Goal: Task Accomplishment & Management: Manage account settings

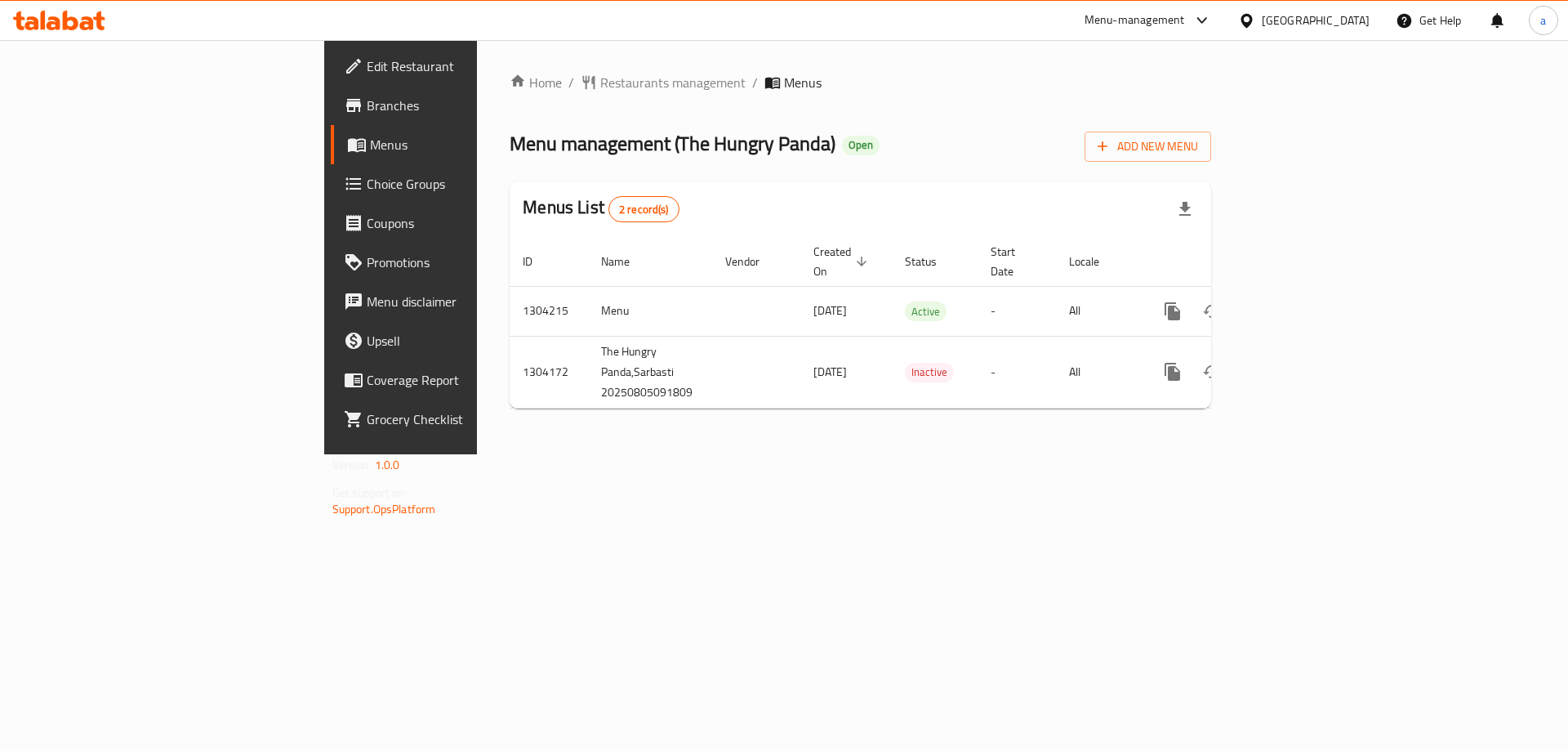
click at [91, 22] on icon at bounding box center [87, 23] width 14 height 14
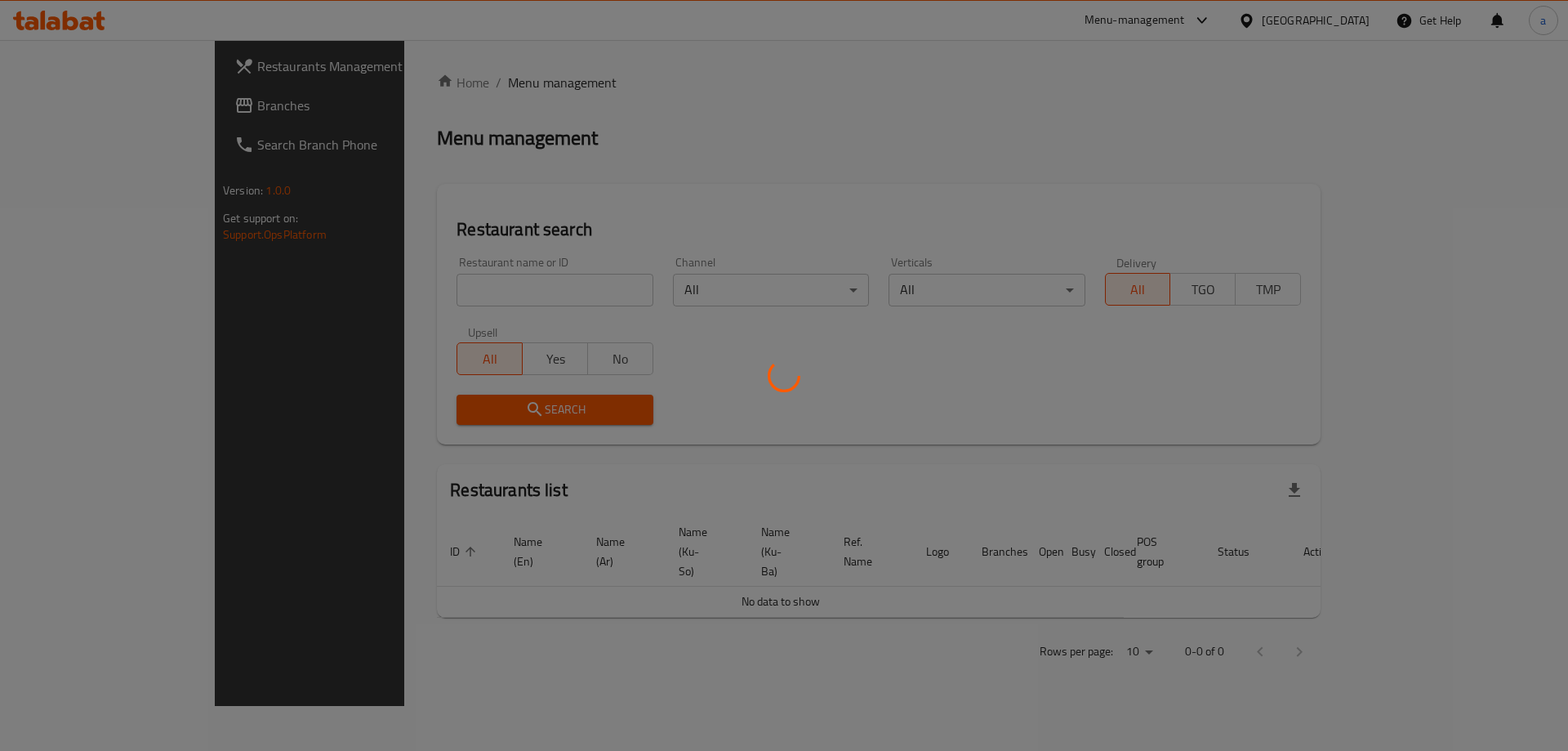
click at [75, 117] on div at bounding box center [784, 375] width 1568 height 751
click at [73, 108] on div at bounding box center [784, 375] width 1568 height 751
click at [90, 90] on div at bounding box center [784, 375] width 1568 height 751
click at [81, 73] on div at bounding box center [784, 375] width 1568 height 751
click at [76, 99] on div at bounding box center [784, 375] width 1568 height 751
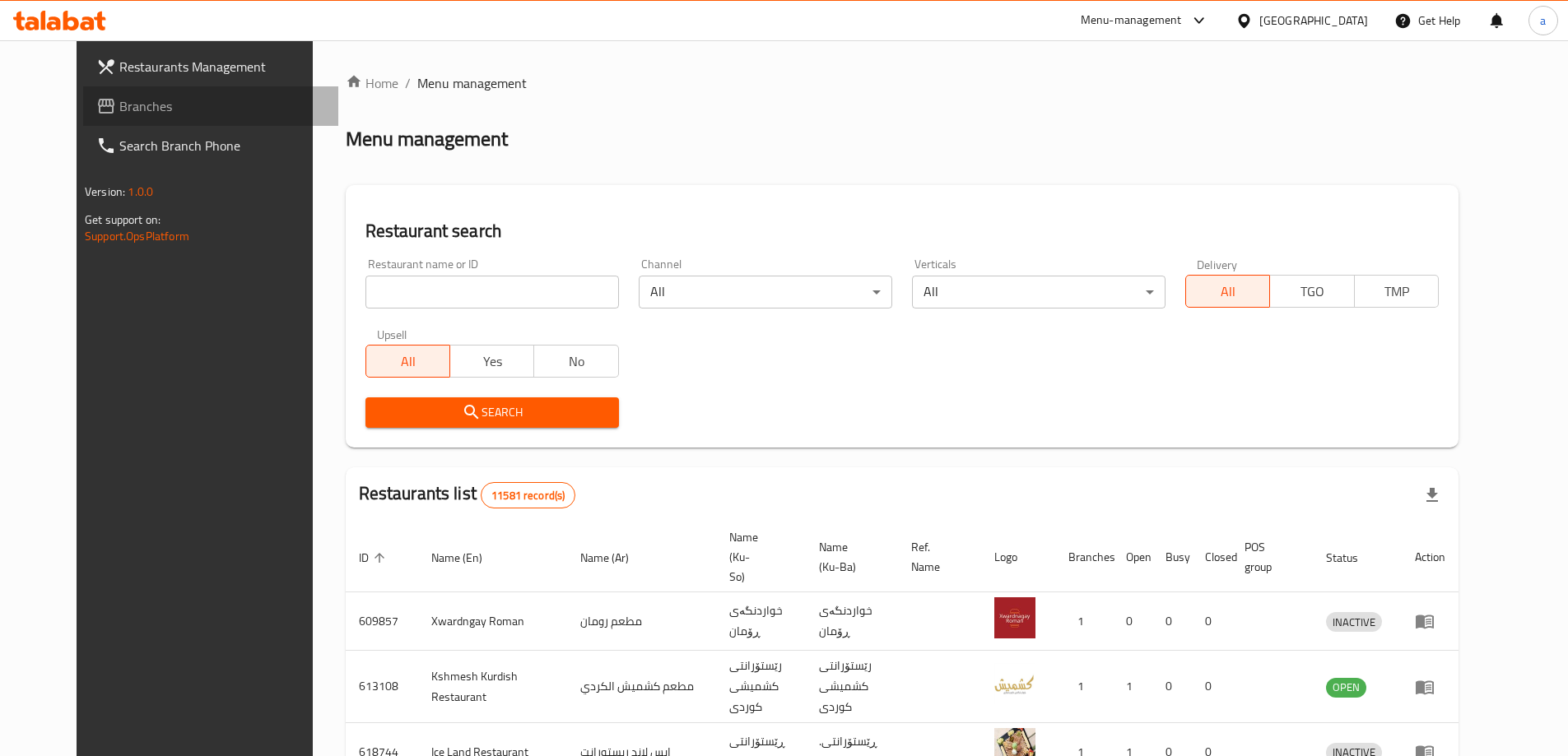
click at [119, 106] on span "Branches" at bounding box center [222, 106] width 206 height 20
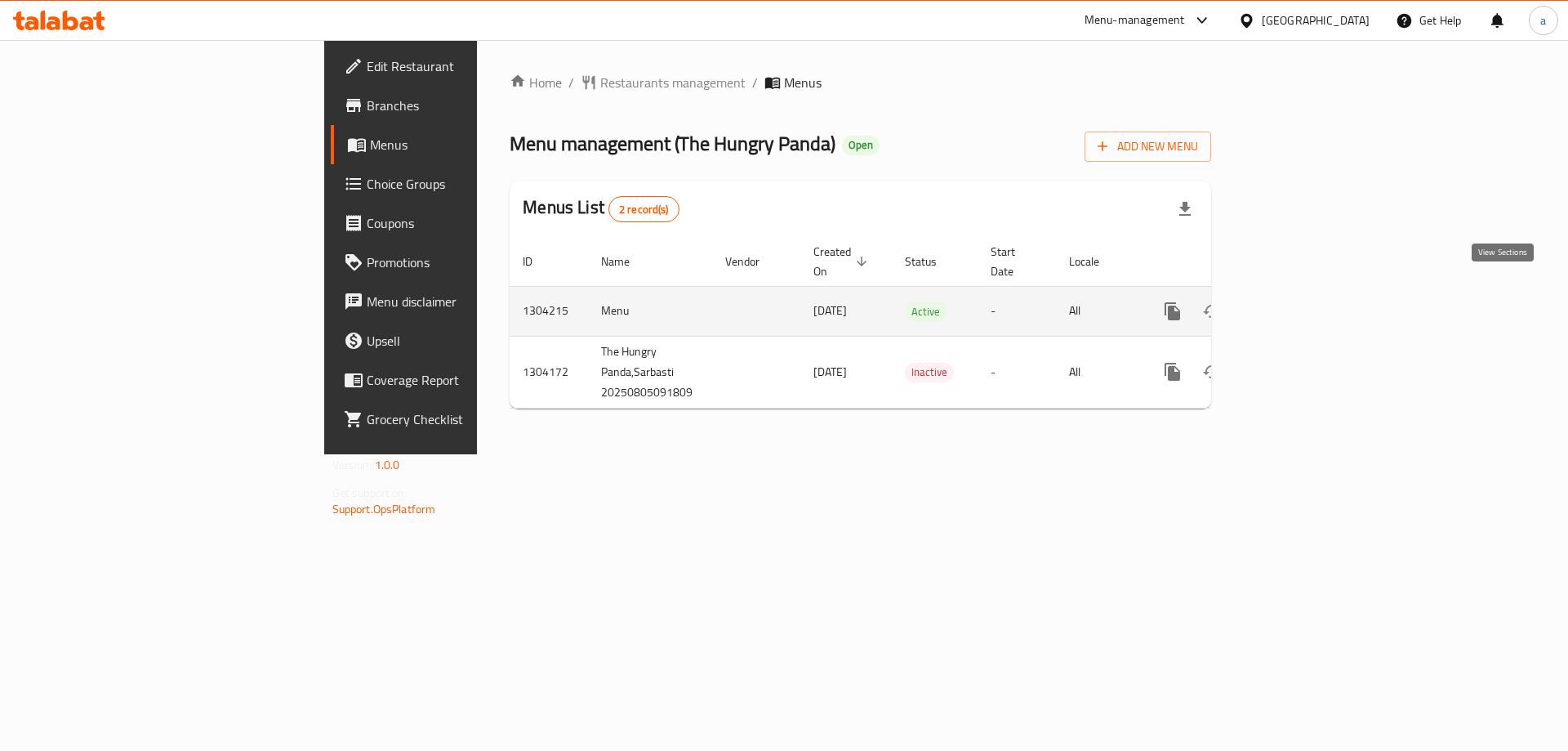
click at [1301, 303] on icon "enhanced table" at bounding box center [1291, 312] width 20 height 20
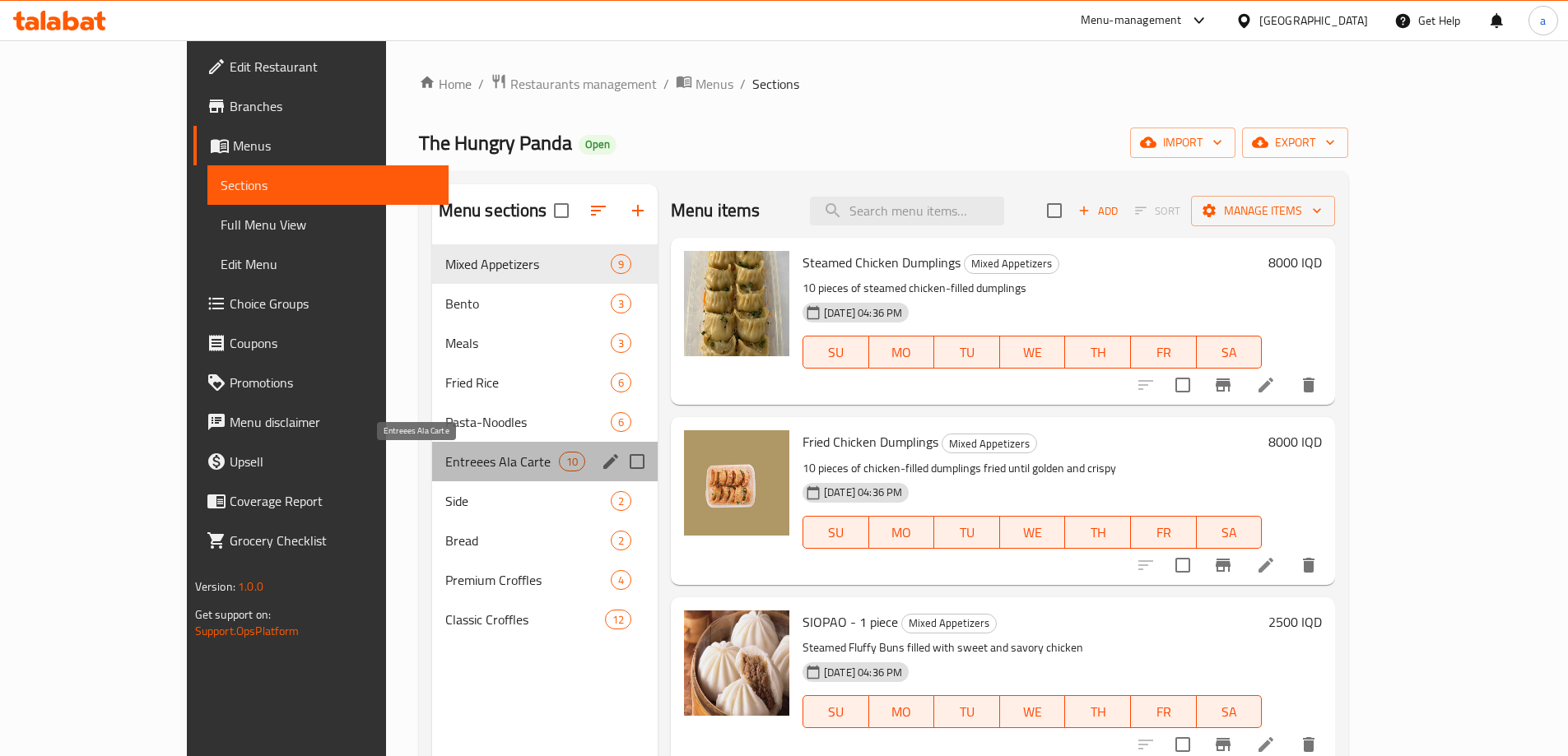
click at [445, 468] on span "Entreees Ala Carte" at bounding box center [501, 461] width 114 height 20
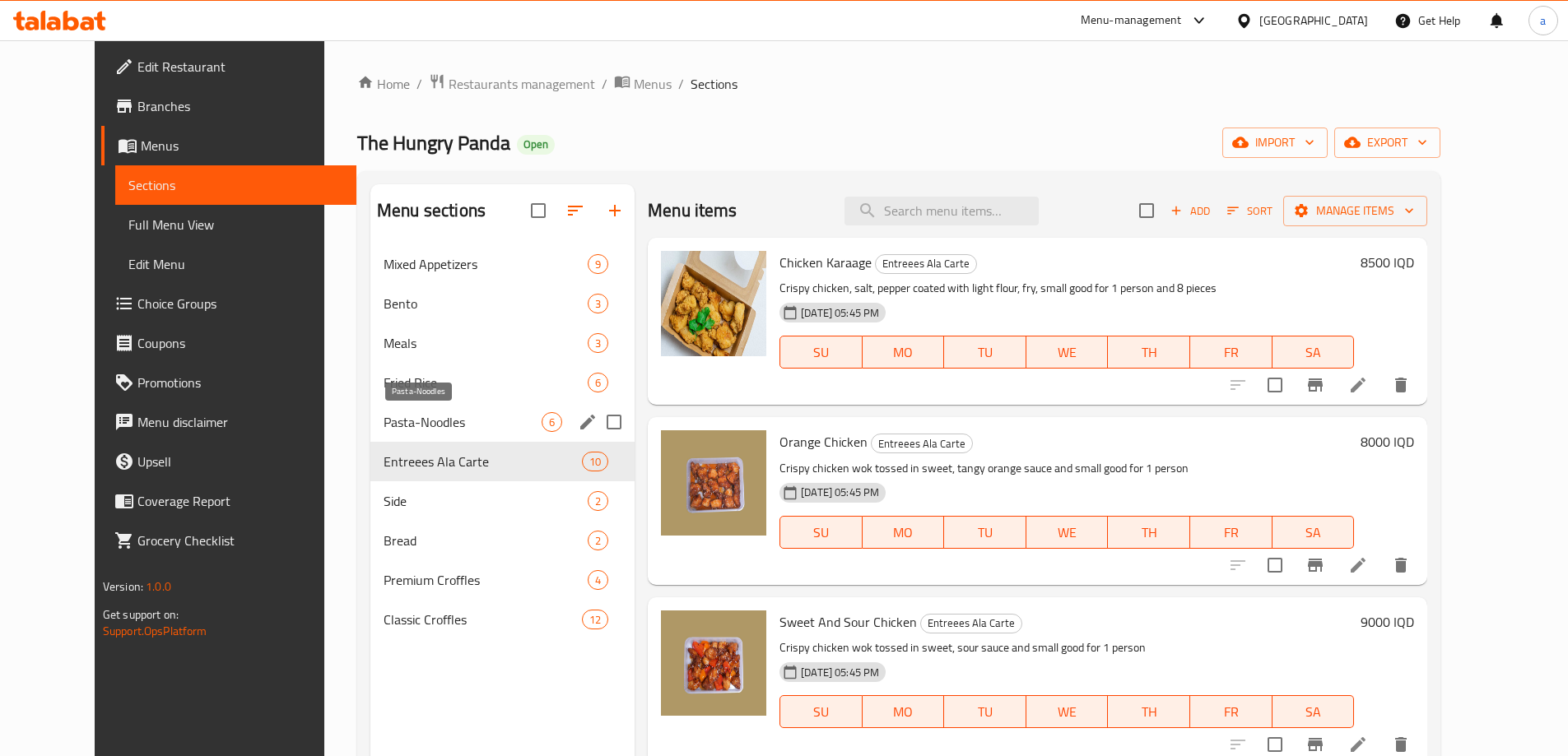
click at [383, 428] on span "Pasta-Noodles" at bounding box center [462, 422] width 158 height 20
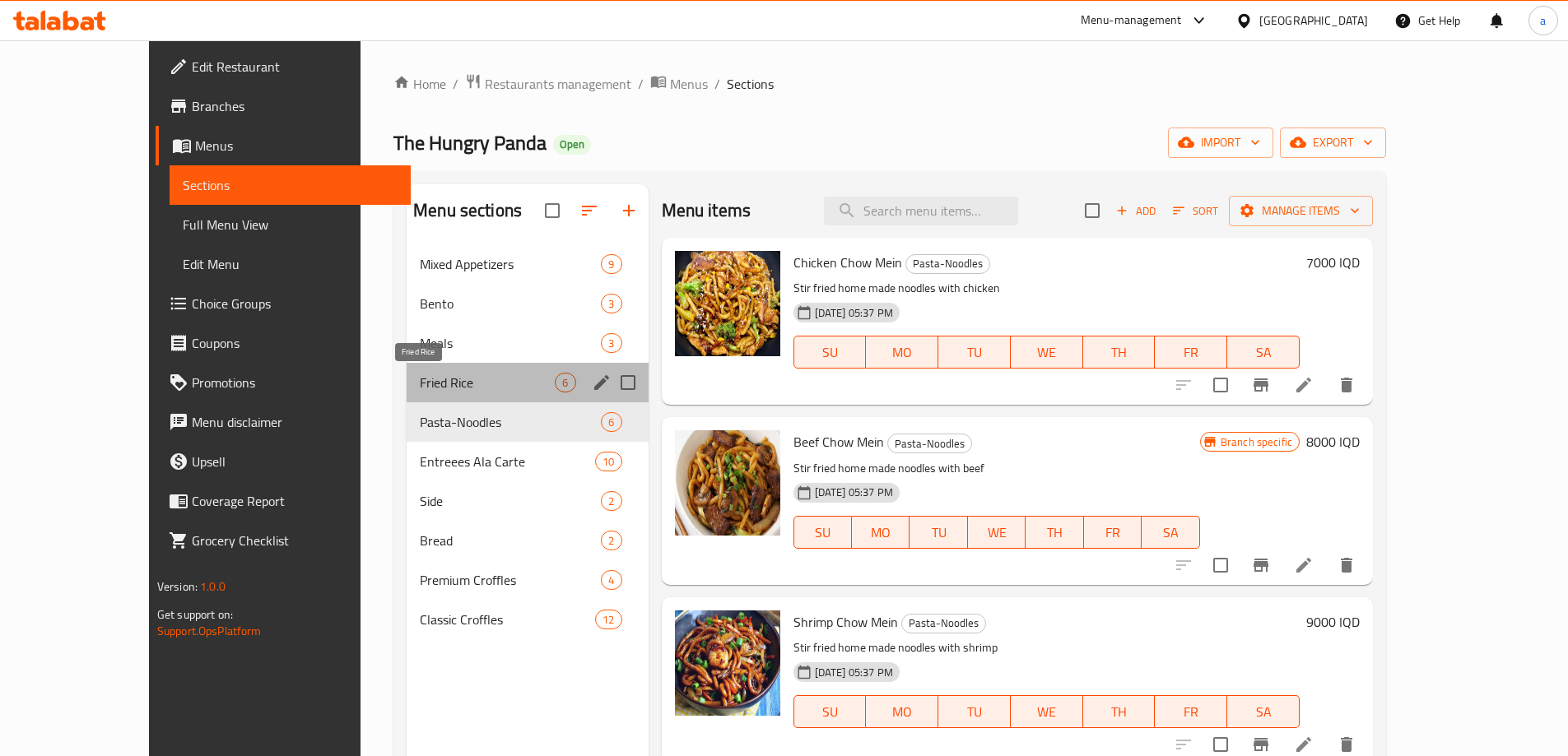
click at [420, 391] on span "Fried Rice" at bounding box center [487, 383] width 135 height 20
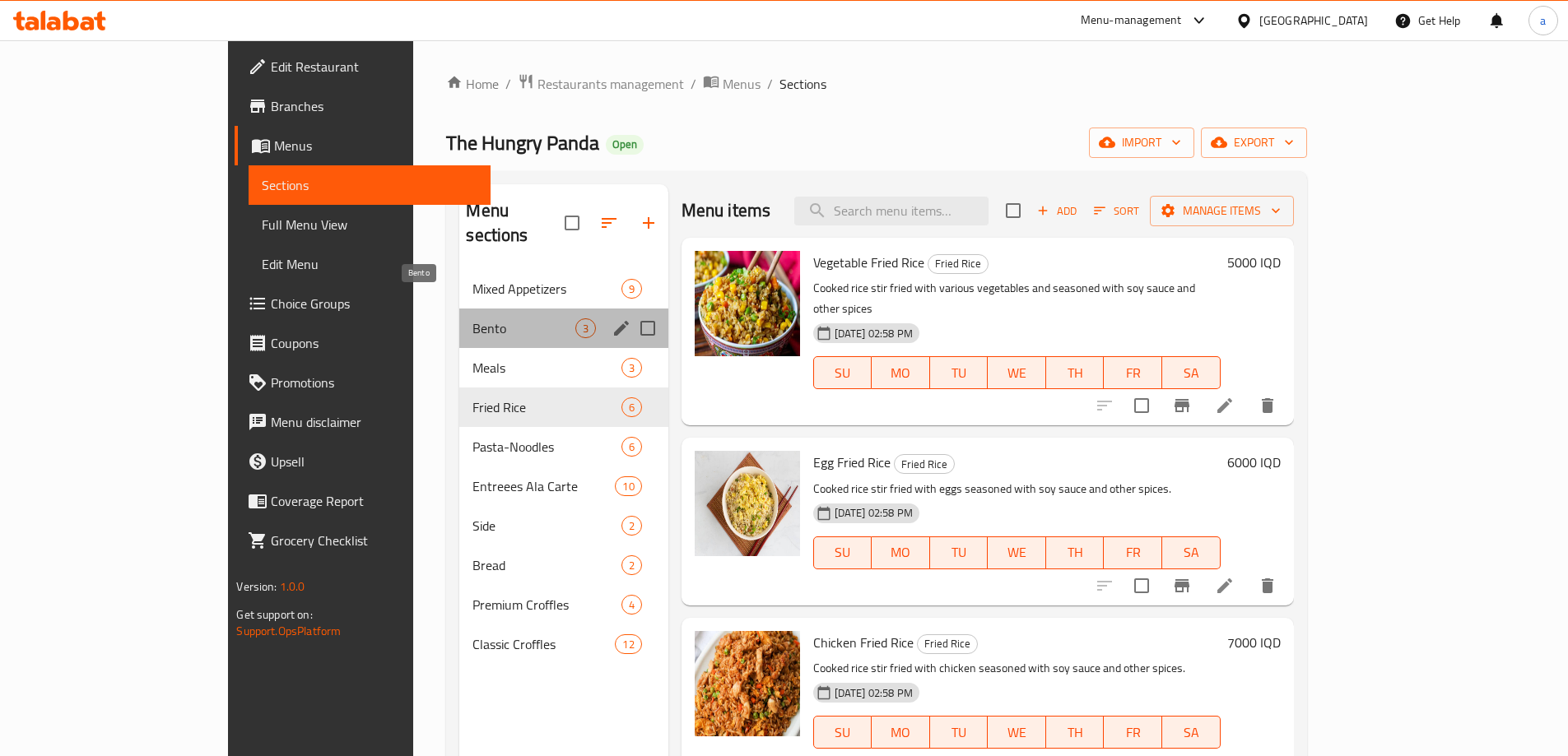
click at [472, 318] on span "Bento" at bounding box center [523, 328] width 102 height 20
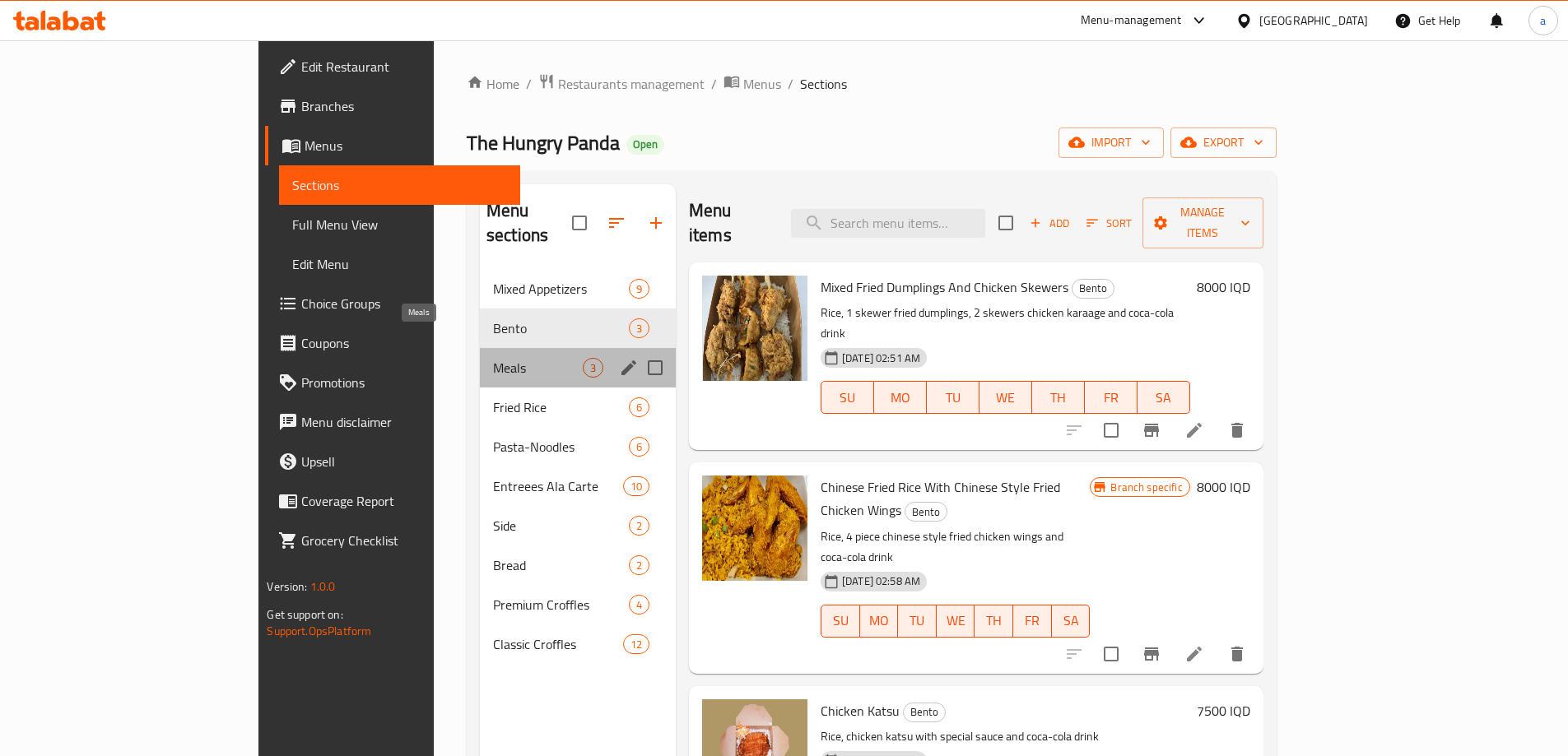
click at [493, 358] on span "Meals" at bounding box center [538, 368] width 90 height 20
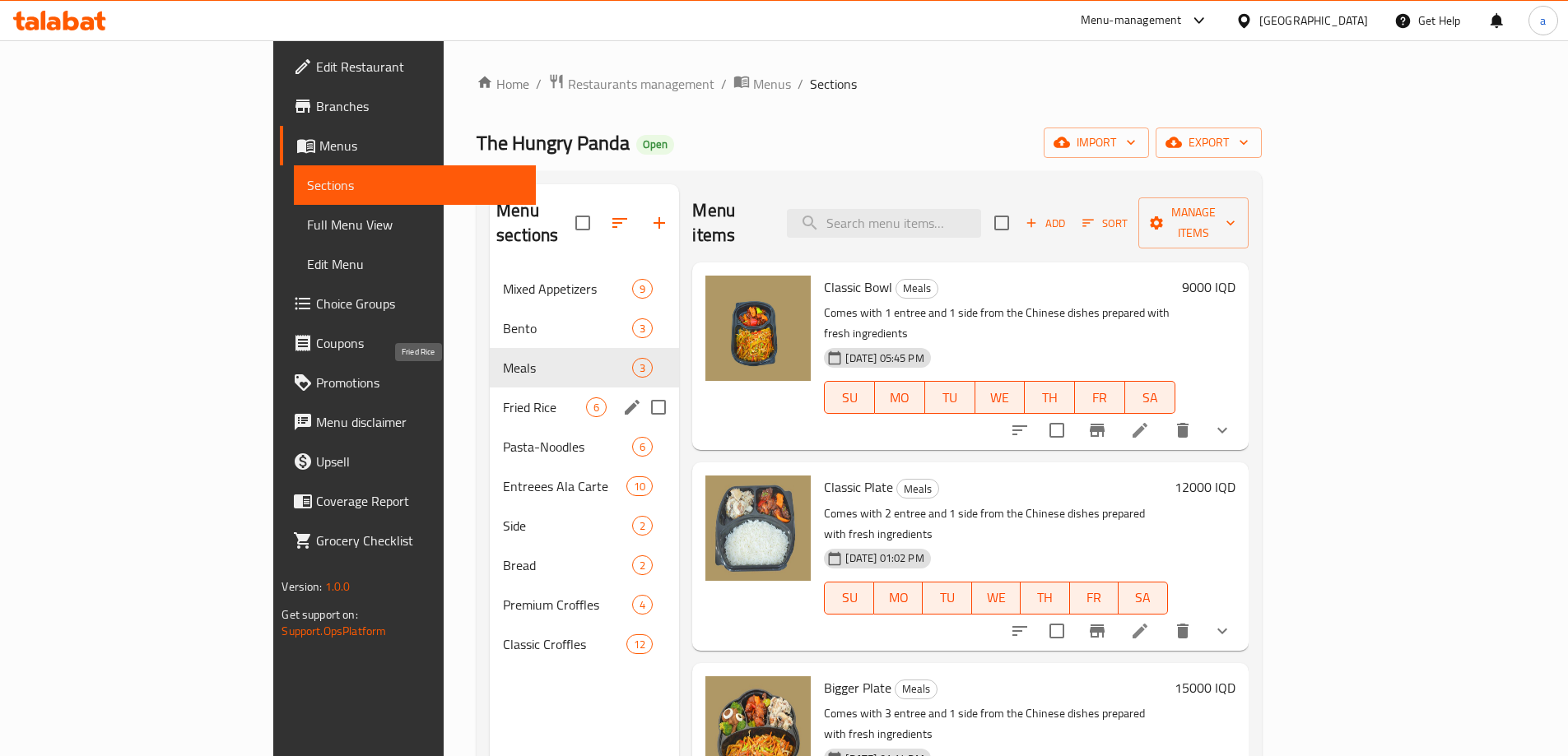
click at [503, 398] on span "Fried Rice" at bounding box center [544, 408] width 83 height 20
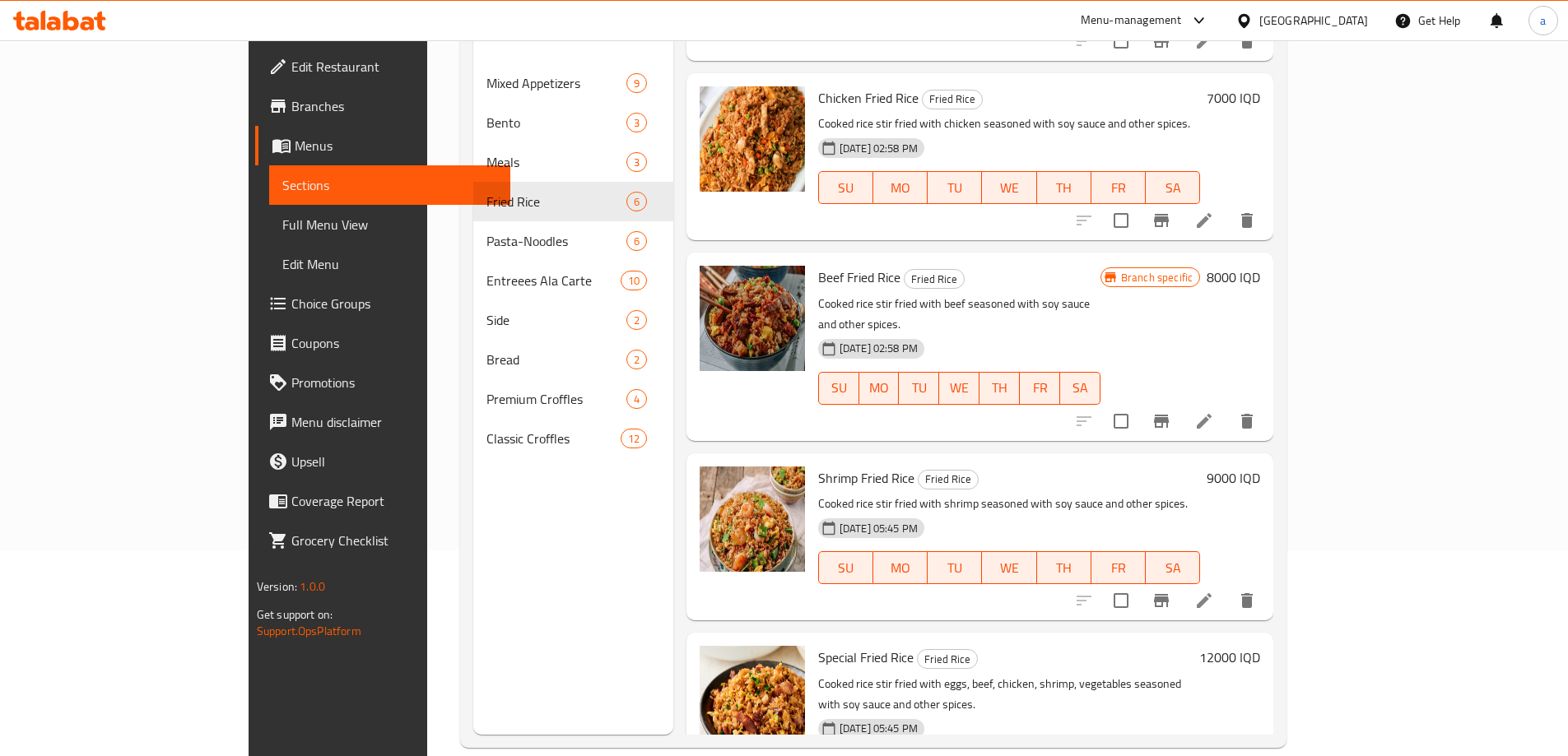
scroll to position [230, 0]
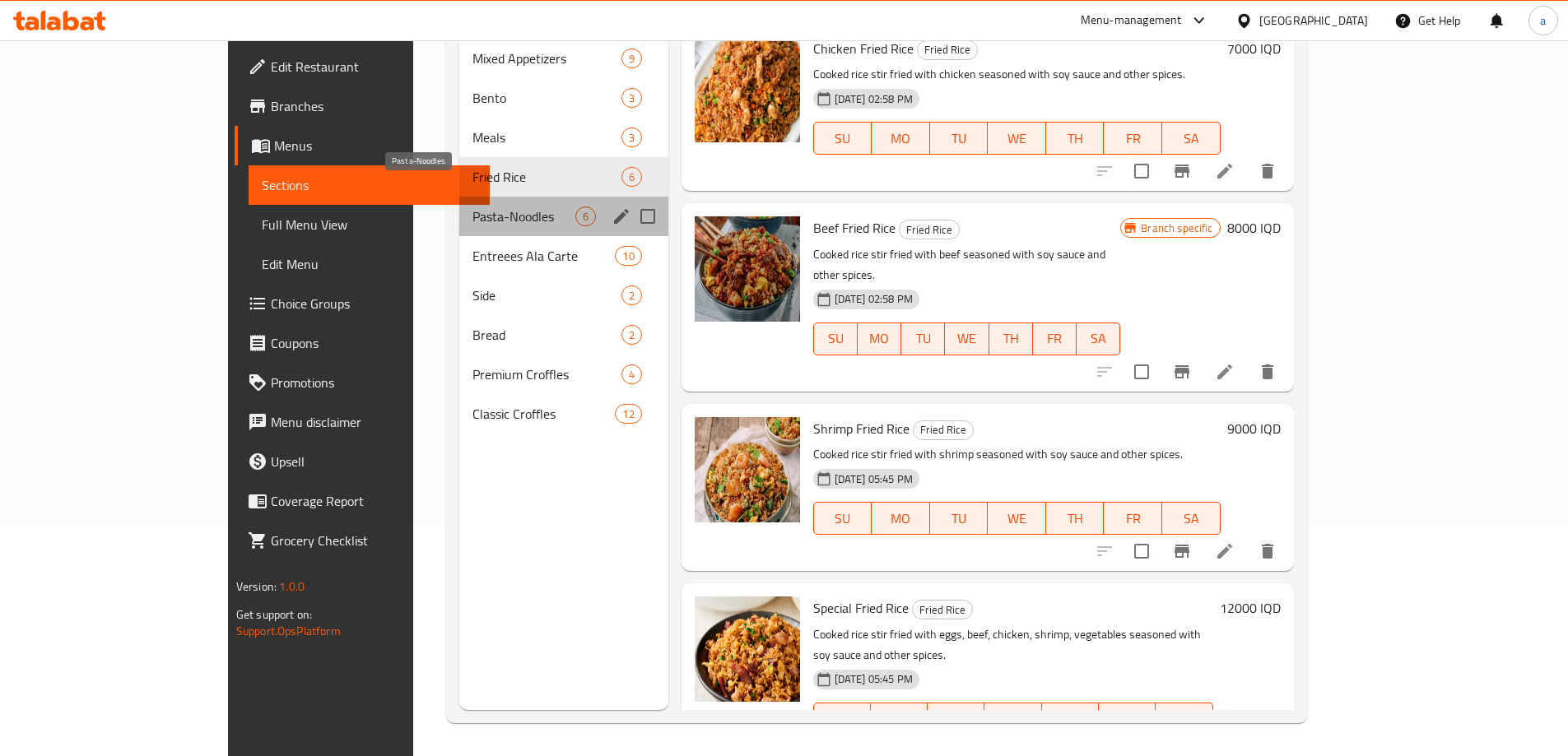
click at [472, 207] on span "Pasta-Noodles" at bounding box center [523, 217] width 102 height 20
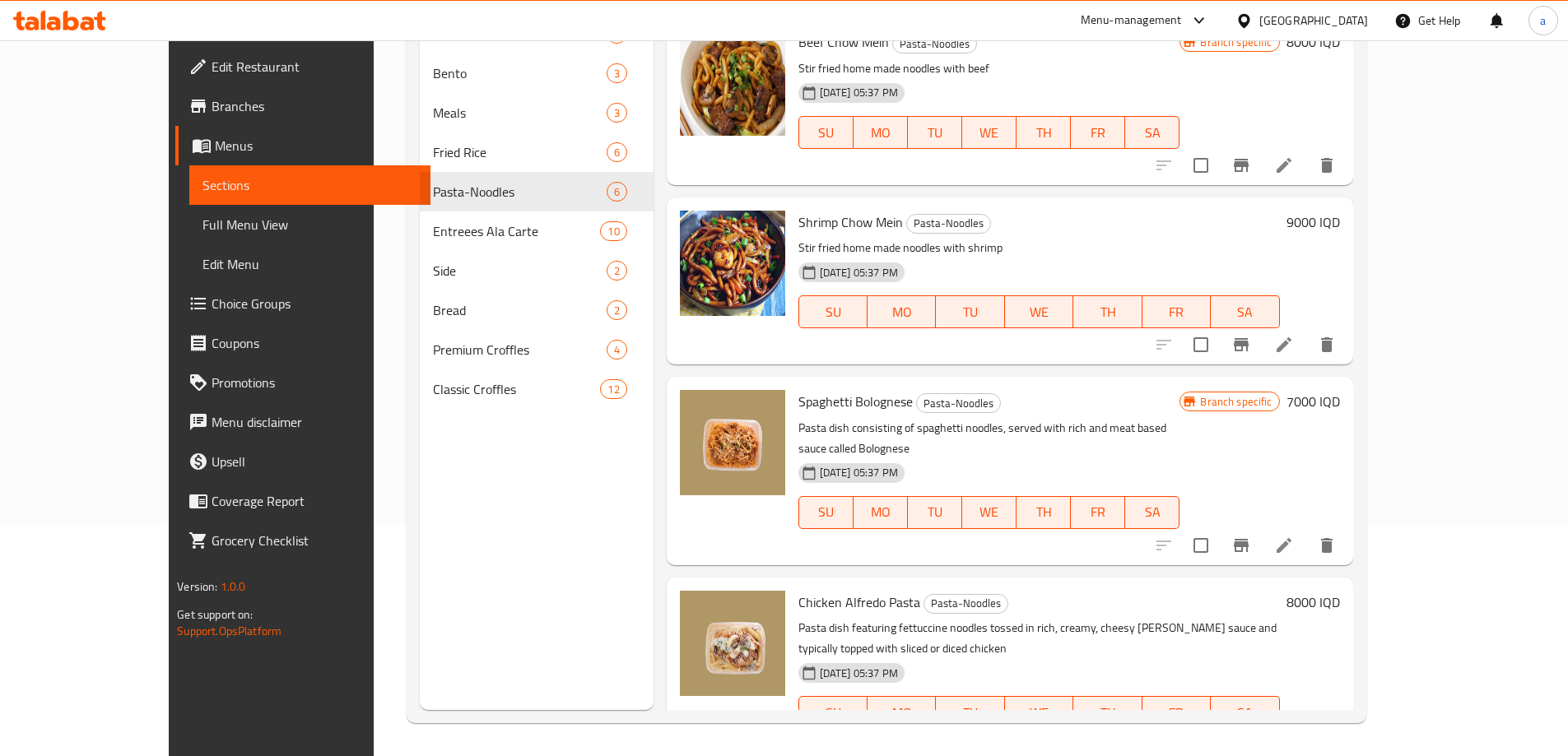
scroll to position [116, 0]
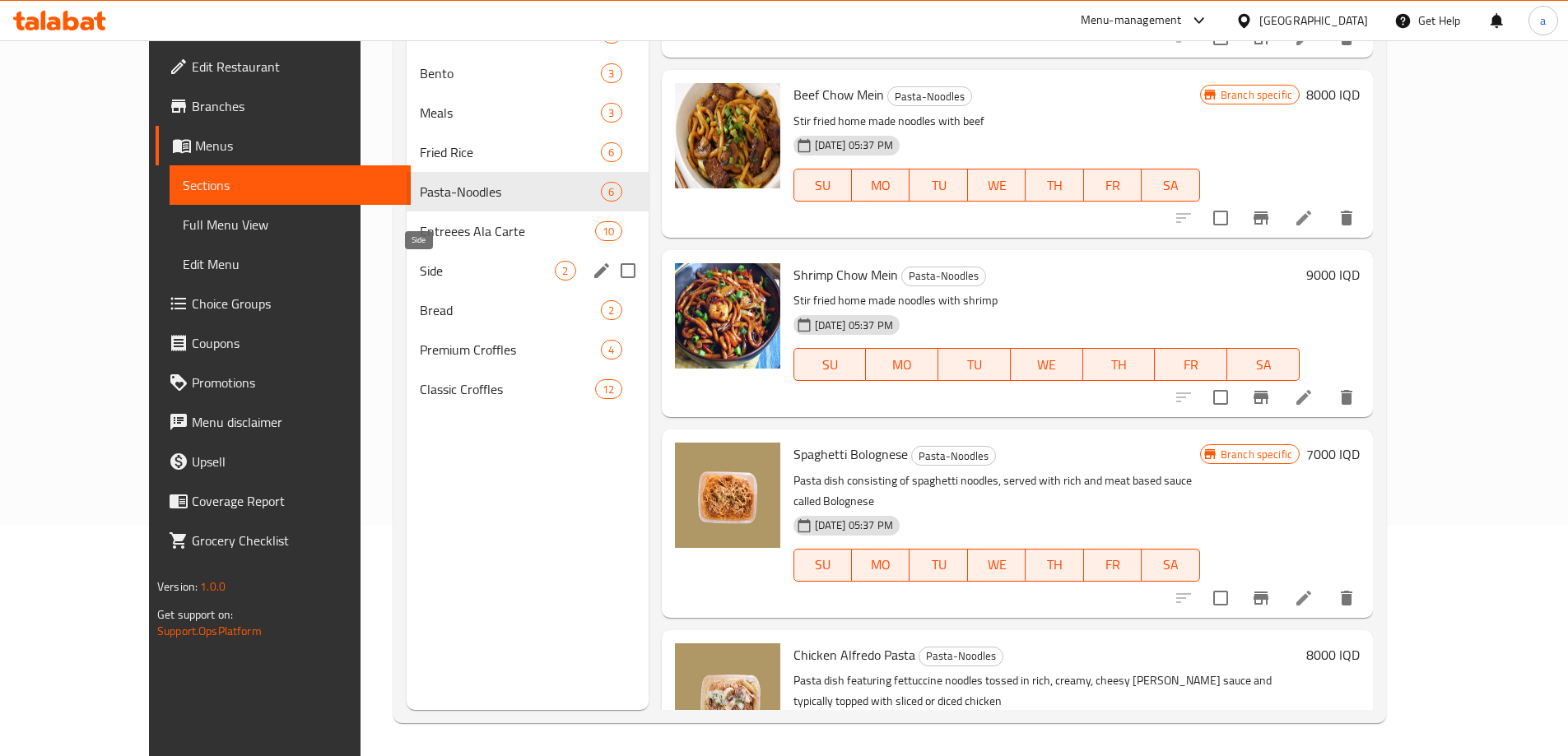
click at [429, 276] on span "Side" at bounding box center [487, 271] width 135 height 20
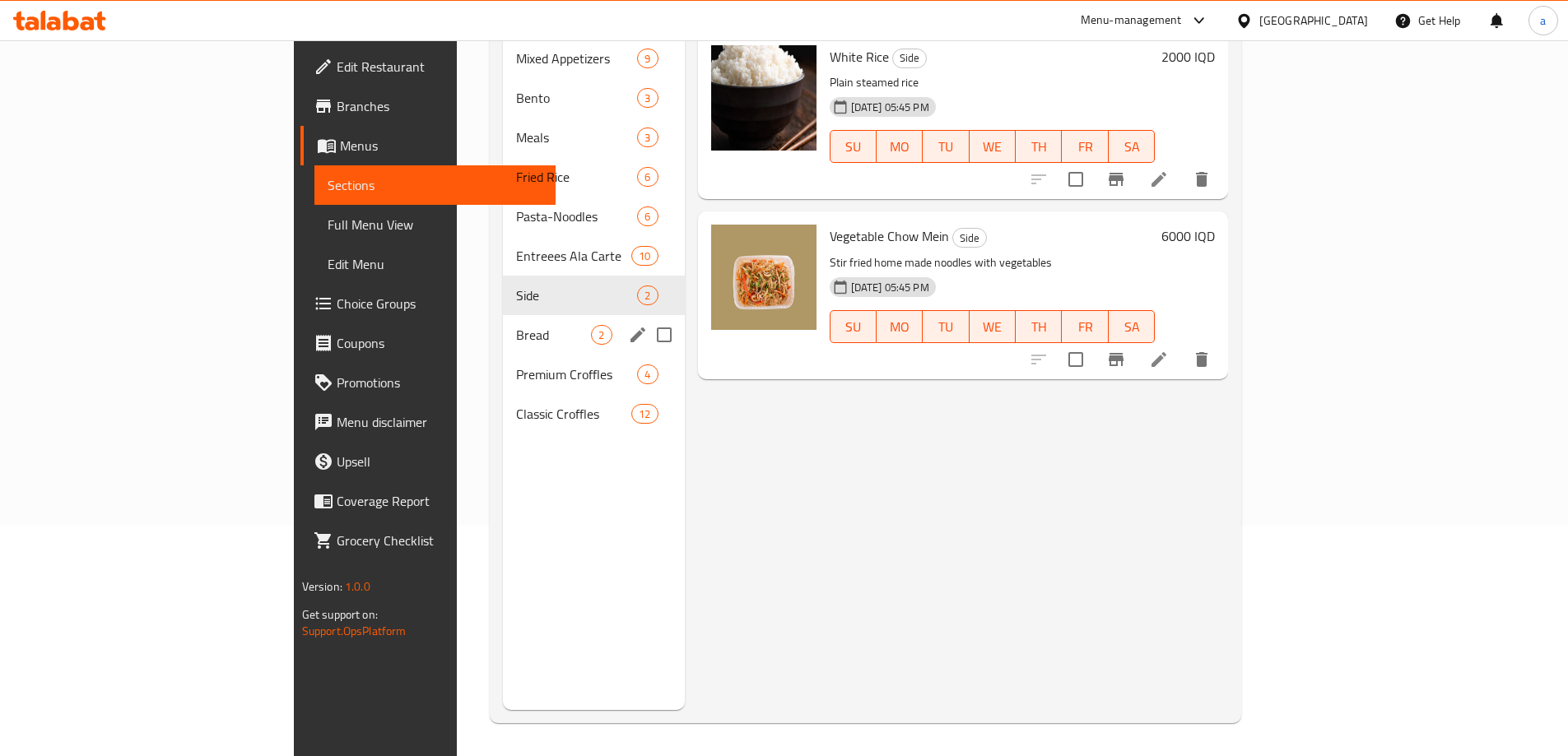
click at [503, 315] on div "Bread 2" at bounding box center [593, 334] width 181 height 39
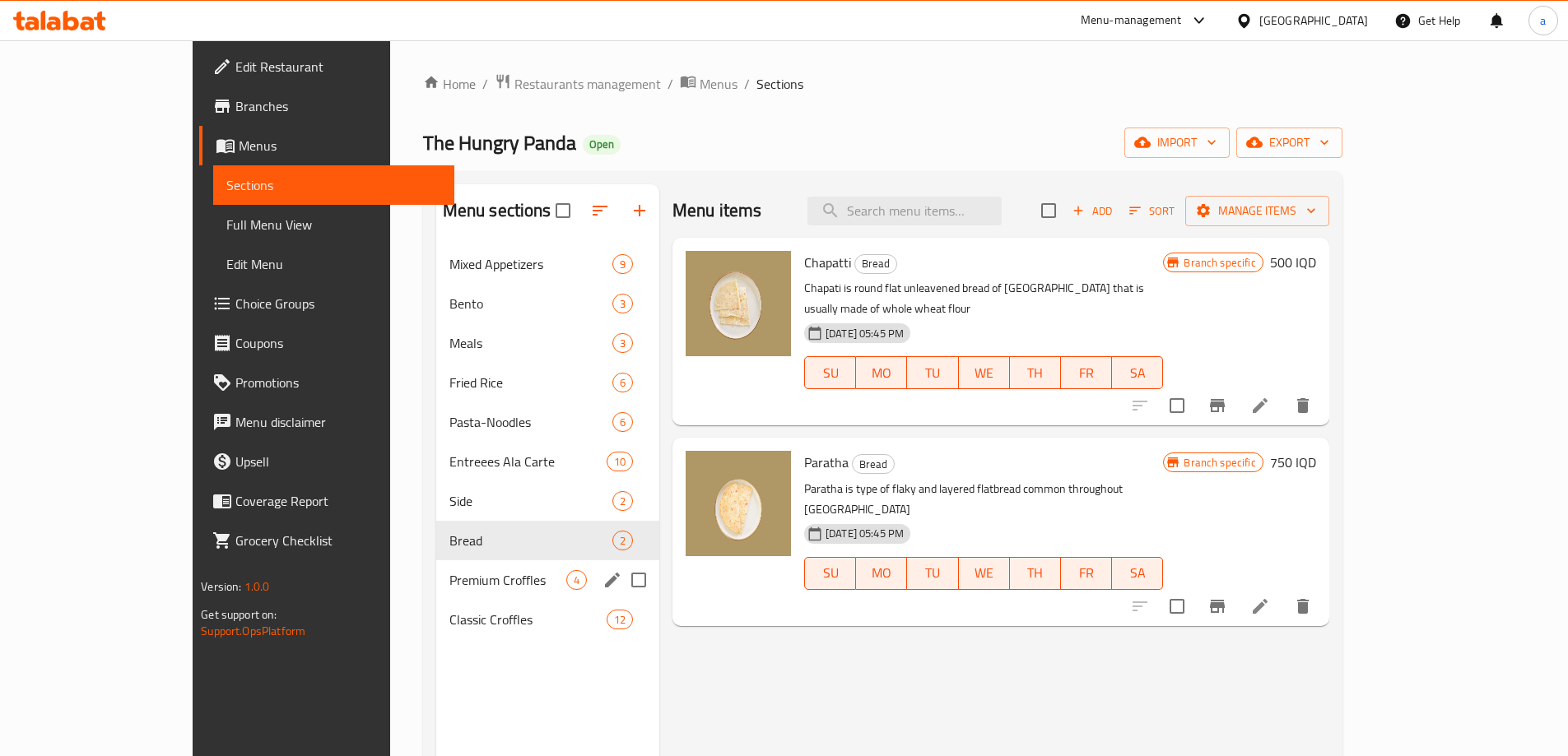
click at [436, 590] on div "Premium Croffles 4" at bounding box center [547, 580] width 223 height 39
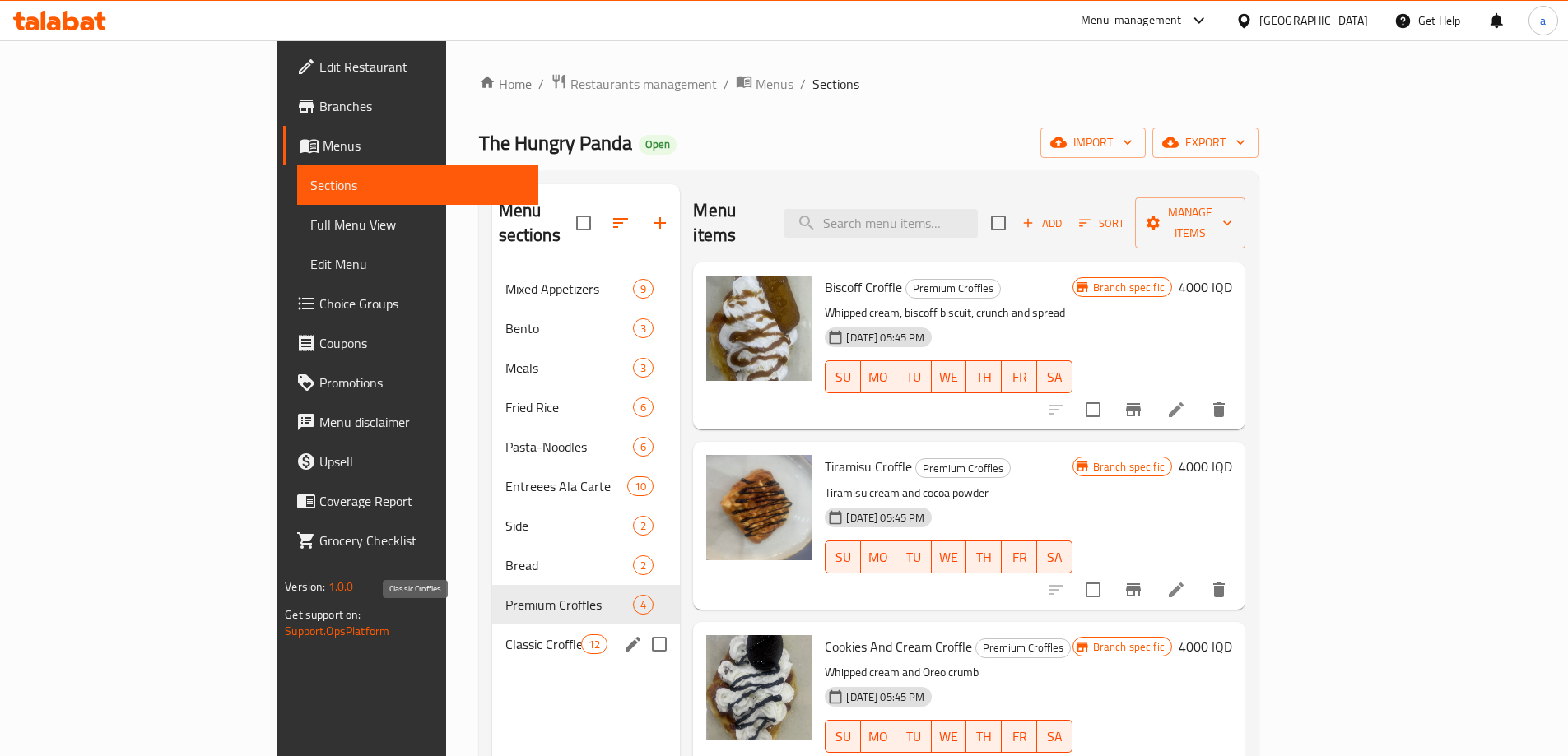
click at [505, 634] on span "Classic Croffles" at bounding box center [543, 644] width 76 height 20
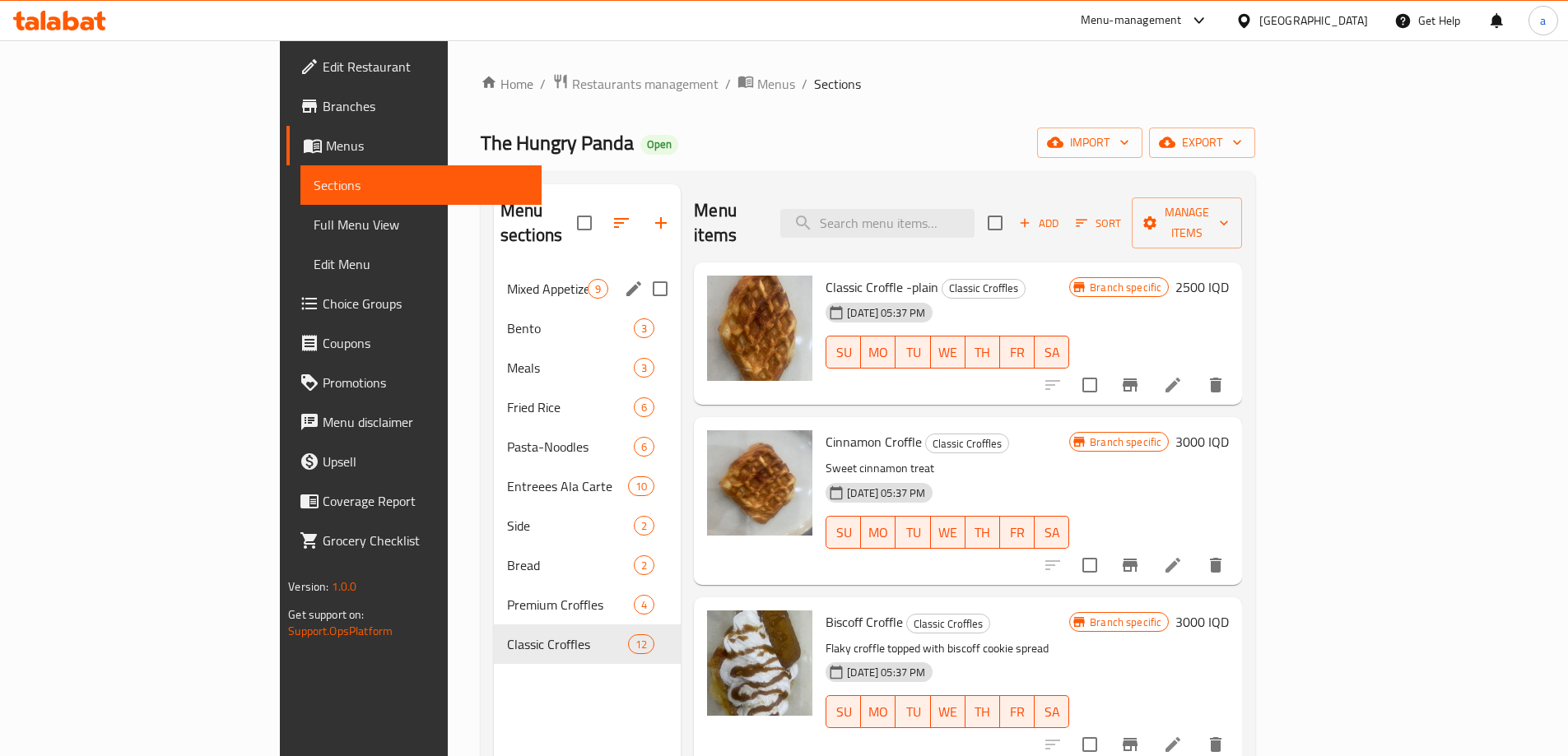
click at [494, 276] on div "Mixed Appetizers 9" at bounding box center [587, 288] width 187 height 39
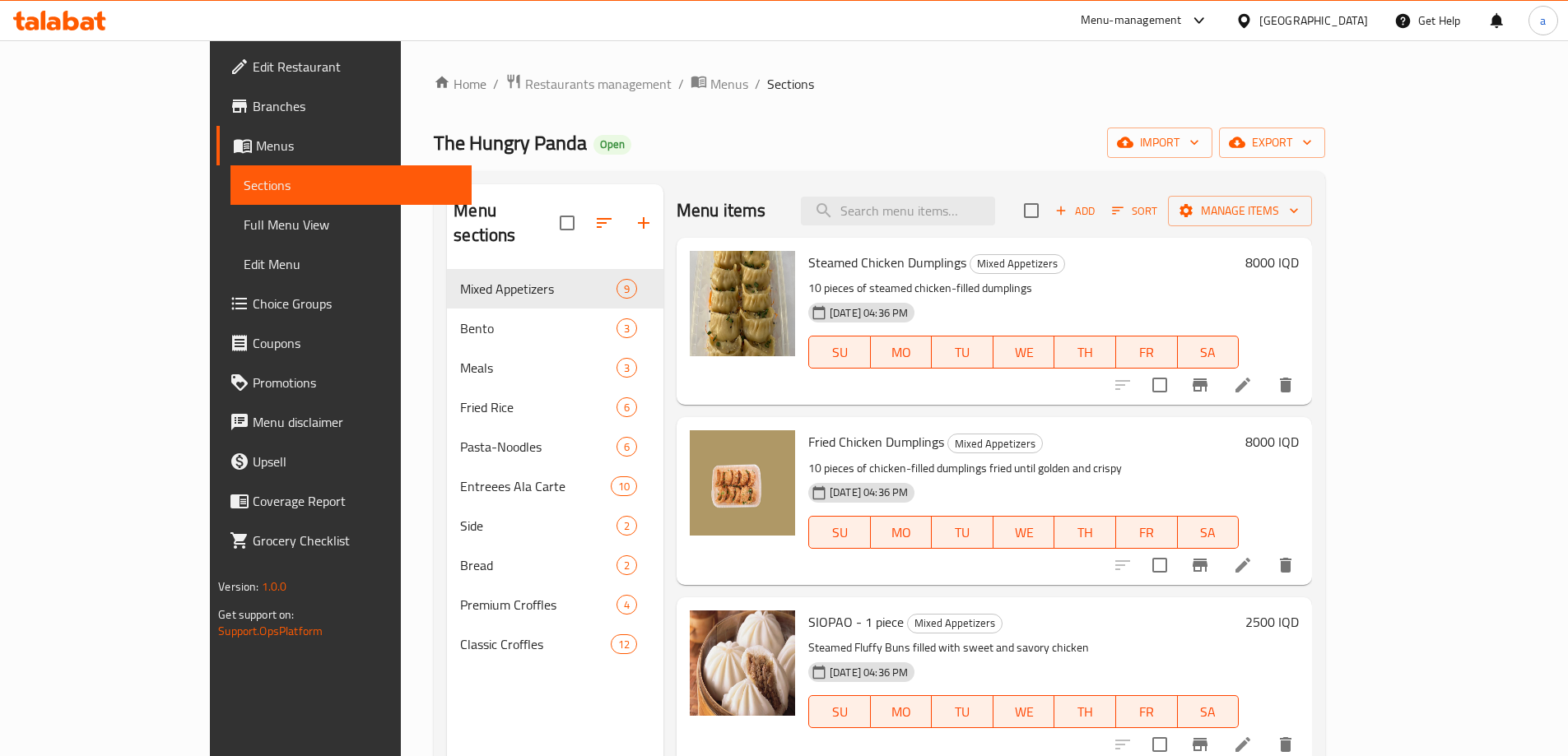
click at [462, 650] on div "Menu sections Mixed Appetizers 9 Bento 3 Meals 3 Fried Rice 6 Pasta-Noodles 6 E…" at bounding box center [555, 562] width 217 height 756
click at [1097, 209] on span "Add" at bounding box center [1075, 211] width 45 height 19
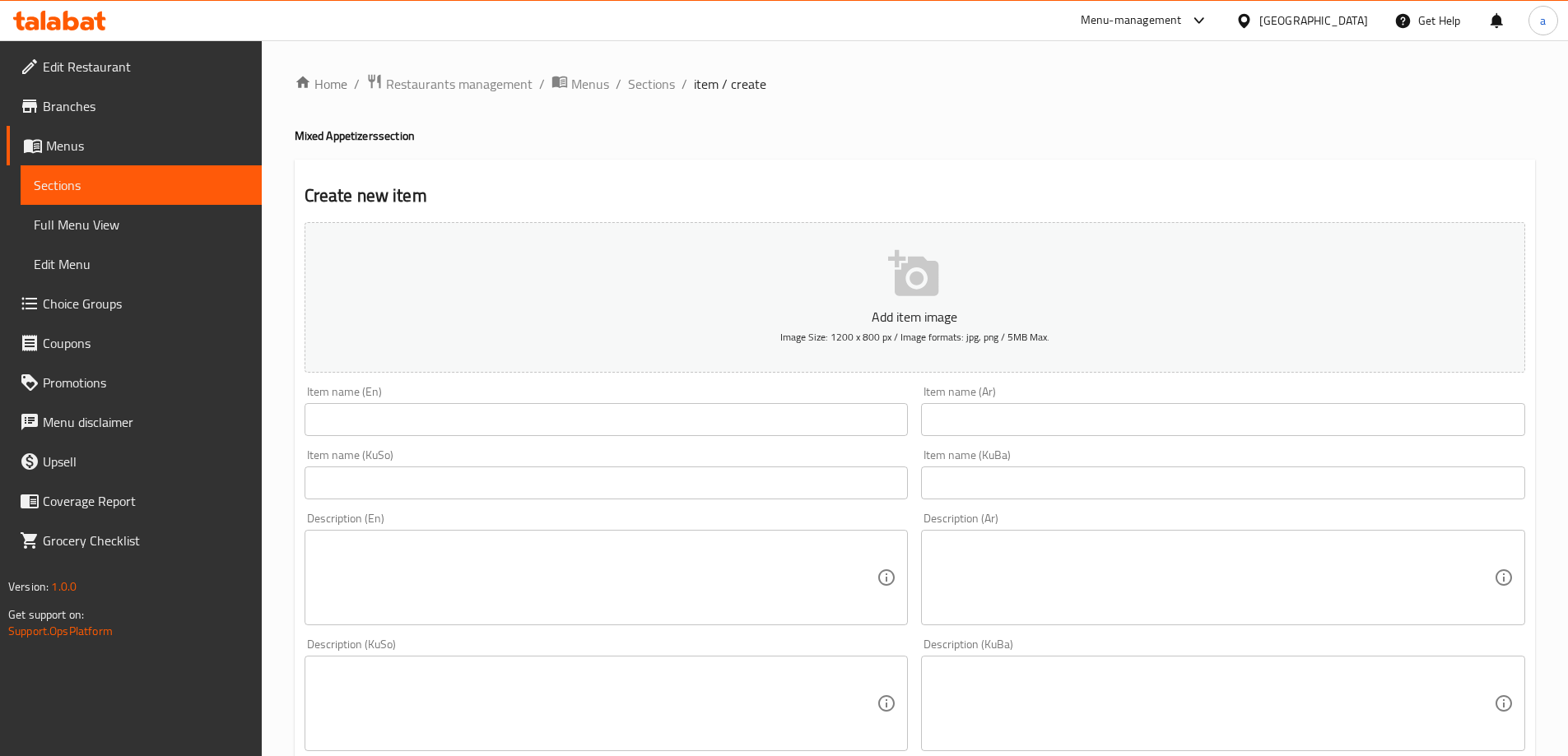
click at [109, 190] on span "Sections" at bounding box center [141, 186] width 215 height 20
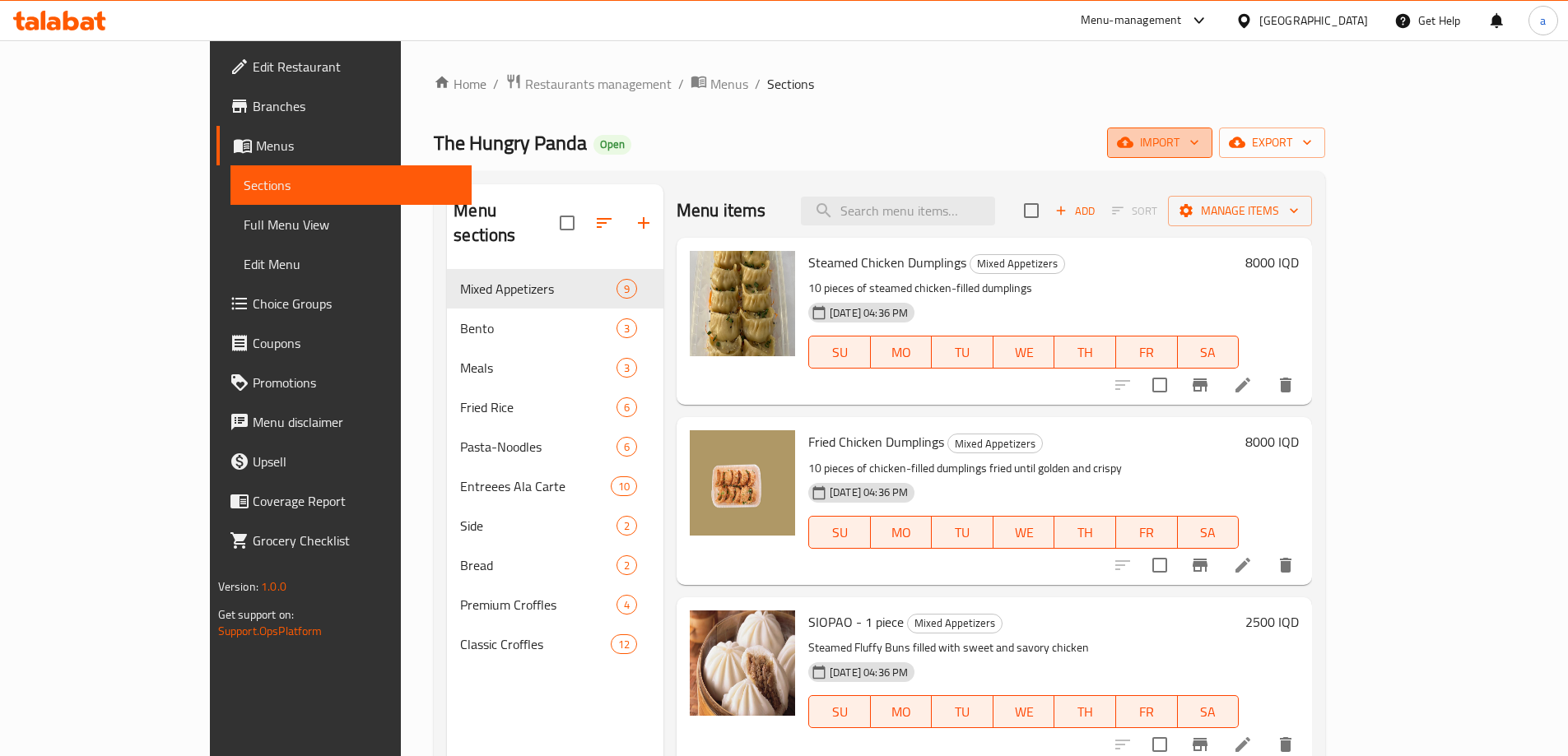
click at [1199, 142] on icon "button" at bounding box center [1194, 143] width 8 height 5
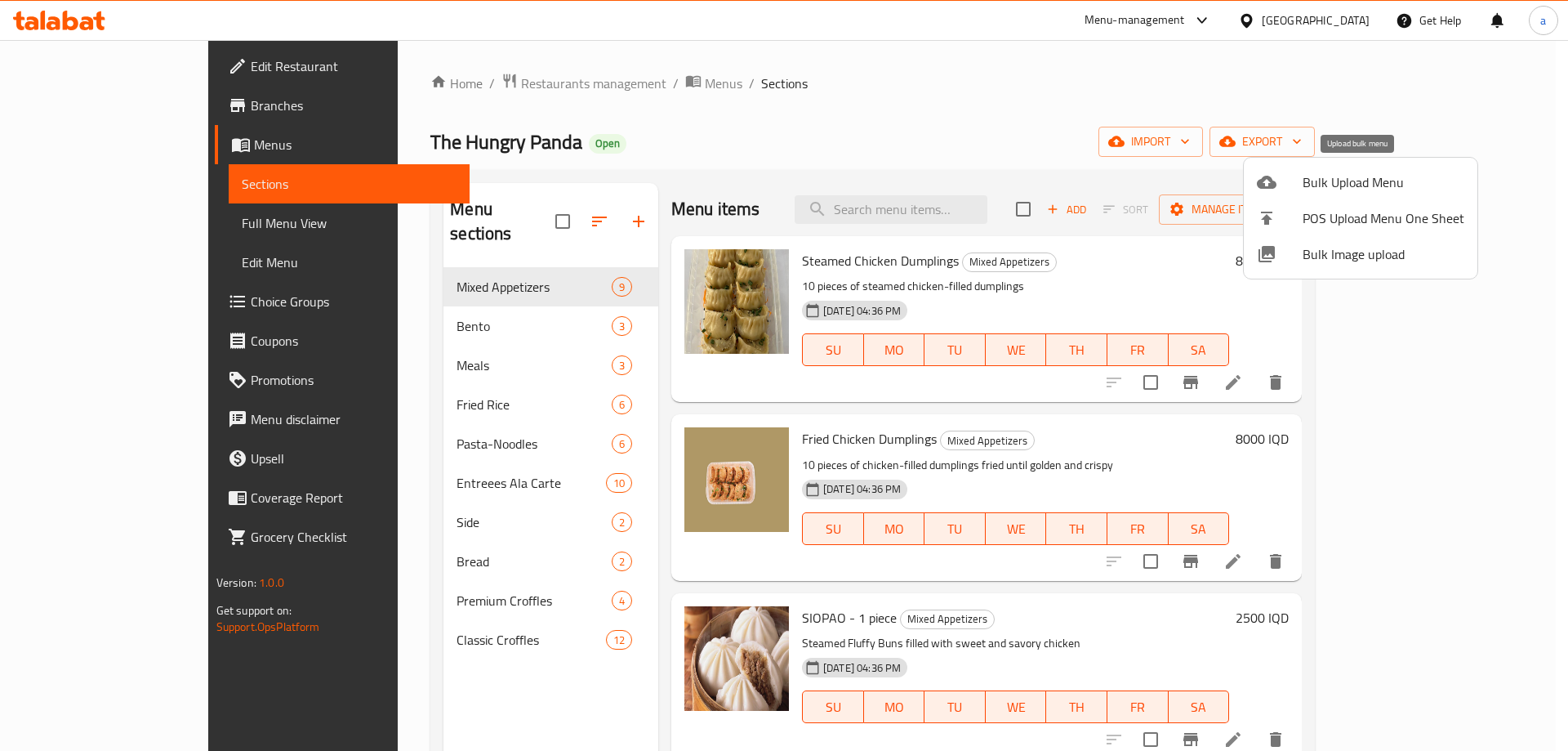
click at [1324, 183] on span "Bulk Upload Menu" at bounding box center [1383, 183] width 162 height 20
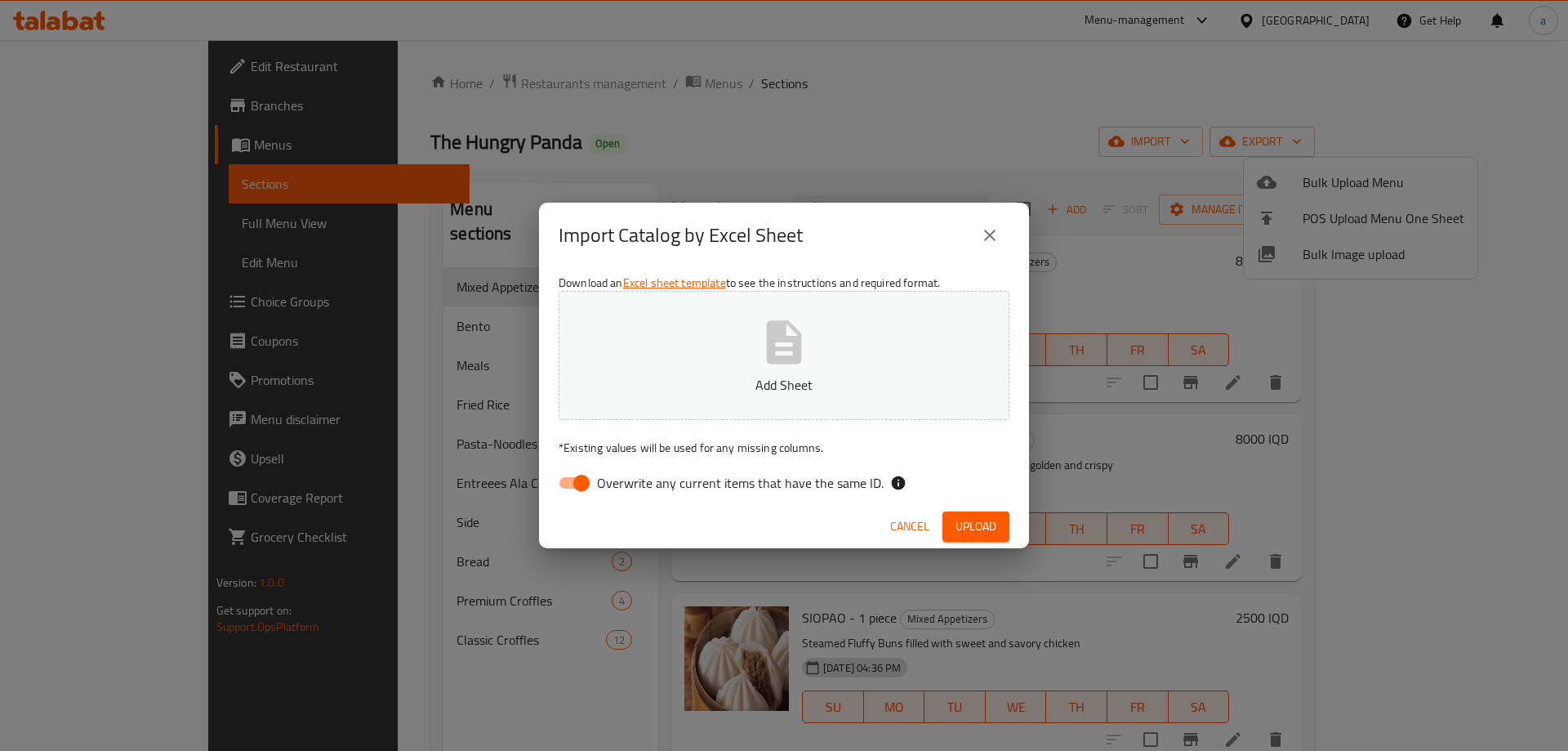
click at [605, 491] on span "Overwrite any current items that have the same ID." at bounding box center [740, 483] width 286 height 20
click at [605, 491] on input "Overwrite any current items that have the same ID." at bounding box center [581, 483] width 93 height 31
checkbox input "false"
click at [717, 358] on button "Add Sheet" at bounding box center [784, 355] width 451 height 129
click at [997, 531] on button "Upload" at bounding box center [976, 526] width 67 height 30
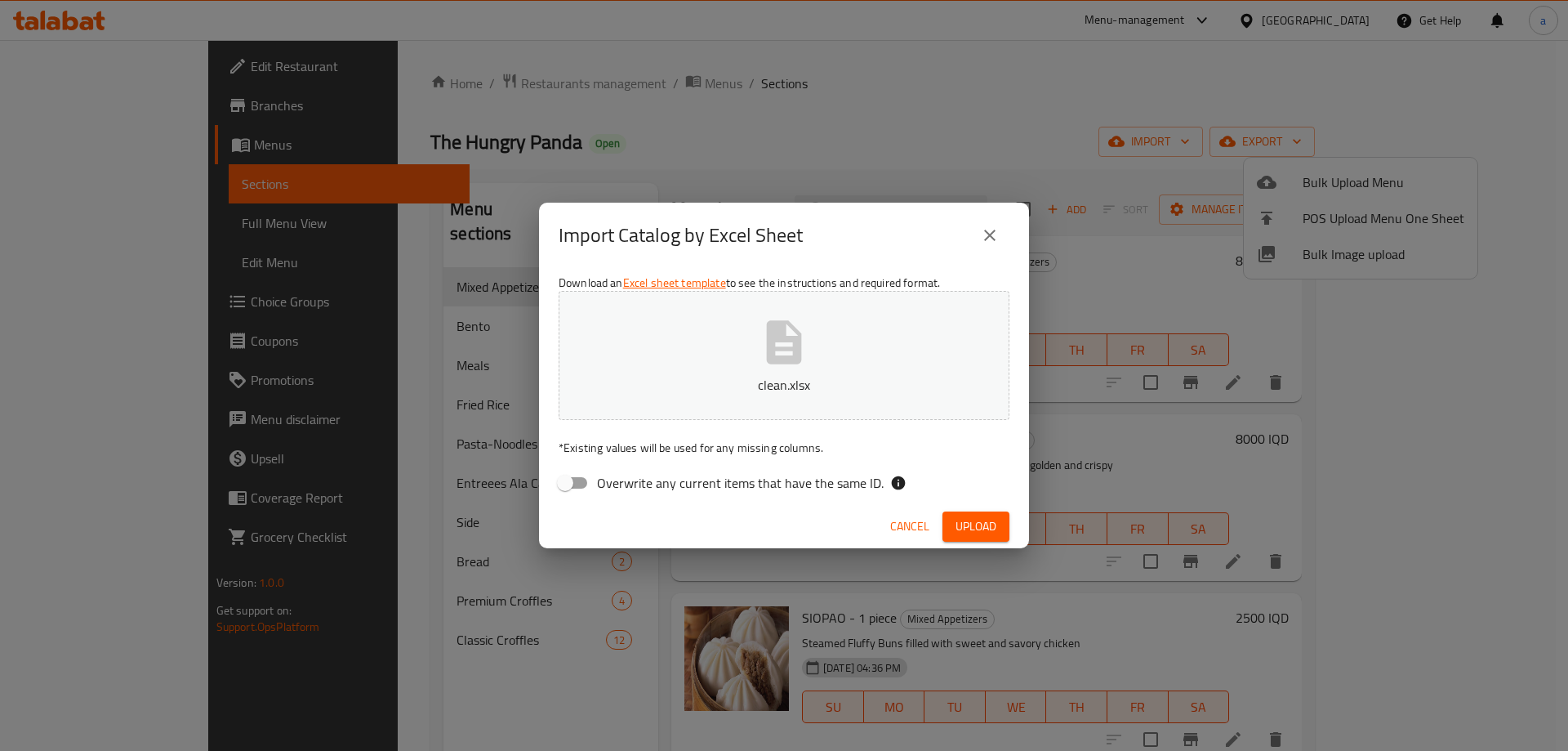
click at [730, 333] on button "clean.xlsx" at bounding box center [784, 355] width 451 height 129
click at [992, 525] on span "Upload" at bounding box center [975, 527] width 41 height 21
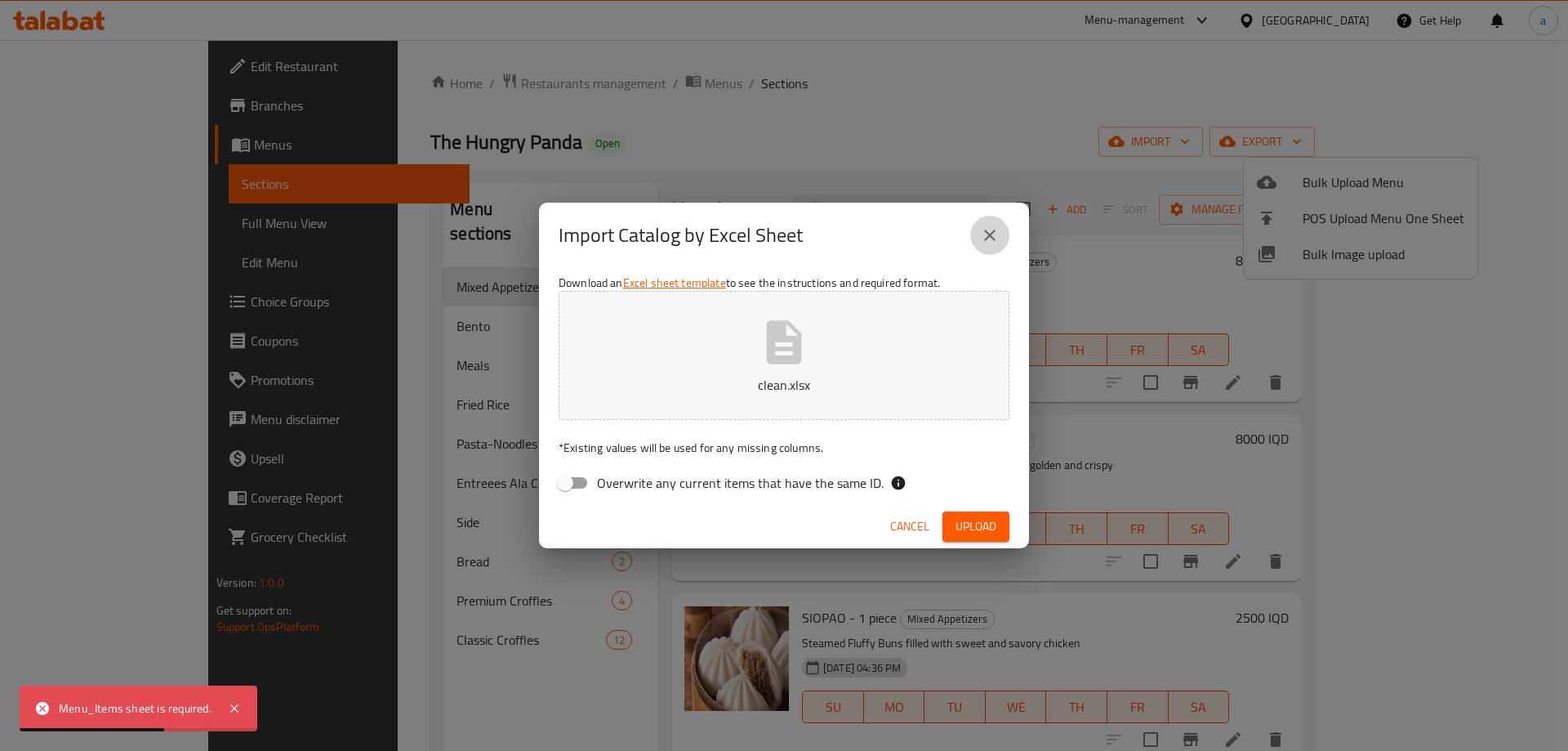
click at [988, 228] on icon "close" at bounding box center [990, 236] width 20 height 20
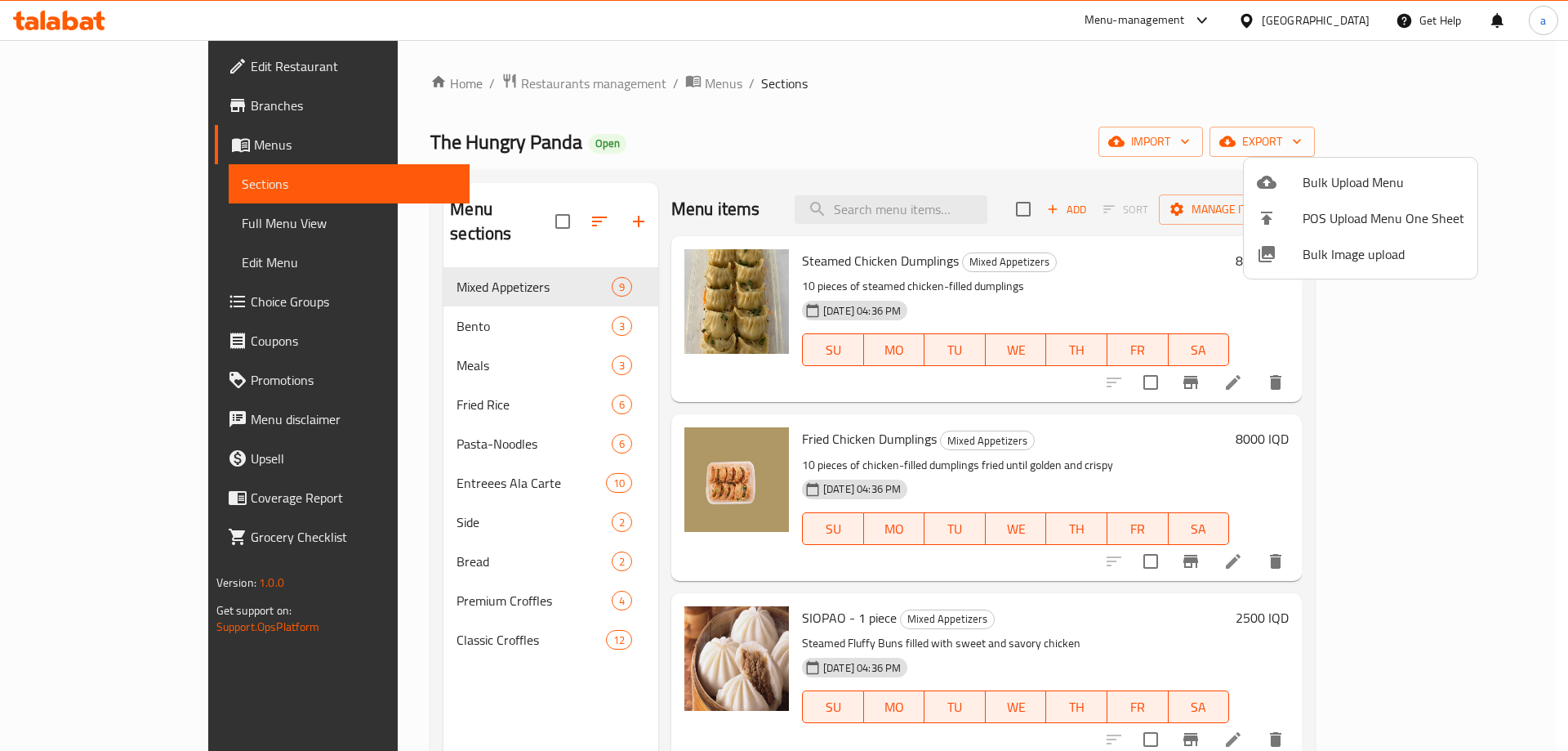
drag, startPoint x: 1181, startPoint y: 149, endPoint x: 1215, endPoint y: 146, distance: 34.1
click at [1182, 149] on div at bounding box center [784, 375] width 1568 height 751
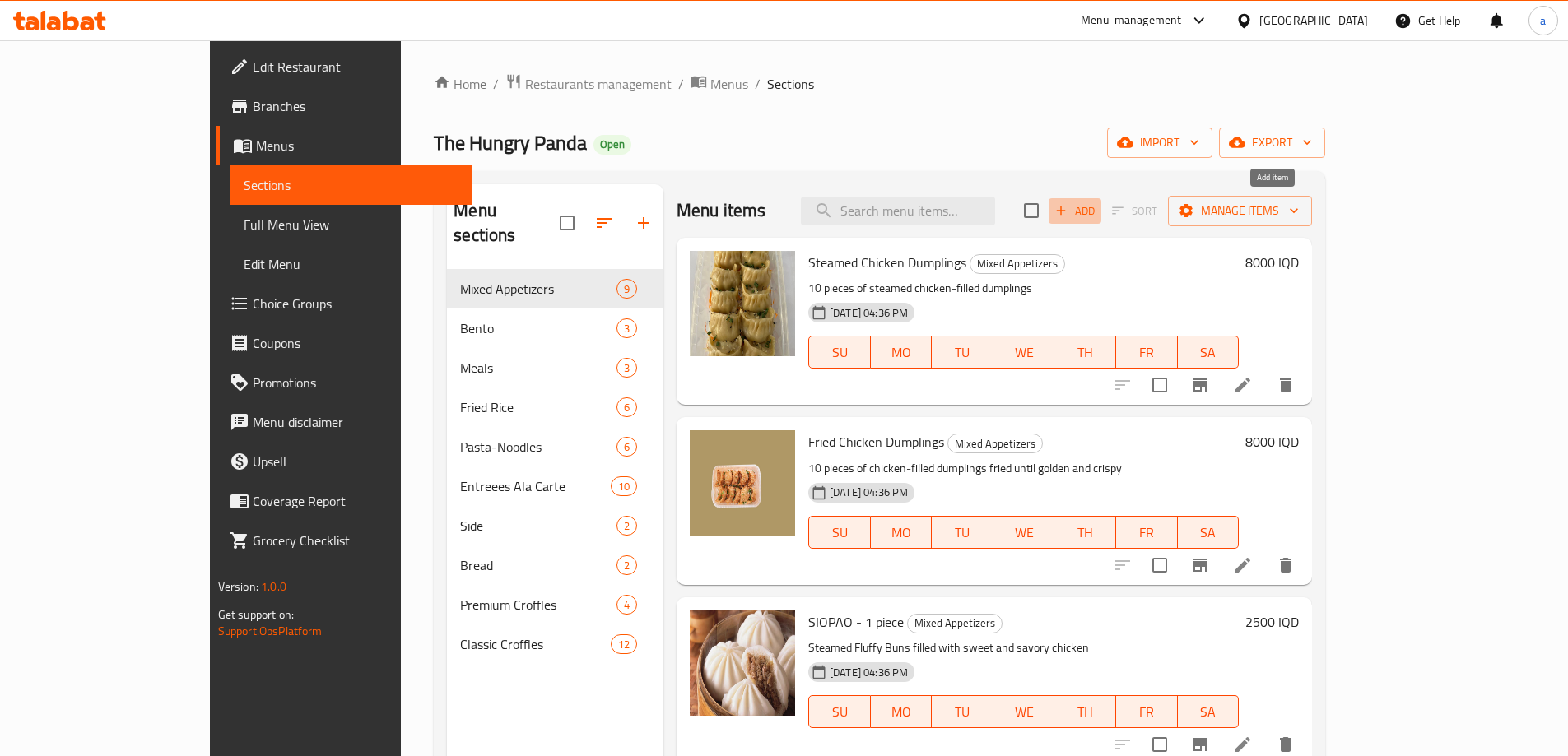
click at [1097, 212] on span "Add" at bounding box center [1075, 211] width 45 height 19
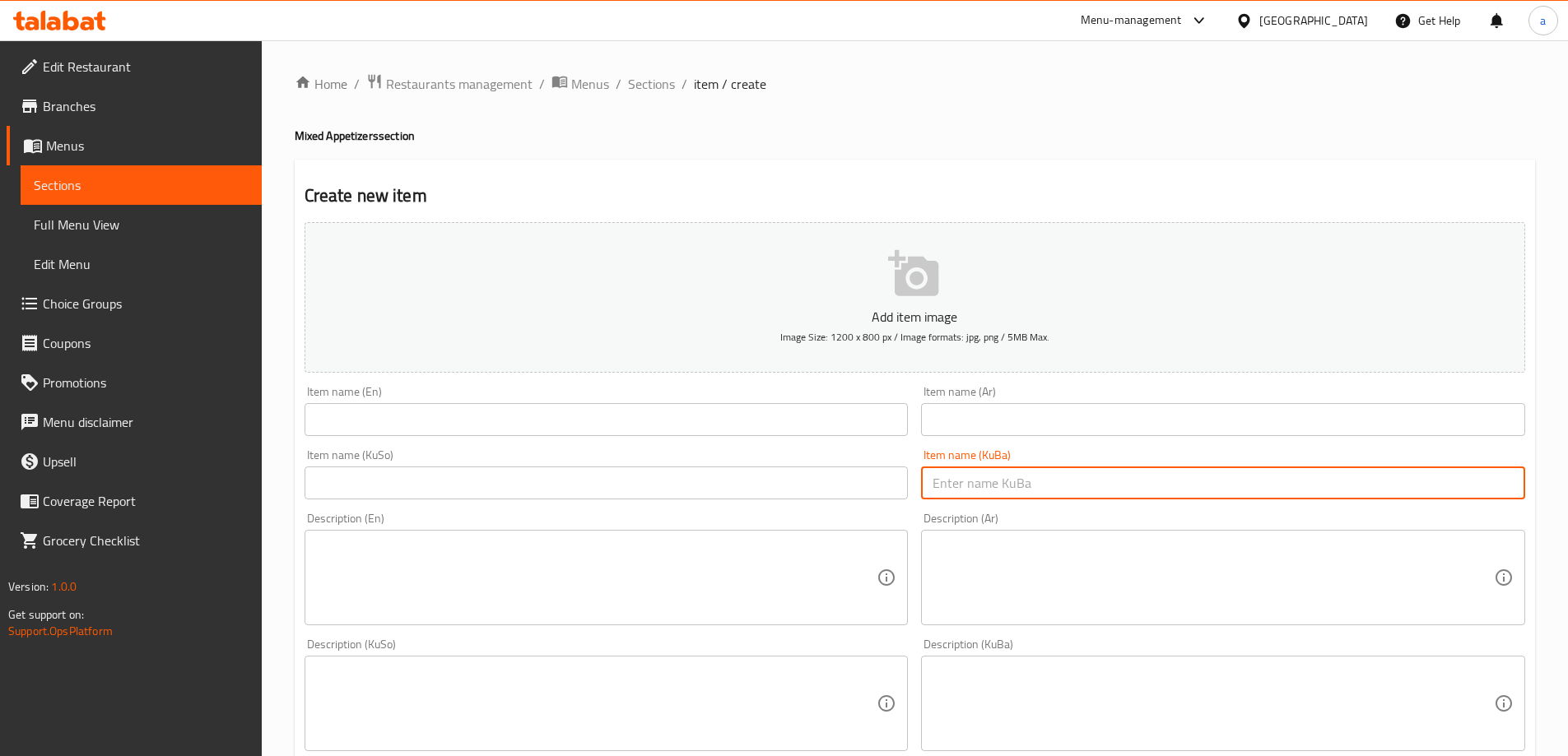
click at [1007, 487] on input "text" at bounding box center [1223, 483] width 604 height 33
paste input "Fried Mochi"
type input "Fried Mochi"
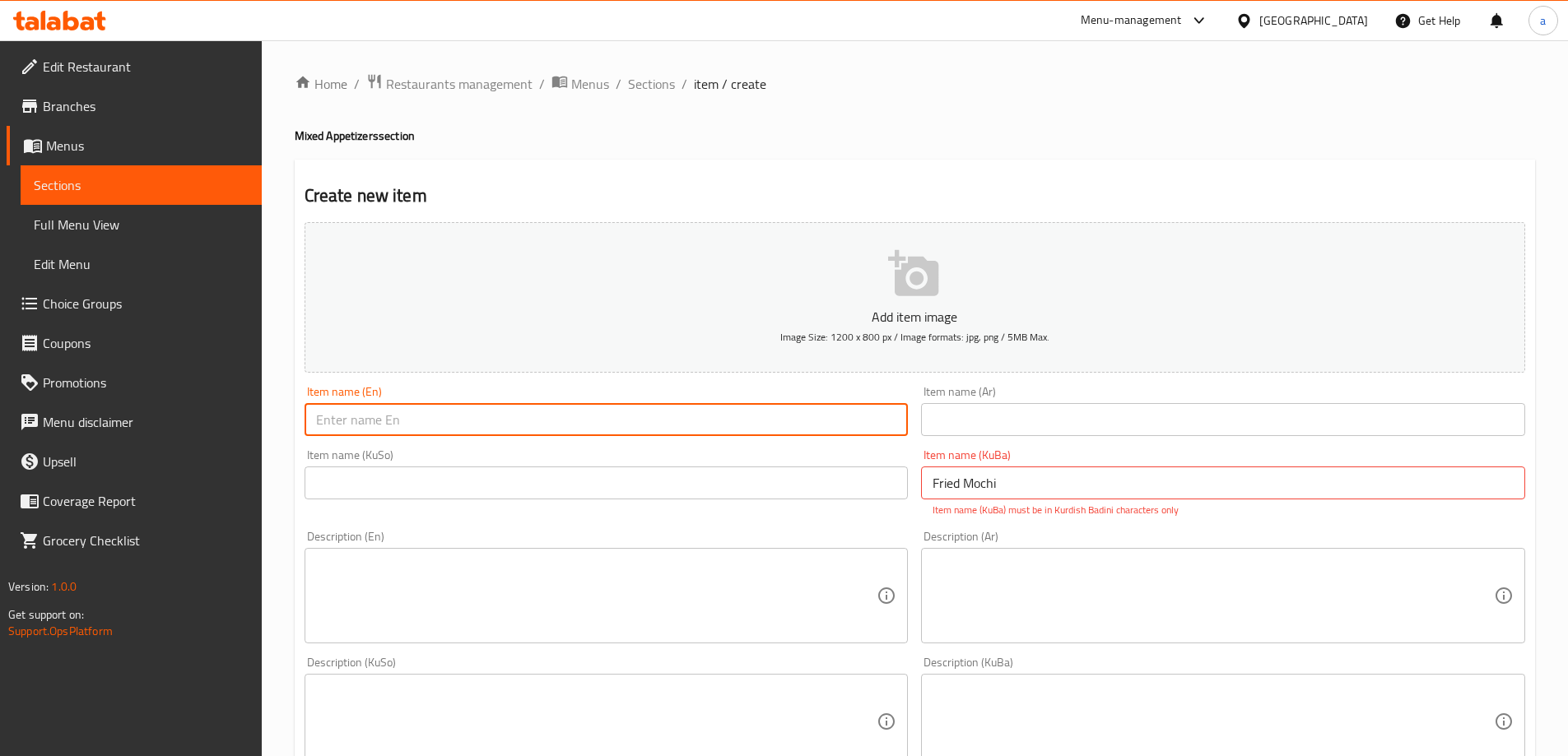
click at [835, 423] on input "text" at bounding box center [607, 419] width 604 height 33
paste input "Fried Mochi"
type input "Fried Mochi"
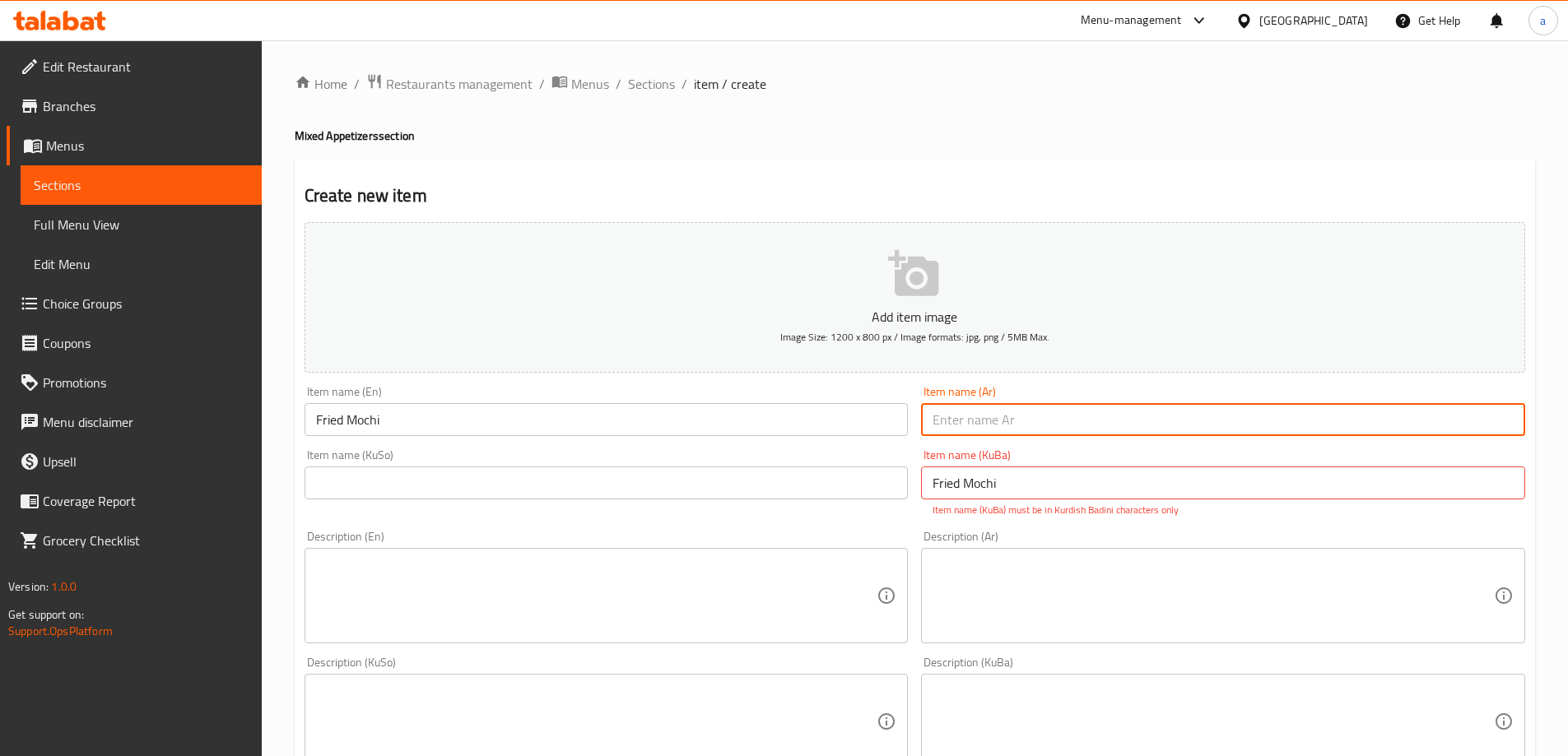
click at [985, 412] on input "text" at bounding box center [1223, 419] width 604 height 33
paste input "موتشي مقلي"
type input "موتشي مقلي"
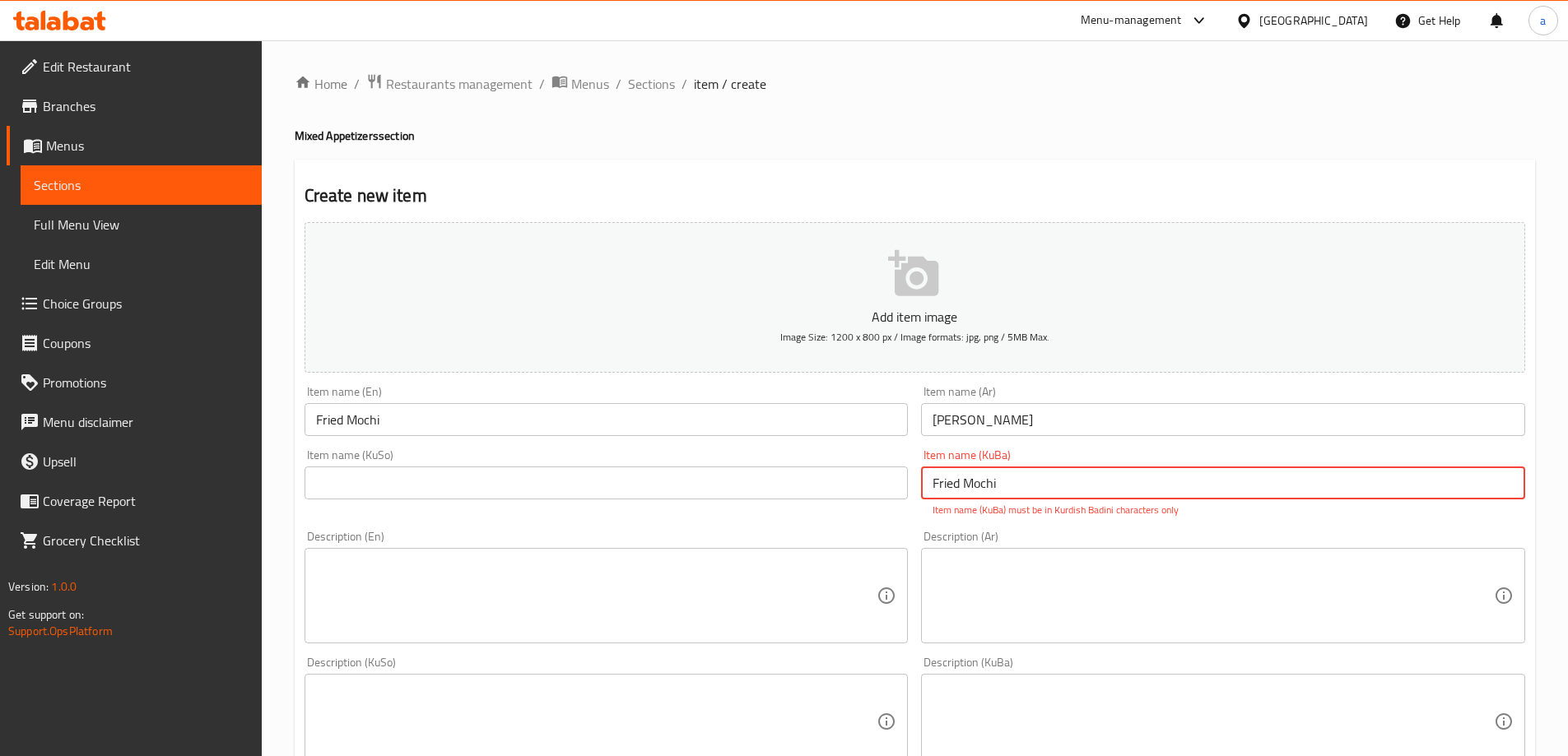
drag, startPoint x: 1037, startPoint y: 486, endPoint x: 882, endPoint y: 473, distance: 155.5
click at [882, 473] on div "Add item image Image Size: 1200 x 800 px / Image formats: jpg, png / 5MB Max. I…" at bounding box center [915, 673] width 1234 height 916
paste input "موتچی سوورکراوە"
drag, startPoint x: 1097, startPoint y: 479, endPoint x: 874, endPoint y: 480, distance: 223.0
click at [874, 480] on div "Add item image Image Size: 1200 x 800 px / Image formats: jpg, png / 5MB Max. I…" at bounding box center [915, 673] width 1234 height 916
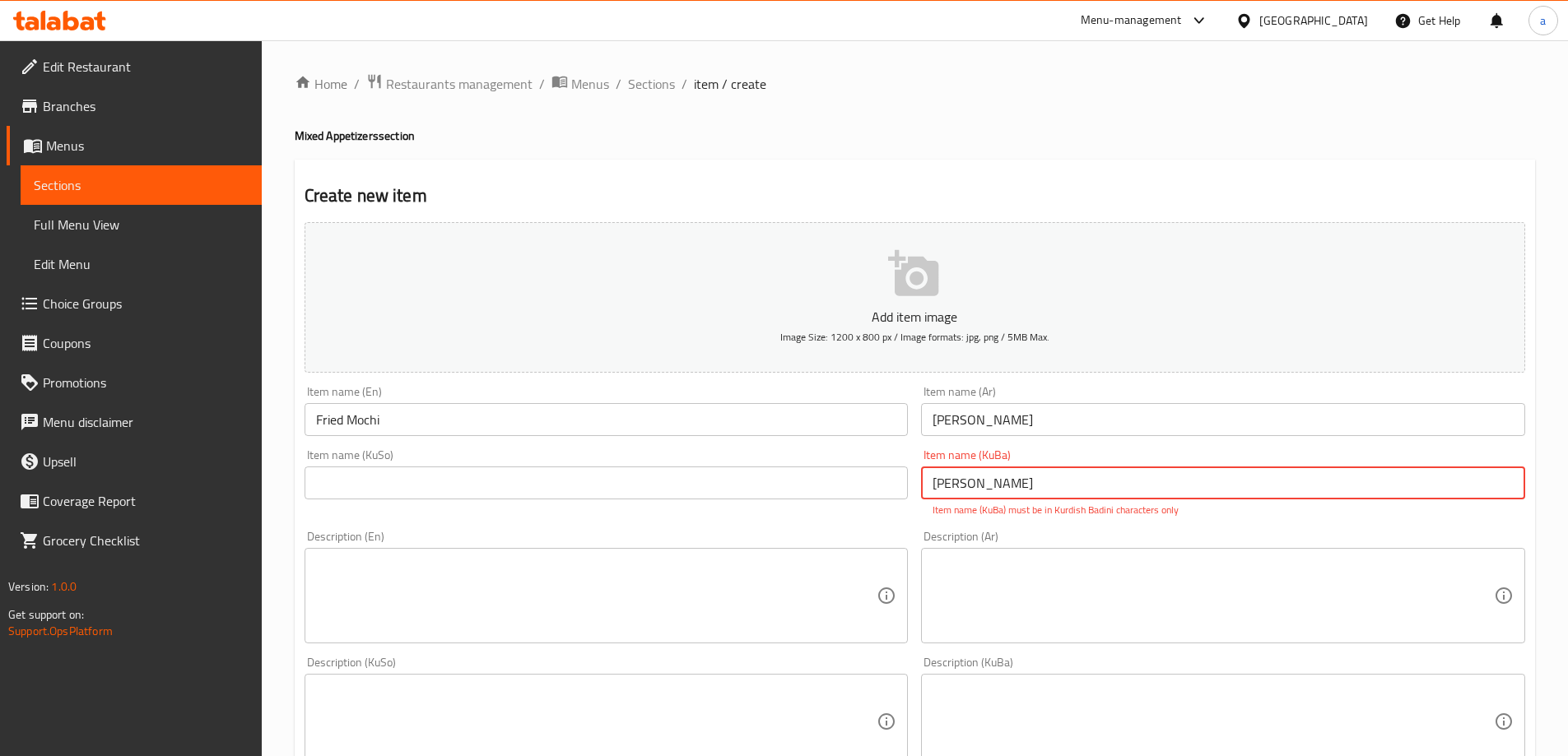
type input "موتچی سوورکراوە"
click at [801, 479] on input "text" at bounding box center [607, 483] width 604 height 33
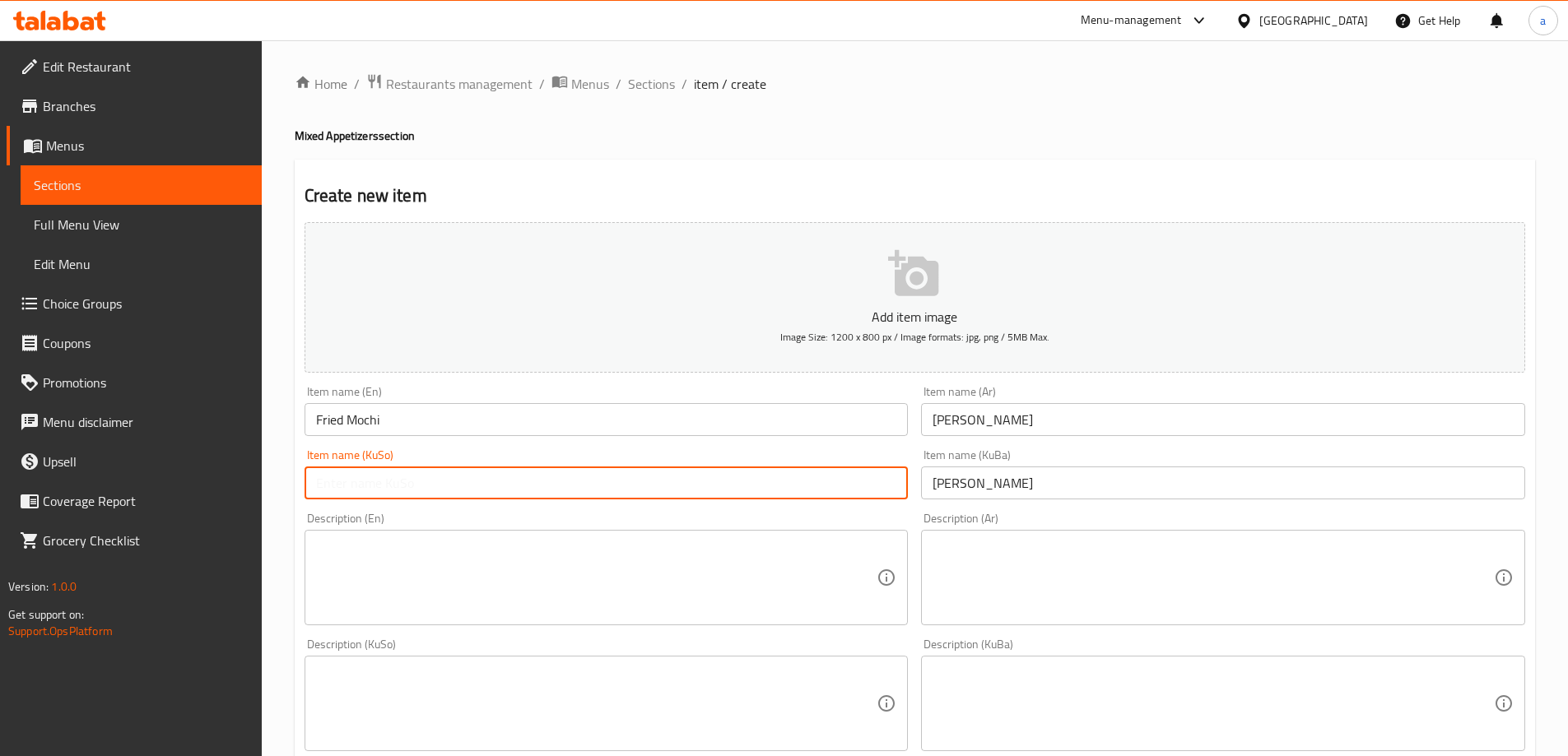
paste input "موتچی سوورکراوە"
type input "موتچی سوورکراوە"
click at [641, 508] on div "Description (En) Description (En)" at bounding box center [606, 569] width 617 height 126
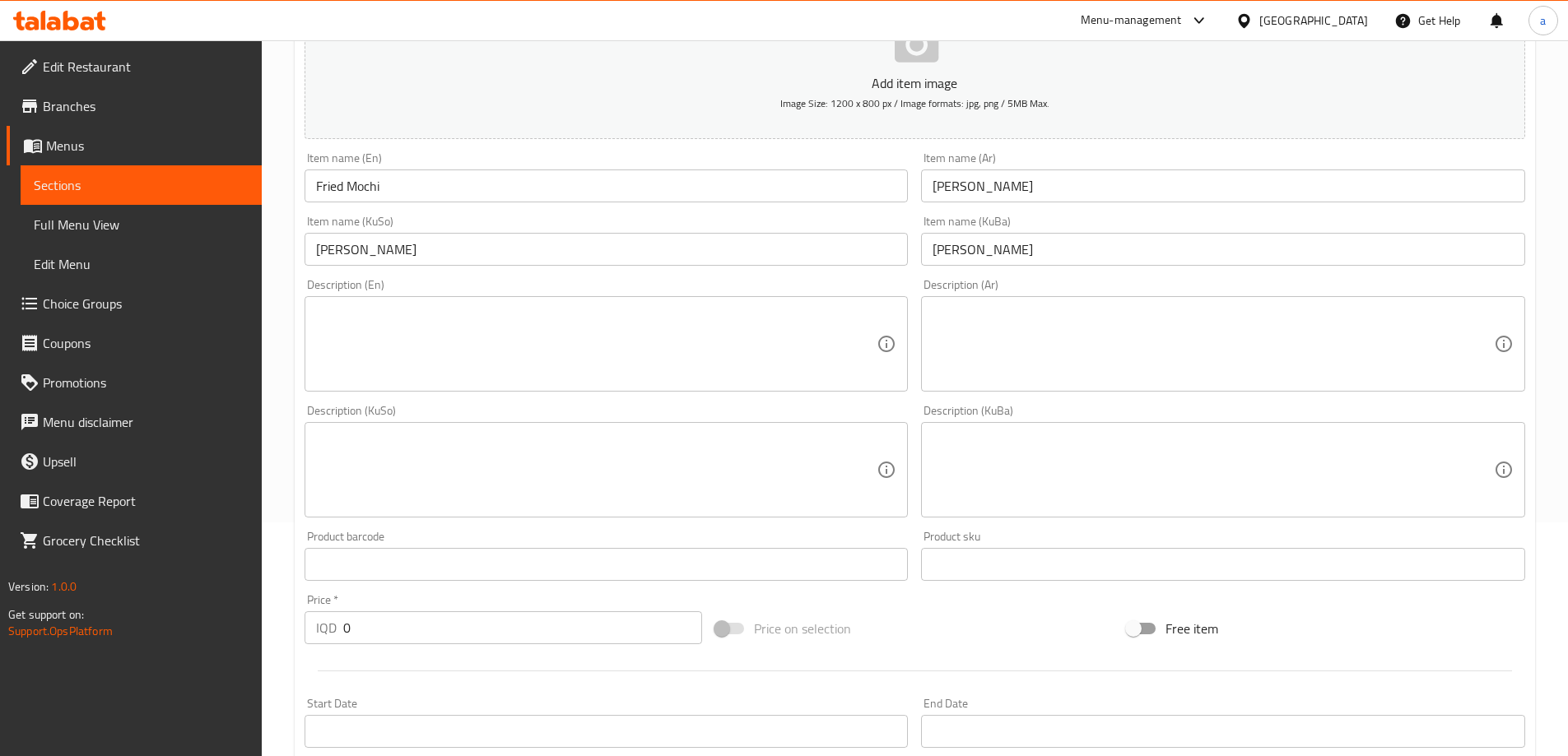
scroll to position [247, 0]
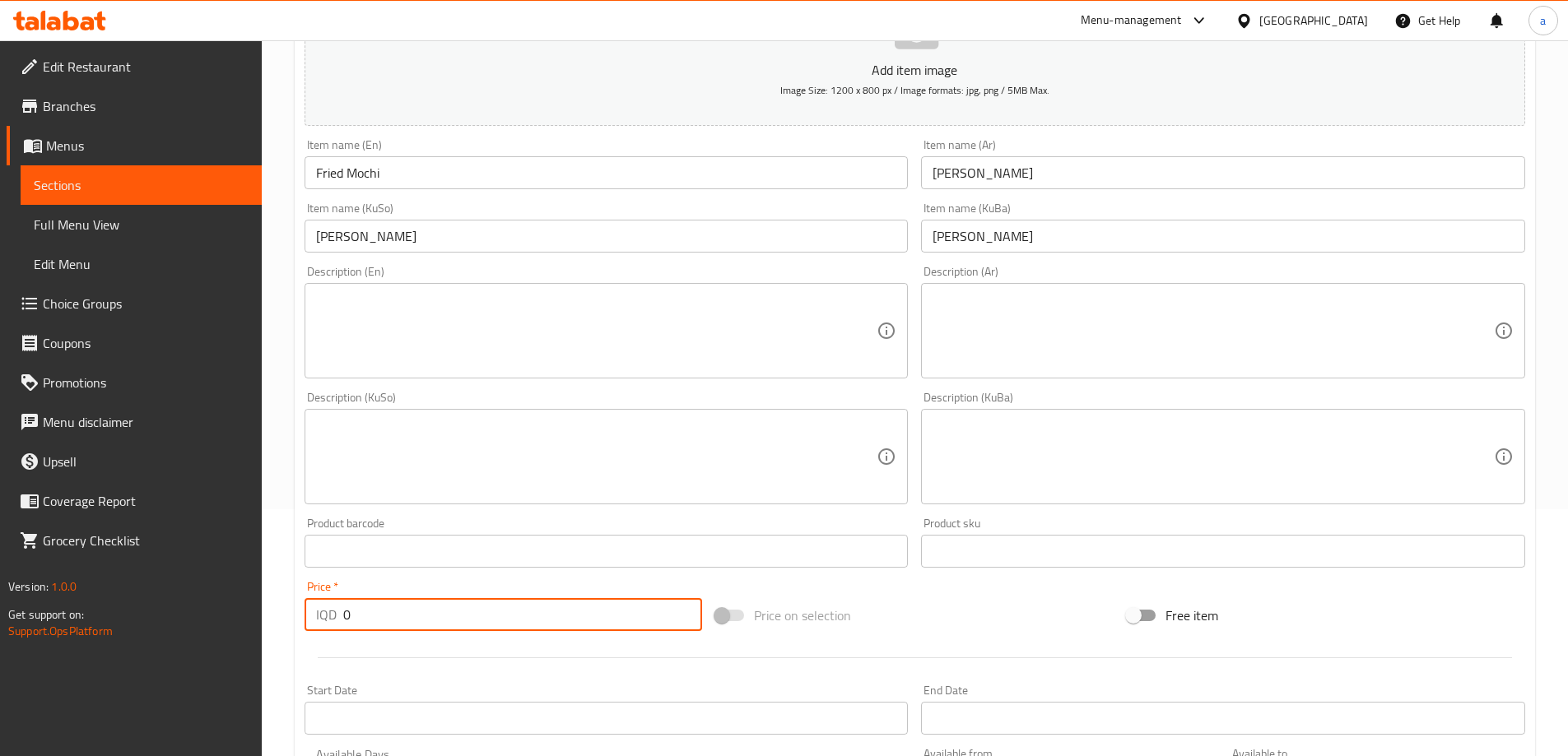
drag, startPoint x: 486, startPoint y: 610, endPoint x: 344, endPoint y: 592, distance: 143.1
click at [344, 592] on div "Price   * IQD 0 Price *" at bounding box center [504, 605] width 399 height 50
paste input "300"
type input "3000"
click at [843, 333] on textarea at bounding box center [596, 331] width 561 height 78
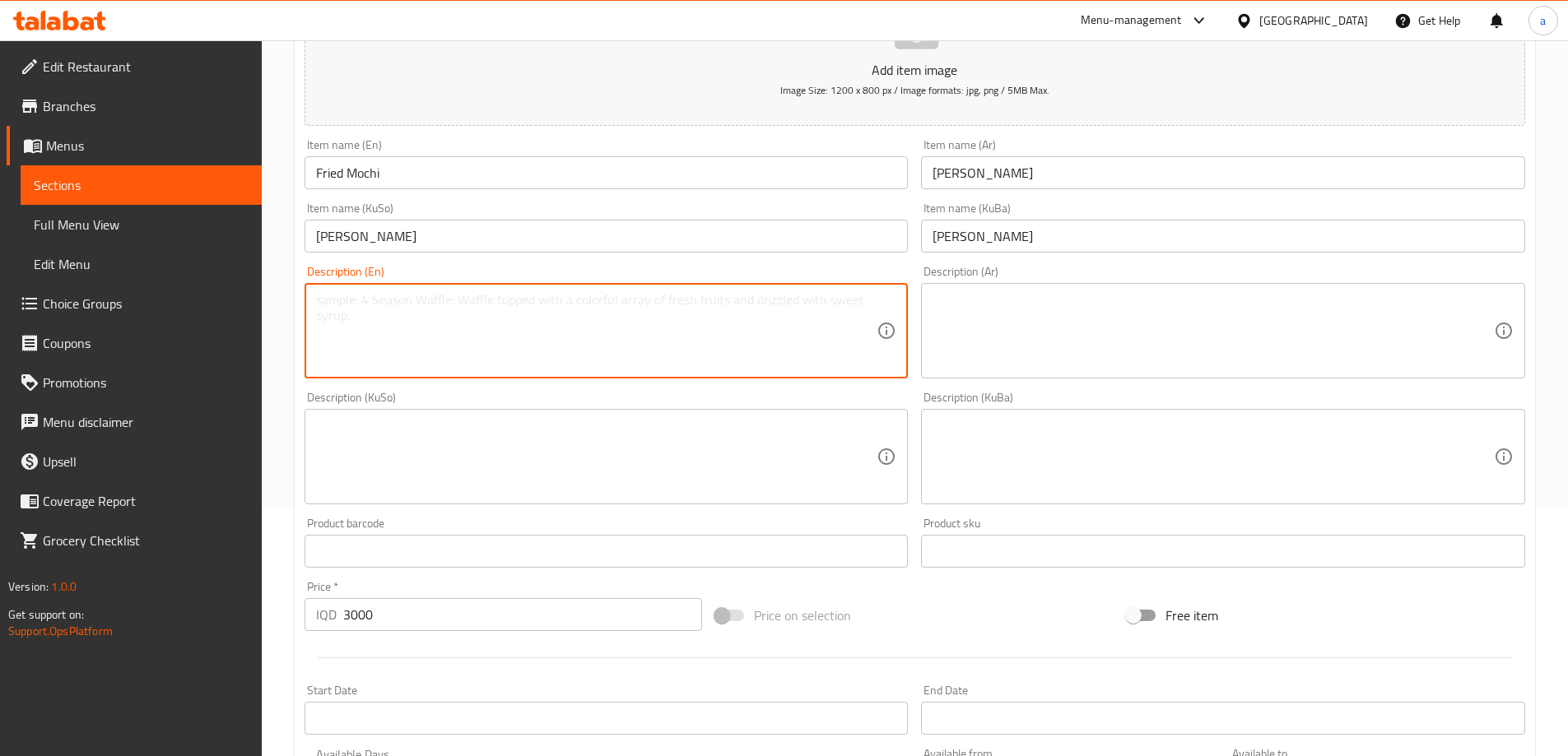
paste textarea "Chinese fried dessert made from glutinous rice flour and coated in sesame seeds…"
type textarea "Chinese fried dessert made from glutinous rice flour and coated in sesame seeds…"
click at [984, 304] on textarea at bounding box center [1213, 331] width 561 height 78
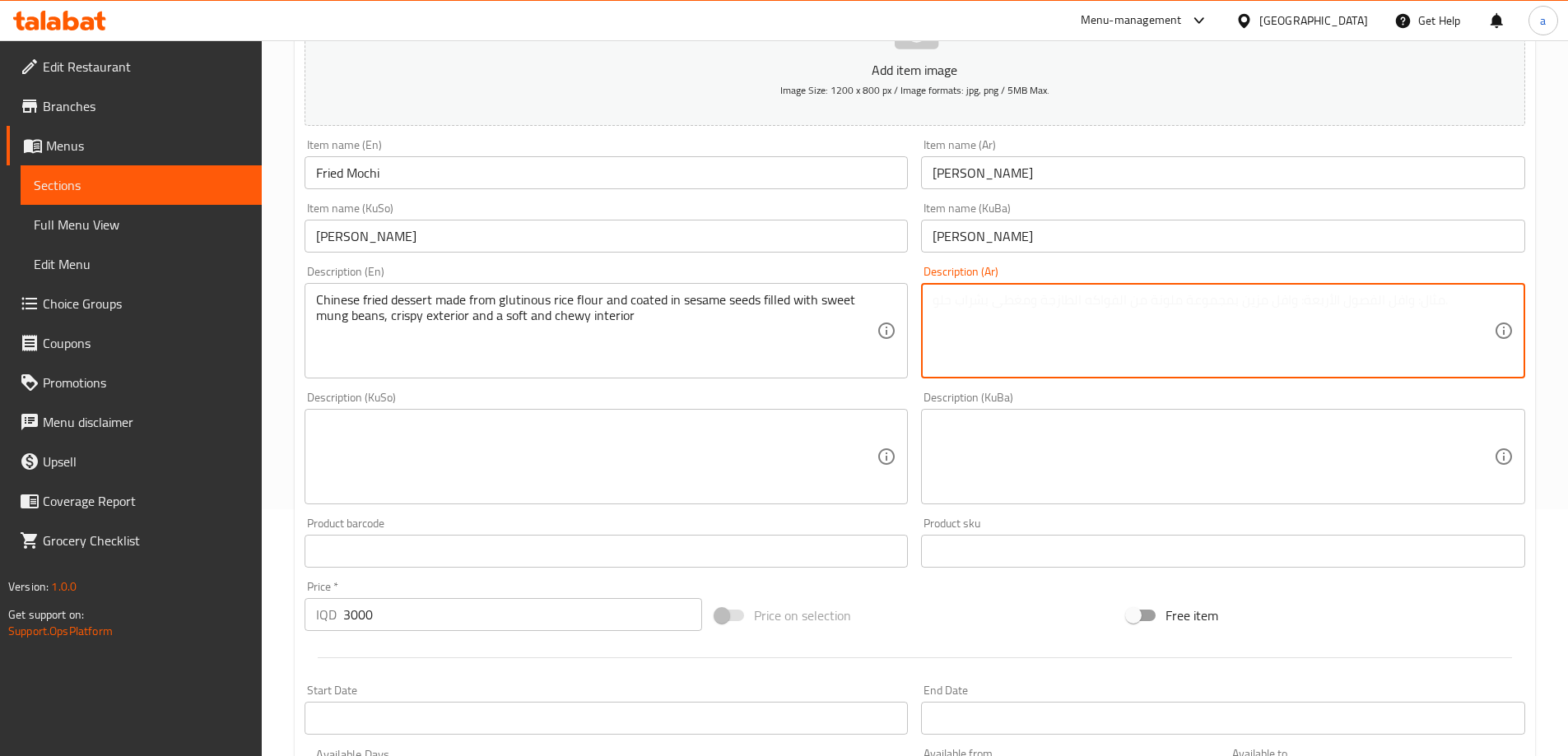
paste textarea "حلوى صينية مقلية مصنوعة من دقيق أرز لزج، مغطاة ببذور سمسم ومحشوة بفاصوليا خضراء…"
type textarea "حلوى صينية مقلية مصنوعة من دقيق أرز لزج، مغطاة ببذور سمسم ومحشوة بفاصوليا خضراء…"
click at [511, 451] on textarea at bounding box center [596, 457] width 561 height 78
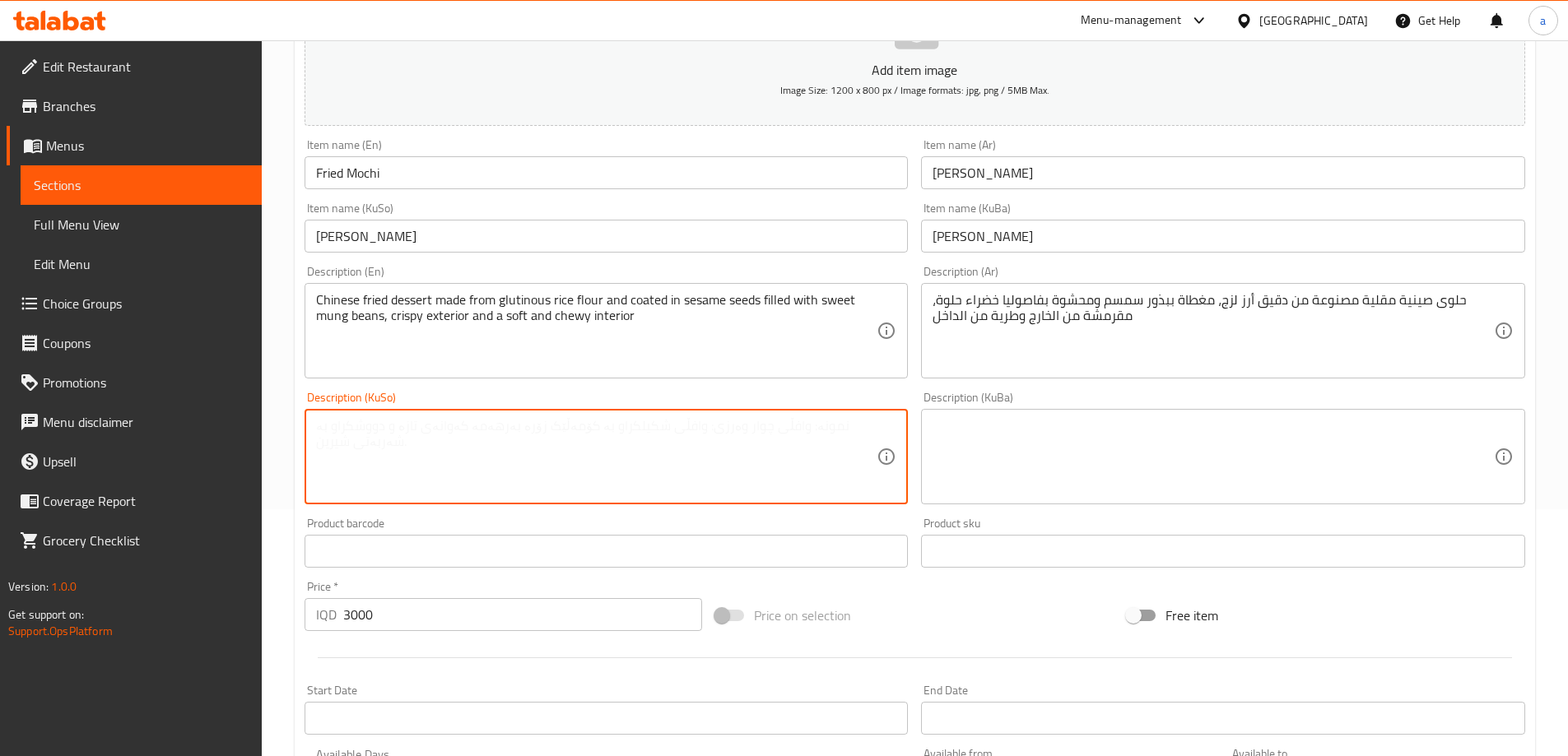
paste textarea "شیرینی چینی سوورکراوە لە ئاردی برنجی گڵوتینۆس دروستکراو و داپۆشراوە بە تۆوی کون…"
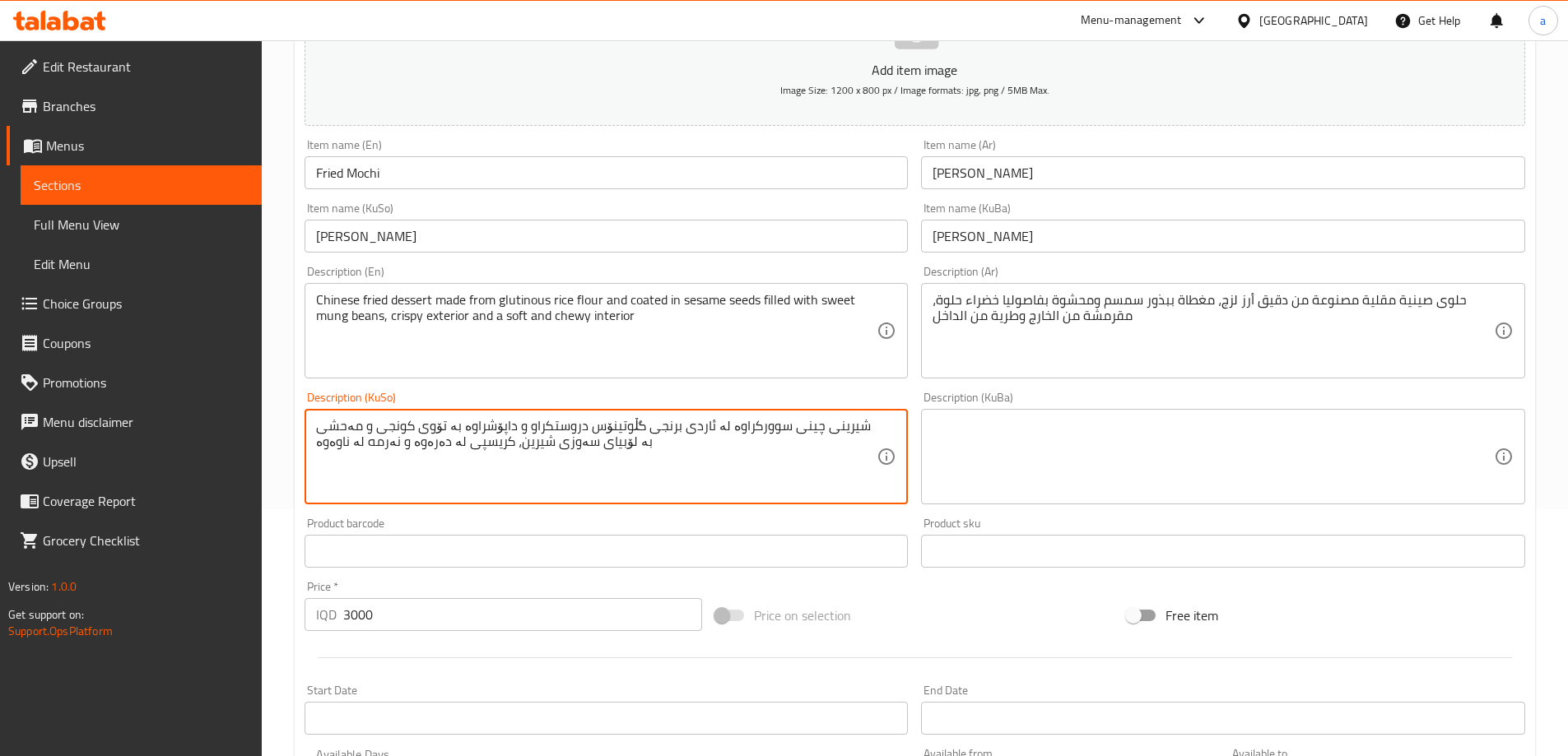
type textarea "شیرینی چینی سوورکراوە لە ئاردی برنجی گڵوتینۆس دروستکراو و داپۆشراوە بە تۆوی کون…"
click at [1014, 451] on textarea at bounding box center [1213, 457] width 561 height 78
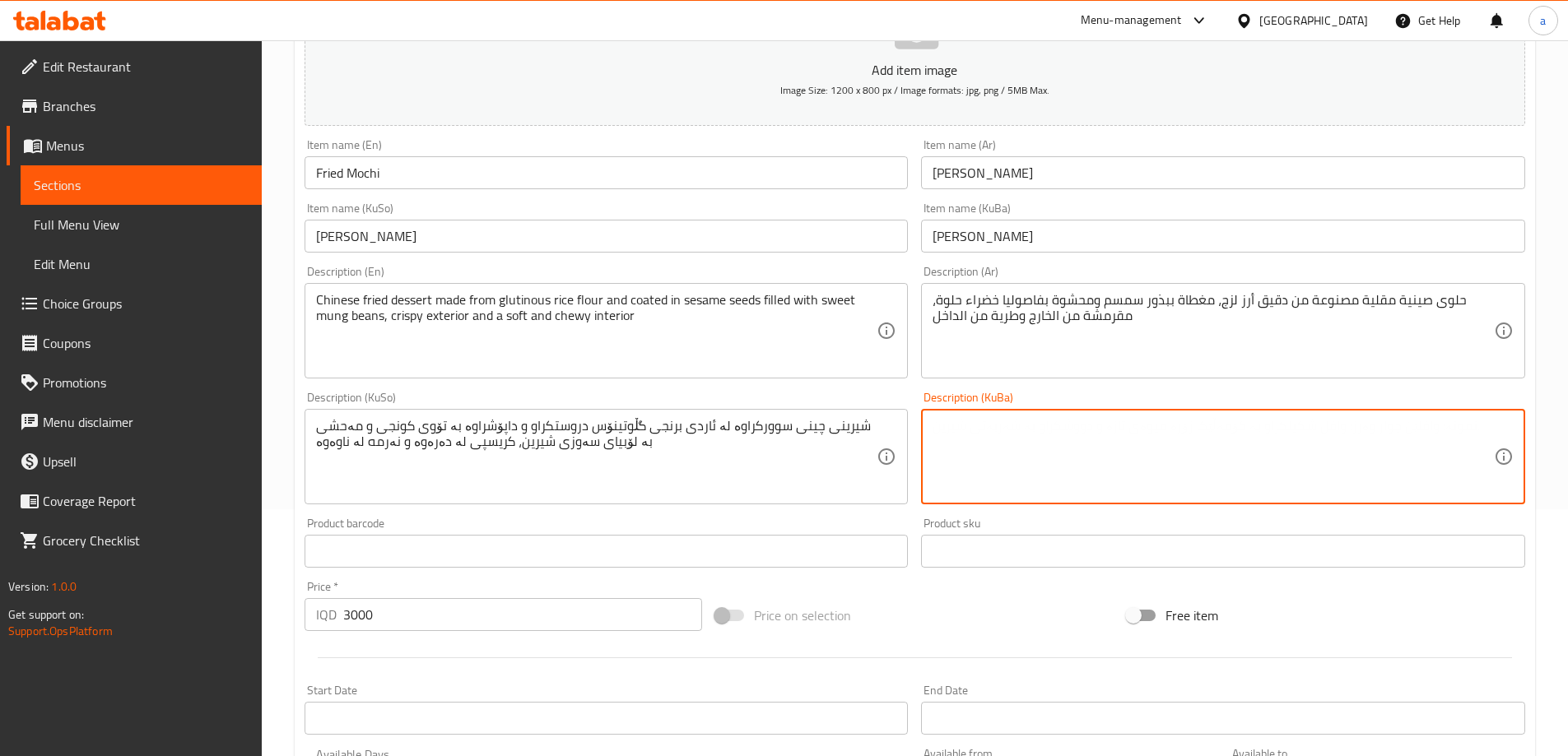
paste textarea "شیرینی چینی سوورکراوە لە ئاردی برنجی گڵوتینۆس دروستکراو و داپۆشراوە بە تۆوی کون…"
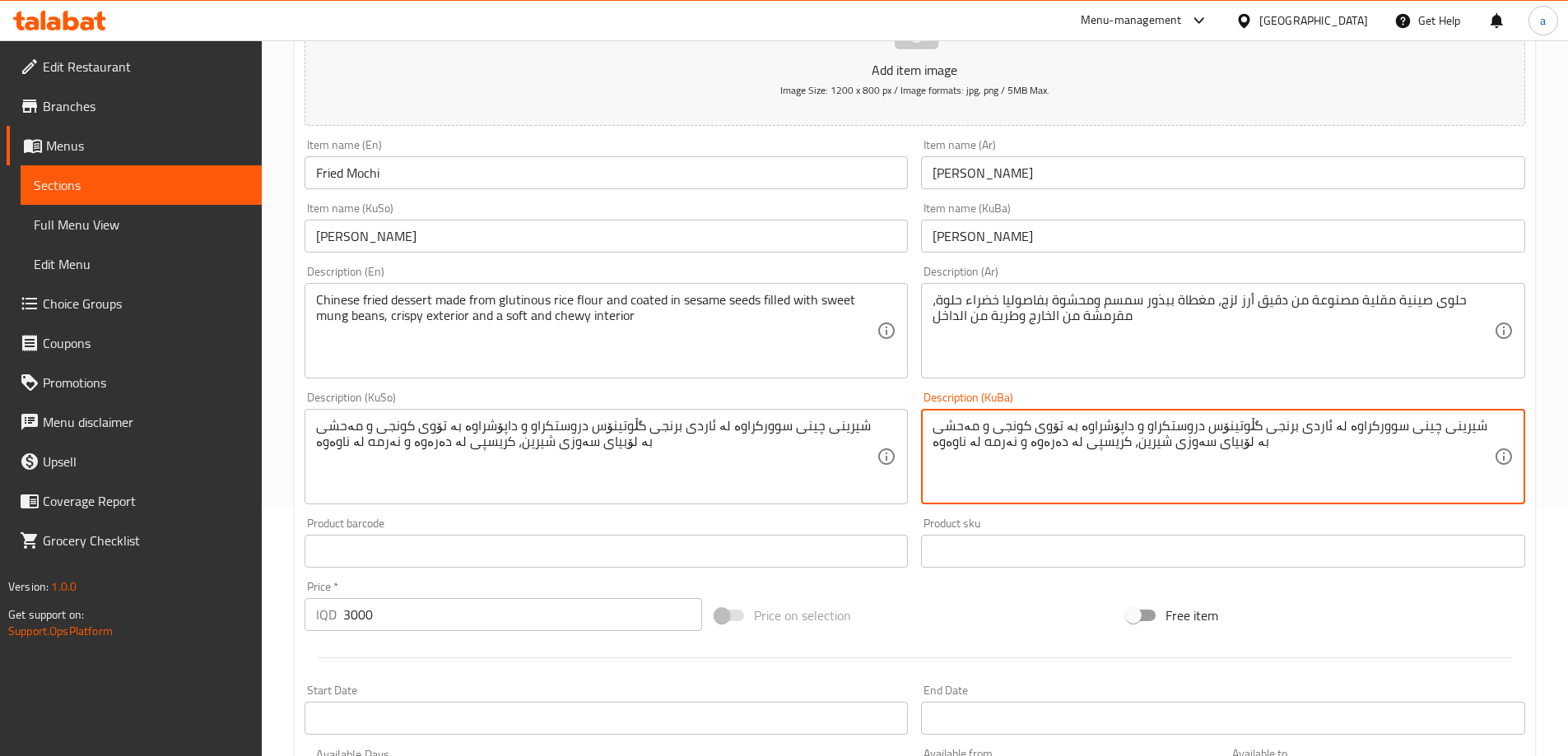
paste textarea "شیرینی چینی سوورکراوە لە ئاردی برنجی گڵوتینۆس دروستکراو و داپۆشراوە بە تۆوی کون…"
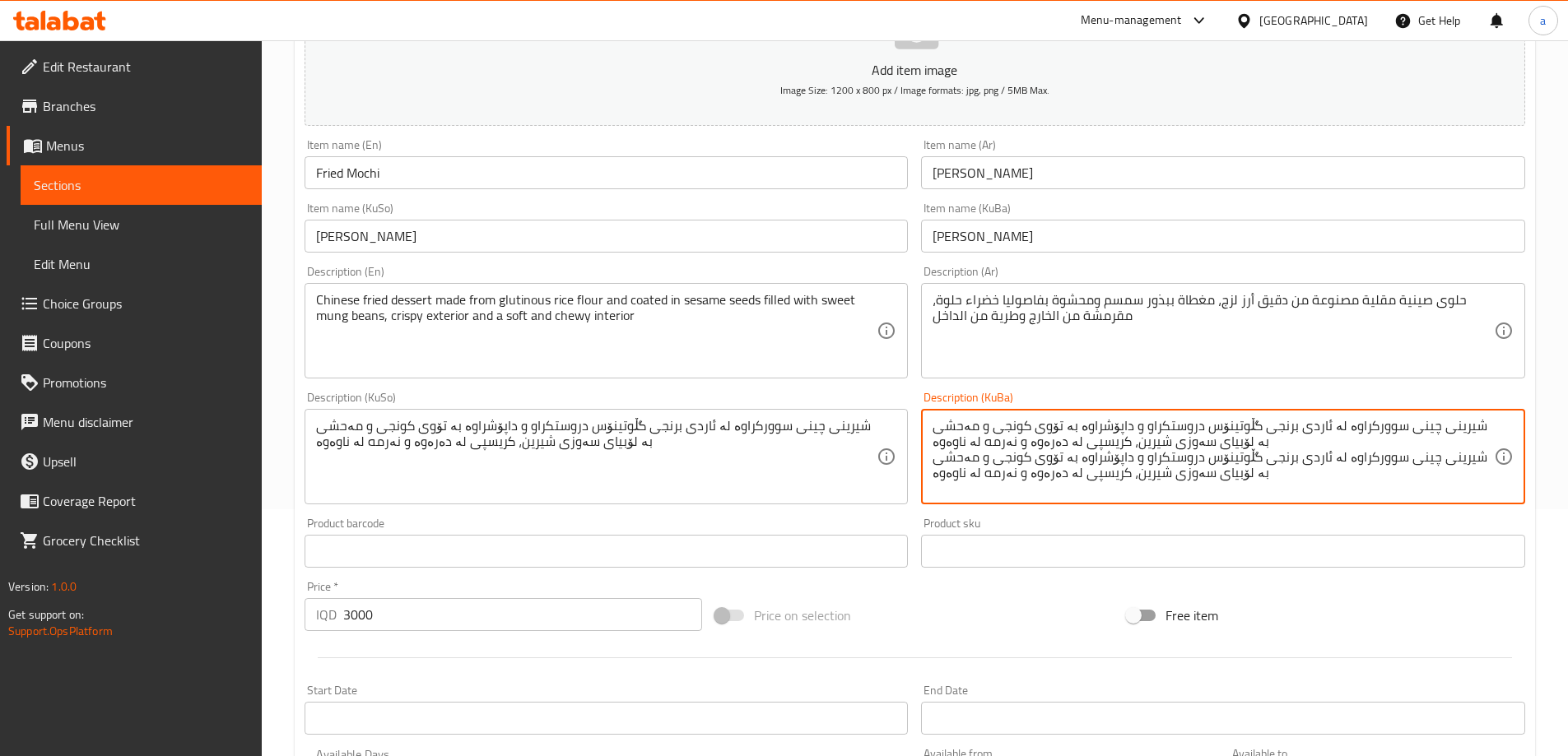
paste textarea
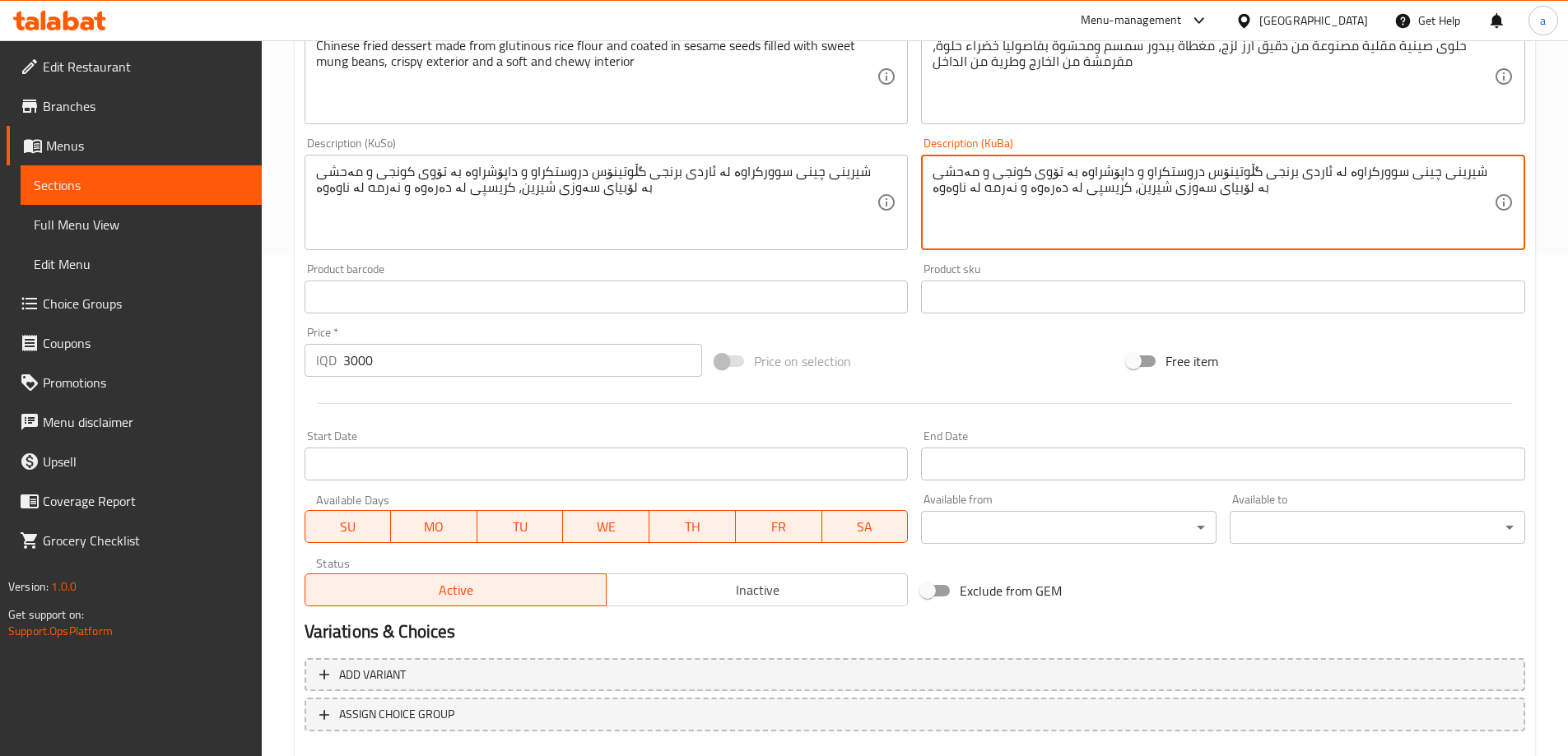
scroll to position [596, 0]
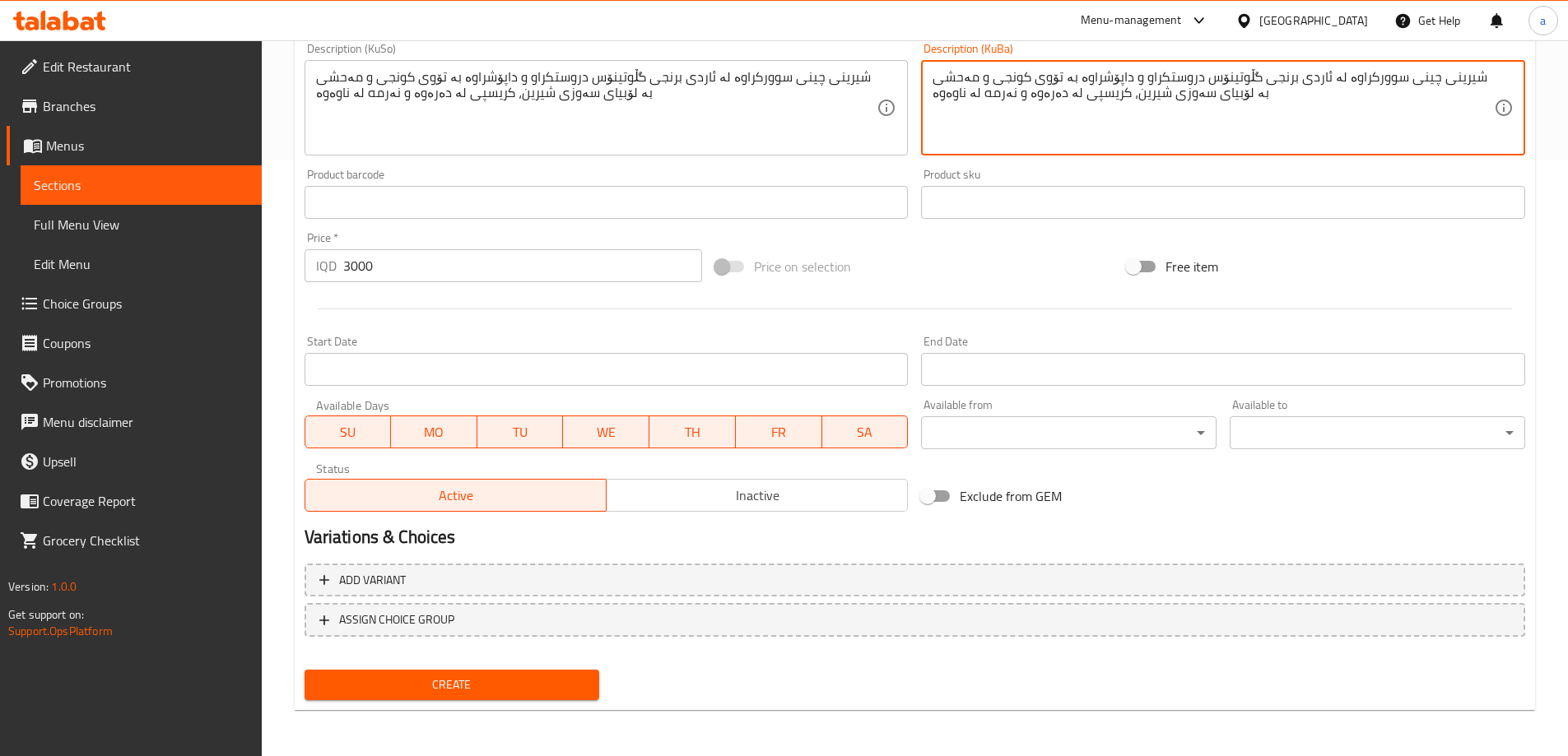
type textarea "شیرینی چینی سوورکراوە لە ئاردی برنجی گڵوتینۆس دروستکراو و داپۆشراوە بە تۆوی کون…"
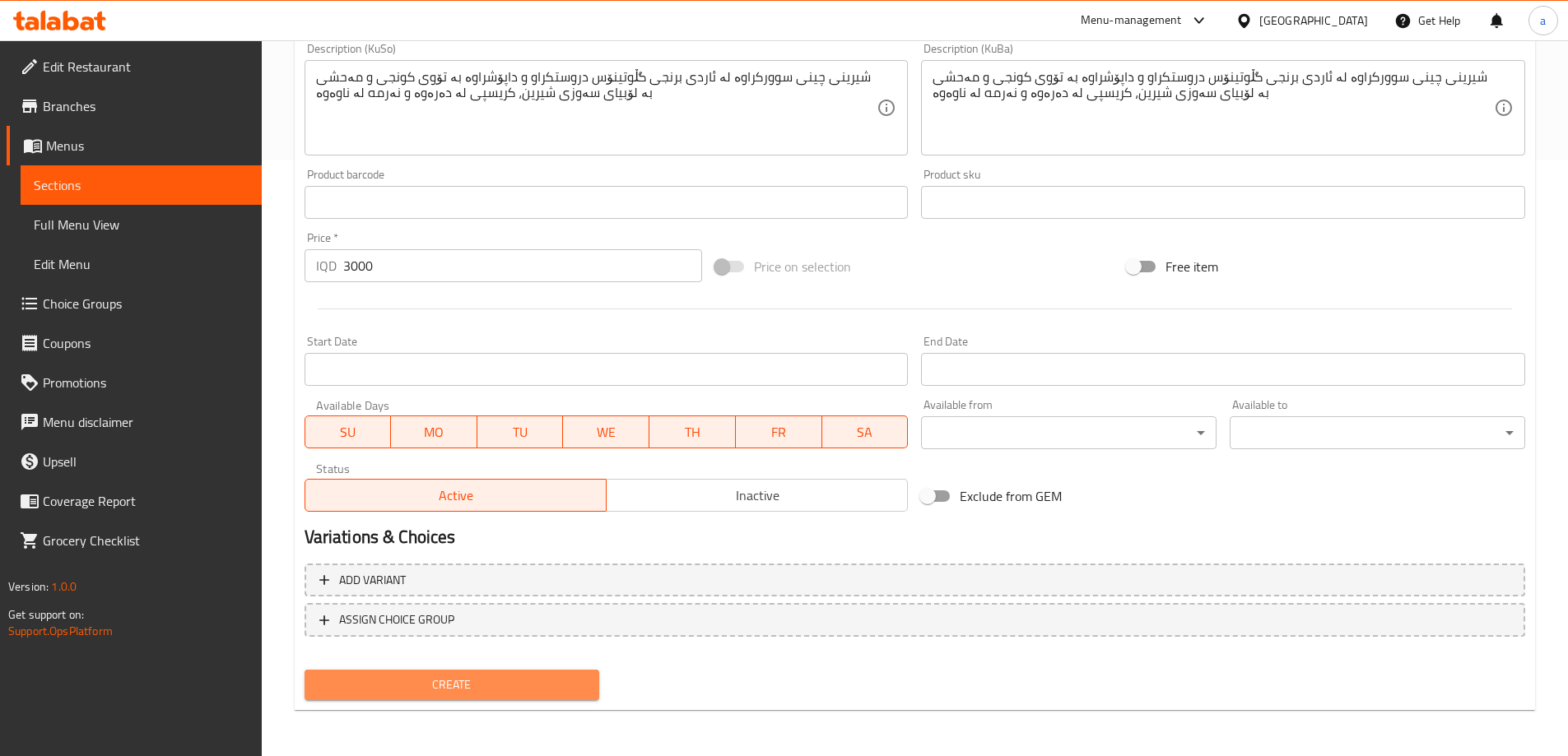
click at [472, 672] on button "Create" at bounding box center [452, 684] width 296 height 30
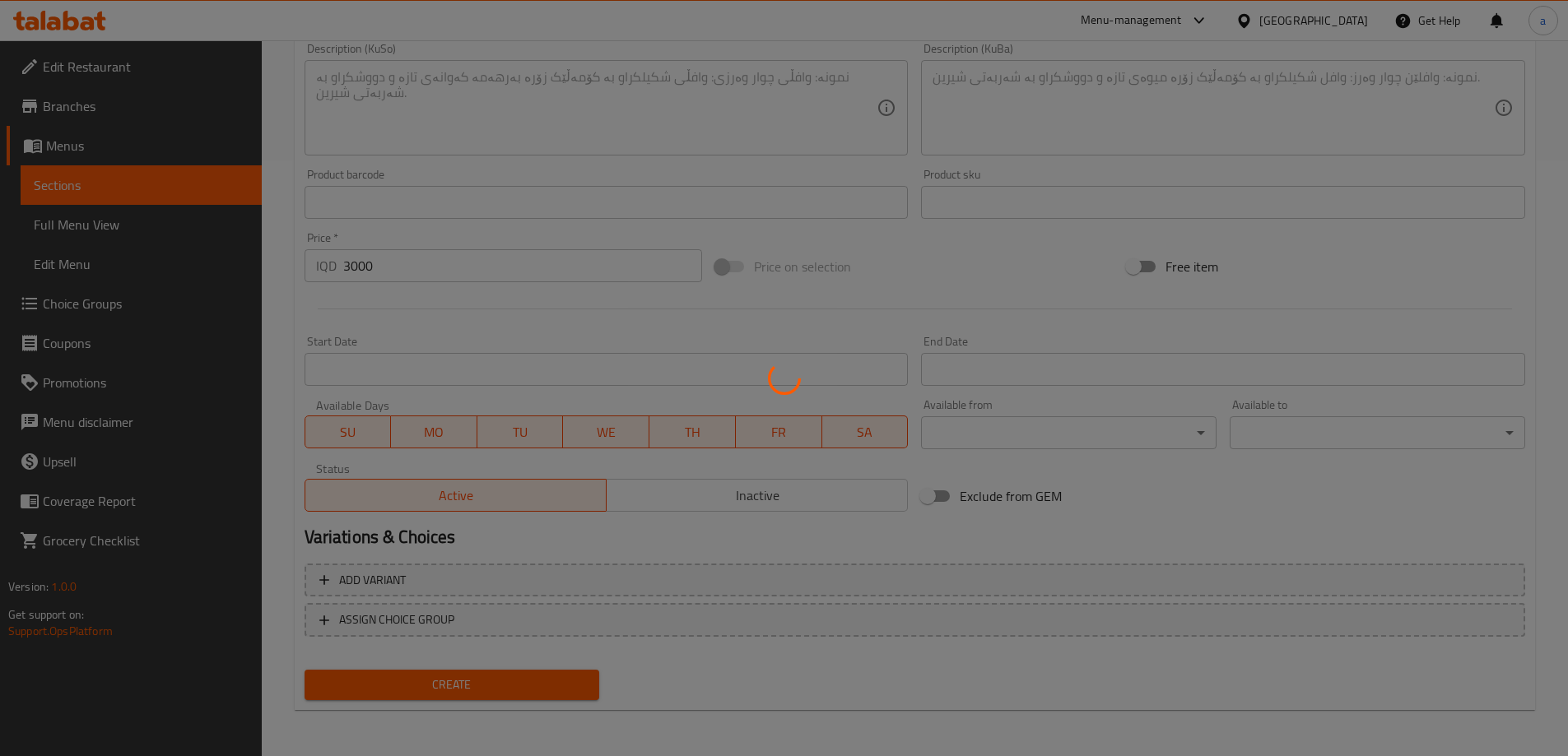
type input "0"
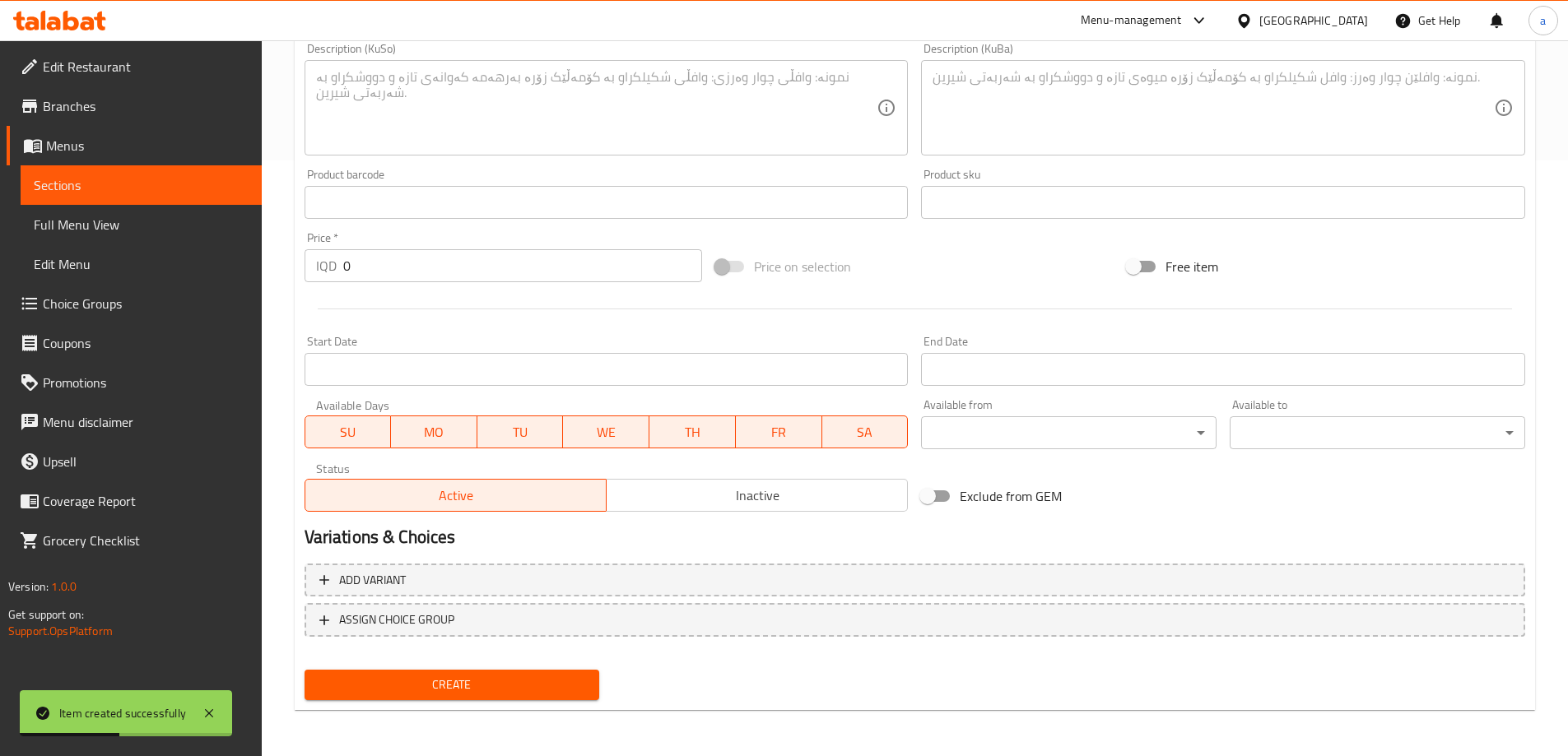
click at [995, 234] on div "Add item image Image Size: 1200 x 800 px / Image formats: jpg, png / 5MB Max. I…" at bounding box center [915, 69] width 1234 height 899
click at [194, 184] on span "Sections" at bounding box center [141, 186] width 215 height 20
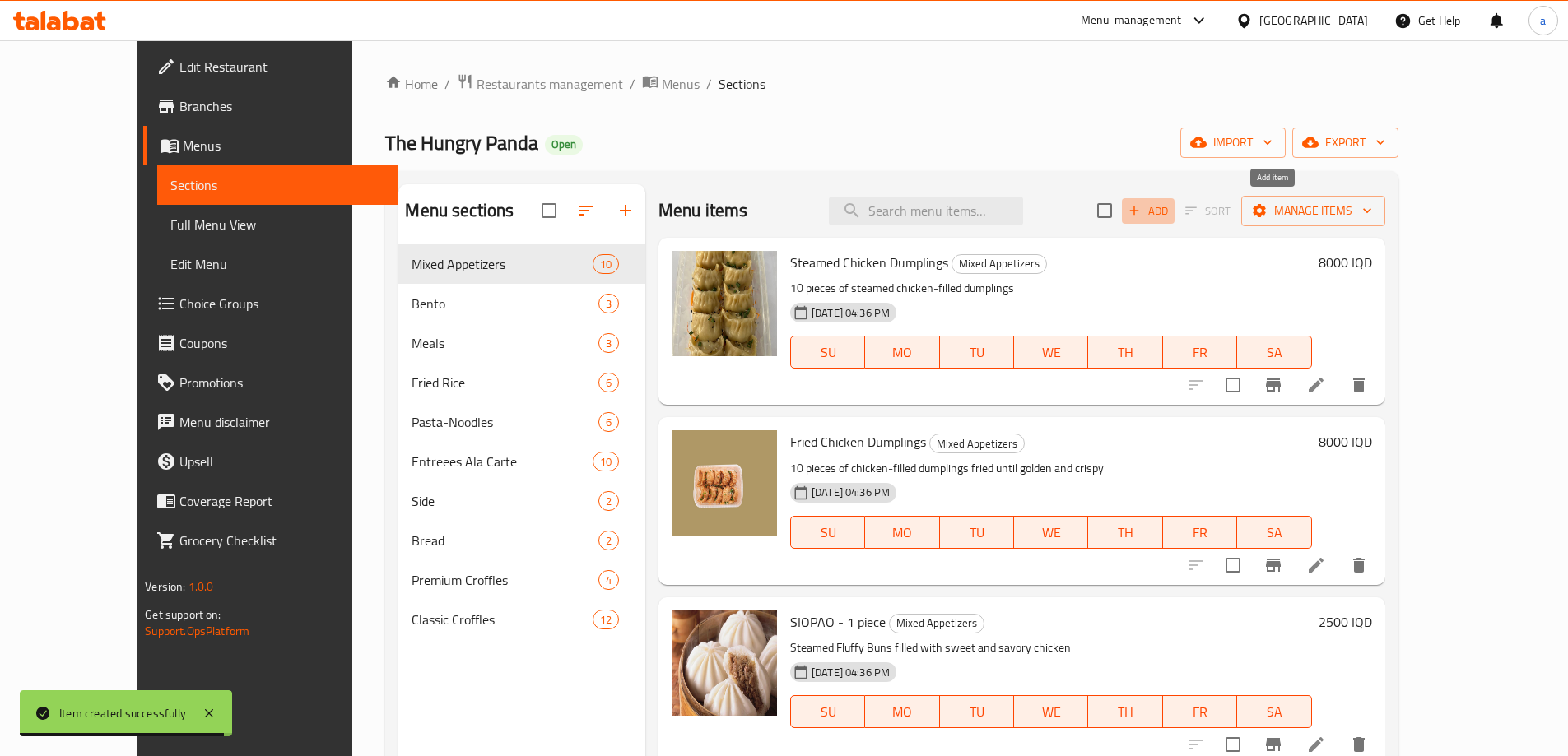
click at [1170, 215] on span "Add" at bounding box center [1148, 211] width 45 height 19
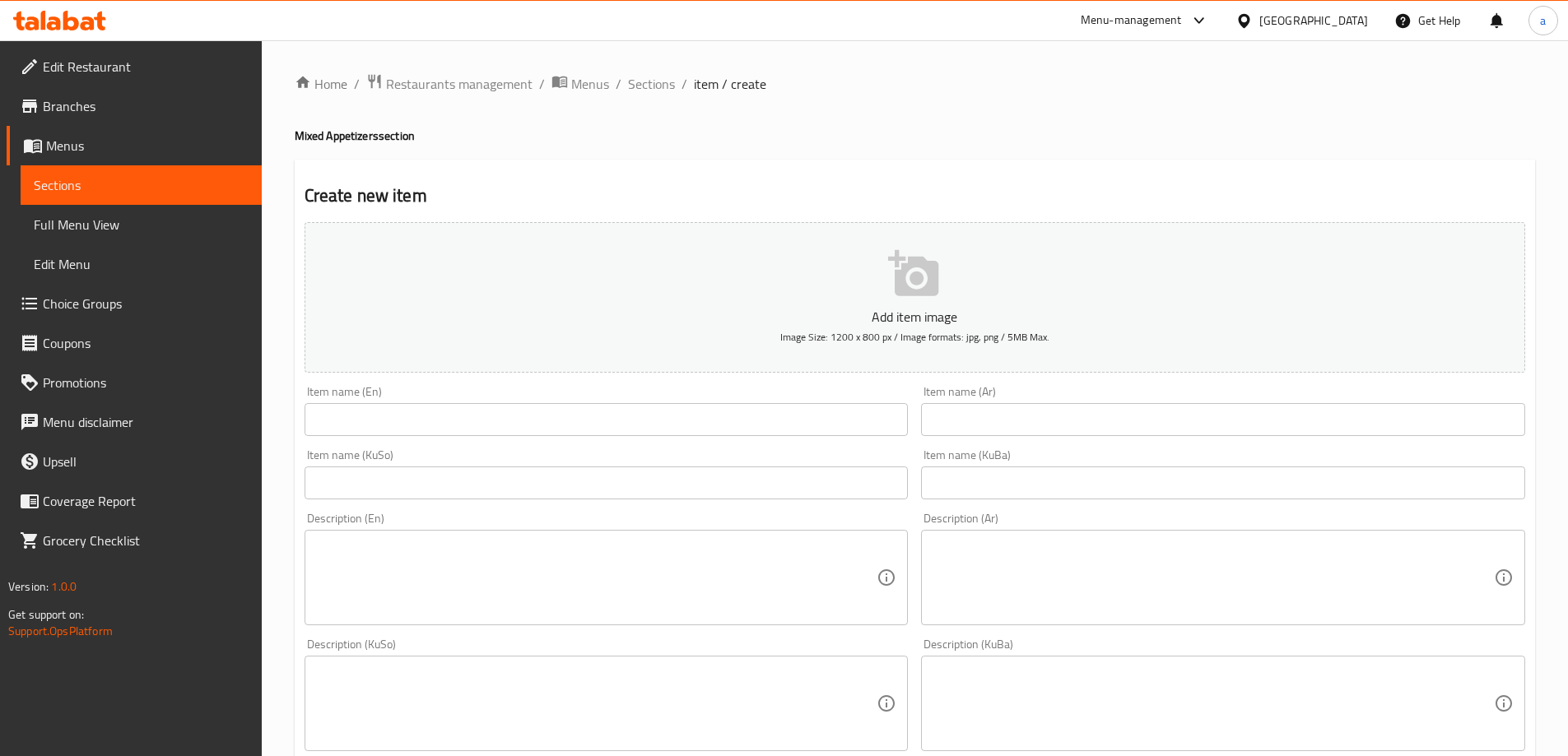
drag, startPoint x: 983, startPoint y: 147, endPoint x: 915, endPoint y: 251, distance: 124.3
click at [983, 147] on div "Home / Restaurants management / Menus / Sections / item / create Mixed Appetize…" at bounding box center [915, 695] width 1240 height 1245
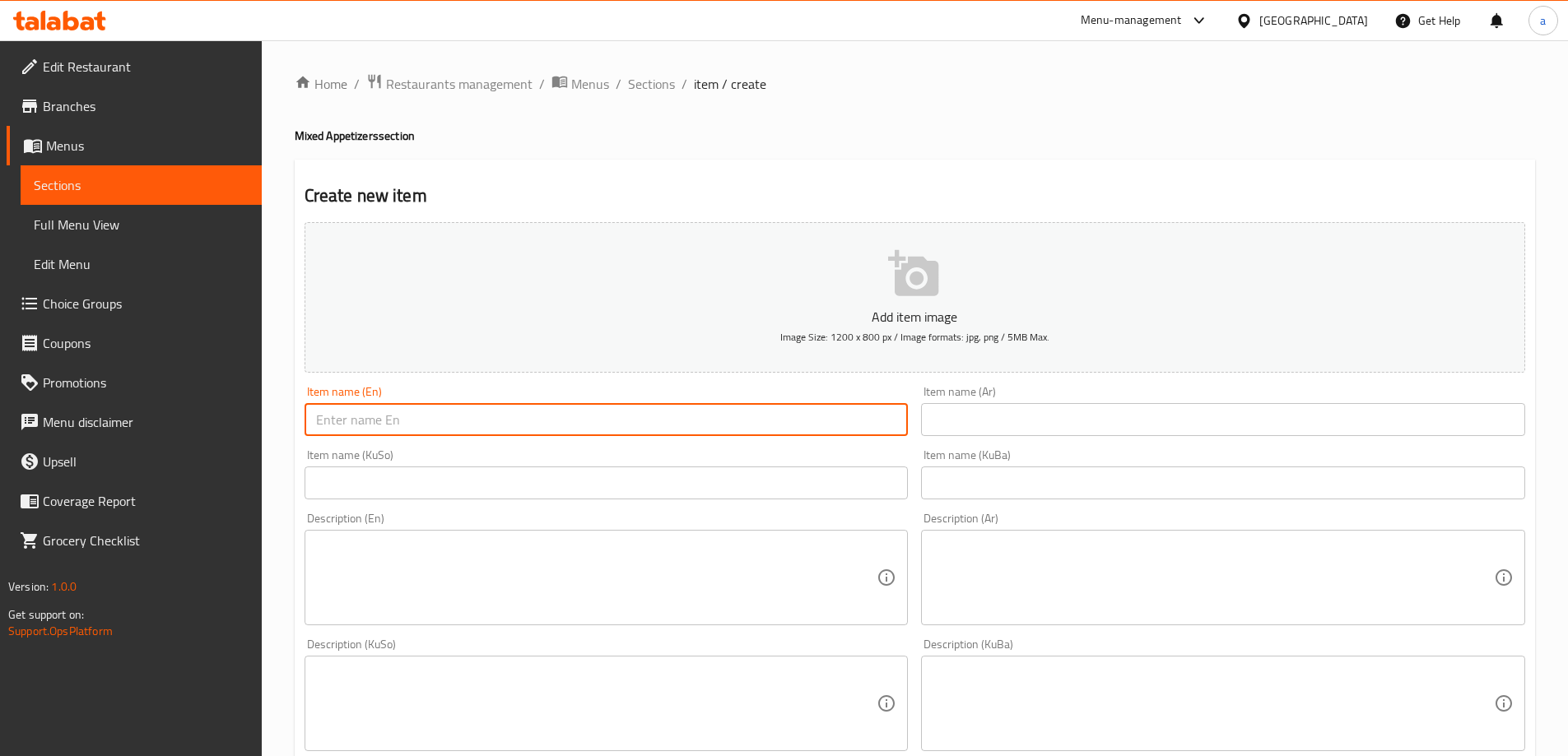
click at [797, 408] on input "text" at bounding box center [607, 419] width 604 height 33
paste input "Fried Mochi Cheese"
type input "Fried Mochi Cheese"
click at [954, 427] on input "text" at bounding box center [1223, 419] width 604 height 33
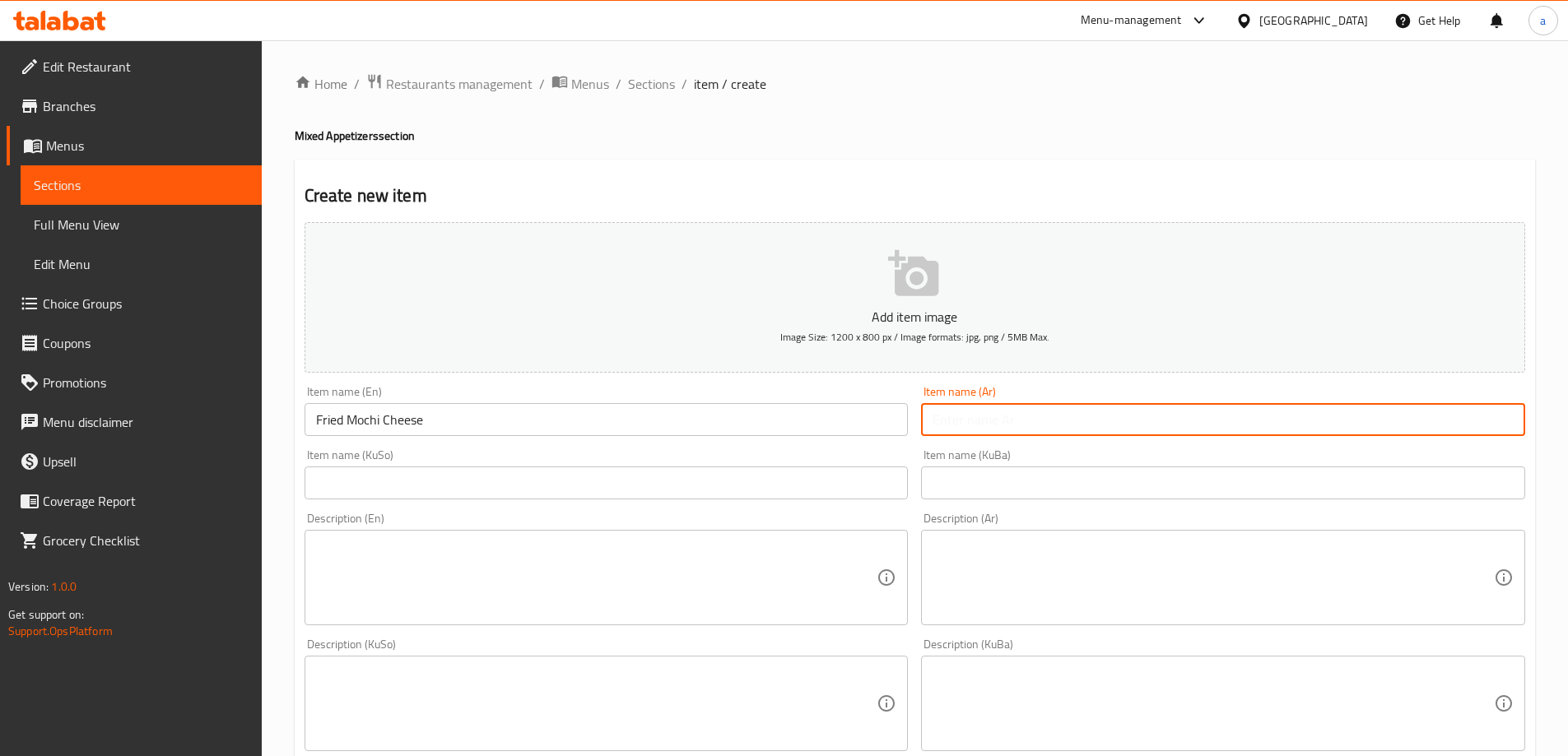
paste input "موتشي مقلي بالجبنة"
type input "موتشي مقلي بالجبنة"
click at [848, 492] on input "text" at bounding box center [607, 483] width 604 height 33
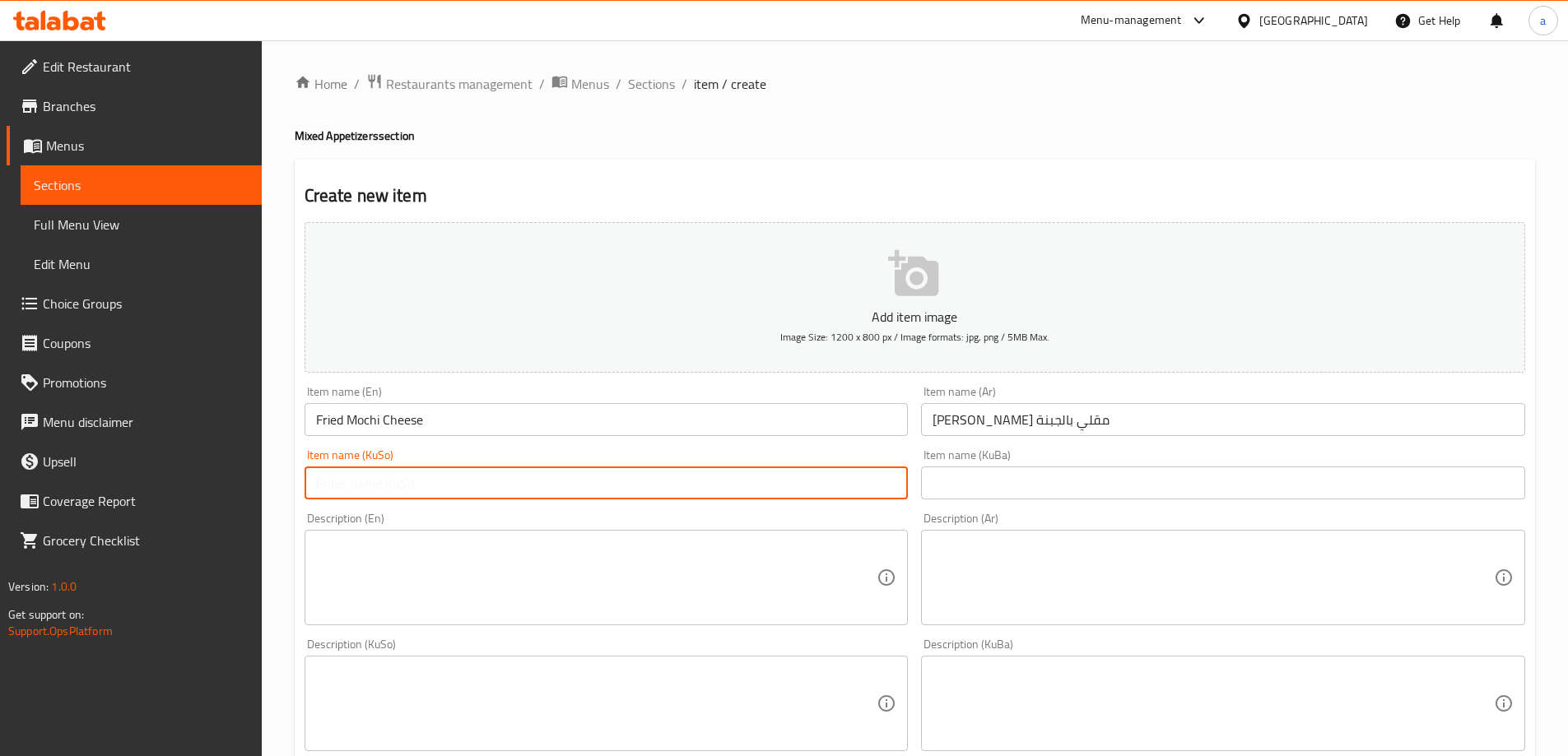
paste input "موتچی سوورکراوە بە پەنیر"
type input "موتچی سوورکراوە بە پەنیر"
click at [949, 494] on input "text" at bounding box center [1223, 483] width 604 height 33
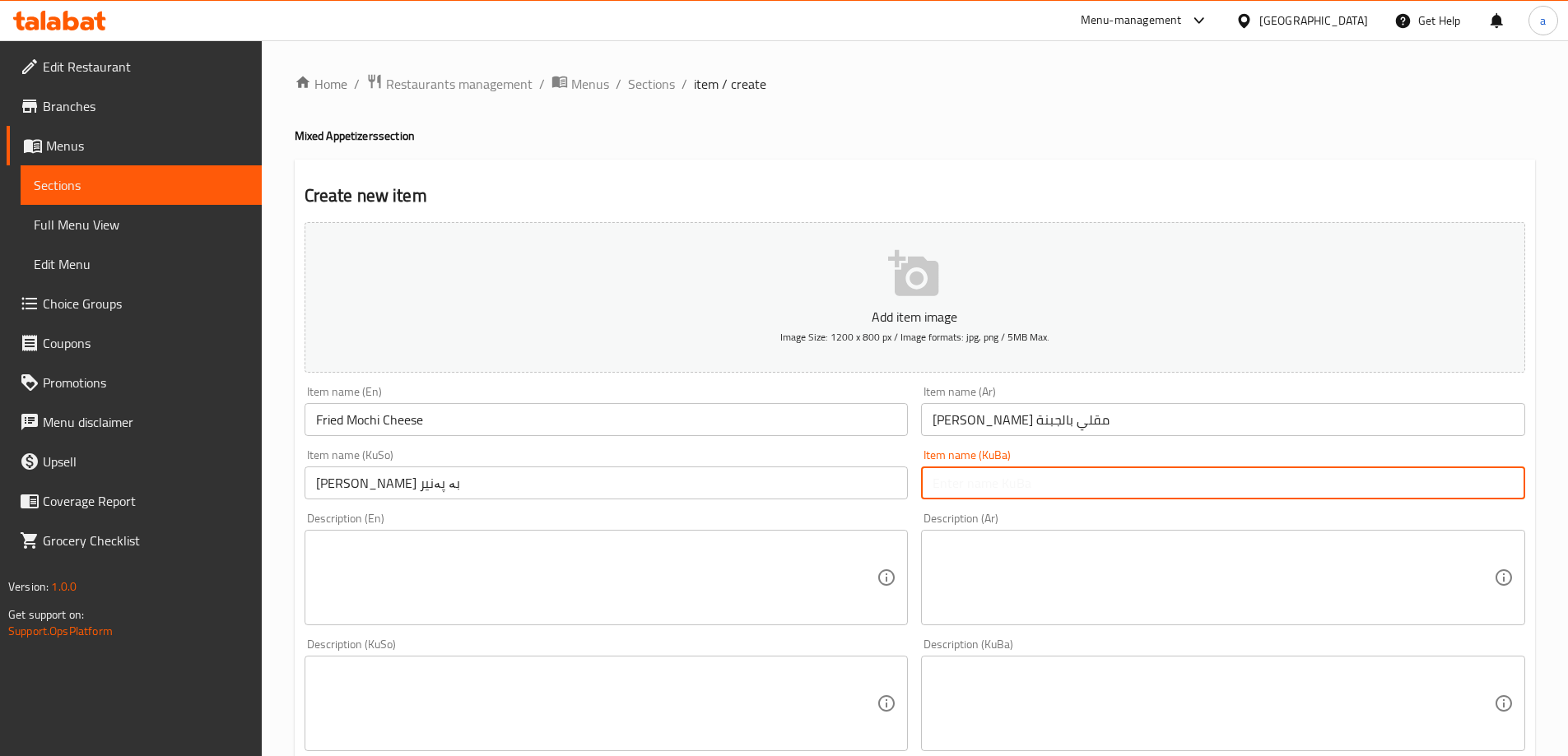
paste input "موتچی سوورکراوە بە پەنیر"
type input "موتچی سوورکراوە بە پەنیر"
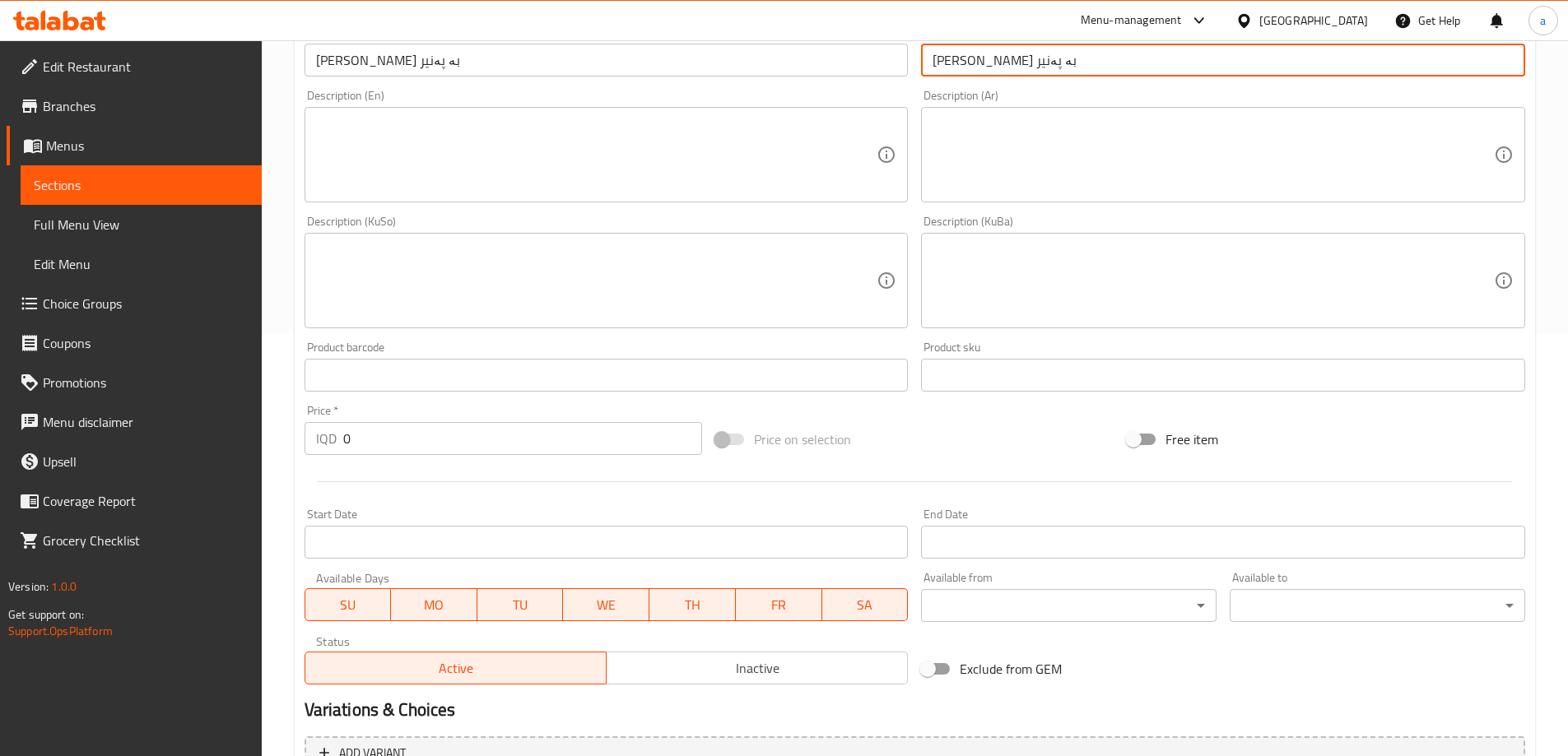
scroll to position [596, 0]
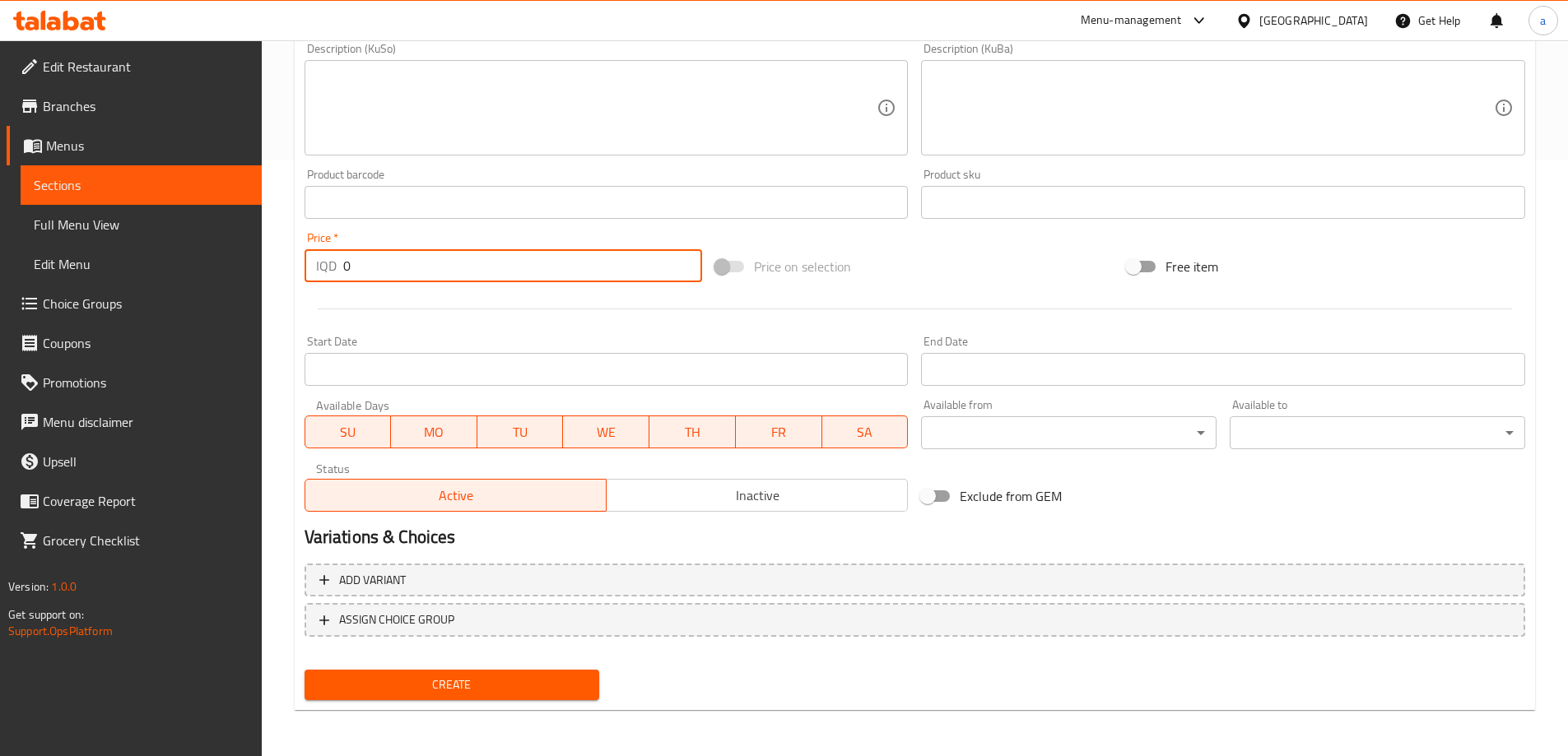
drag, startPoint x: 434, startPoint y: 255, endPoint x: 274, endPoint y: 249, distance: 160.1
click at [274, 249] on div "Home / Restaurants management / Menus / Sections / item / create Mixed Appetize…" at bounding box center [915, 100] width 1306 height 1311
paste input "300"
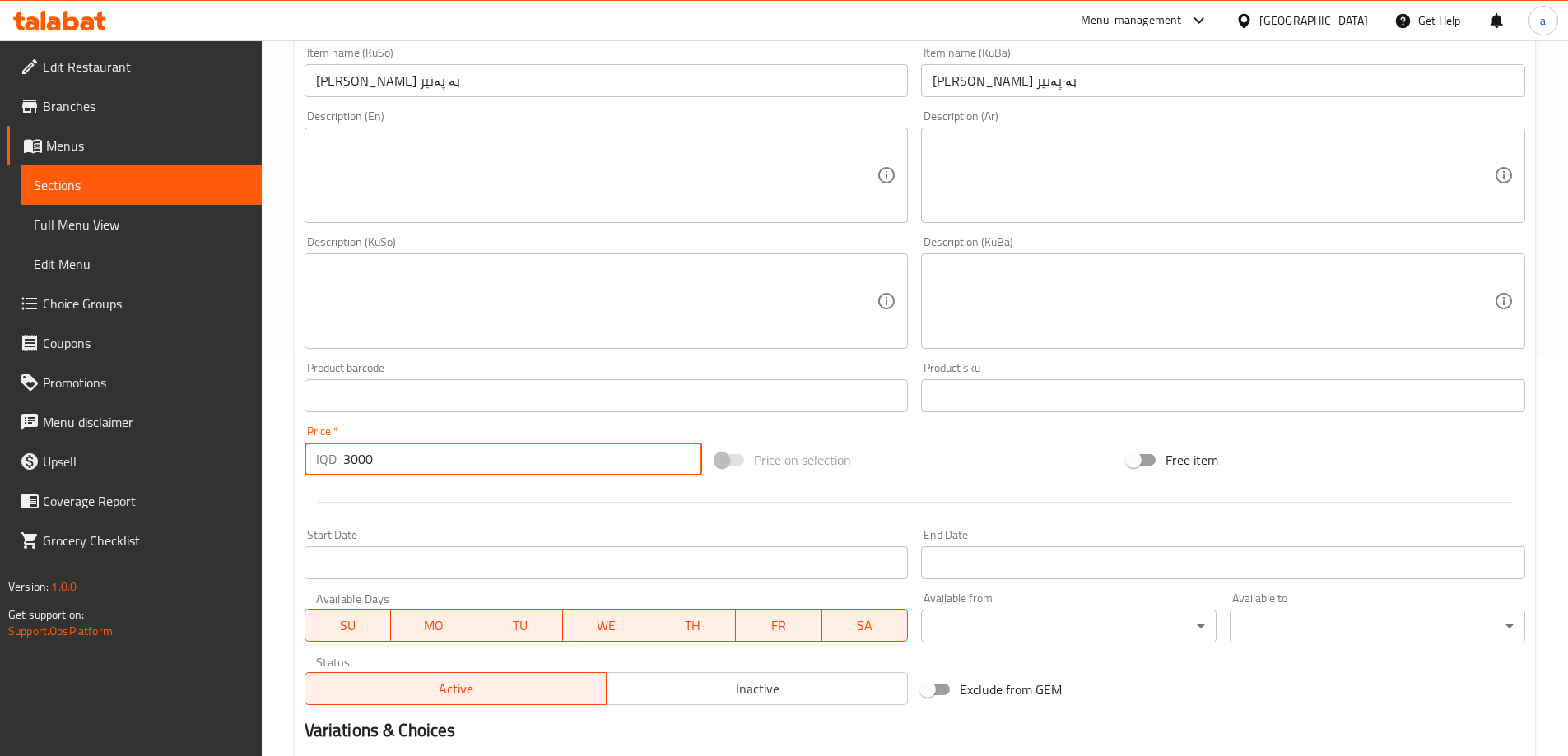
scroll to position [348, 0]
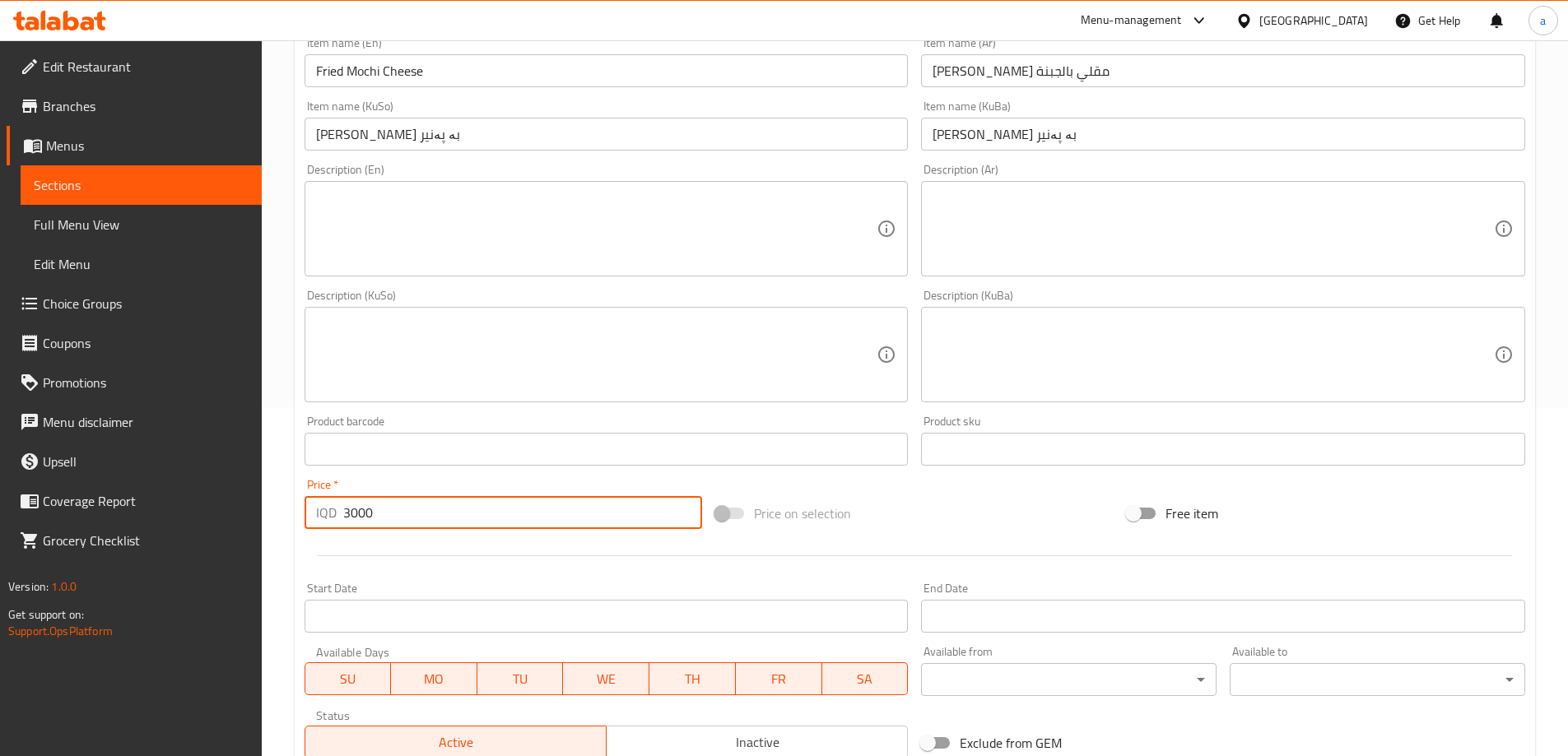
type input "3000"
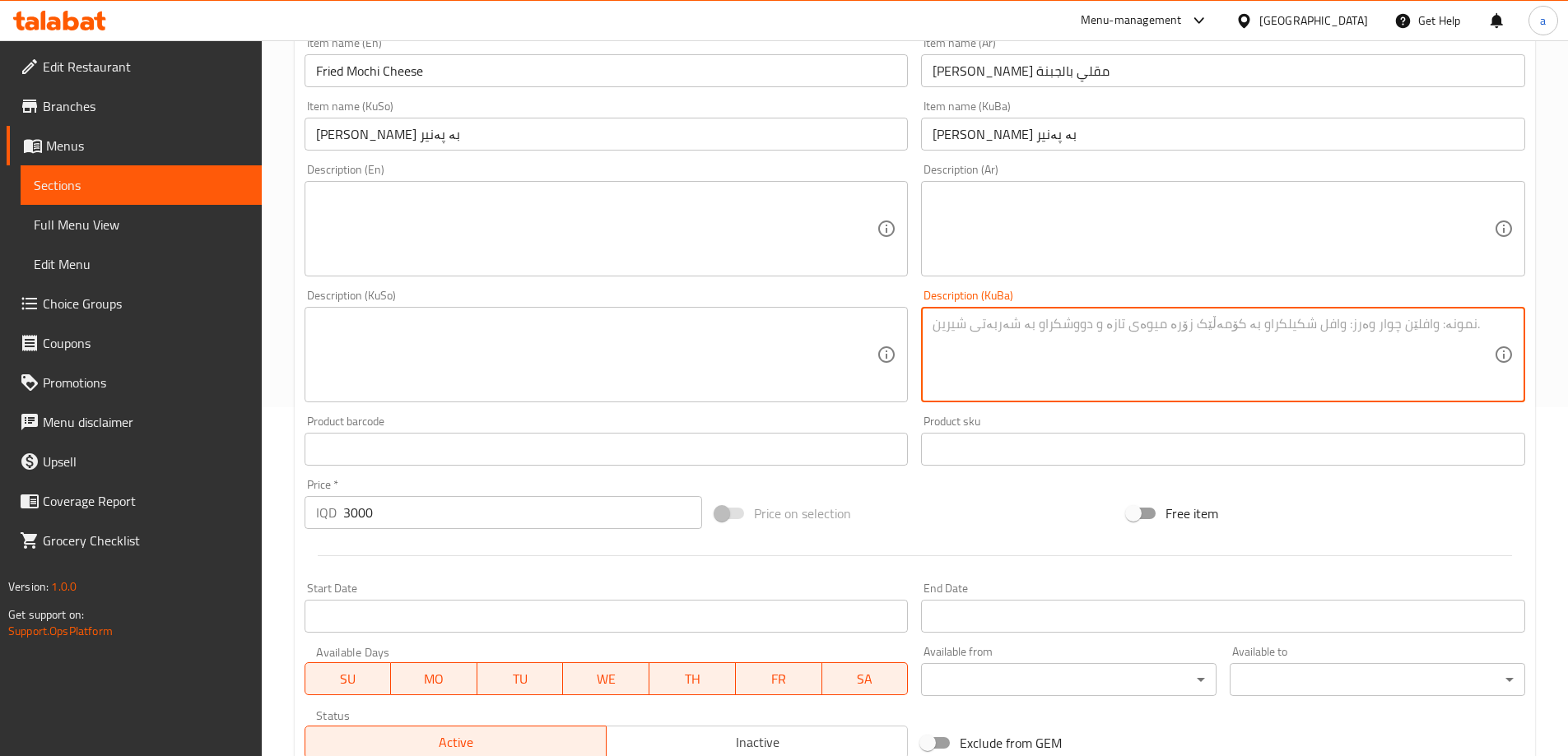
click at [976, 364] on textarea at bounding box center [1213, 355] width 561 height 78
paste textarea "شیرینی چینی سوورکراوە لە ئاردی برنجی گڵوتینۆس دروستکراو و داپۆشراوە بە تۆوی کون…"
type textarea "شیرینی چینی سوورکراوە لە ئاردی برنجی گڵوتینۆس دروستکراو و داپۆشراوە بە تۆوی کون…"
click at [758, 345] on textarea at bounding box center [596, 355] width 561 height 78
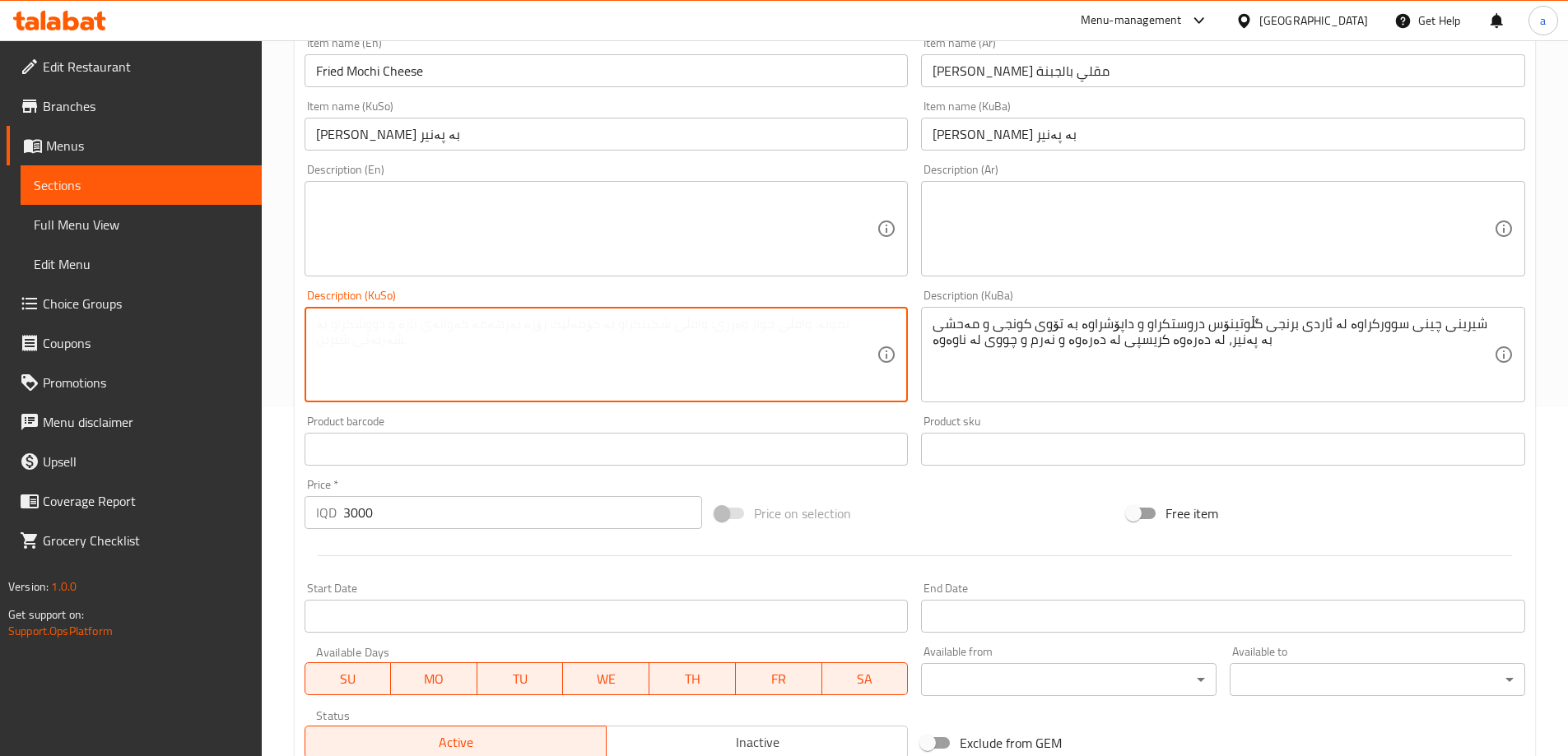
paste textarea "شیرینی چینی سوورکراوە لە ئاردی برنجی گڵوتینۆس دروستکراو و داپۆشراوە بە تۆوی کون…"
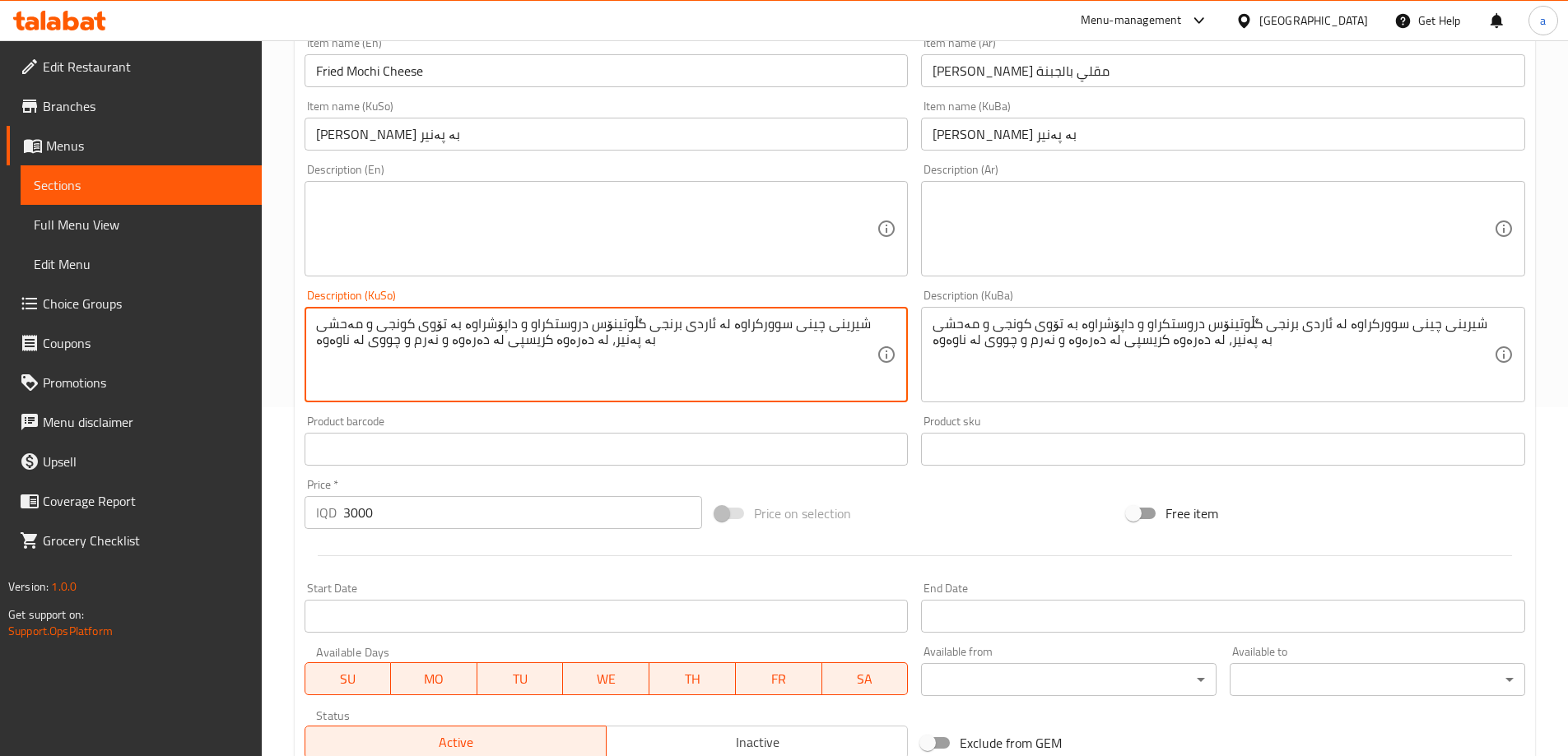
type textarea "شیرینی چینی سوورکراوە لە ئاردی برنجی گڵوتینۆس دروستکراو و داپۆشراوە بە تۆوی کون…"
click at [1046, 224] on textarea at bounding box center [1213, 229] width 561 height 78
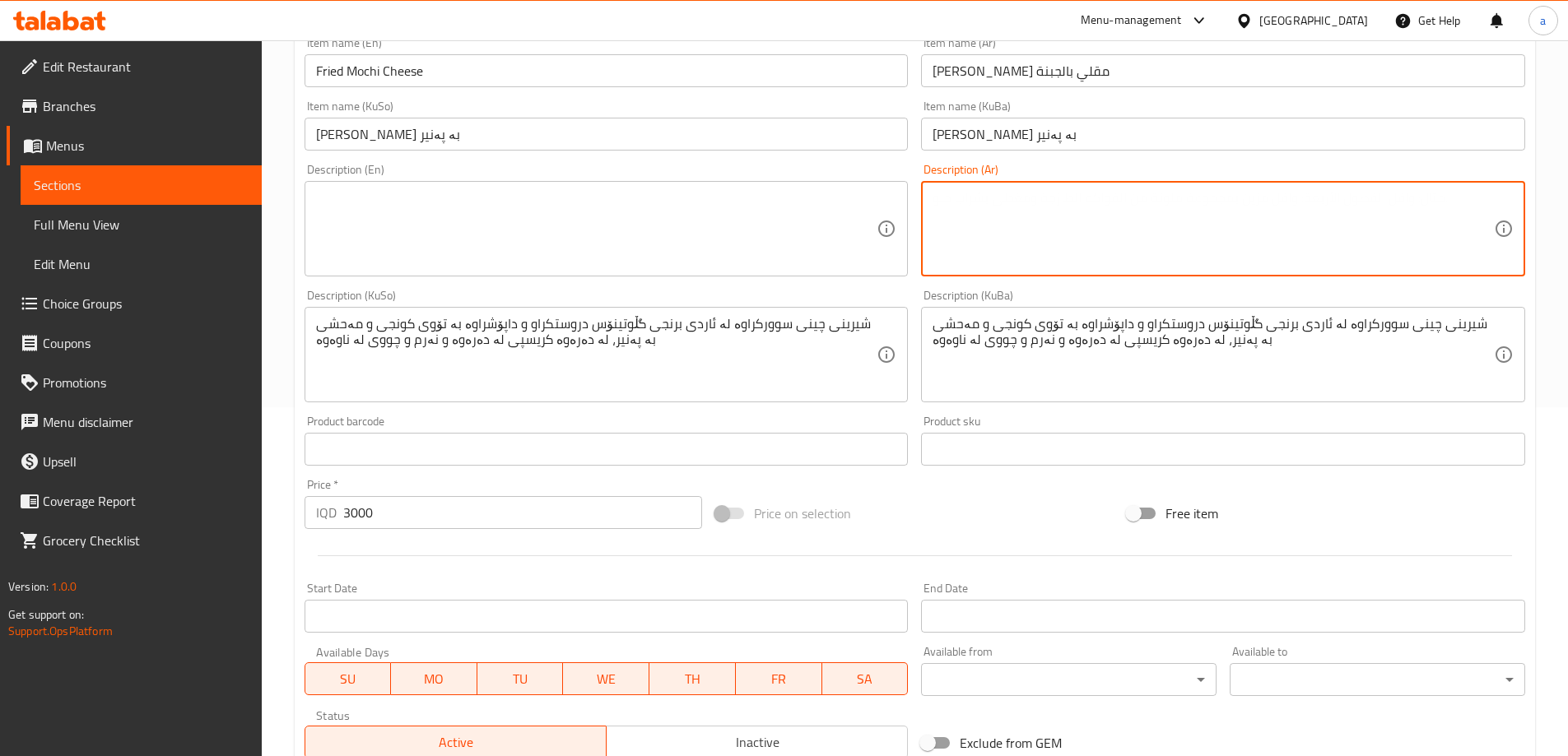
paste textarea "حلوى صينية مقلية مصنوعة من دقيق أرز لزج ومغطاة ببذور سمسم ومحشوة بالجبن، مقرمشة…"
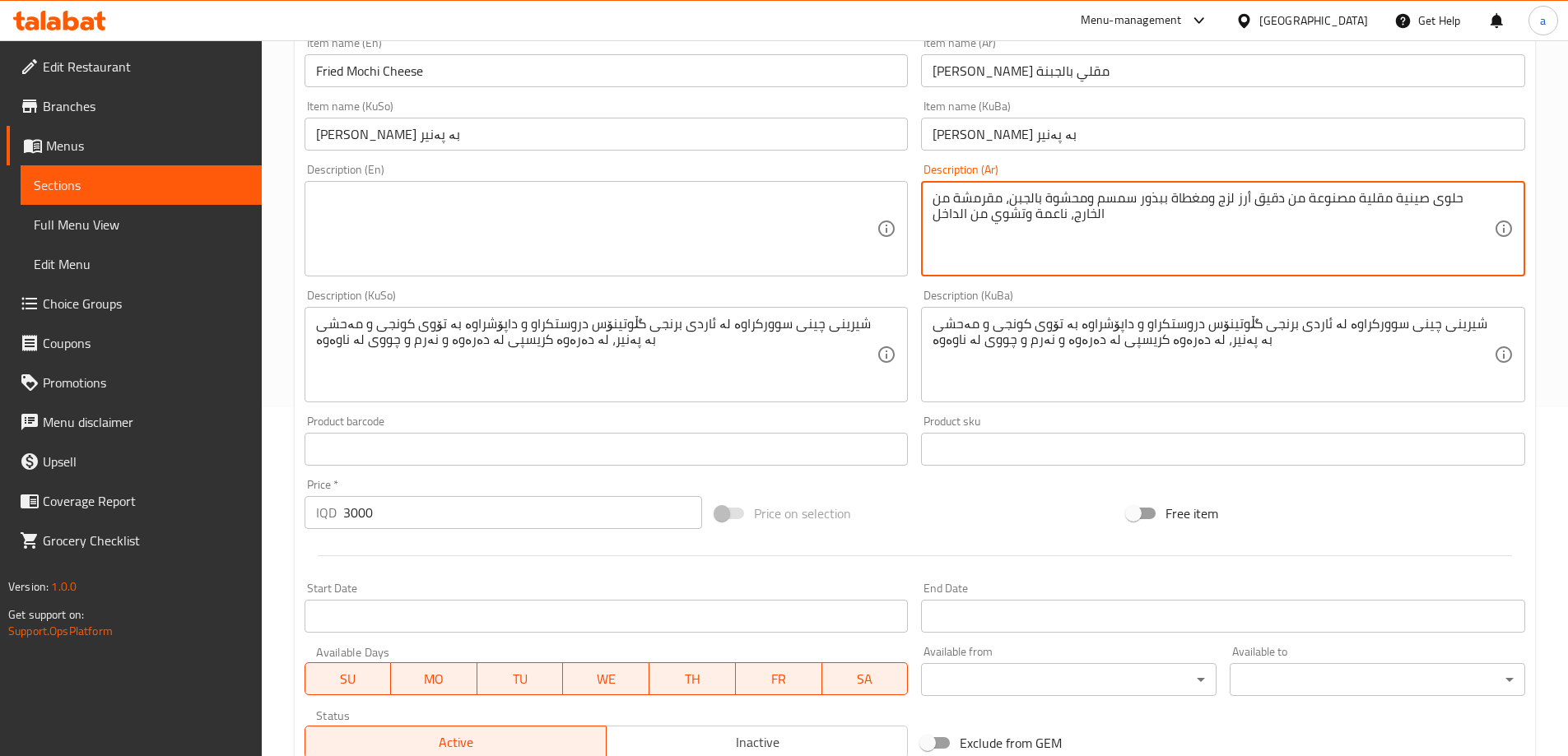
type textarea "حلوى صينية مقلية مصنوعة من دقيق أرز لزج ومغطاة ببذور سمسم ومحشوة بالجبن، مقرمشة…"
click at [788, 216] on textarea at bounding box center [596, 229] width 561 height 78
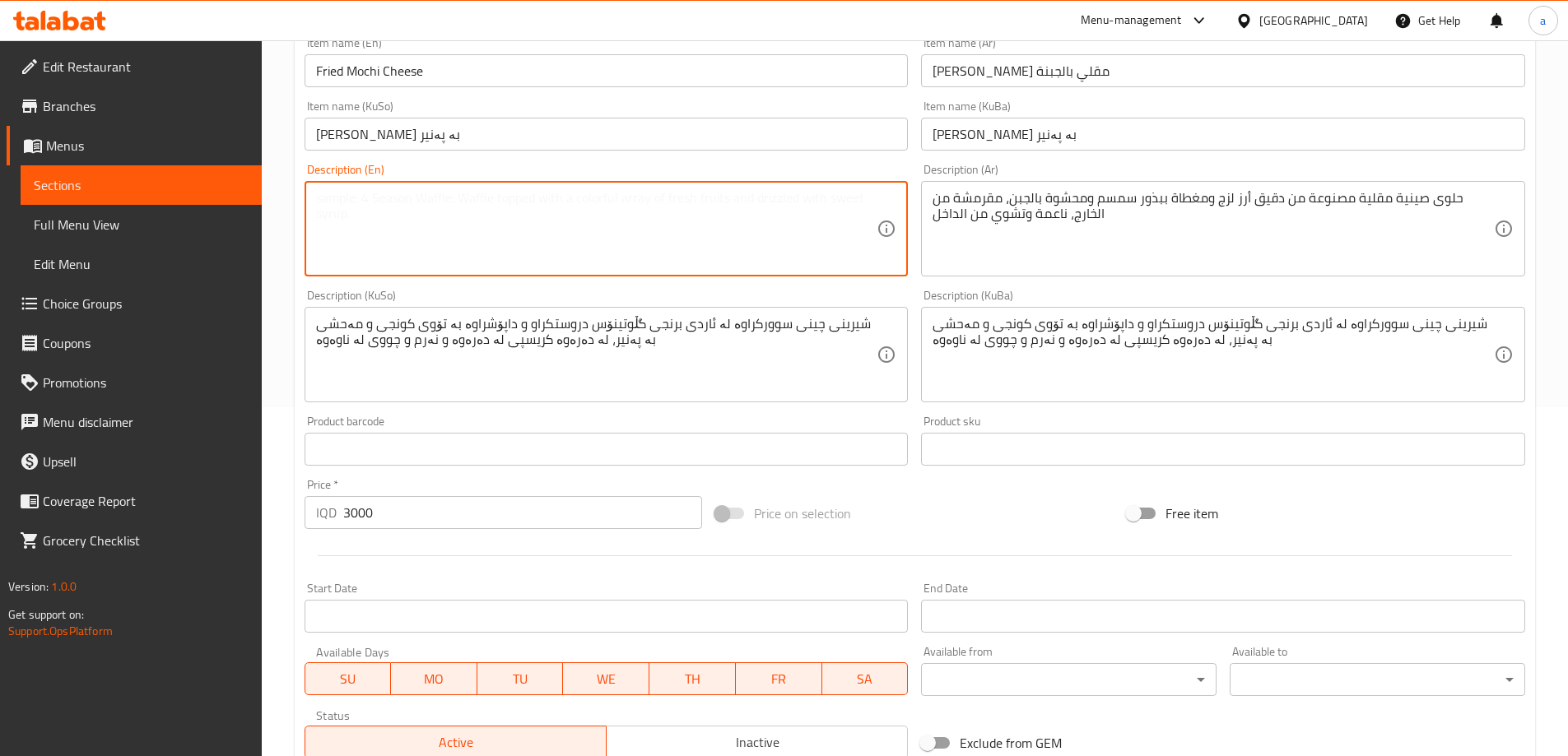
paste textarea "Chinese fried dessert made from glutinous rice flour and coated in sesame seeds…"
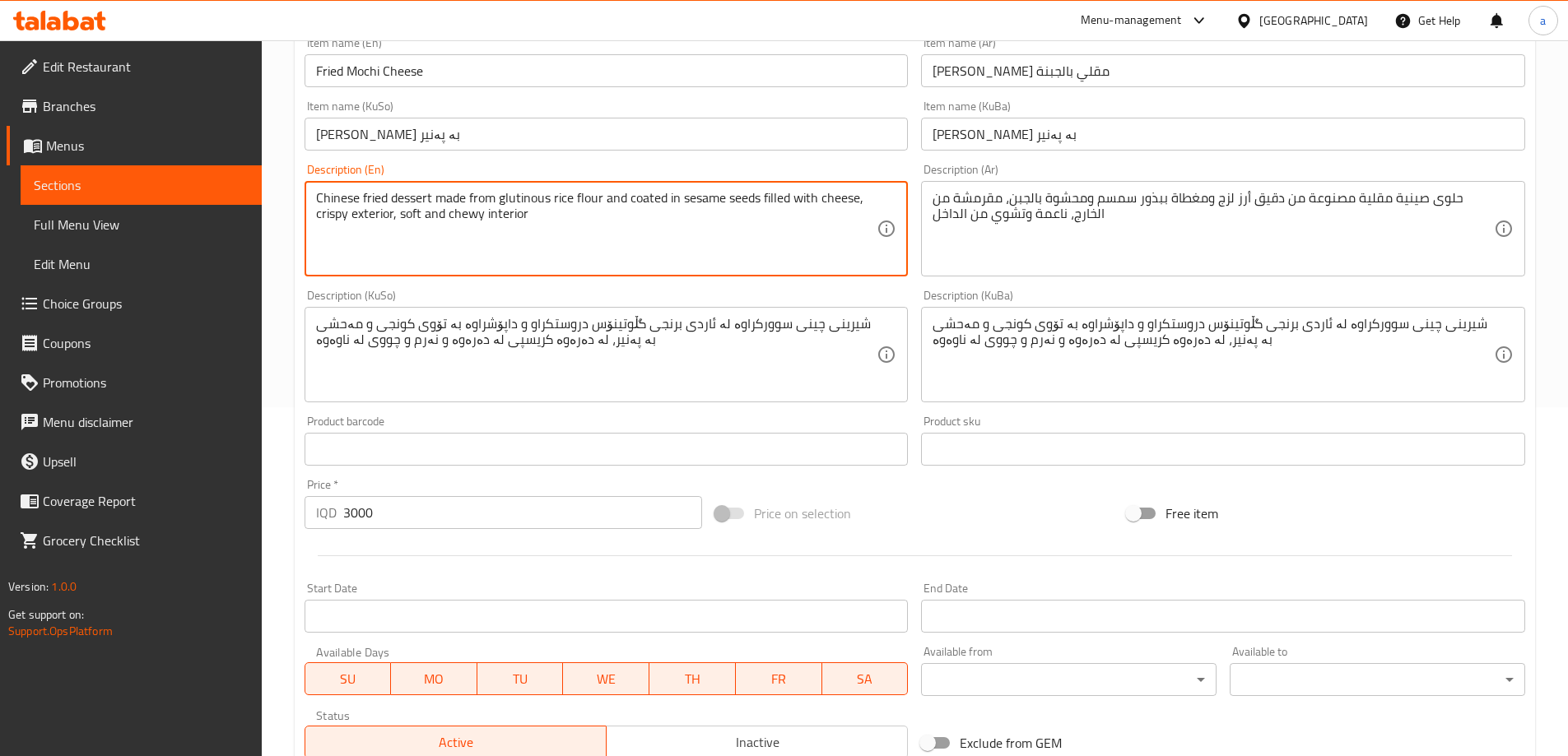
scroll to position [596, 0]
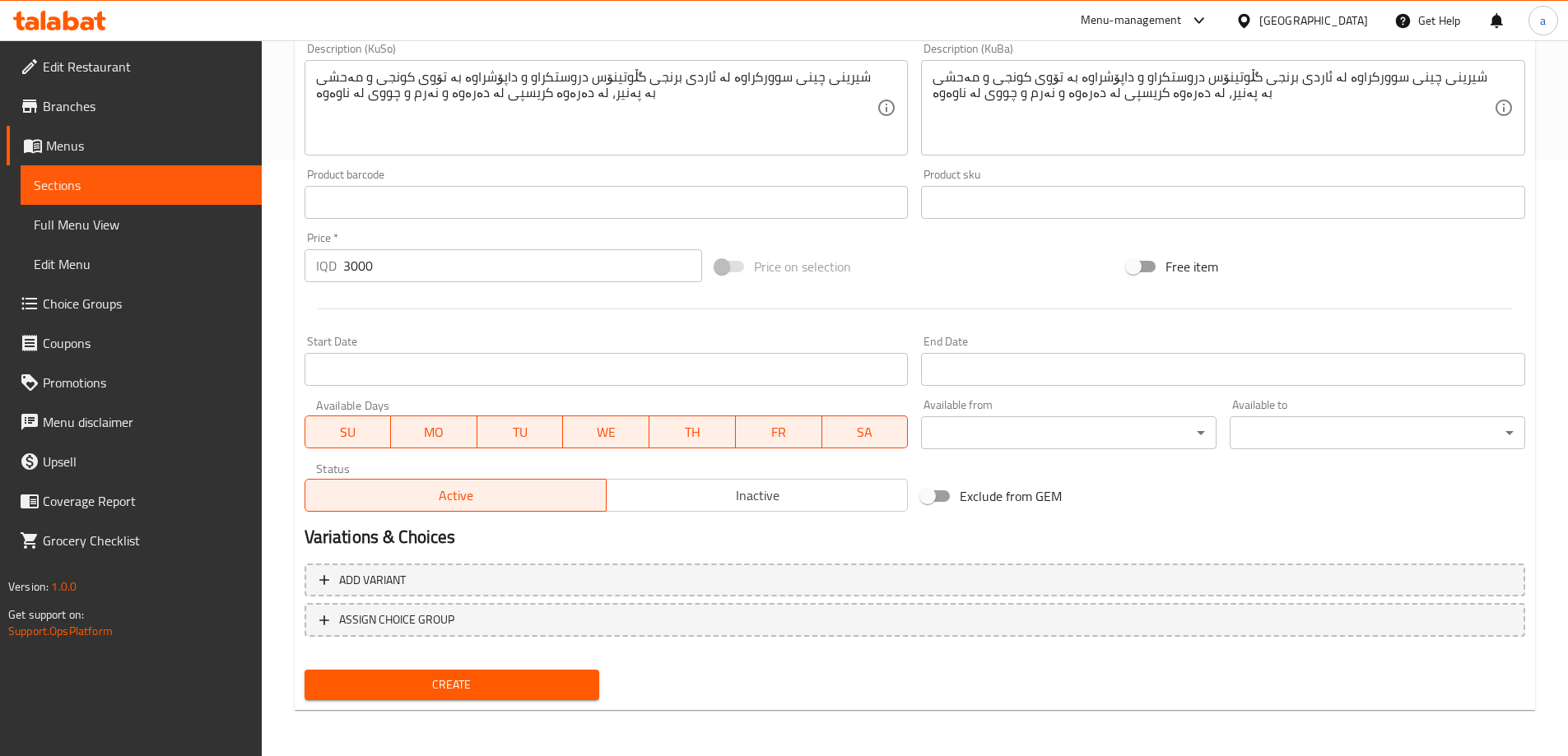
type textarea "Chinese fried dessert made from glutinous rice flour and coated in sesame seeds…"
click at [481, 673] on button "Create" at bounding box center [452, 684] width 296 height 30
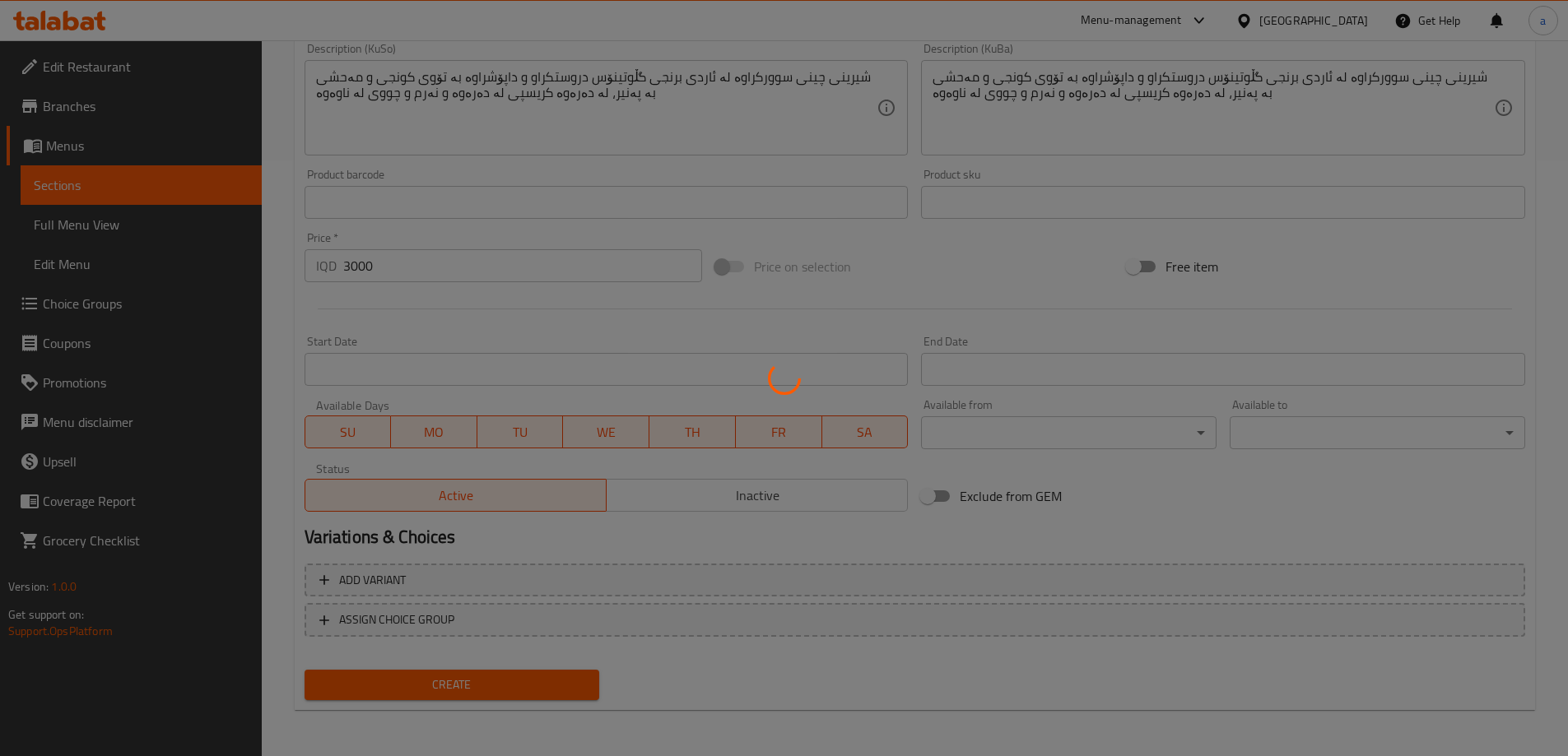
type input "0"
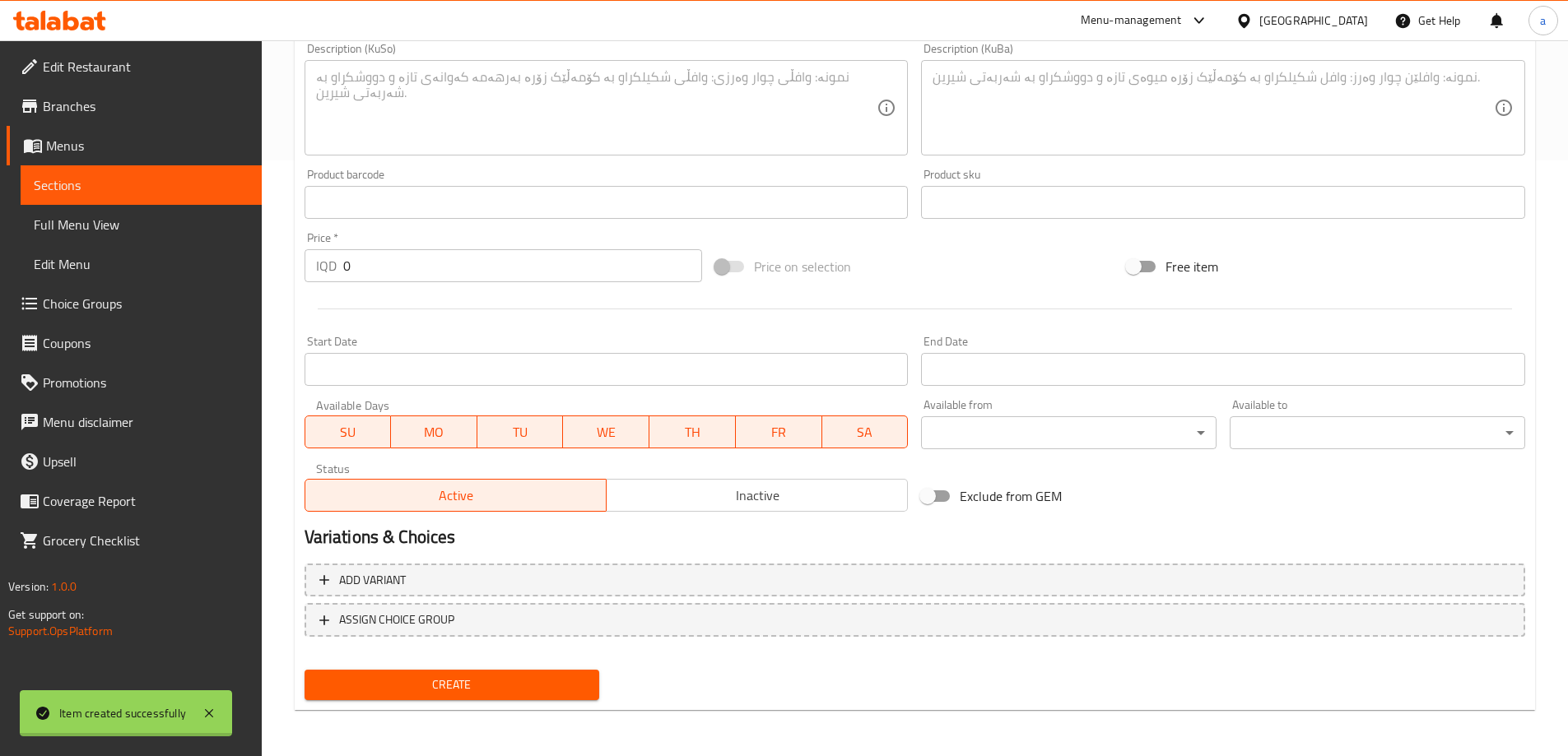
scroll to position [0, 0]
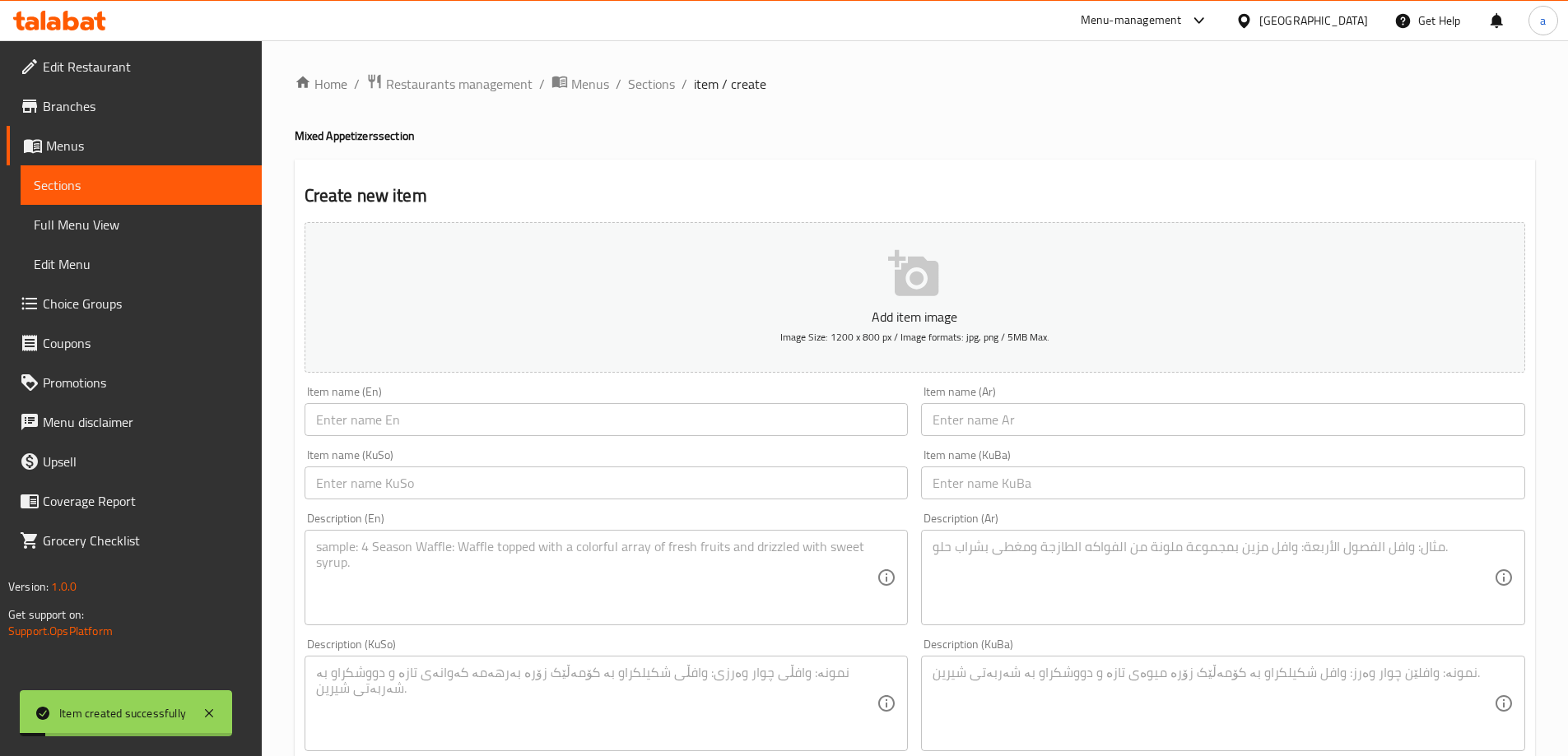
click at [195, 185] on span "Sections" at bounding box center [141, 186] width 215 height 20
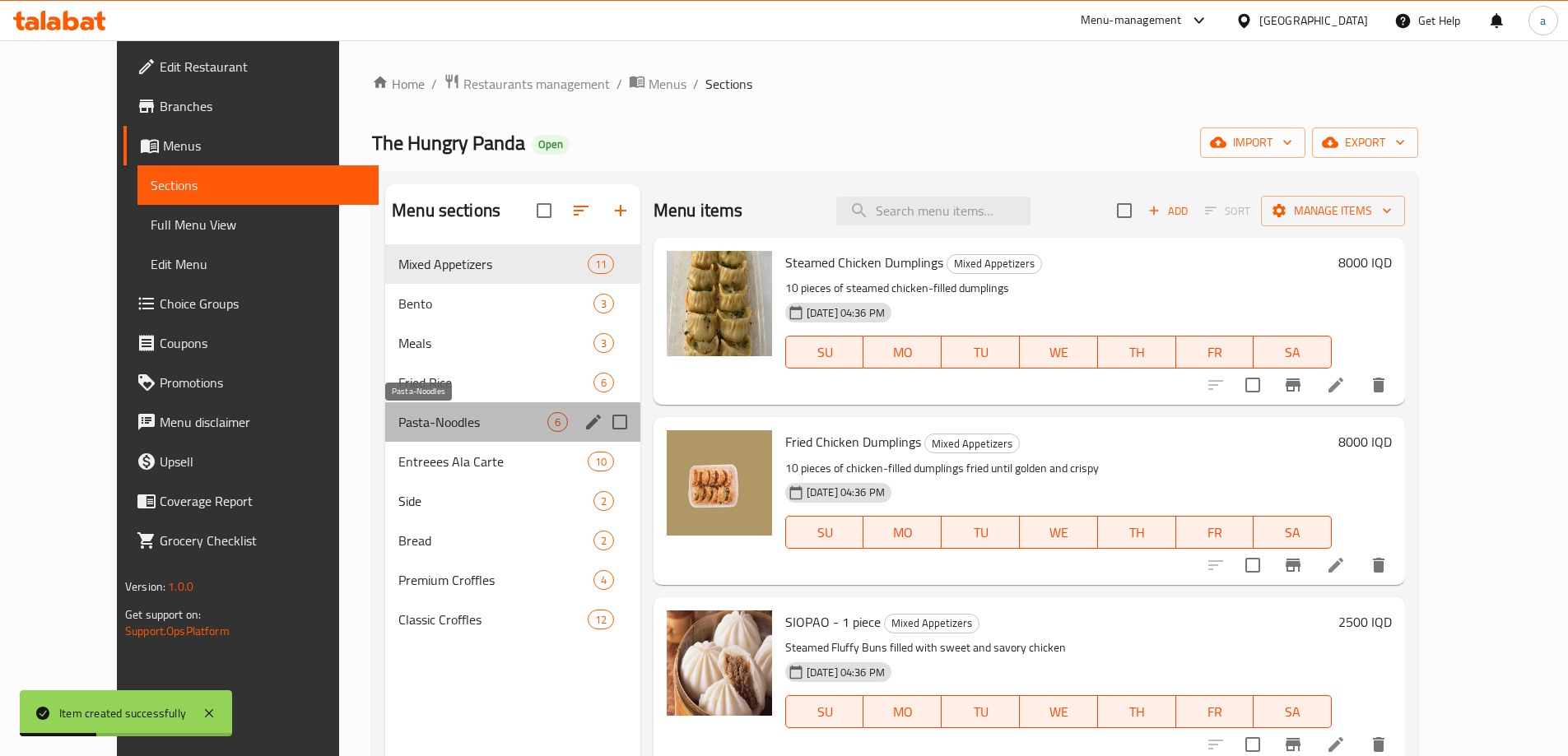
click at [413, 424] on span "Pasta-Noodles" at bounding box center [473, 422] width 149 height 20
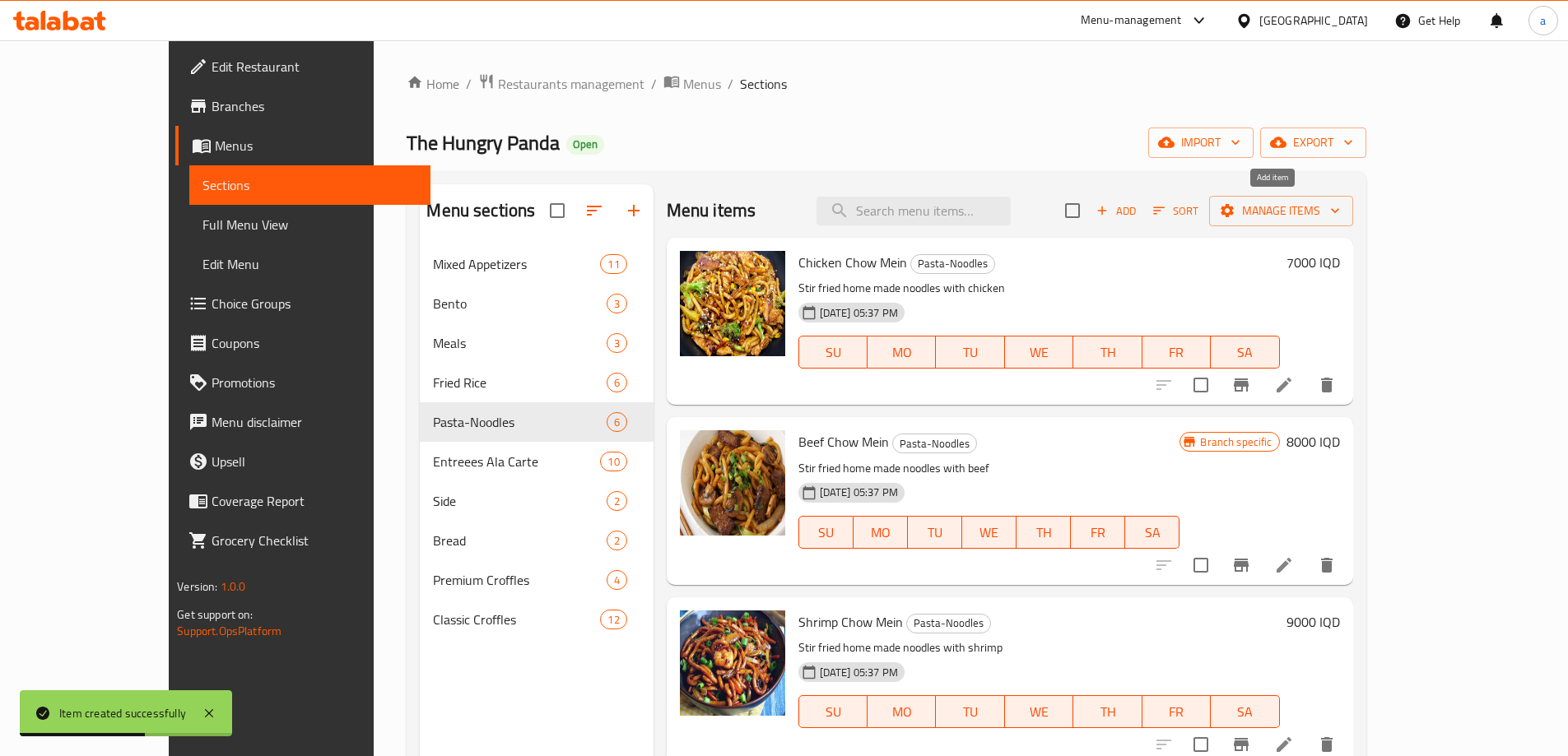
click at [1138, 211] on span "Add" at bounding box center [1116, 211] width 45 height 19
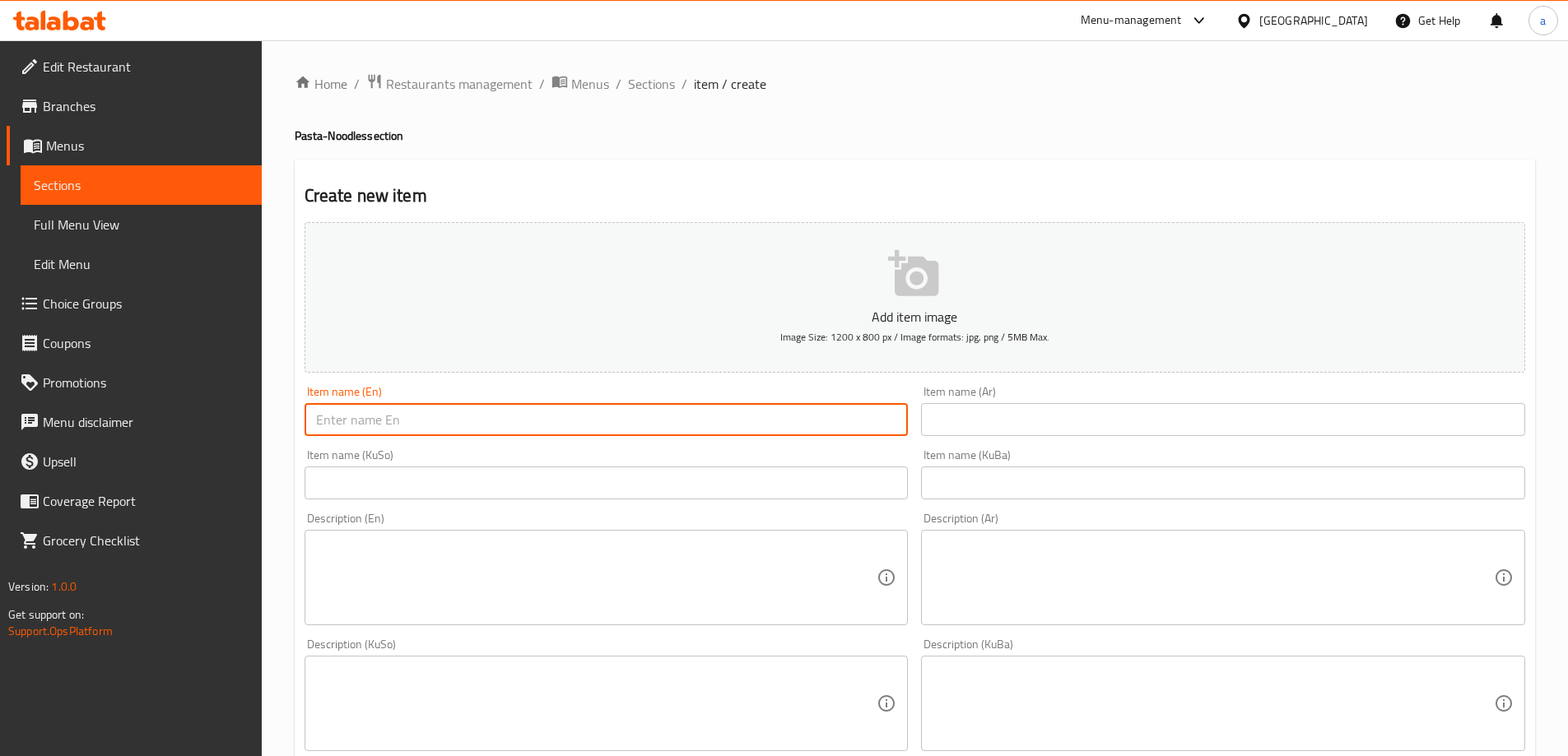
click at [889, 417] on input "text" at bounding box center [607, 419] width 604 height 33
paste input "Thai Stir Fried Noodles"
type input "Thai Stir Fried Noodles"
click at [939, 421] on input "text" at bounding box center [1223, 419] width 604 height 33
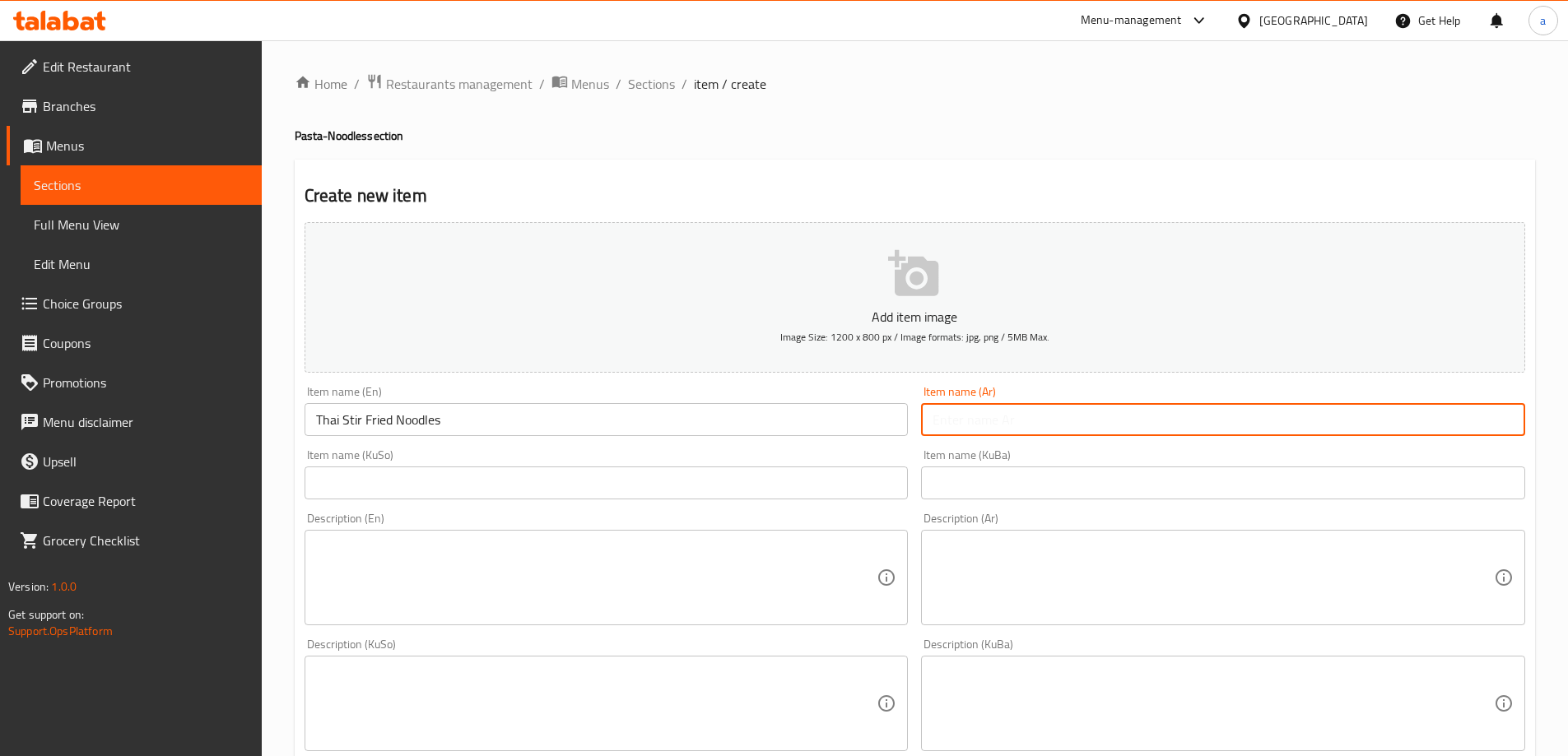
paste input "نودلز تايلاندية مقلية"
type input "نودلز تايلاندية مقلية"
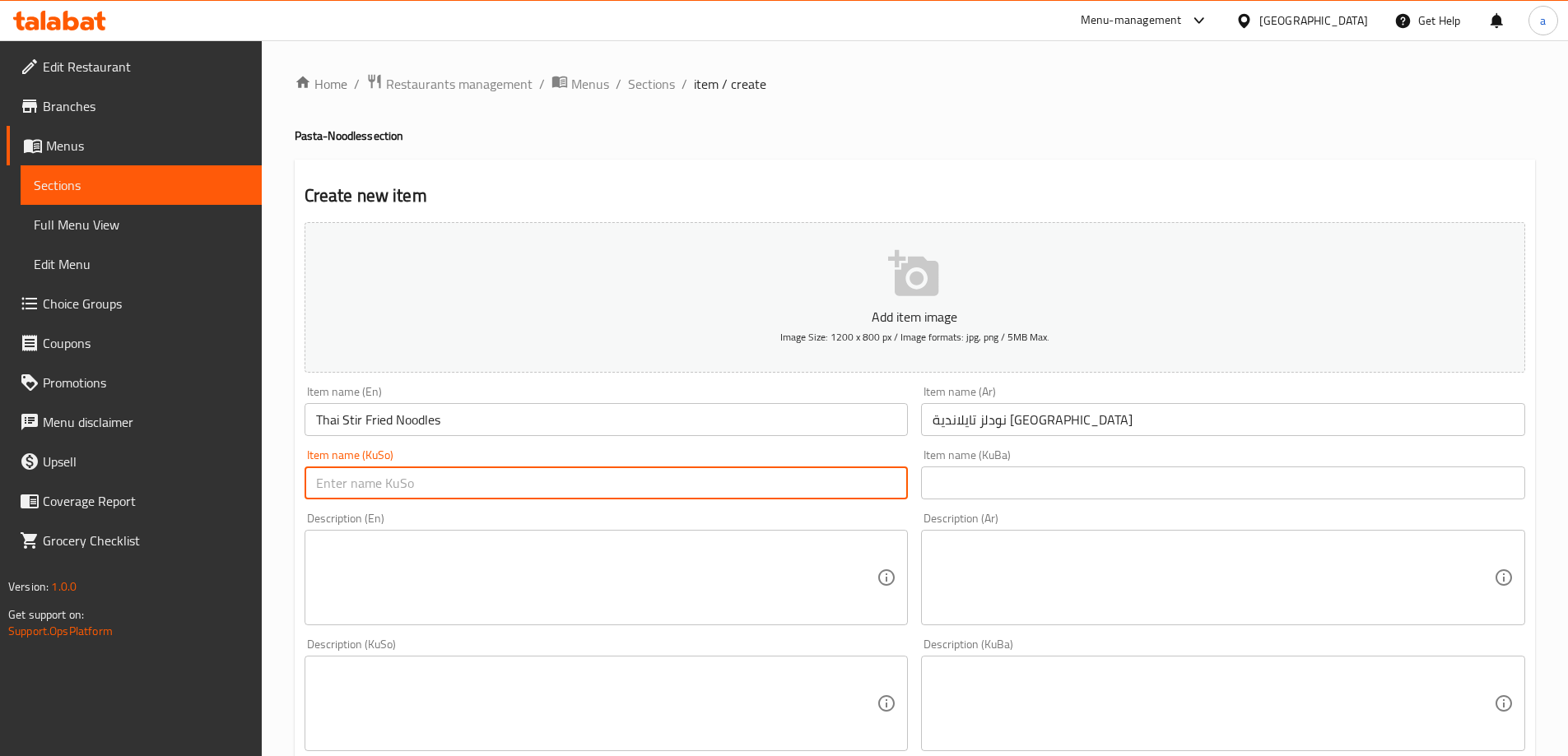
click at [823, 485] on input "text" at bounding box center [607, 483] width 604 height 33
paste input "نودلزی تایلەندی سوورکراوە"
click at [346, 416] on input "Thai Stir Fried Noodles" at bounding box center [607, 419] width 604 height 33
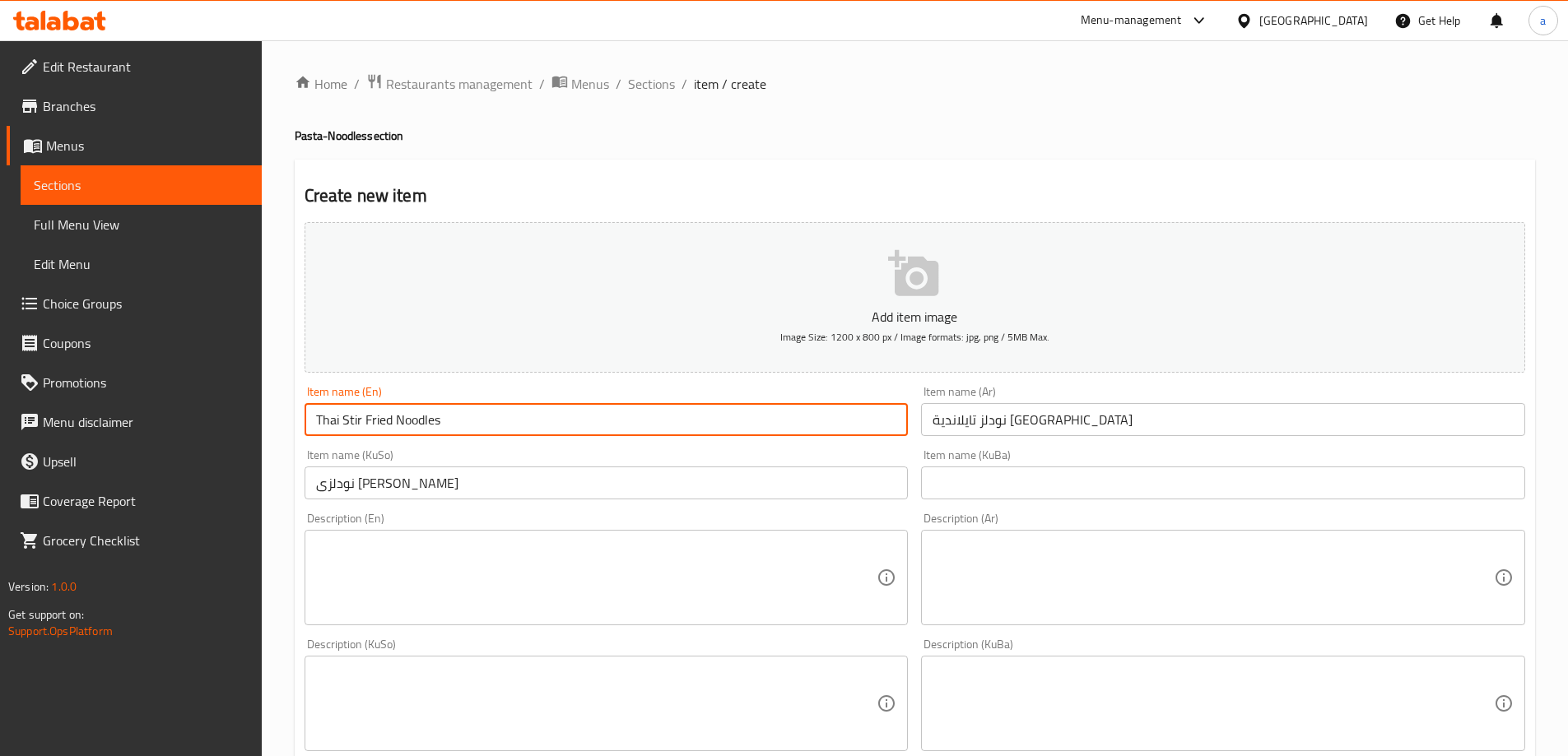
click at [352, 415] on input "Thai Stir Fried Noodles" at bounding box center [607, 419] width 604 height 33
click at [310, 489] on input "نودلزی تایلەندی سوورکراوە" at bounding box center [607, 483] width 604 height 33
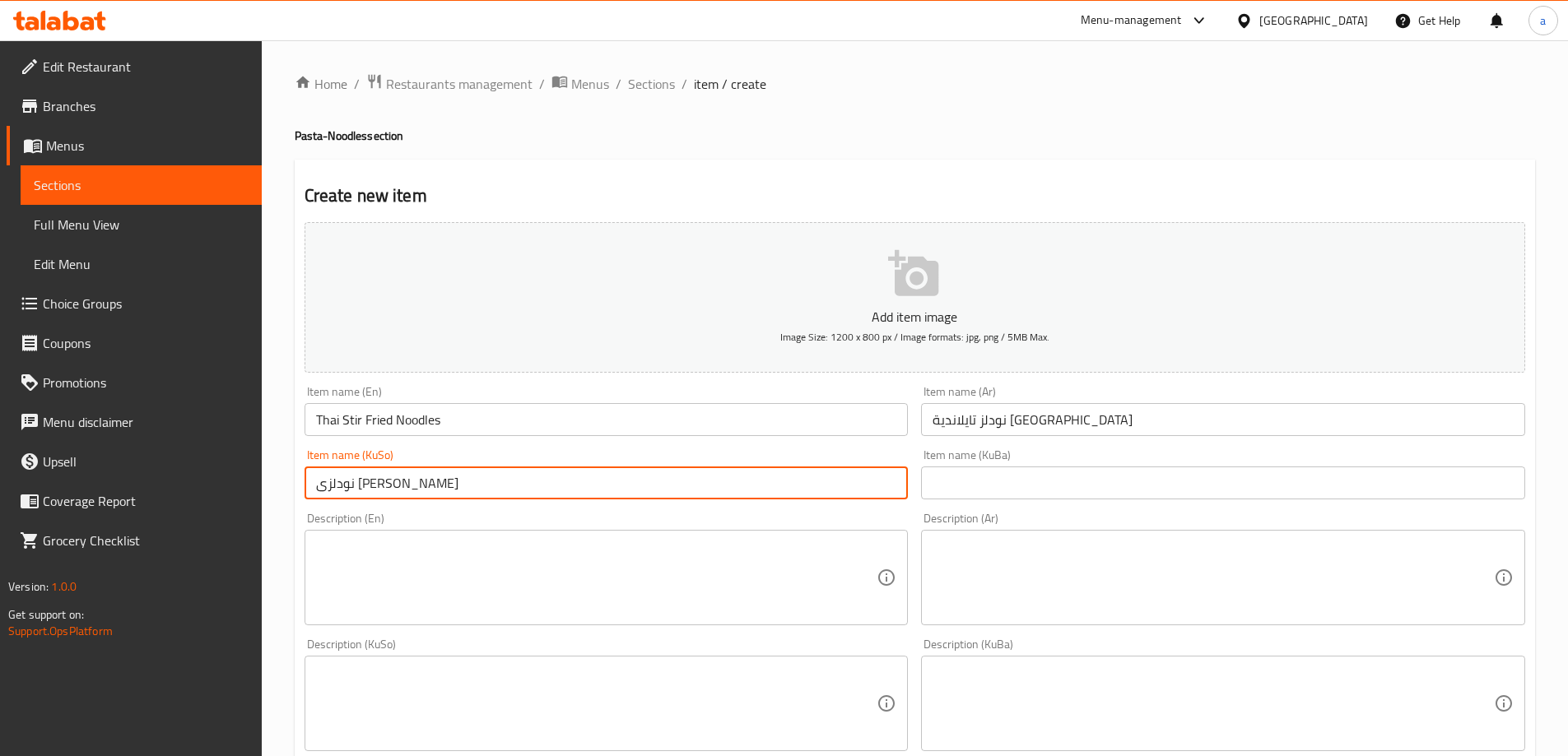
click at [375, 481] on input "نودلزی تایلەندی سوورکراوە" at bounding box center [607, 483] width 604 height 33
paste input "ستێر"
drag, startPoint x: 839, startPoint y: 479, endPoint x: 242, endPoint y: 526, distance: 598.8
click at [242, 526] on div "Edit Restaurant Branches Menus Sections Full Menu View Edit Menu Choice Groups …" at bounding box center [784, 695] width 1568 height 1311
type input "نودلزی تایلەندی ستێر سوورکراوە"
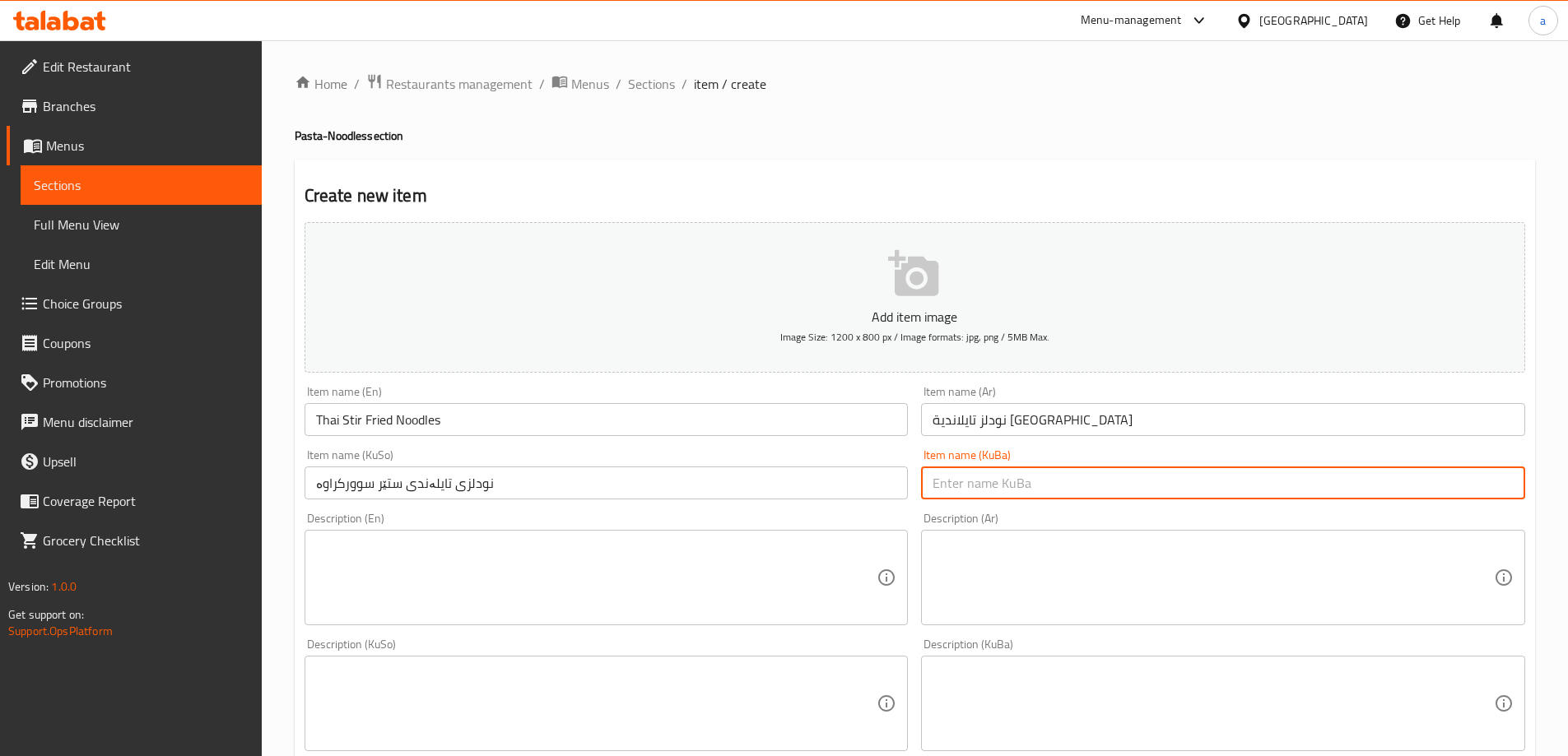
click at [984, 473] on input "text" at bounding box center [1223, 483] width 604 height 33
paste input "نودلزی تایلەندی ستێر سوورکراوە"
type input "نودلزی تایلەندی ستێر سوورکراوە"
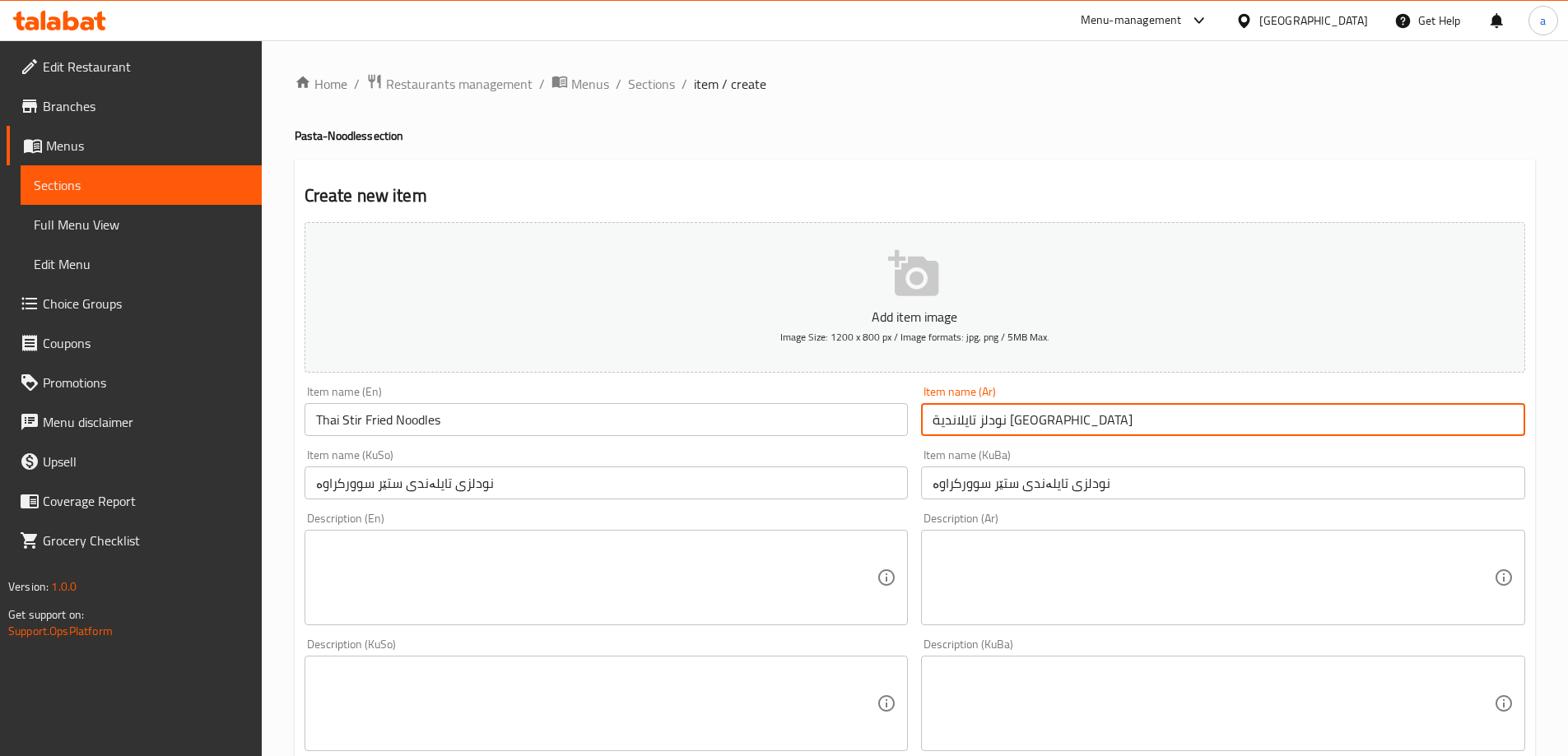
click at [967, 423] on input "نودلز تايلاندية مقلية" at bounding box center [1223, 419] width 604 height 33
type input "نودلز تايلاندية ستير مقلية"
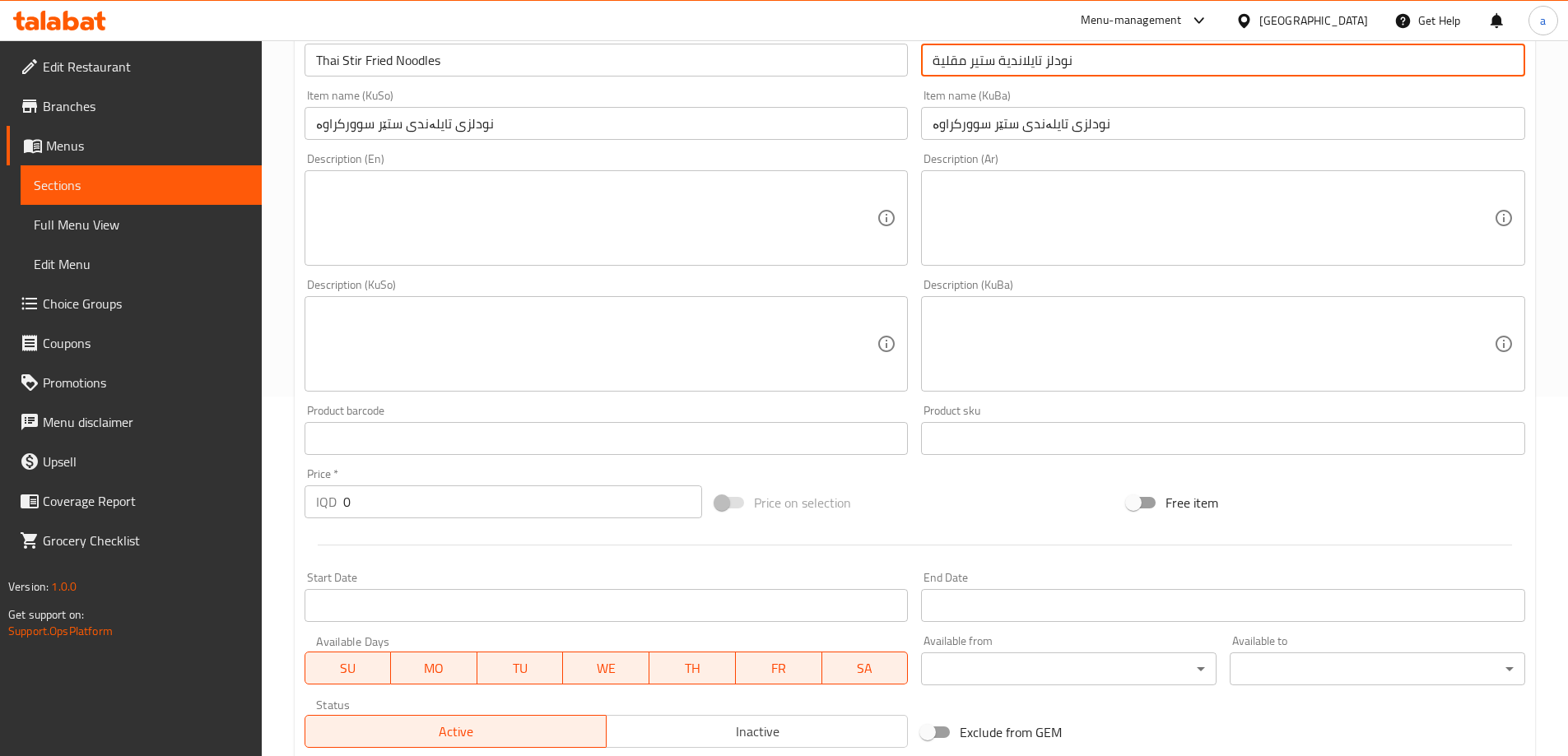
scroll to position [494, 0]
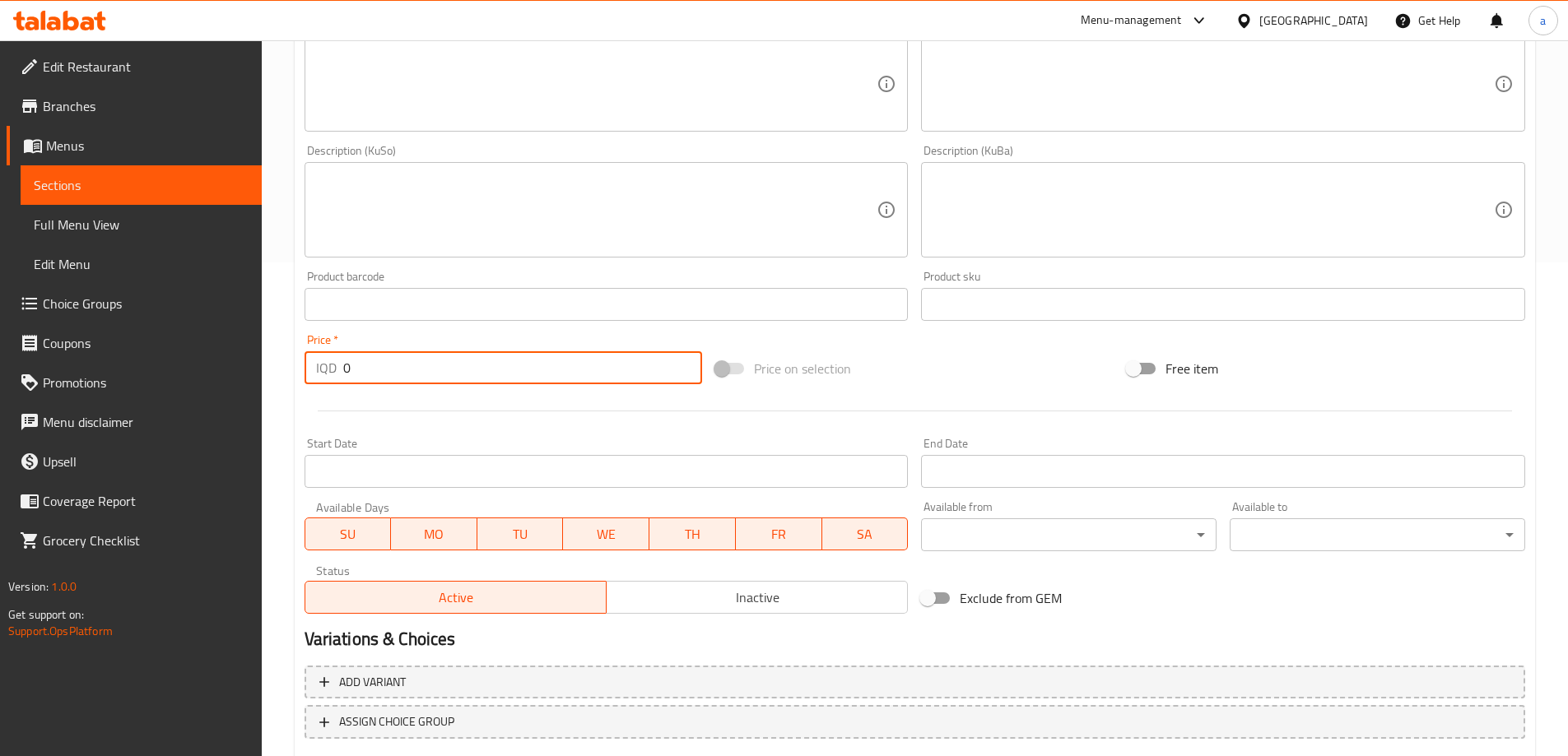
drag, startPoint x: 478, startPoint y: 371, endPoint x: 330, endPoint y: 373, distance: 148.0
click at [330, 373] on div "IQD 0 Price *" at bounding box center [504, 368] width 399 height 33
paste input "1200"
type input "12000"
click at [1007, 212] on textarea at bounding box center [1213, 210] width 561 height 78
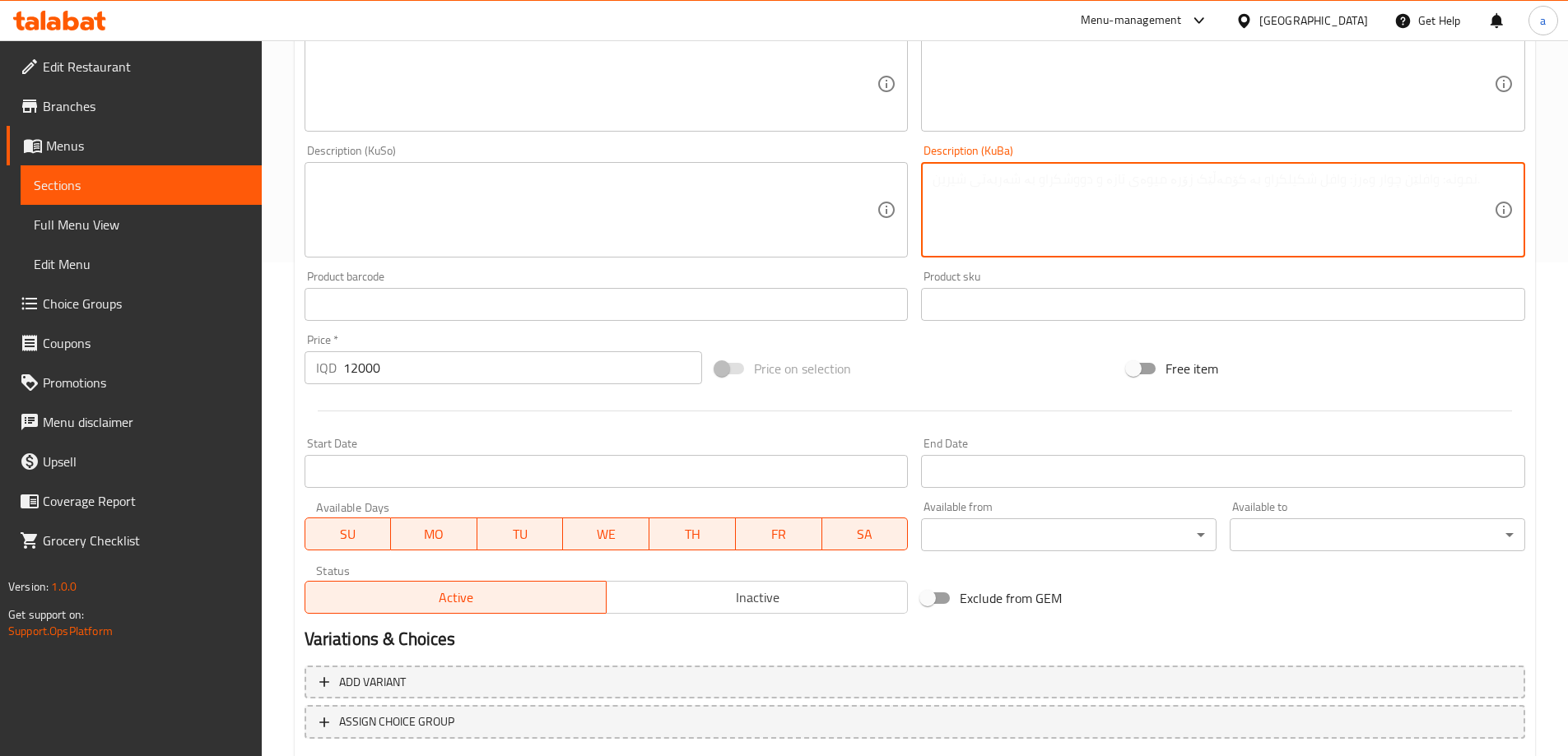
paste textarea "تامی شیرین و سوێر لەگەڵ مریشک، ڕۆبیان و زەلابیە"
type textarea "تامی شیرین و سوێر لەگەڵ مریشک، ڕۆبیان و زەلابیە"
click at [802, 207] on textarea at bounding box center [596, 210] width 561 height 78
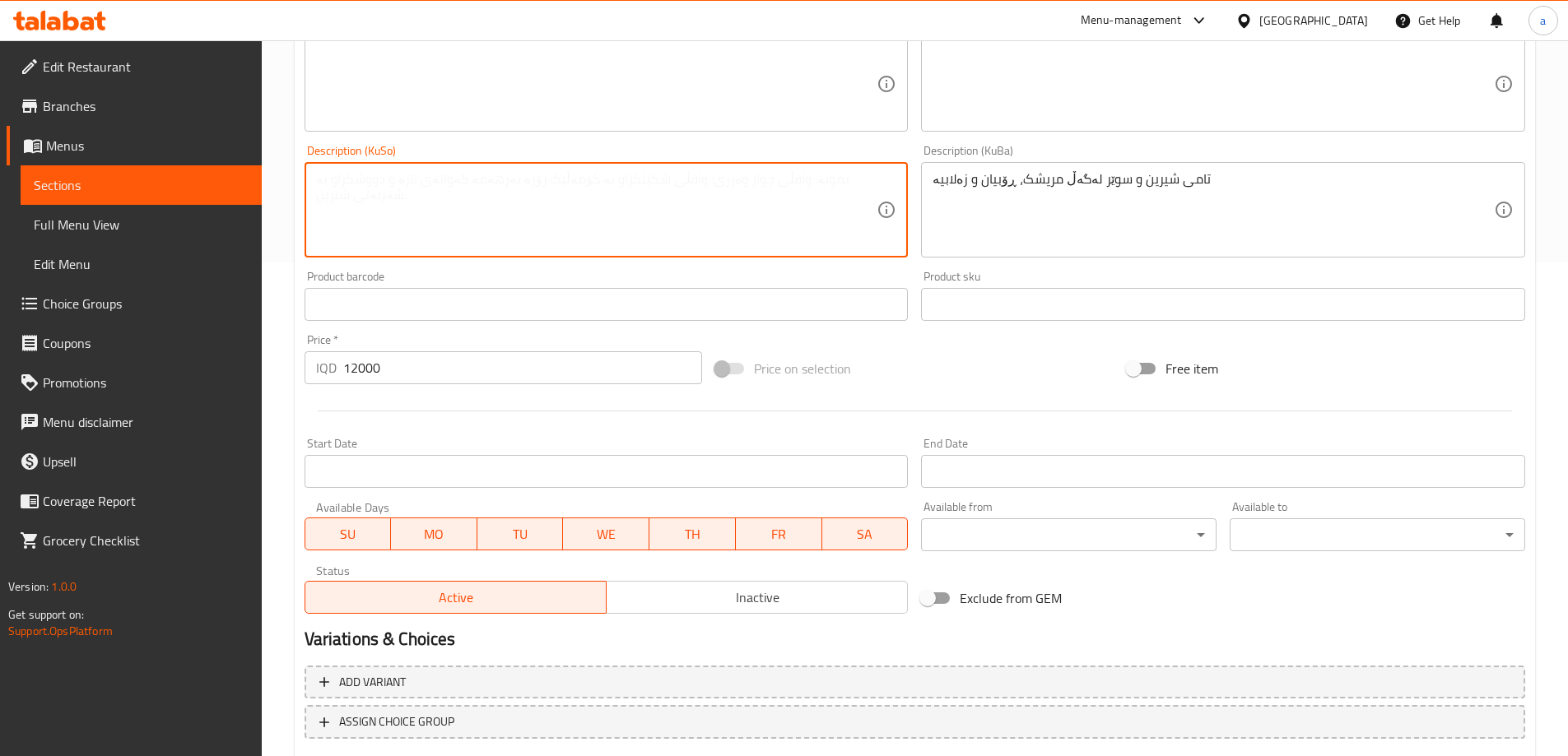
paste textarea "تامی شیرین و سوێر لەگەڵ مریشک، ڕۆبیان و زەلابیە"
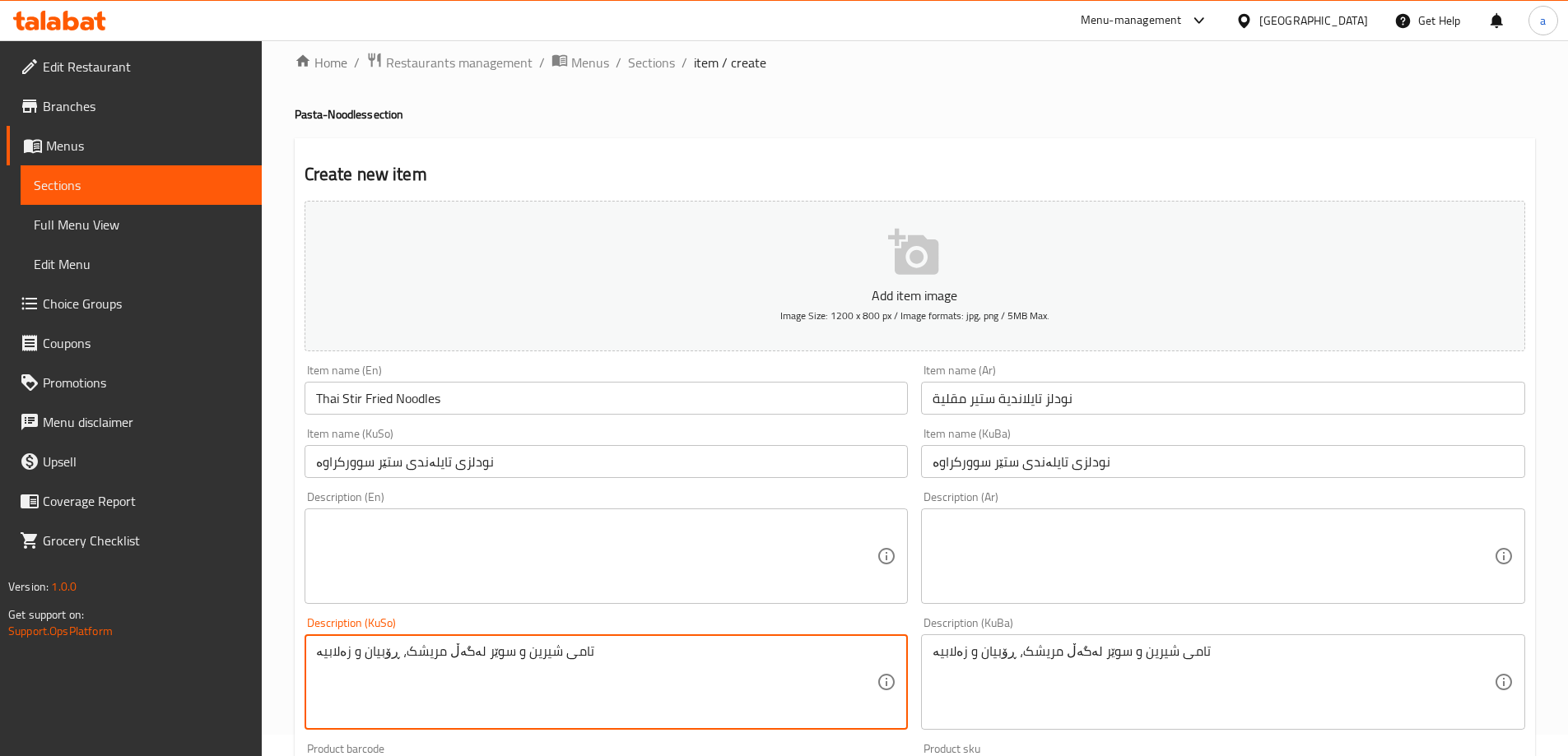
scroll to position [0, 0]
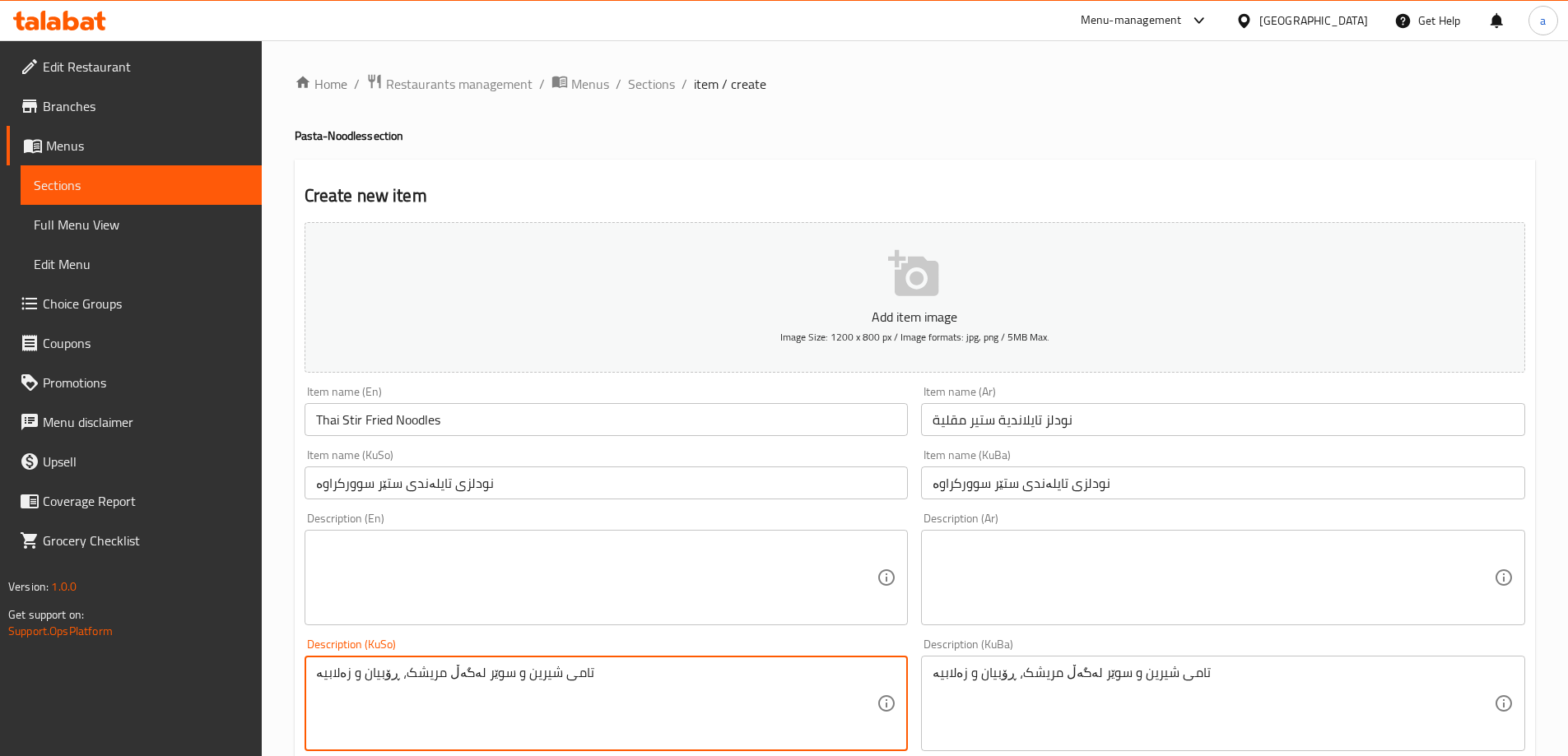
type textarea "تامی شیرین و سوێر لەگەڵ مریشک، ڕۆبیان و زەلابیە"
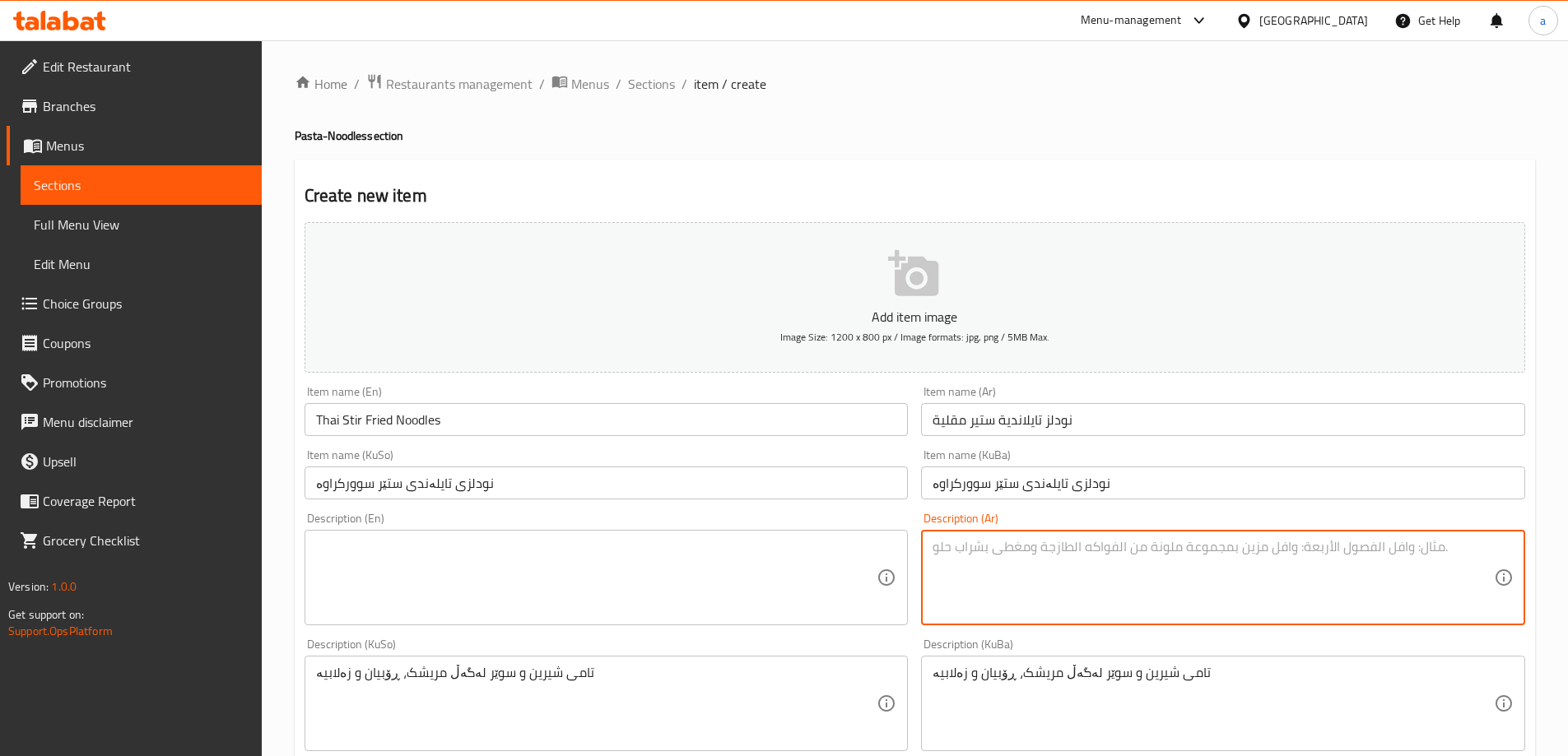
click at [1011, 562] on textarea at bounding box center [1213, 578] width 561 height 78
paste textarea "نكهة حلوة ومالحة مع دجاج ،روبيان وزلابية"
type textarea "نكهة حلوة ومالحة مع دجاج ،روبيان وزلابية"
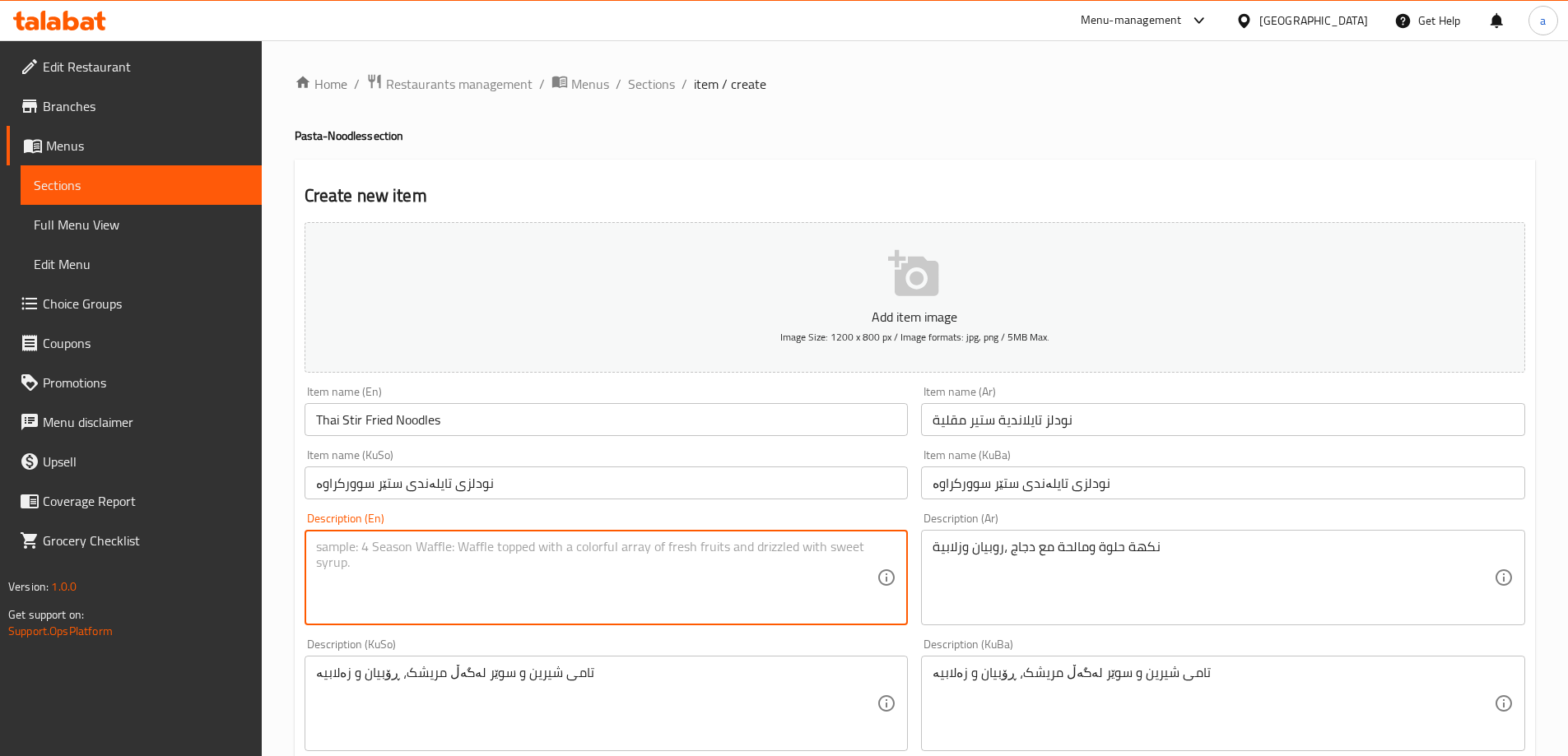
click at [716, 585] on textarea at bounding box center [596, 578] width 561 height 78
paste textarea "Sweet and savoury touch of flavour with chicken, shrimps and dumplings"
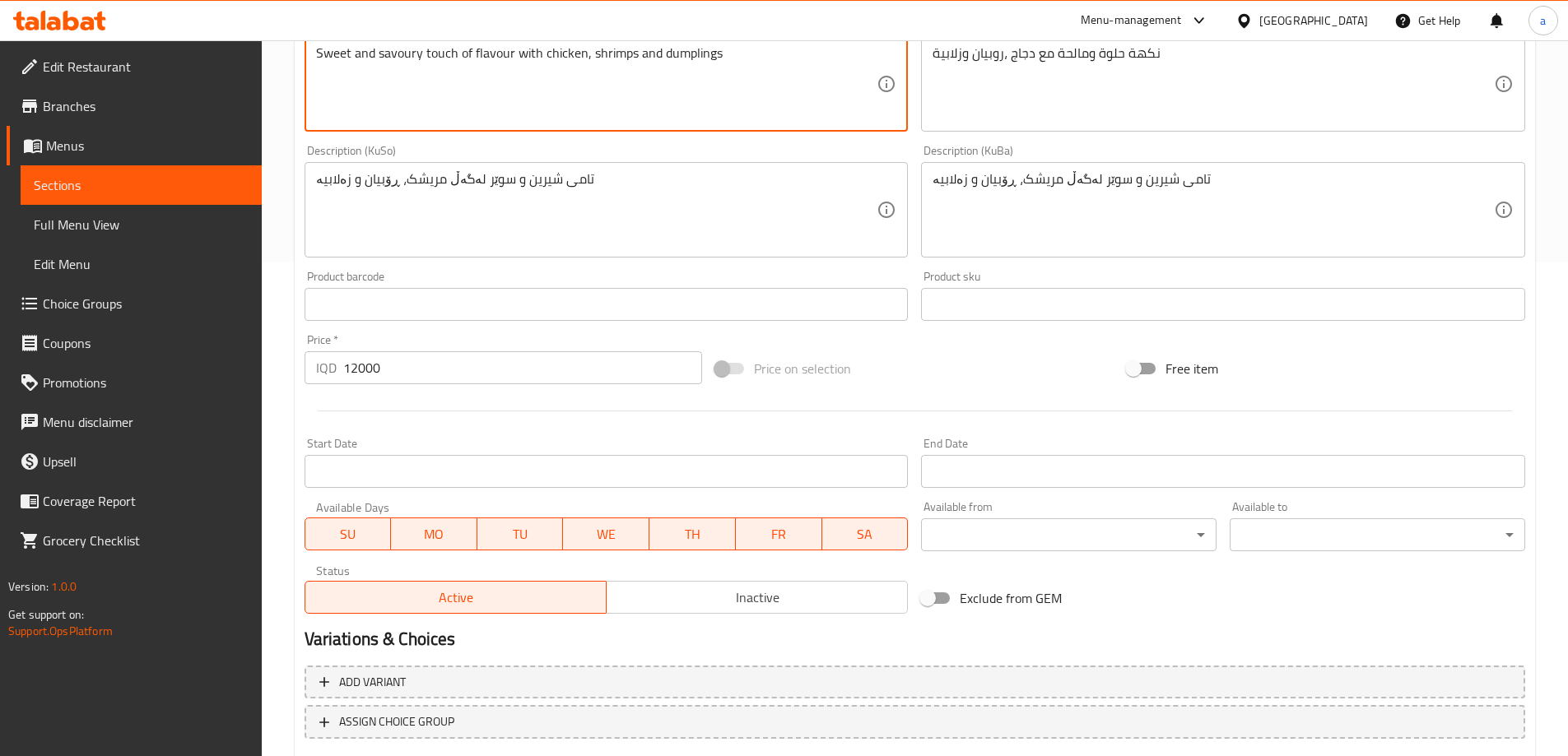
scroll to position [596, 0]
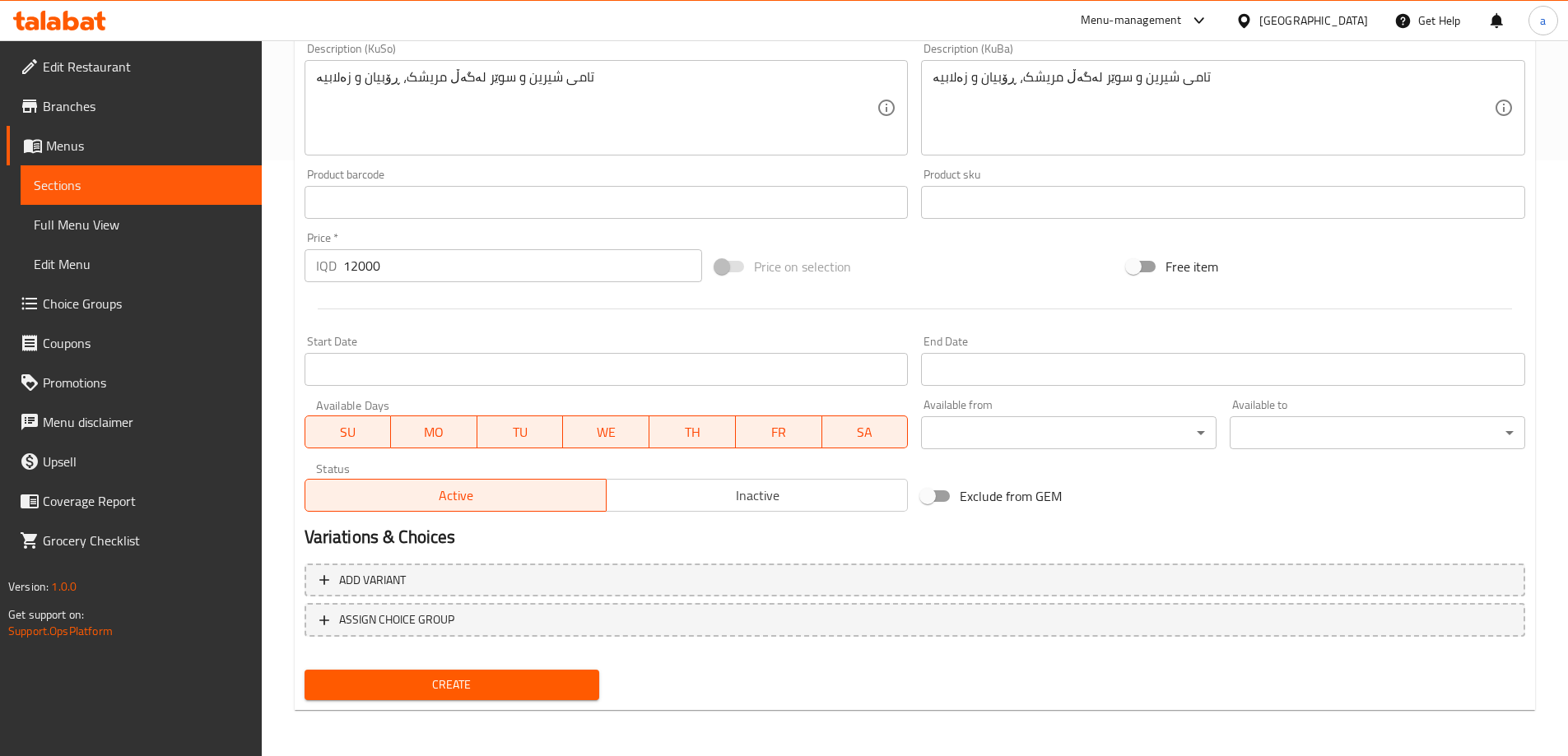
type textarea "Sweet and savoury touch of flavour with chicken, shrimps and dumplings"
click at [451, 679] on span "Create" at bounding box center [452, 685] width 269 height 21
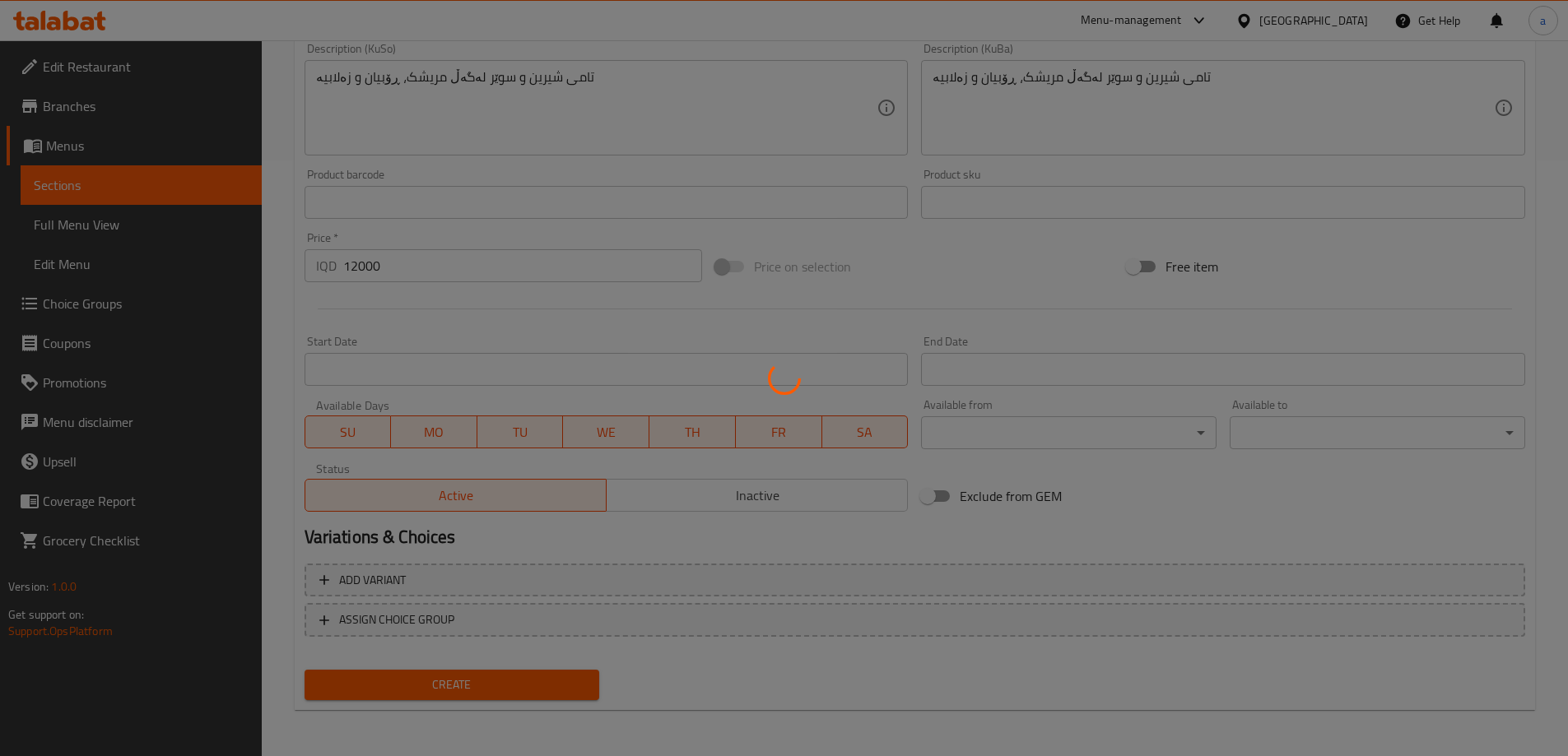
type input "0"
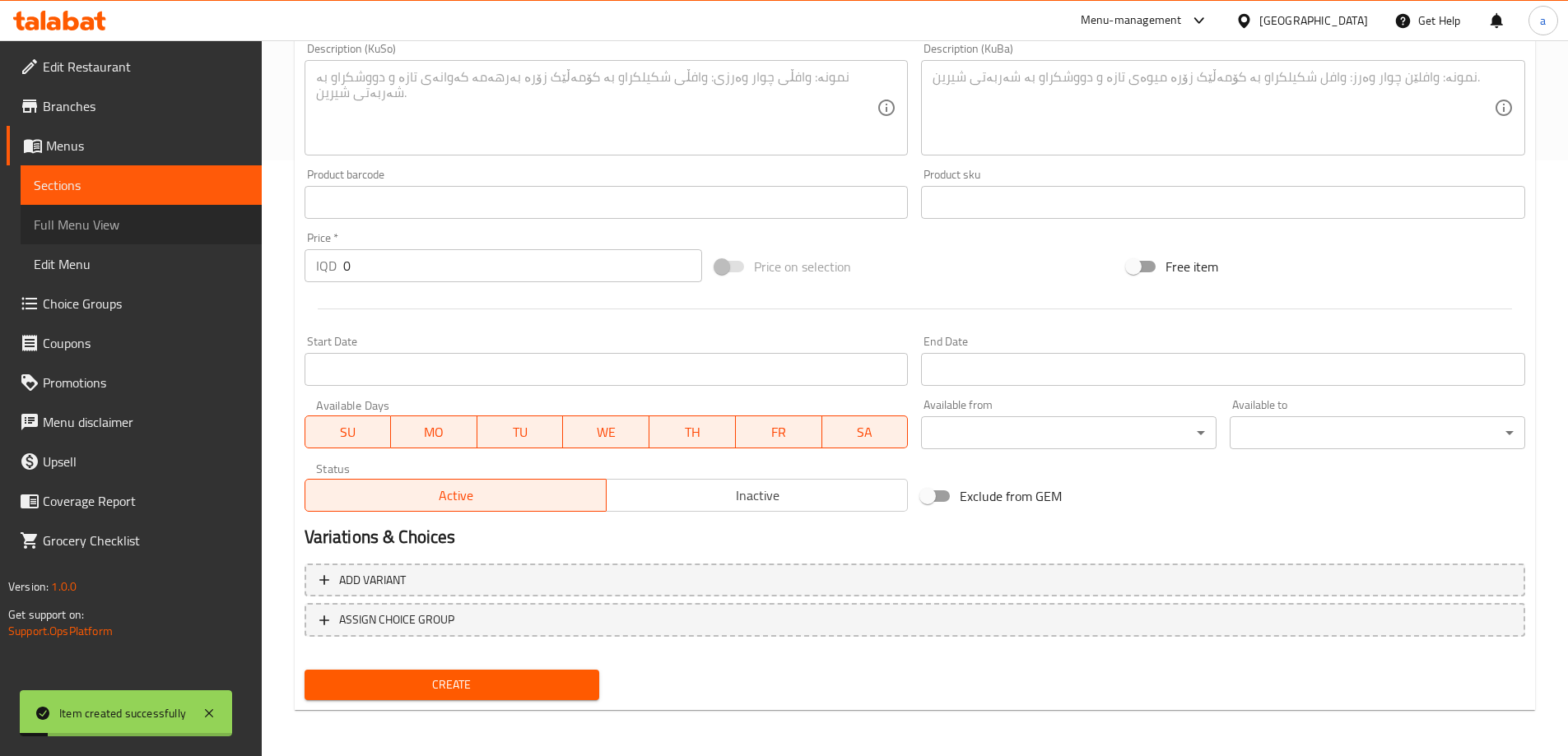
click at [96, 227] on span "Full Menu View" at bounding box center [141, 225] width 215 height 20
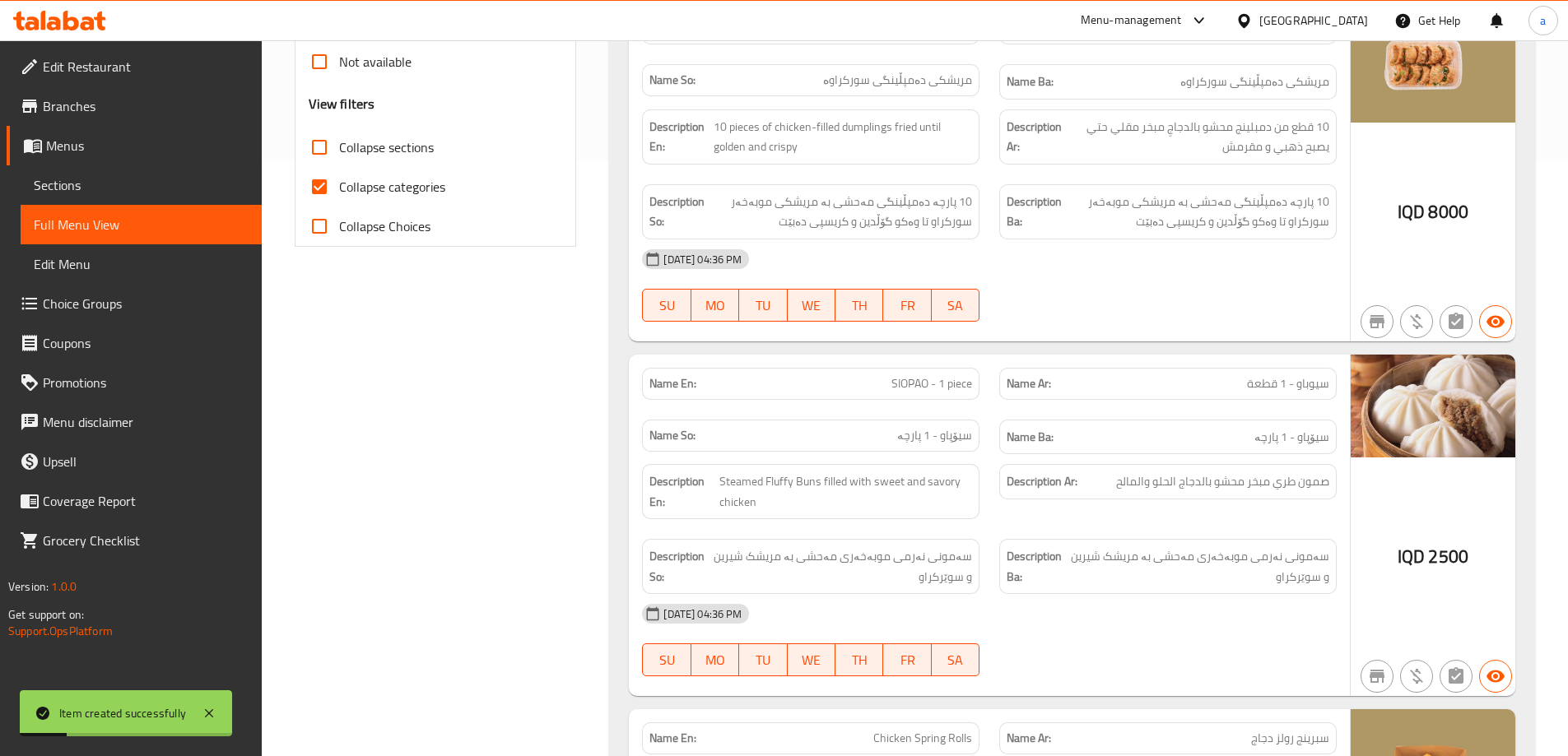
scroll to position [348, 0]
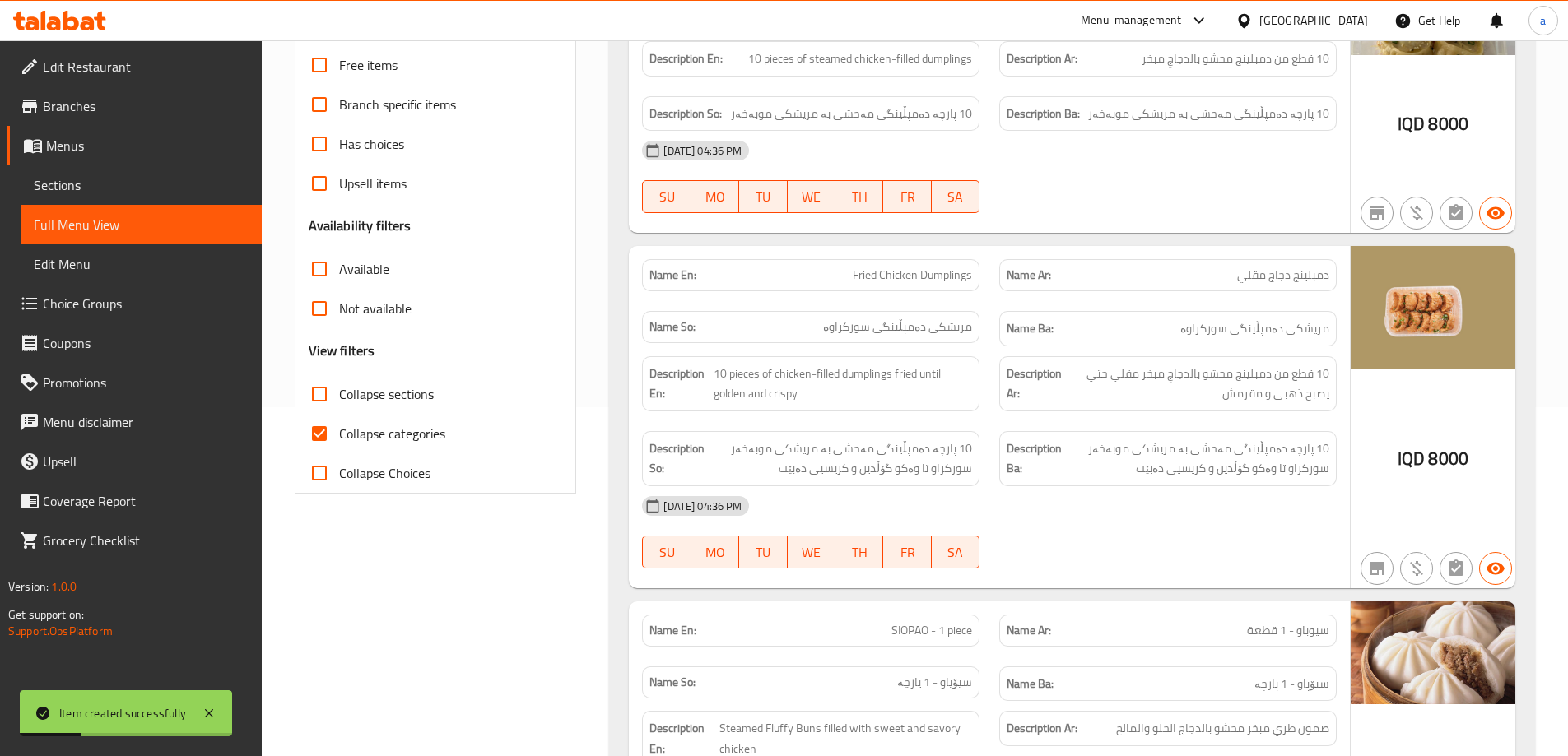
click at [416, 432] on span "Collapse categories" at bounding box center [392, 434] width 106 height 20
click at [339, 432] on input "Collapse categories" at bounding box center [319, 433] width 39 height 39
checkbox input "false"
click at [397, 393] on span "Collapse sections" at bounding box center [387, 394] width 95 height 20
click at [339, 393] on input "Collapse sections" at bounding box center [319, 393] width 39 height 39
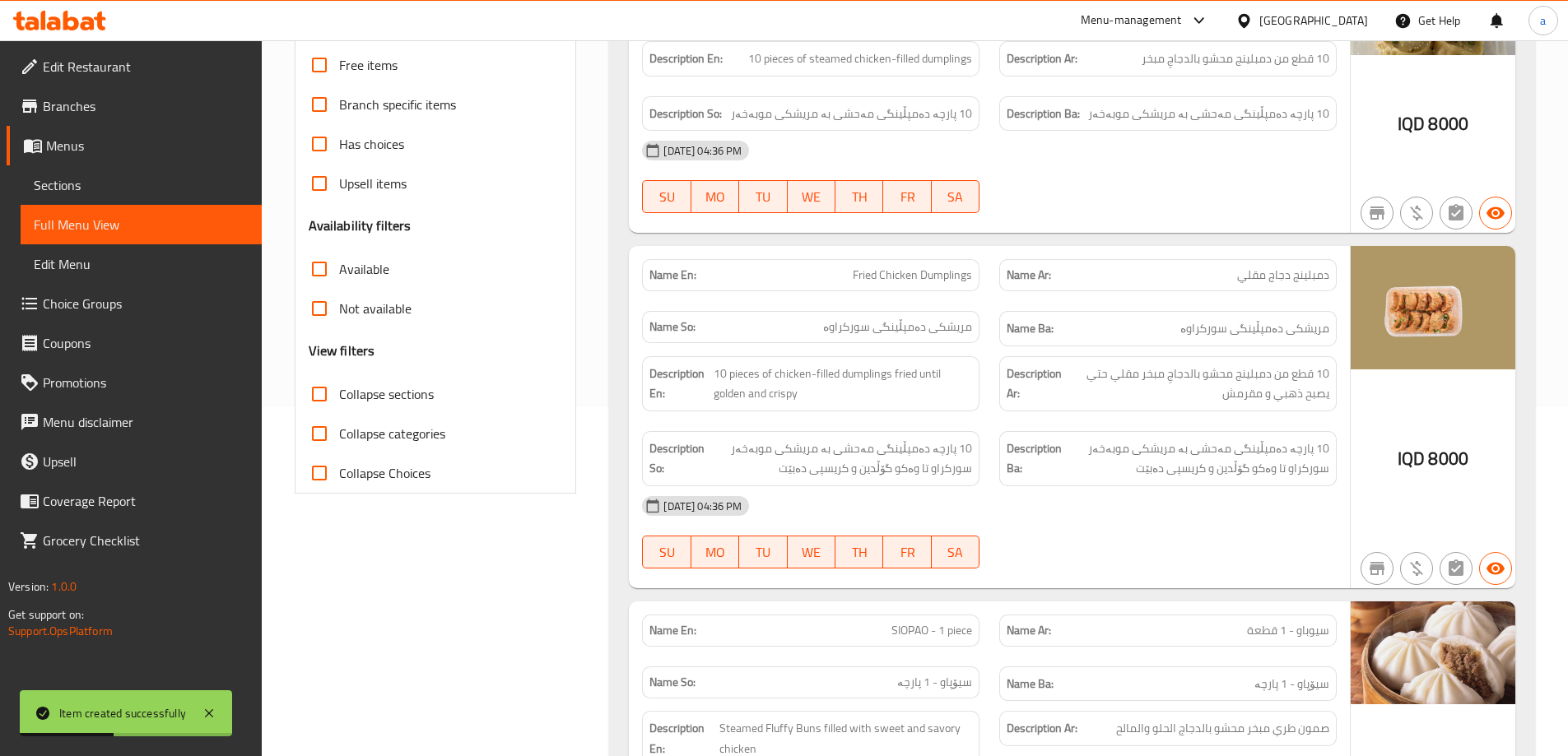
checkbox input "true"
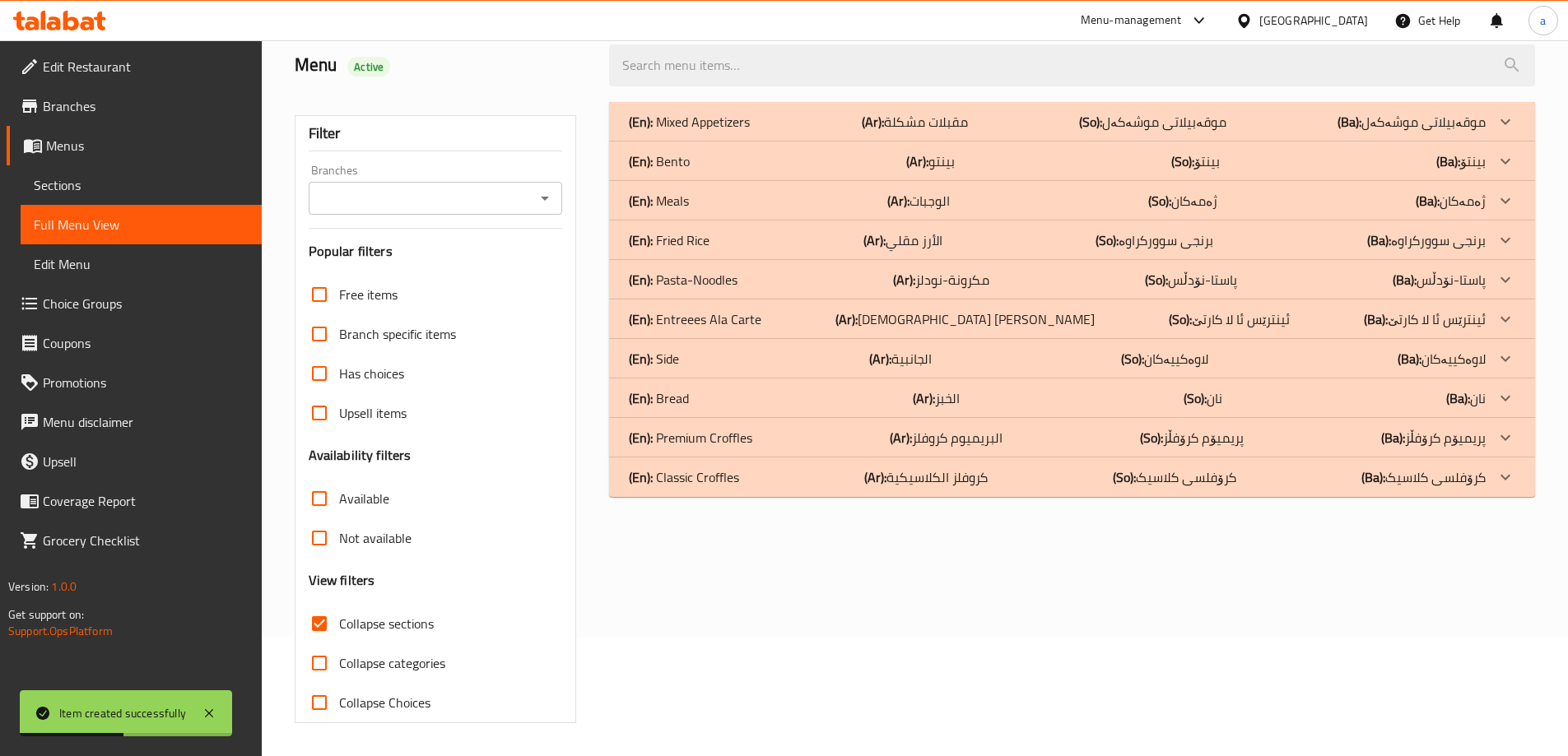
scroll to position [0, 0]
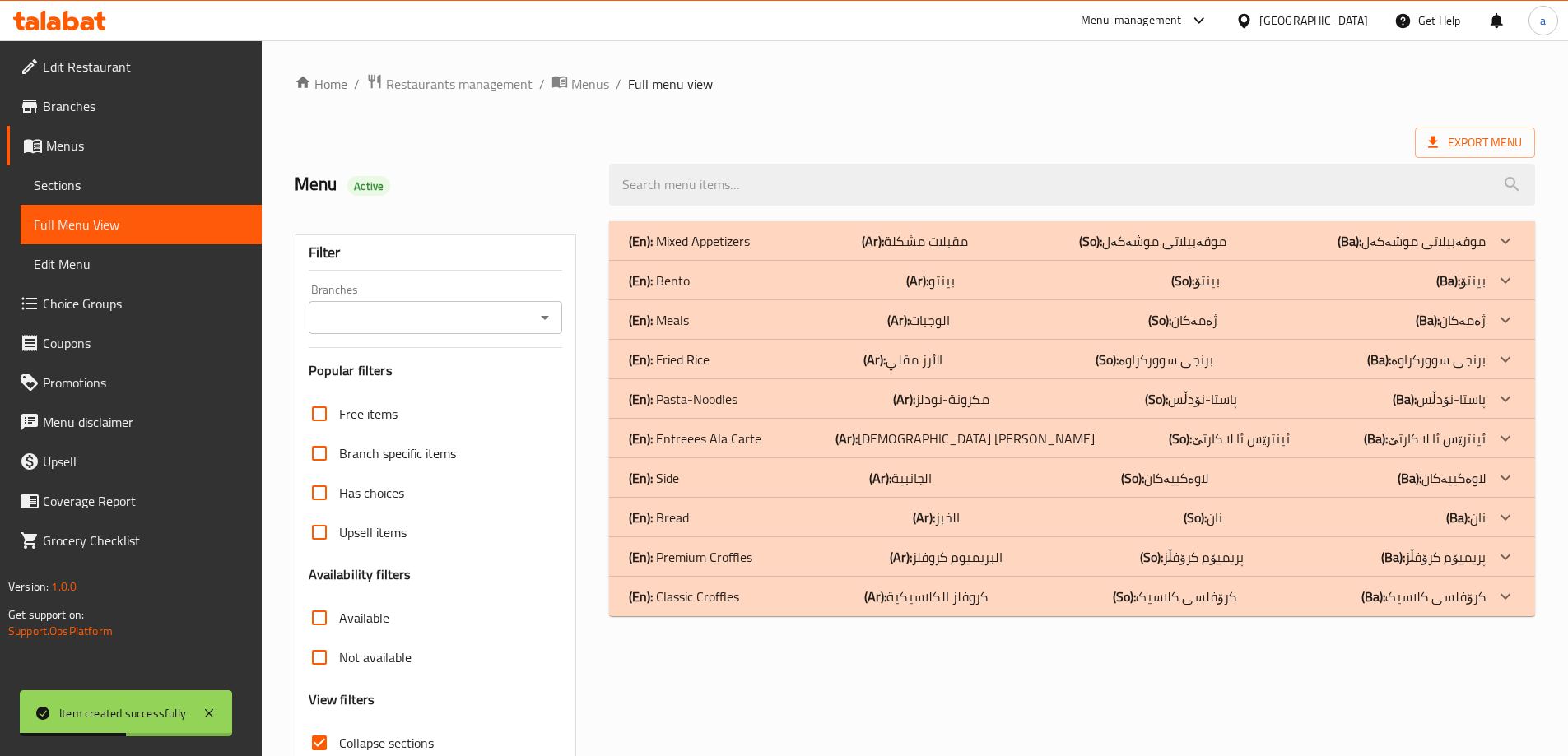
click at [544, 318] on icon "Open" at bounding box center [544, 318] width 8 height 5
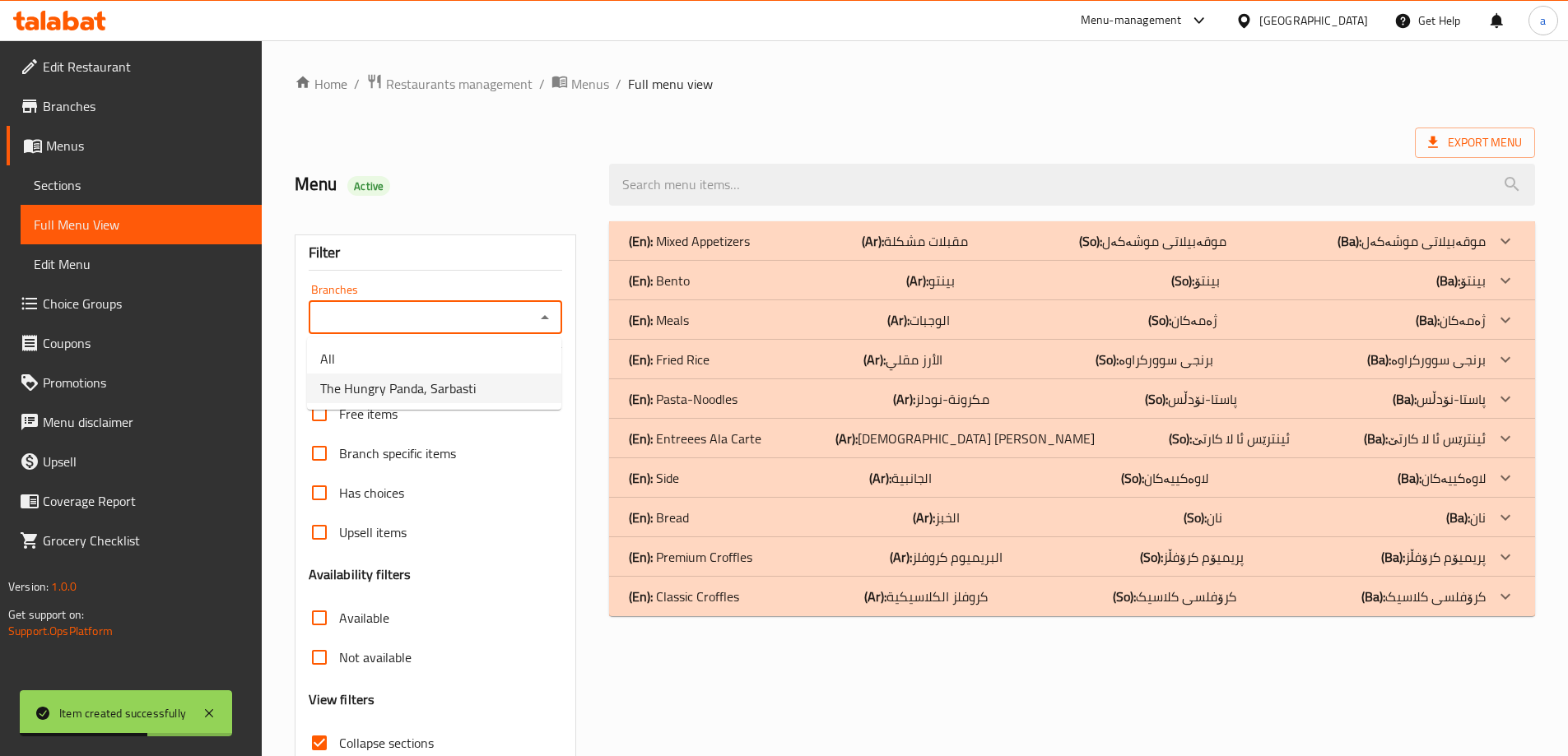
click at [426, 388] on span "The Hungry Panda, Sarbasti" at bounding box center [398, 388] width 156 height 20
type input "The Hungry Panda, Sarbasti"
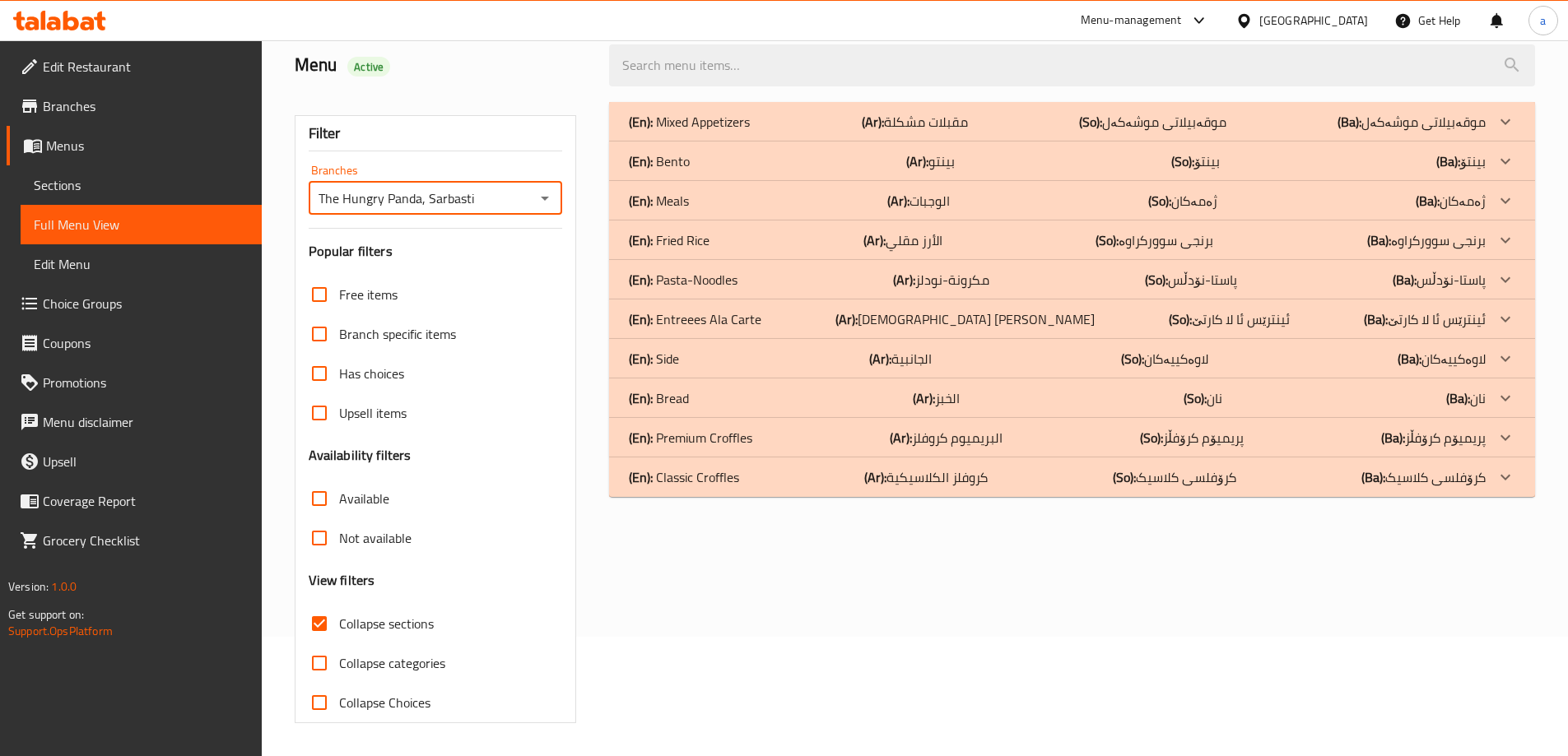
click at [794, 279] on div "(En): Pasta-Noodles (Ar): مكرونة-نودلز (So): پاستا-نۆدڵس (Ba): پاستا-نۆدڵس" at bounding box center [1057, 280] width 856 height 20
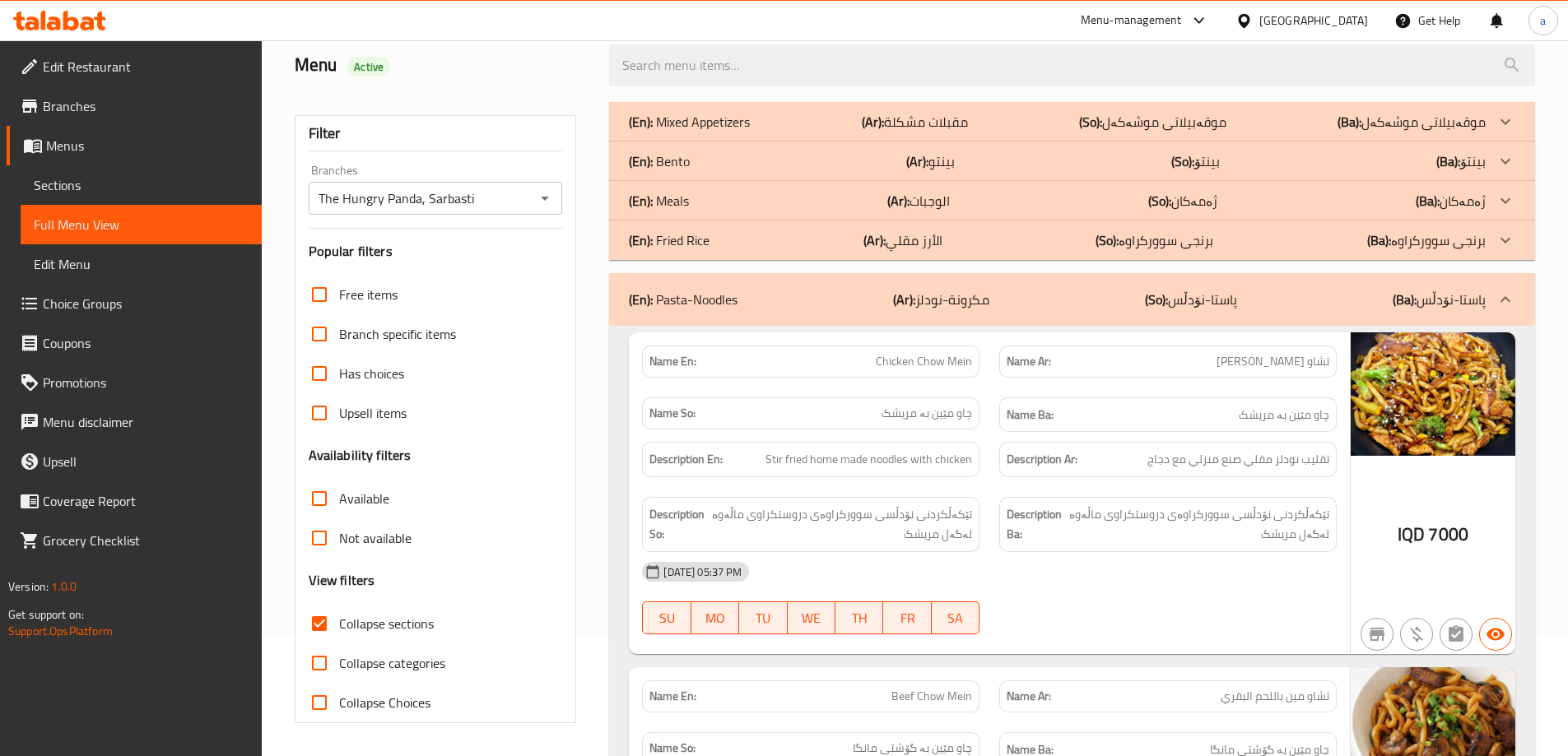
click at [1102, 116] on b "(So):" at bounding box center [1090, 121] width 23 height 25
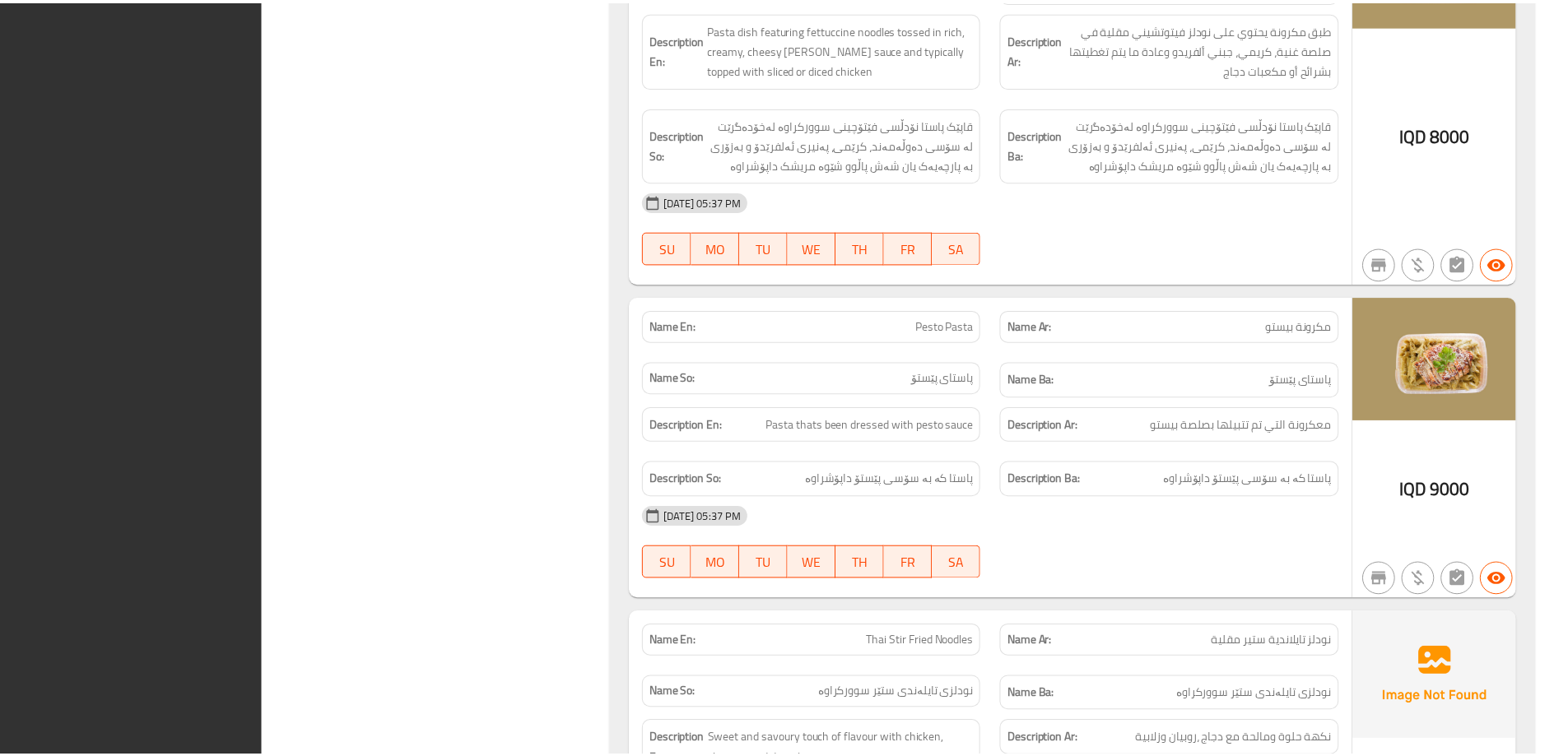
scroll to position [6321, 0]
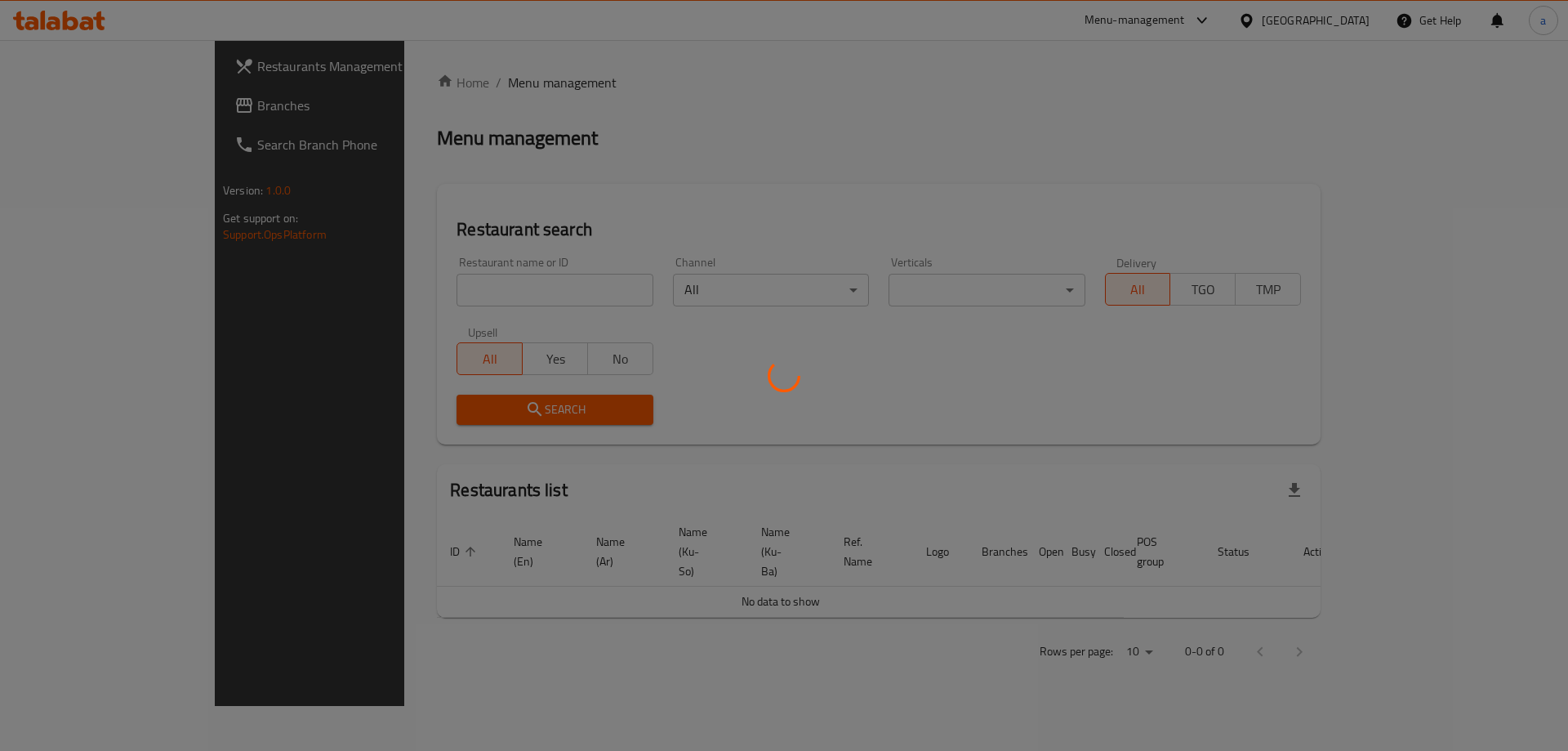
click at [79, 109] on div at bounding box center [784, 375] width 1568 height 751
click at [82, 108] on div at bounding box center [784, 375] width 1568 height 751
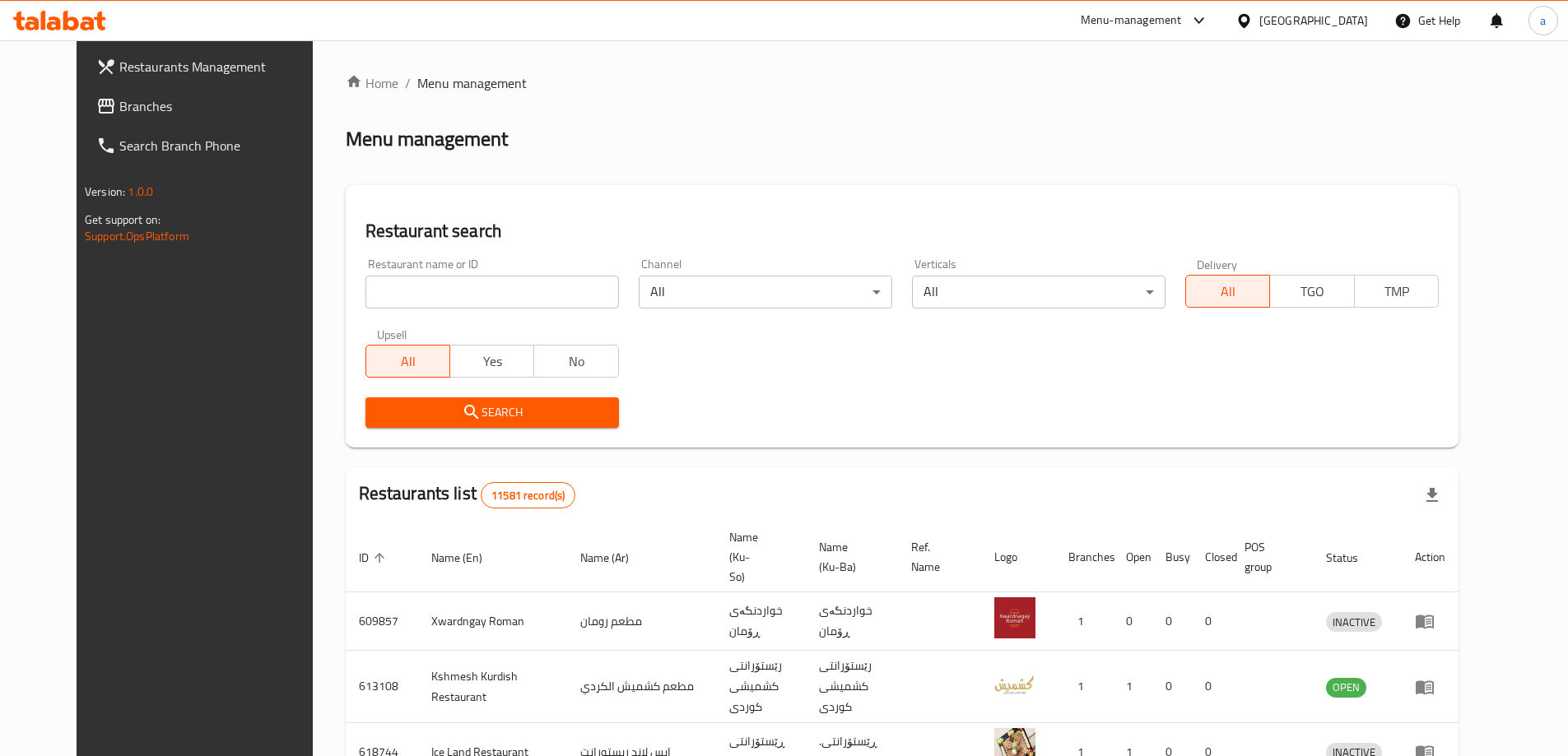
click at [119, 108] on span "Branches" at bounding box center [222, 106] width 206 height 20
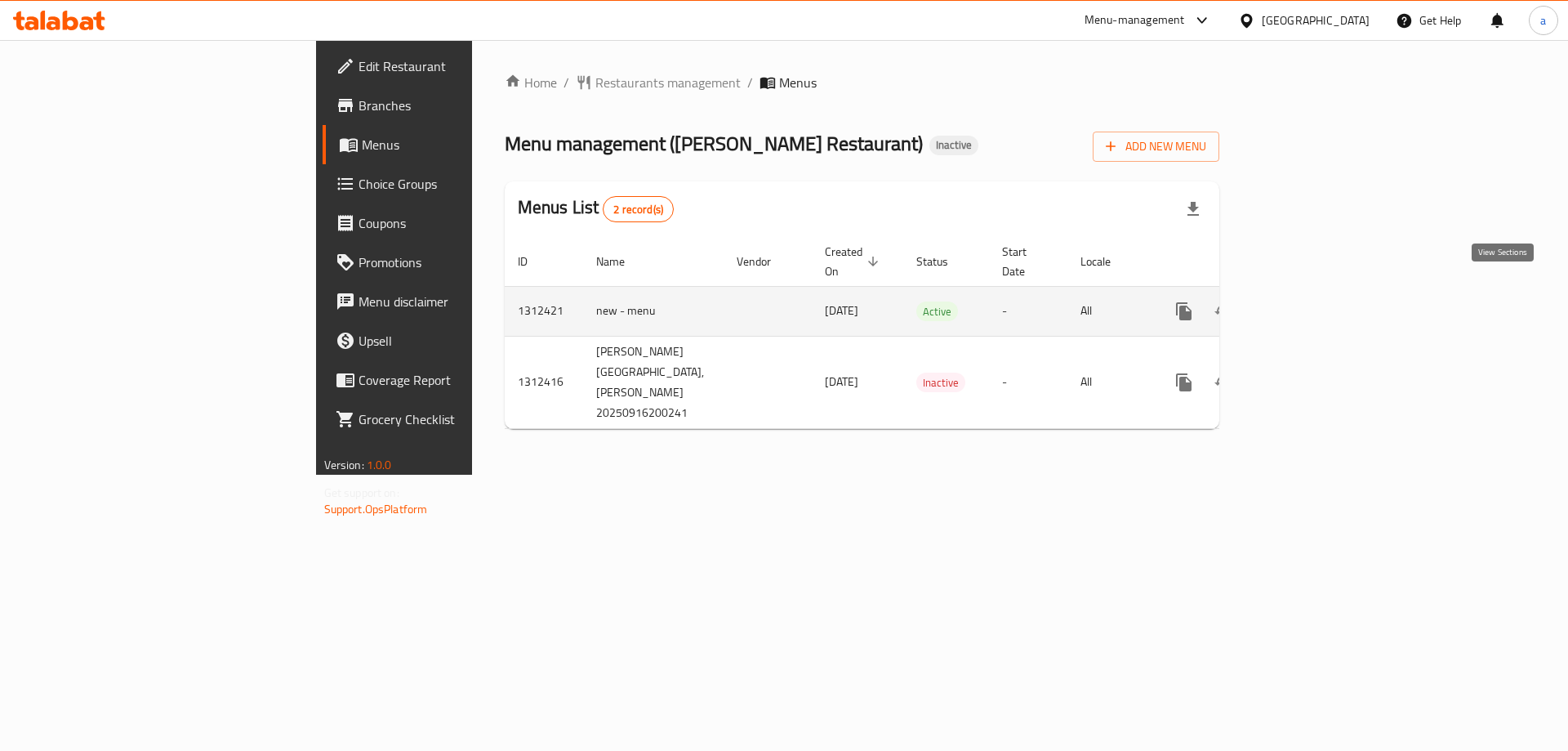
click at [1311, 302] on icon "enhanced table" at bounding box center [1302, 312] width 20 height 20
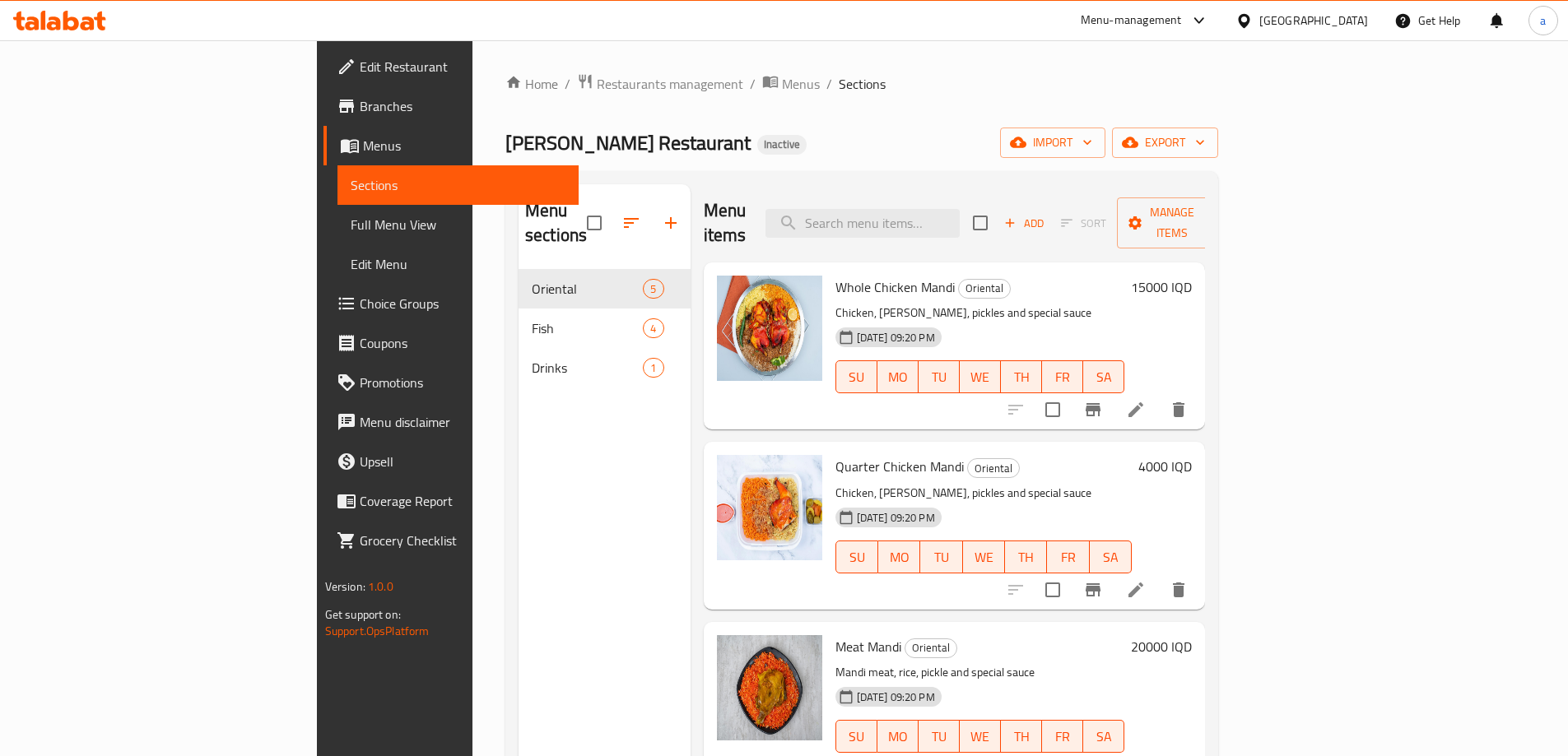
click at [1046, 214] on span "Add" at bounding box center [1024, 223] width 45 height 19
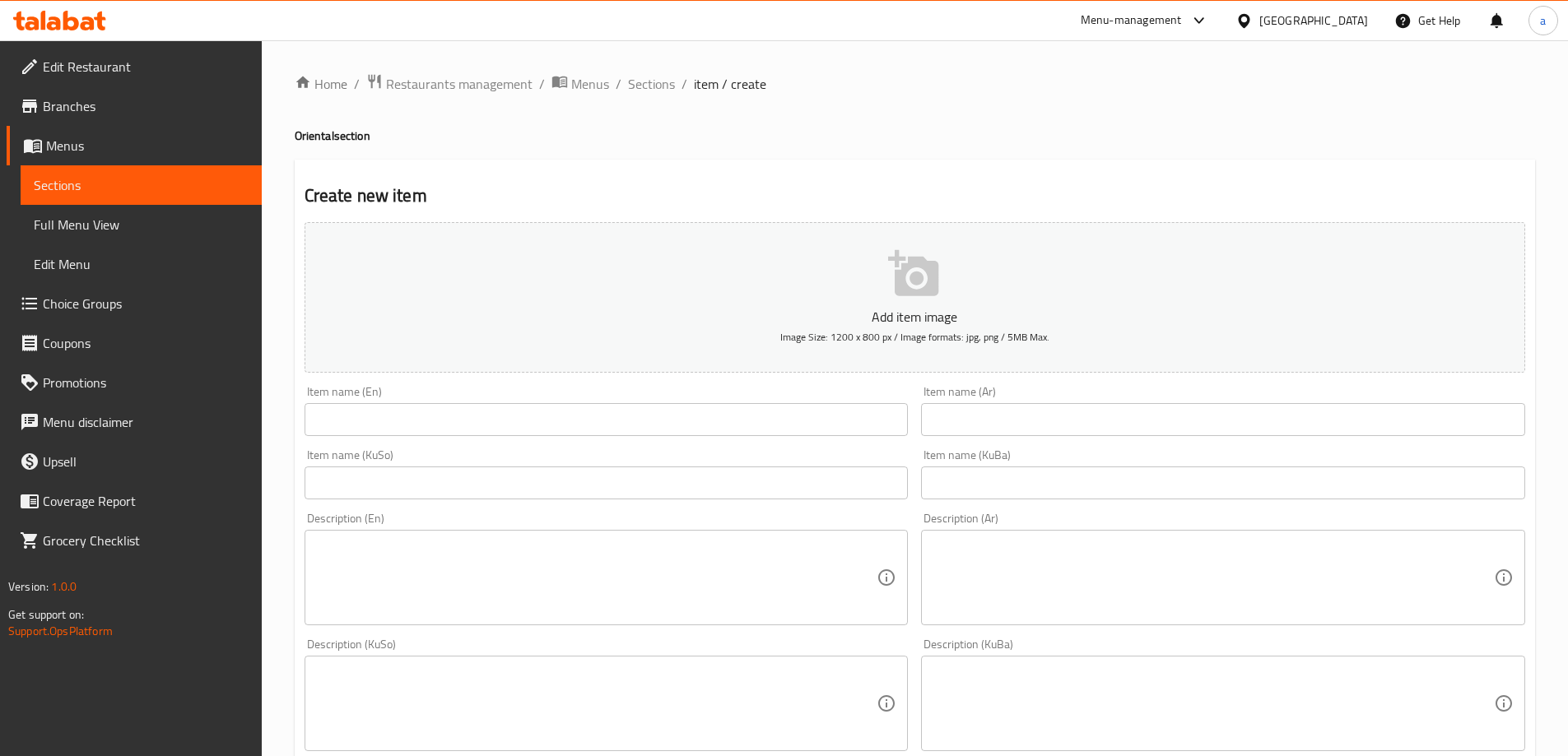
click at [450, 416] on input "text" at bounding box center [607, 419] width 604 height 33
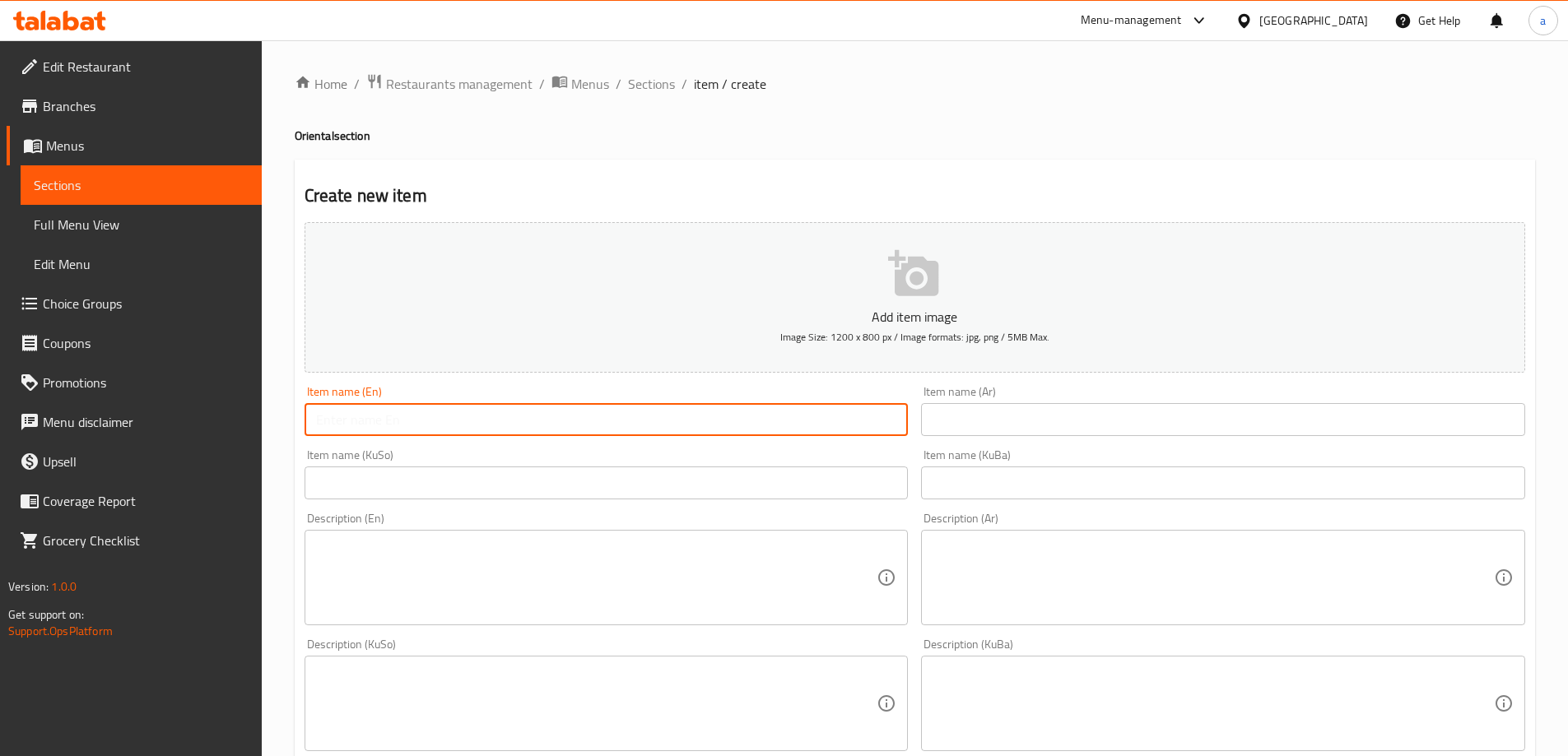
paste input "Half Chicken Mandi"
type input "Half Chicken Mandi"
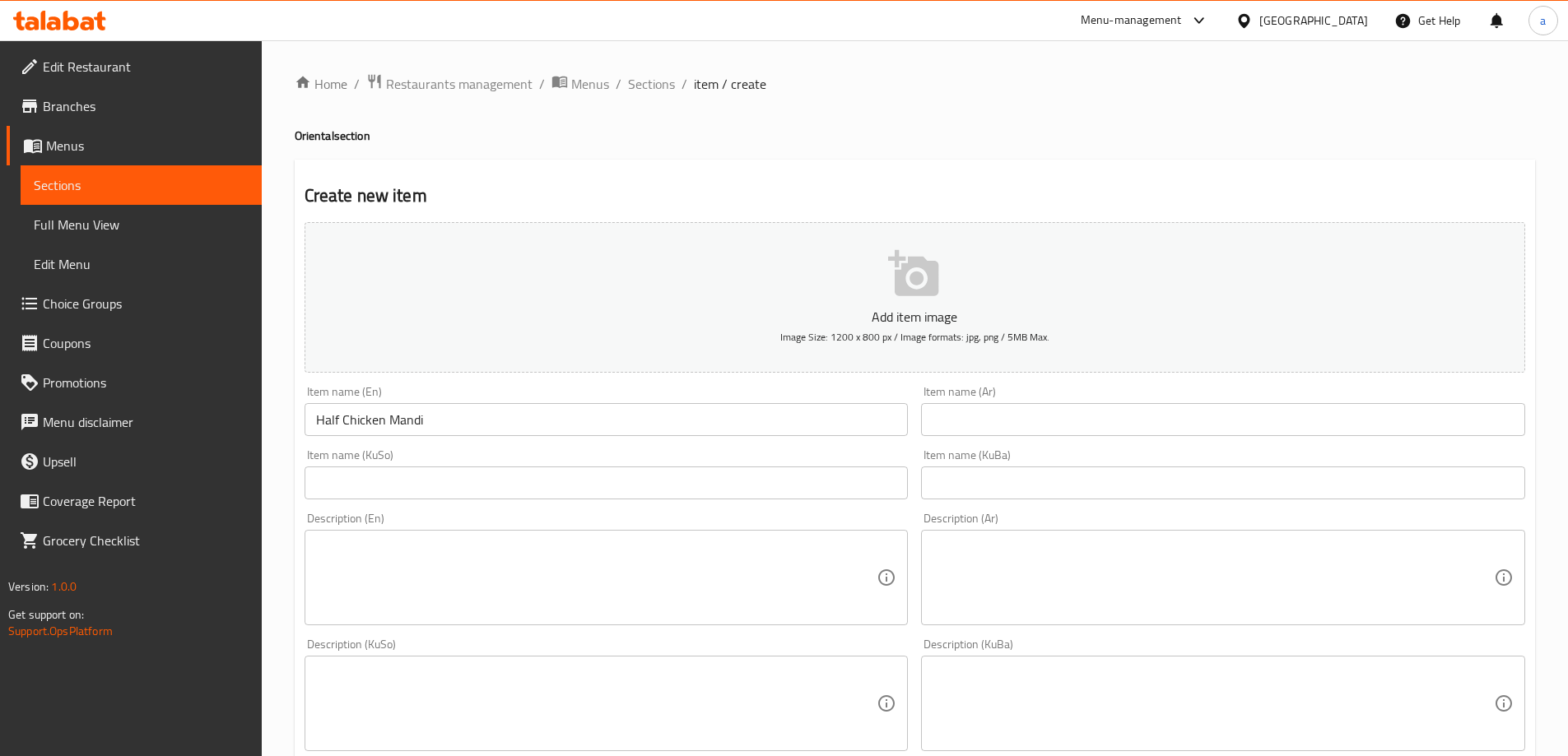
click at [966, 439] on div "Item name (Ar) Item name (Ar)" at bounding box center [1223, 411] width 617 height 64
click at [976, 407] on input "text" at bounding box center [1223, 419] width 604 height 33
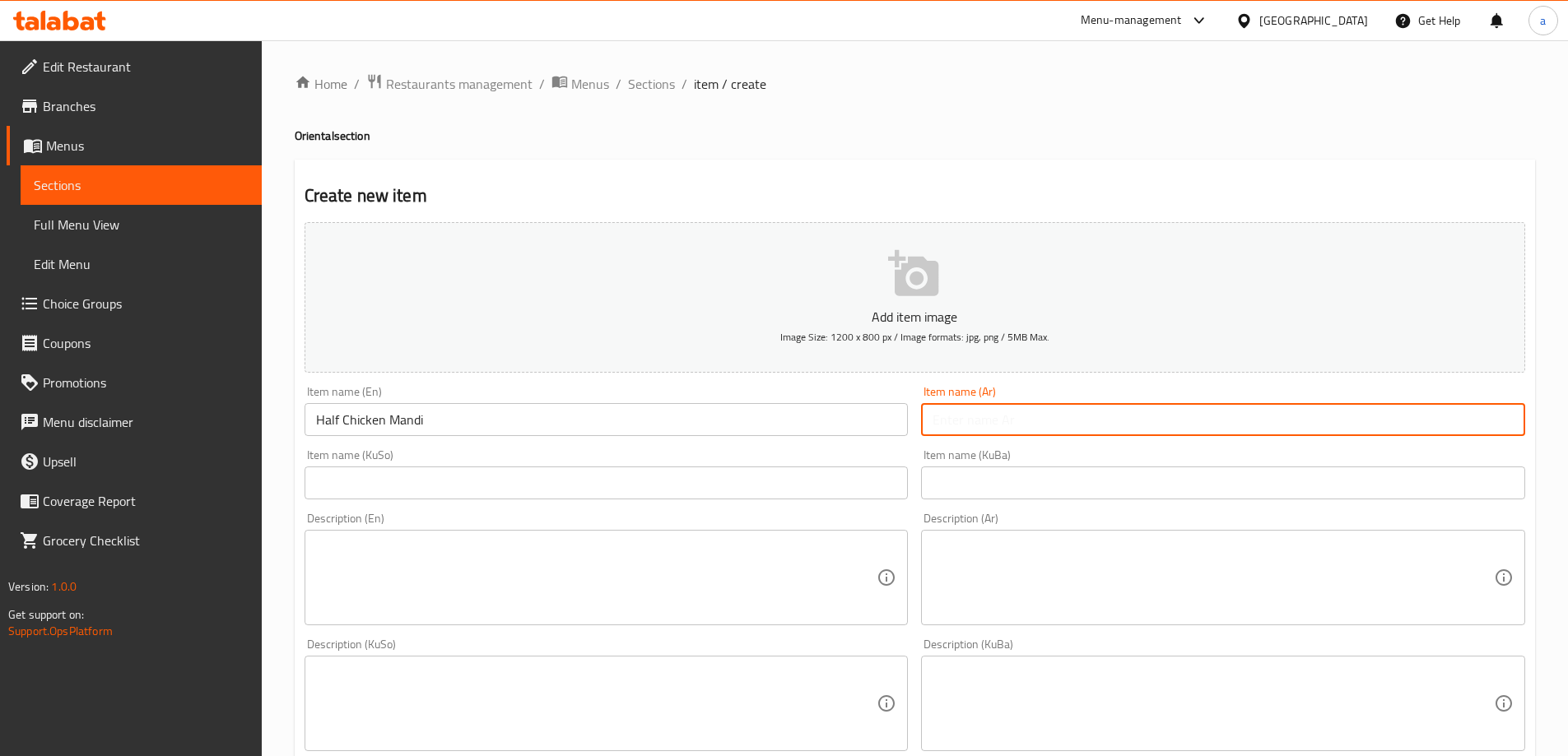
paste input "مندي نصف دجاجة"
type input "مندي نصف دجاجة"
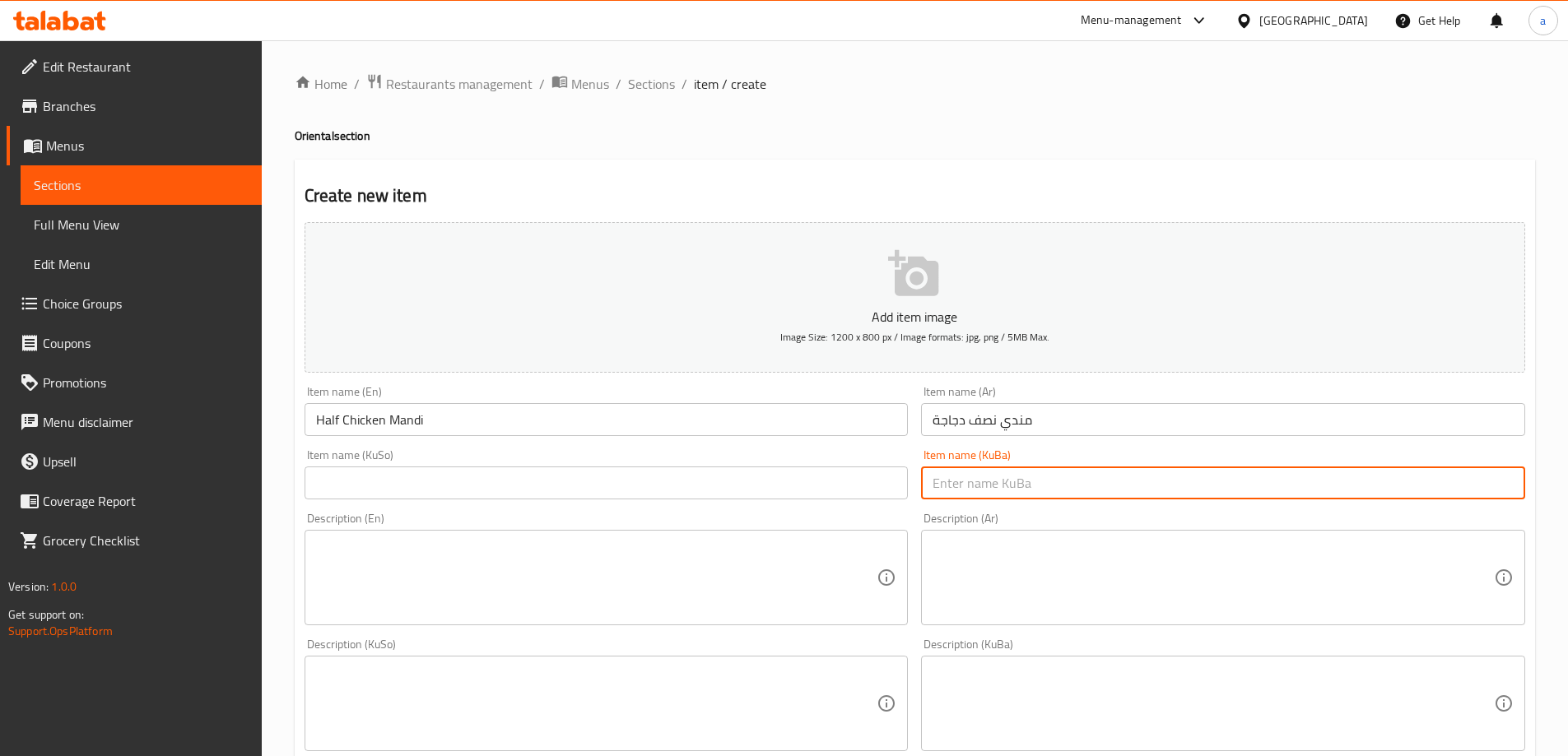
click at [1002, 477] on input "text" at bounding box center [1223, 483] width 604 height 33
paste input "مەندی نیو مریشک"
type input "مەندی نیو مریشک"
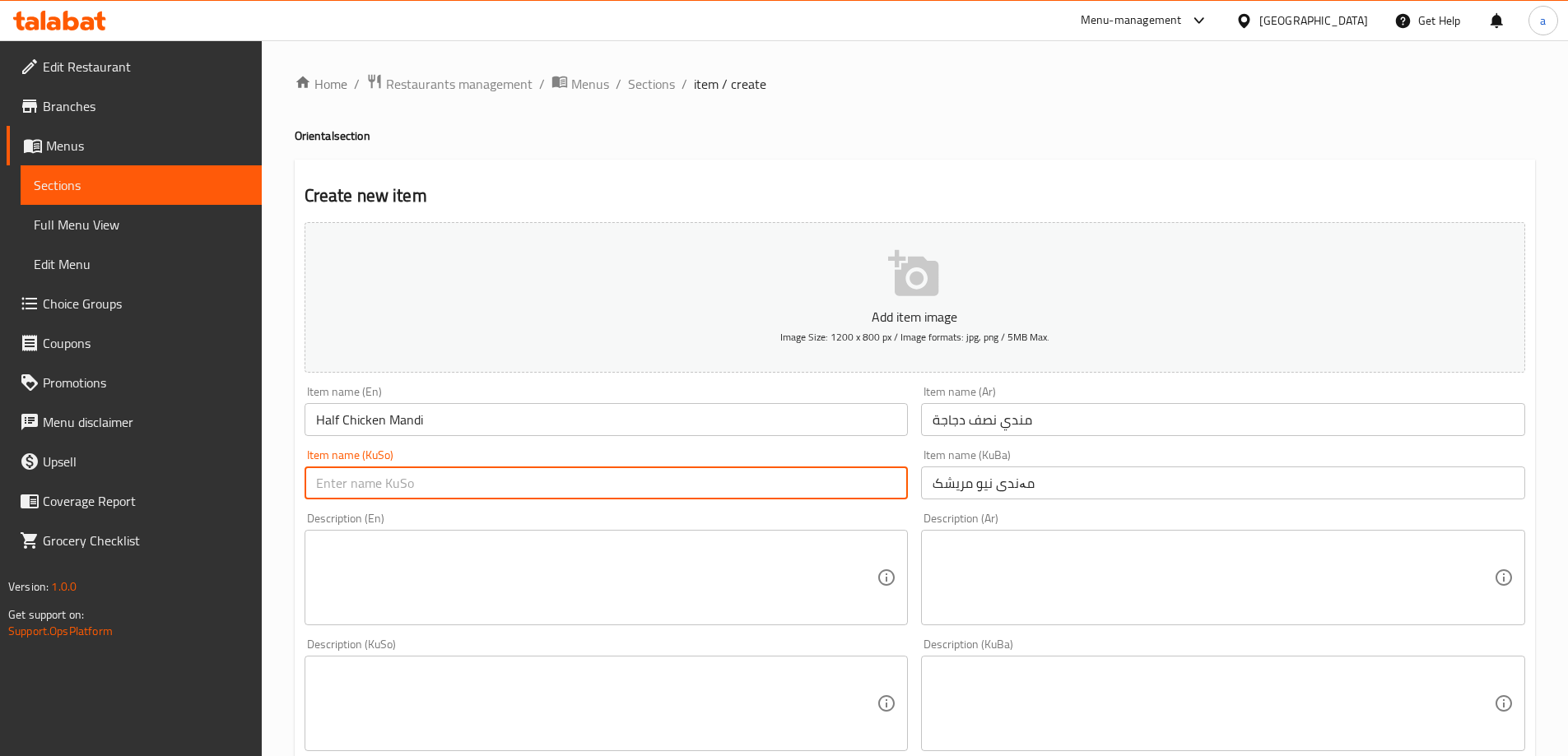
click at [833, 486] on input "text" at bounding box center [607, 483] width 604 height 33
paste input "مەندی نیو مریشک"
type input "مەندی نیو مریشک"
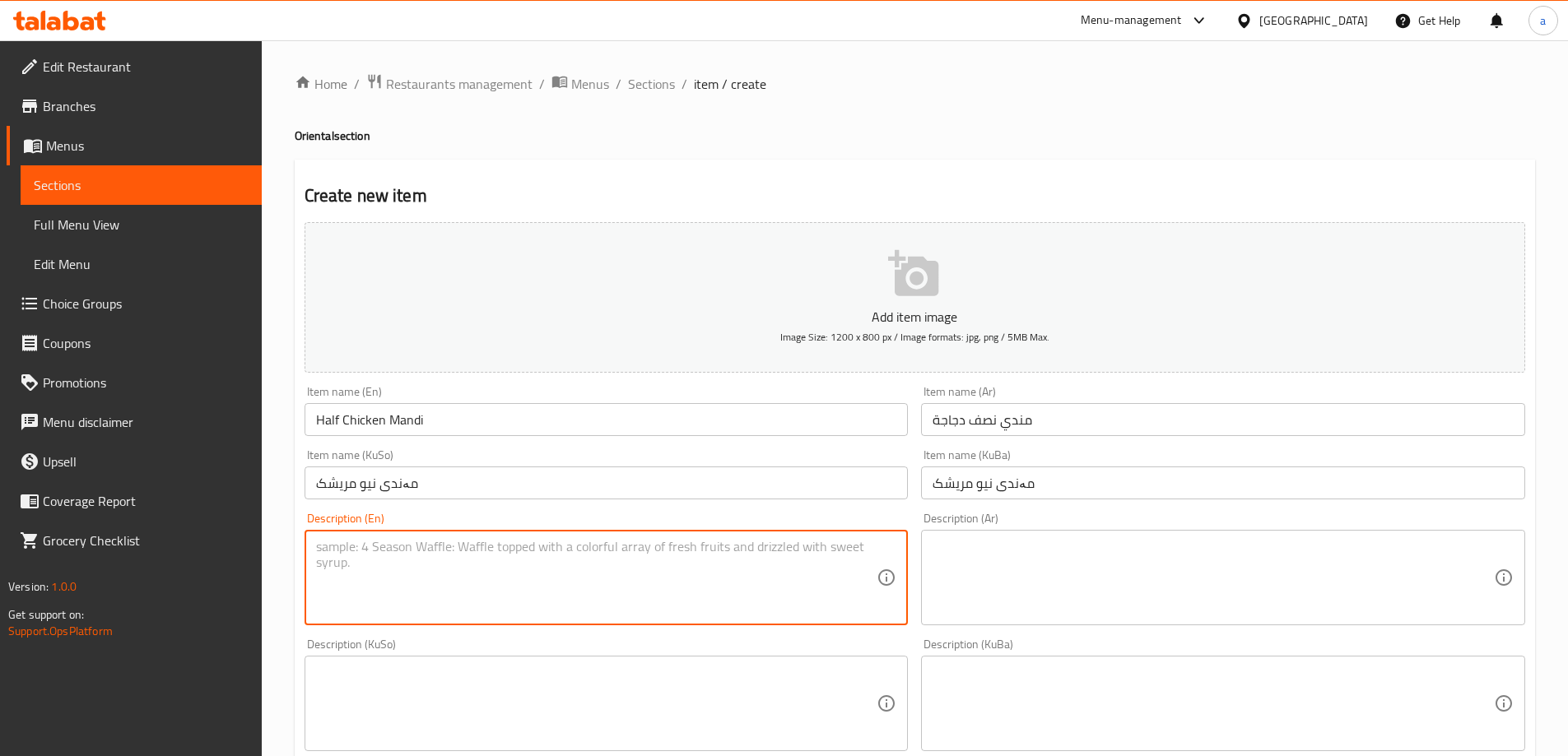
click at [525, 550] on textarea at bounding box center [596, 578] width 561 height 78
click at [528, 554] on textarea at bounding box center [596, 578] width 561 height 78
paste textarea "مریشک، [PERSON_NAME]، تورشی و سۆسی تایبەت"
type textarea "مریشک، [PERSON_NAME]، تورشی و سۆسی تایبەت"
click at [804, 674] on div "Description (KuSo)" at bounding box center [607, 703] width 604 height 96
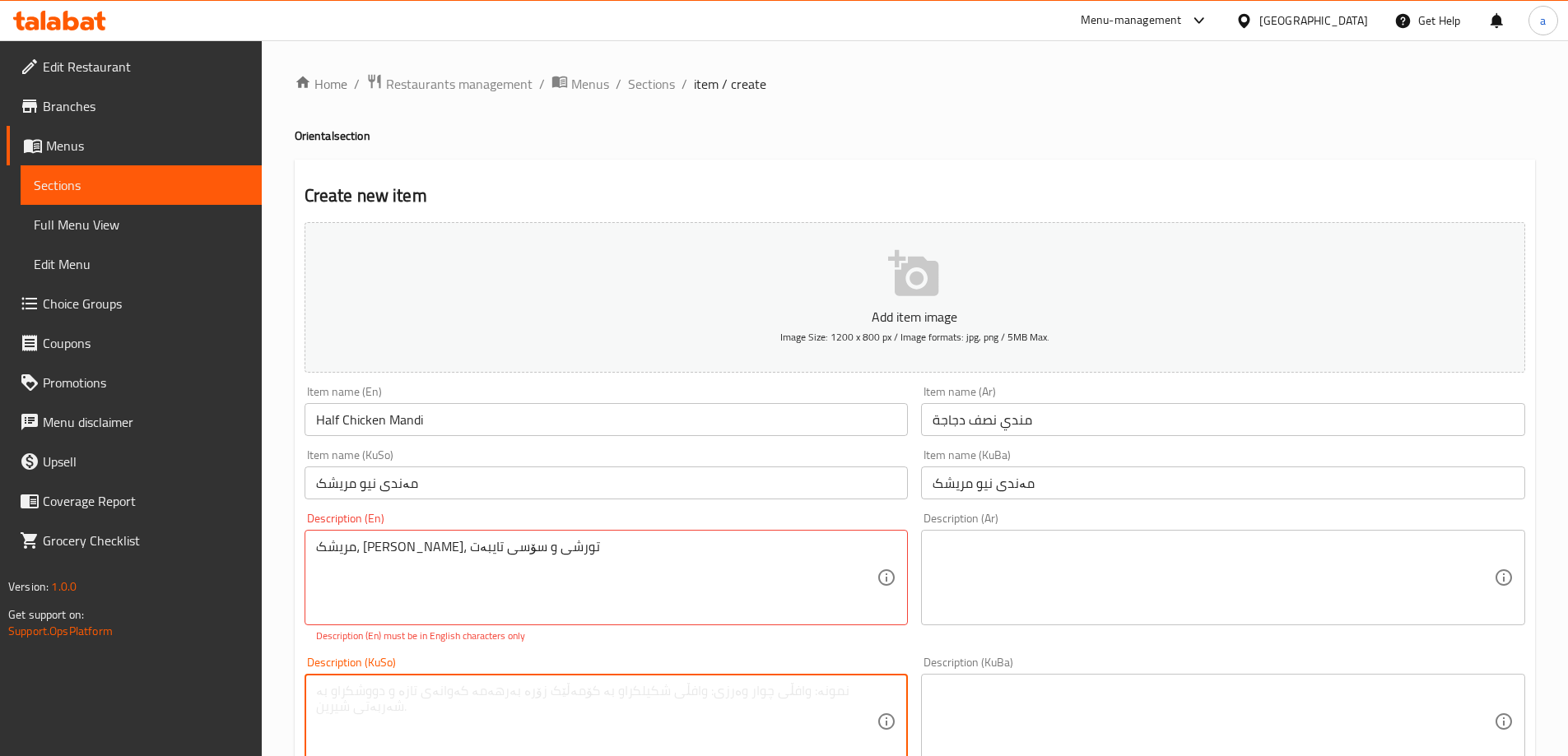
paste textarea "مریشک، [PERSON_NAME]، تورشی و سۆسی تایبەت"
type textarea "مریشک، [PERSON_NAME]، تورشی و سۆسی تایبەت"
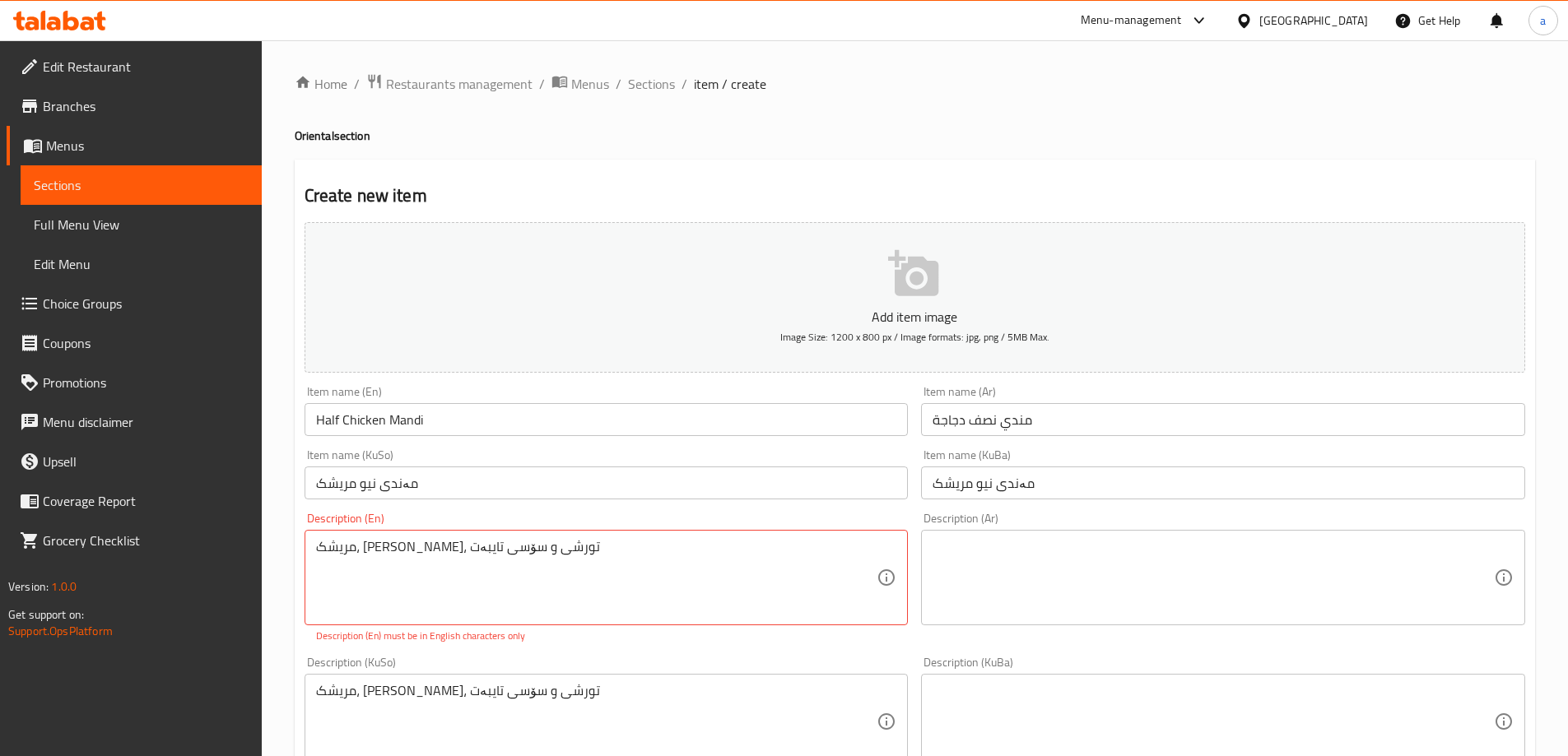
click at [992, 681] on div "Description (KuBa)" at bounding box center [1223, 721] width 604 height 96
paste textarea "مریشک، [PERSON_NAME]، تورشی و سۆسی تایبەت"
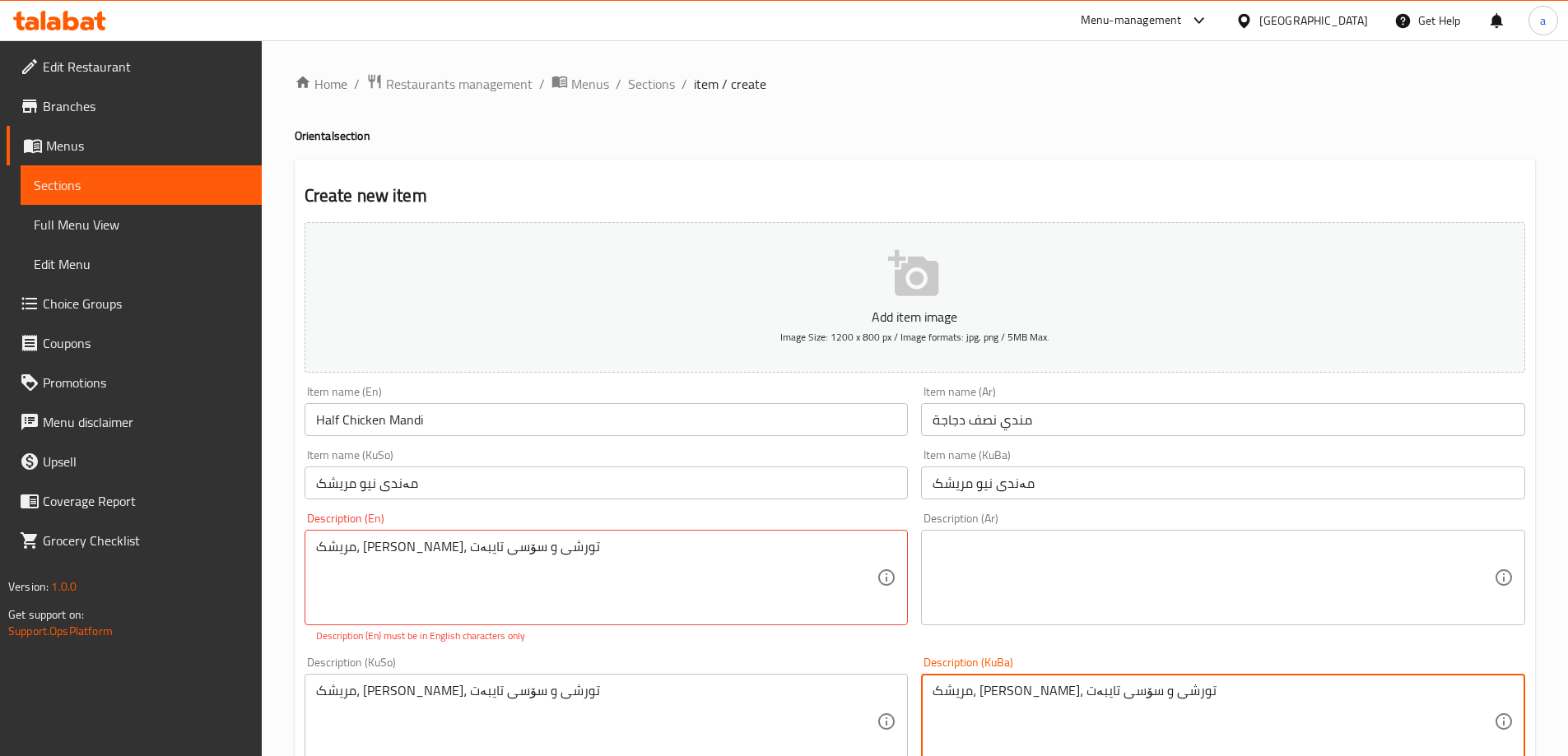
type textarea "مریشک، [PERSON_NAME]، تورشی و سۆسی تایبەت"
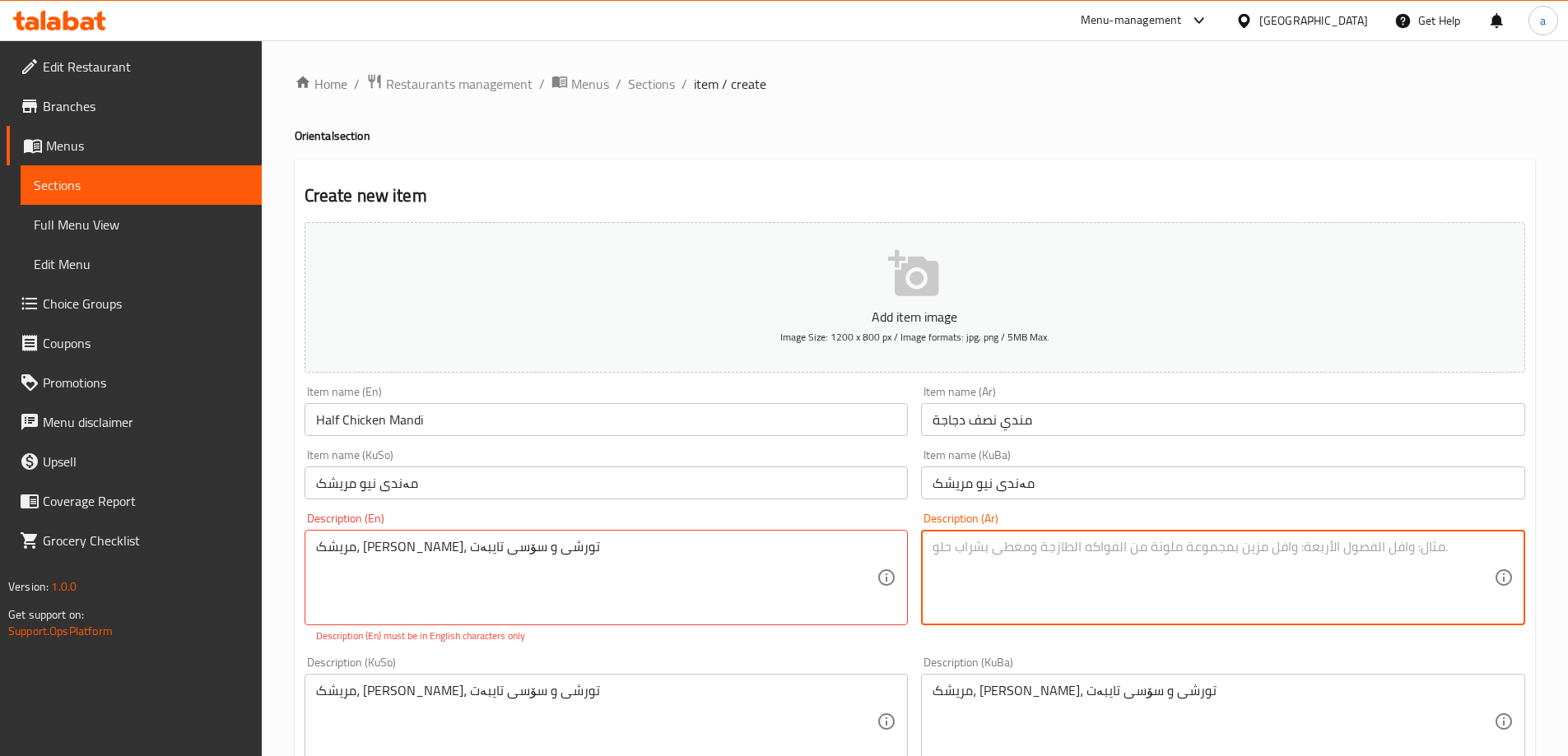
click at [1022, 573] on textarea at bounding box center [1213, 578] width 561 height 78
paste textarea "دجاج، رز مندي، مخلل وصلصة خاصة"
type textarea "دجاج، رز مندي، مخلل وصلصة خاصة"
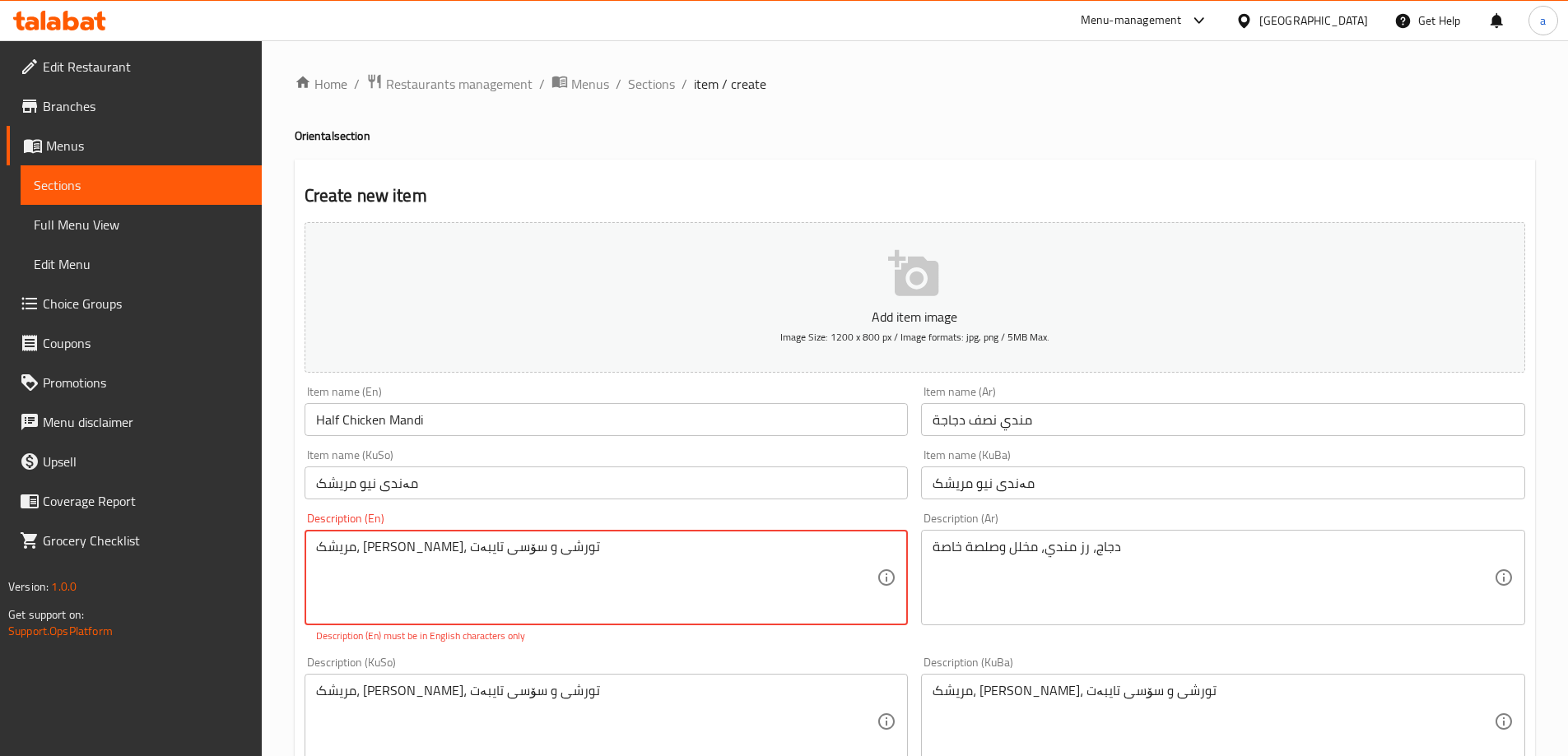
drag, startPoint x: 630, startPoint y: 529, endPoint x: 194, endPoint y: 490, distance: 437.7
paste textarea "Chicken, [PERSON_NAME], pickles and special sauce"
type textarea "Chicken, [PERSON_NAME], pickles and special sauce"
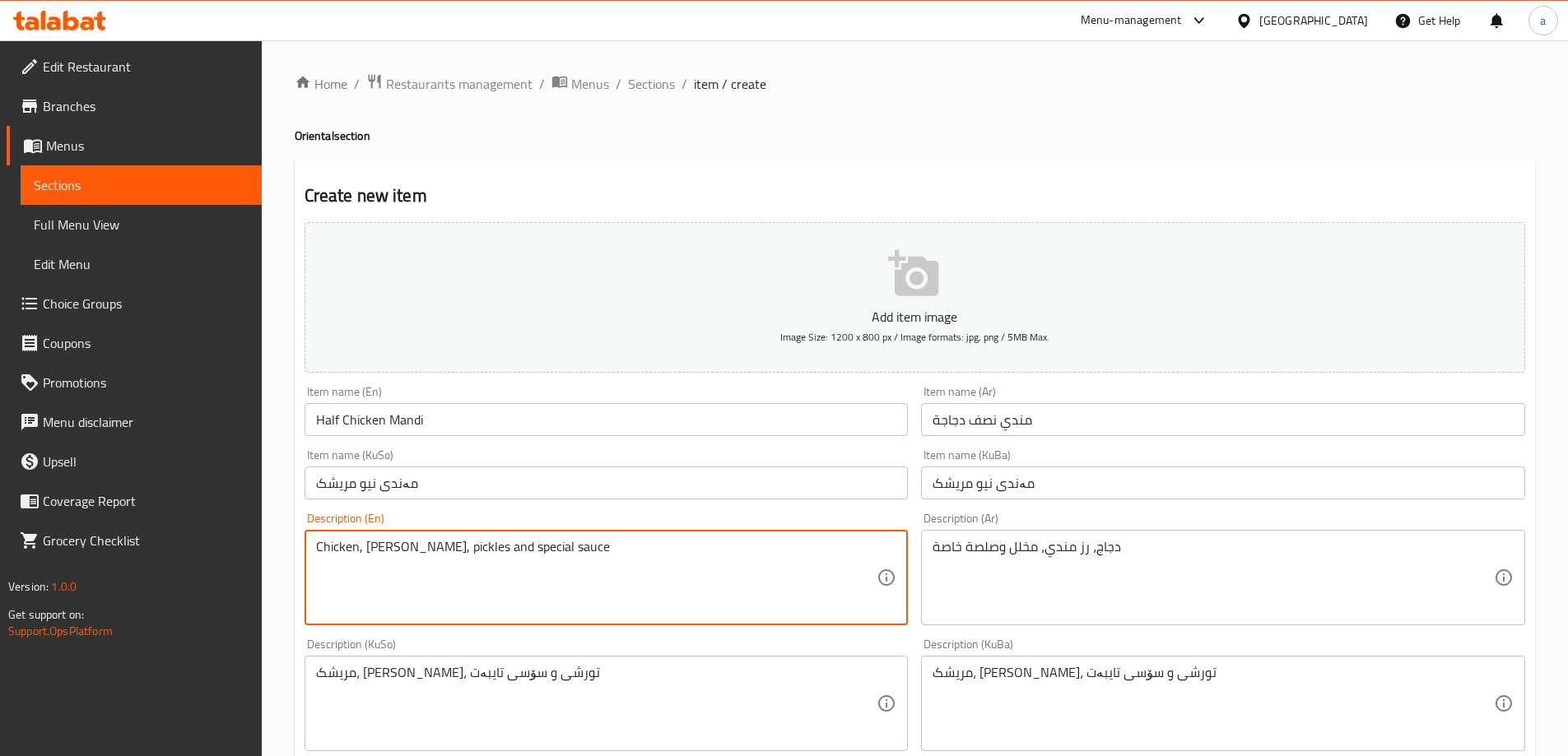
scroll to position [247, 0]
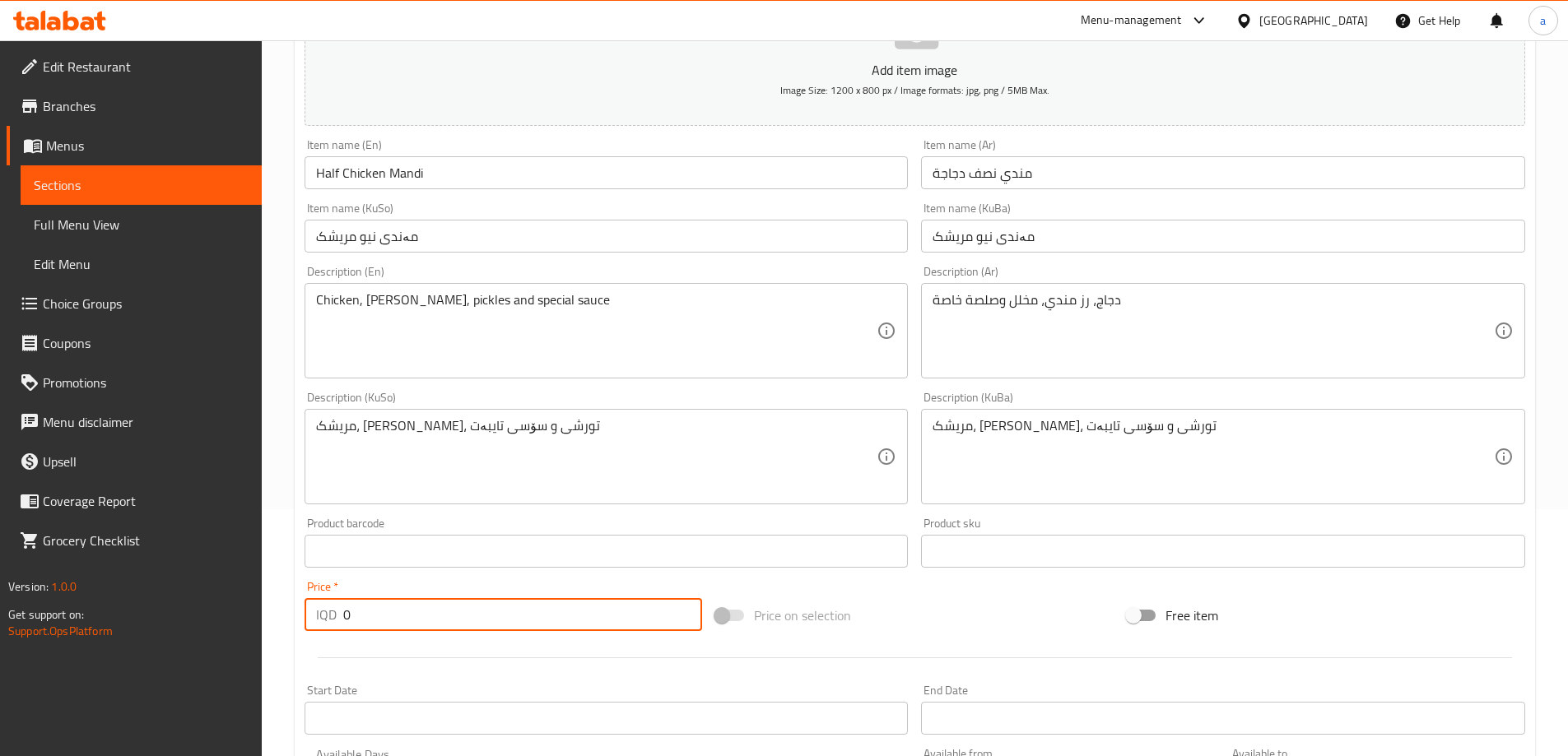
drag, startPoint x: 347, startPoint y: 614, endPoint x: 293, endPoint y: 607, distance: 54.5
click at [293, 607] on div "Home / Restaurants management / Menus / Sections / item / create Oriental secti…" at bounding box center [915, 449] width 1306 height 1311
type input "8000"
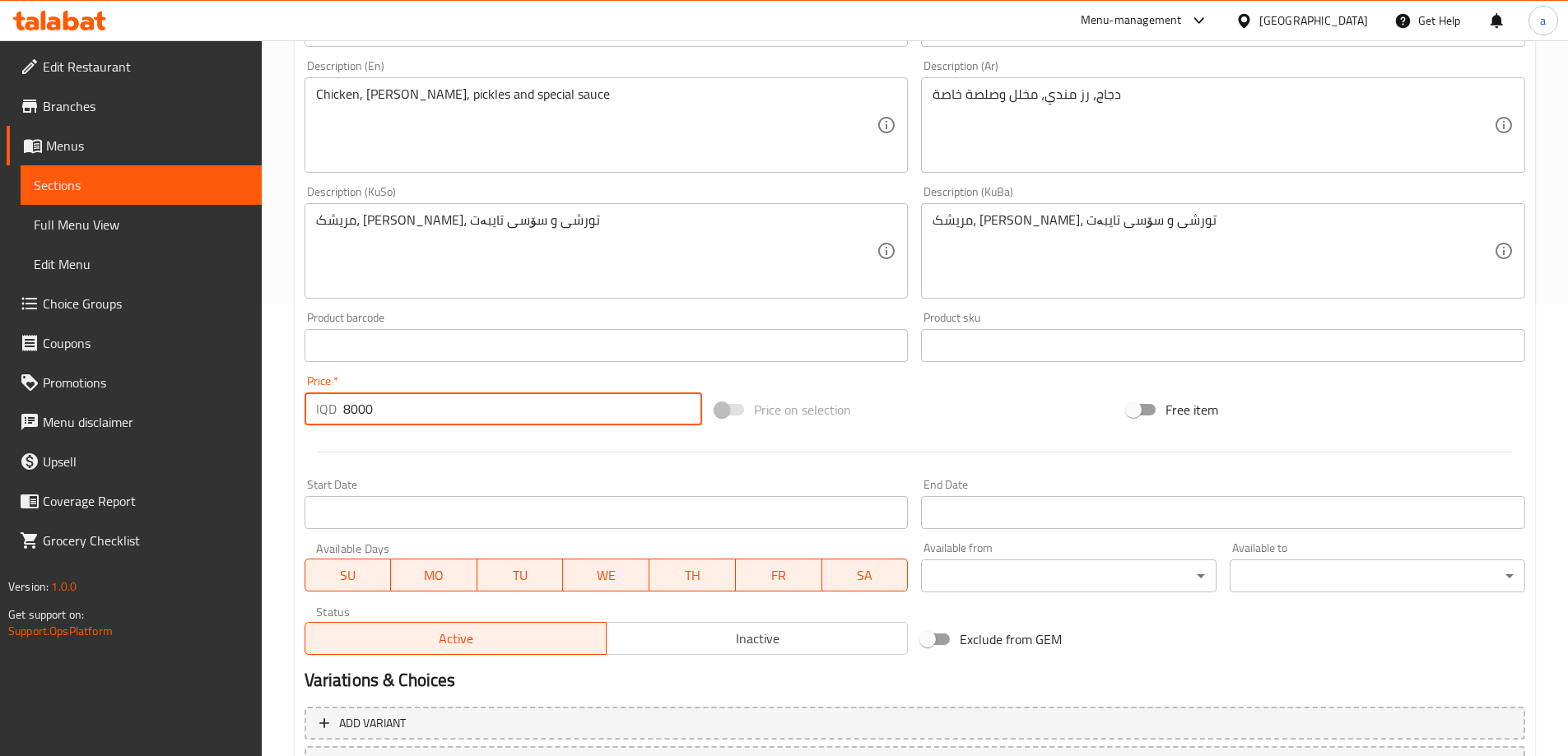
scroll to position [596, 0]
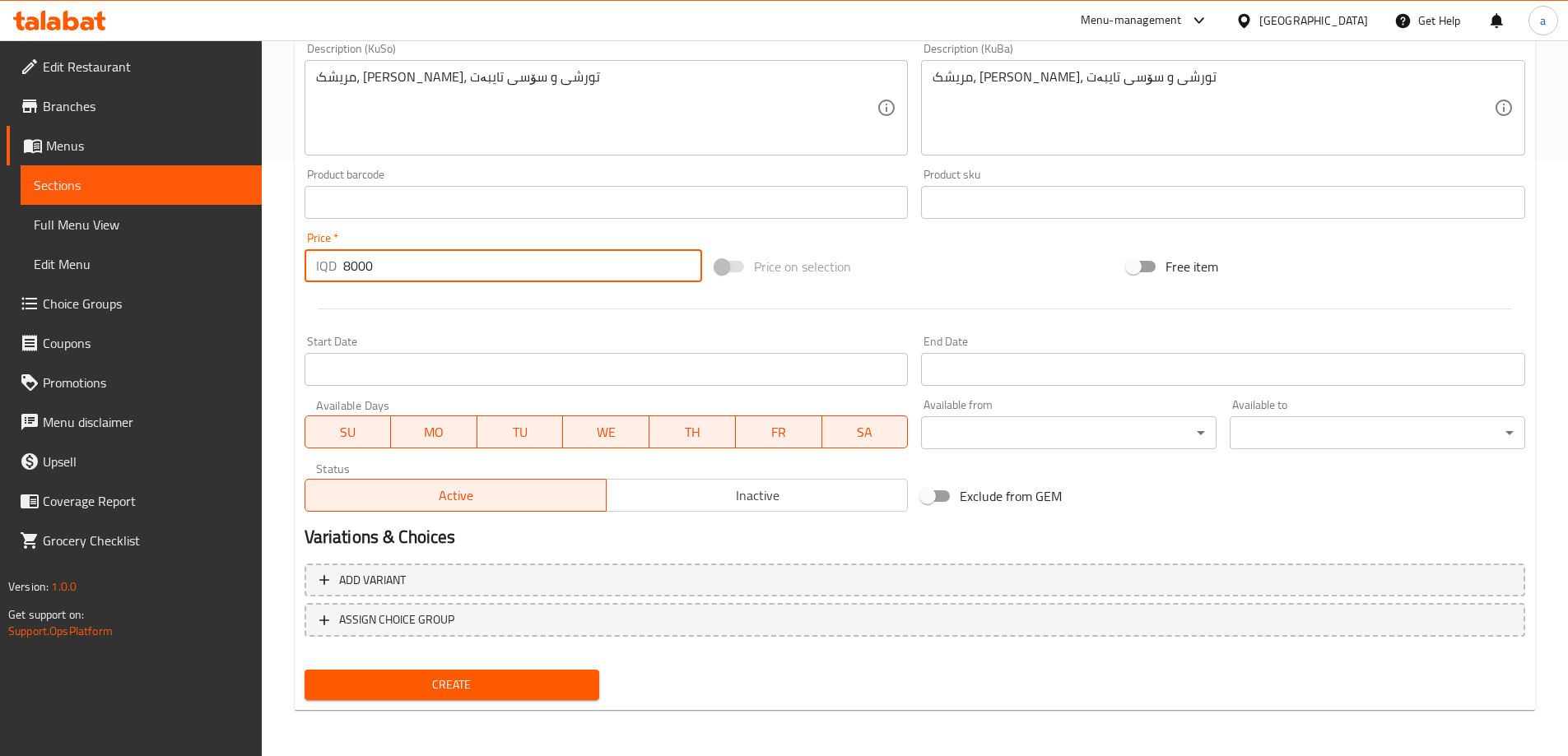
click at [437, 692] on span "Create" at bounding box center [452, 685] width 269 height 21
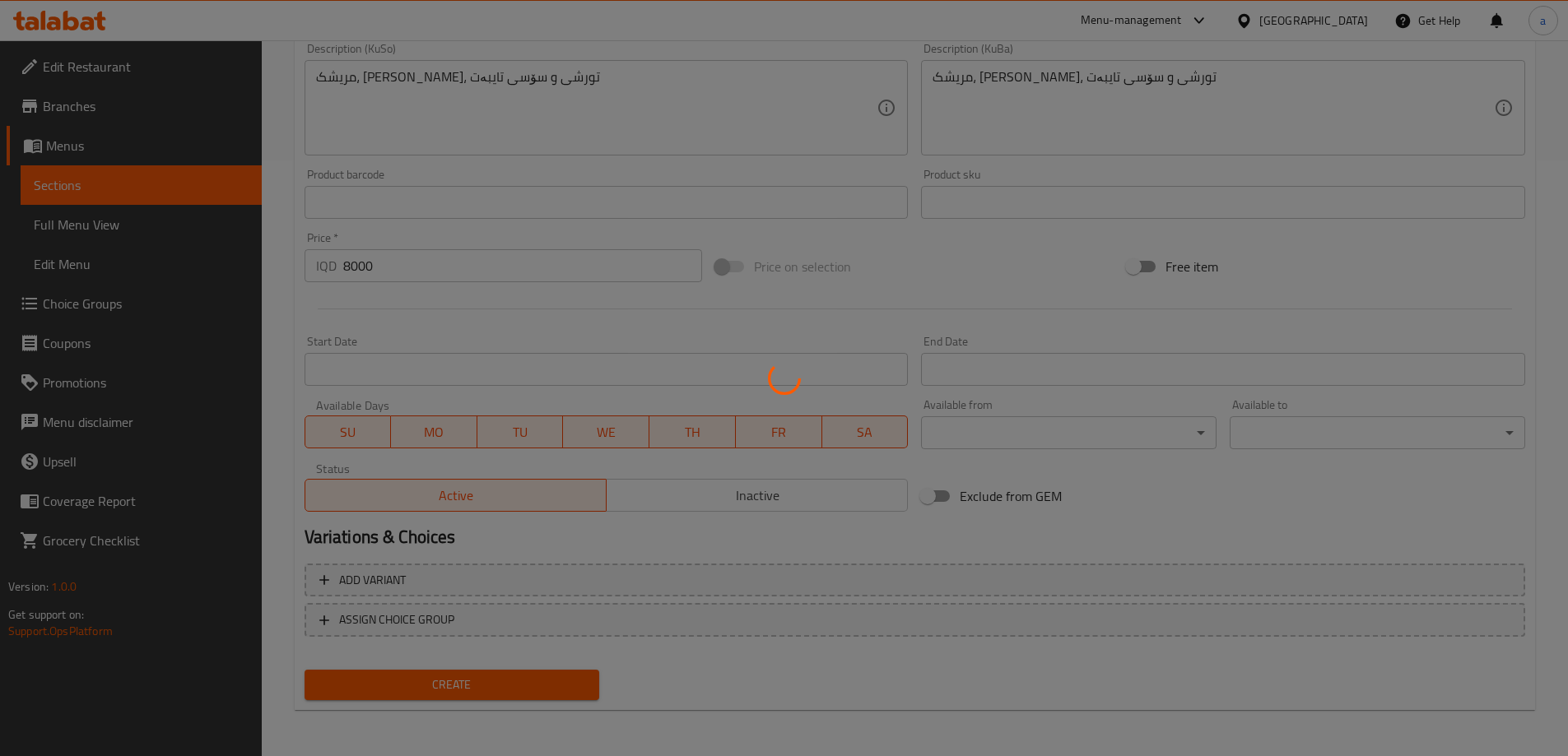
type input "0"
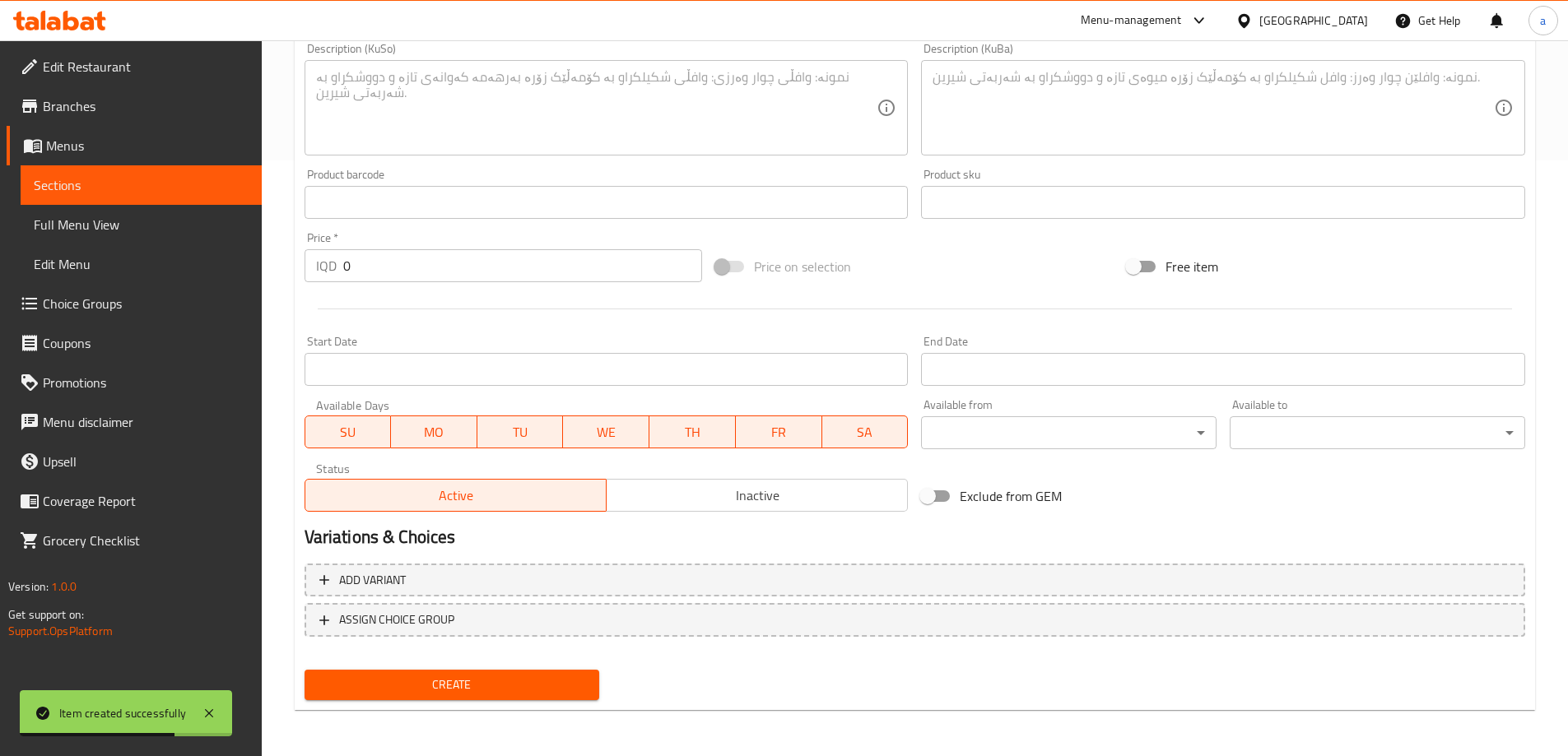
scroll to position [0, 0]
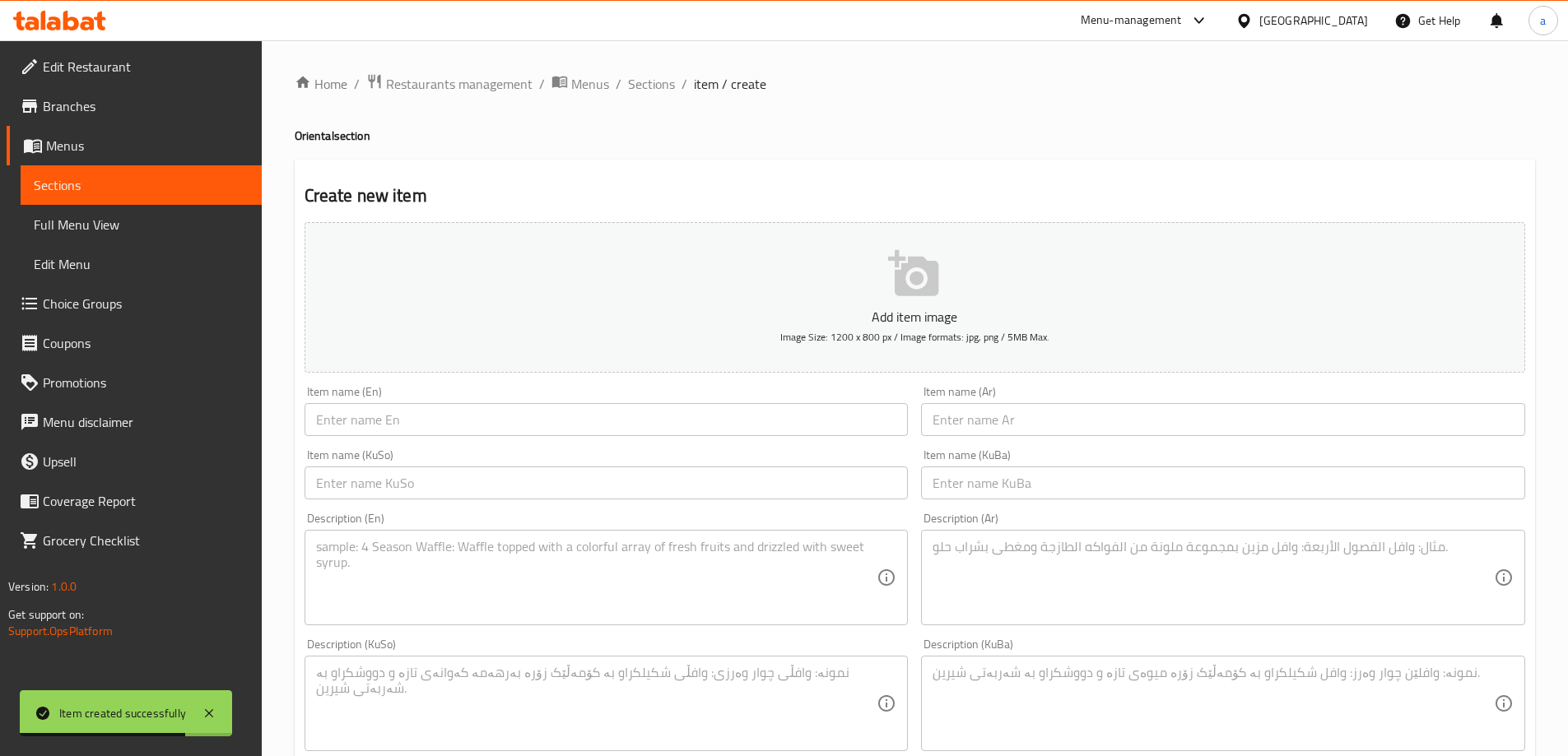
click at [151, 176] on span "Sections" at bounding box center [141, 186] width 215 height 20
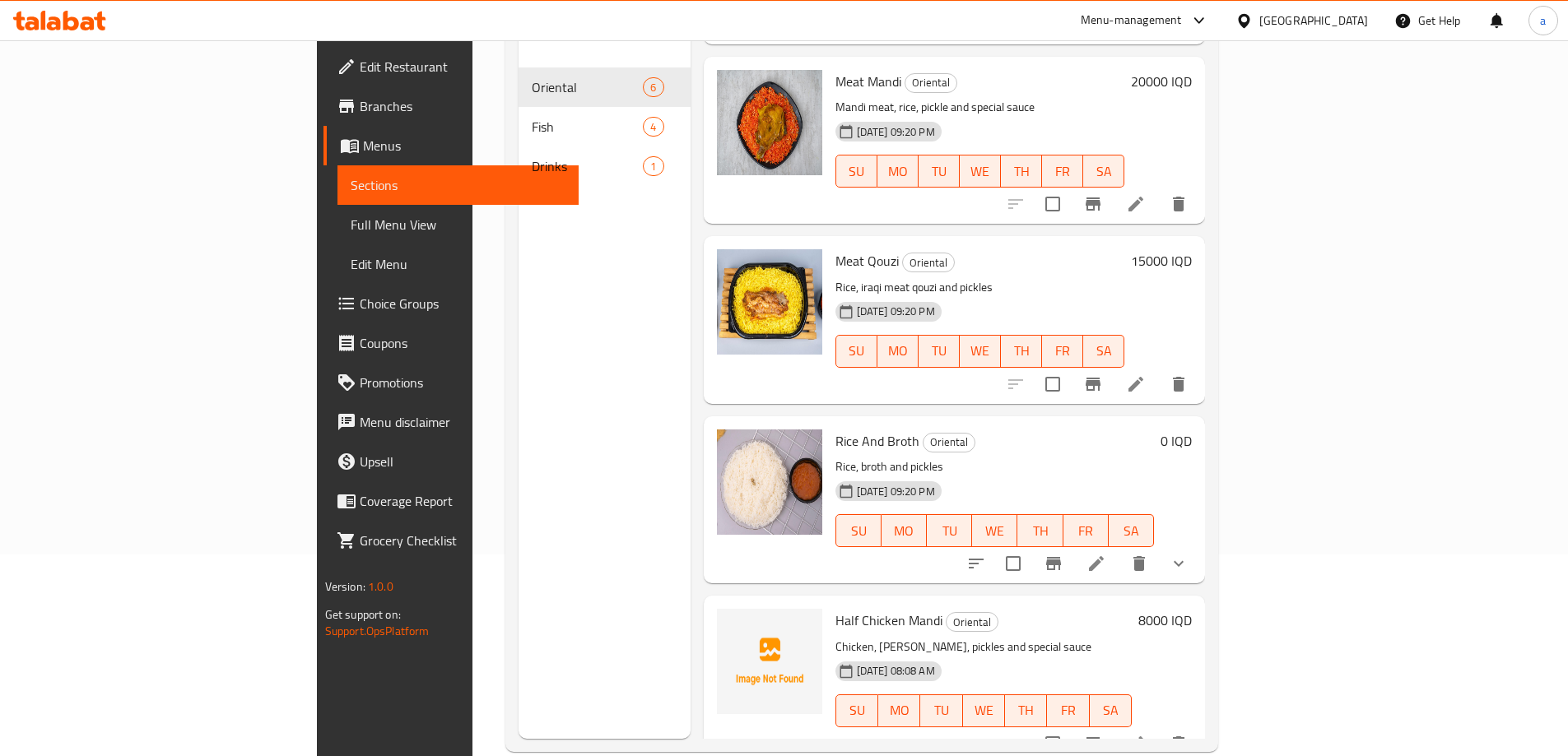
scroll to position [230, 0]
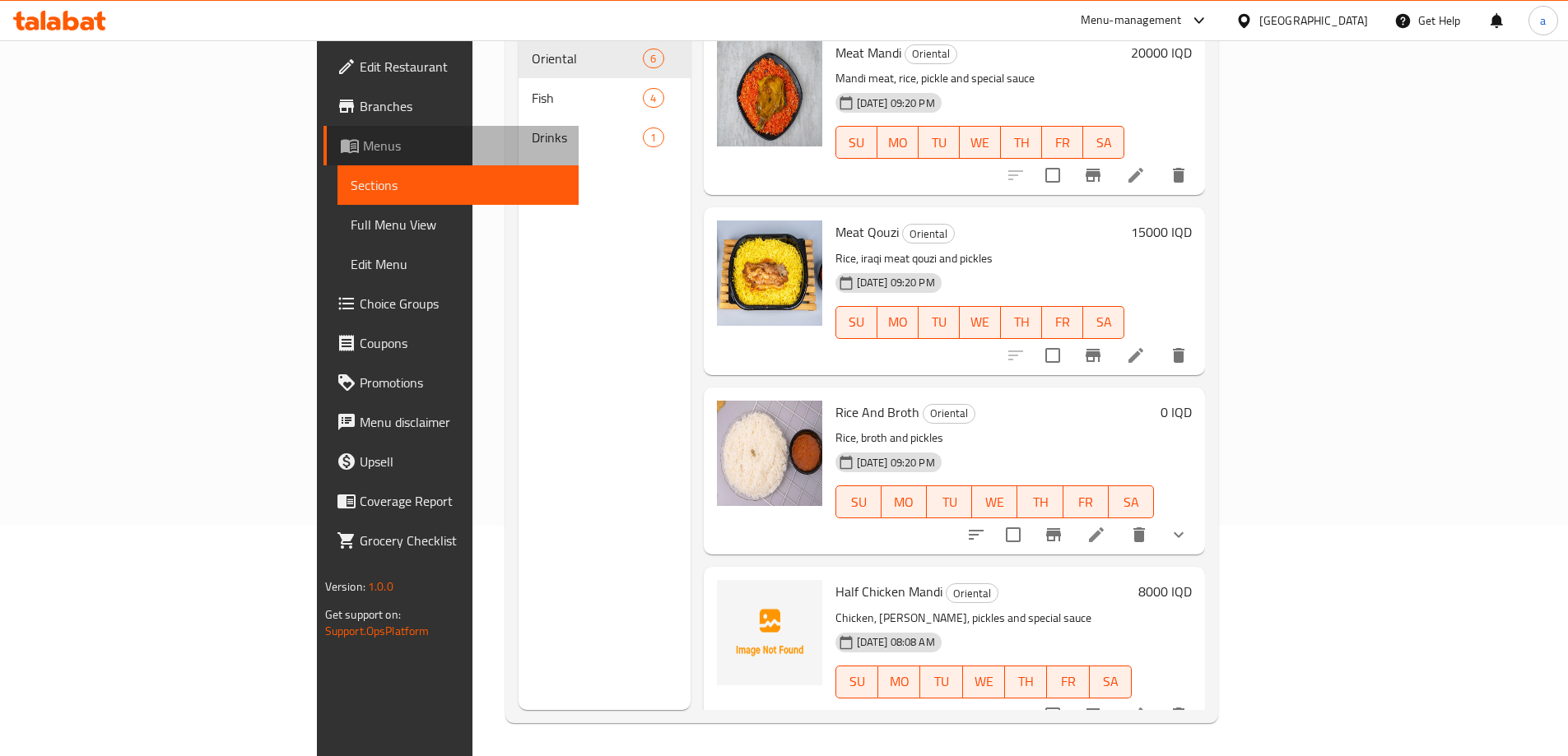
click at [363, 136] on span "Menus" at bounding box center [464, 146] width 202 height 20
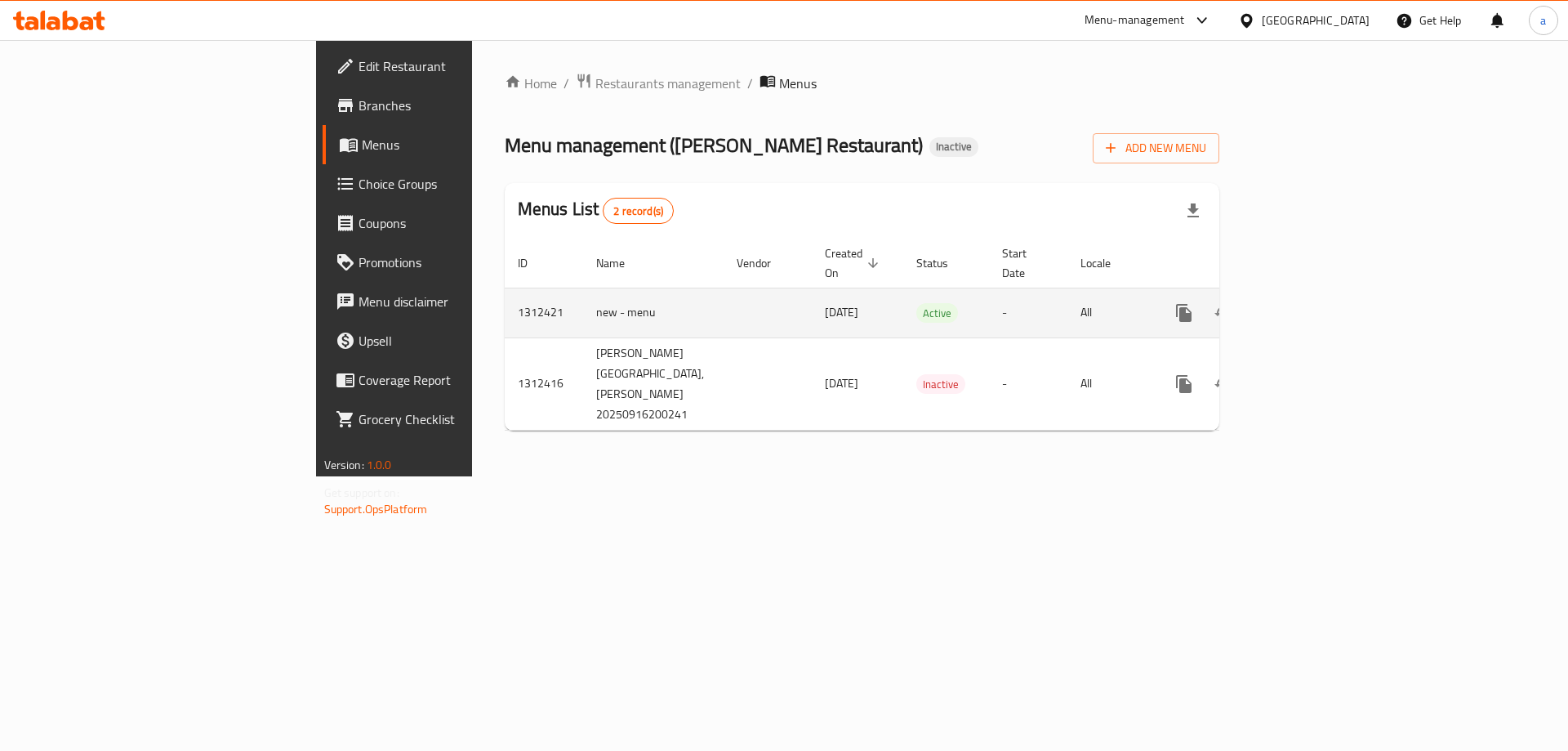
click at [1310, 305] on icon "enhanced table" at bounding box center [1302, 313] width 14 height 14
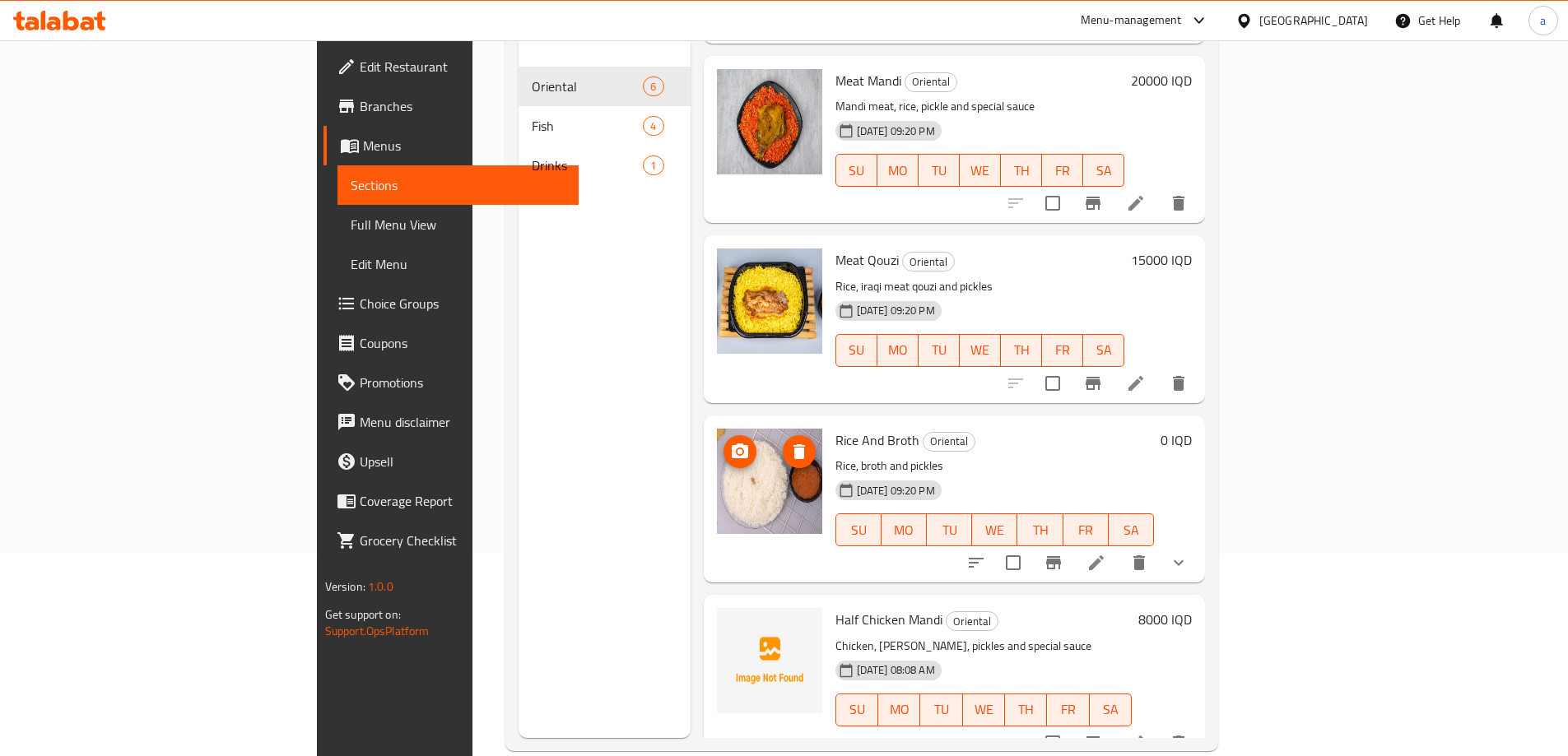
scroll to position [230, 0]
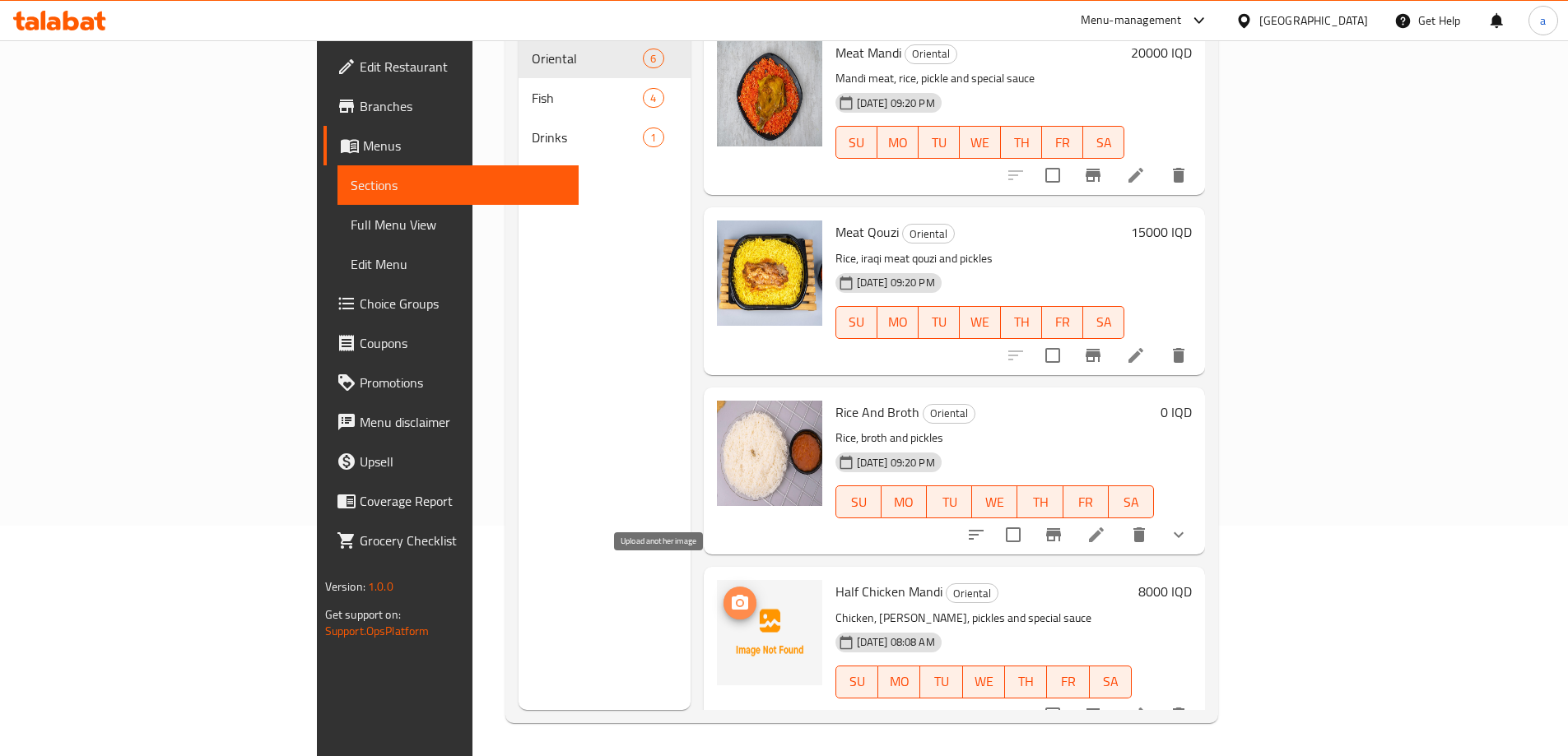
click at [730, 593] on icon "upload picture" at bounding box center [740, 603] width 20 height 20
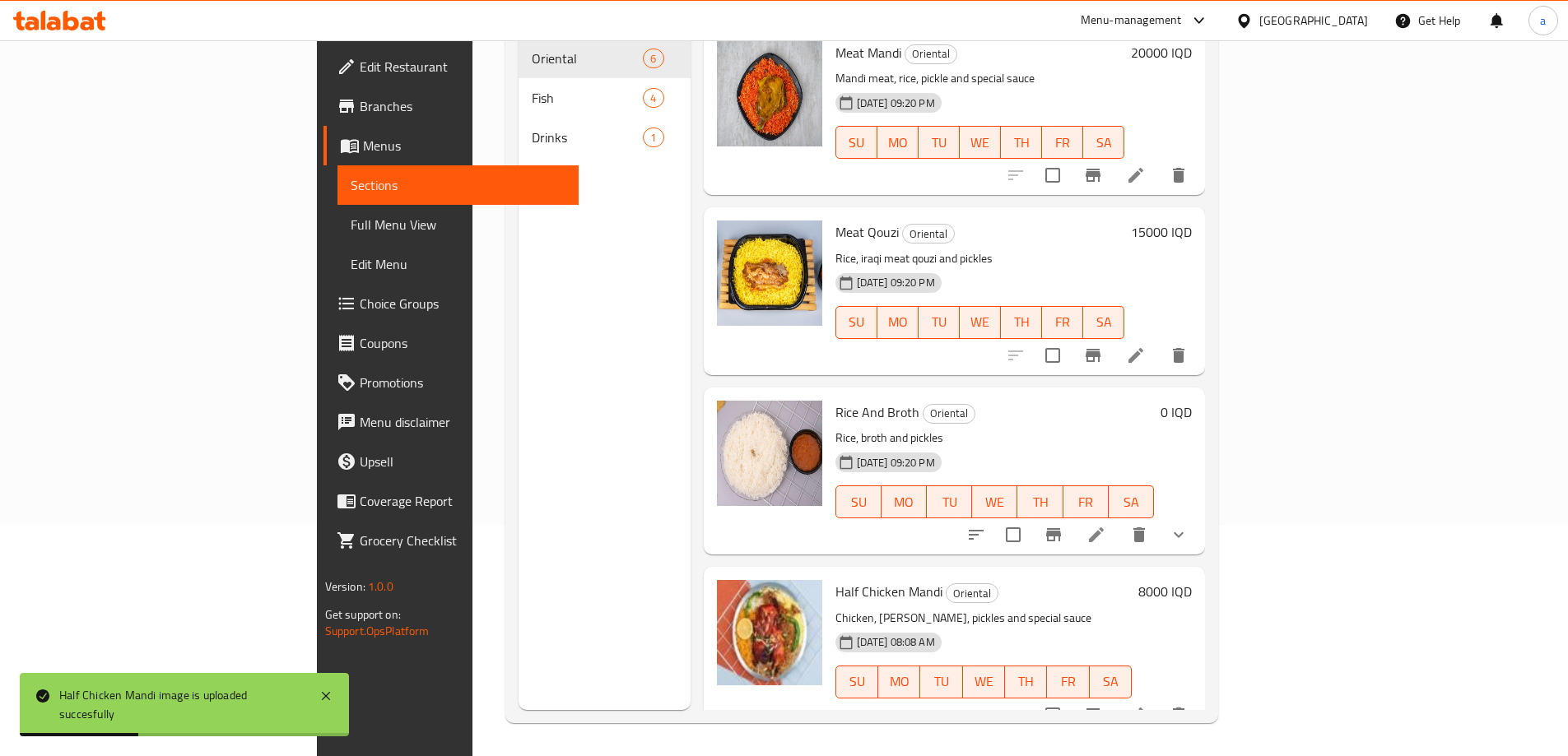
click at [323, 133] on link "Menus" at bounding box center [450, 145] width 255 height 39
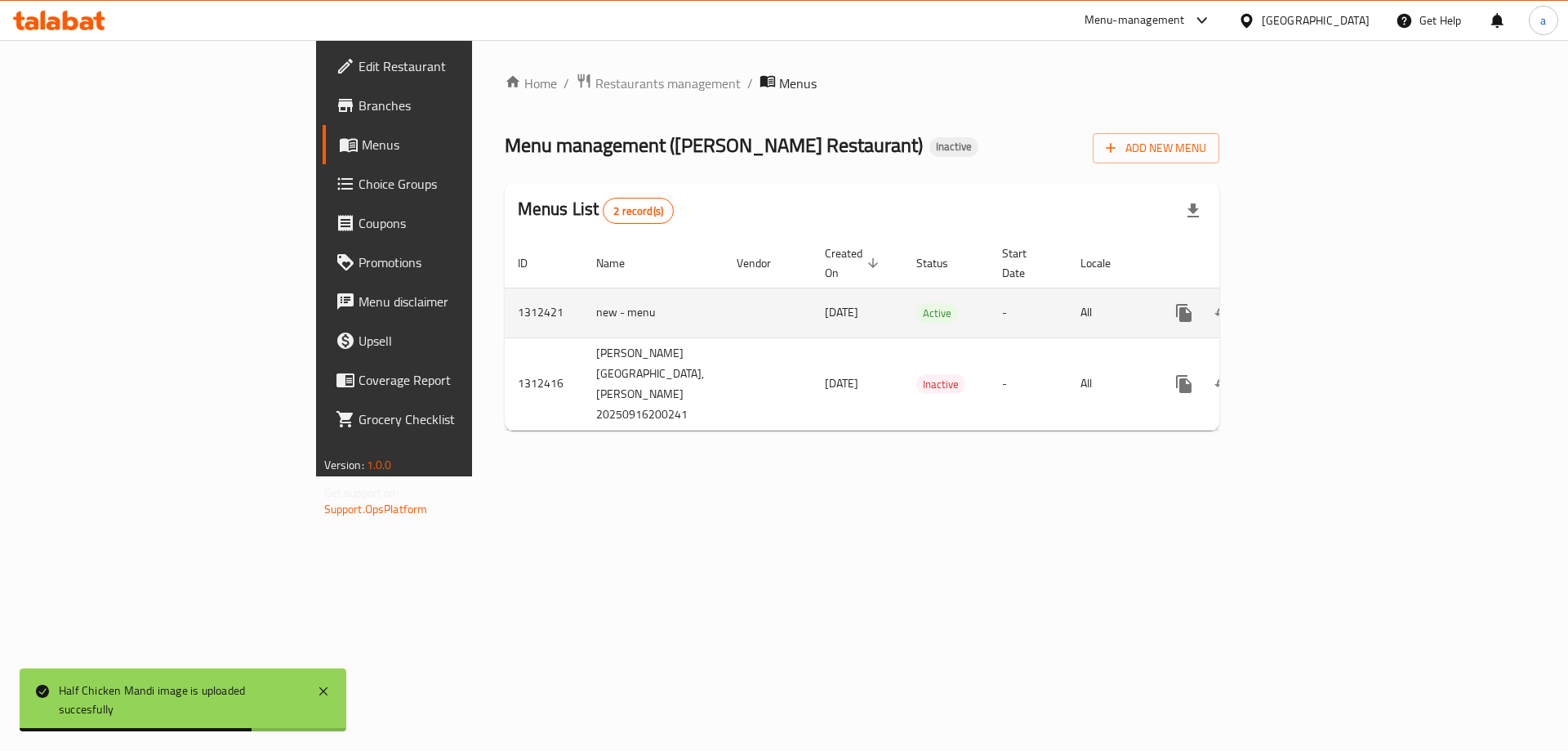
click at [1311, 303] on icon "enhanced table" at bounding box center [1302, 313] width 20 height 20
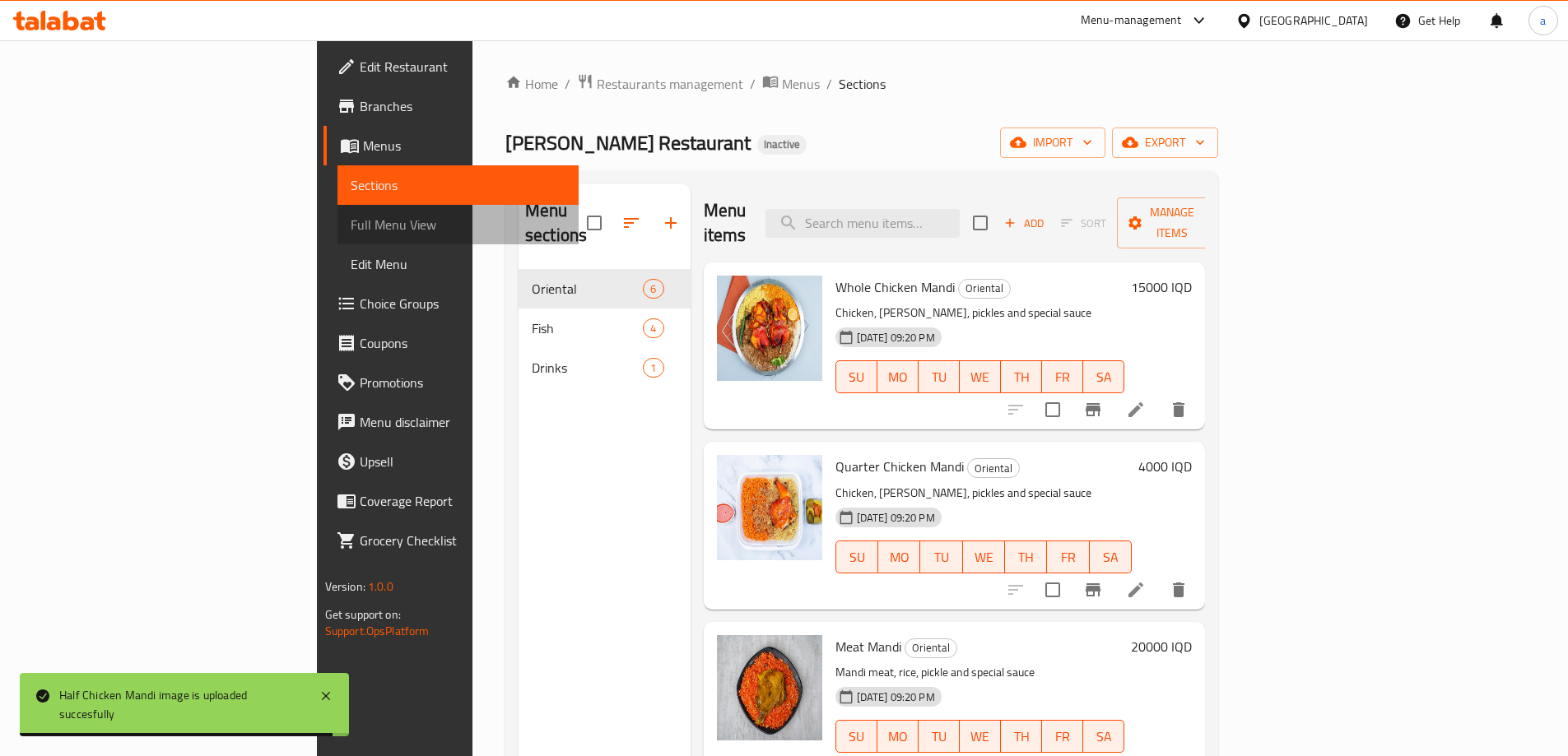
click at [350, 233] on span "Full Menu View" at bounding box center [458, 225] width 215 height 20
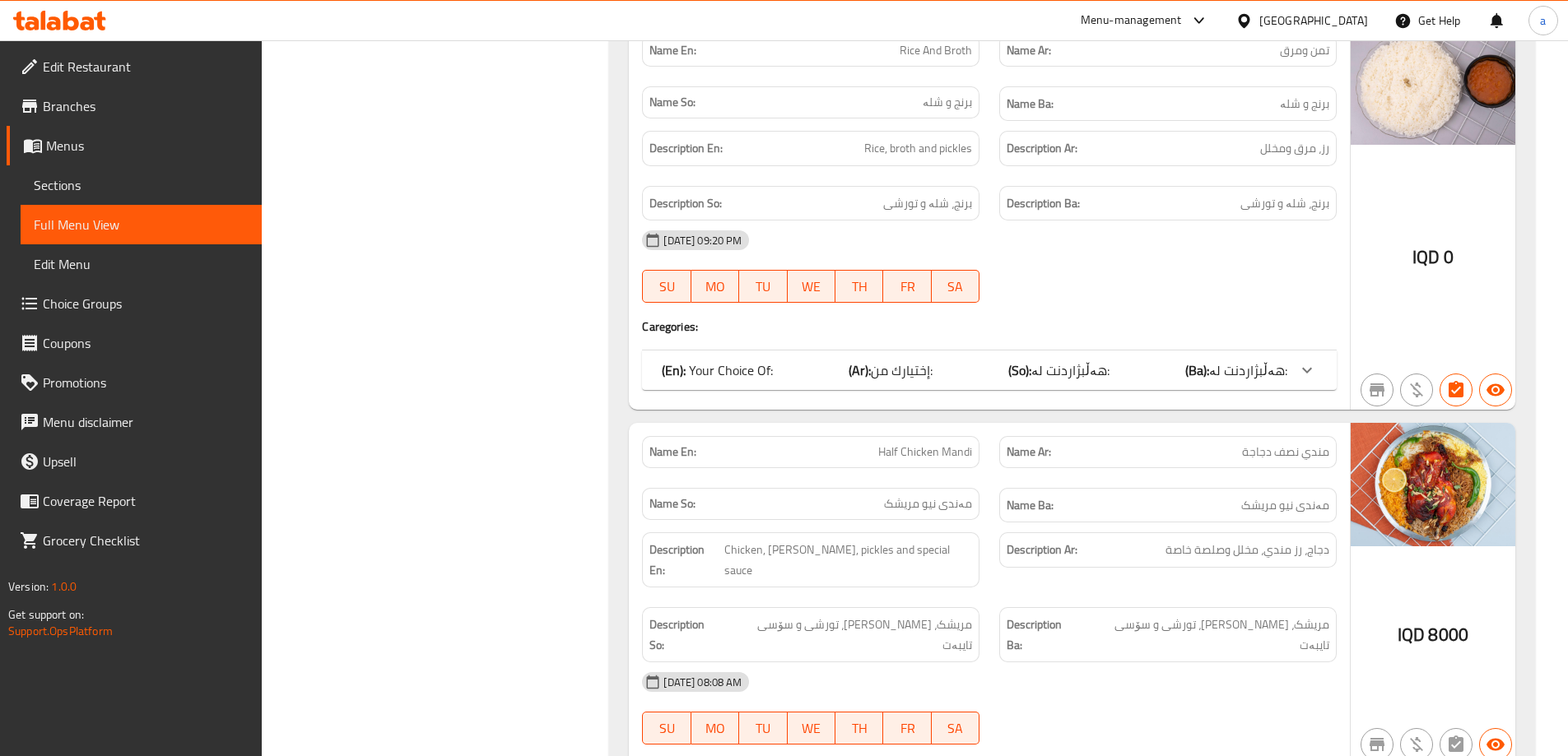
scroll to position [1582, 0]
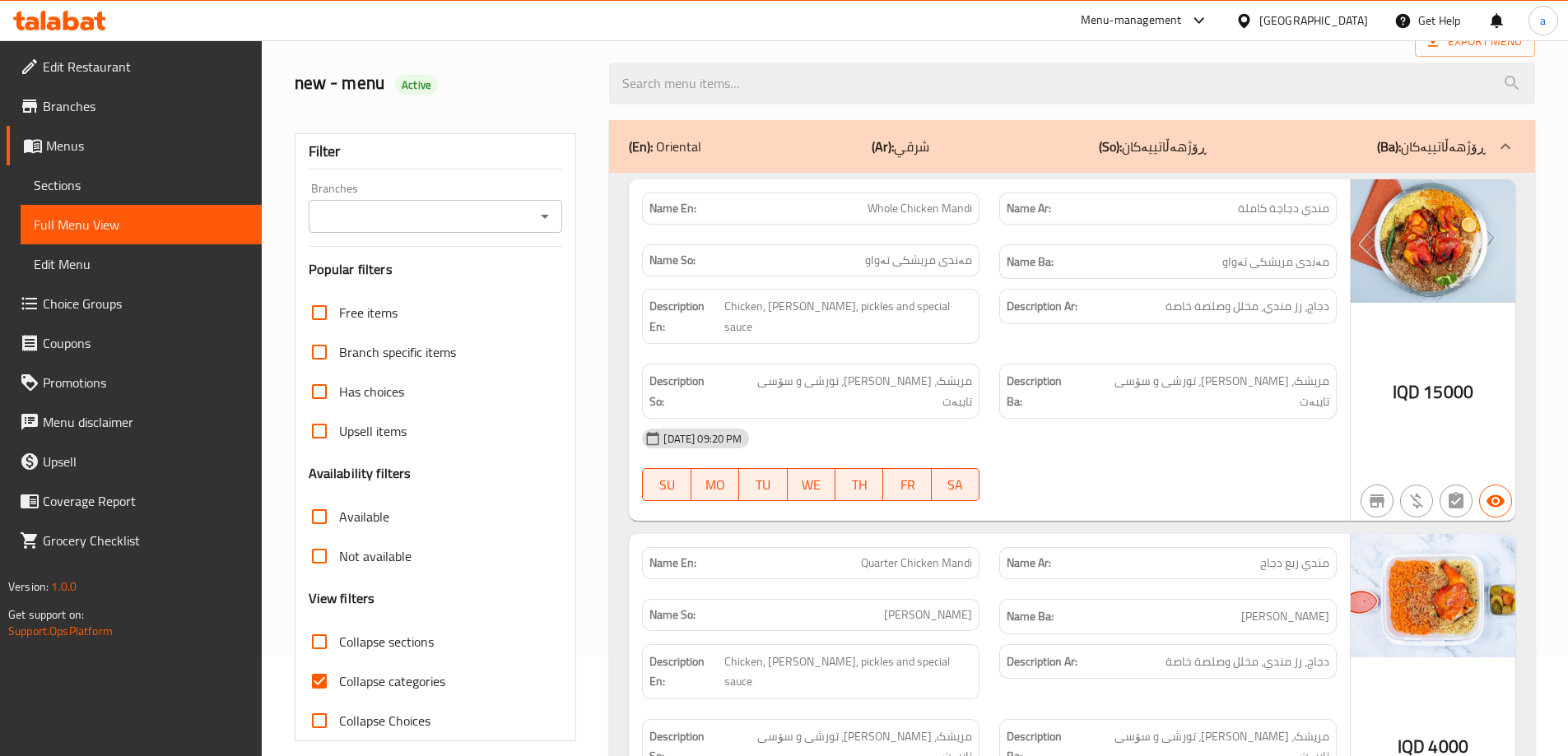
scroll to position [0, 0]
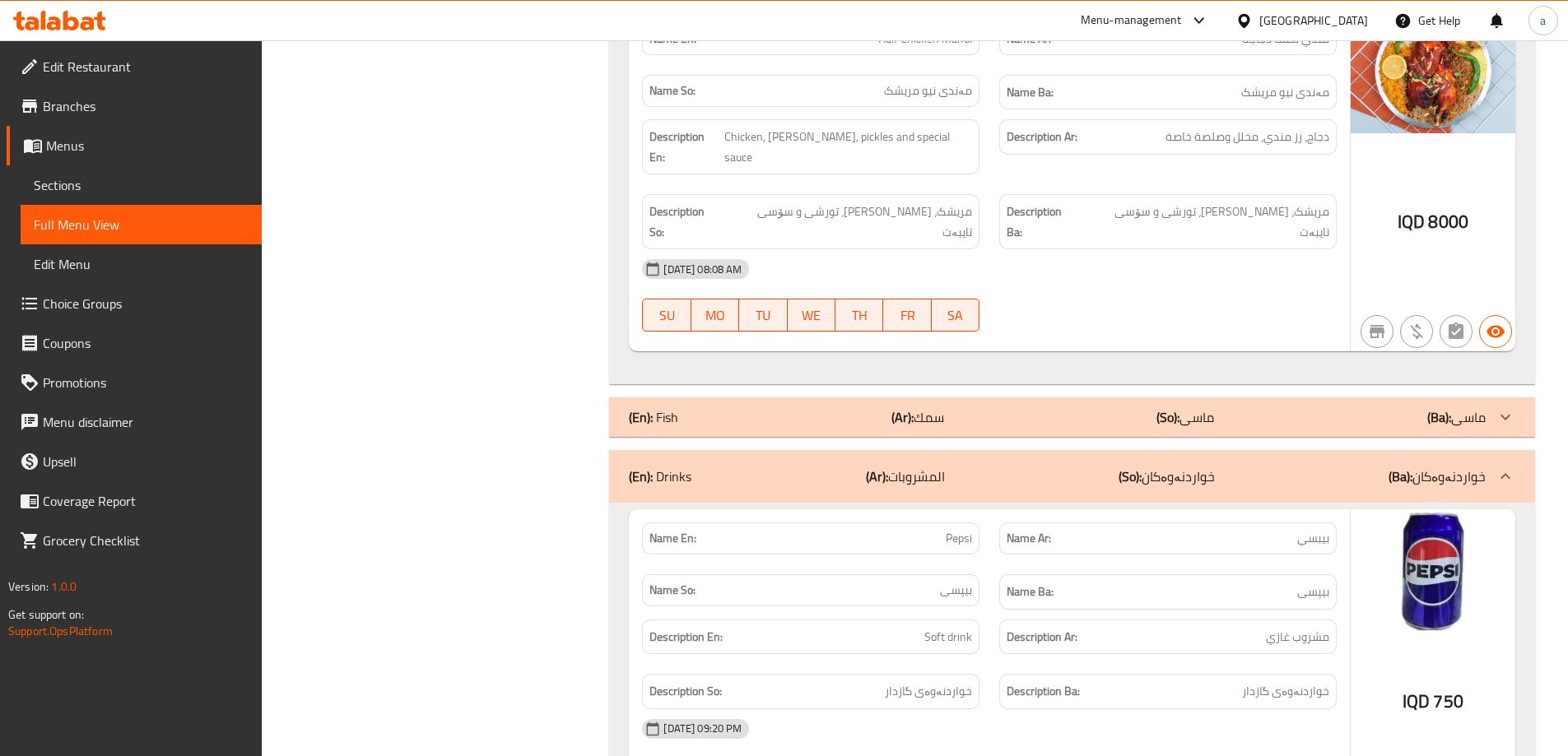
click at [1183, 467] on p "(So): خواردنەوەکان" at bounding box center [1167, 477] width 96 height 20
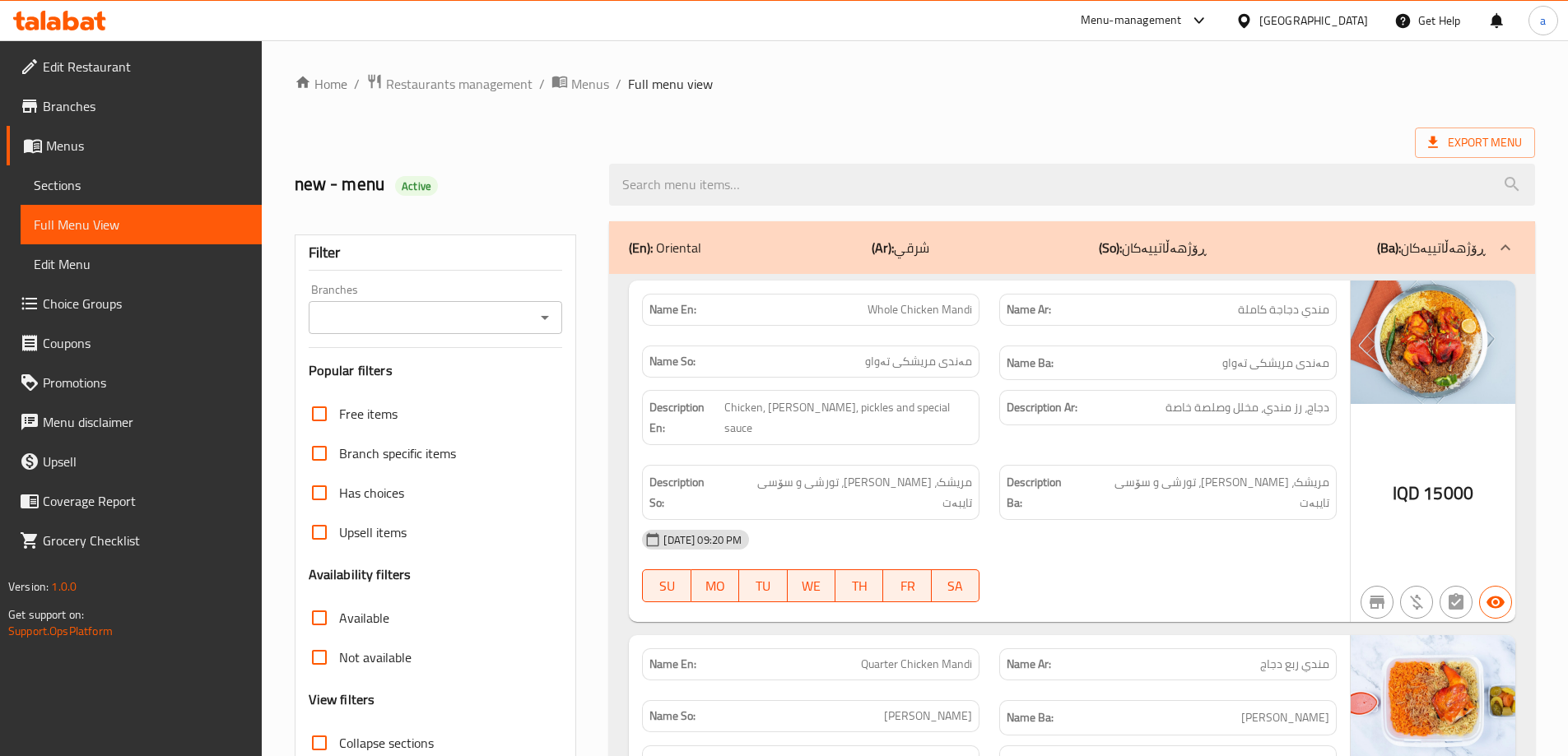
click at [555, 314] on icon "Open" at bounding box center [545, 318] width 20 height 20
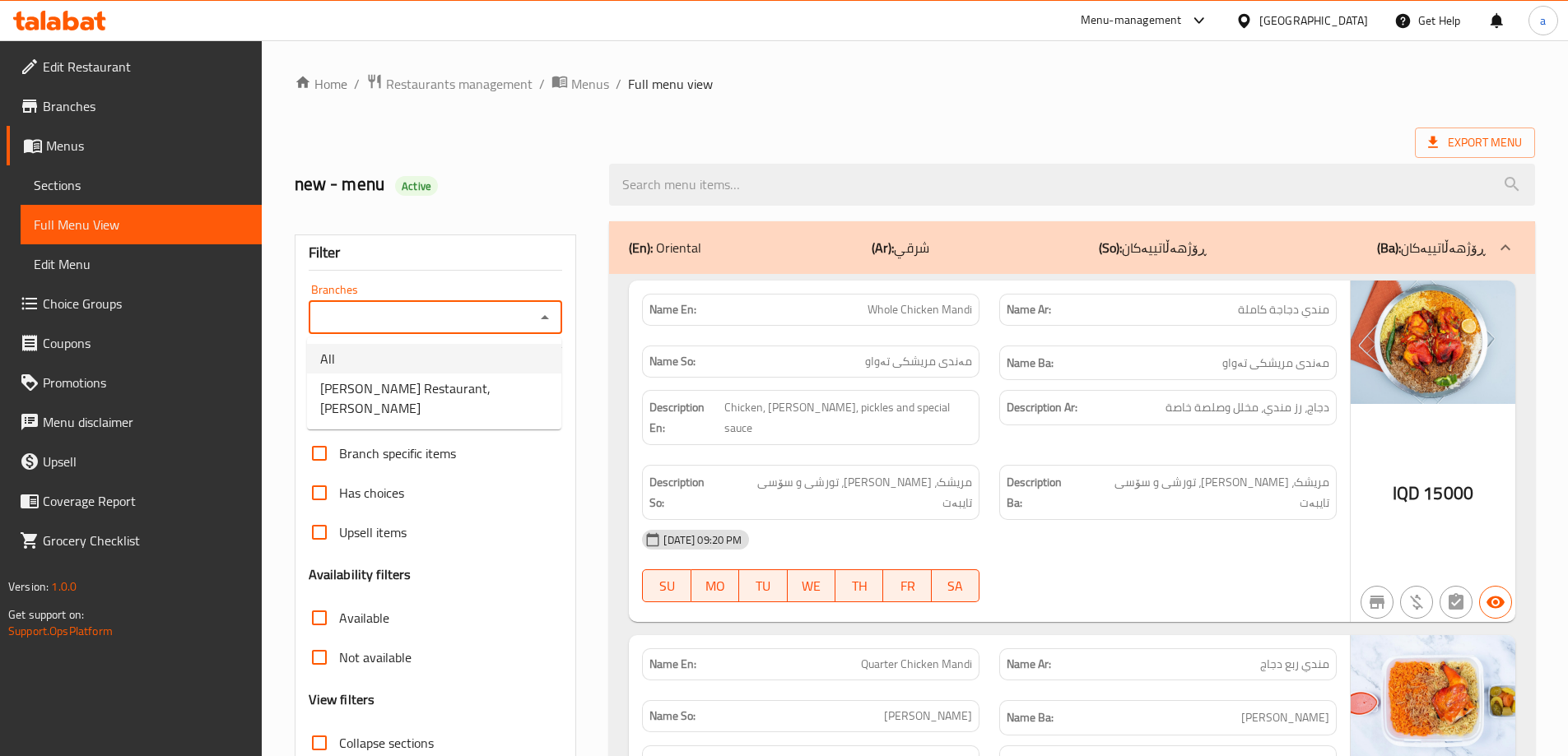
click at [529, 355] on li "All" at bounding box center [433, 358] width 254 height 30
click at [531, 318] on div "All Branches" at bounding box center [435, 318] width 254 height 33
click at [540, 321] on icon "Open" at bounding box center [545, 318] width 20 height 20
click at [517, 380] on li "Abu Ali Restaurant, Al Ashar" at bounding box center [433, 398] width 254 height 49
type input "Abu Ali Restaurant, Al Ashar"
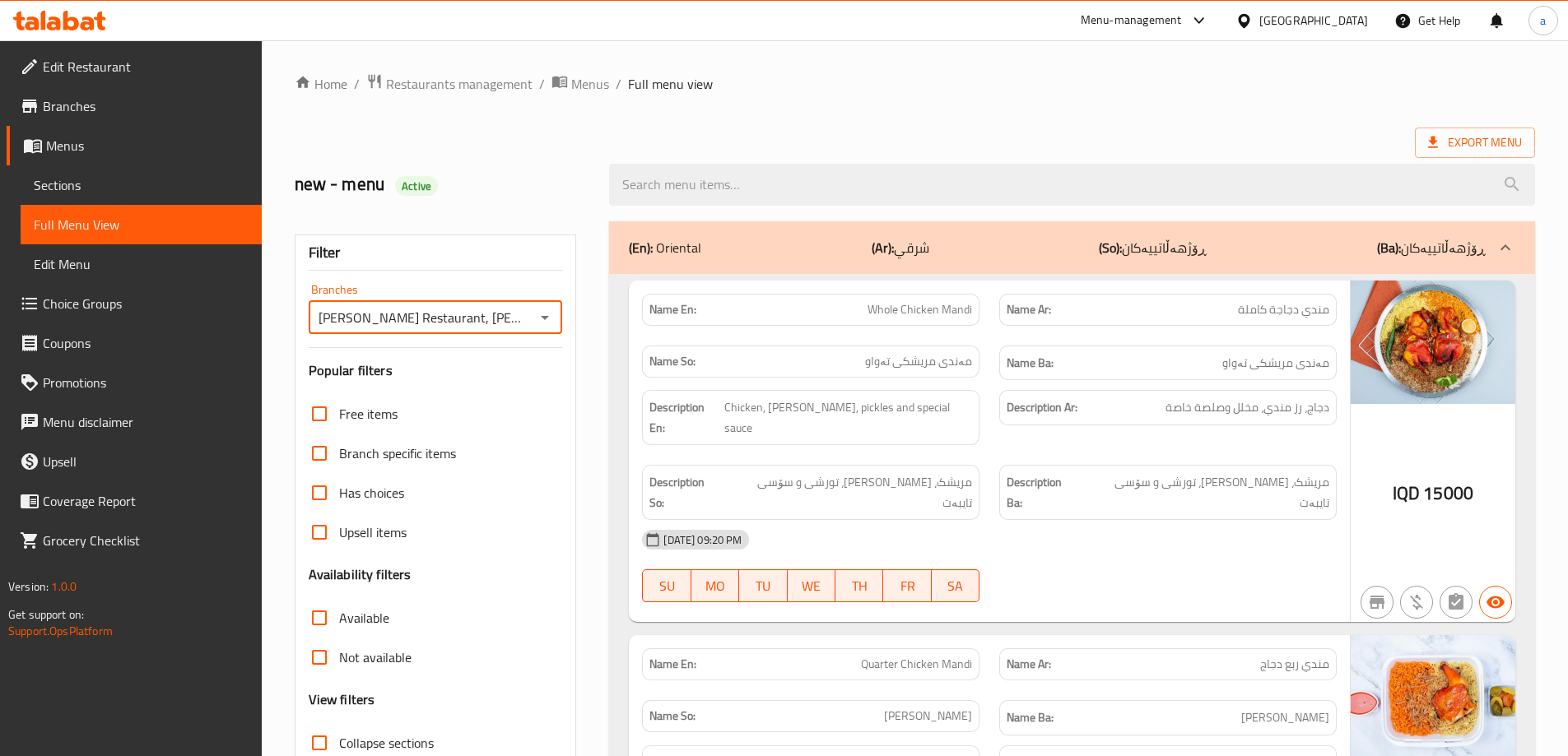
scroll to position [119, 0]
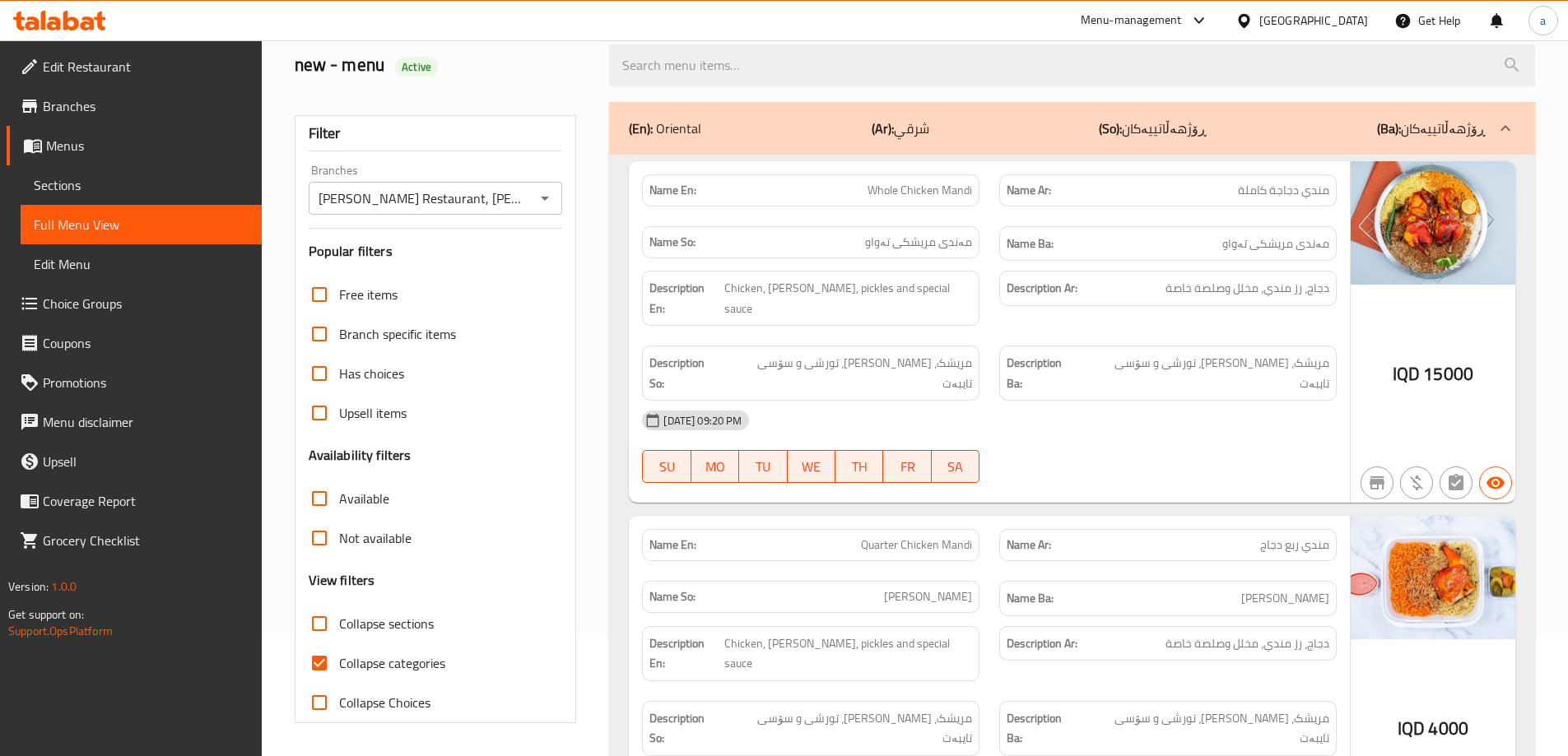
click at [380, 659] on span "Collapse categories" at bounding box center [392, 663] width 106 height 20
click at [339, 659] on input "Collapse categories" at bounding box center [319, 662] width 39 height 39
checkbox input "false"
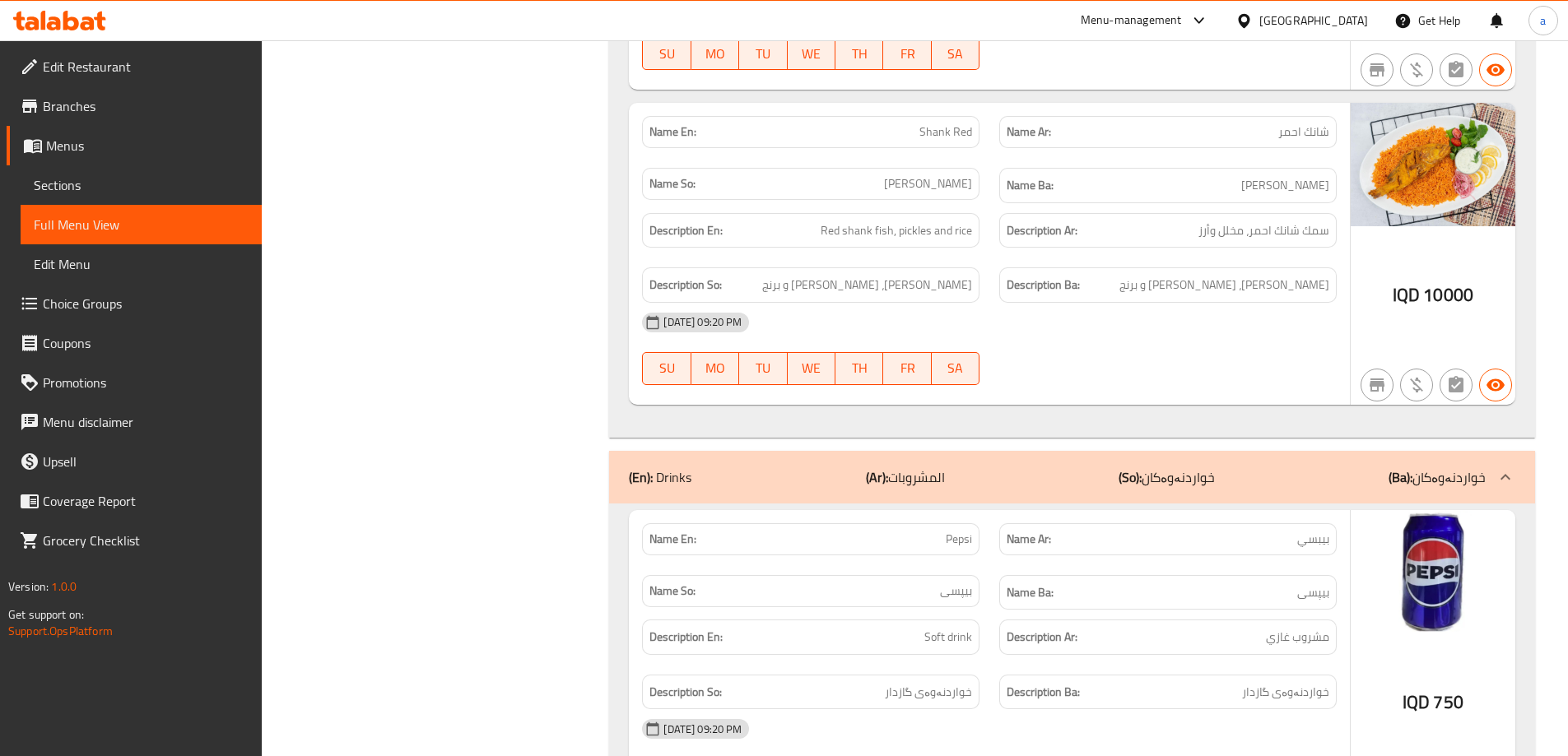
click at [1214, 468] on p "(So): خواردنەوەکان" at bounding box center [1167, 478] width 96 height 20
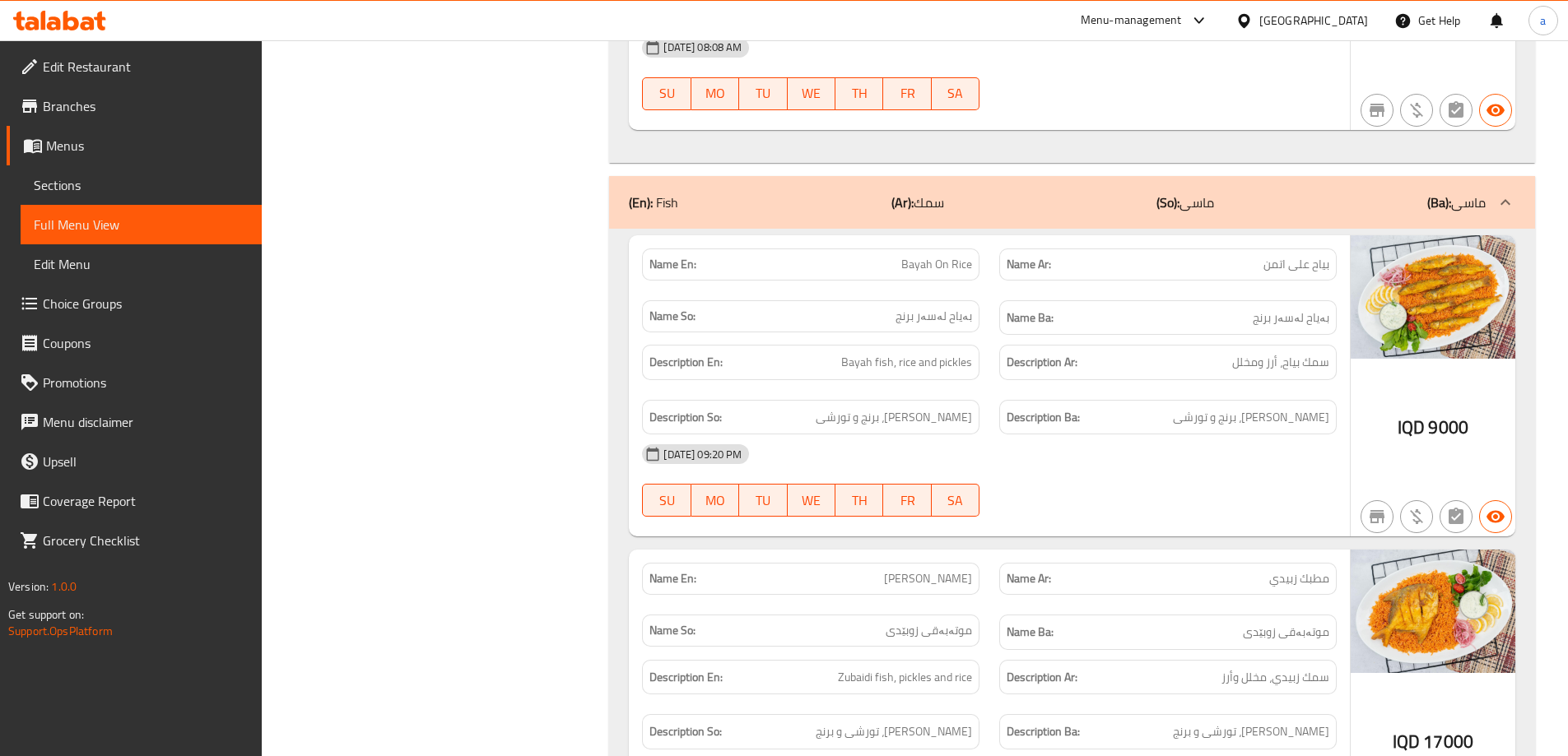
click at [1262, 176] on div "(En): Fish (Ar): سمك (So): ماسی (Ba): ماسی" at bounding box center [1071, 203] width 926 height 53
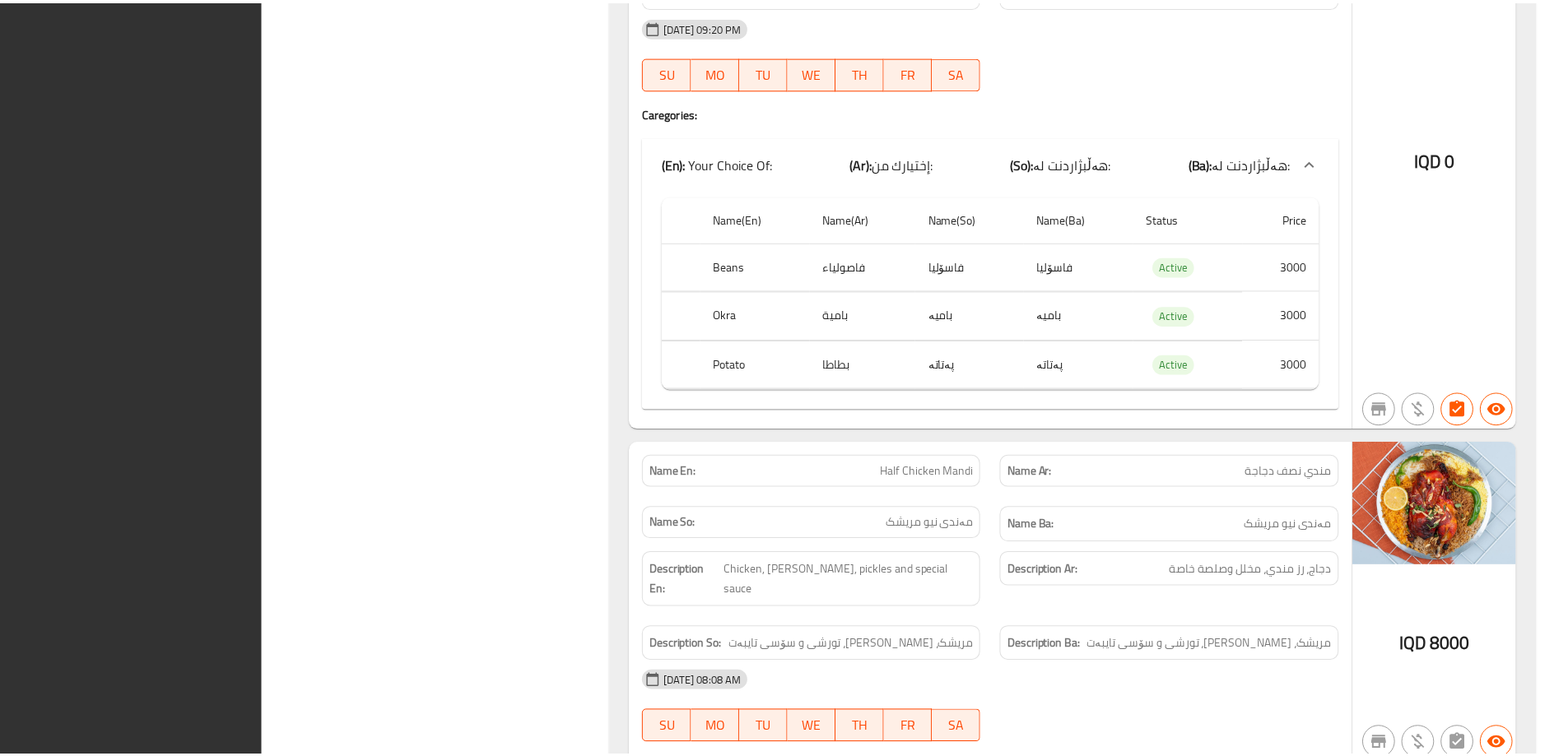
scroll to position [1878, 0]
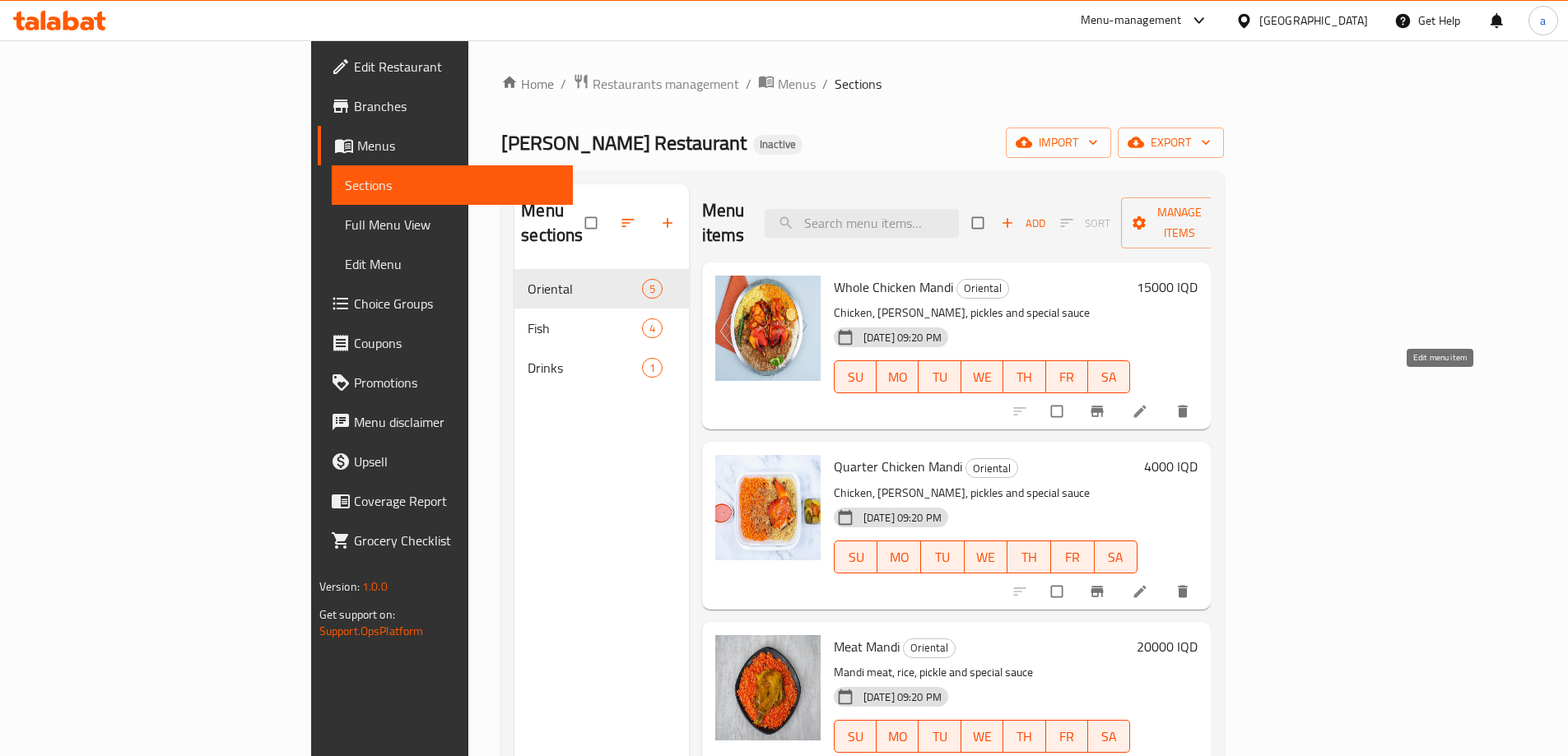
click at [1148, 403] on icon at bounding box center [1139, 411] width 16 height 16
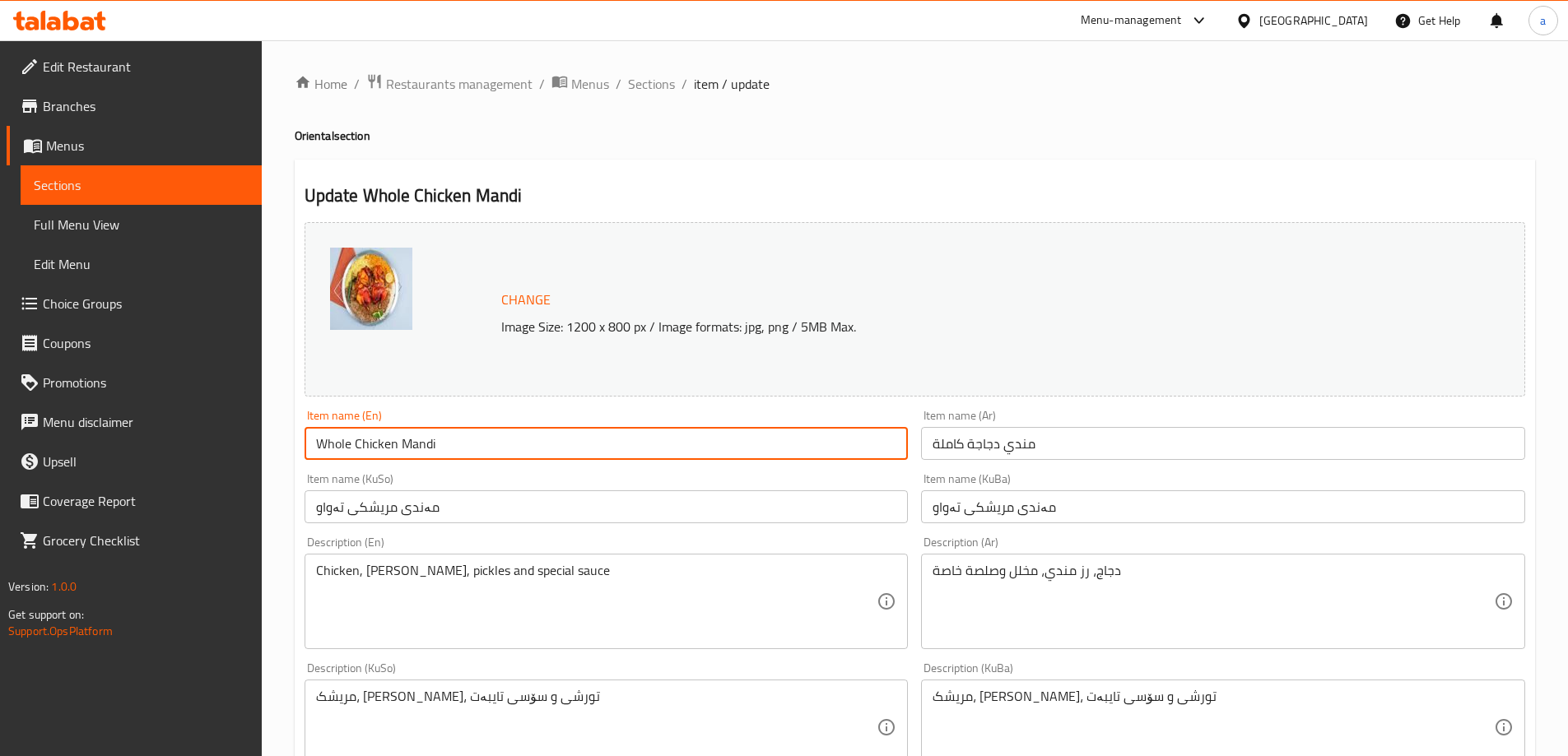
drag, startPoint x: 462, startPoint y: 447, endPoint x: 306, endPoint y: 439, distance: 156.2
click at [306, 439] on input "Whole Chicken Mandi" at bounding box center [607, 443] width 604 height 33
click at [437, 443] on input "Whole Chicken Mandi" at bounding box center [607, 443] width 604 height 33
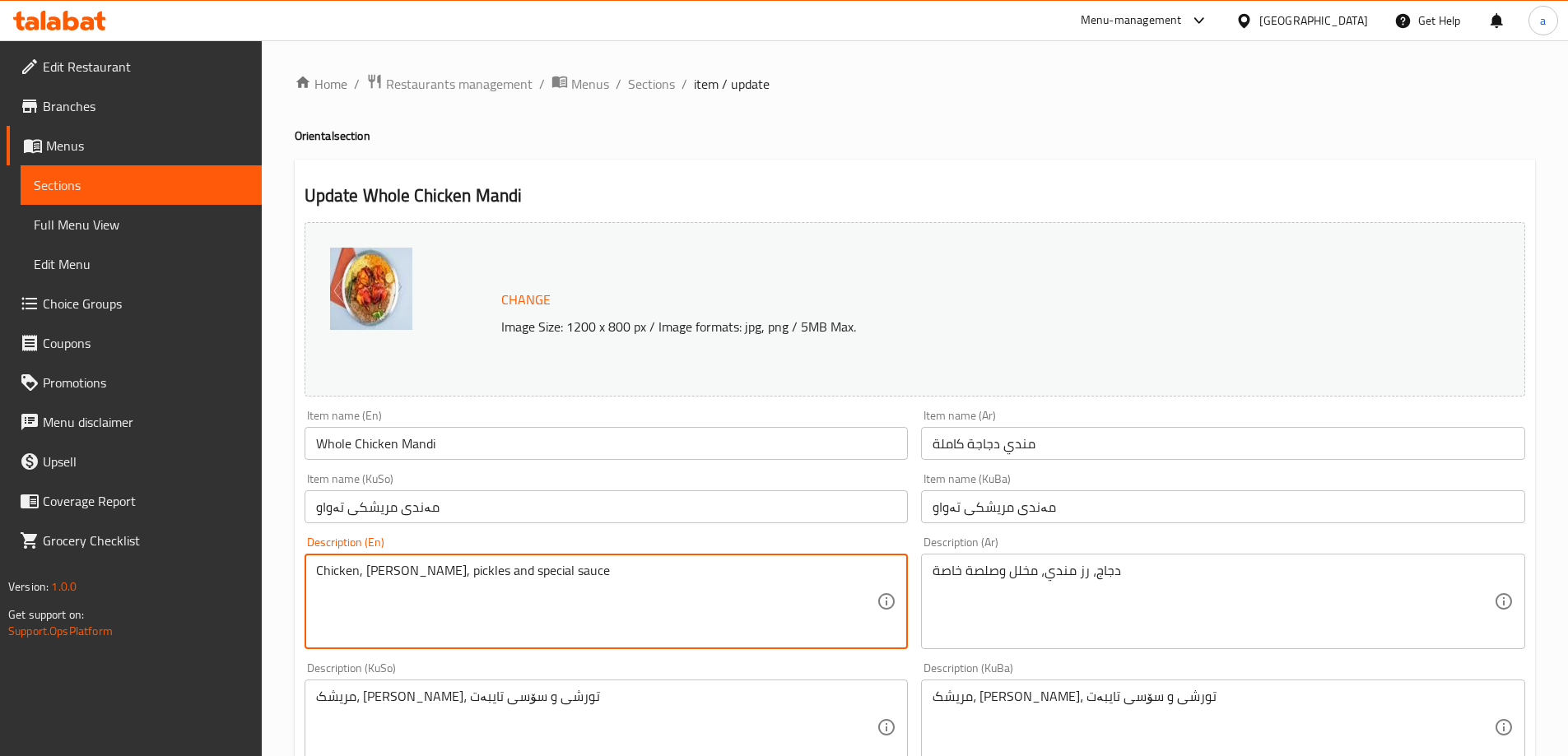
drag, startPoint x: 715, startPoint y: 587, endPoint x: 285, endPoint y: 580, distance: 430.1
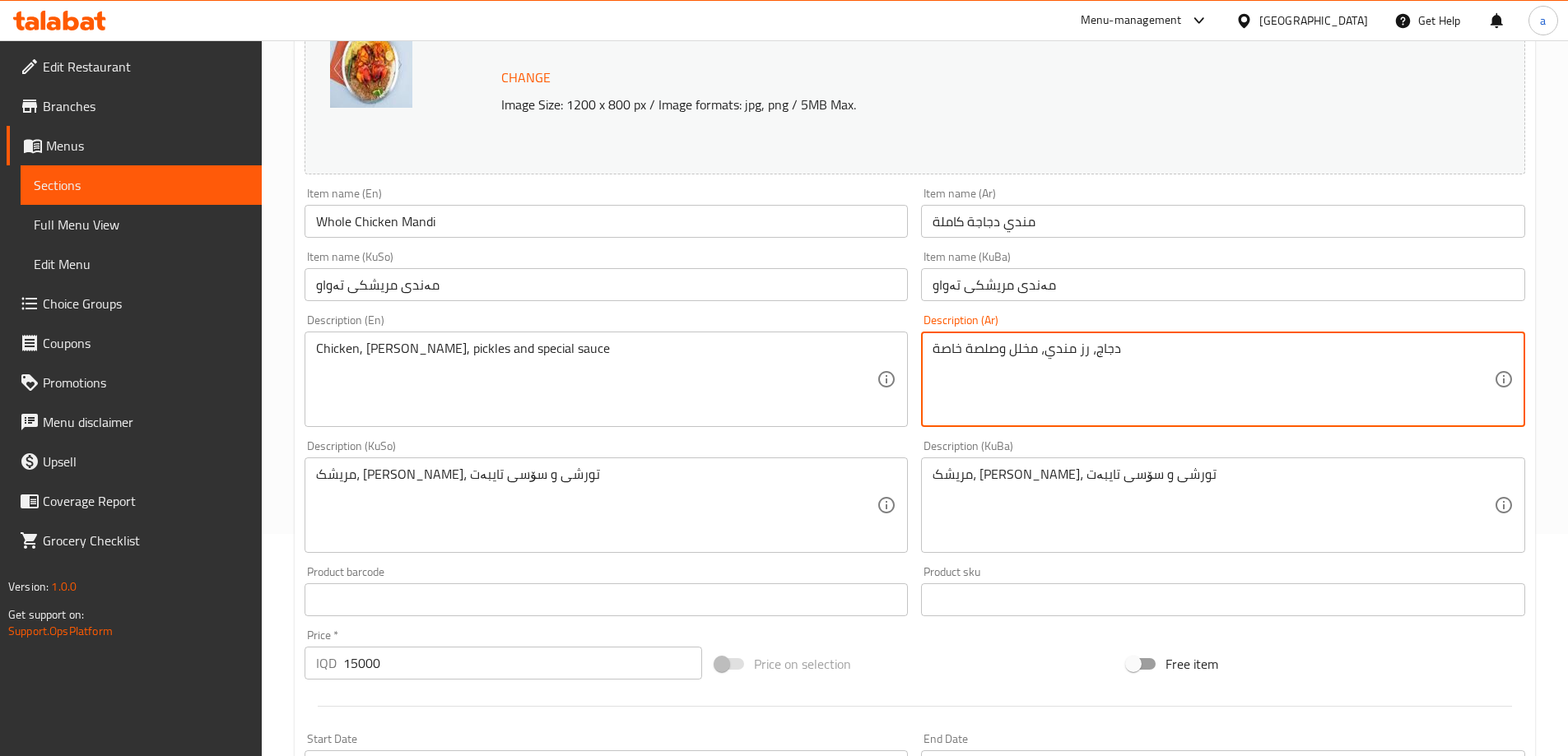
scroll to position [247, 0]
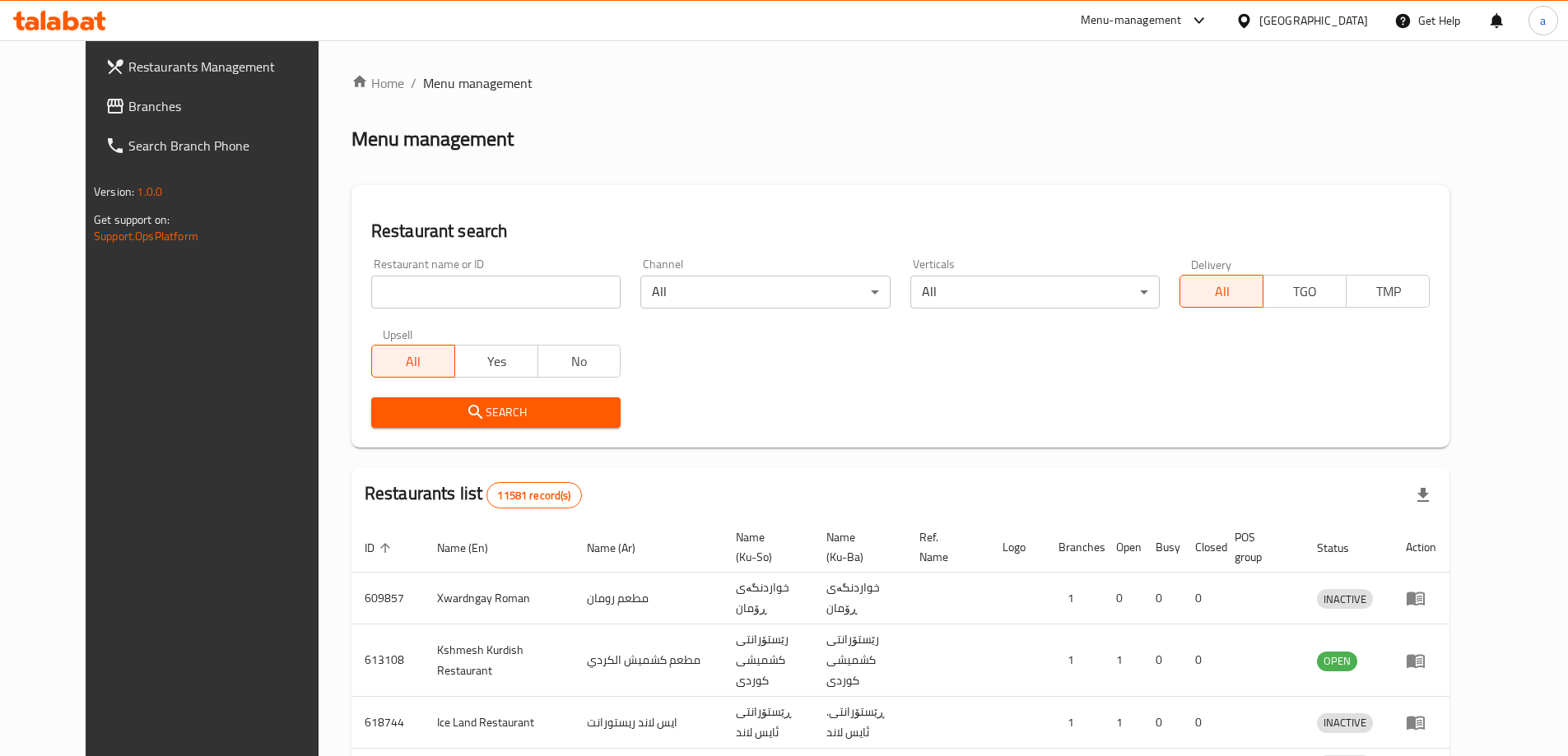
click at [69, 99] on div at bounding box center [784, 378] width 1568 height 756
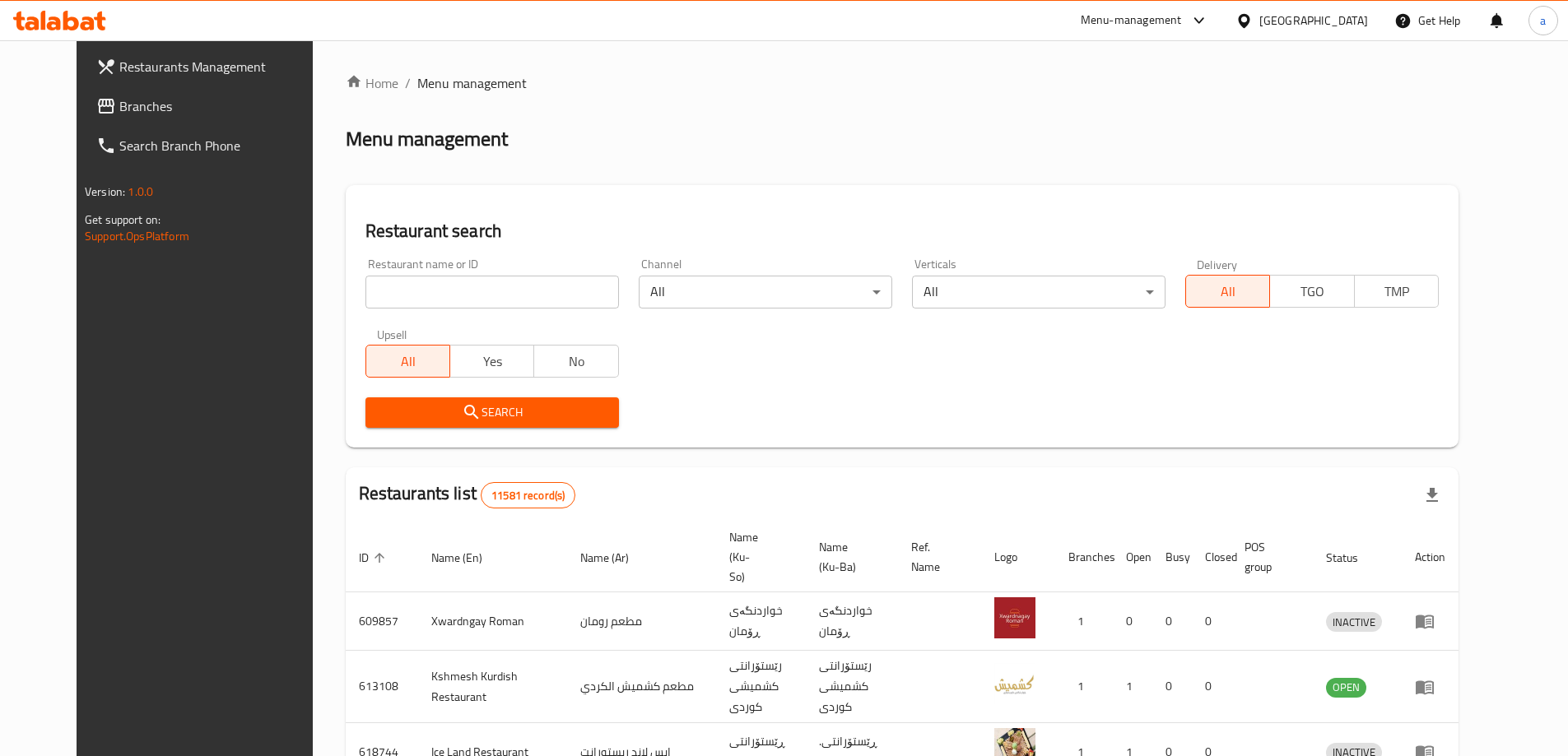
click at [119, 99] on span "Branches" at bounding box center [222, 106] width 206 height 20
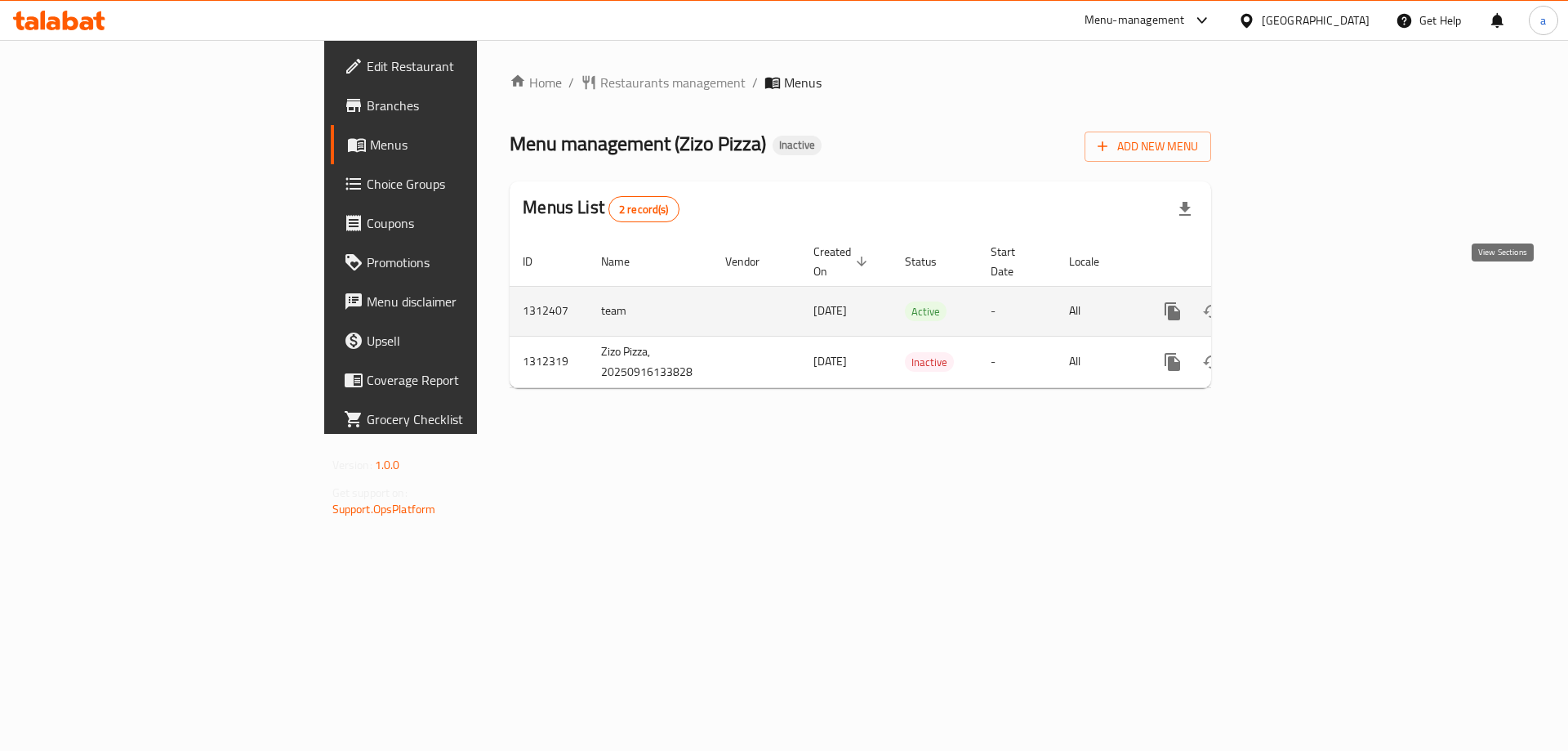
click at [1298, 304] on icon "enhanced table" at bounding box center [1291, 311] width 14 height 14
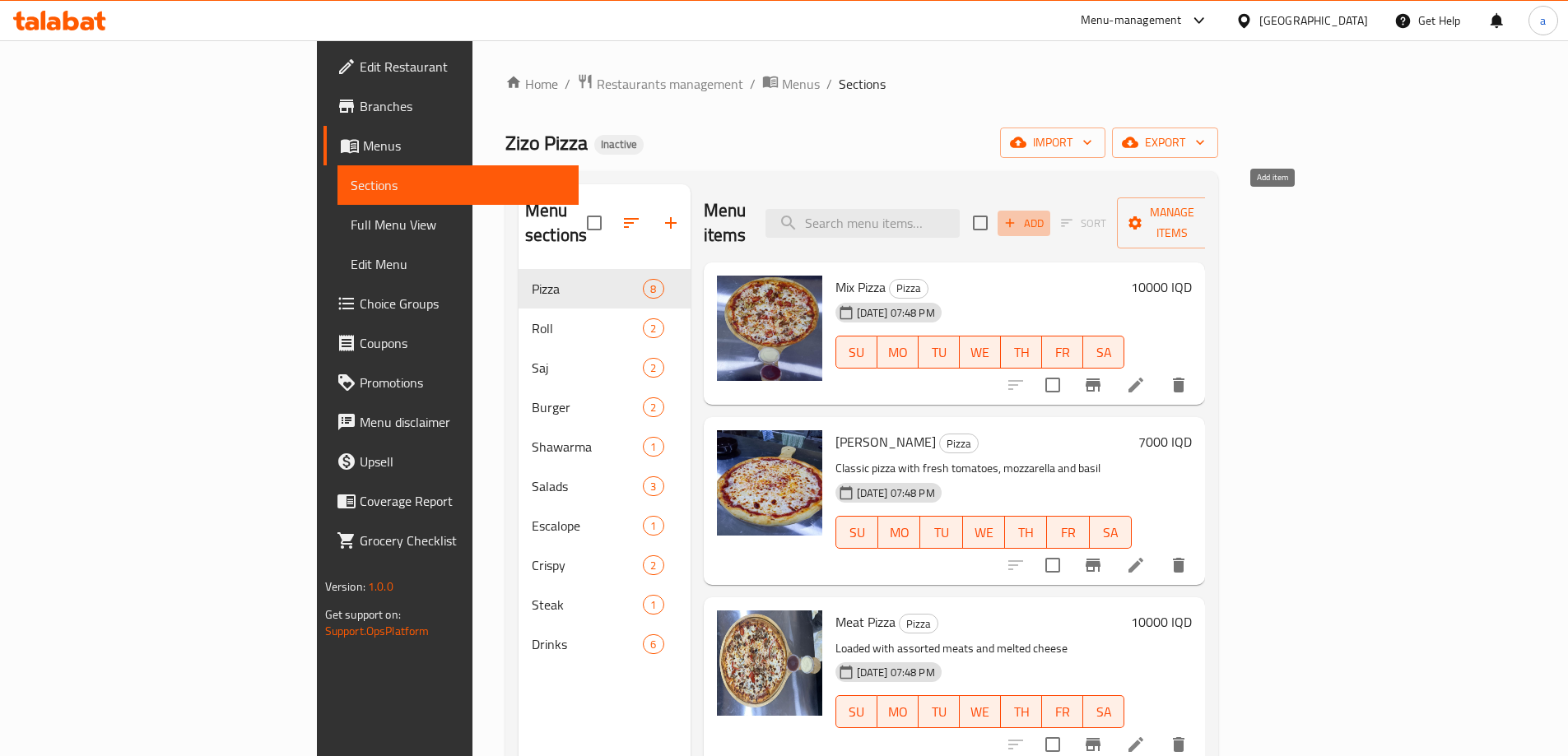
click at [1046, 214] on span "Add" at bounding box center [1024, 223] width 45 height 19
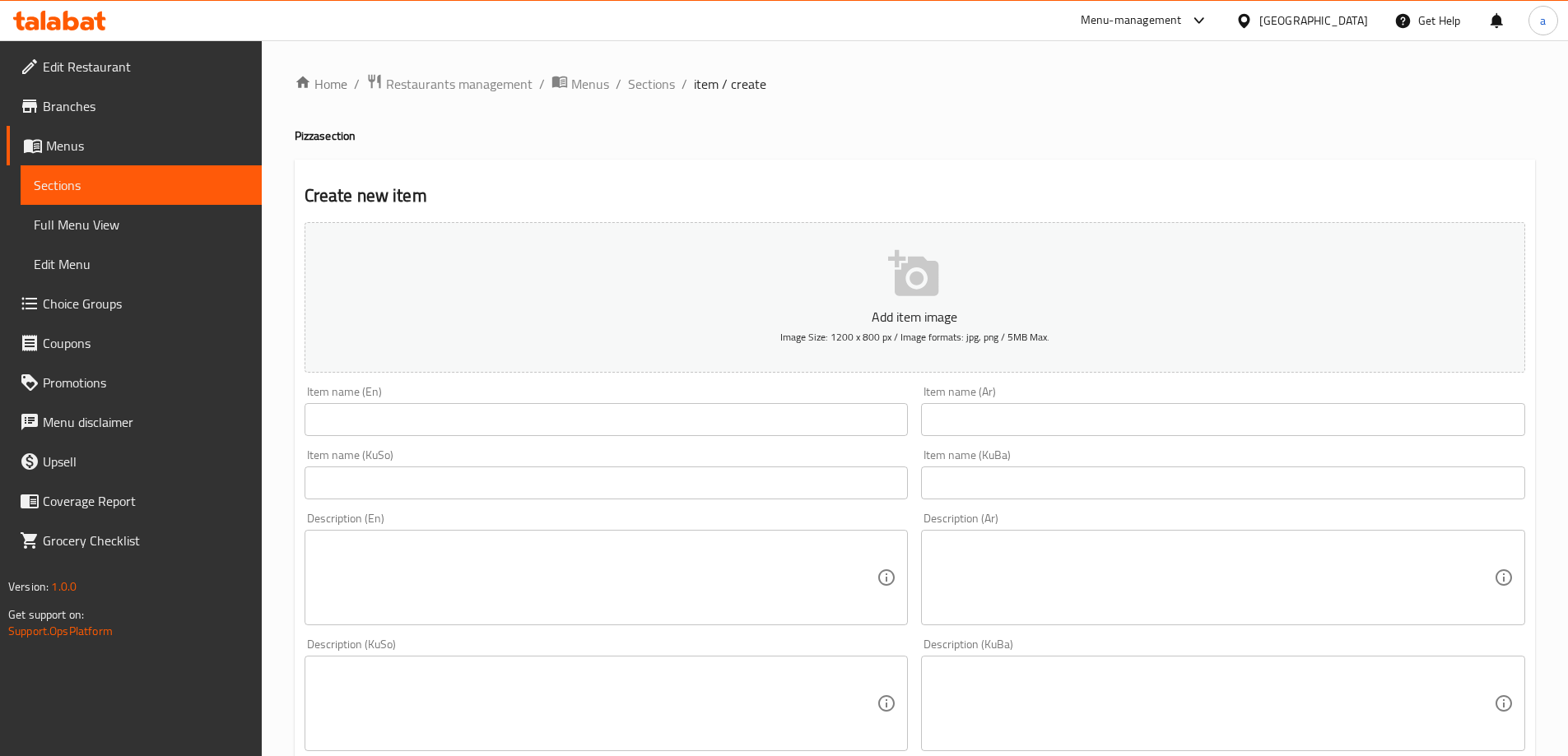
drag, startPoint x: 435, startPoint y: 405, endPoint x: 447, endPoint y: 417, distance: 17.0
click at [436, 405] on input "text" at bounding box center [607, 419] width 604 height 33
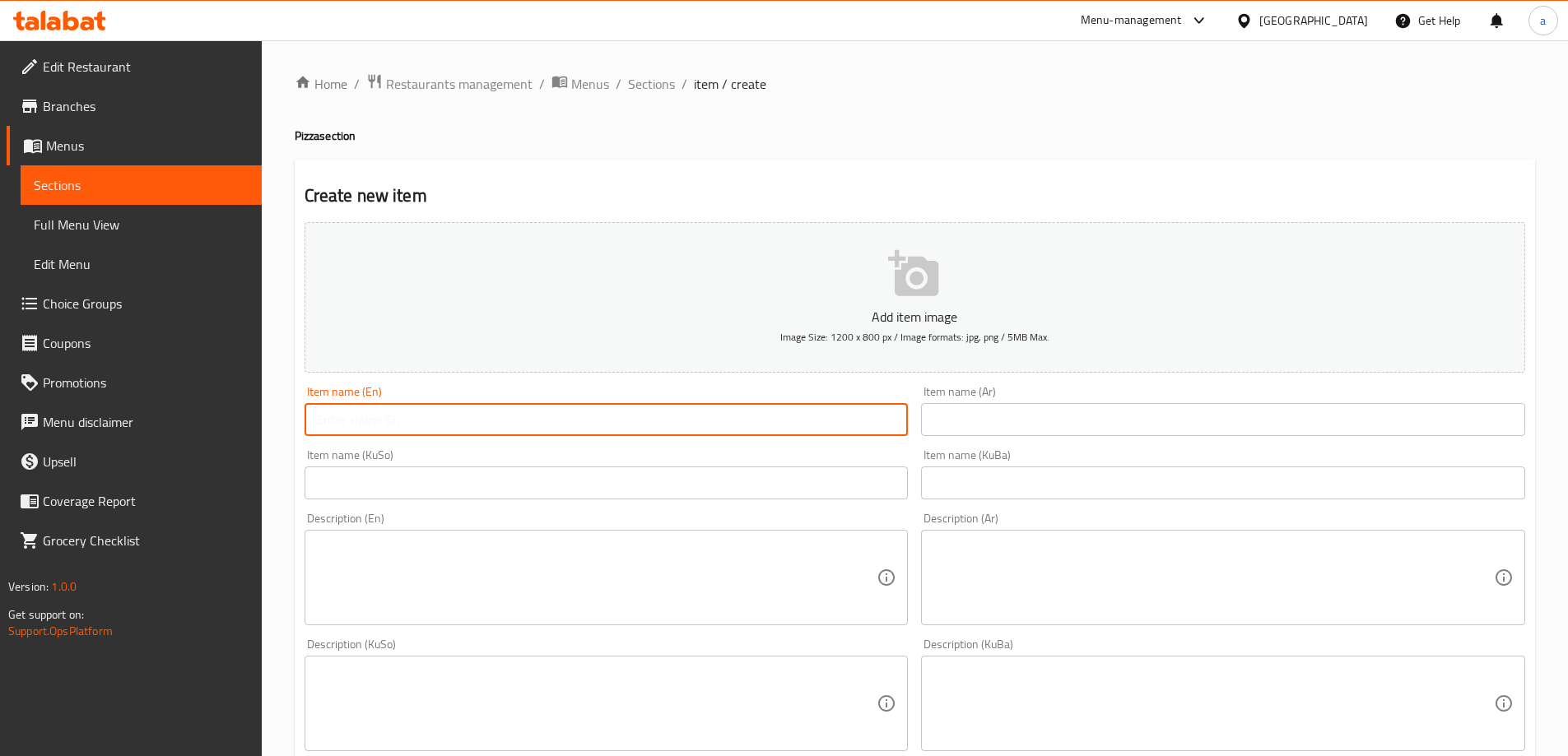
paste input "Calzone"
type input "Calzone"
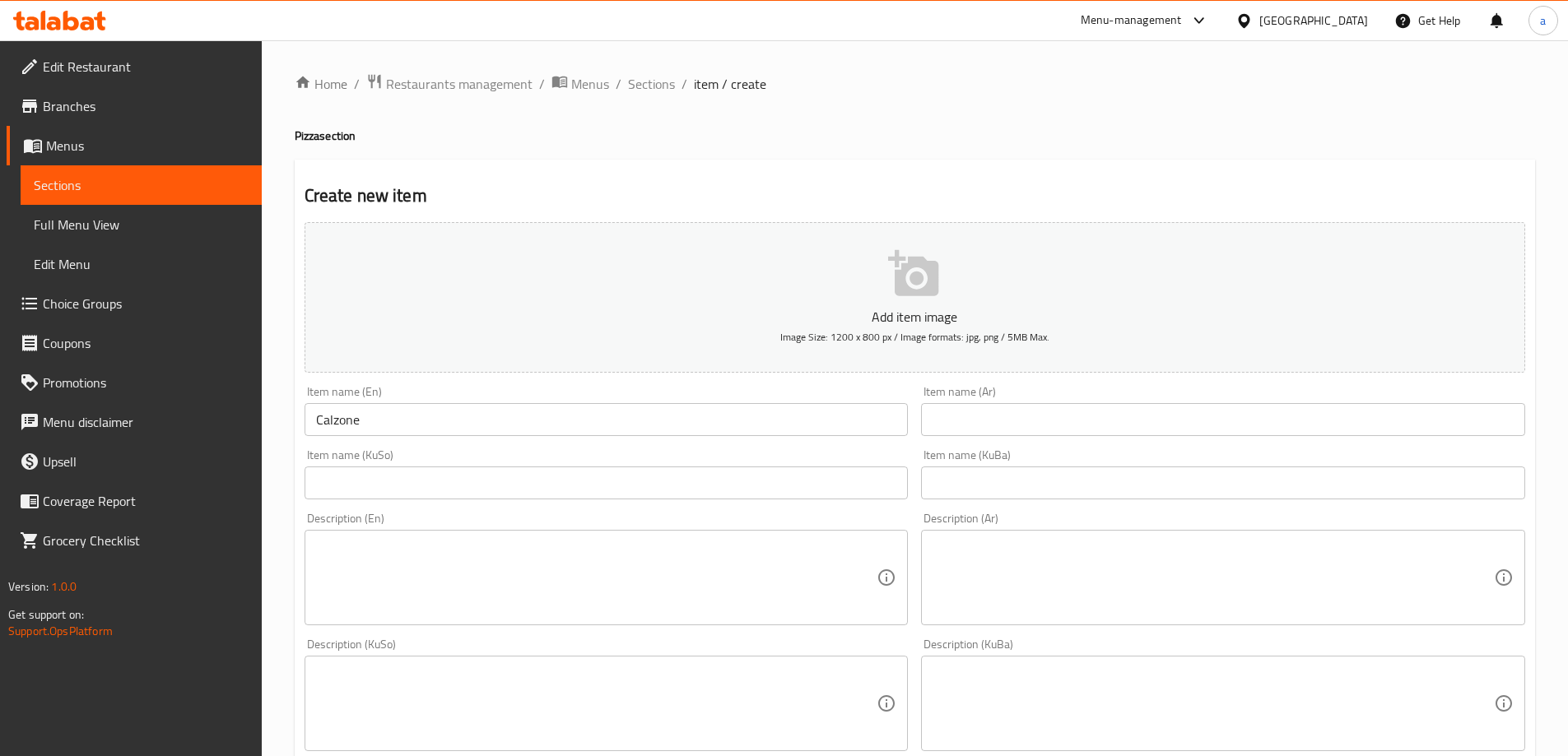
click at [1028, 443] on div "Item name (KuBa) Item name (KuBa)" at bounding box center [1223, 475] width 617 height 64
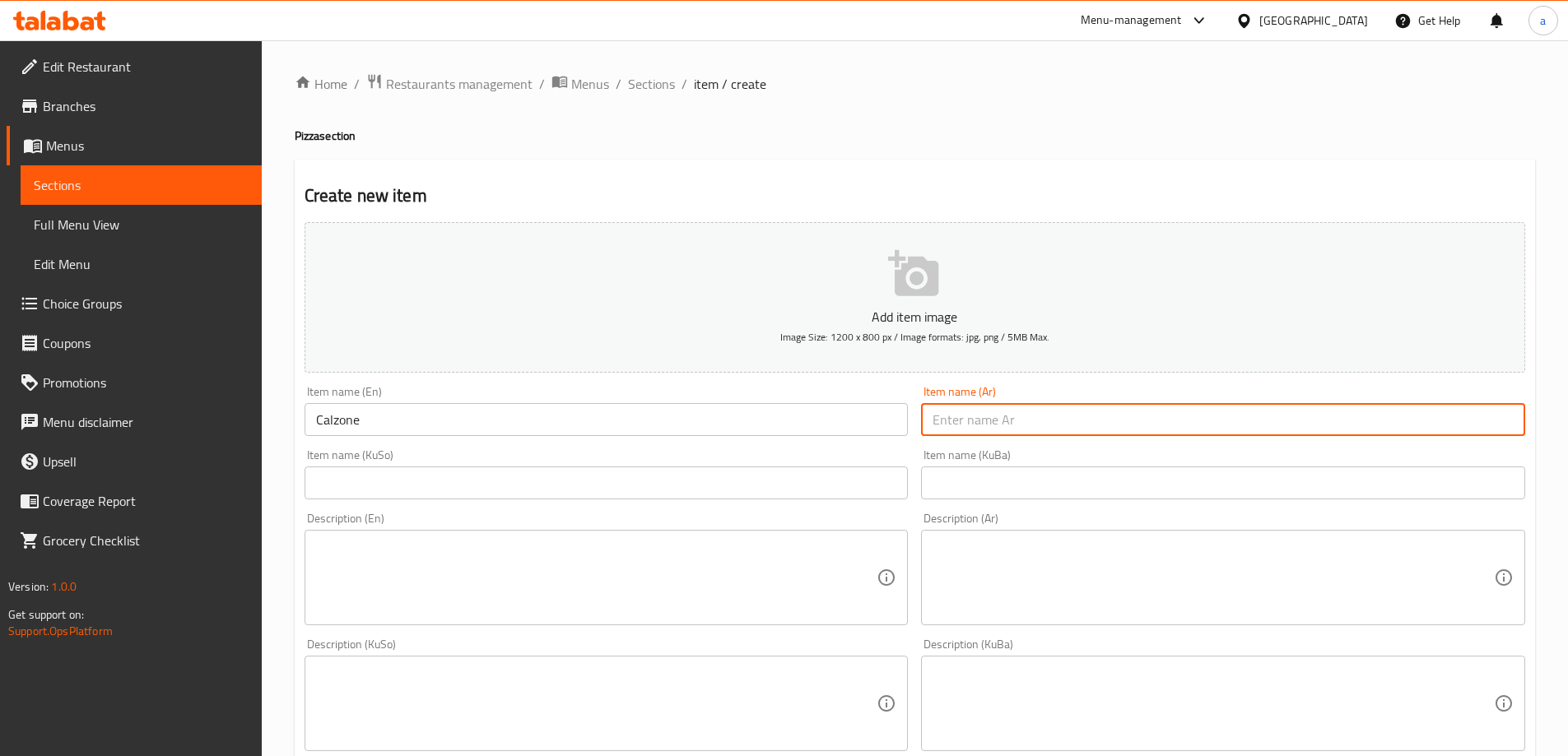
click at [1032, 431] on input "text" at bounding box center [1223, 419] width 604 height 33
paste input "كالزوني"
type input "كالزوني"
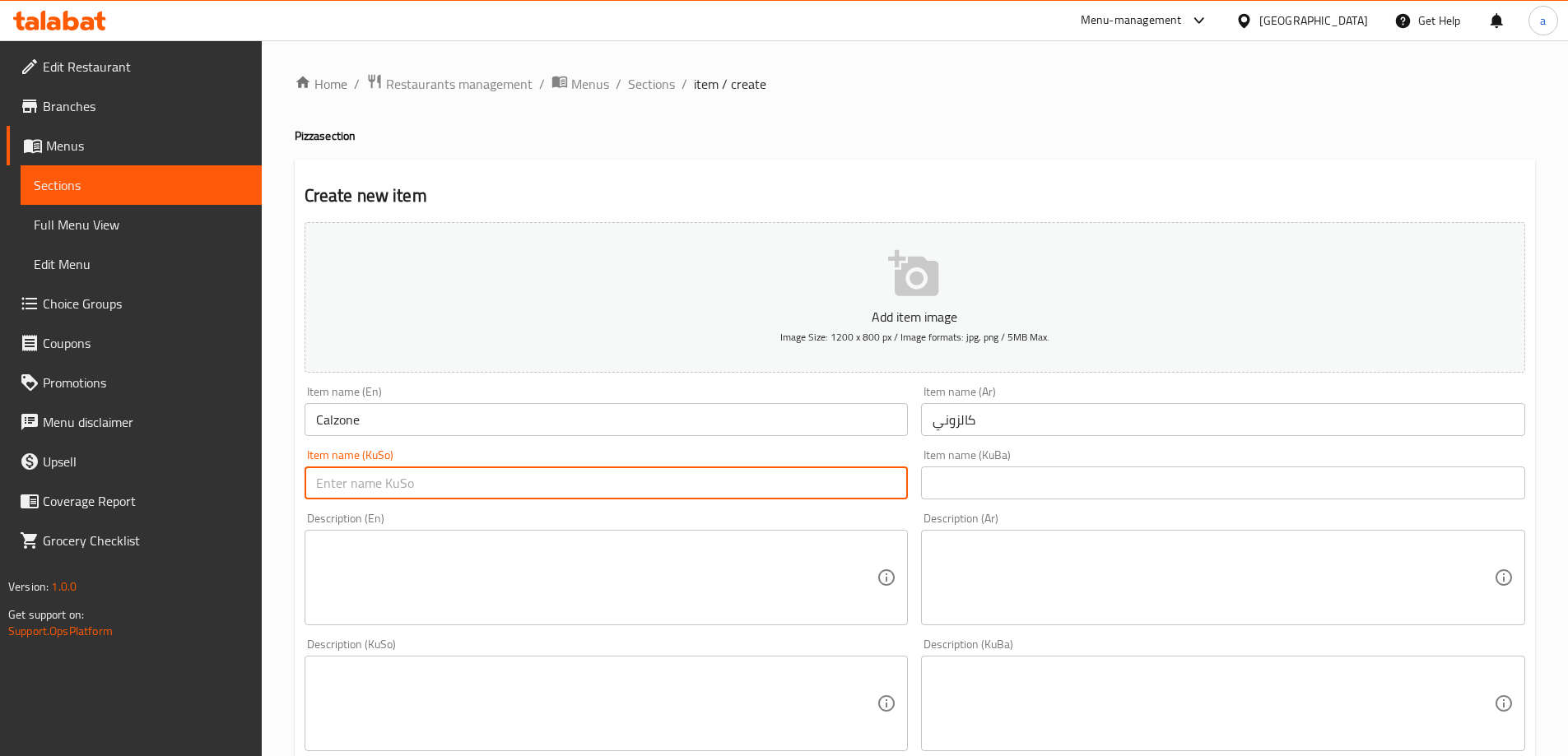
click at [846, 489] on input "text" at bounding box center [607, 483] width 604 height 33
paste input "کالەزۆنی"
type input "کالەزۆنی"
click at [968, 491] on input "text" at bounding box center [1223, 483] width 604 height 33
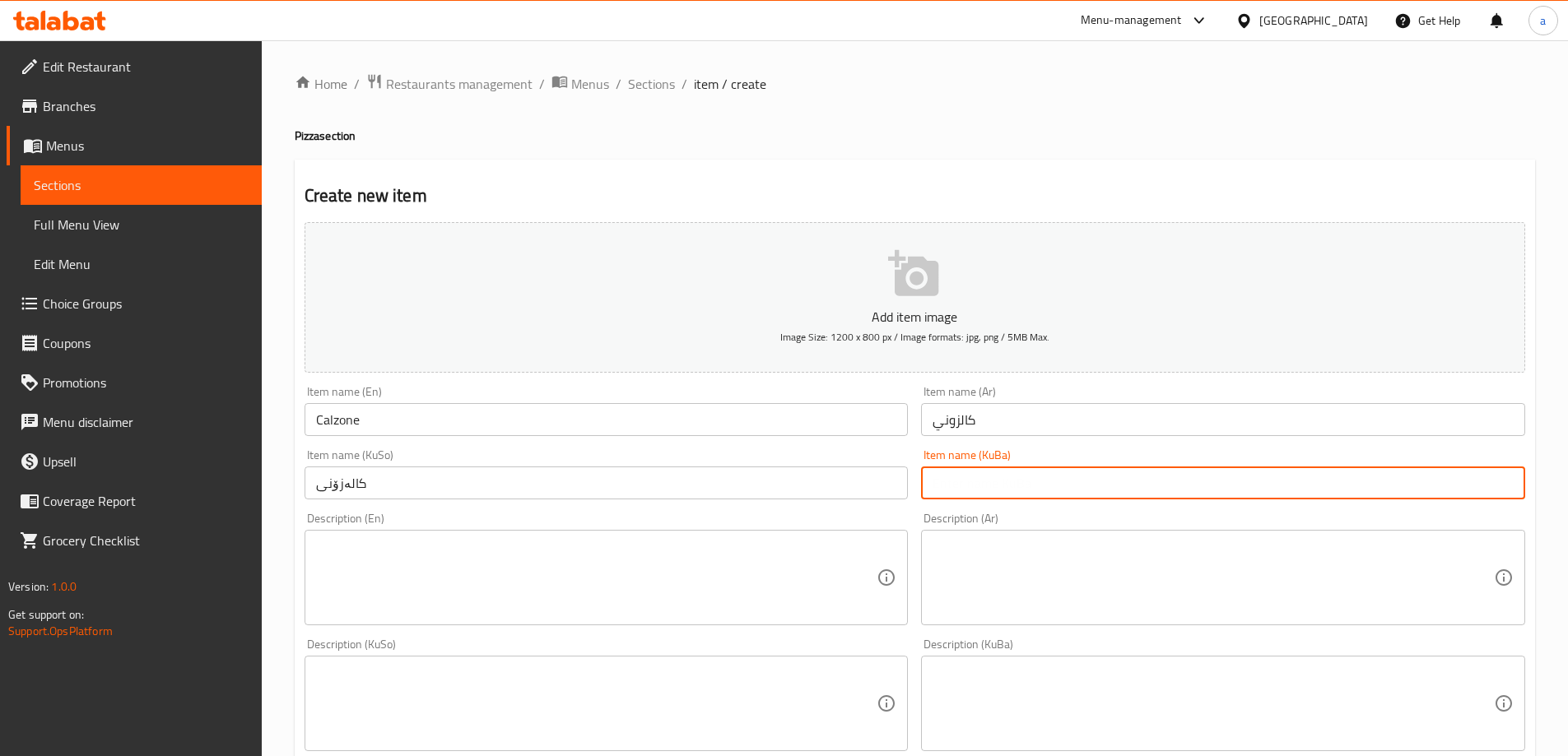
paste input "کالەزۆنی"
type input "کالەزۆنی"
click at [596, 549] on textarea at bounding box center [596, 578] width 561 height 78
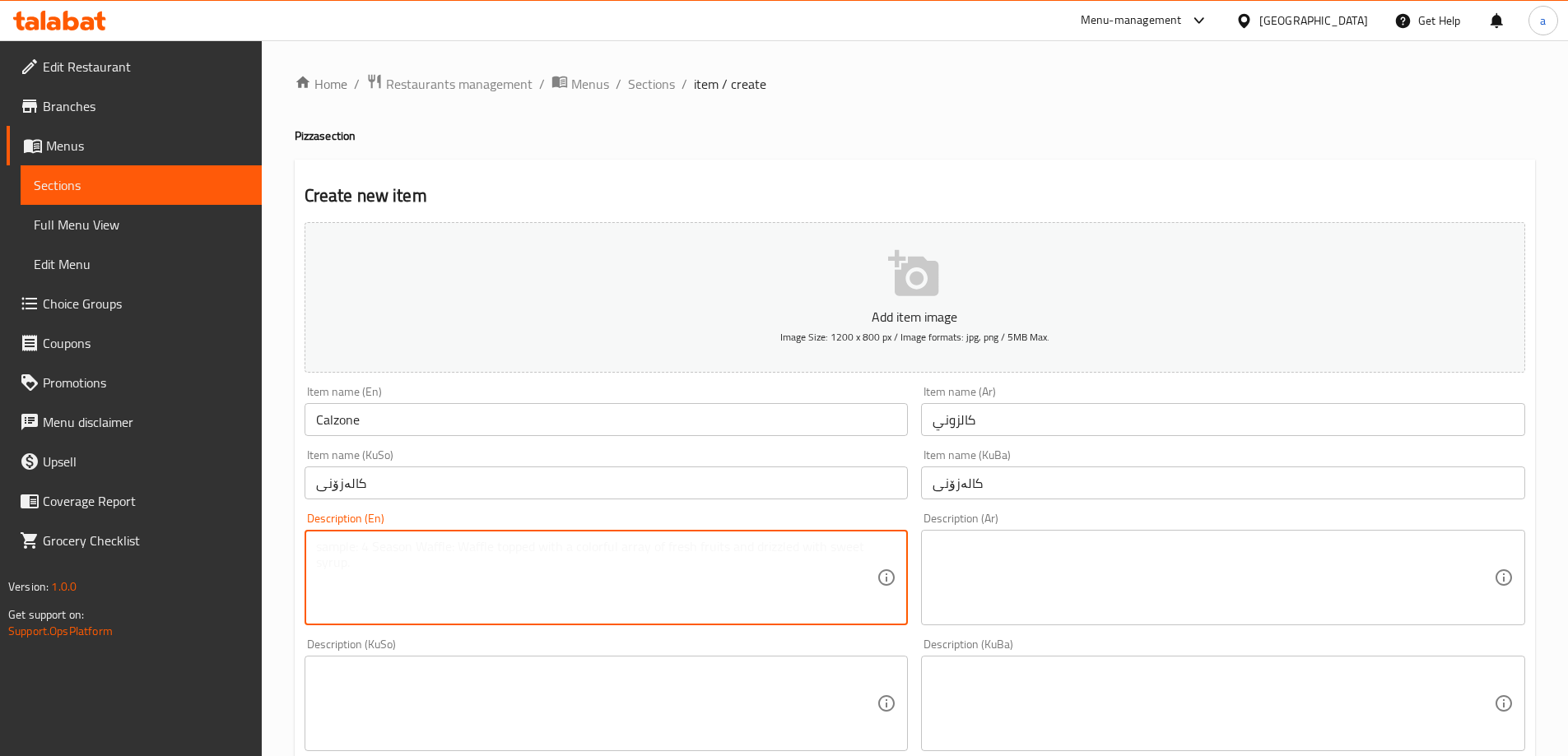
paste textarea "Folded pizza stuffed with cheese and meats"
type textarea "Folded pizza stuffed with cheese and meats"
click at [1007, 560] on textarea at bounding box center [1213, 578] width 561 height 78
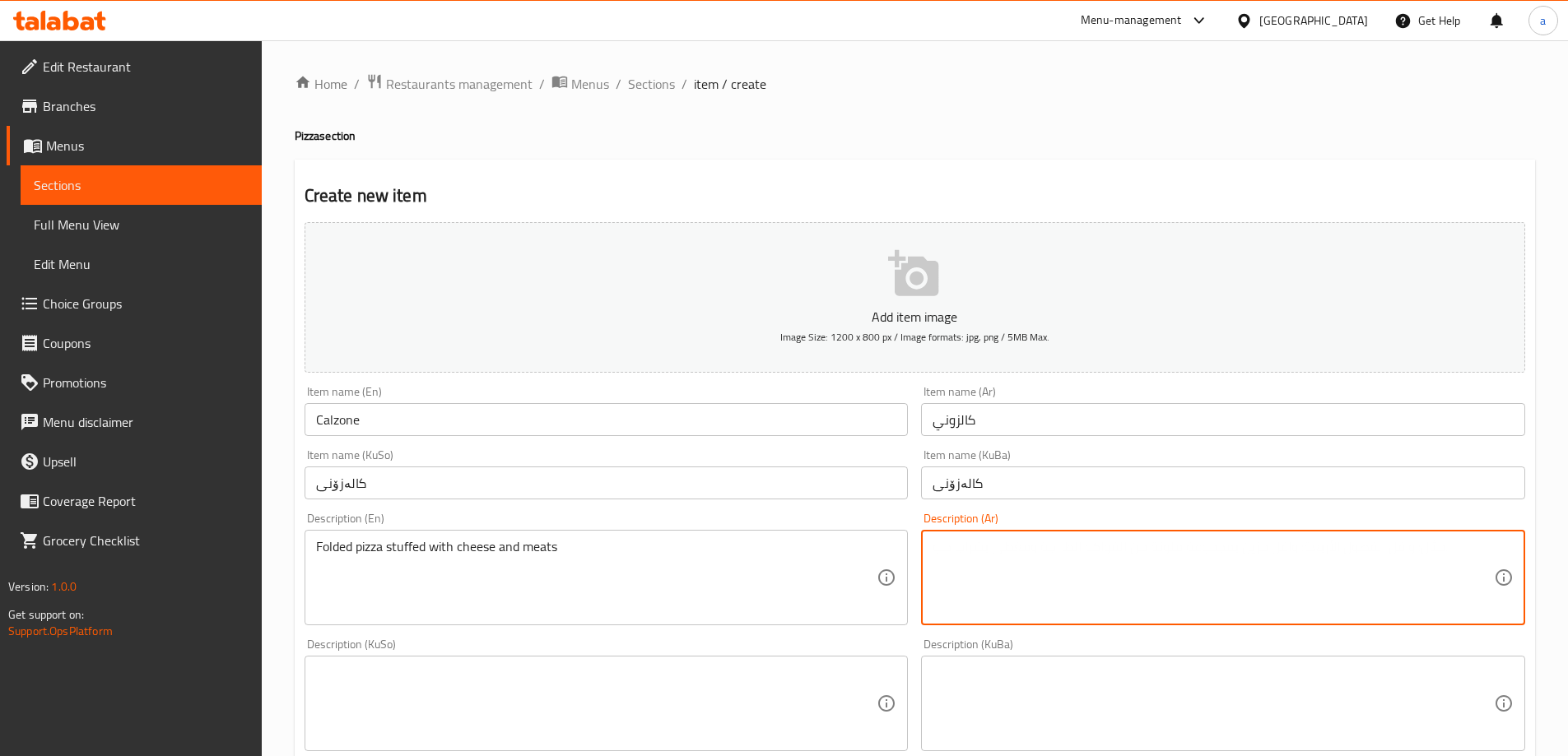
paste textarea "بيتزا مطوية محشوة بالجبن واللحوم"
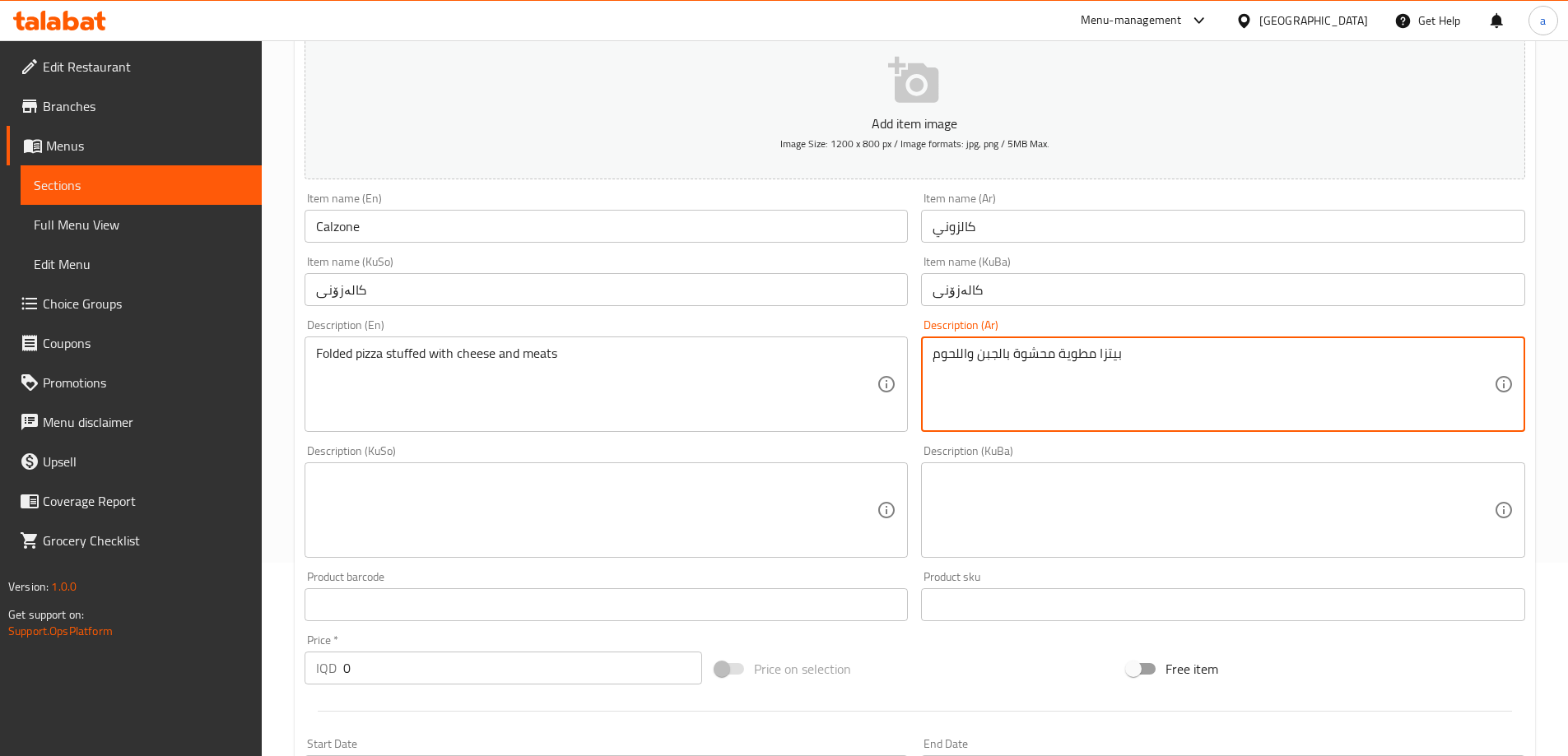
scroll to position [247, 0]
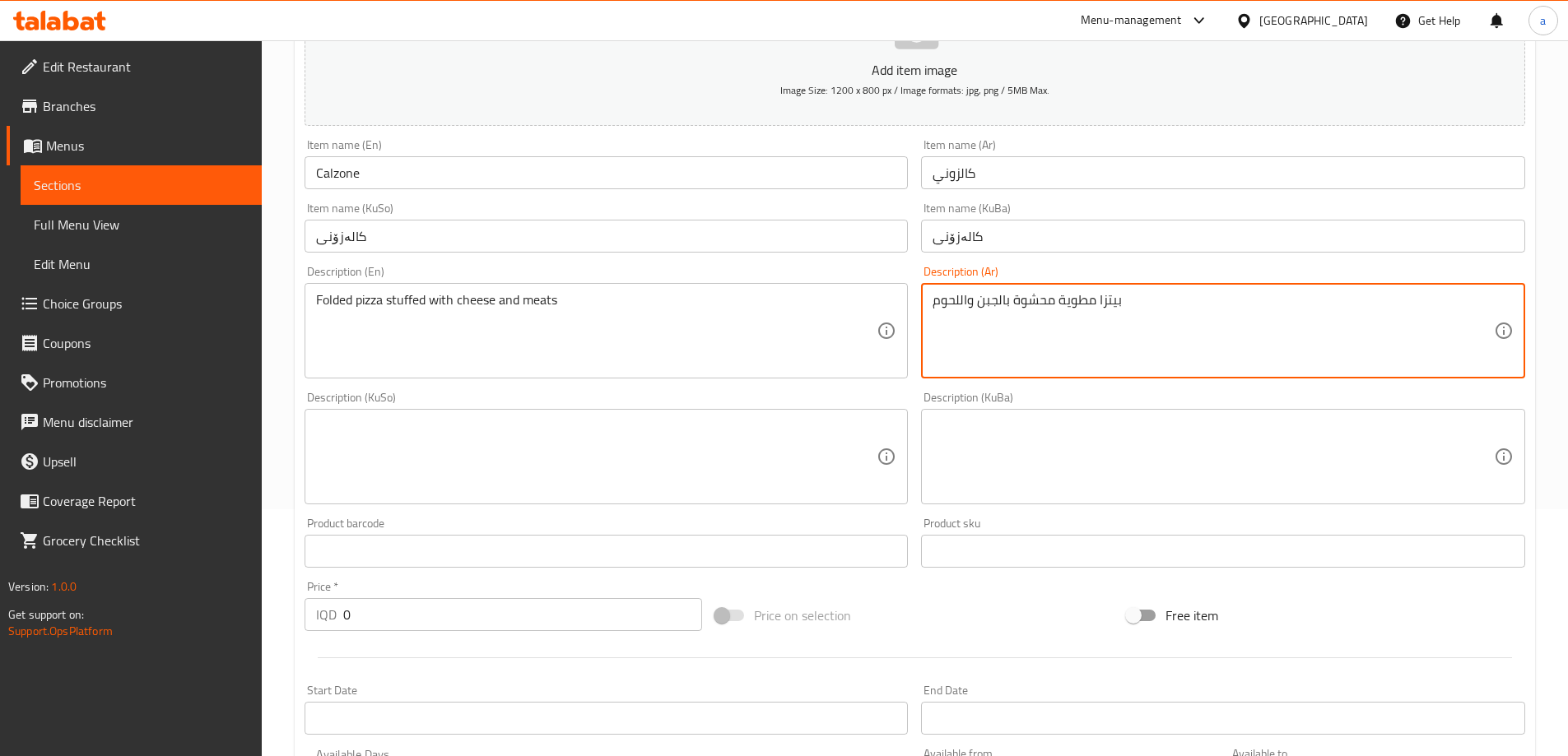
type textarea "بيتزا مطوية محشوة بالجبن واللحوم"
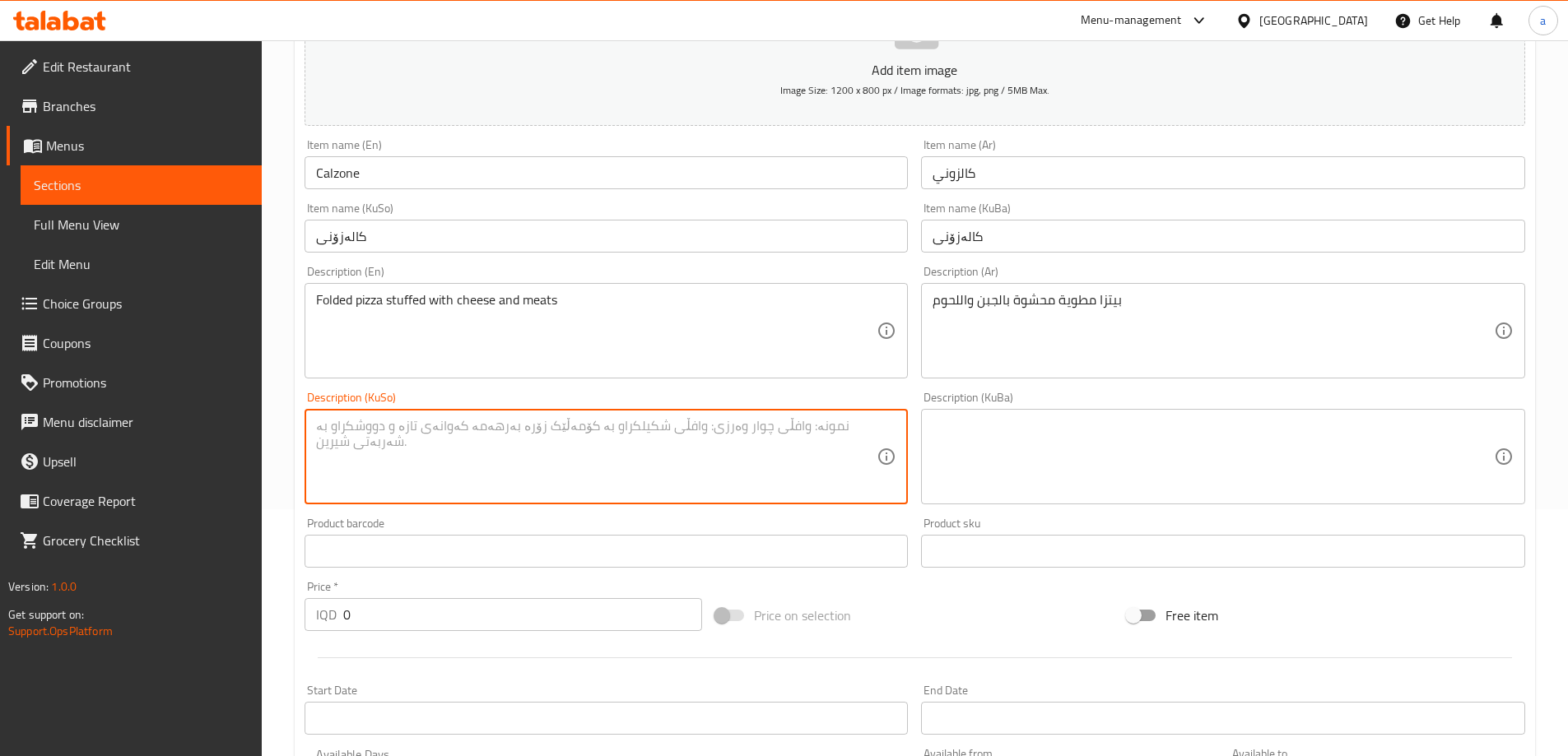
click at [748, 429] on textarea at bounding box center [596, 457] width 561 height 78
paste textarea "پیتزای لوولکراو مەحشی به پەنیر و گۆشت"
type textarea "پیتزای لوولکراو مەحشی به پەنیر و گۆشت"
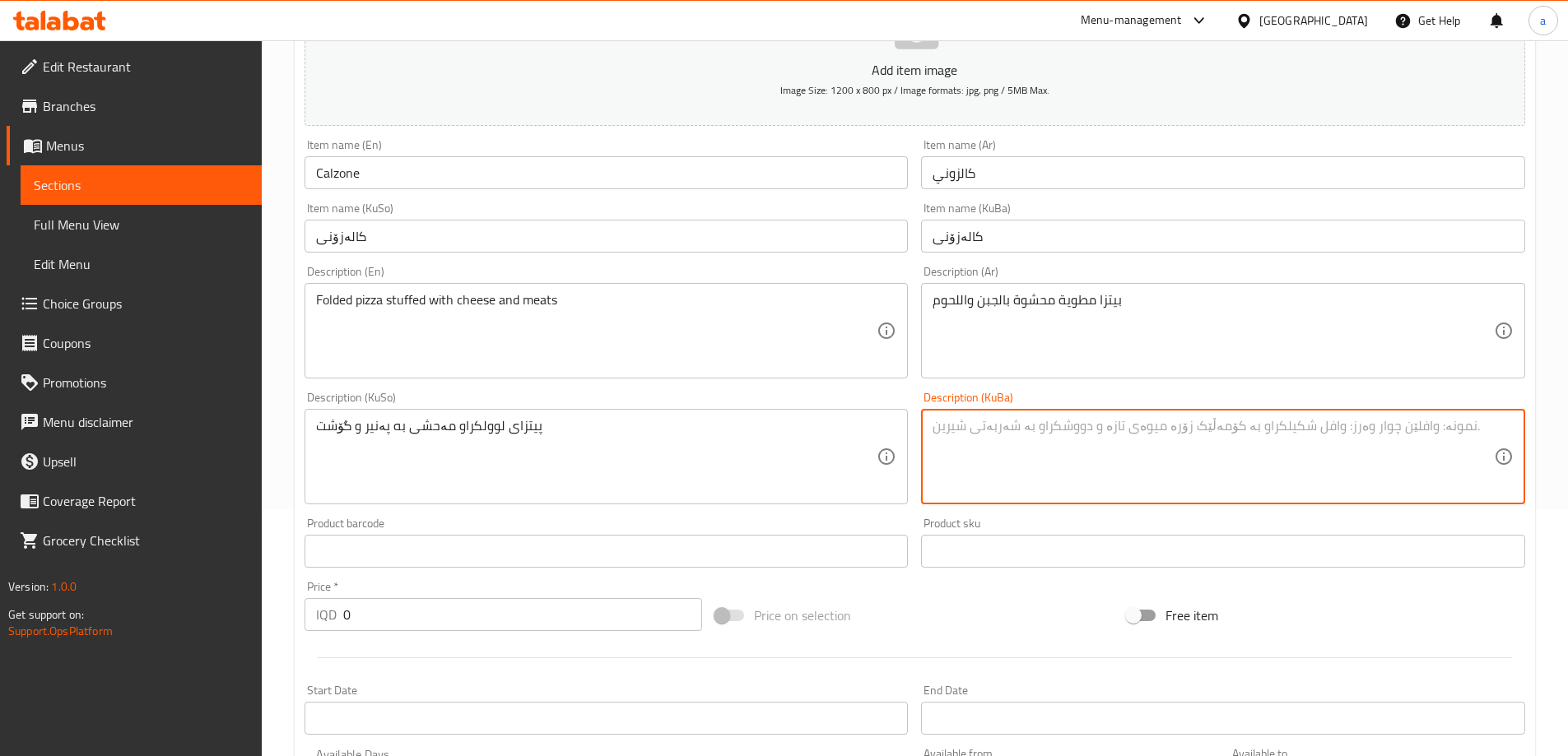
click at [1002, 428] on textarea at bounding box center [1213, 457] width 561 height 78
paste textarea "پیتزای لوولکراو مەحشی به پەنیر و گۆشت"
type textarea "پیتزای لوولکراو مەحشی به پەنیر و گۆشت"
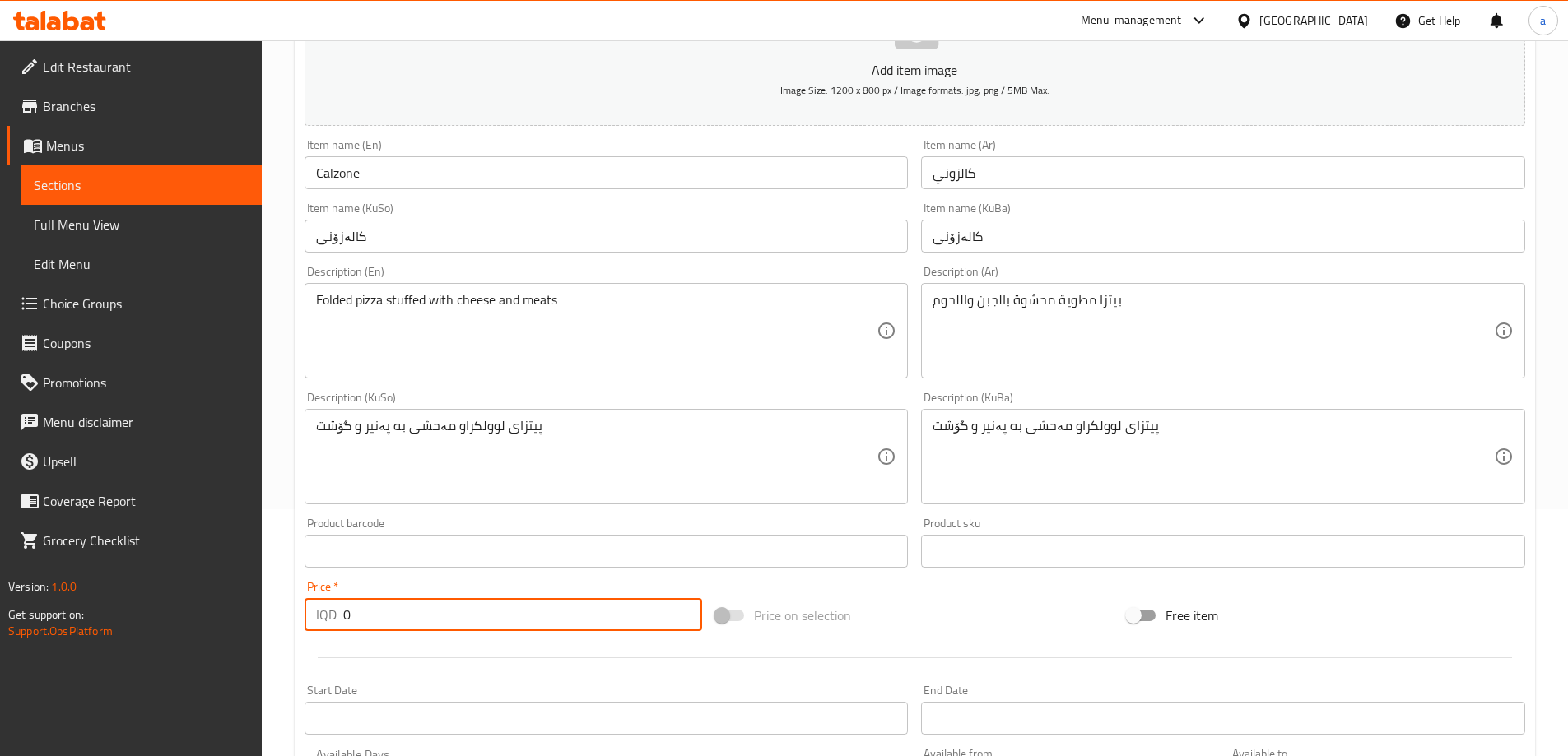
drag, startPoint x: 378, startPoint y: 622, endPoint x: 306, endPoint y: 583, distance: 81.9
click at [306, 583] on div "Price   * IQD 0 Price *" at bounding box center [504, 605] width 399 height 50
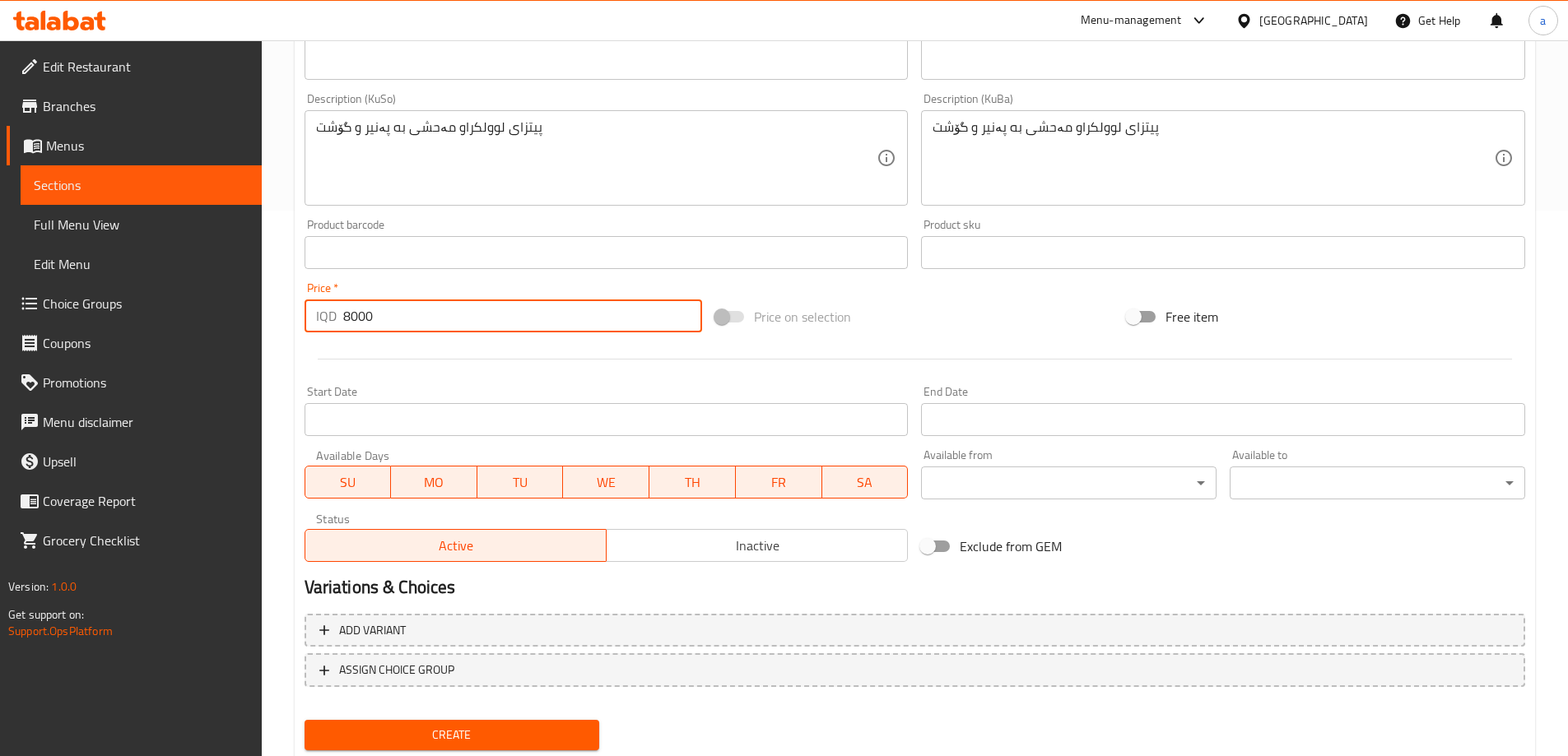
scroll to position [596, 0]
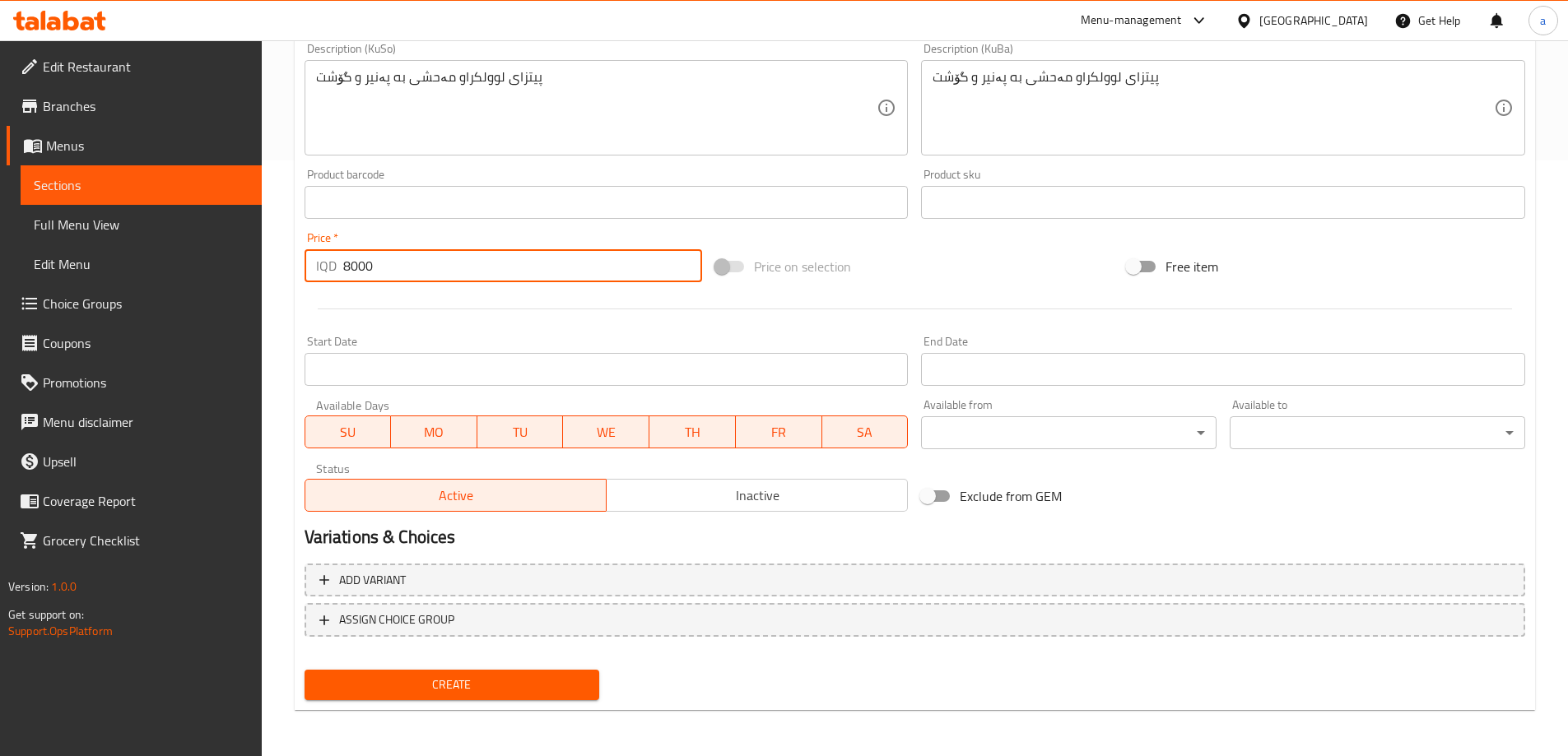
type input "8000"
click at [375, 692] on span "Create" at bounding box center [452, 685] width 269 height 21
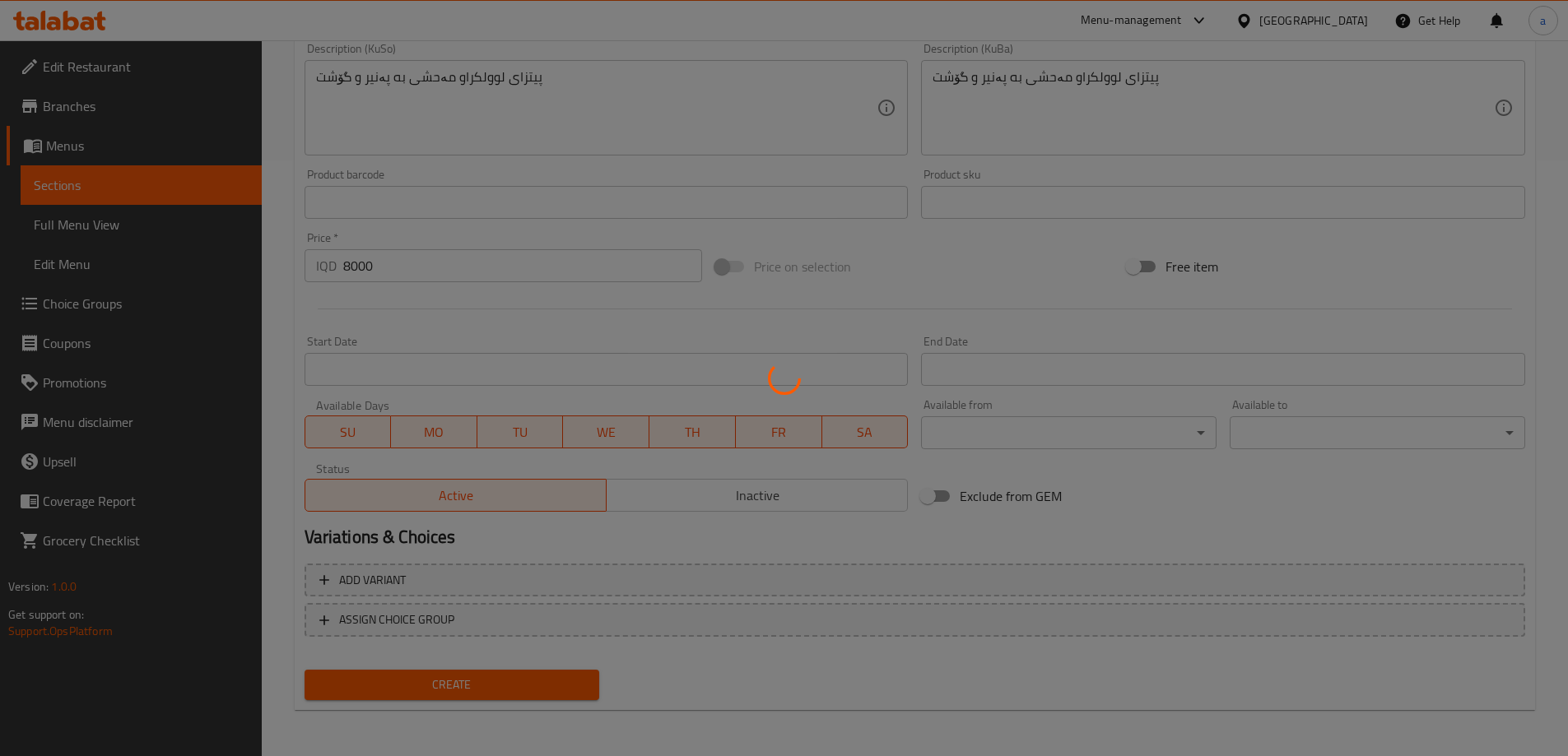
scroll to position [74, 0]
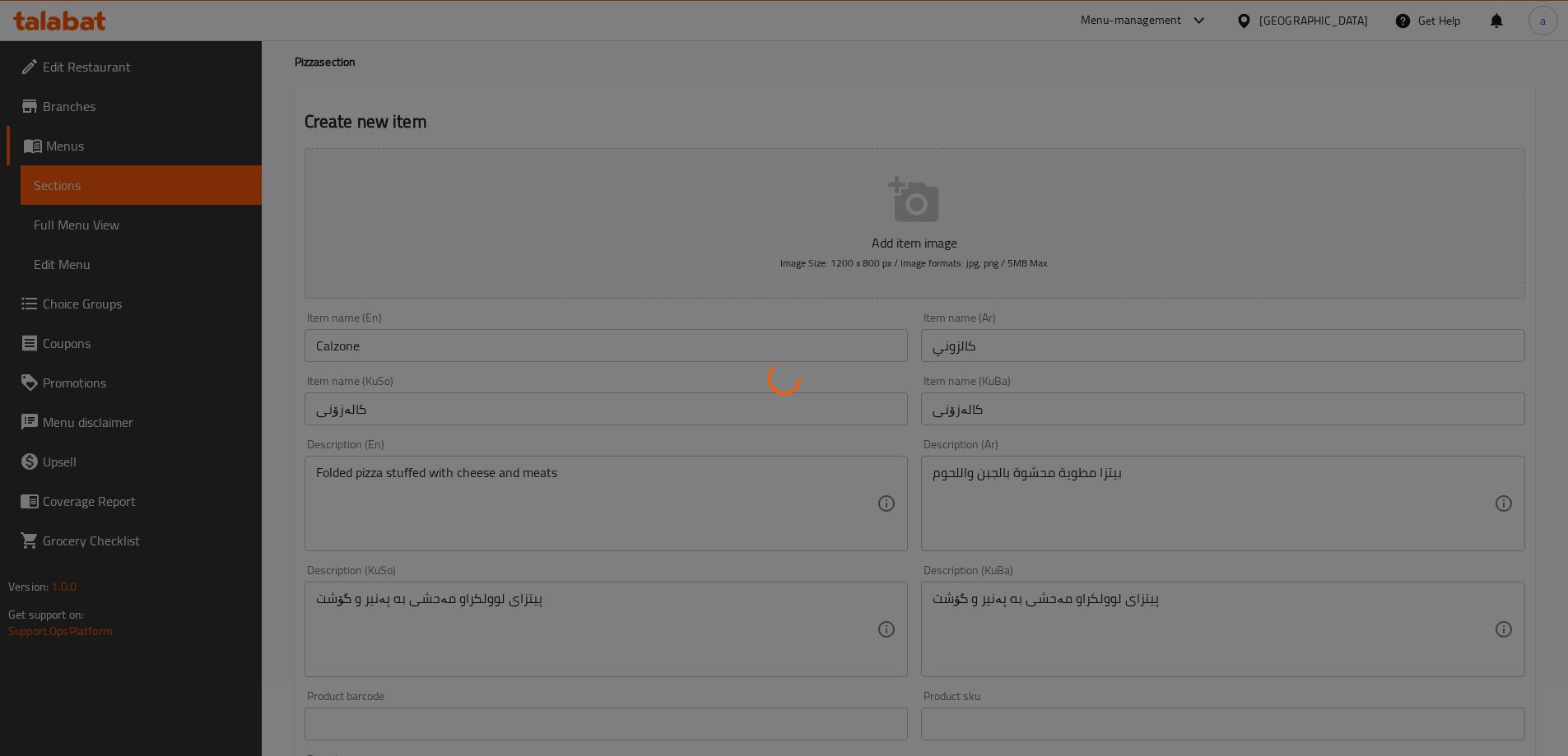
type input "0"
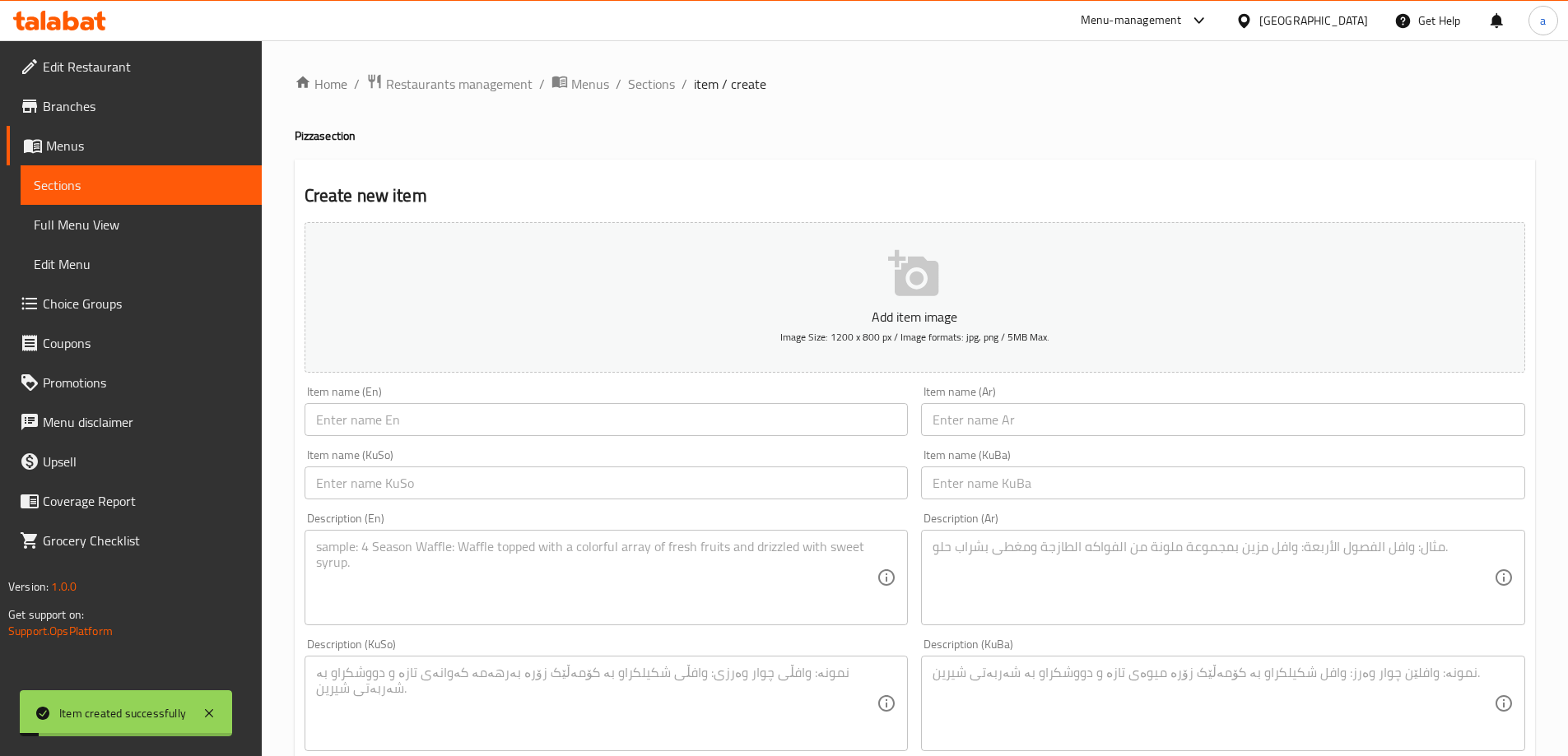
click at [101, 193] on span "Sections" at bounding box center [141, 186] width 215 height 20
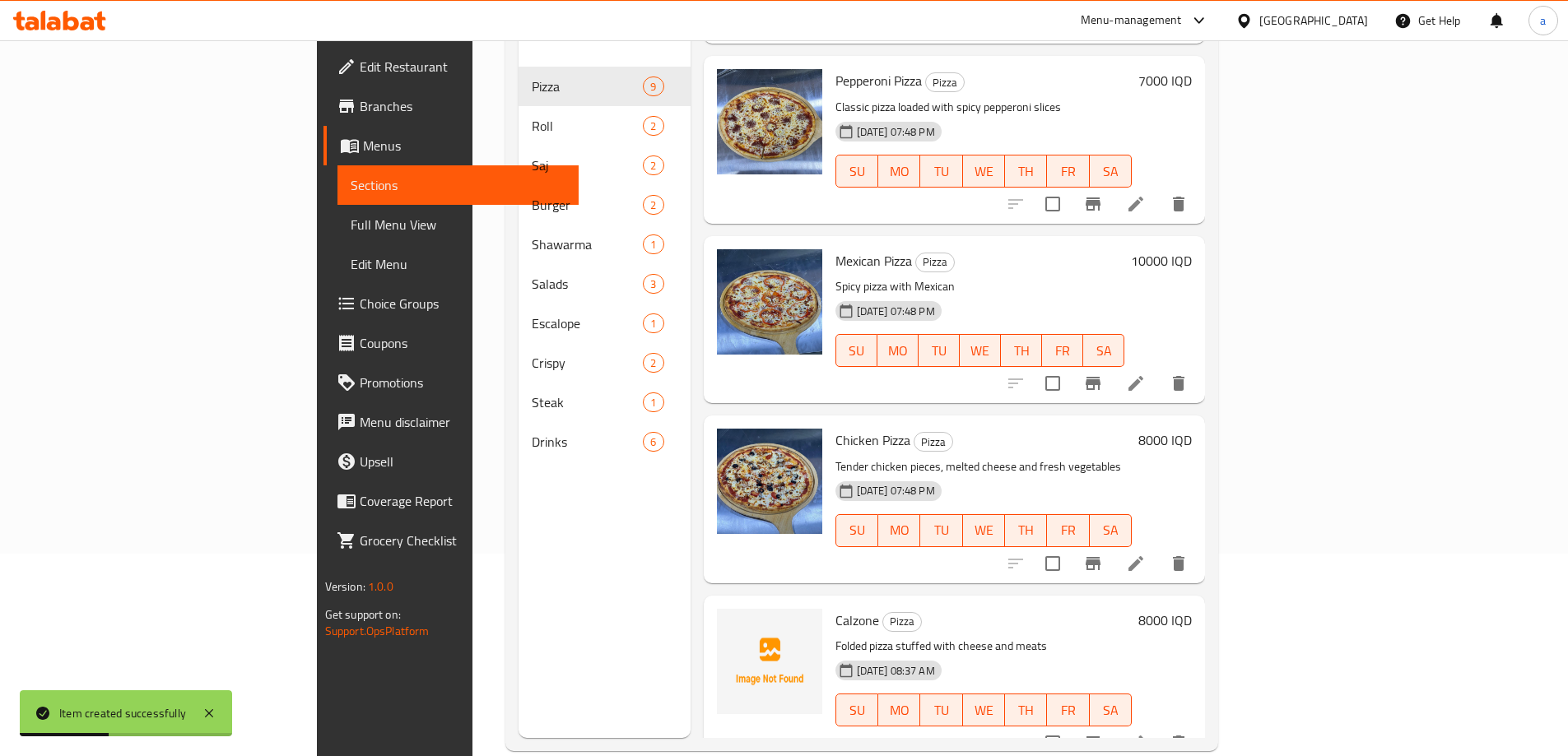
scroll to position [230, 0]
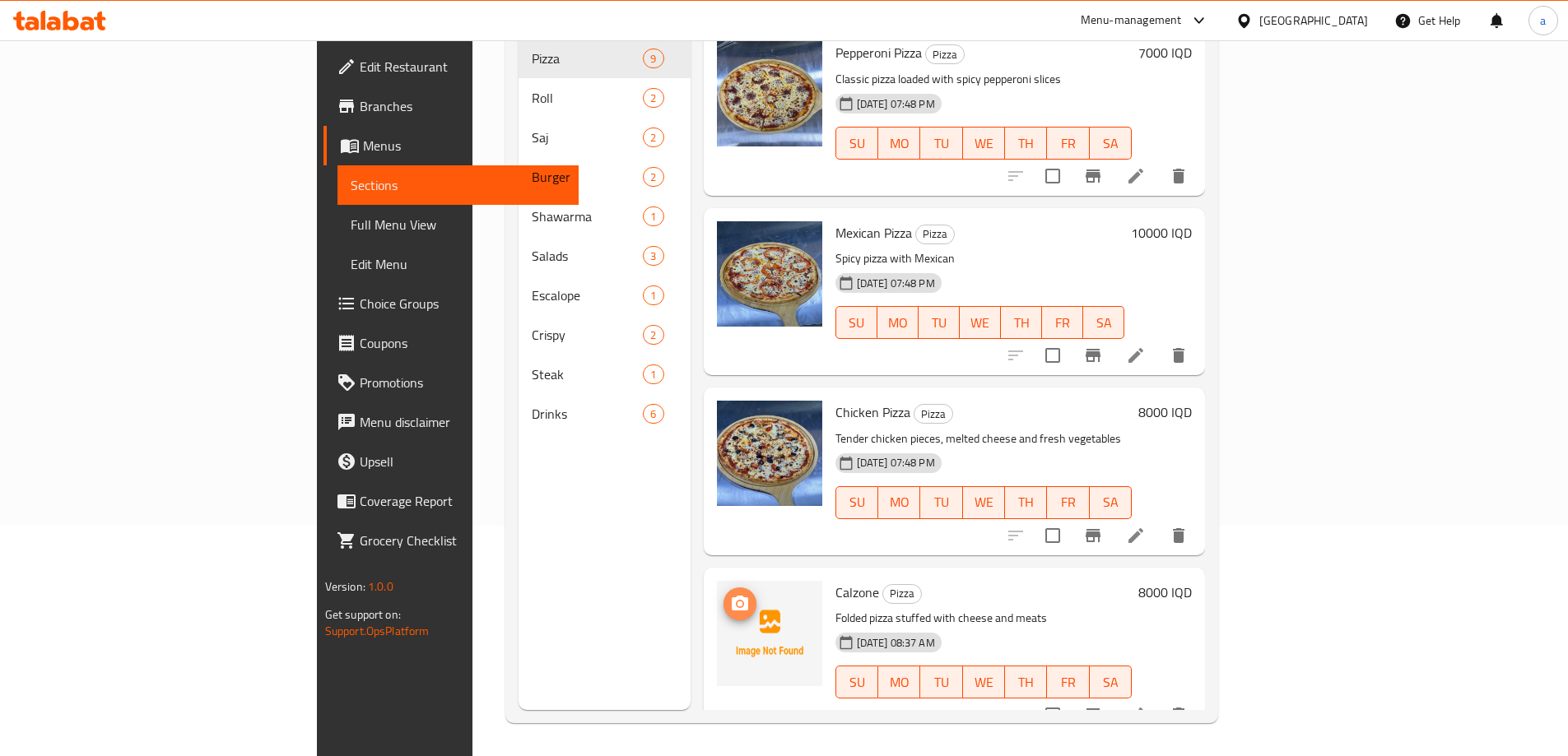
click at [732, 596] on icon "upload picture" at bounding box center [740, 603] width 16 height 15
click at [350, 227] on span "Full Menu View" at bounding box center [458, 225] width 215 height 20
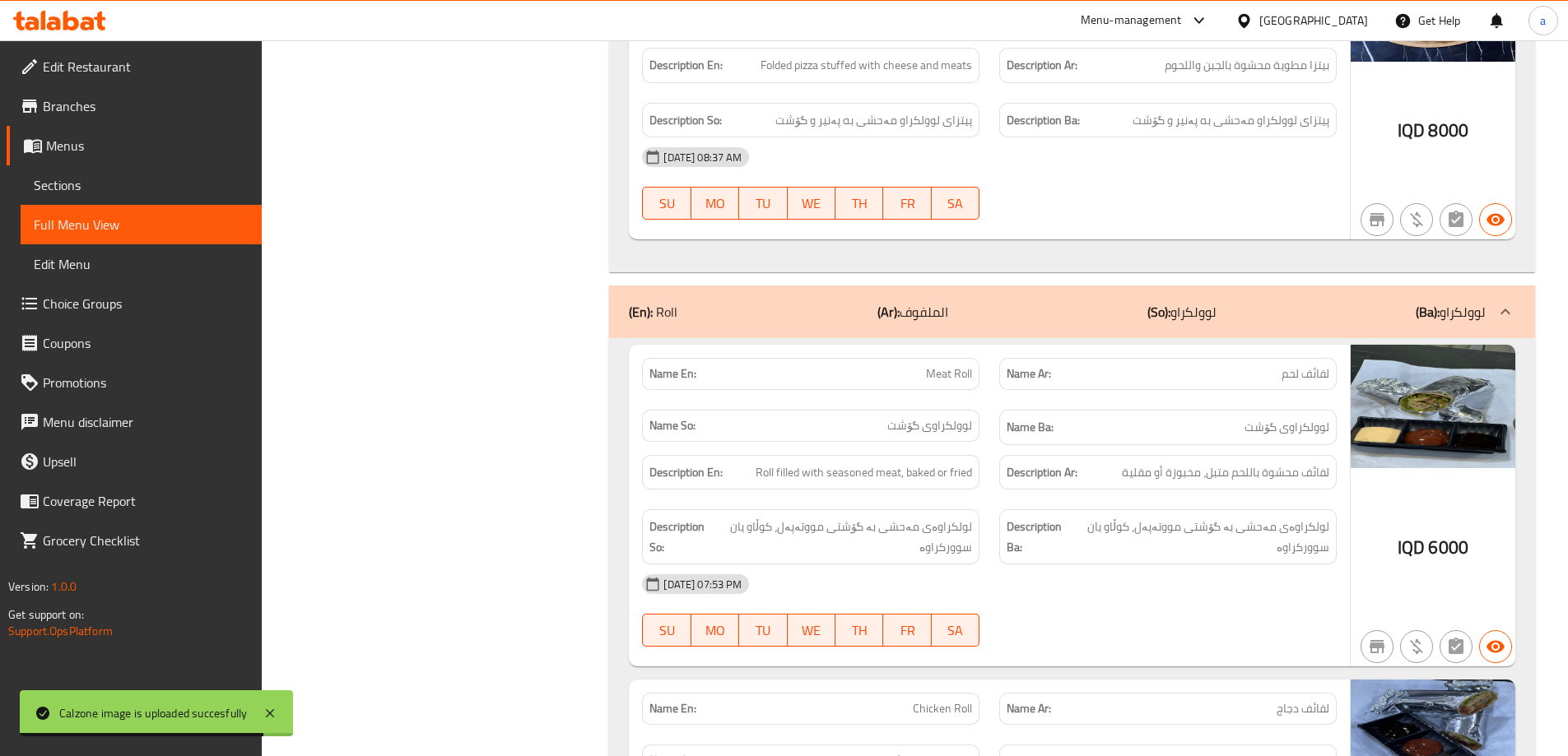
scroll to position [2452, 0]
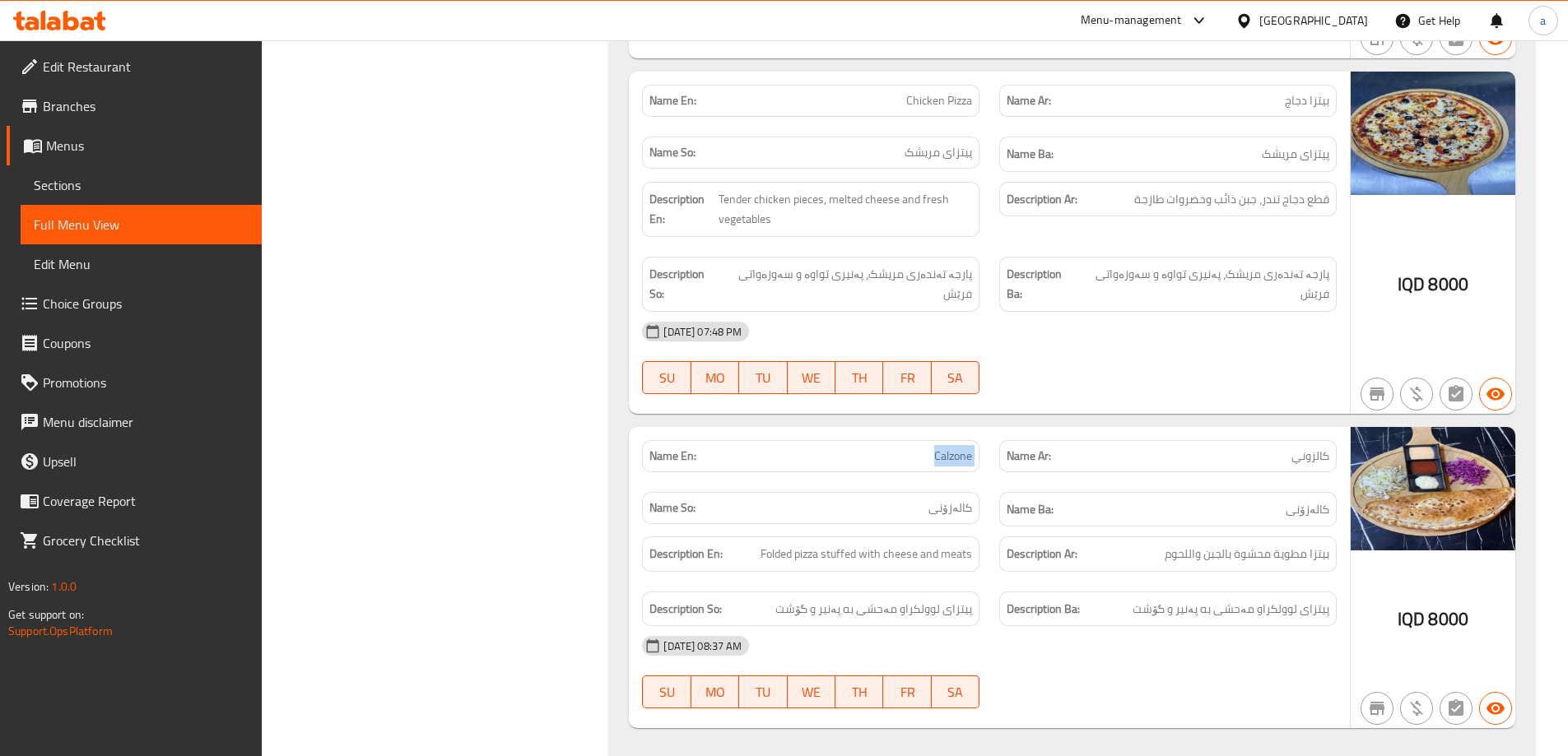
drag, startPoint x: 915, startPoint y: 459, endPoint x: 1001, endPoint y: 462, distance: 86.1
click at [1001, 462] on div "Name En: Calzone Name Ar: كالزوني Name So: کالەزۆنی Name Ba: کالەزۆنی" at bounding box center [989, 484] width 714 height 107
copy span "Calzone"
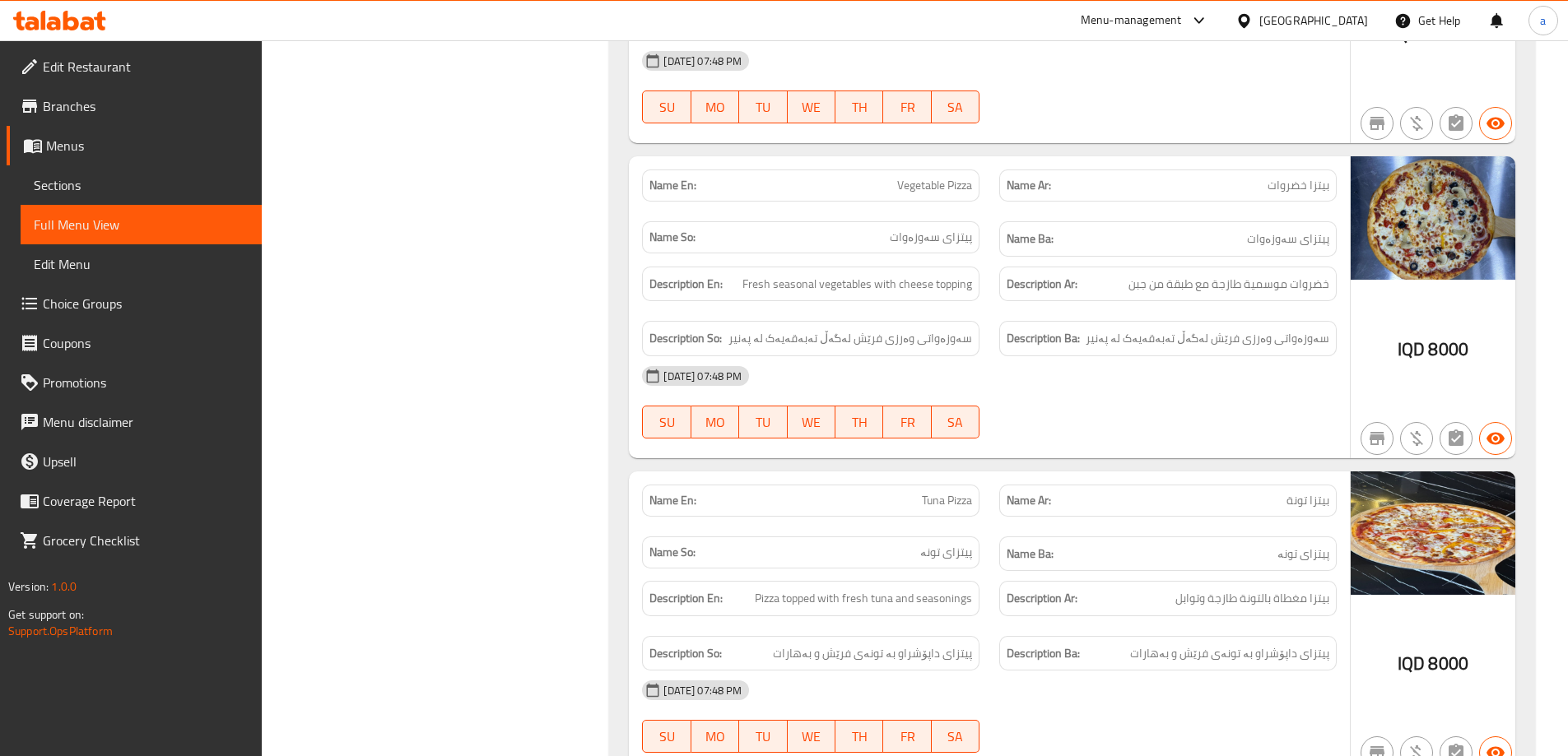
scroll to position [0, 0]
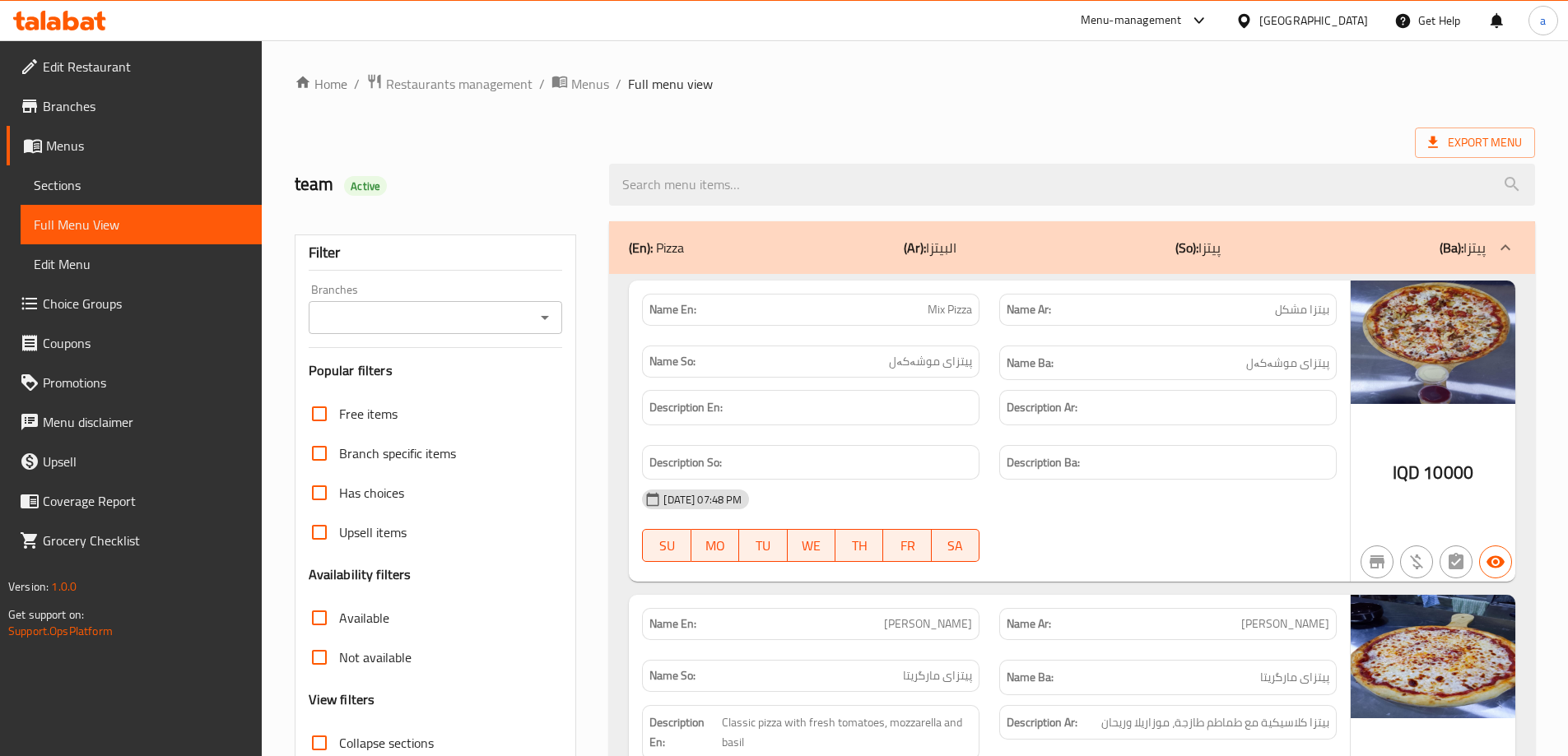
click at [530, 304] on div "Branches" at bounding box center [435, 318] width 254 height 33
click at [544, 322] on icon "Open" at bounding box center [545, 318] width 20 height 20
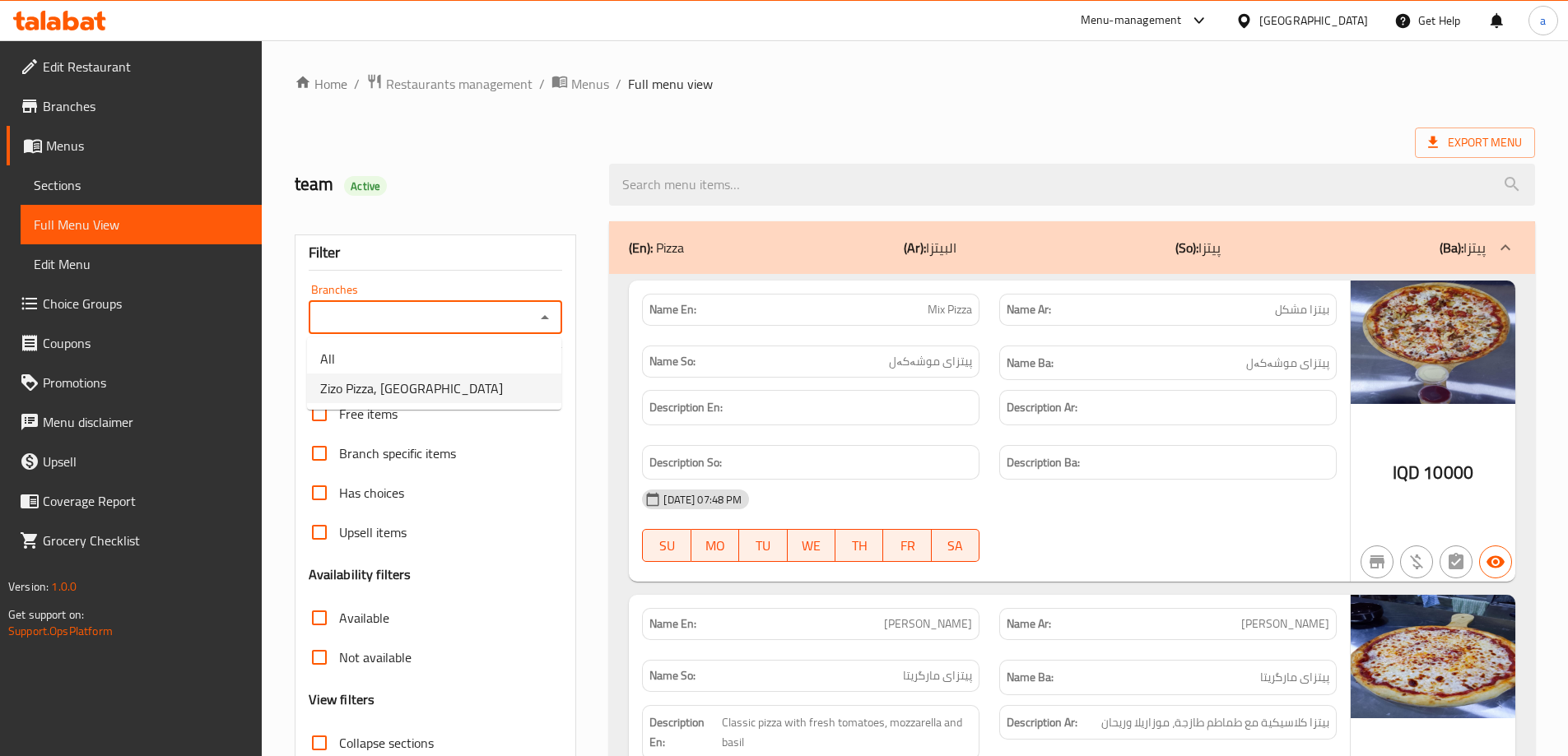
drag, startPoint x: 509, startPoint y: 398, endPoint x: 557, endPoint y: 375, distance: 53.2
click at [508, 398] on li "Zizo Pizza, Maseik Street" at bounding box center [433, 388] width 254 height 30
type input "Zizo Pizza, Maseik Street"
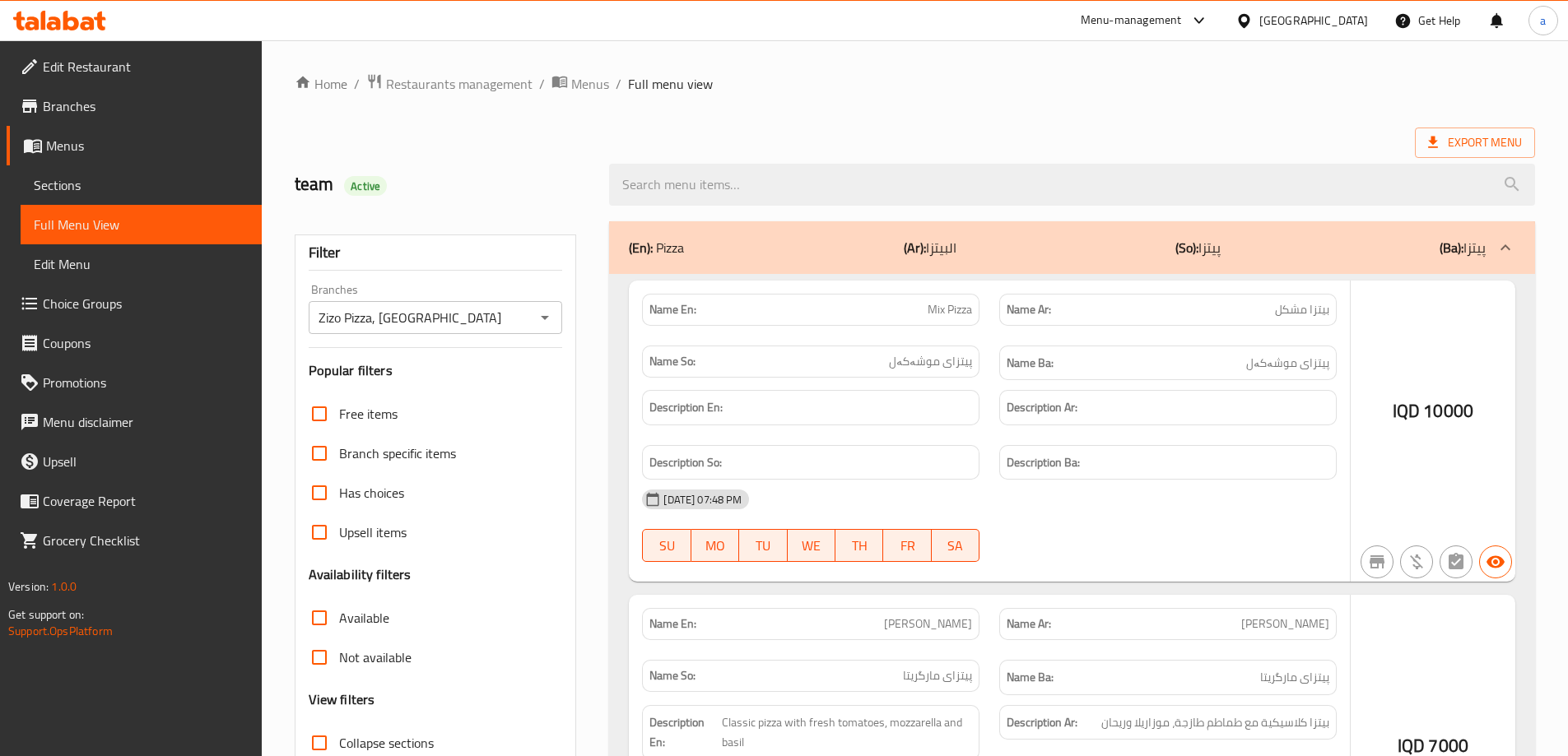
click at [723, 195] on div at bounding box center [784, 378] width 1568 height 756
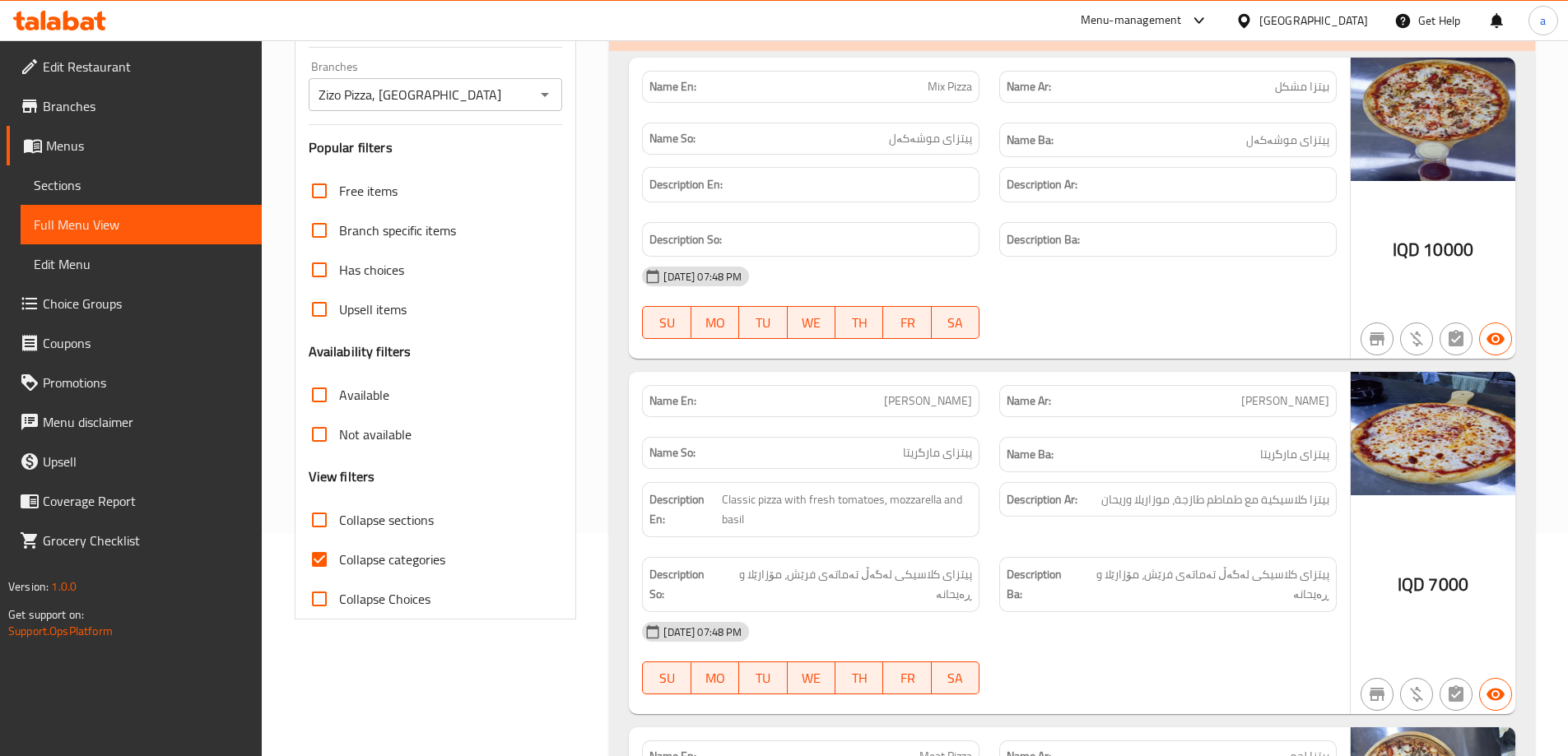
scroll to position [247, 0]
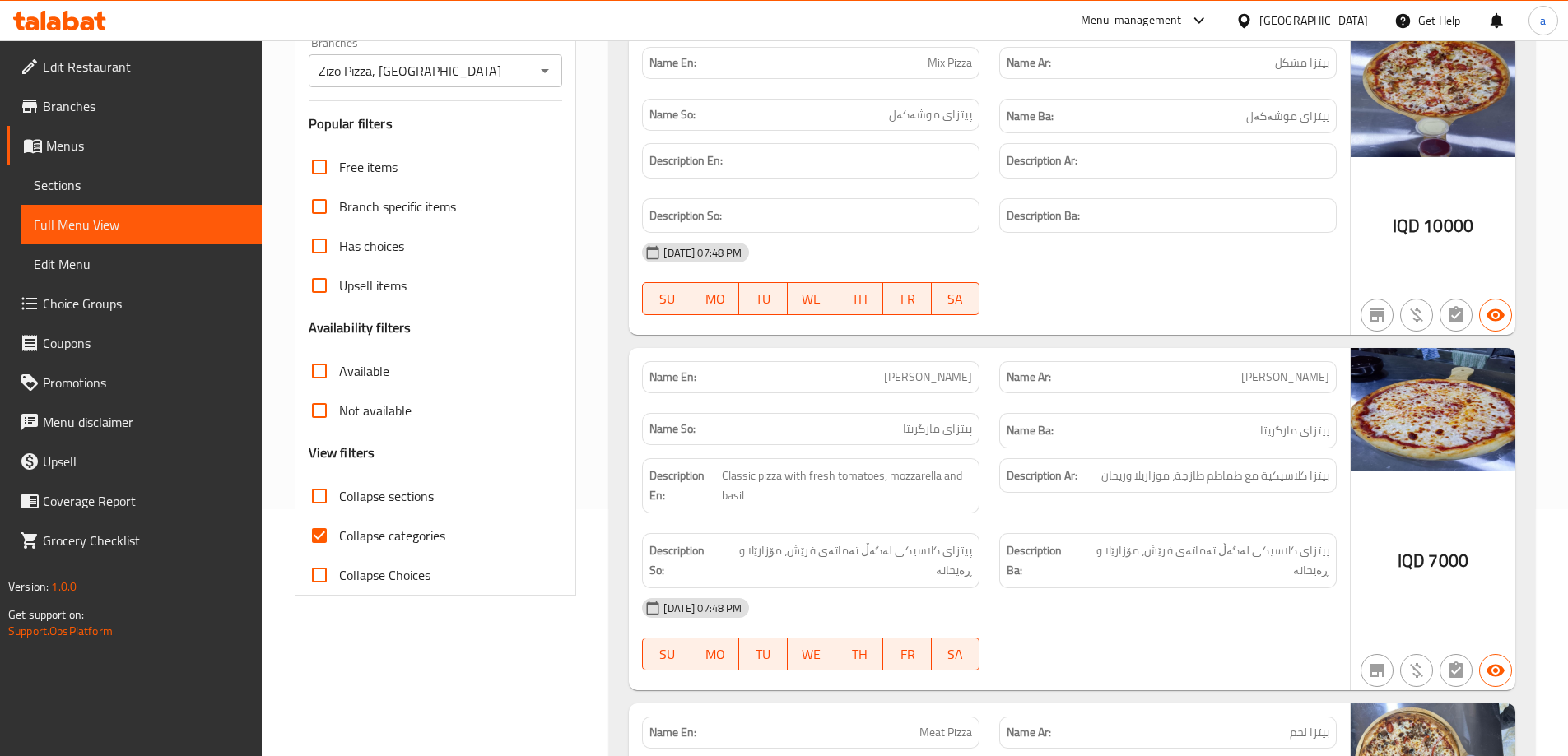
click at [390, 542] on span "Collapse categories" at bounding box center [392, 536] width 106 height 20
click at [339, 542] on input "Collapse categories" at bounding box center [319, 535] width 39 height 39
checkbox input "false"
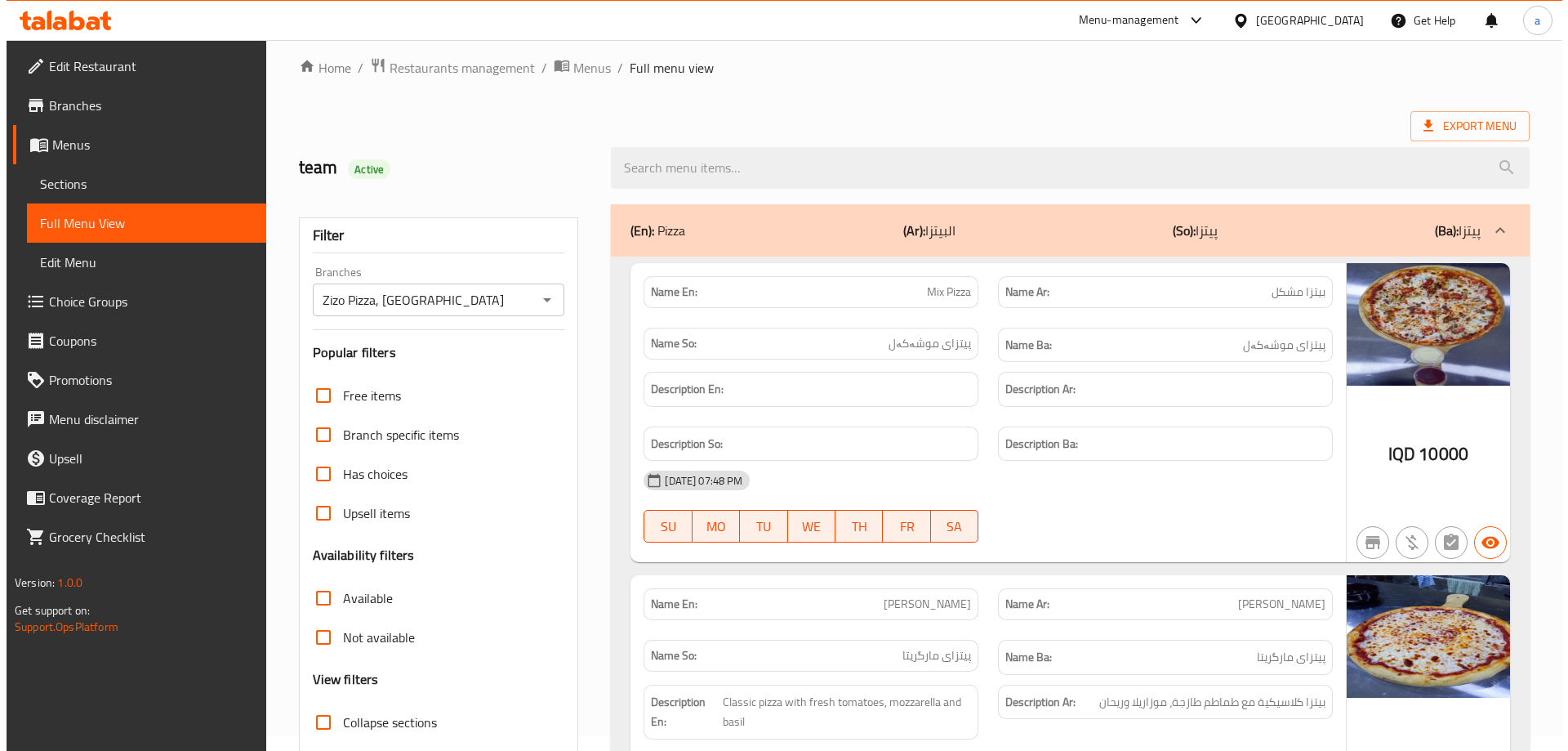
scroll to position [0, 0]
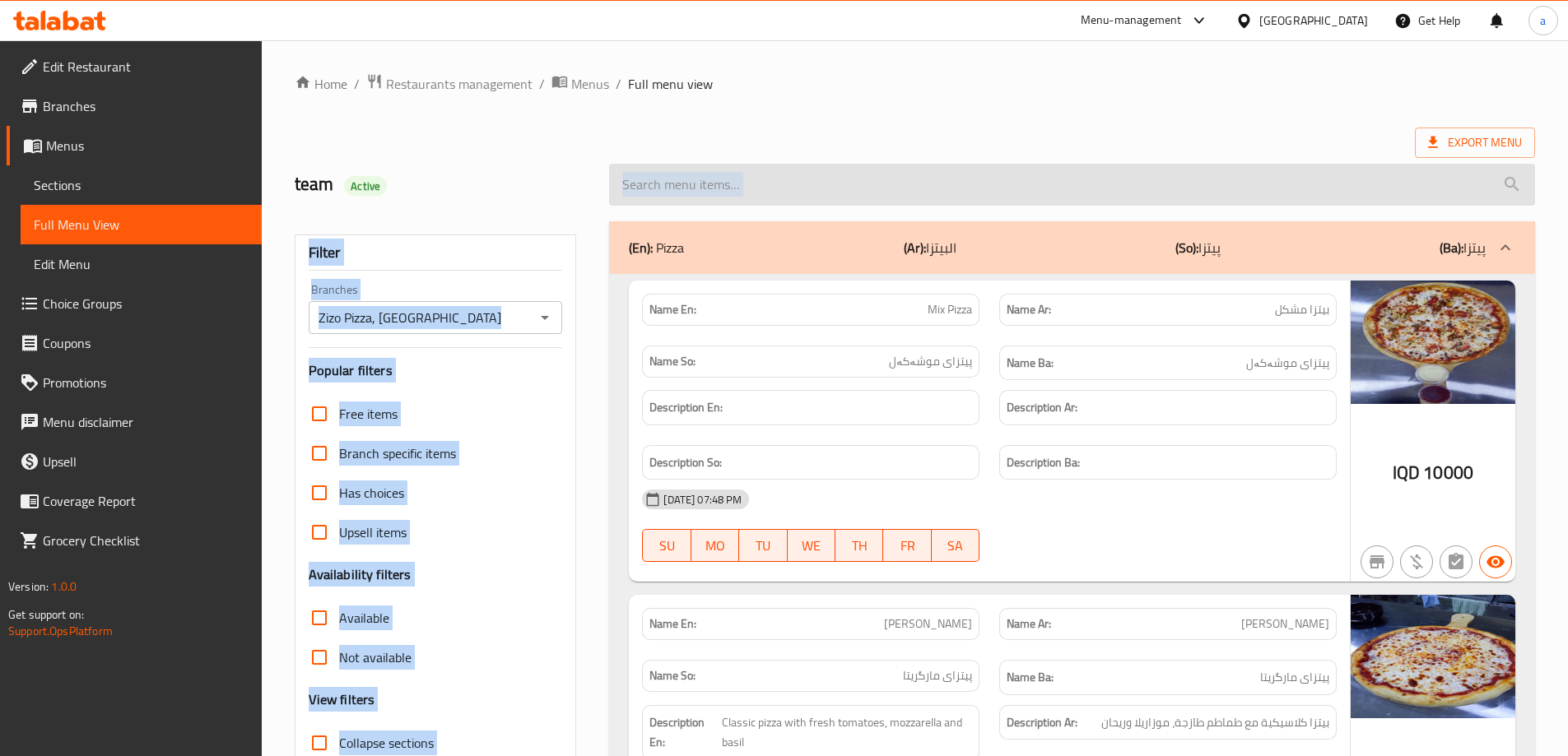
drag, startPoint x: 845, startPoint y: 211, endPoint x: 844, endPoint y: 193, distance: 18.0
click at [844, 193] on input "search" at bounding box center [1071, 185] width 926 height 42
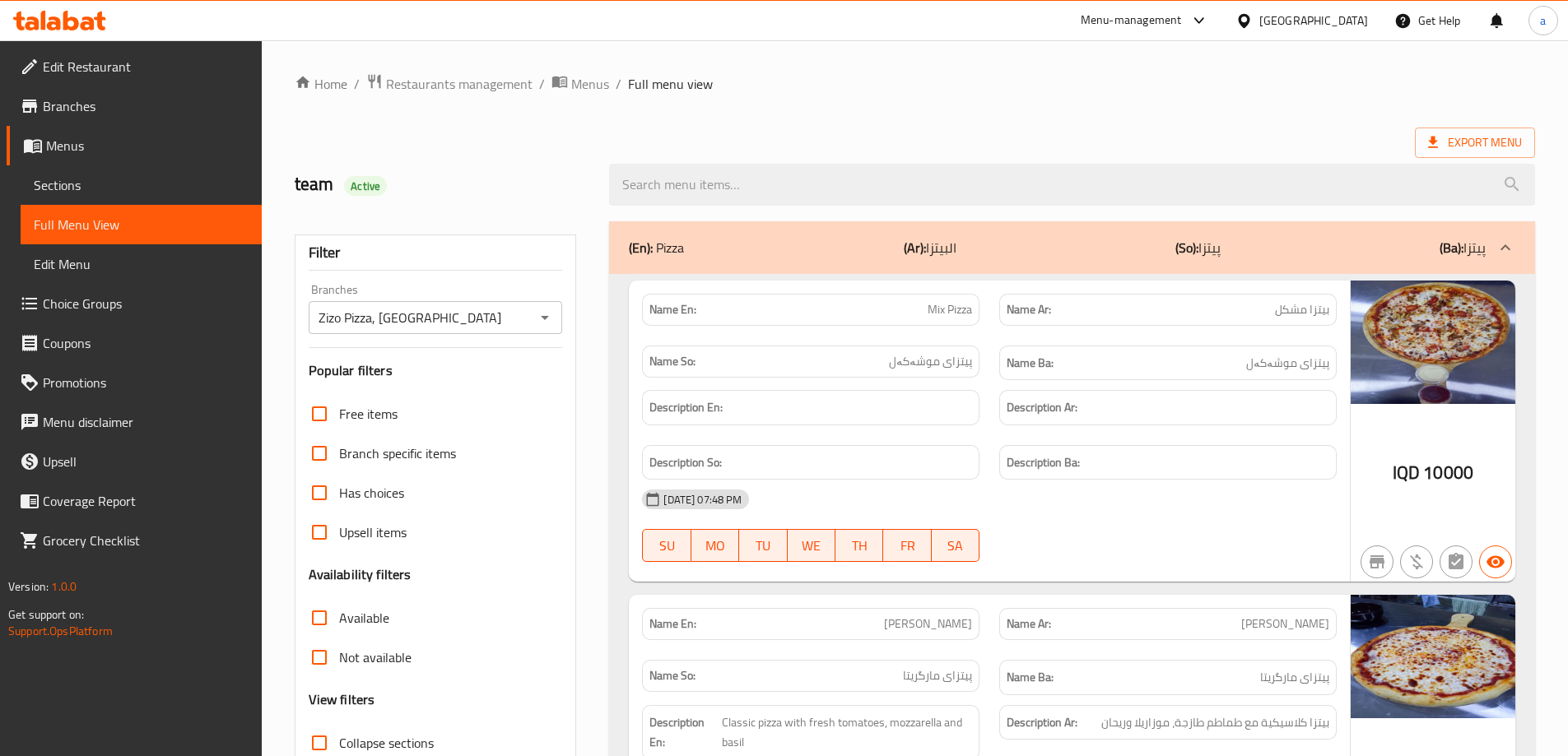
click at [1014, 92] on ol "Home / Restaurants management / Menus / Full menu view" at bounding box center [915, 84] width 1240 height 22
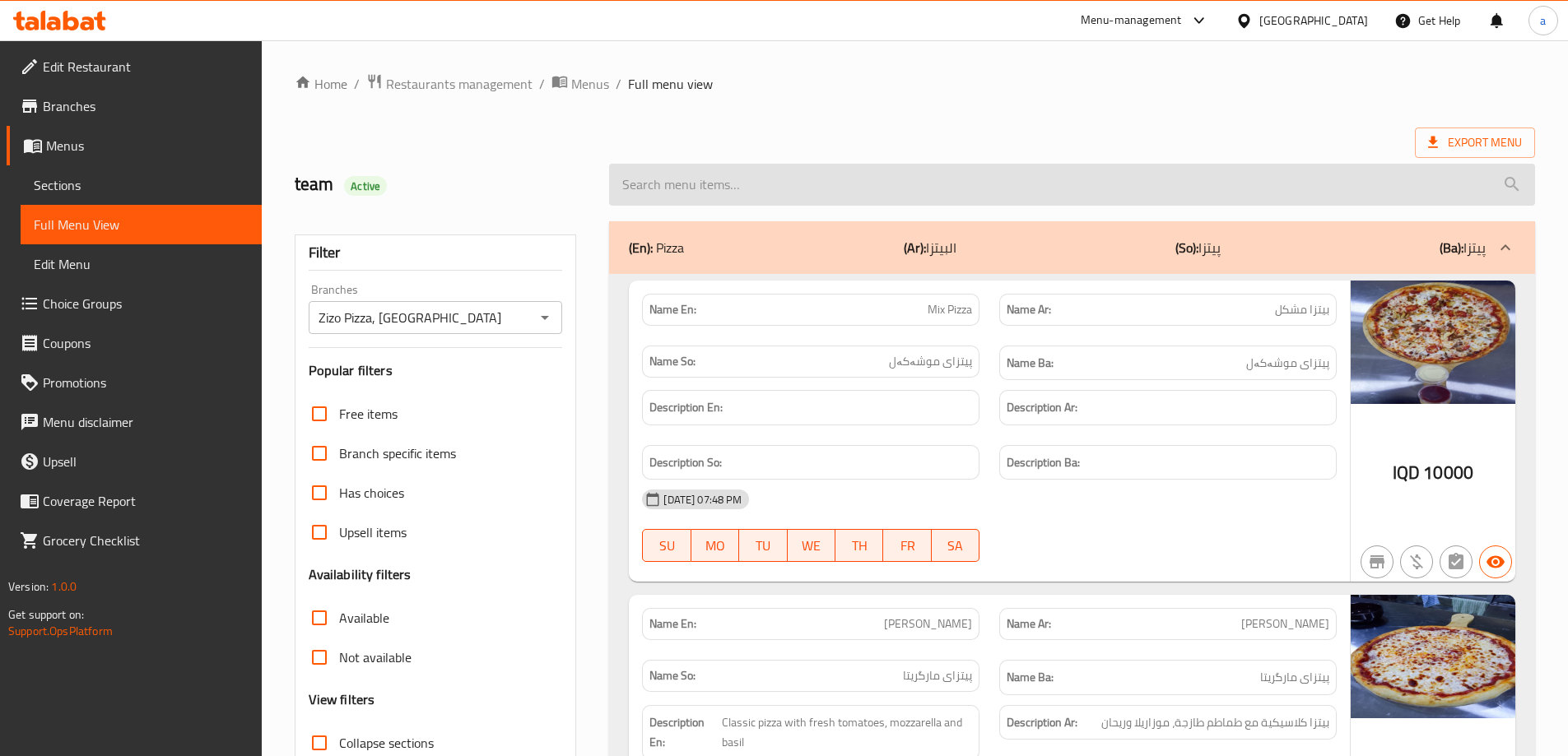
click at [927, 183] on input "search" at bounding box center [1071, 185] width 926 height 42
paste input "Calzone"
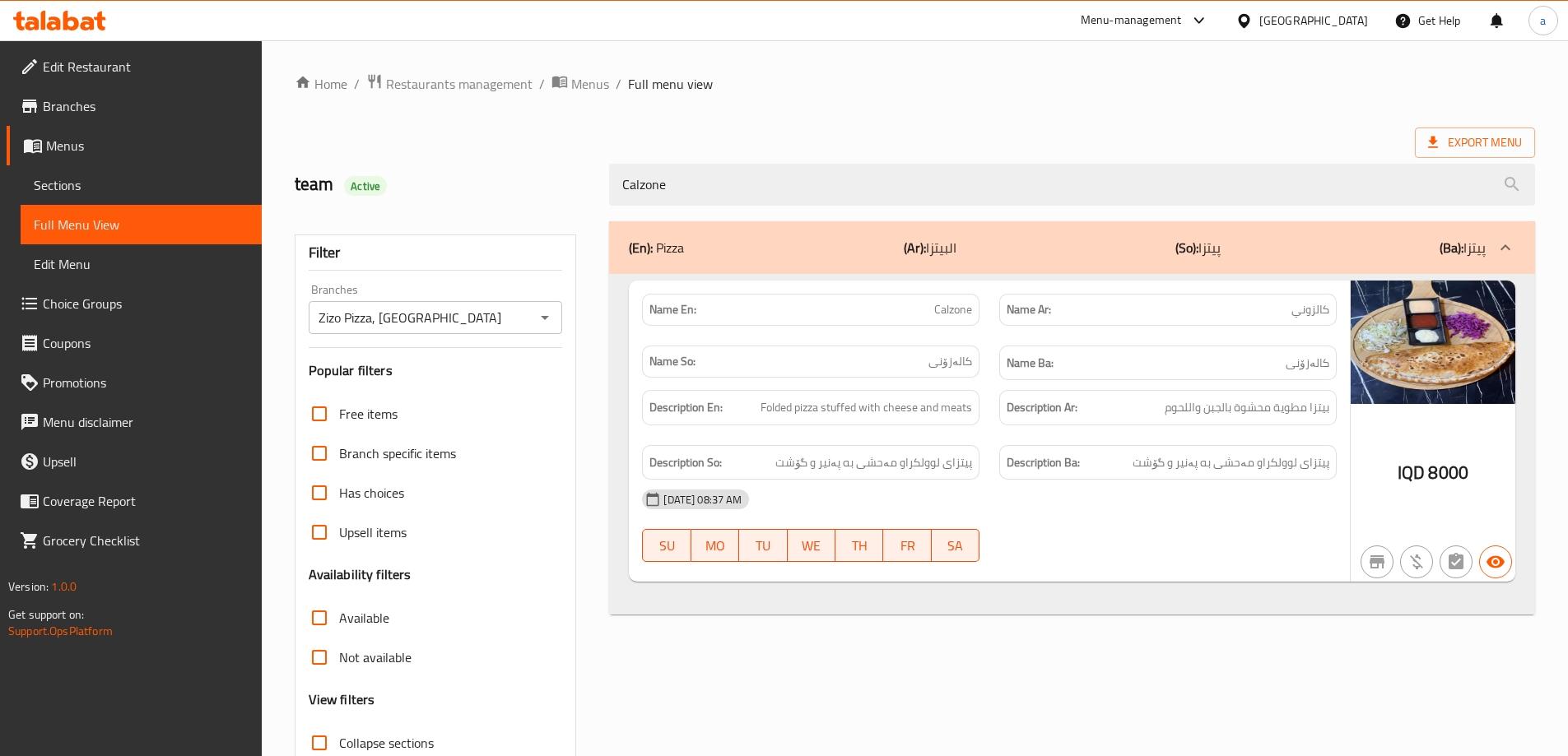
type input "Calzone"
click at [1253, 128] on div "Export Menu" at bounding box center [915, 142] width 1240 height 30
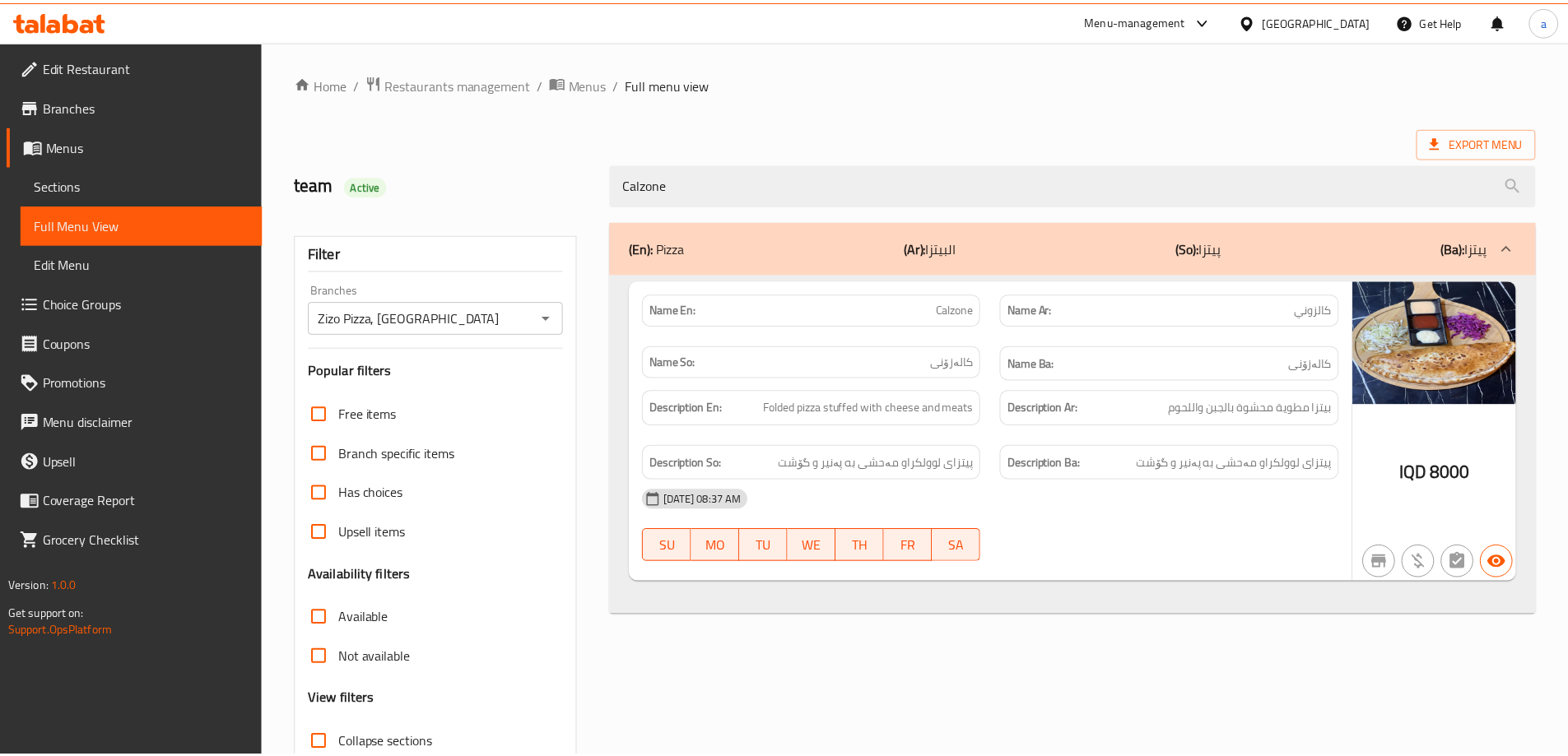
scroll to position [119, 0]
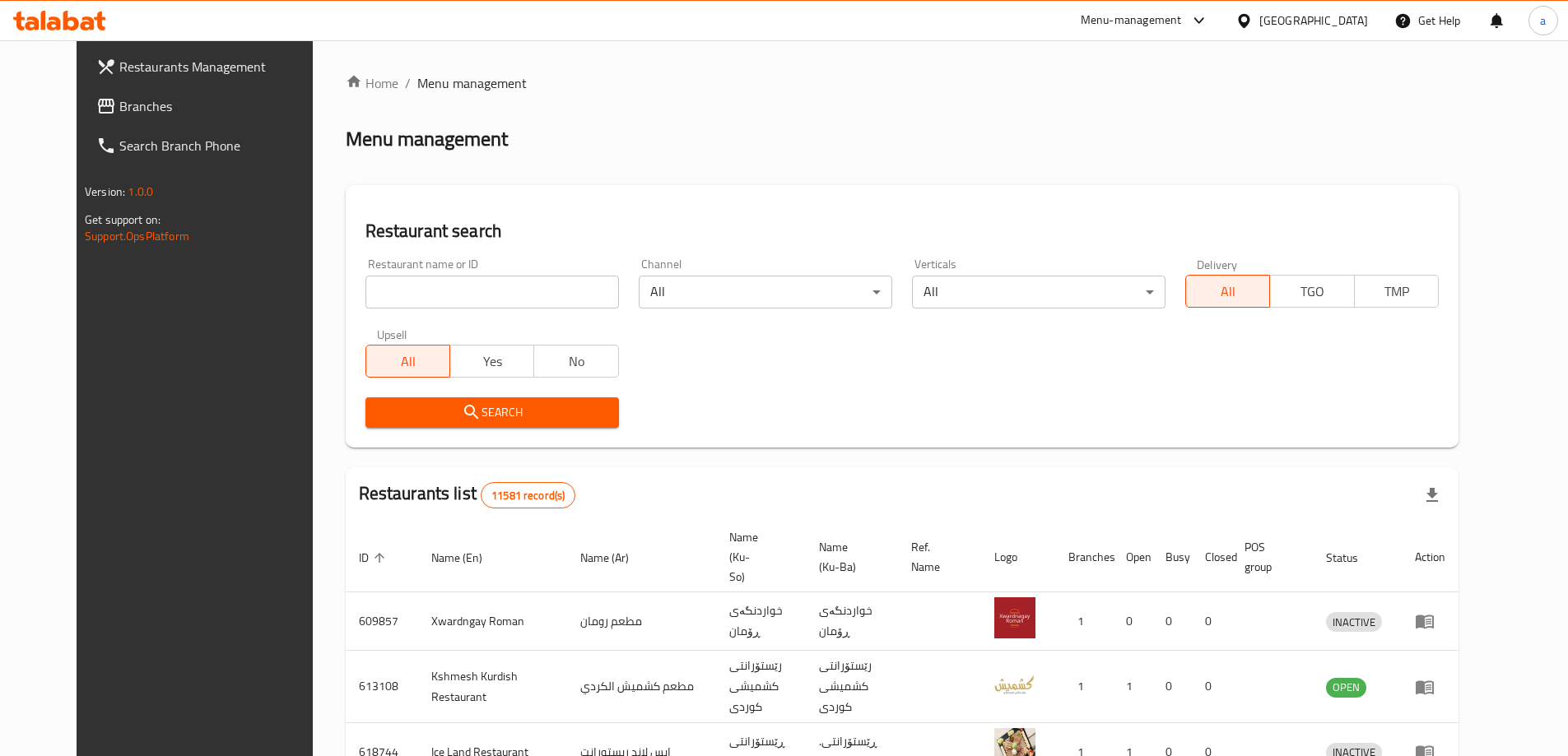
click at [462, 294] on input "search" at bounding box center [492, 292] width 254 height 33
paste input "705721"
type input "705721"
click at [538, 418] on span "Search" at bounding box center [492, 412] width 228 height 21
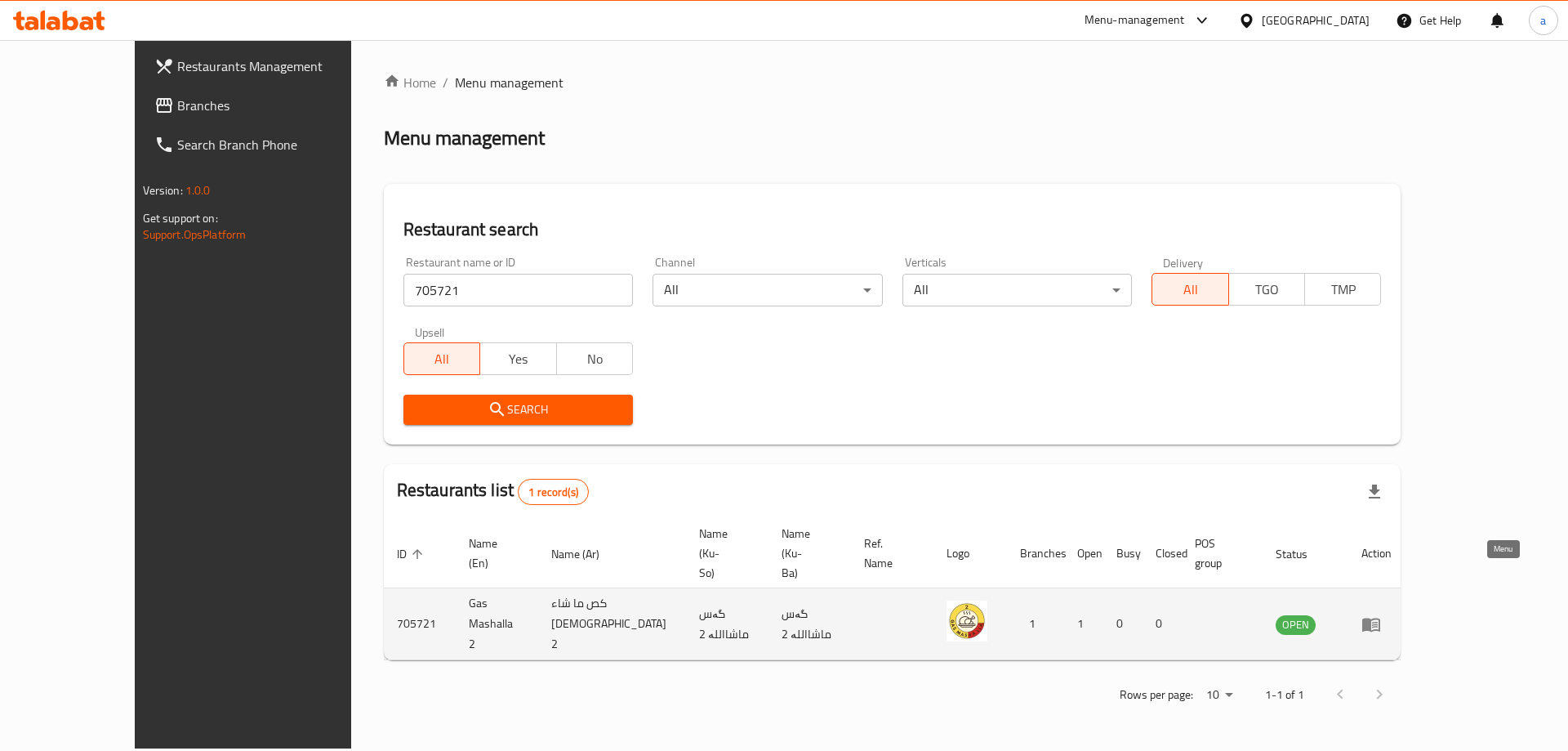
click at [1380, 618] on icon "enhanced table" at bounding box center [1371, 624] width 18 height 14
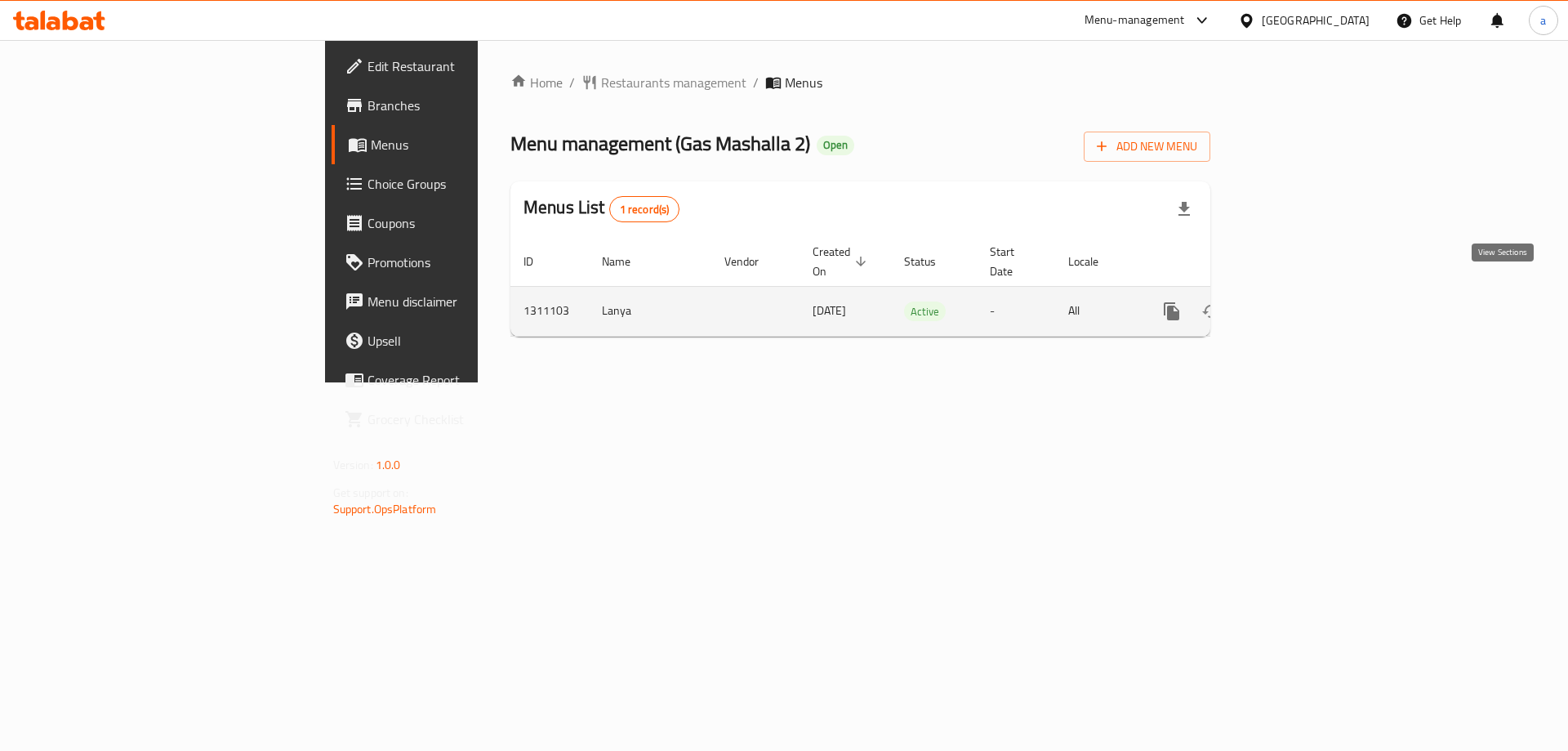
click at [1310, 298] on link "enhanced table" at bounding box center [1289, 311] width 39 height 39
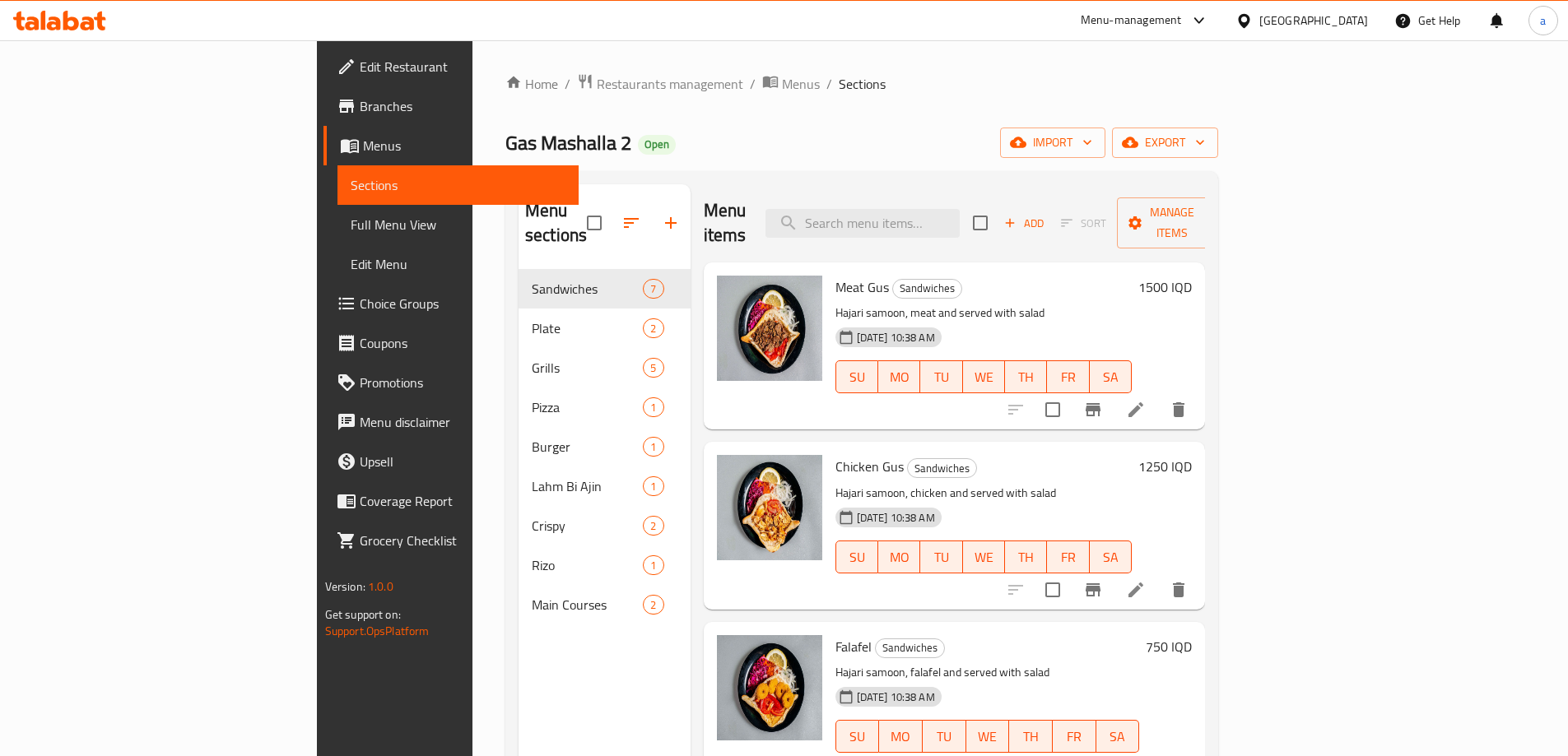
click at [1191, 276] on h6 "1500 IQD" at bounding box center [1165, 287] width 54 height 23
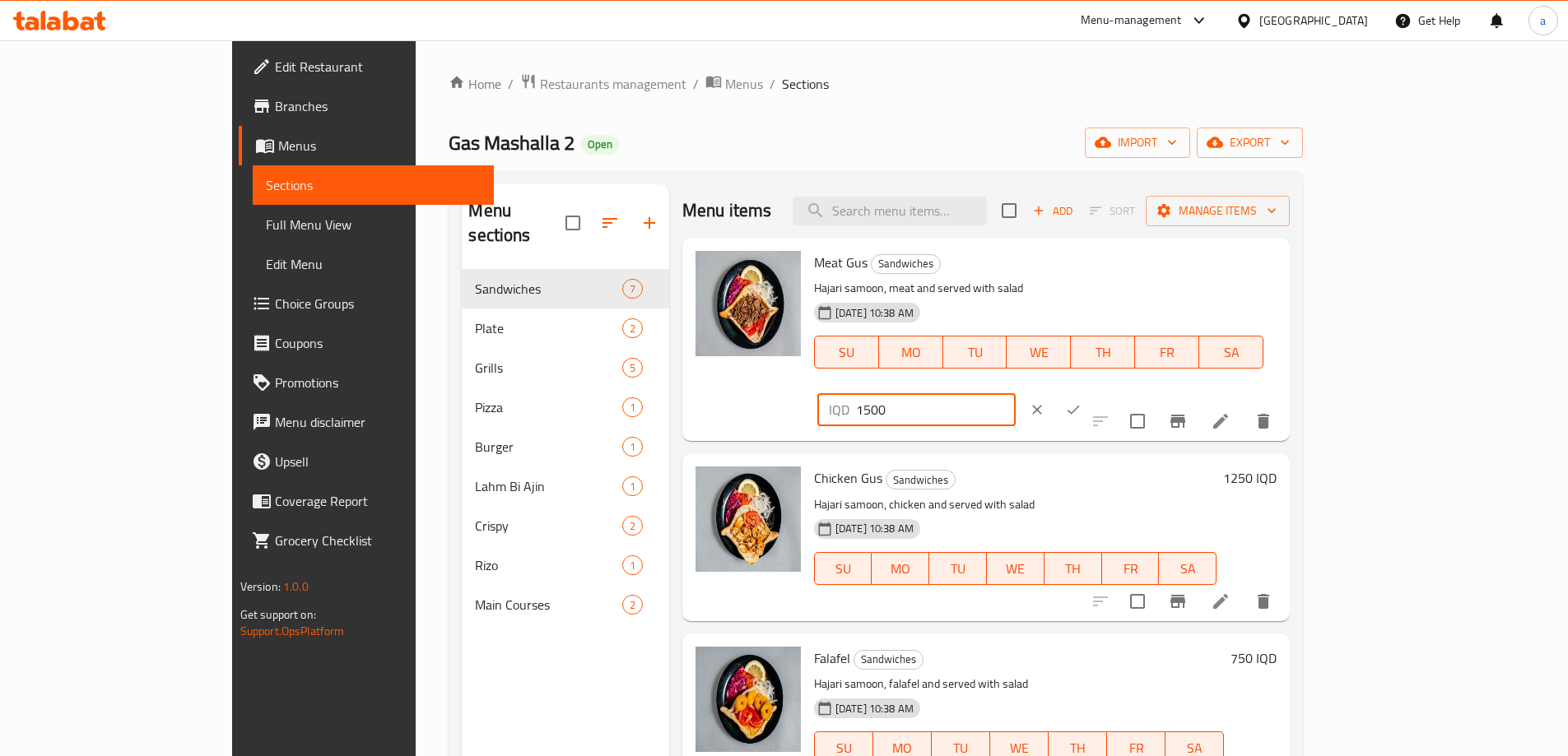
drag, startPoint x: 1330, startPoint y: 262, endPoint x: 1152, endPoint y: 274, distance: 178.4
click at [1152, 274] on div "Meat Gus Sandwiches Hajari samoon, meat and served with salad 11-09-2025 10:38 …" at bounding box center [1045, 339] width 476 height 190
paste input "2"
type input "2500"
click at [1079, 406] on icon "ok" at bounding box center [1074, 410] width 13 height 9
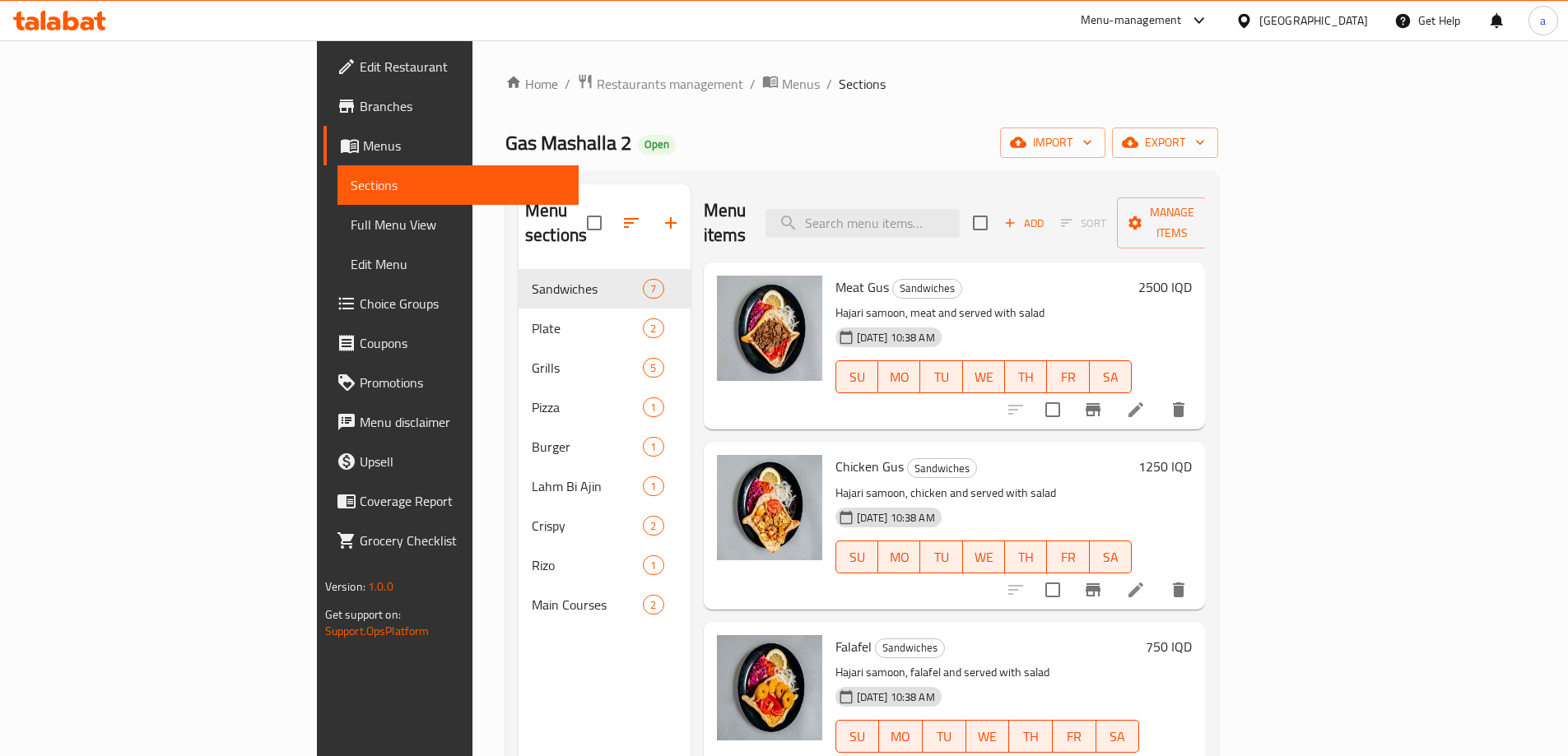
click at [1191, 455] on h6 "1250 IQD" at bounding box center [1165, 466] width 54 height 23
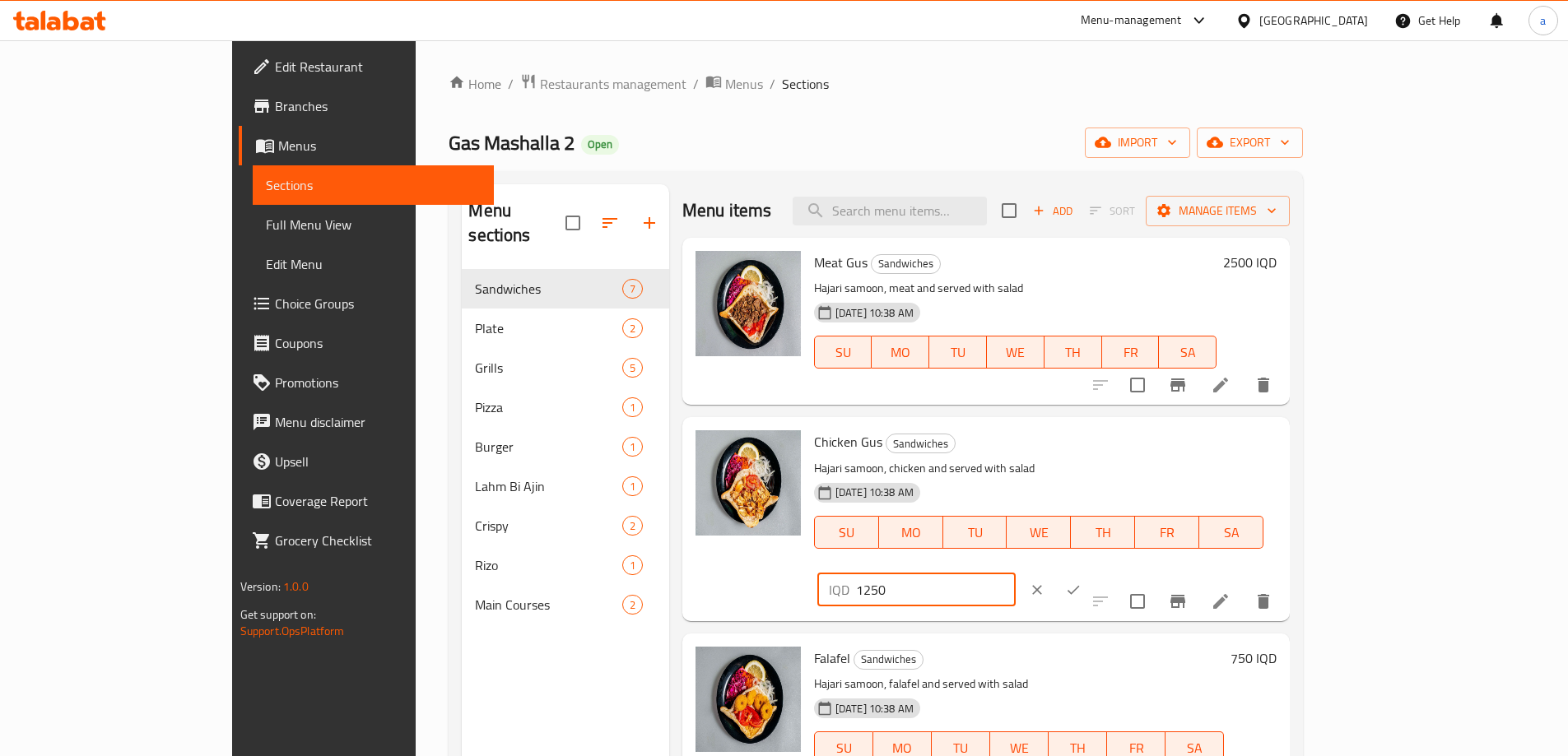
drag, startPoint x: 1357, startPoint y: 440, endPoint x: 1141, endPoint y: 458, distance: 216.7
click at [1141, 458] on div "Chicken Gus Sandwiches Hajari samoon, chicken and served with salad 11-09-2025 …" at bounding box center [1045, 519] width 476 height 190
paste input "200"
type input "2000"
click at [1081, 581] on icon "ok" at bounding box center [1073, 590] width 16 height 16
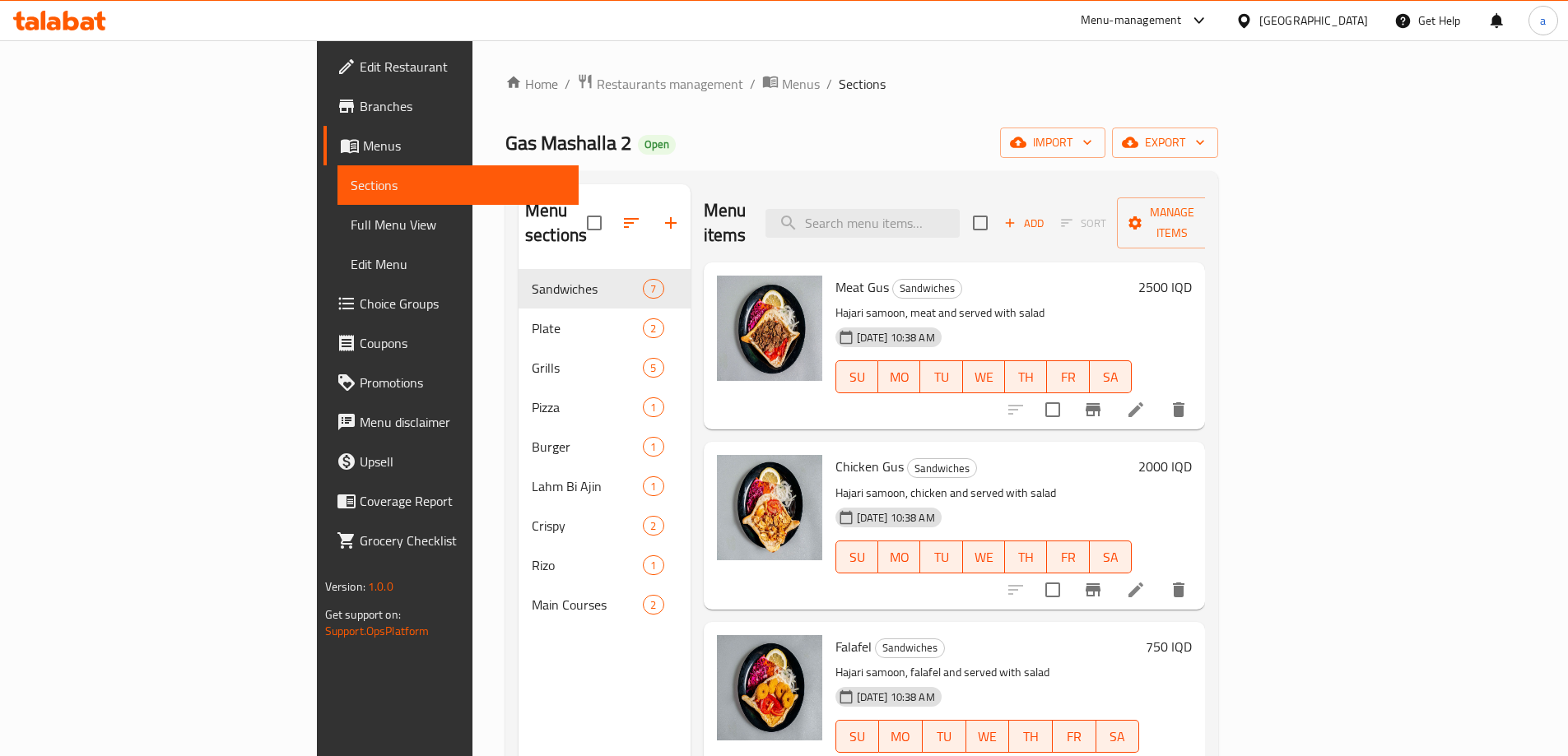
click at [1191, 635] on h6 "750 IQD" at bounding box center [1168, 646] width 46 height 23
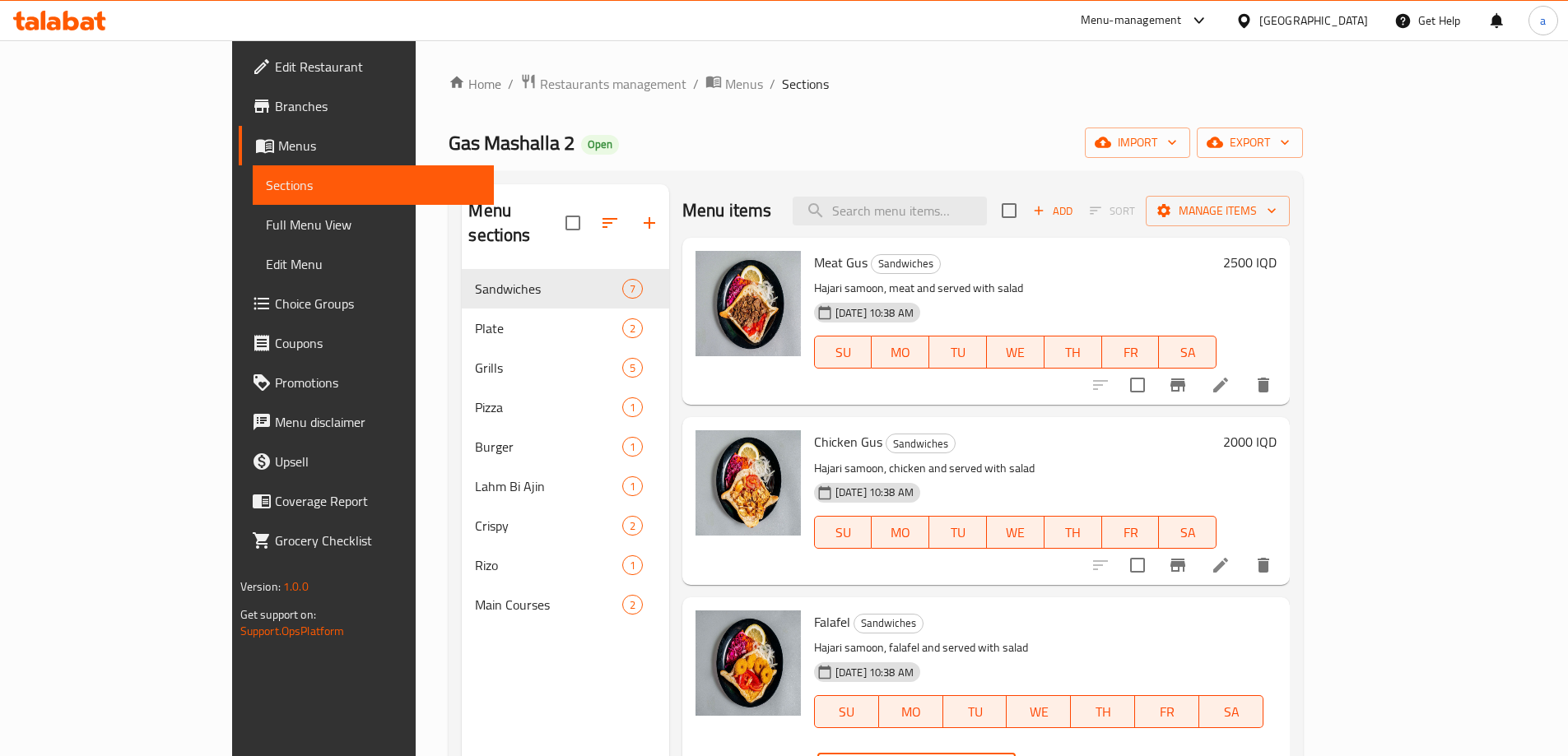
drag, startPoint x: 1314, startPoint y: 625, endPoint x: 1202, endPoint y: 634, distance: 112.4
click at [1202, 634] on div "Falafel Sandwiches Hajari samoon, falafel and served with salad 11-09-2025 10:3…" at bounding box center [1045, 699] width 476 height 190
type input "1000"
click at [1081, 755] on icon "ok" at bounding box center [1073, 769] width 16 height 16
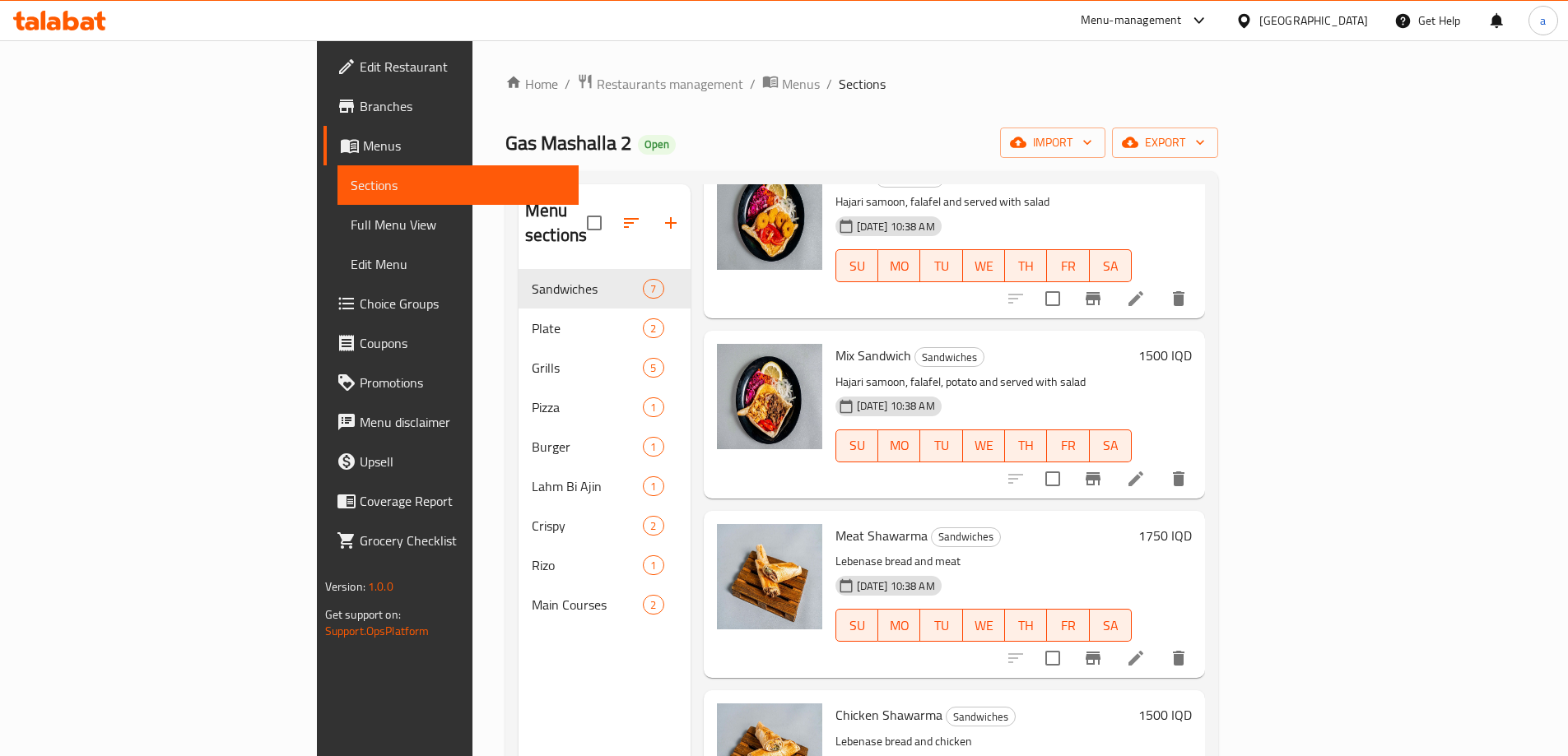
scroll to position [494, 0]
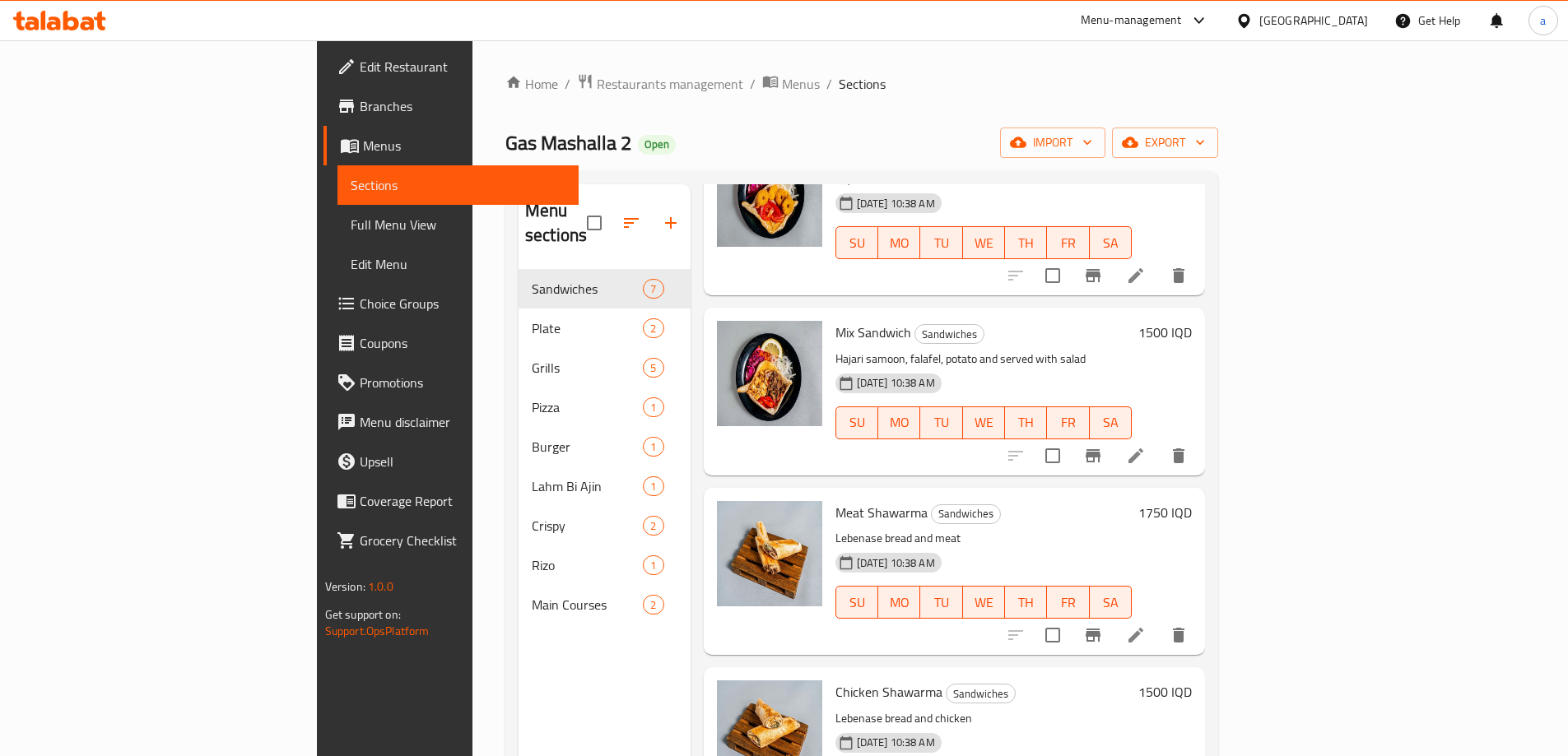
click at [1191, 501] on h6 "1750 IQD" at bounding box center [1165, 512] width 54 height 23
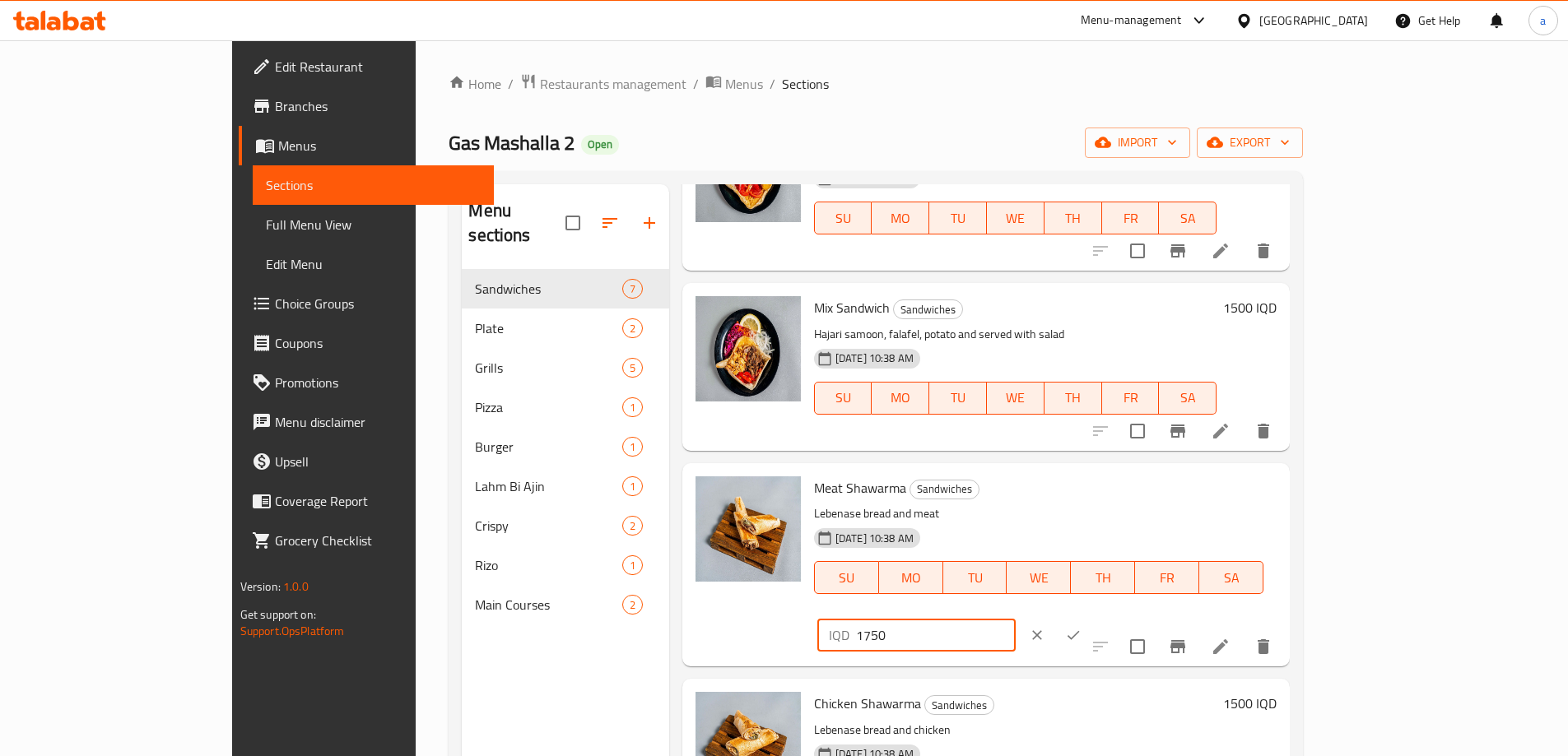
drag, startPoint x: 1351, startPoint y: 490, endPoint x: 1244, endPoint y: 500, distance: 107.5
click at [1016, 619] on div "IQD 1750 ​" at bounding box center [916, 635] width 198 height 33
paste input "250"
type input "2500"
click at [1081, 627] on icon "ok" at bounding box center [1073, 635] width 16 height 16
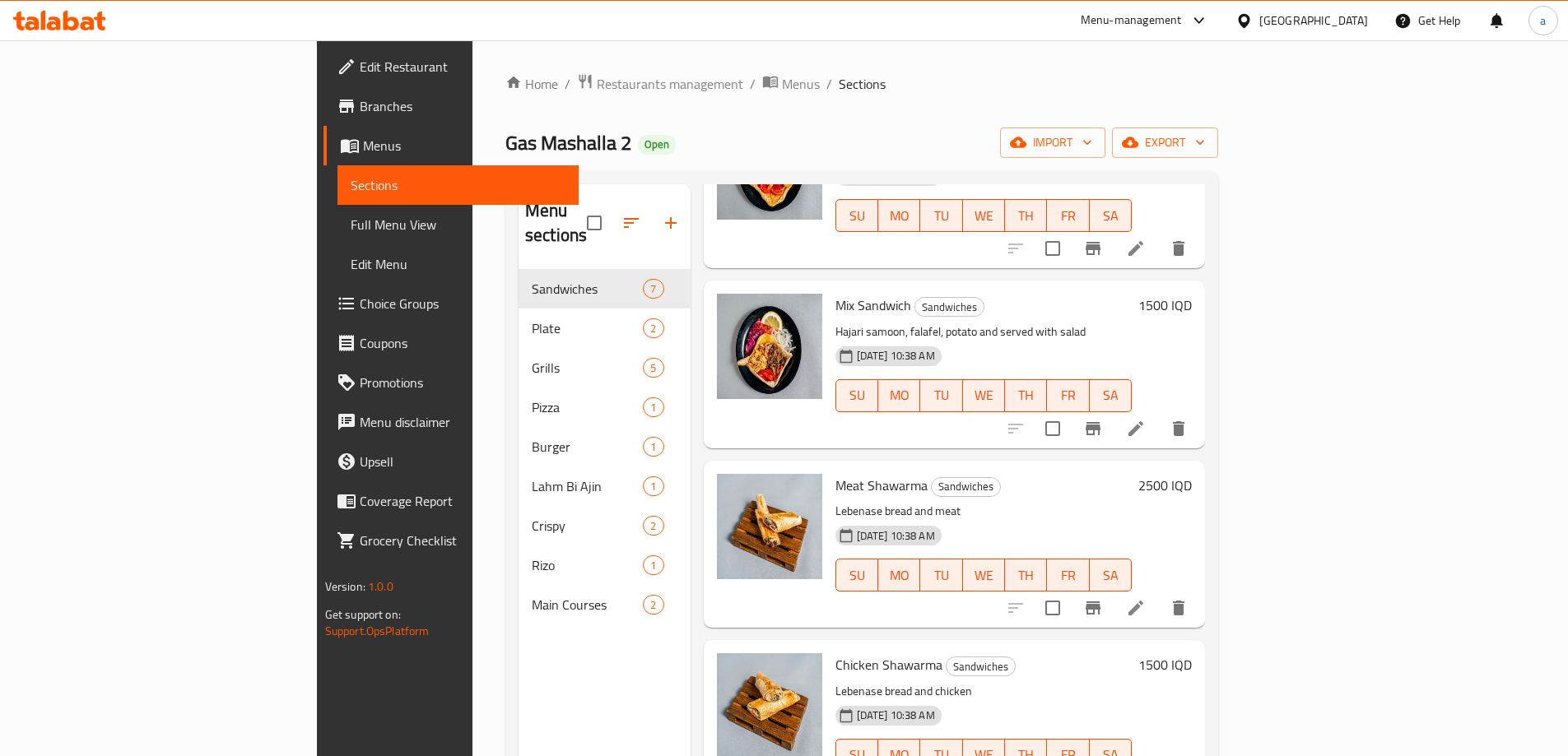
scroll to position [543, 0]
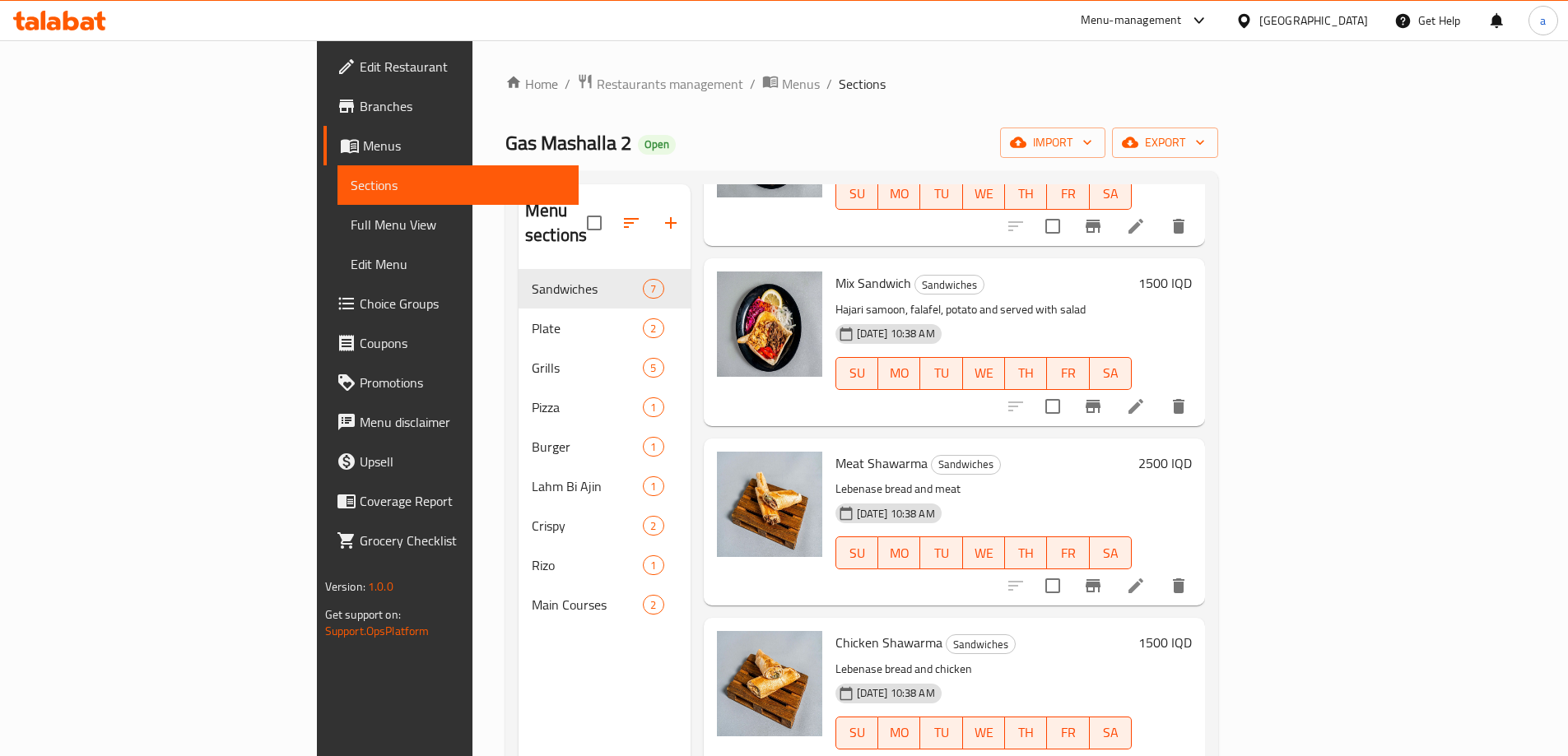
click at [1191, 631] on h6 "1500 IQD" at bounding box center [1165, 642] width 54 height 23
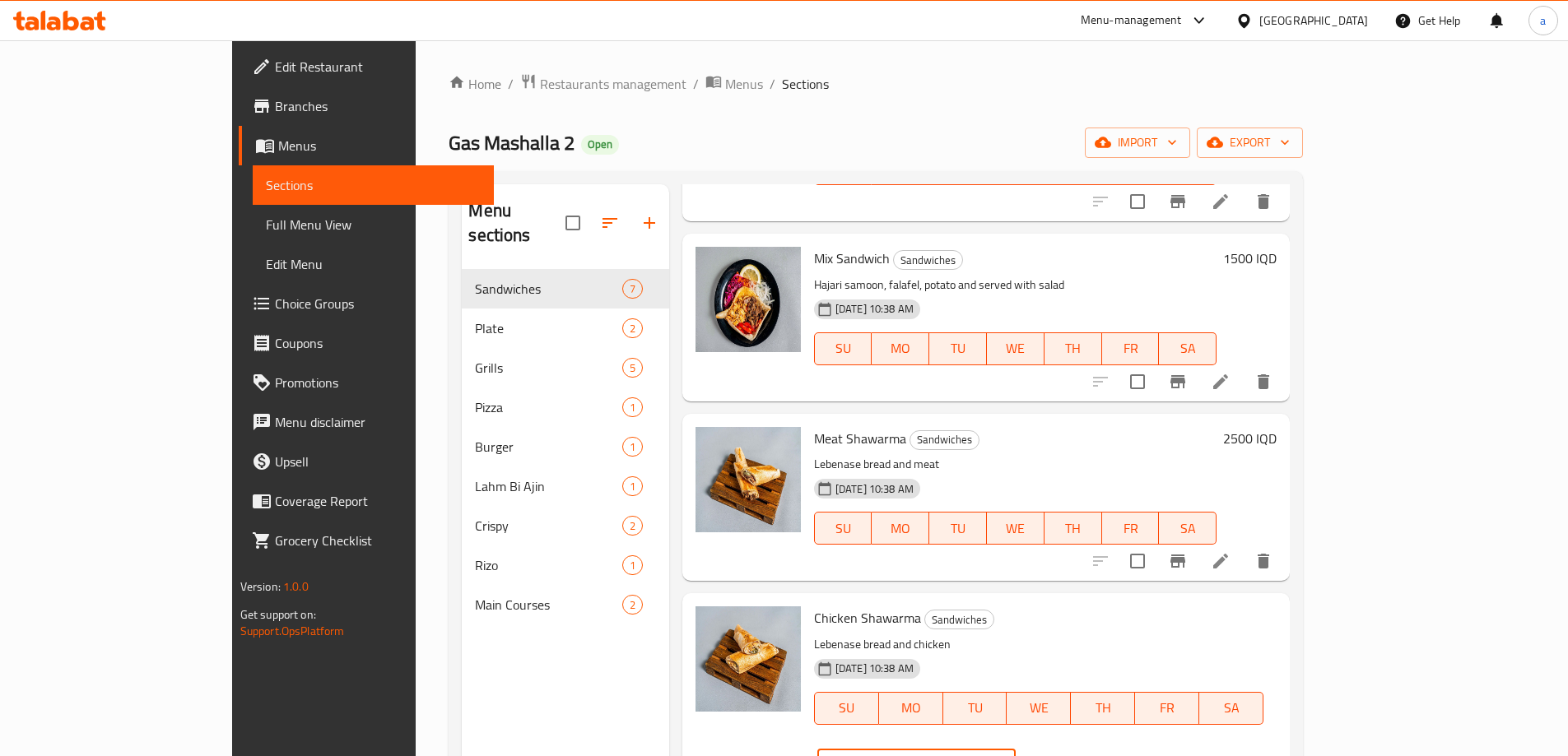
drag, startPoint x: 1350, startPoint y: 621, endPoint x: 1169, endPoint y: 630, distance: 181.2
click at [1169, 630] on div "Chicken Shawarma Sandwiches Lebenase bread and chicken 11-09-2025 10:38 AM SU M…" at bounding box center [1045, 694] width 476 height 190
paste input "20"
type input "2000"
click at [1081, 755] on icon "ok" at bounding box center [1073, 766] width 16 height 16
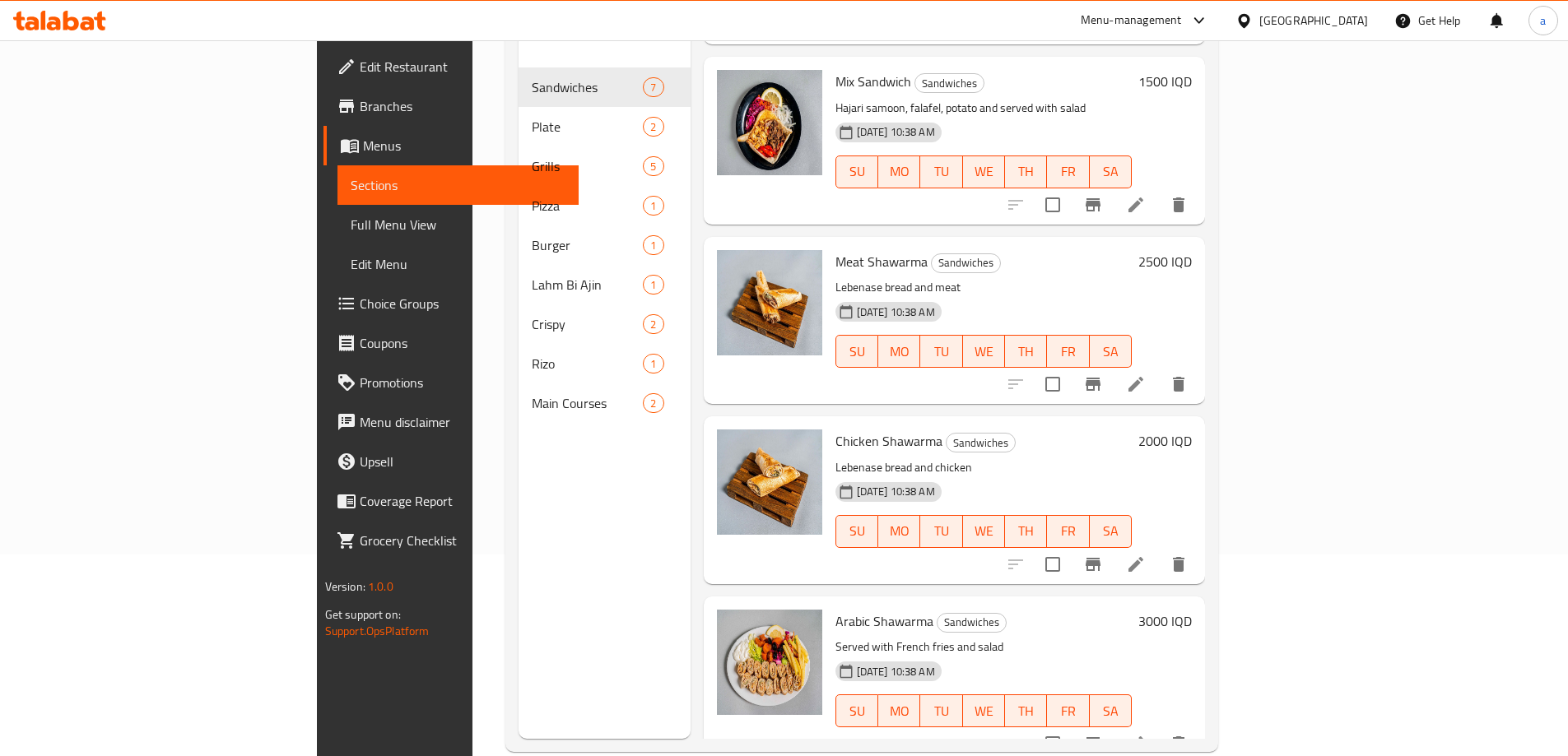
scroll to position [230, 0]
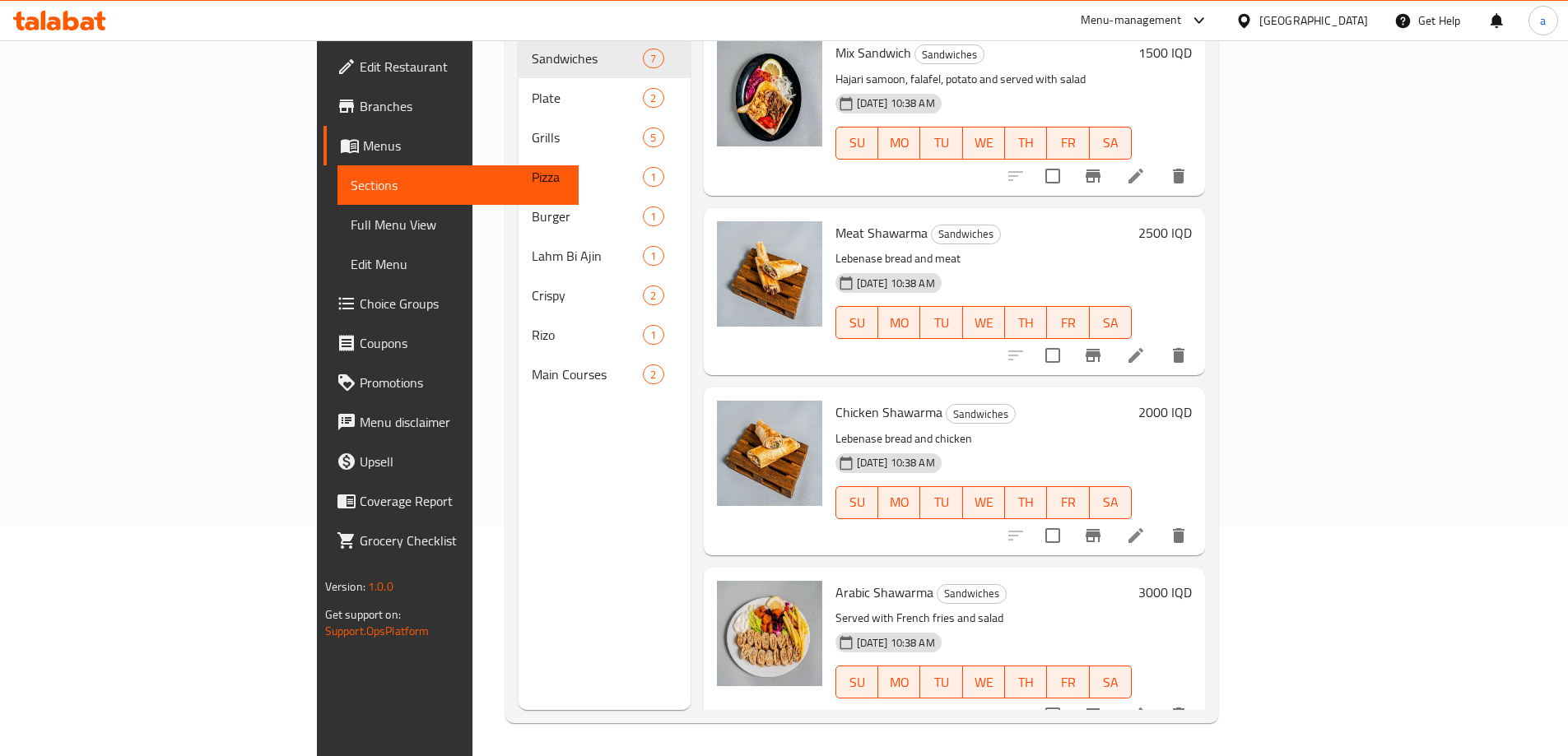
click at [1191, 580] on h6 "3000 IQD" at bounding box center [1165, 591] width 54 height 23
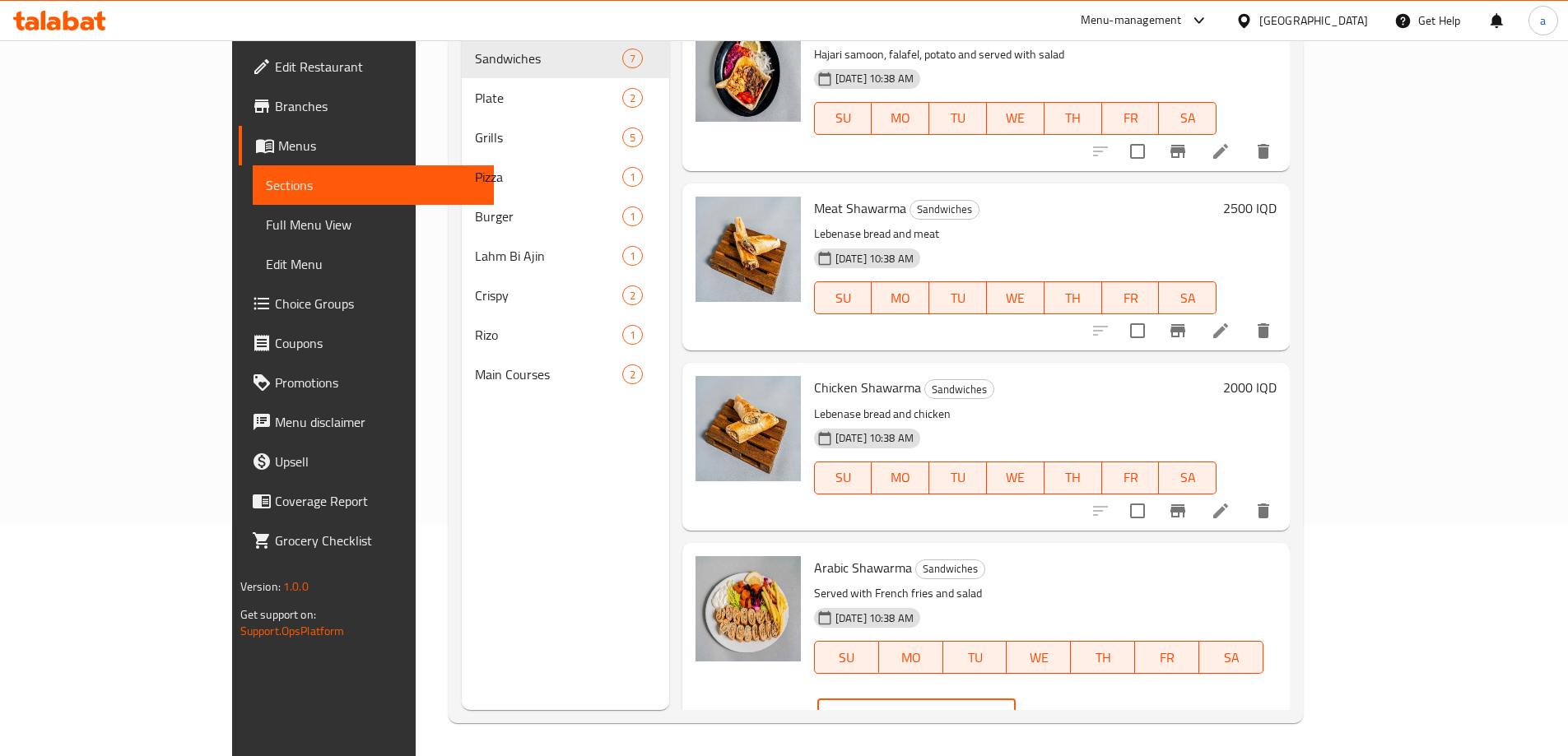
drag, startPoint x: 1363, startPoint y: 571, endPoint x: 1179, endPoint y: 581, distance: 184.3
click at [1179, 581] on div "Arabic Shawarma Sandwiches Served with French fries and salad 11-09-2025 10:38 …" at bounding box center [1045, 644] width 476 height 190
paste input "4"
type input "4000"
click at [1081, 707] on icon "ok" at bounding box center [1073, 715] width 16 height 16
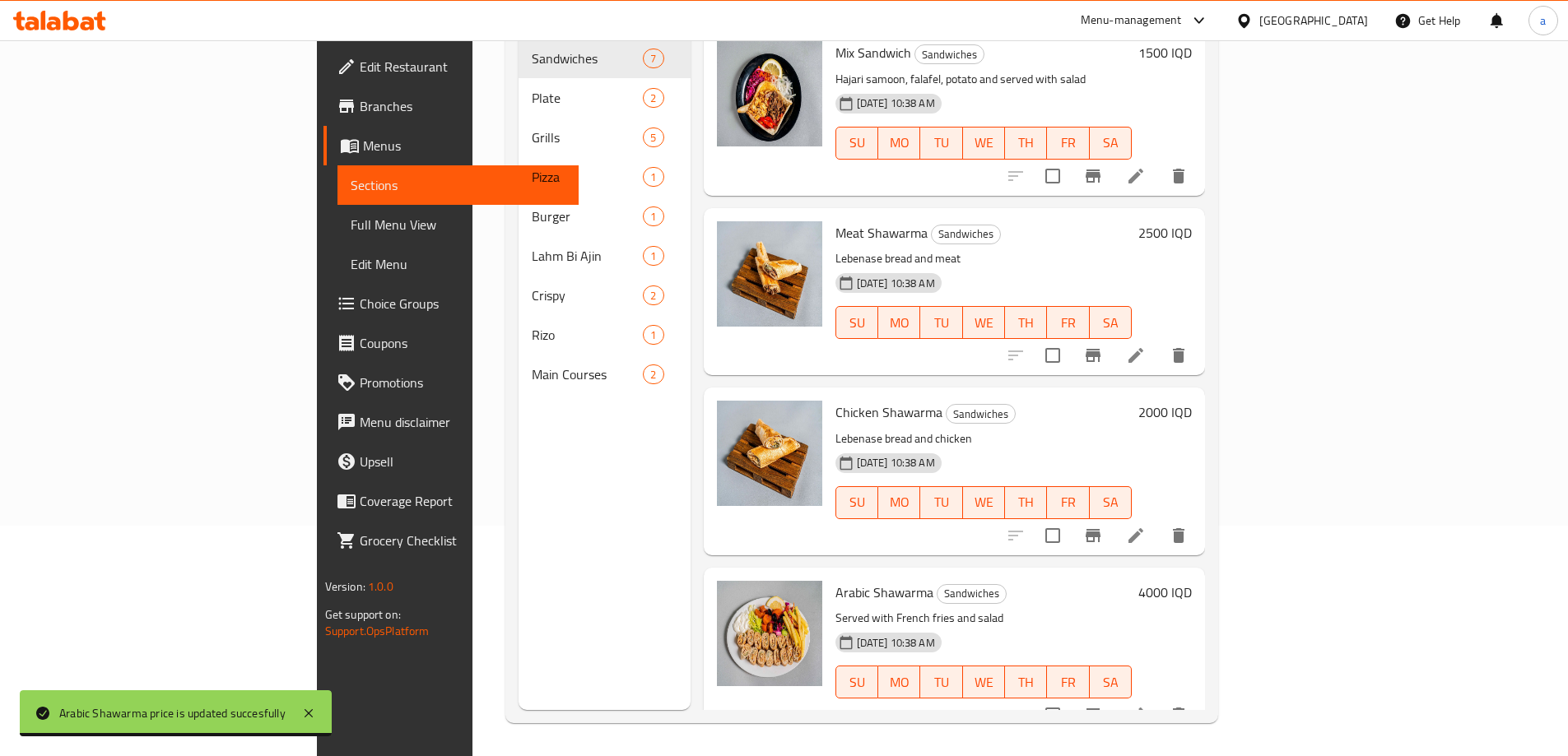
click at [519, 462] on div "Menu sections Sandwiches 7 Plate 2 Grills 5 Pizza 1 Burger 1 Lahm Bi Ajin 1 Cri…" at bounding box center [604, 331] width 172 height 756
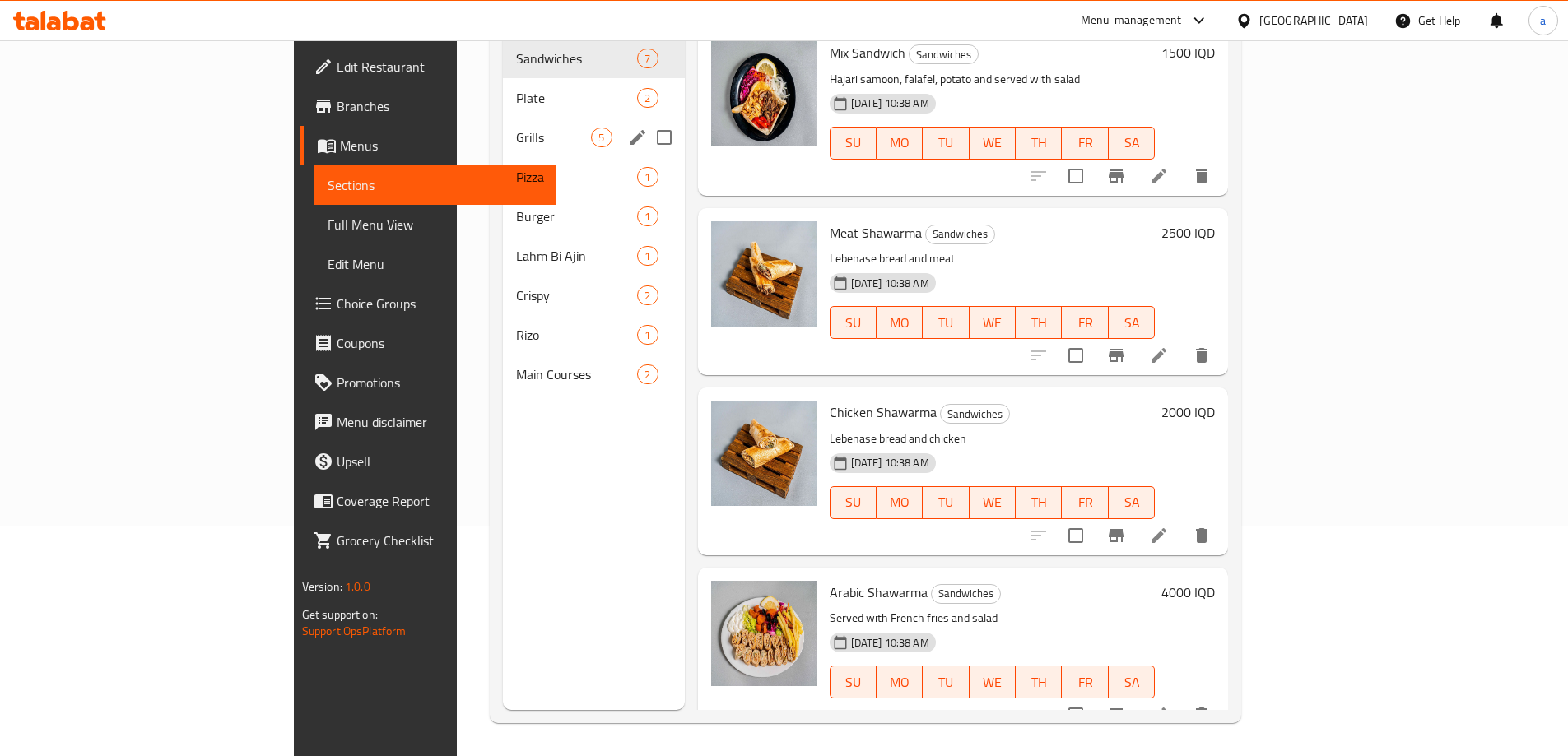
click at [503, 124] on div "Grills 5" at bounding box center [593, 136] width 181 height 39
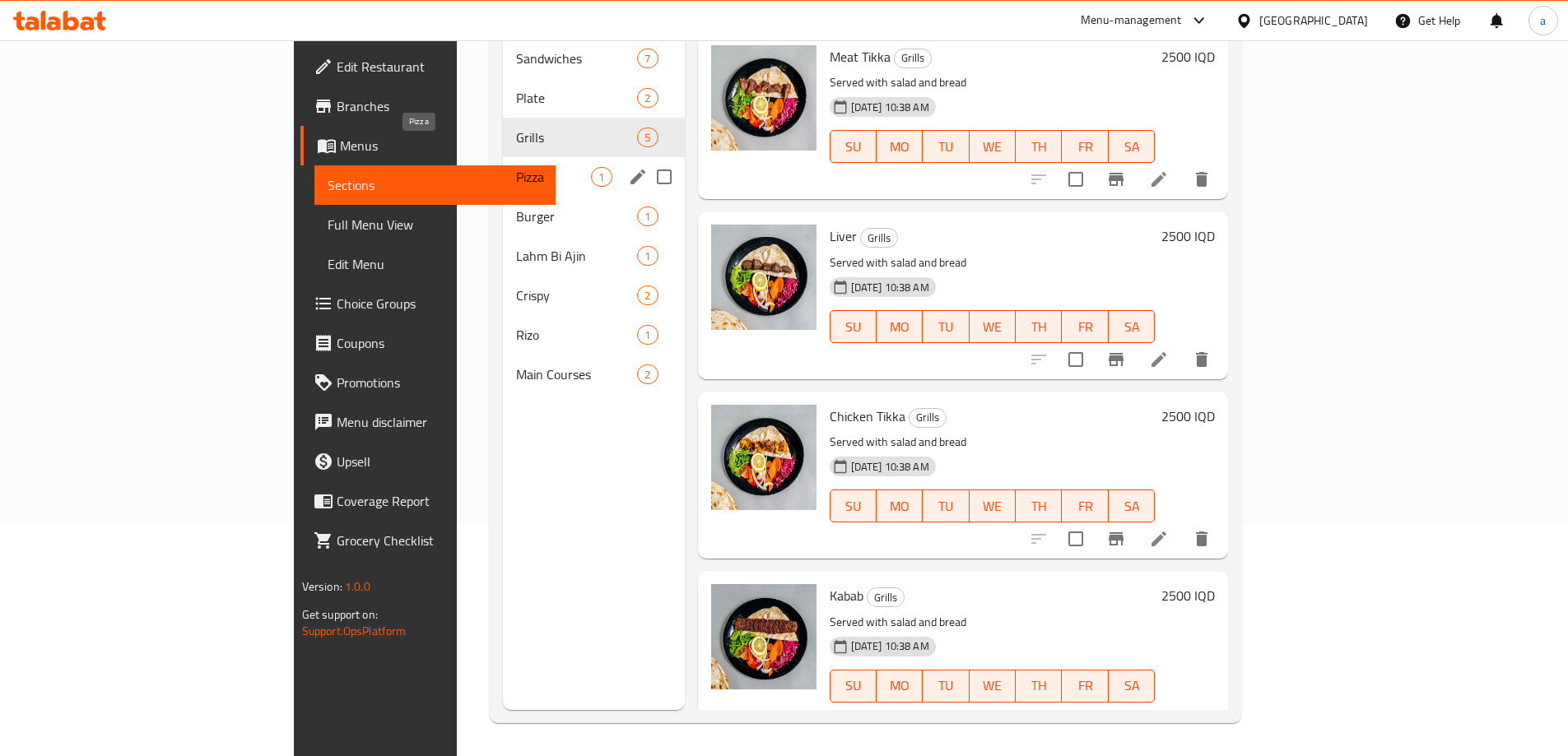
click at [516, 167] on span "Pizza" at bounding box center [553, 177] width 75 height 20
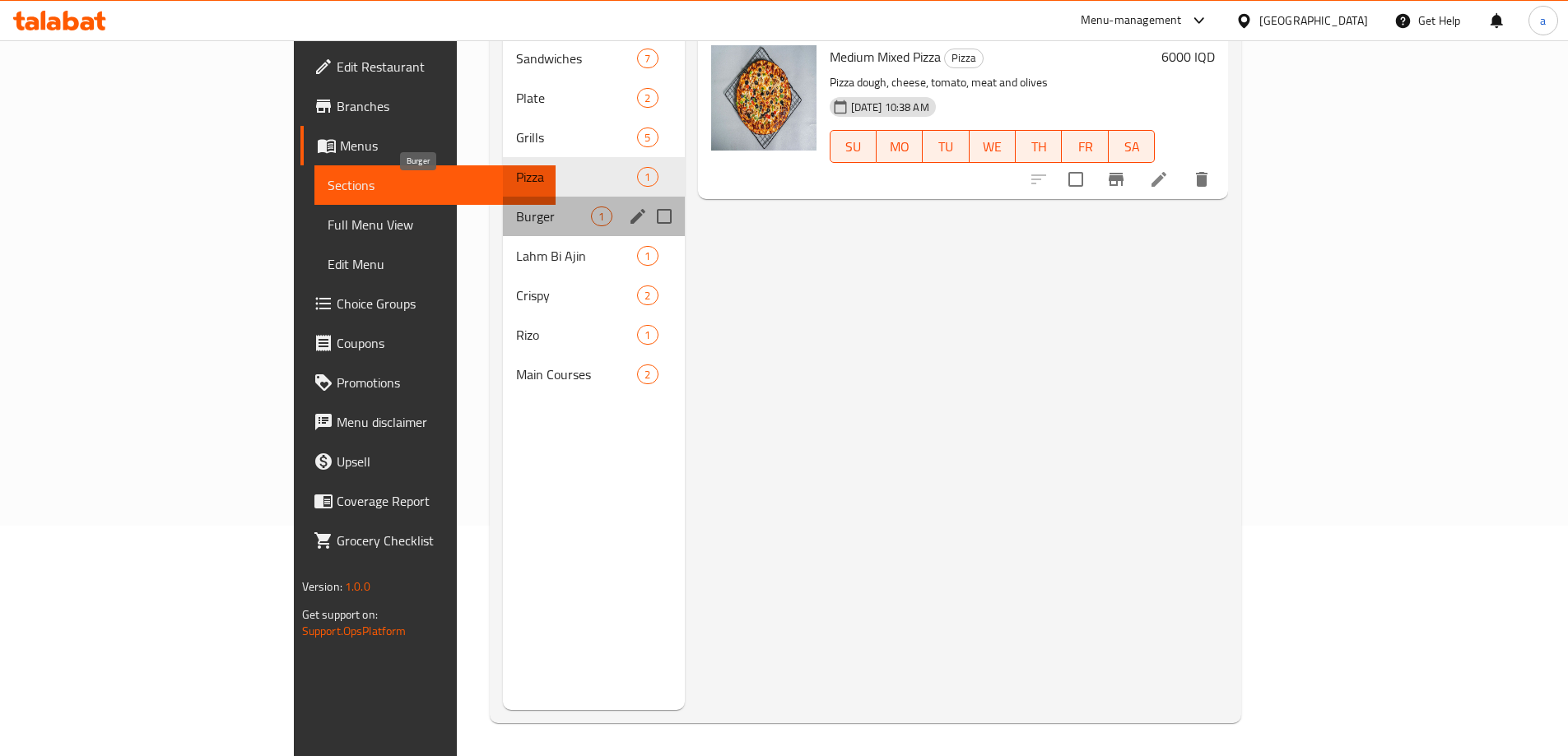
click at [516, 207] on span "Burger" at bounding box center [553, 217] width 75 height 20
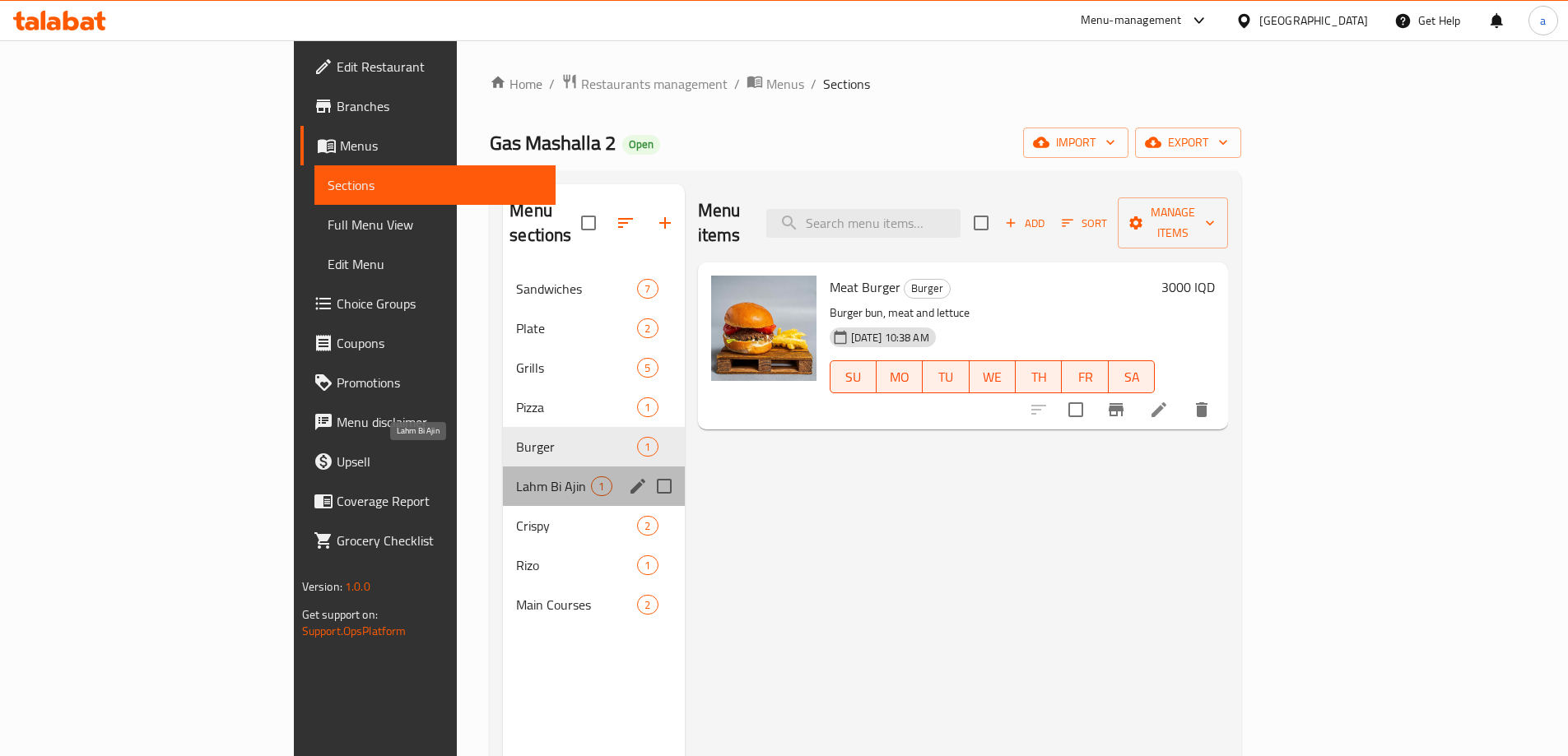
click at [516, 477] on span "Lahm Bi Ajin" at bounding box center [553, 487] width 75 height 20
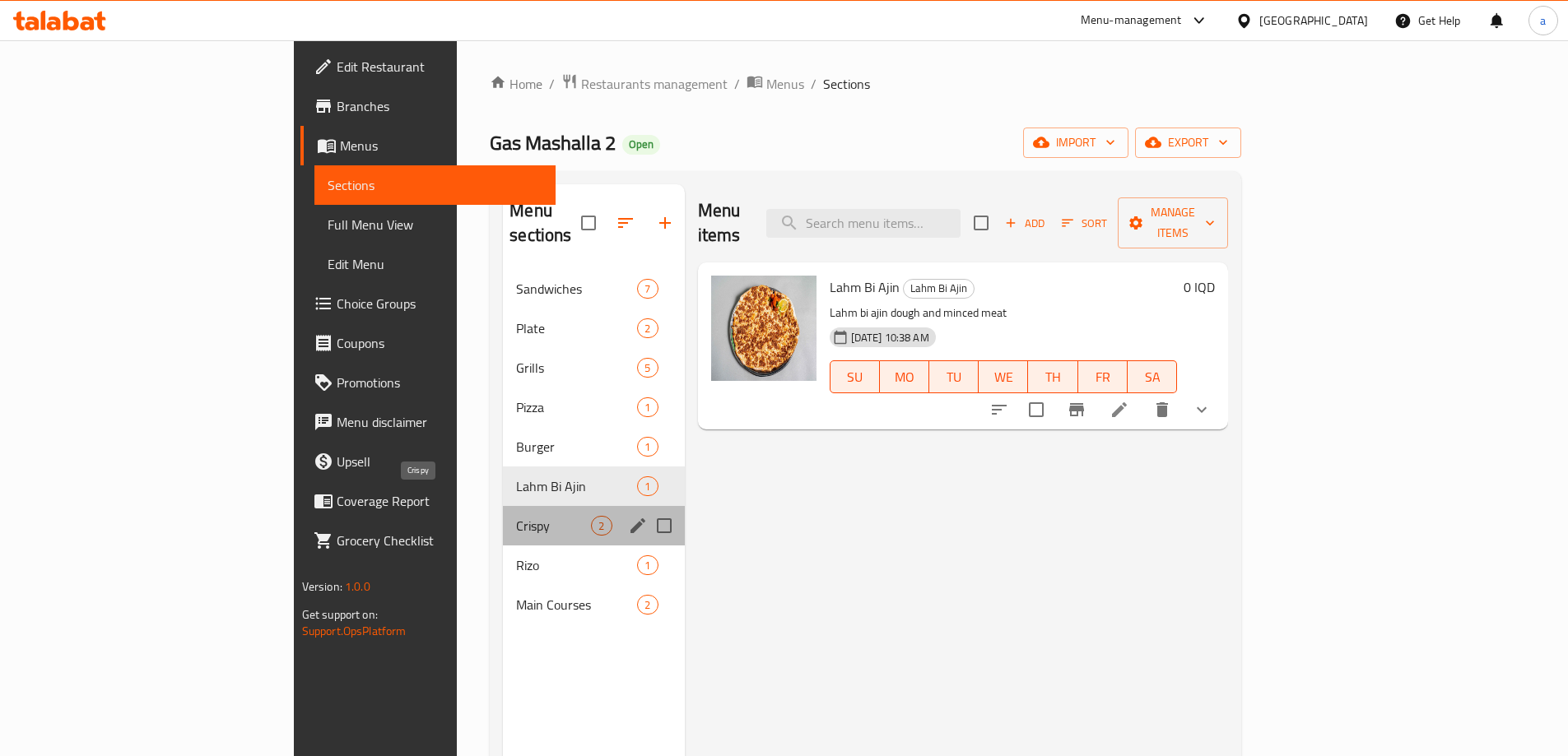
click at [516, 516] on span "Crispy" at bounding box center [553, 526] width 75 height 20
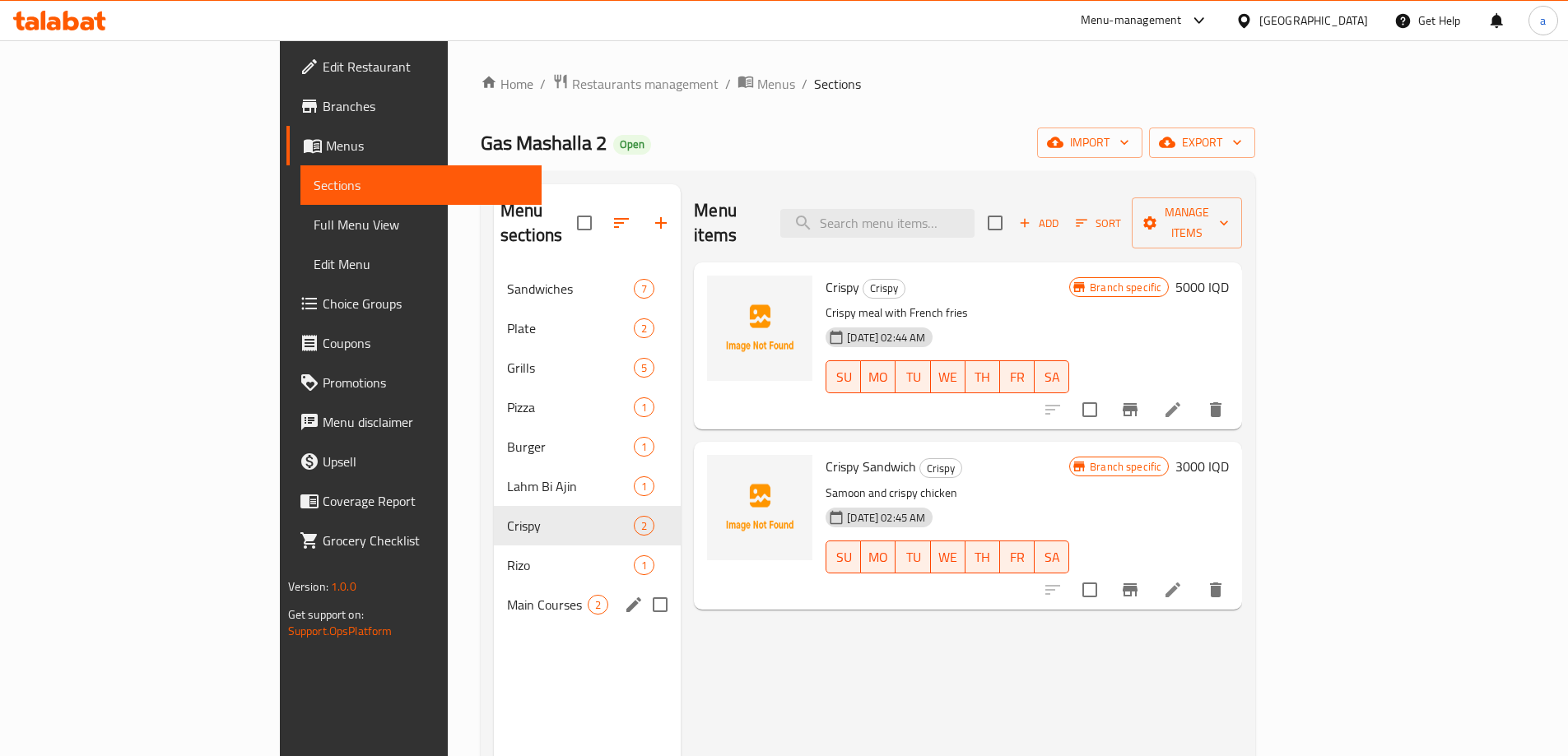
click at [494, 585] on div "Main Courses 2" at bounding box center [587, 604] width 187 height 39
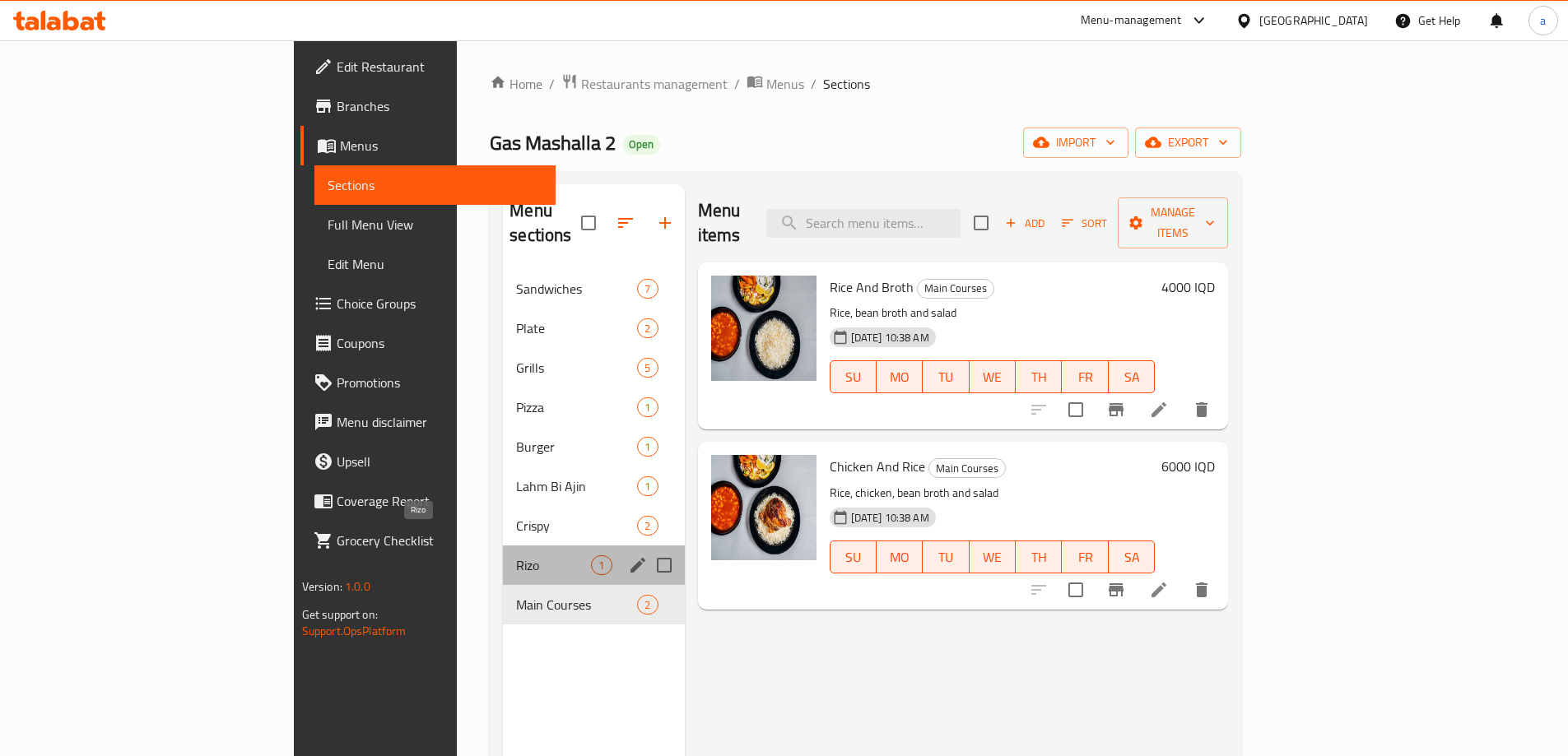
click at [516, 555] on span "Rizo" at bounding box center [553, 565] width 75 height 20
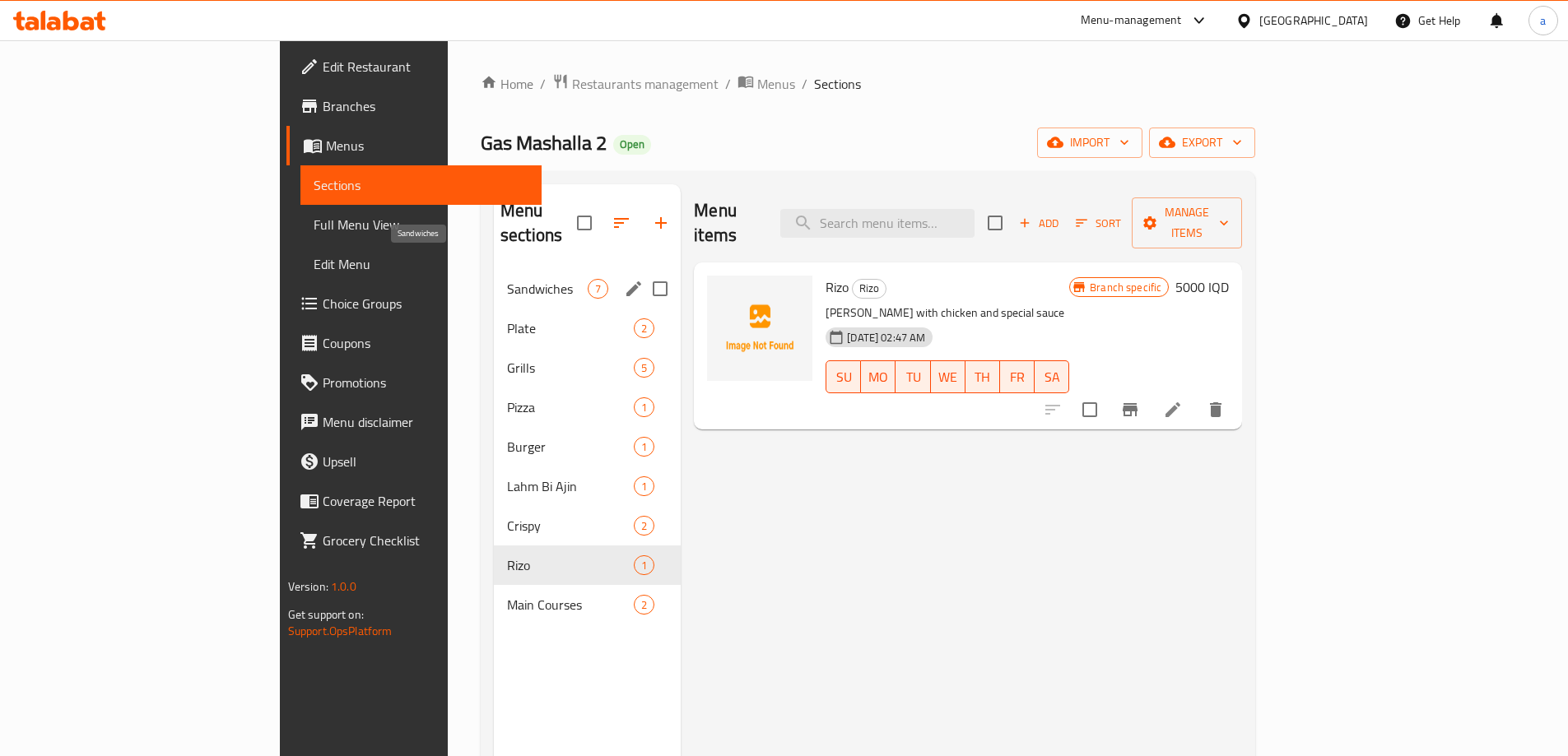
click at [507, 279] on span "Sandwiches" at bounding box center [547, 289] width 81 height 20
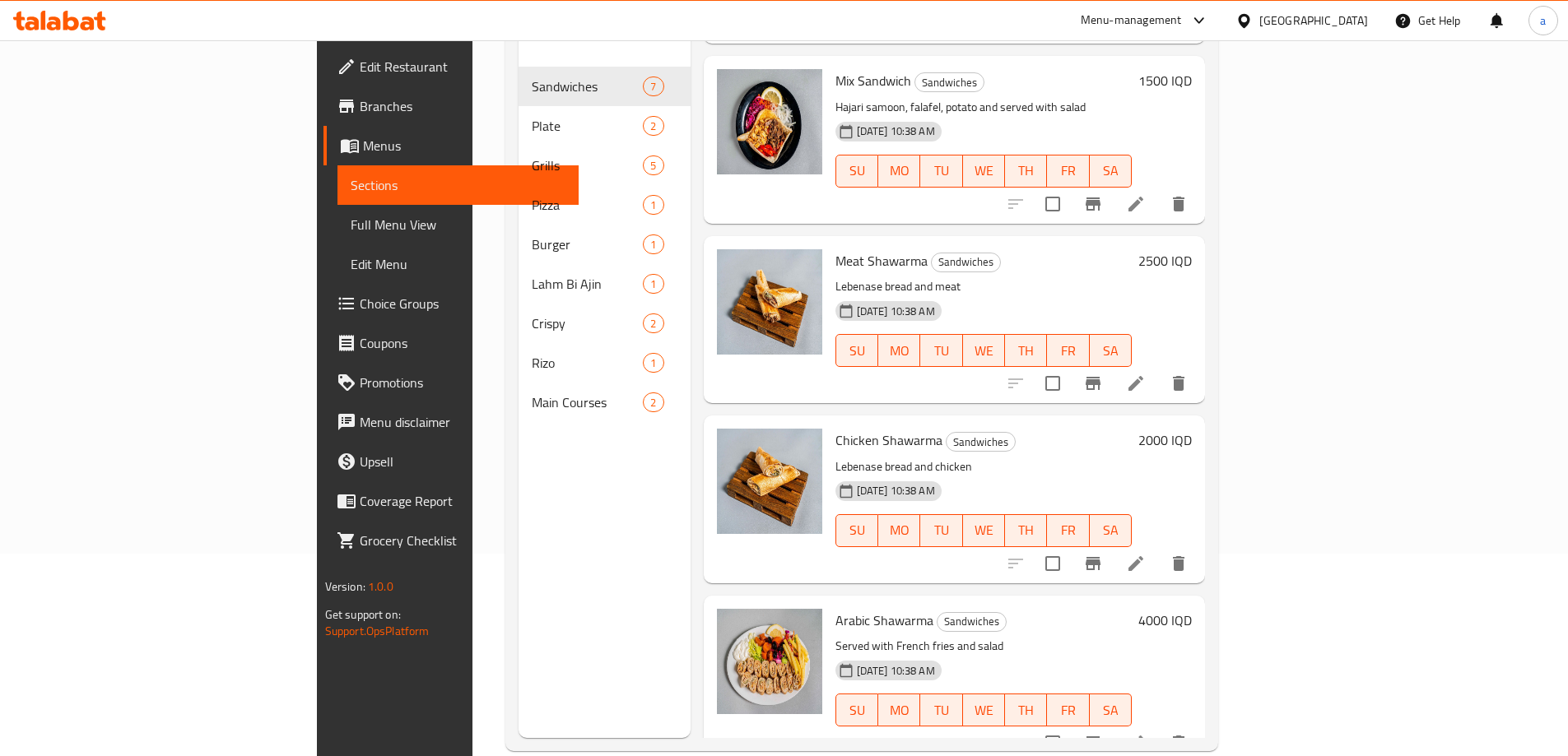
scroll to position [230, 0]
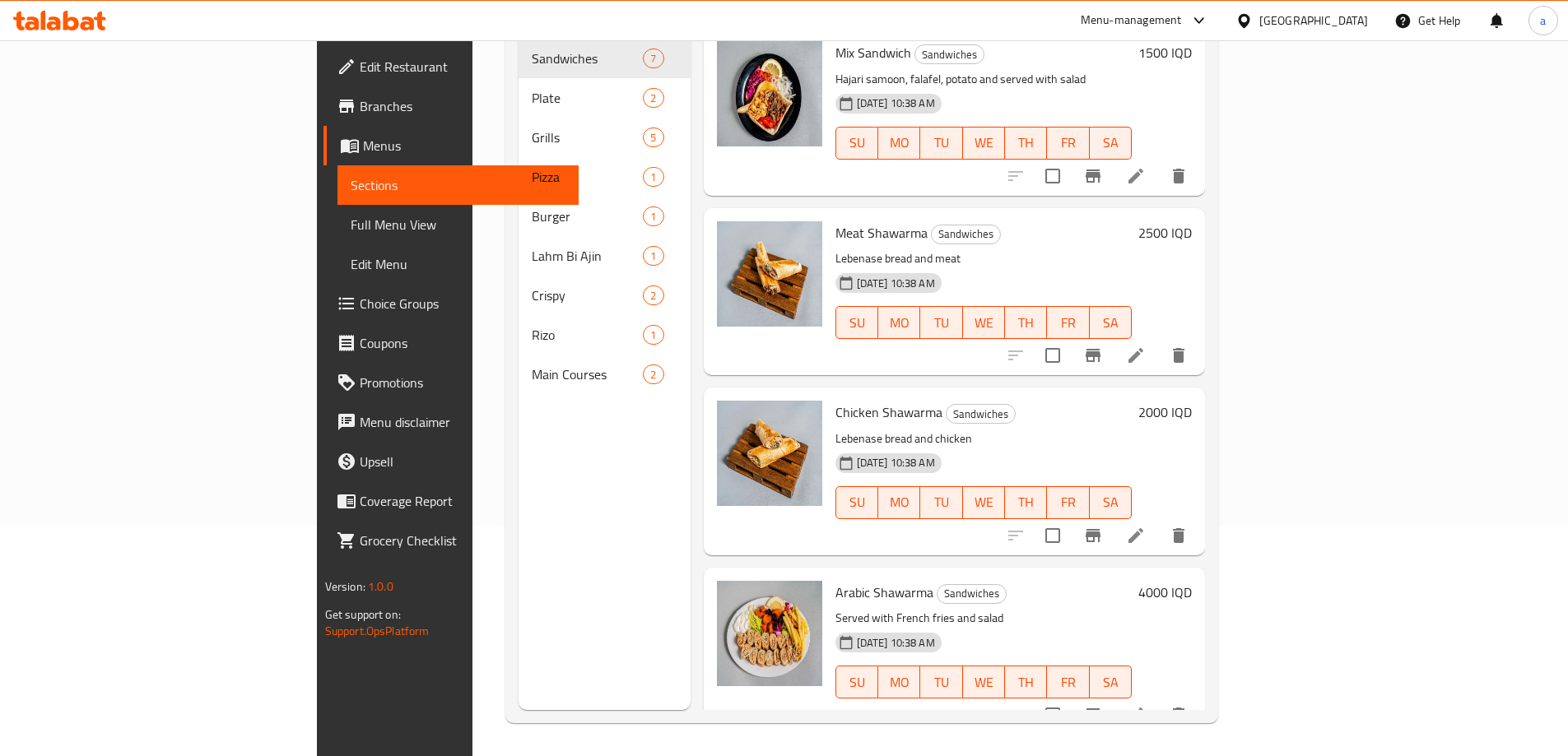
click at [519, 582] on div "Menu sections Sandwiches 7 Plate 2 Grills 5 Pizza 1 Burger 1 Lahm Bi Ajin 1 Cri…" at bounding box center [604, 331] width 172 height 756
click at [363, 142] on span "Menus" at bounding box center [464, 146] width 202 height 20
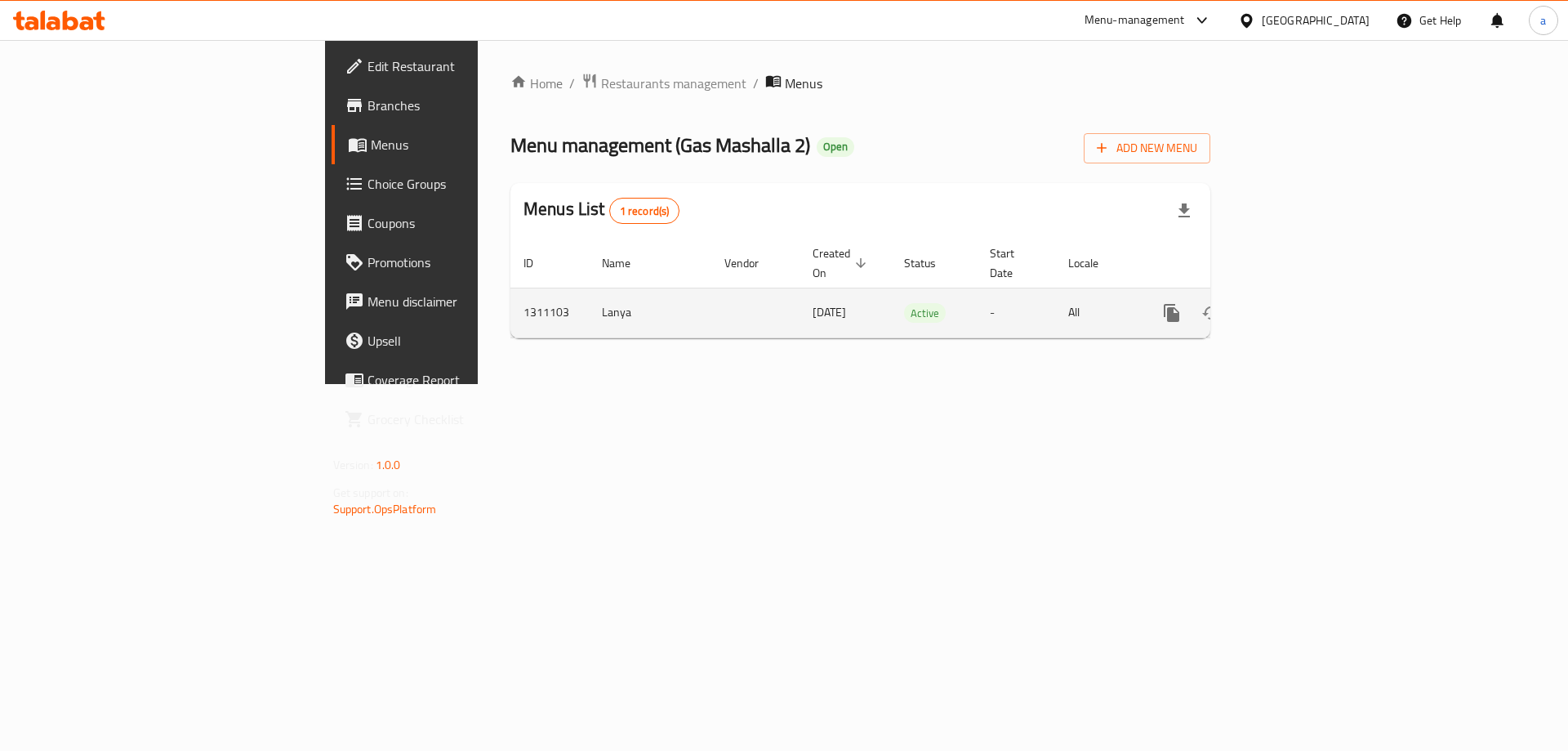
click at [1297, 305] on icon "enhanced table" at bounding box center [1290, 313] width 14 height 14
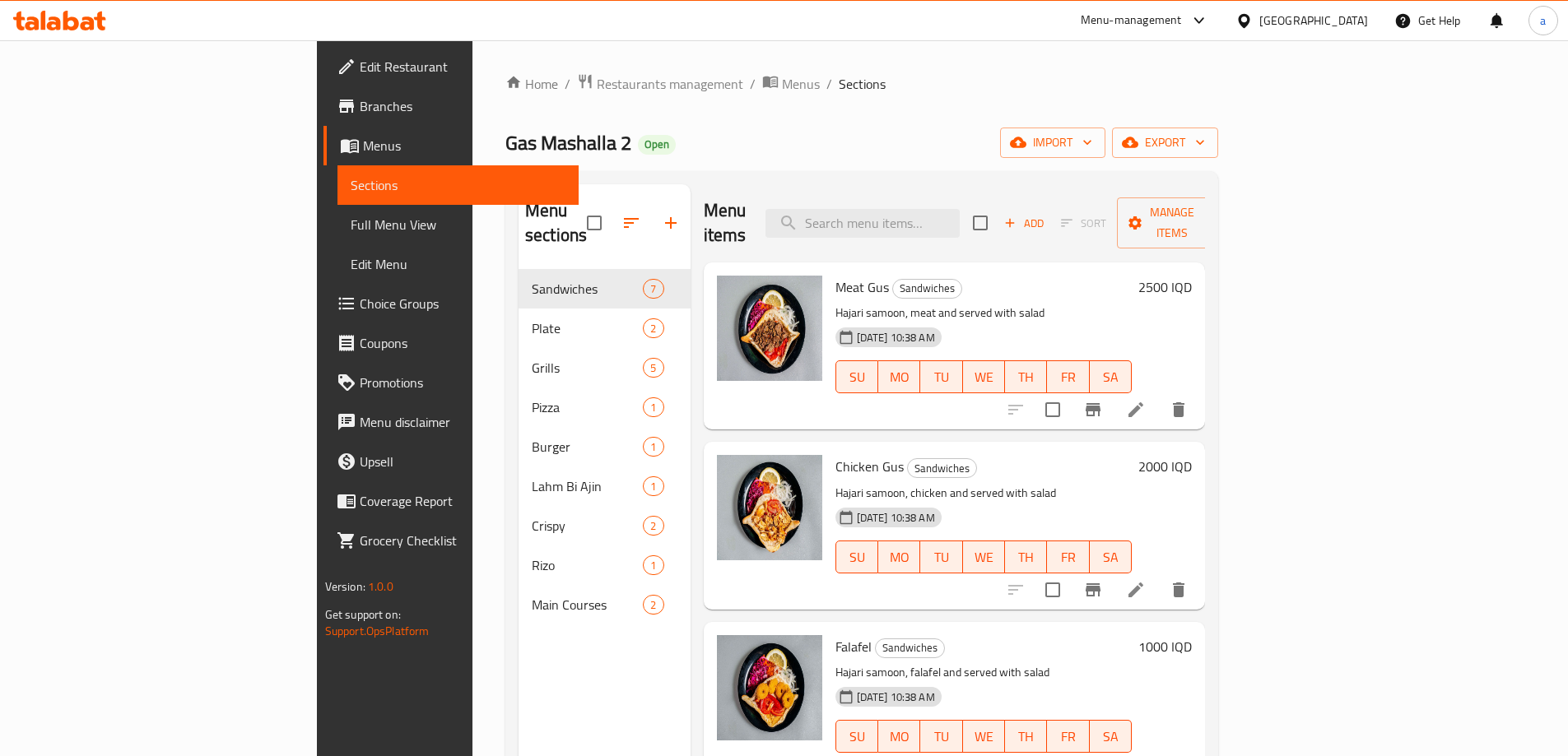
click at [350, 227] on span "Full Menu View" at bounding box center [458, 225] width 215 height 20
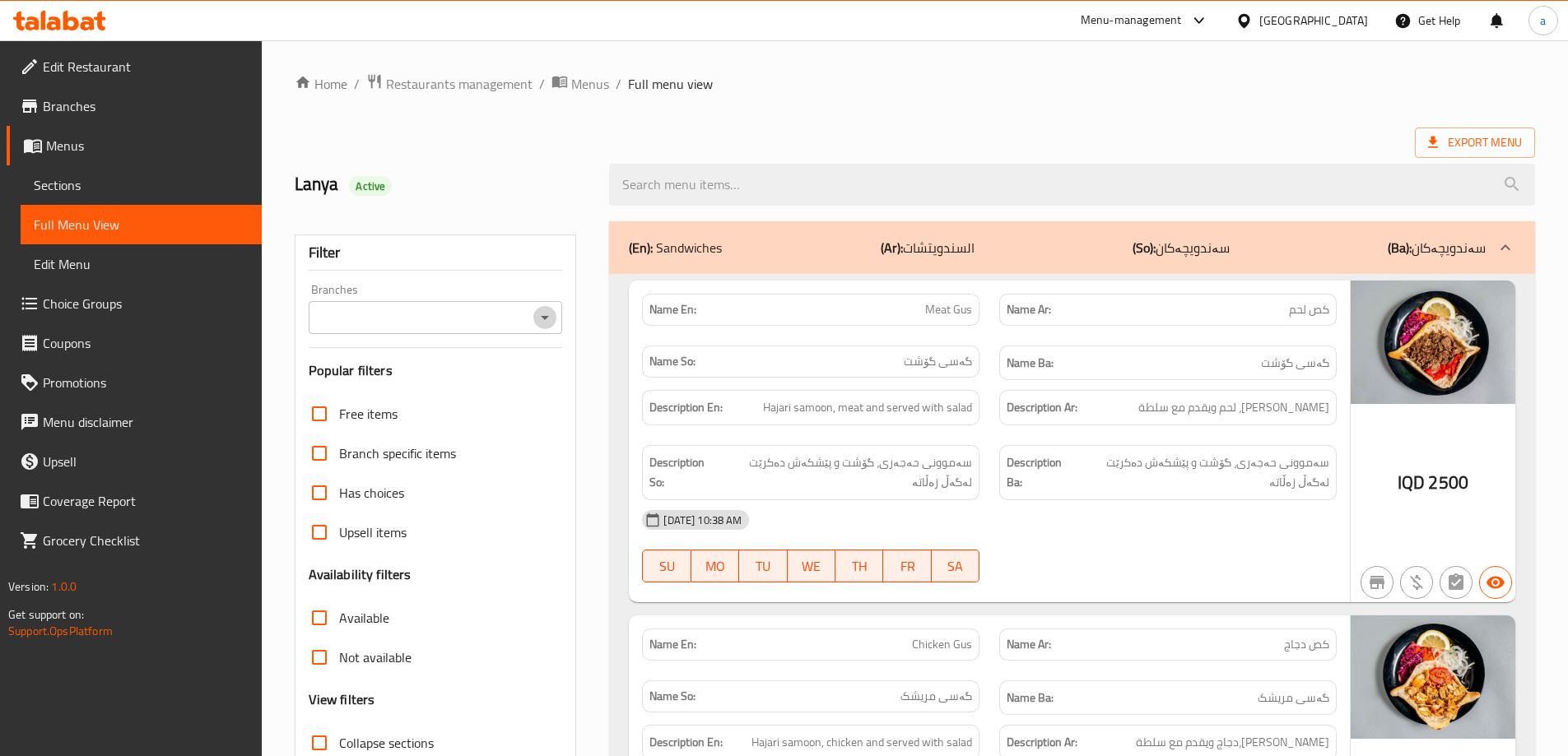
click at [549, 313] on icon "Open" at bounding box center [545, 318] width 20 height 20
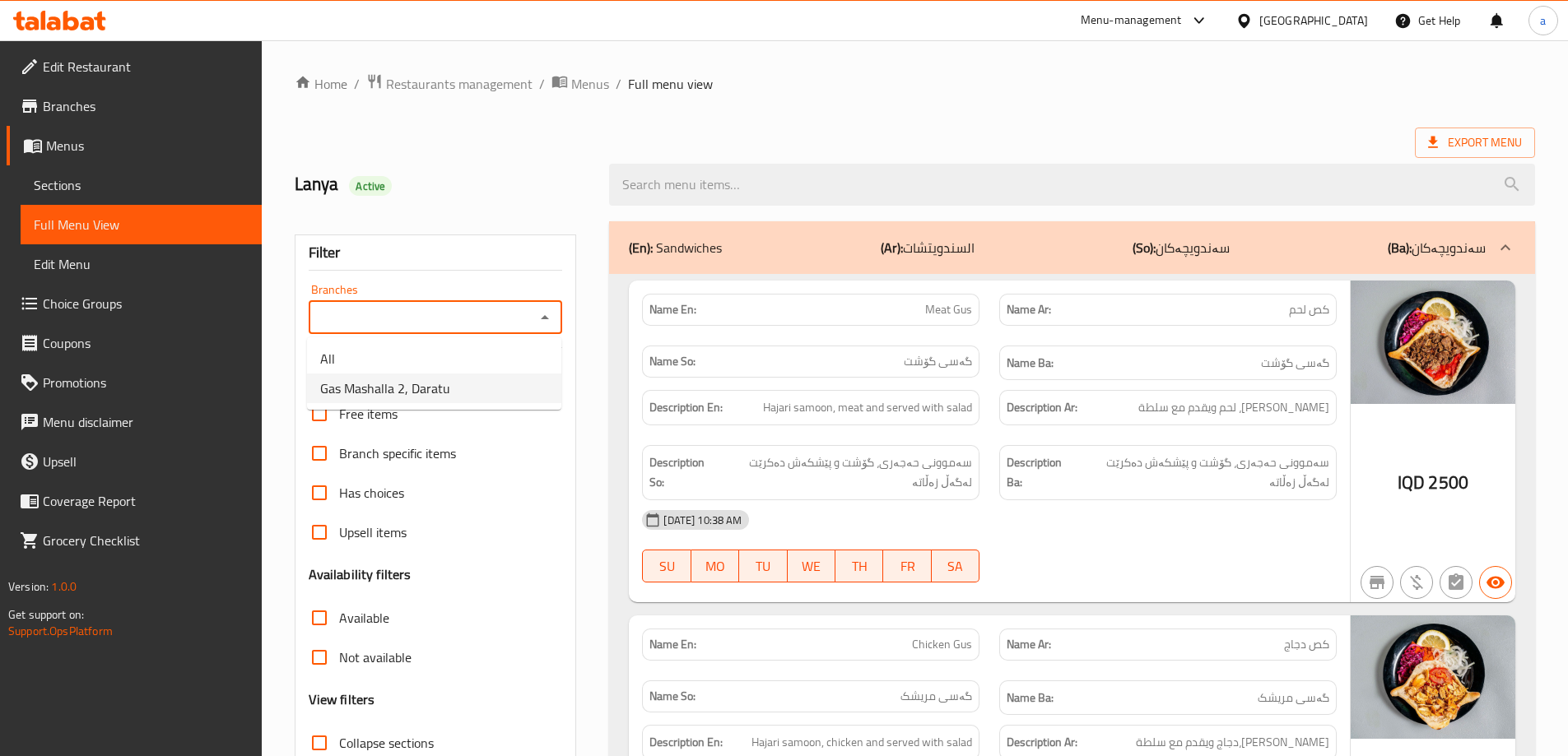
click at [517, 381] on li "Gas Mashalla 2, Daratu" at bounding box center [433, 388] width 254 height 30
type input "Gas Mashalla 2, Daratu"
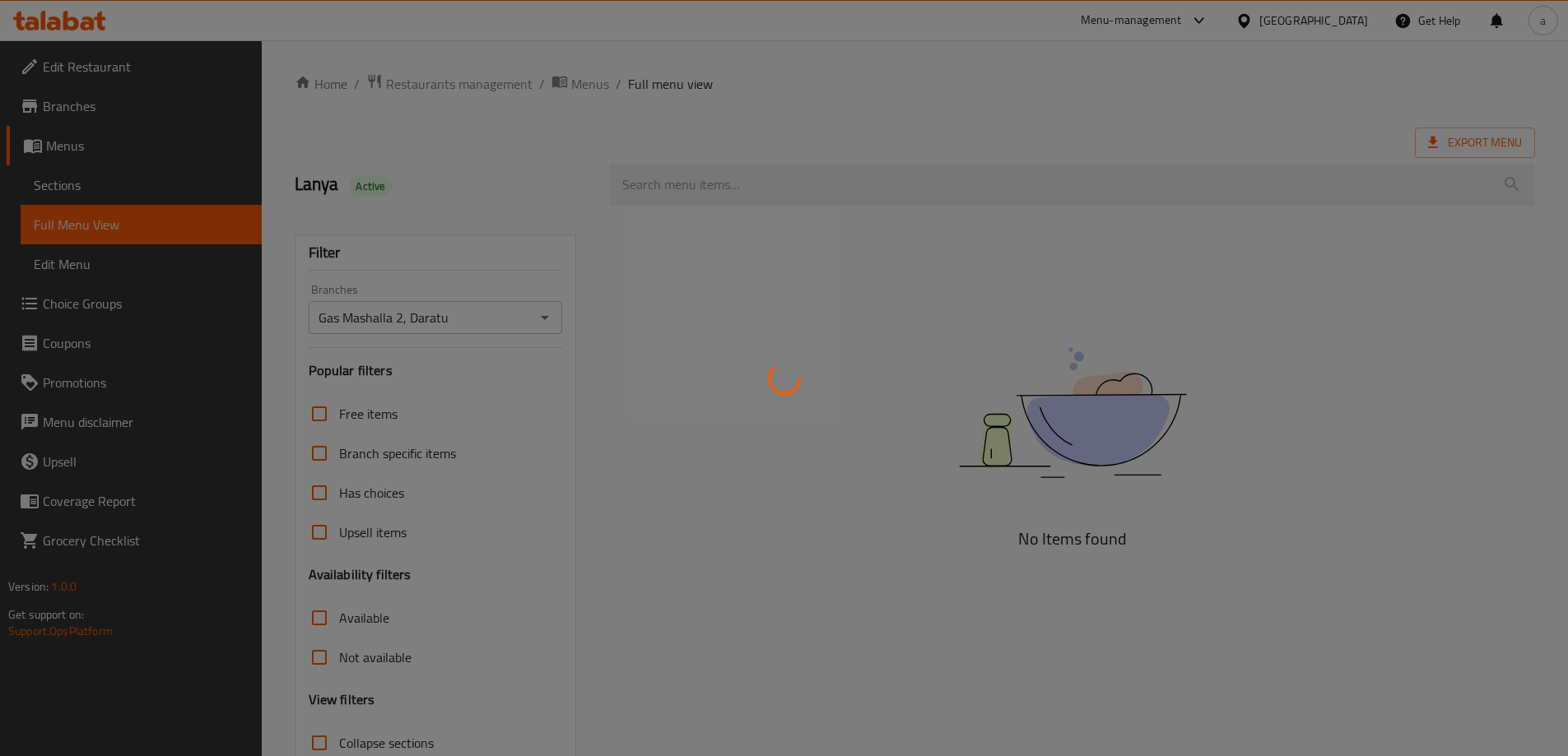
click at [926, 129] on div at bounding box center [784, 378] width 1568 height 756
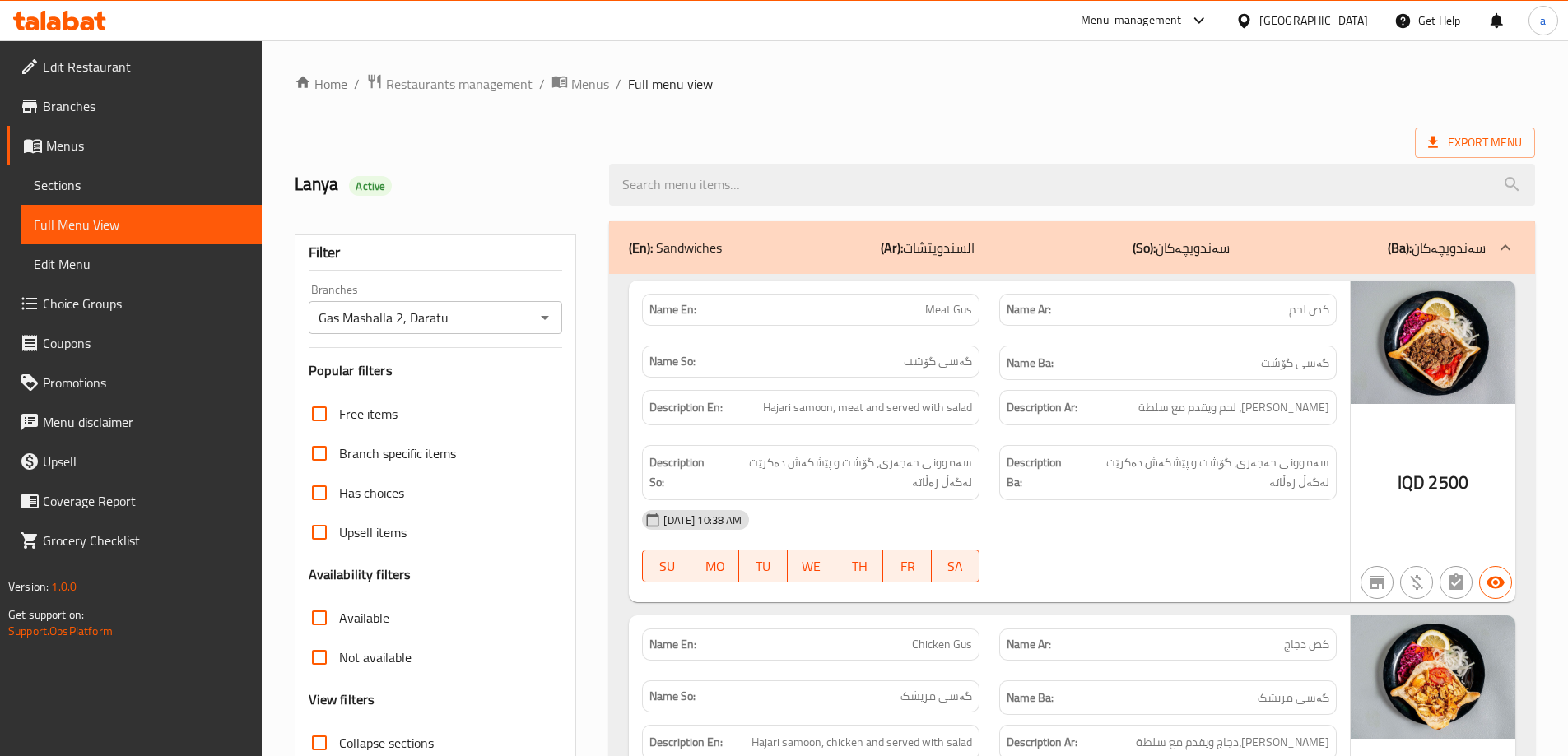
scroll to position [2265, 0]
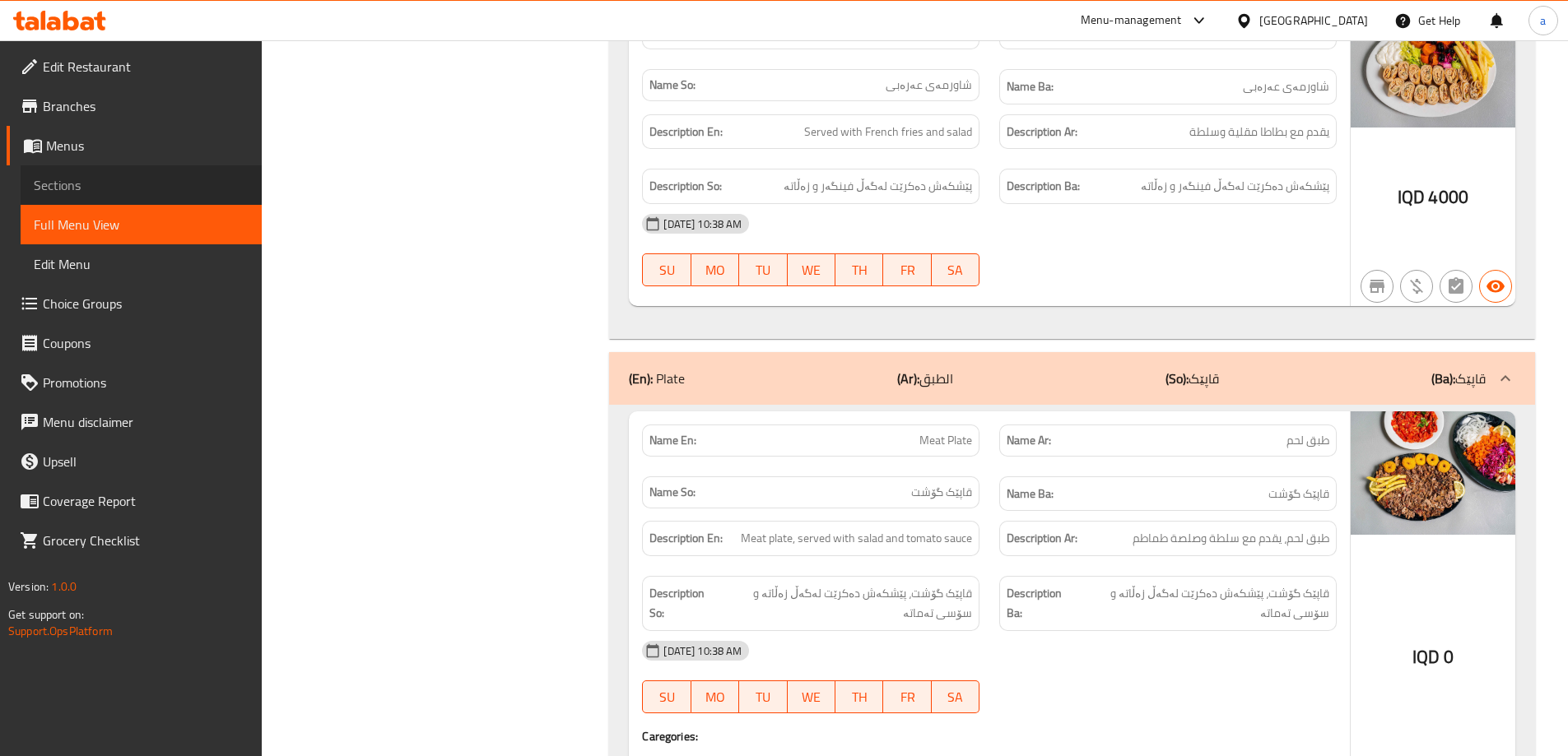
click at [125, 176] on span "Sections" at bounding box center [141, 186] width 215 height 20
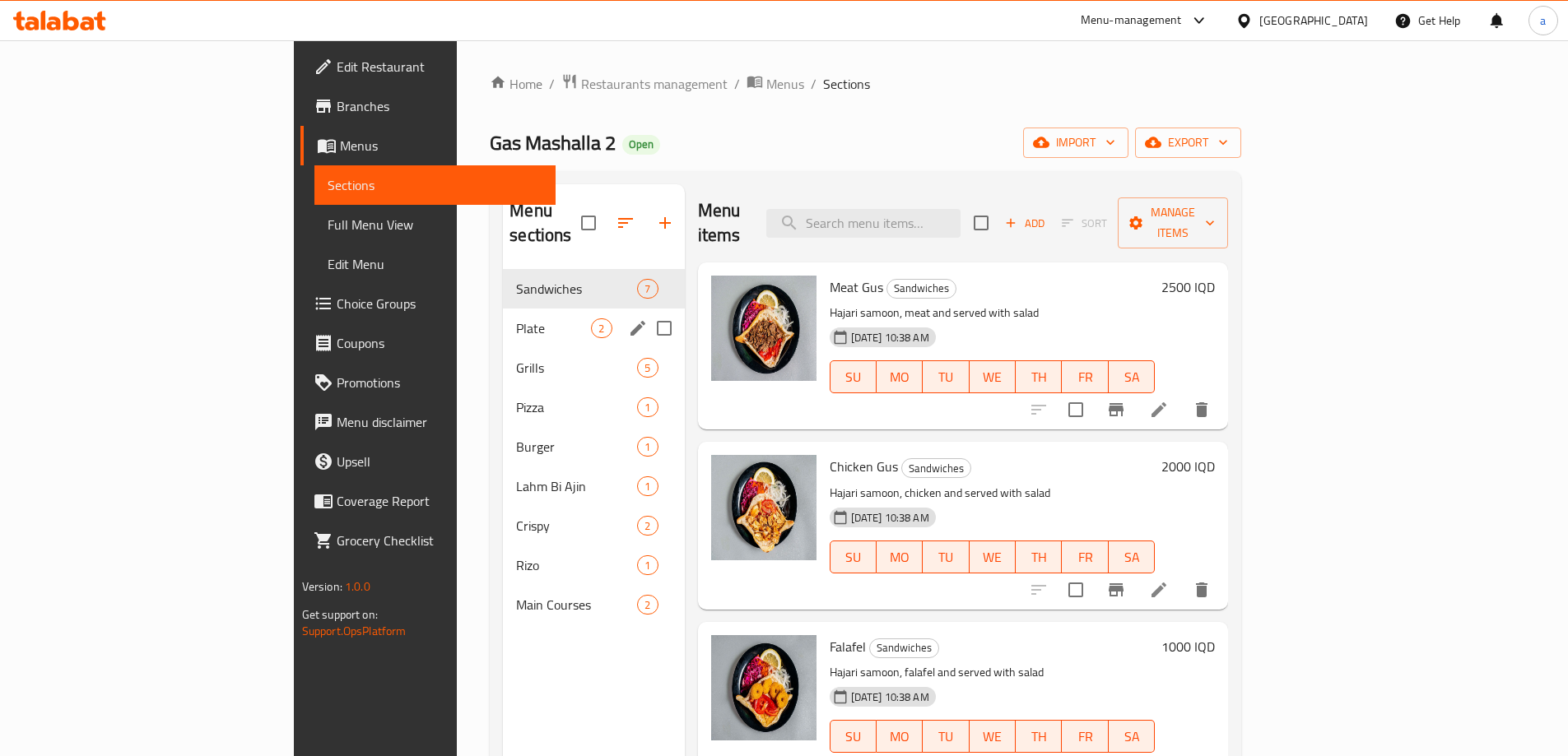
click at [503, 308] on div "Plate 2" at bounding box center [593, 328] width 181 height 39
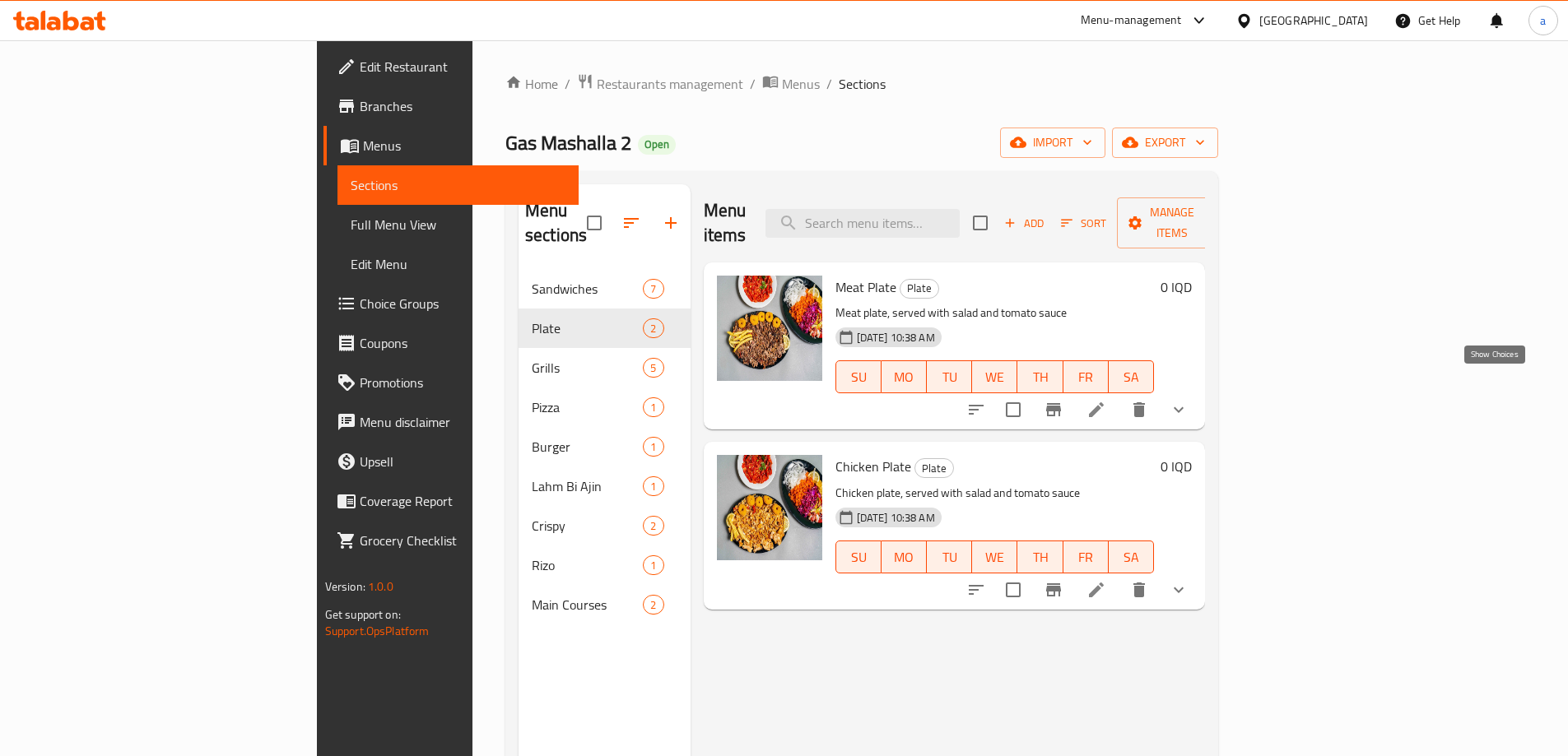
click at [1189, 399] on icon "show more" at bounding box center [1179, 409] width 20 height 20
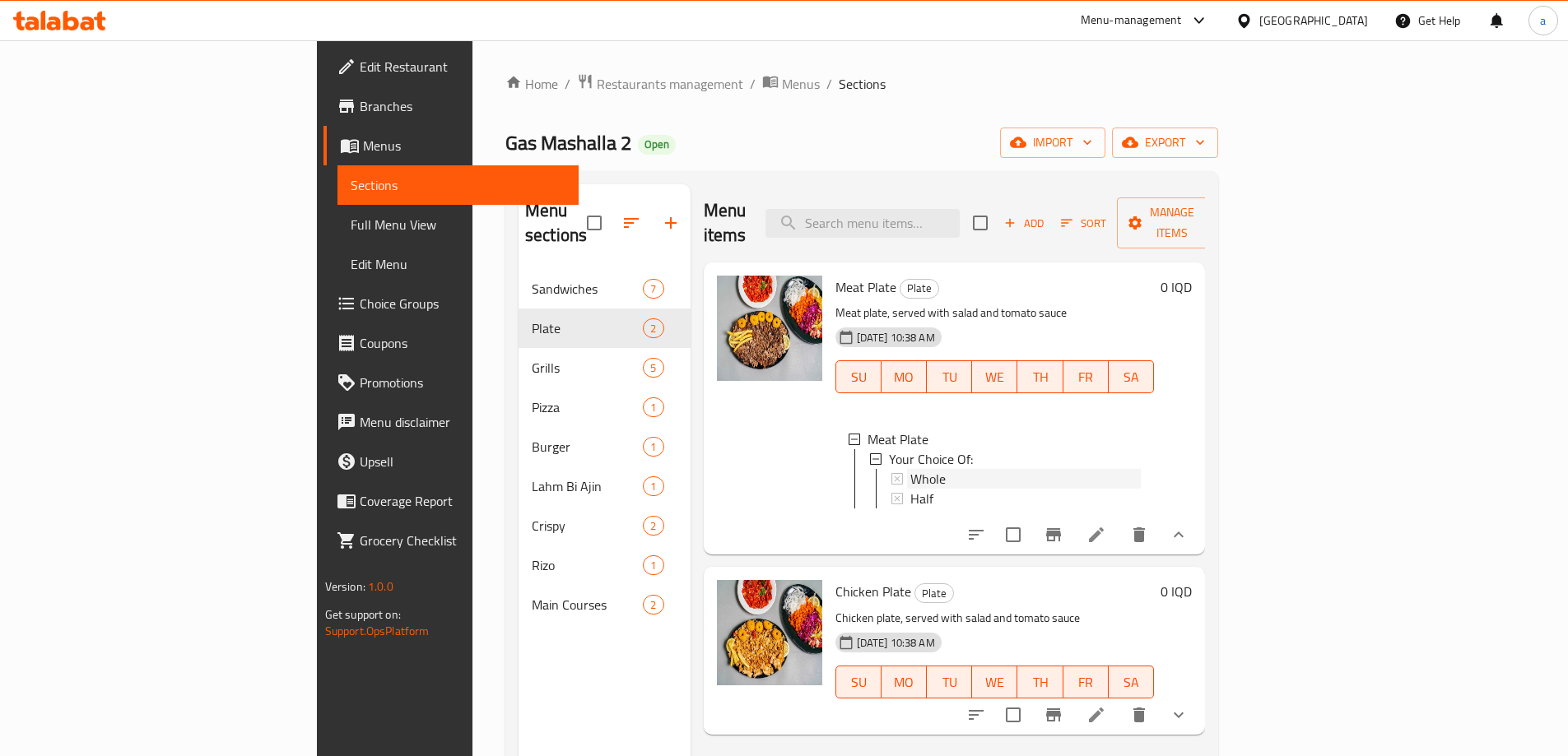
click at [910, 469] on div "Whole" at bounding box center [1026, 479] width 231 height 20
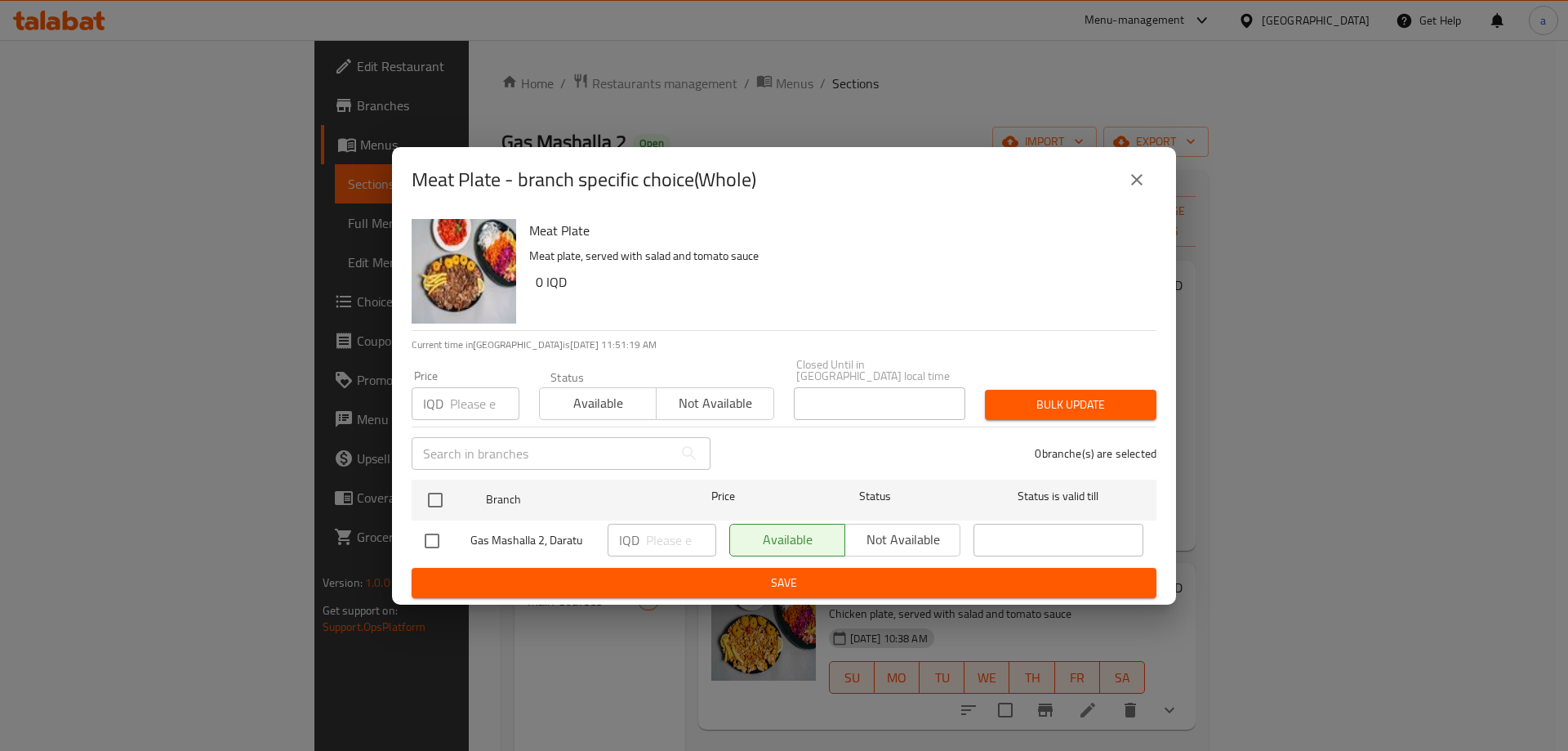
click at [709, 294] on h6 "0 IQD" at bounding box center [839, 281] width 608 height 23
click at [1148, 183] on button "close" at bounding box center [1136, 179] width 39 height 39
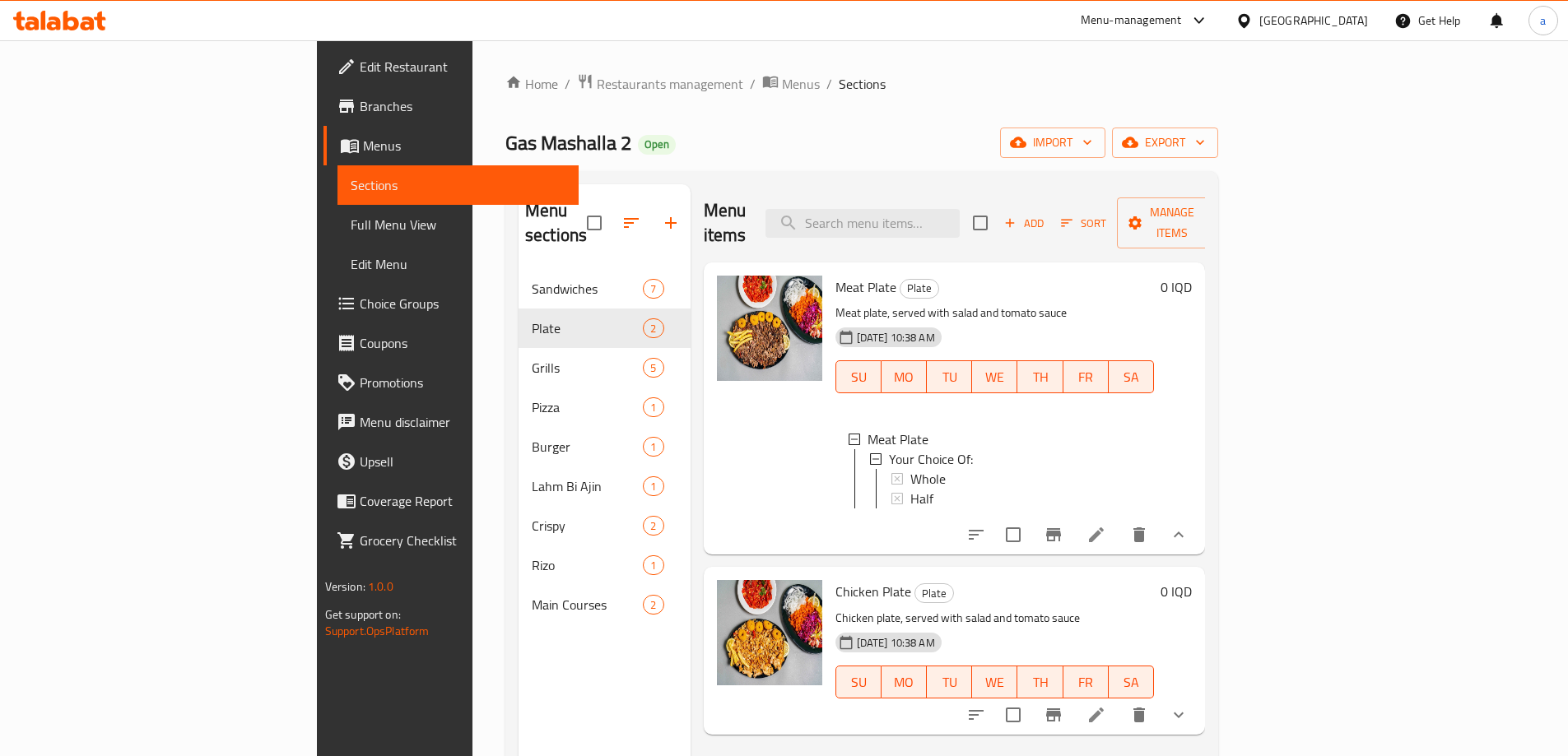
click at [1106, 529] on icon at bounding box center [1097, 535] width 20 height 20
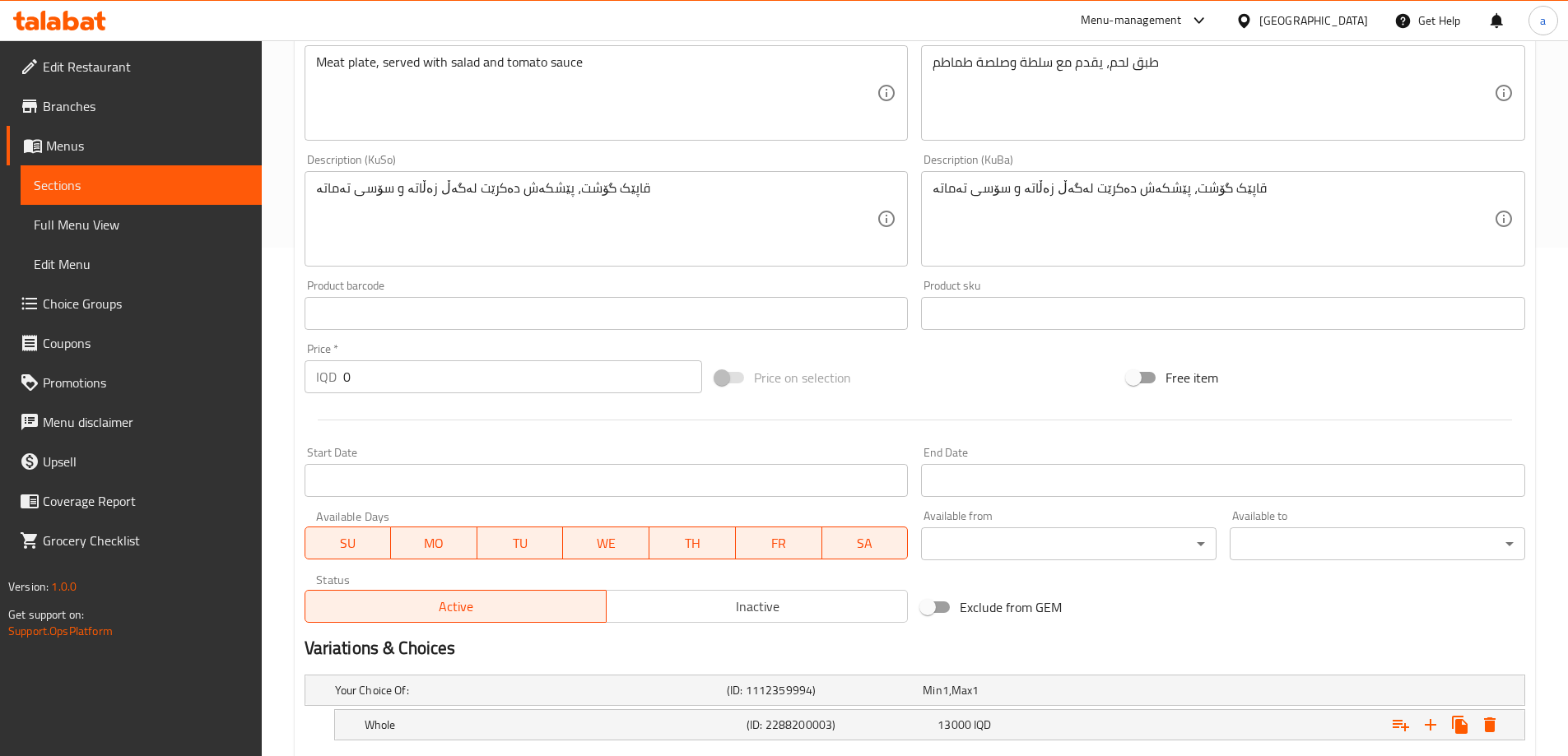
scroll to position [657, 0]
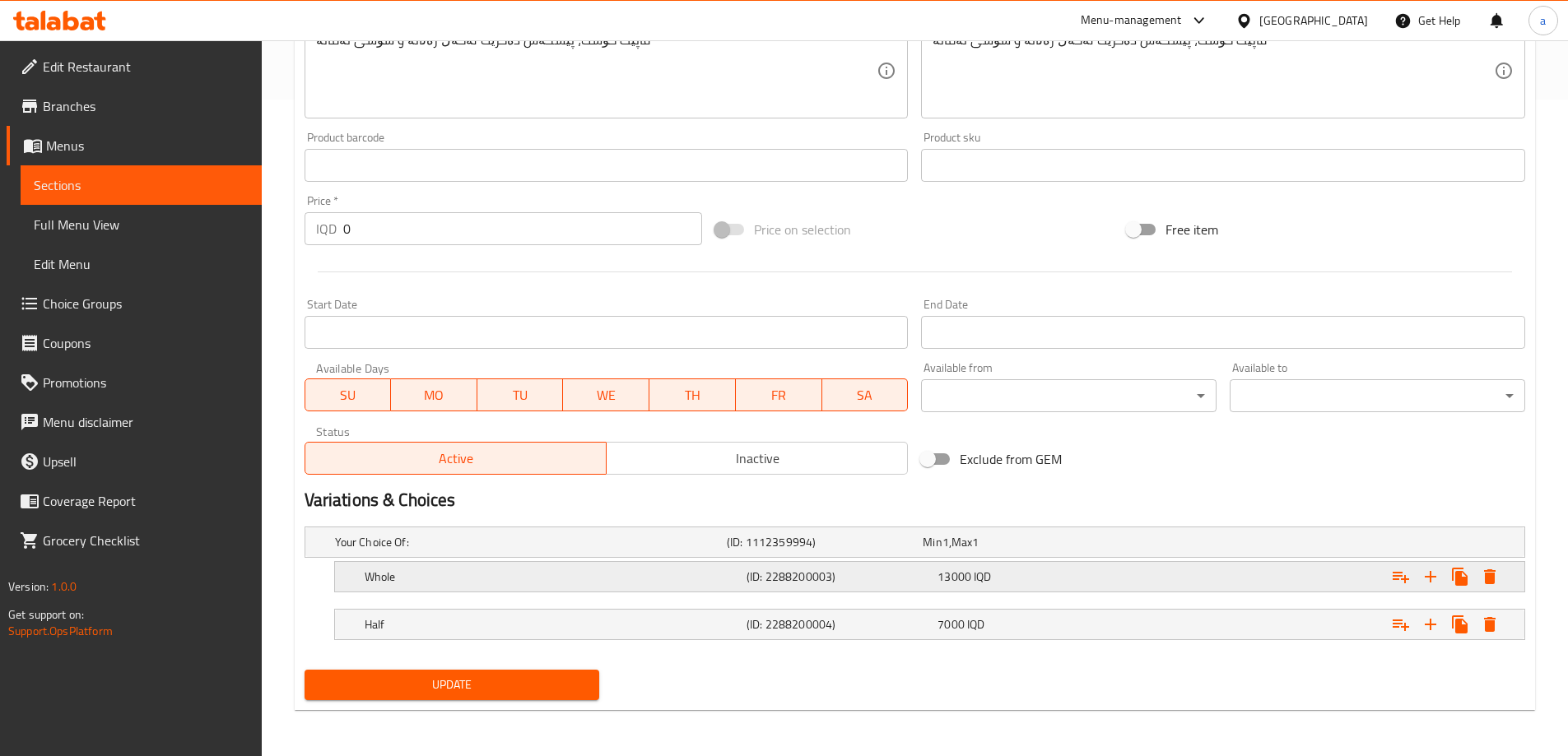
click at [916, 572] on h5 "(ID: 2288200003)" at bounding box center [838, 577] width 185 height 16
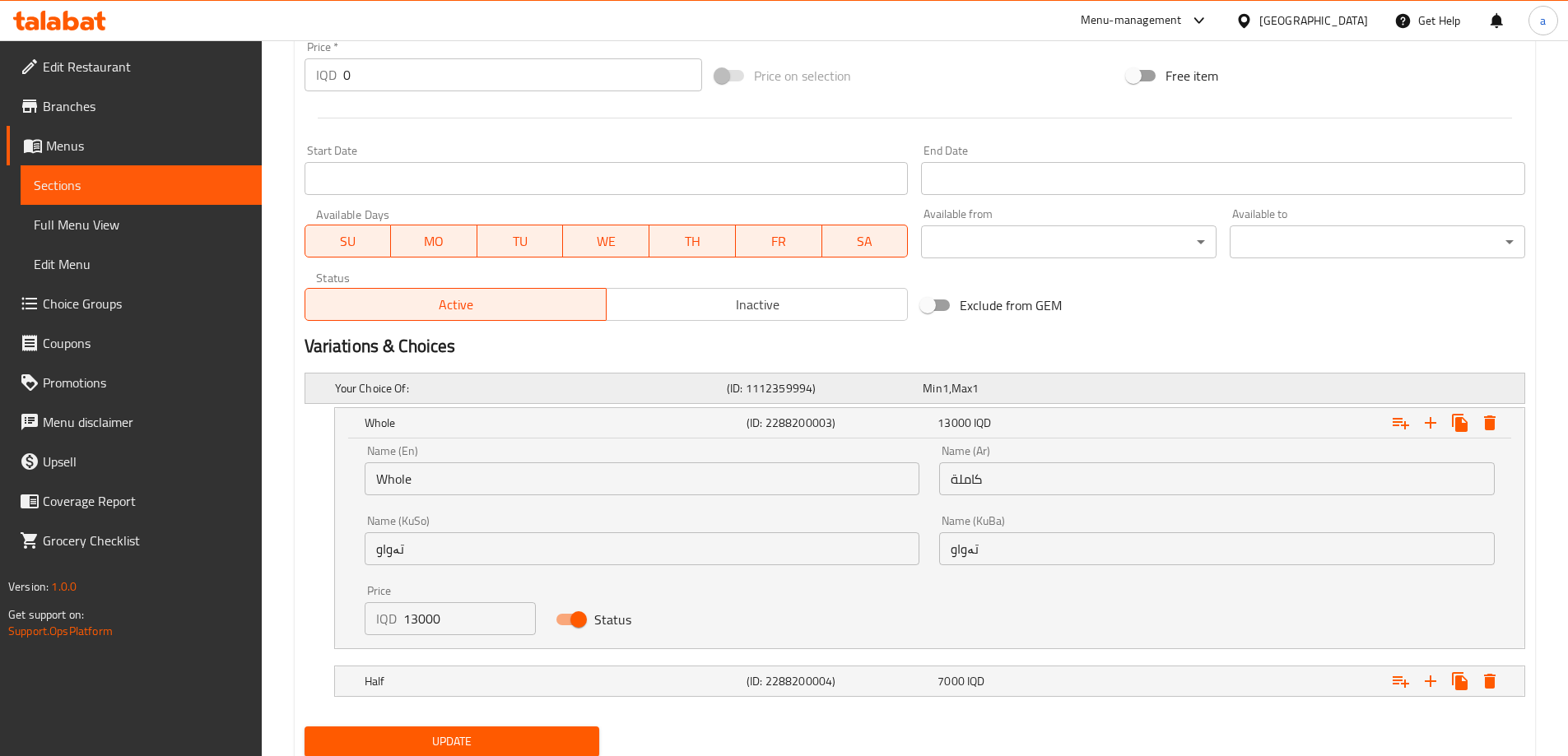
scroll to position [867, 0]
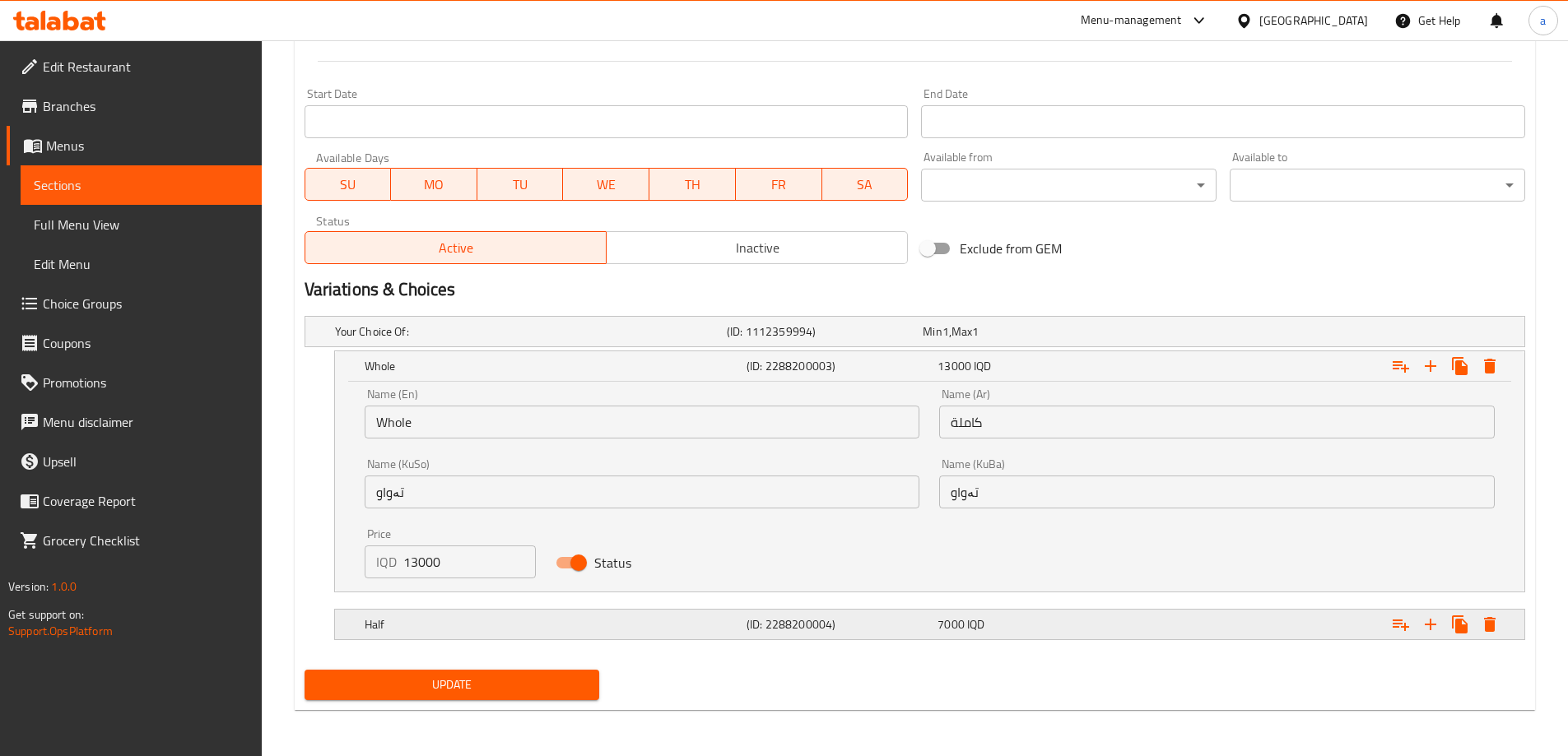
click at [845, 619] on h5 "(ID: 2288200004)" at bounding box center [838, 624] width 185 height 16
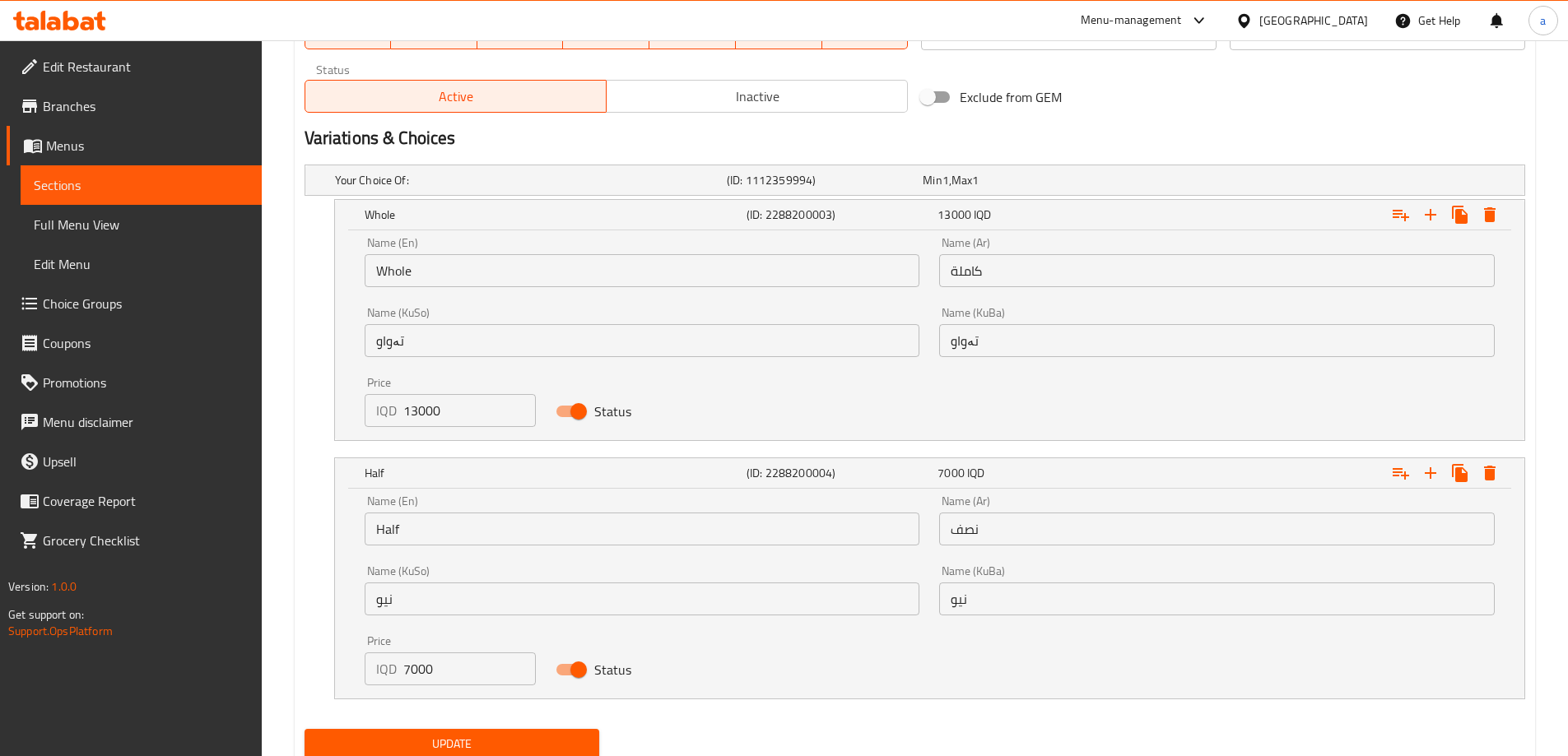
scroll to position [1078, 0]
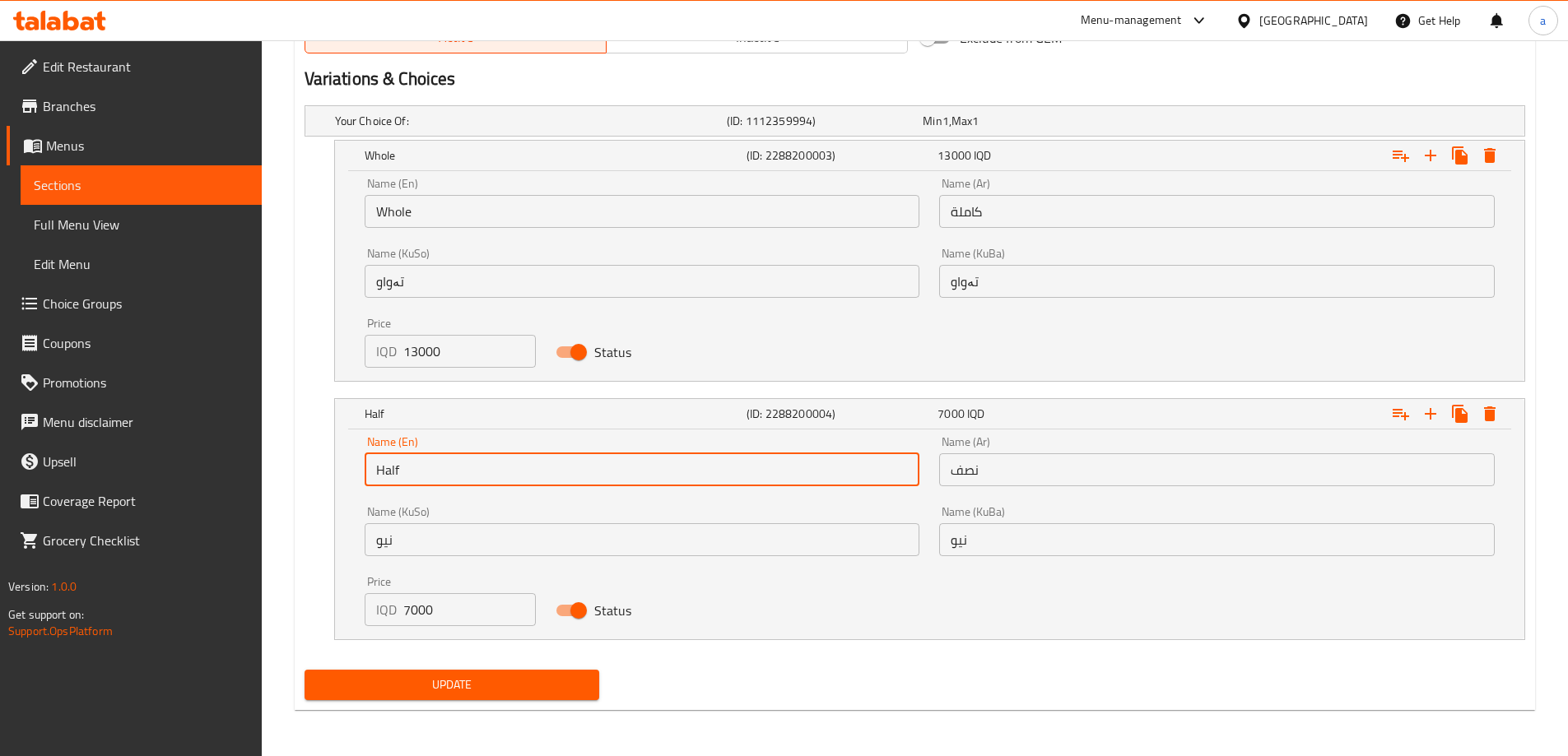
click at [618, 474] on input "Half" at bounding box center [642, 469] width 555 height 33
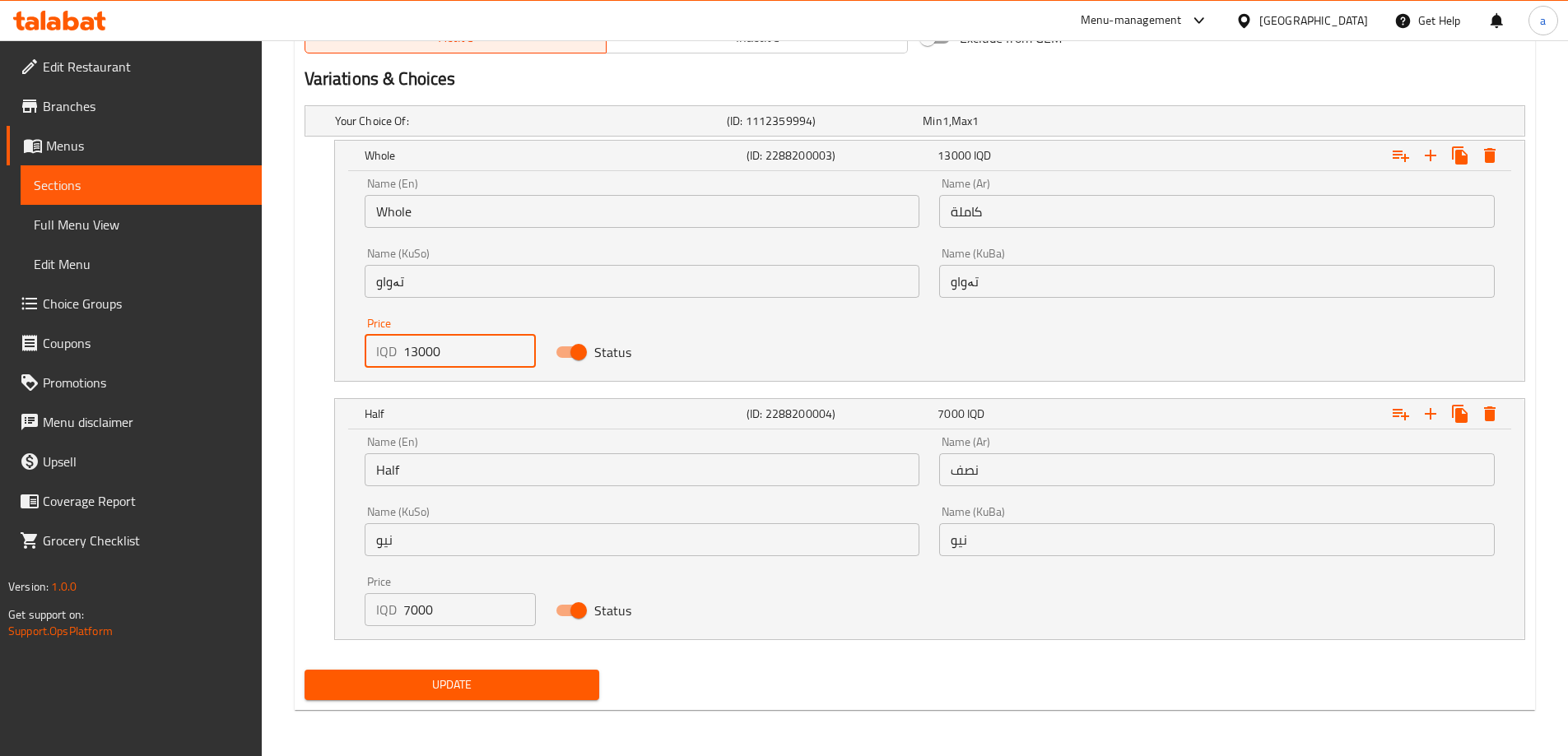
drag, startPoint x: 464, startPoint y: 350, endPoint x: 349, endPoint y: 351, distance: 115.0
click at [349, 351] on div "Name (En) Whole Name (En) Name (Ar) كاملة Name (Ar) Name (KuSo) تەواو Name (KuS…" at bounding box center [929, 276] width 1189 height 210
type input "17000"
drag, startPoint x: 432, startPoint y: 619, endPoint x: 359, endPoint y: 610, distance: 73.6
click at [359, 610] on div "Price IQD 7000 Price" at bounding box center [450, 600] width 192 height 70
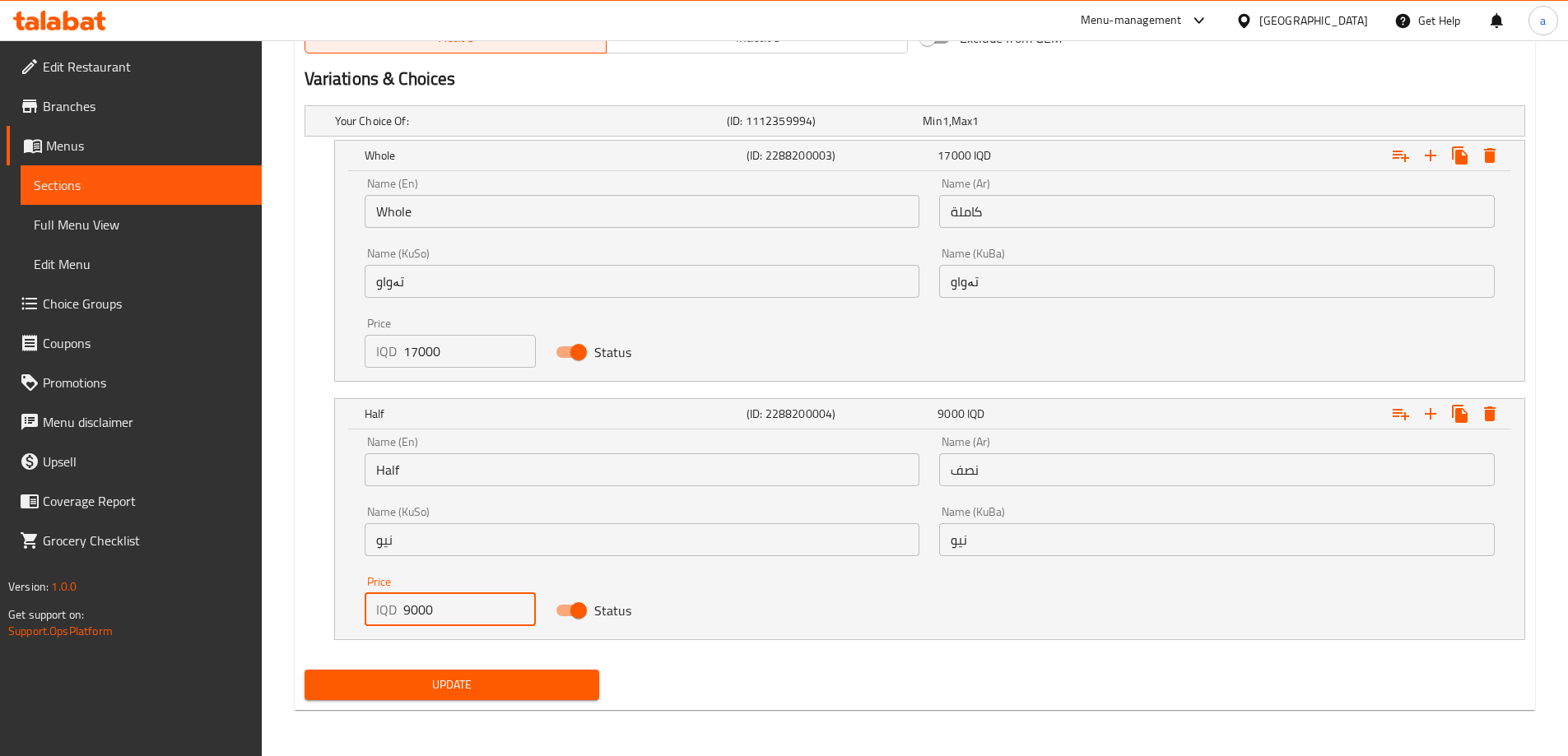
type input "9000"
click at [440, 696] on button "Update" at bounding box center [452, 684] width 296 height 30
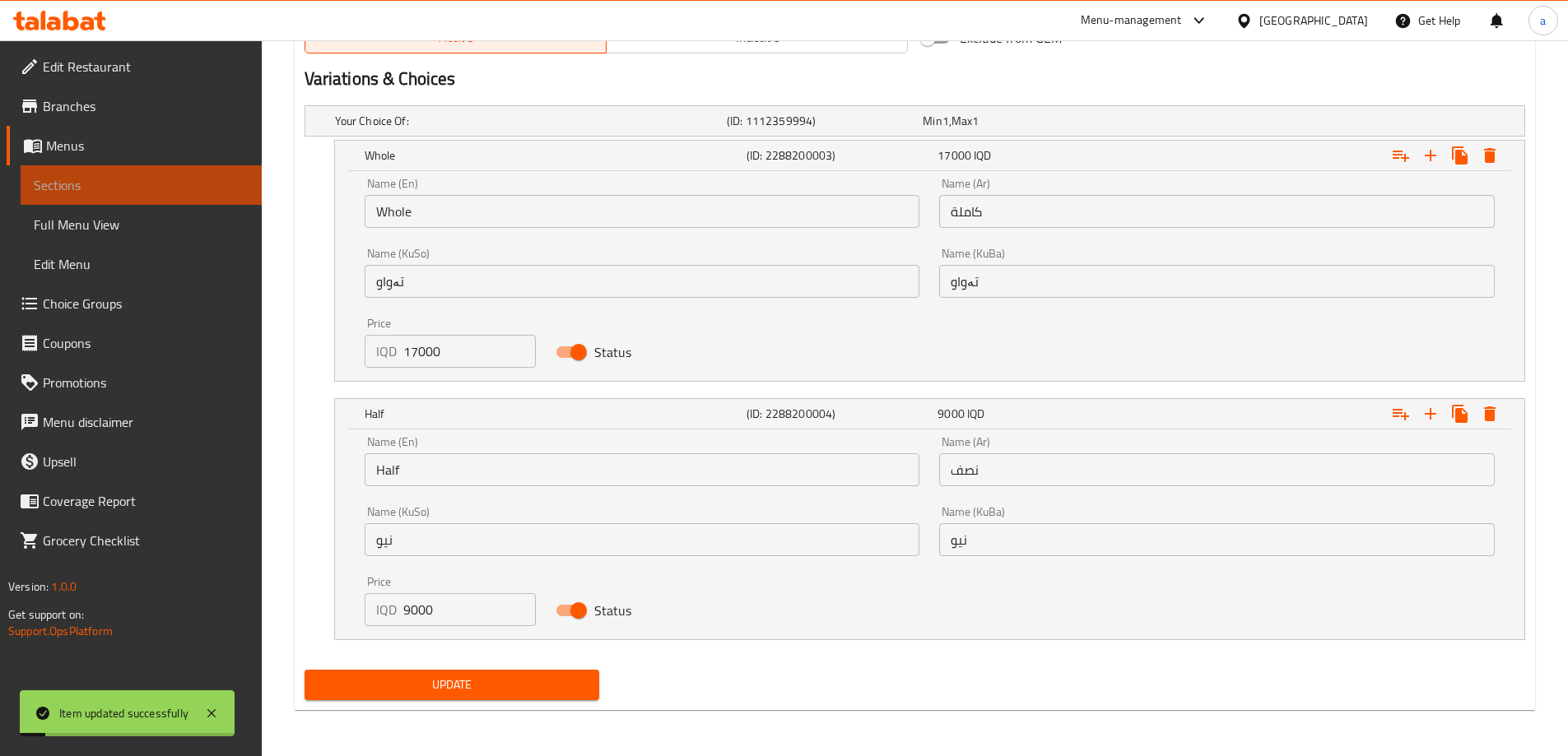
click at [215, 193] on span "Sections" at bounding box center [141, 186] width 215 height 20
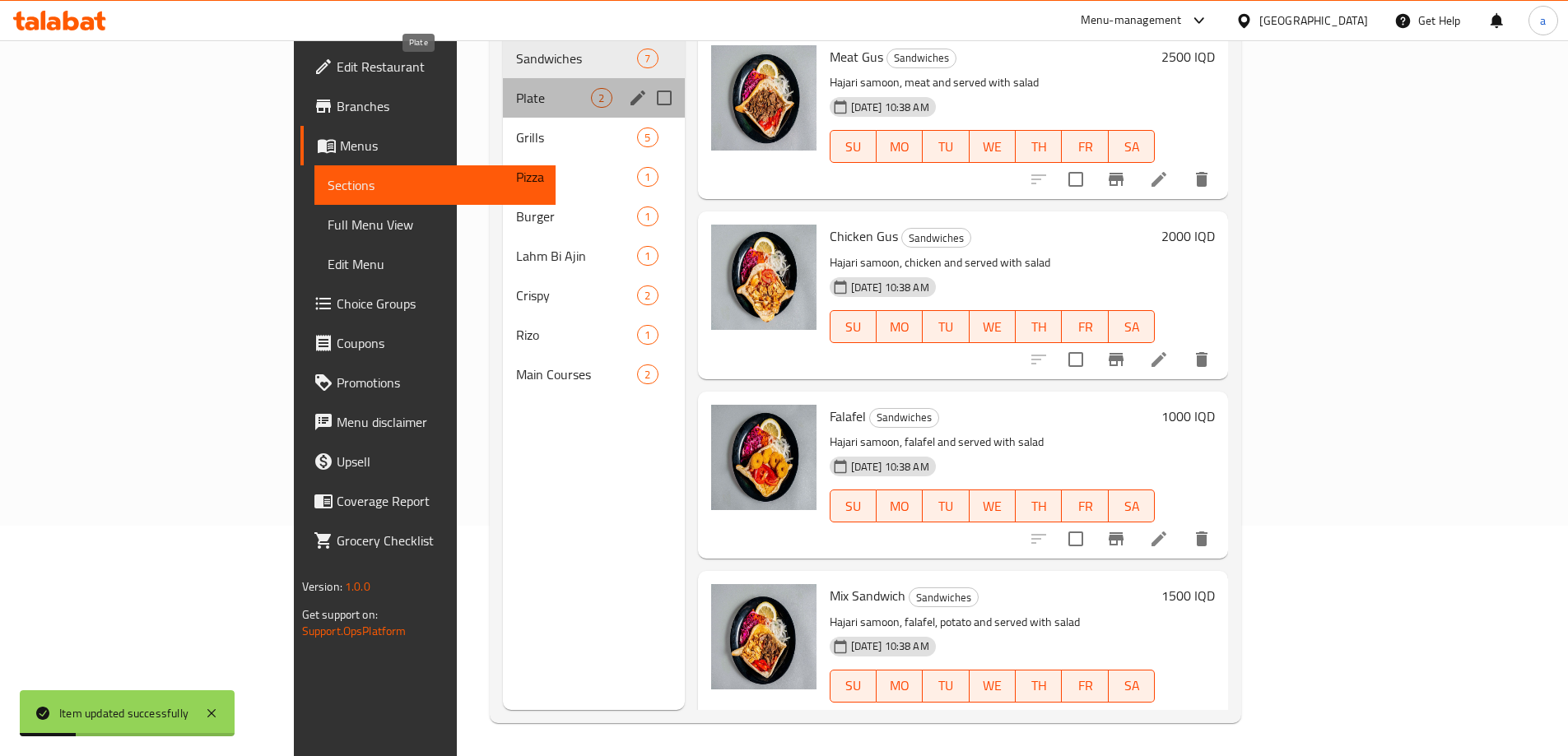
click at [516, 88] on span "Plate" at bounding box center [553, 98] width 75 height 20
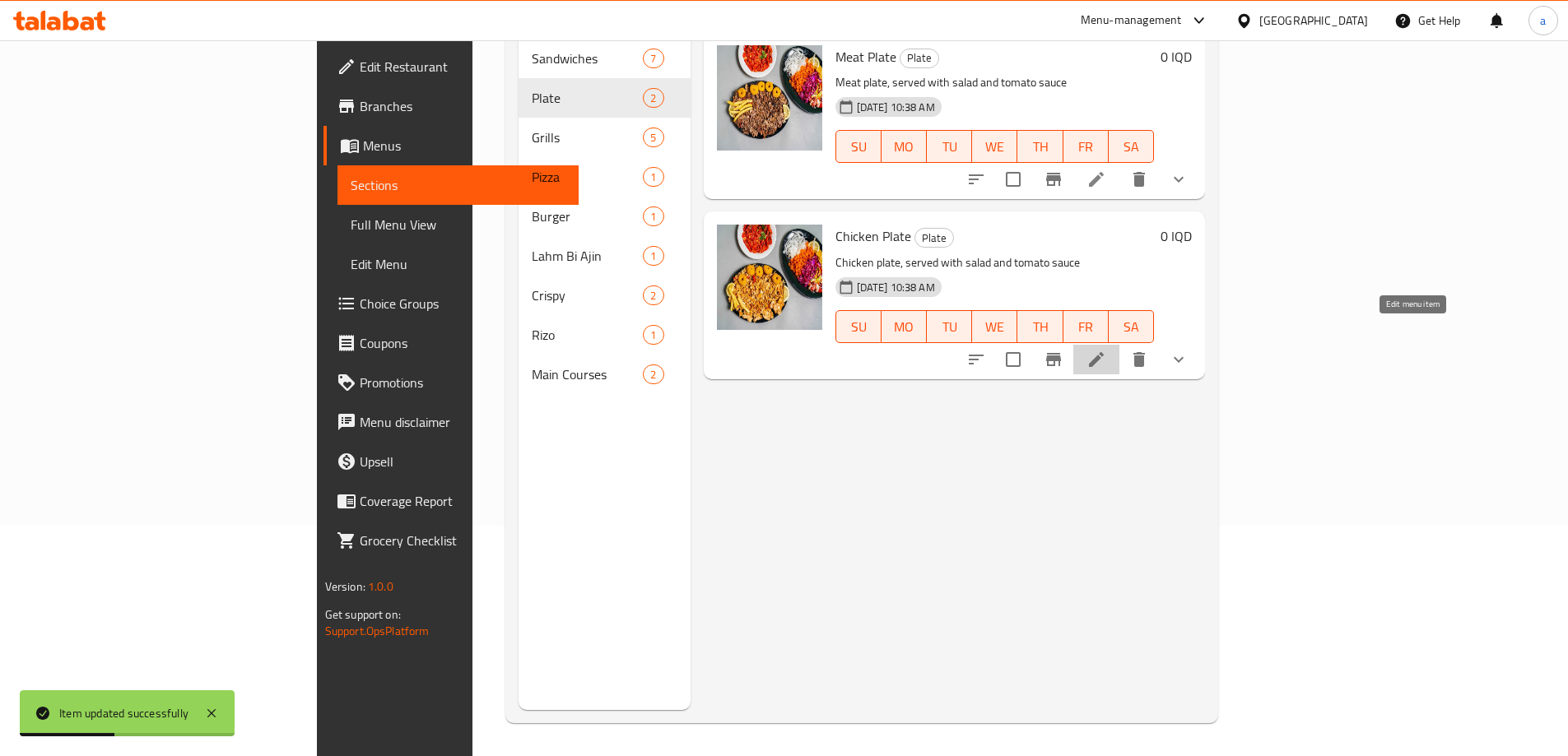
click at [1106, 349] on icon at bounding box center [1097, 359] width 20 height 20
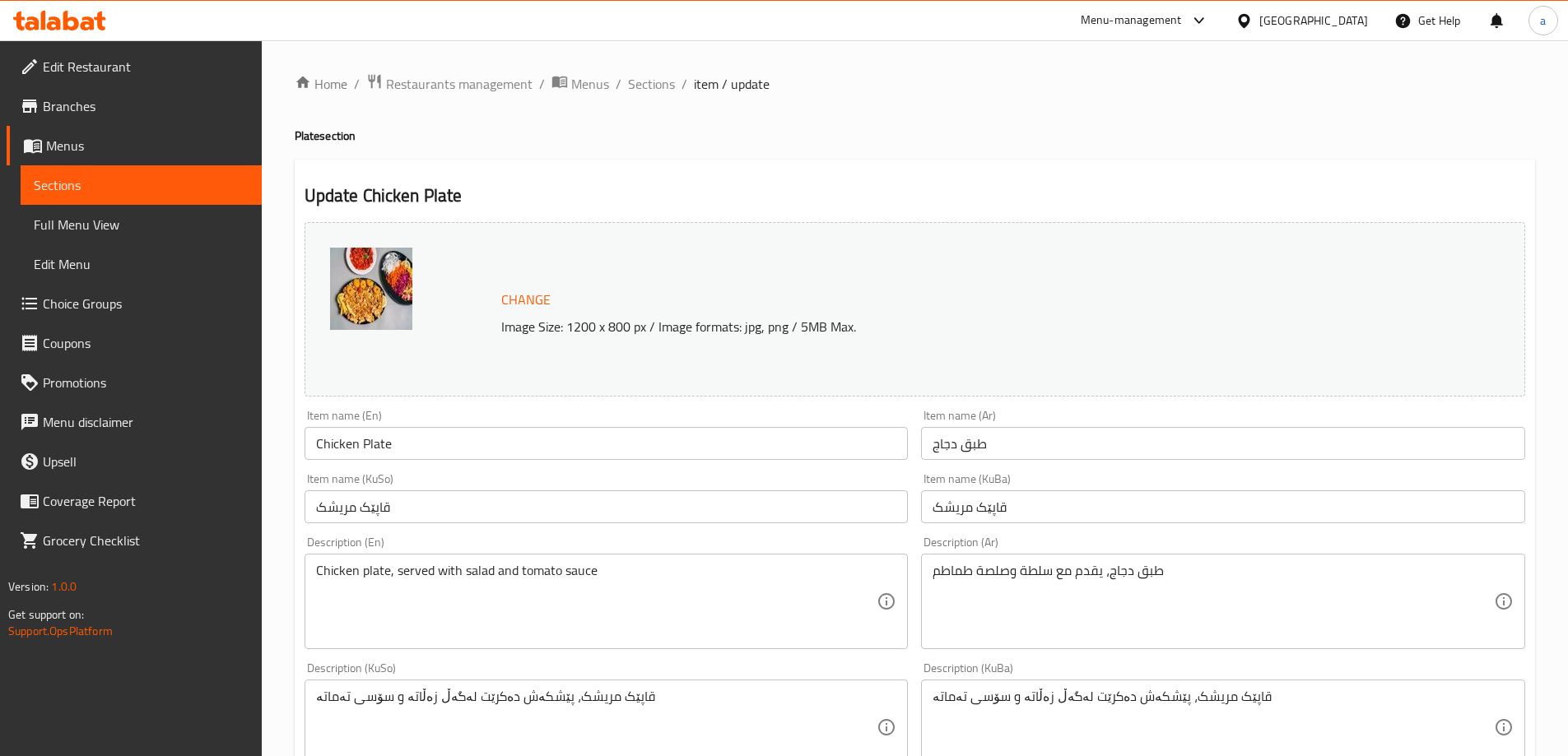
scroll to position [657, 0]
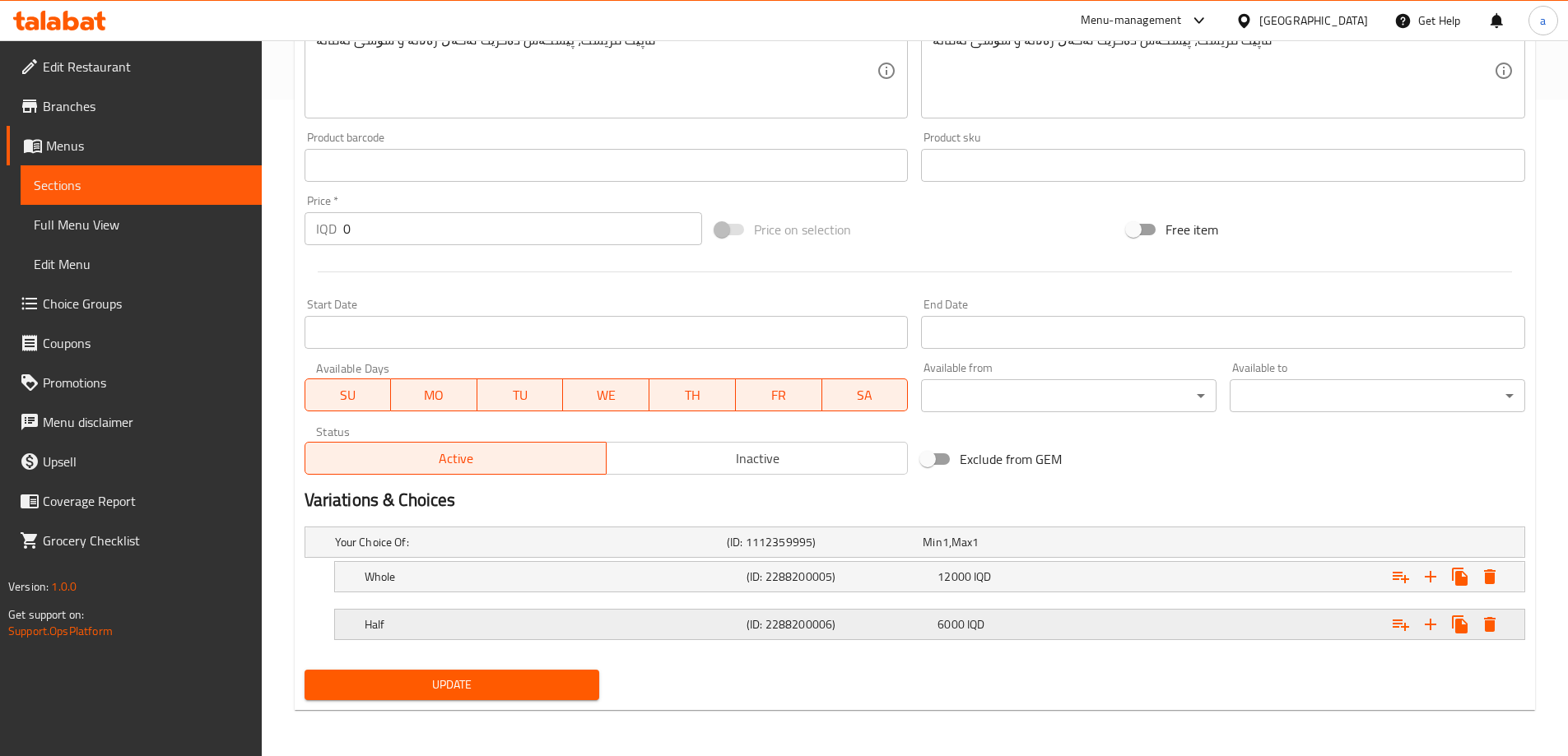
click at [559, 621] on h5 "Half" at bounding box center [552, 624] width 375 height 16
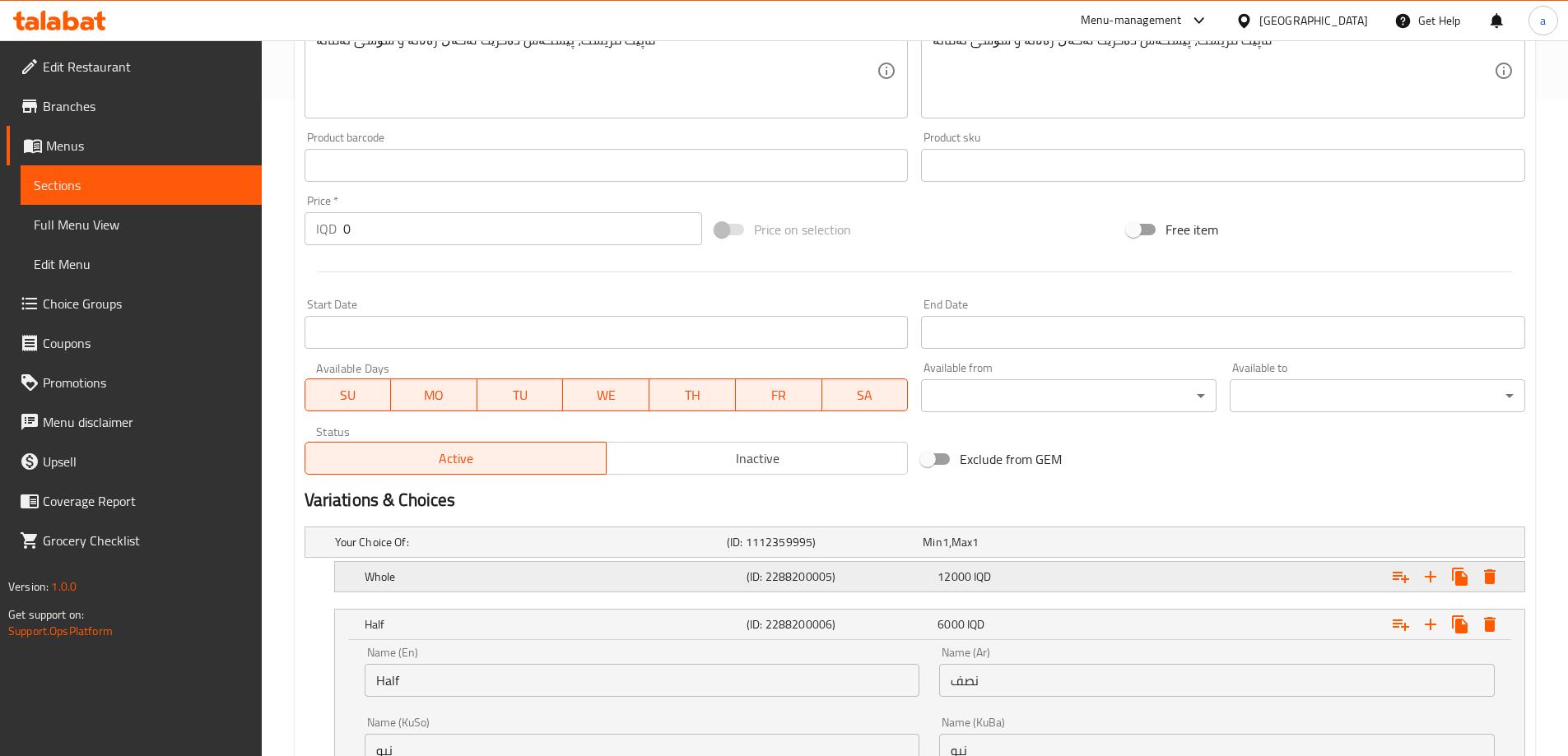
click at [560, 576] on h5 "Whole" at bounding box center [552, 577] width 375 height 16
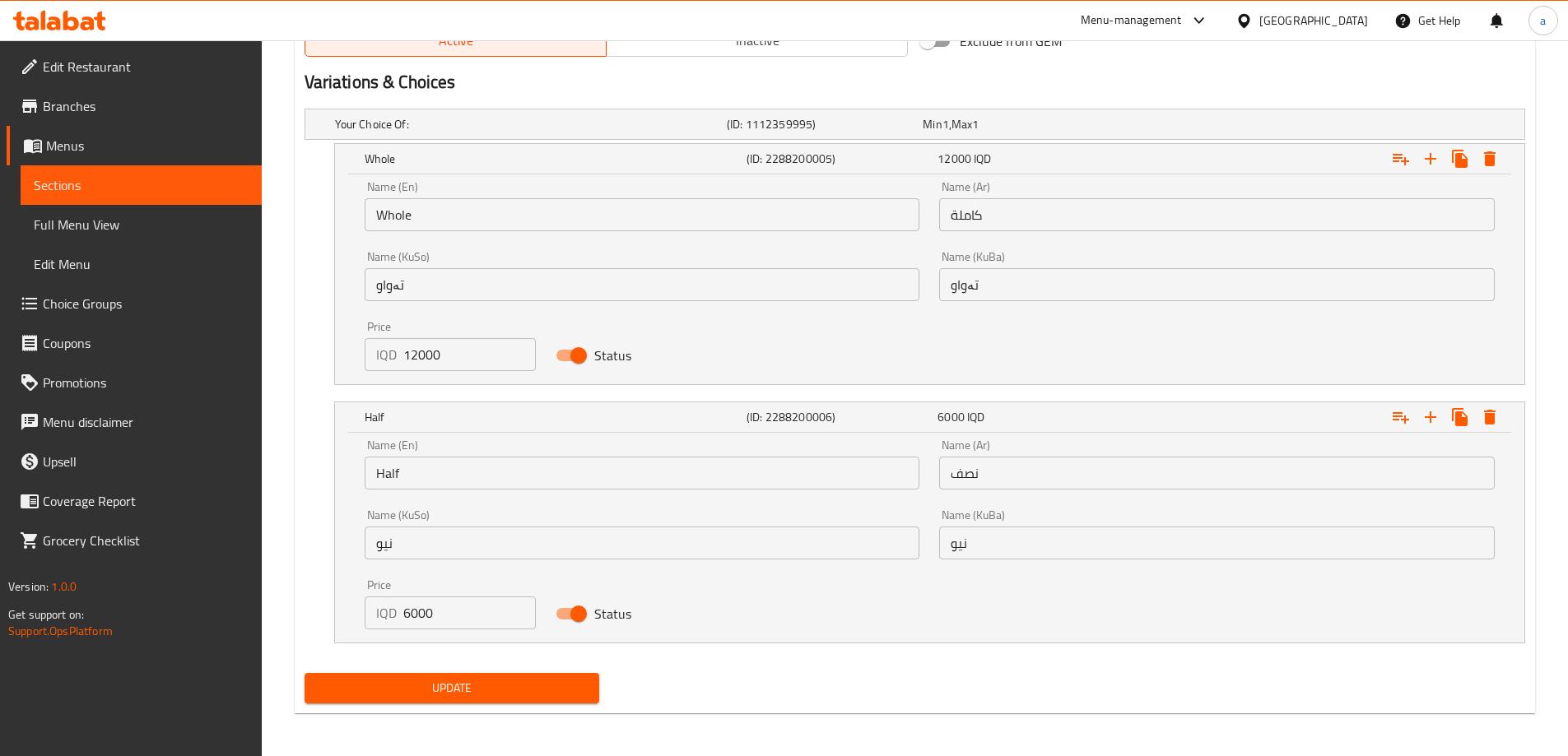
scroll to position [1078, 0]
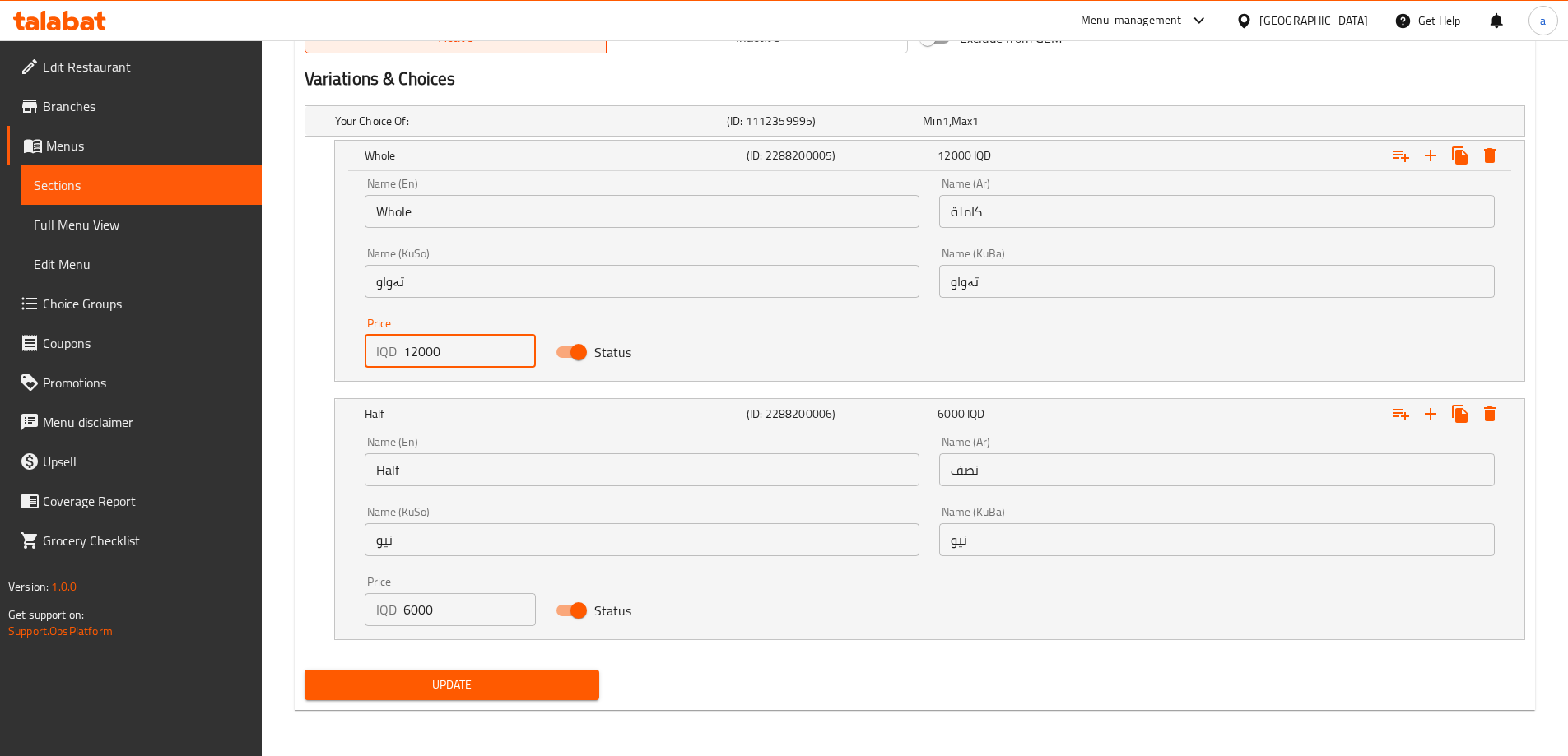
drag, startPoint x: 481, startPoint y: 352, endPoint x: 372, endPoint y: 354, distance: 109.0
click at [372, 354] on div "IQD 12000 Price" at bounding box center [450, 351] width 172 height 33
type input "15000"
drag, startPoint x: 471, startPoint y: 609, endPoint x: 295, endPoint y: 607, distance: 176.0
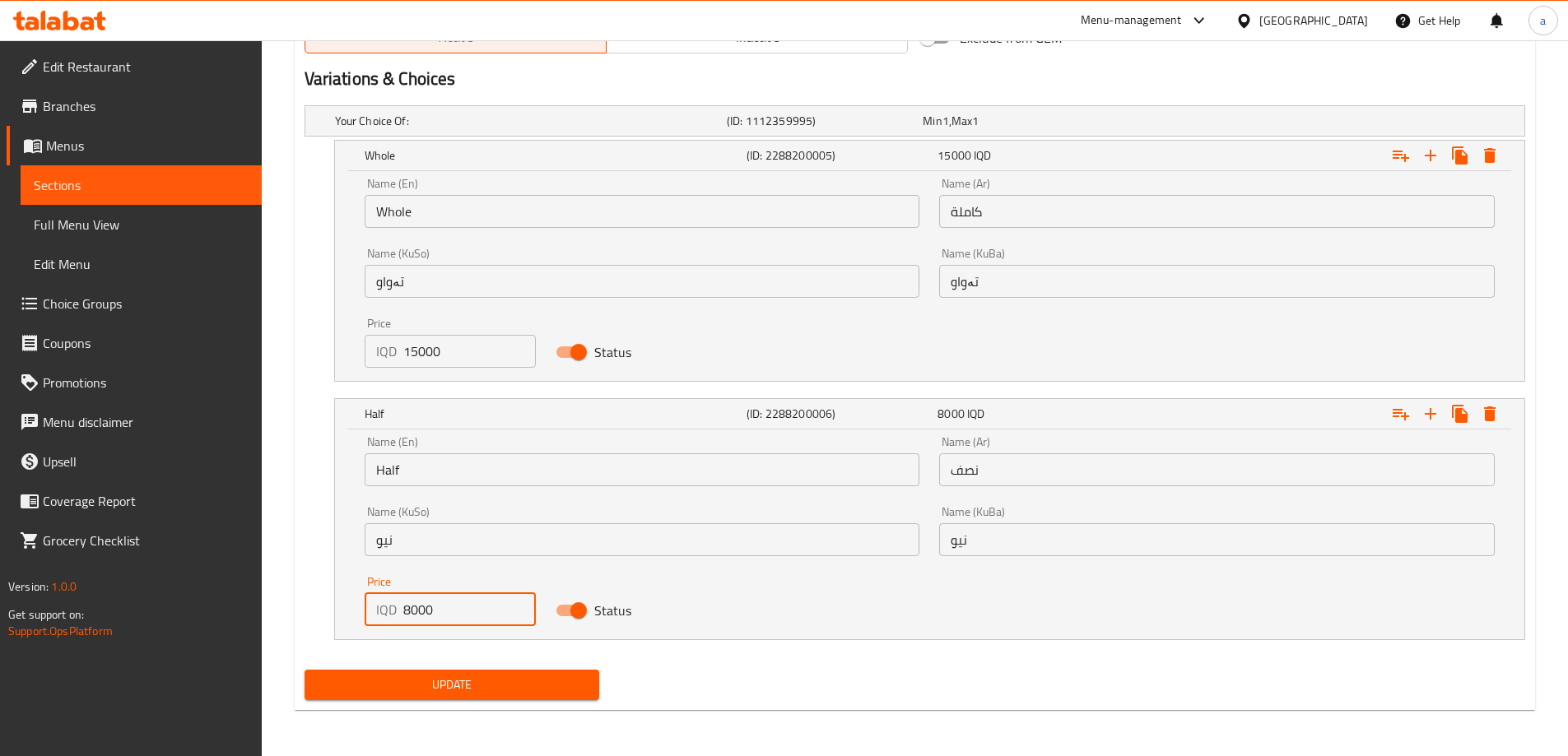
type input "8000"
click at [492, 680] on span "Update" at bounding box center [452, 685] width 269 height 21
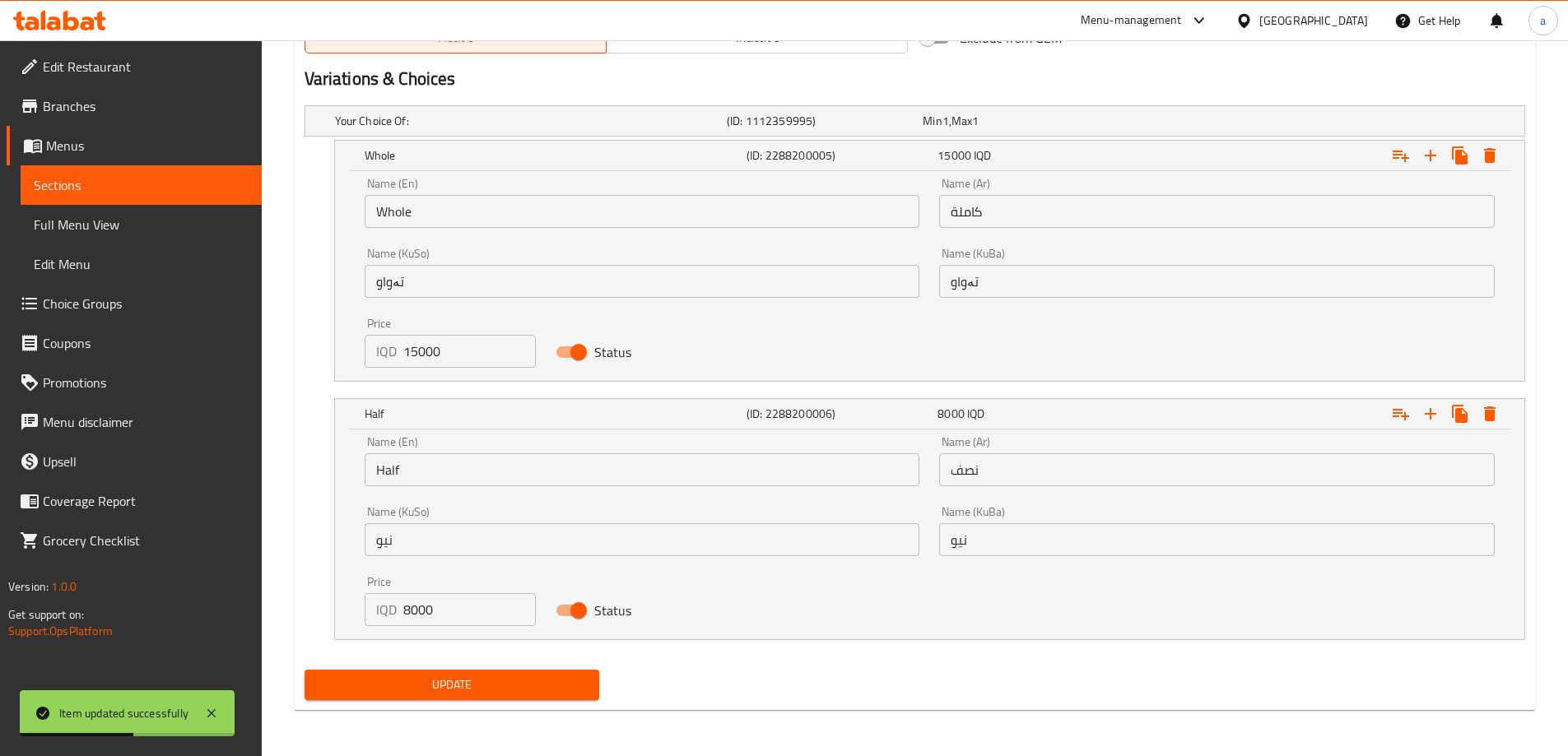
click at [99, 224] on span "Full Menu View" at bounding box center [141, 225] width 215 height 20
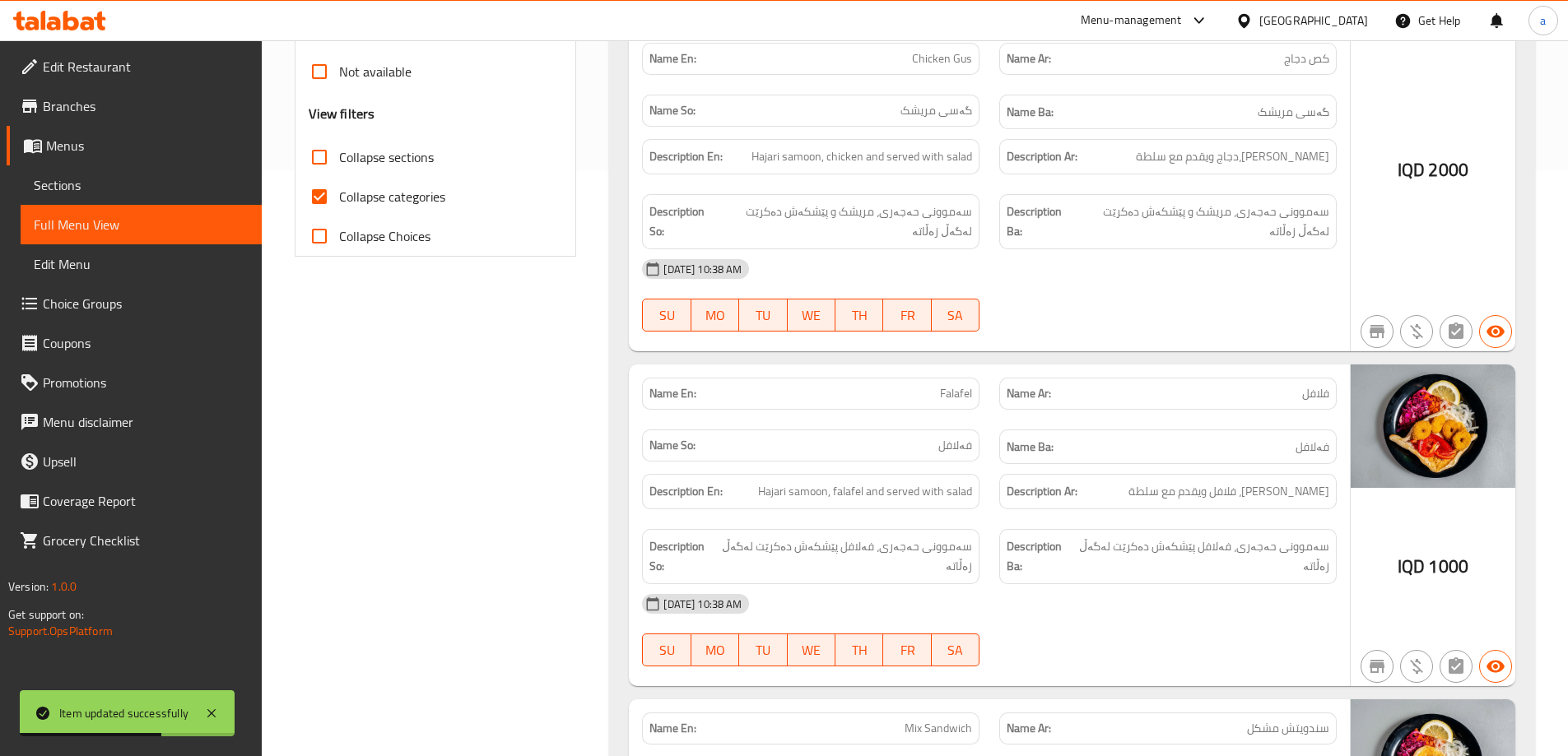
scroll to position [90, 0]
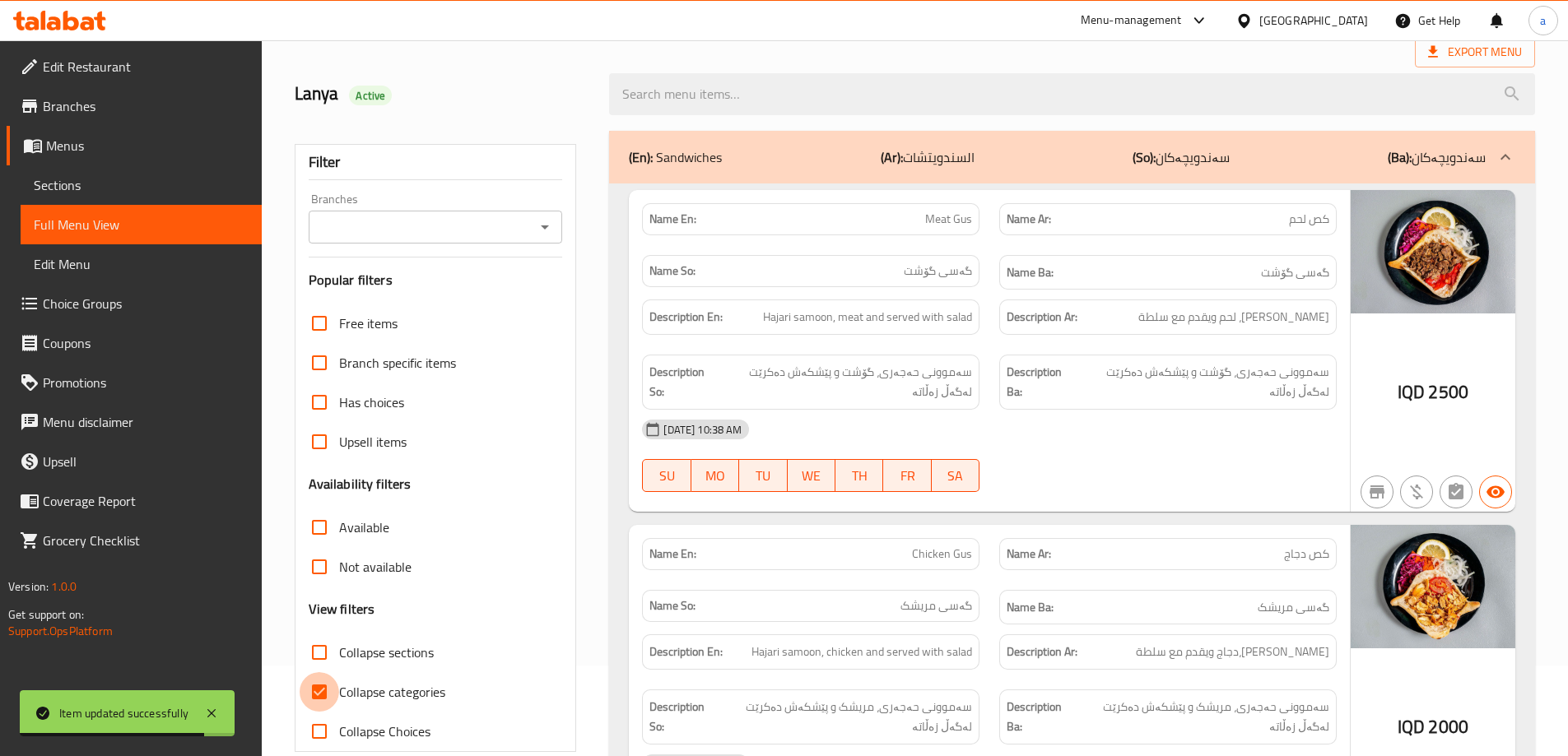
click at [329, 683] on input "Collapse categories" at bounding box center [319, 691] width 39 height 39
checkbox input "false"
click at [538, 227] on icon "Open" at bounding box center [545, 227] width 20 height 20
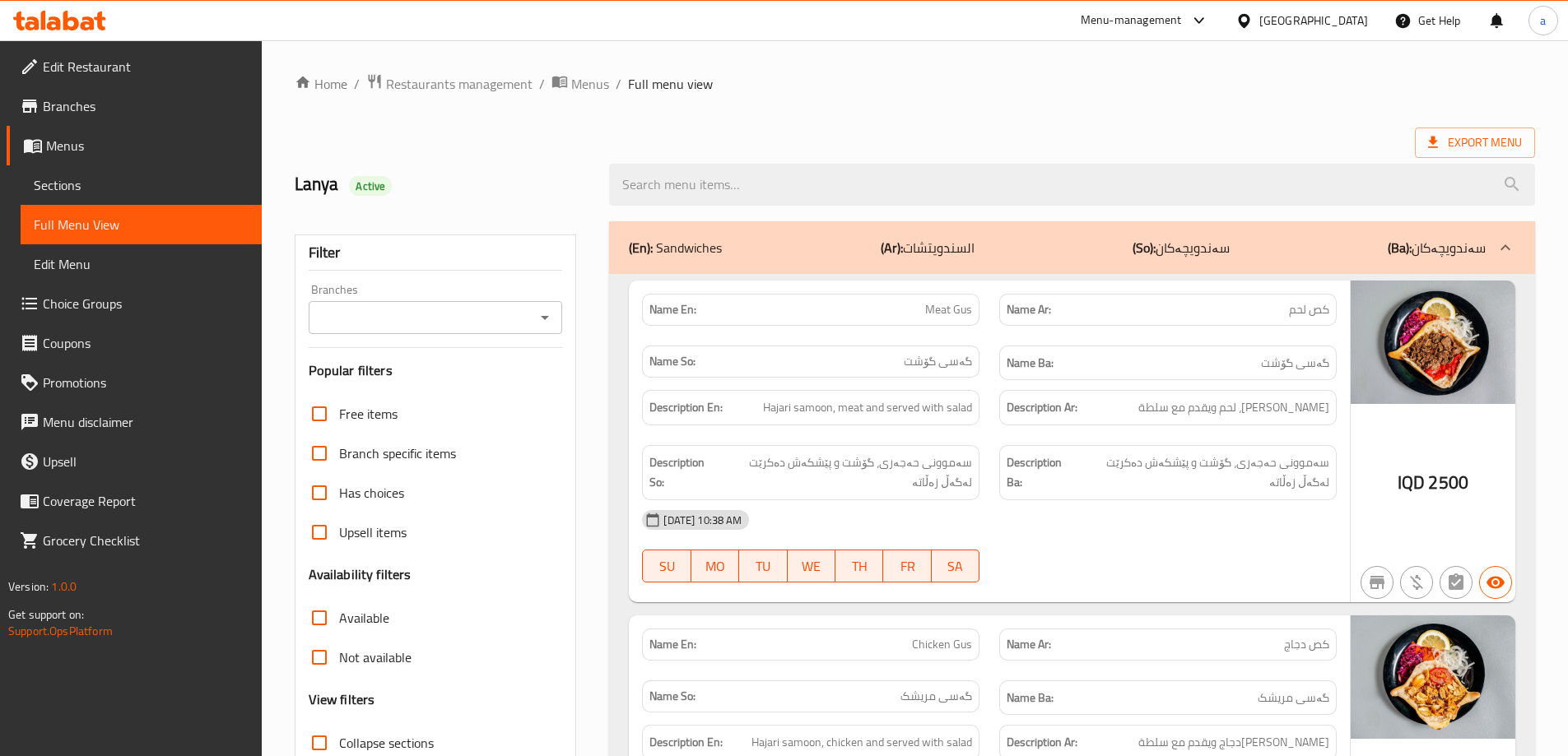
click at [551, 321] on icon "Open" at bounding box center [545, 318] width 20 height 20
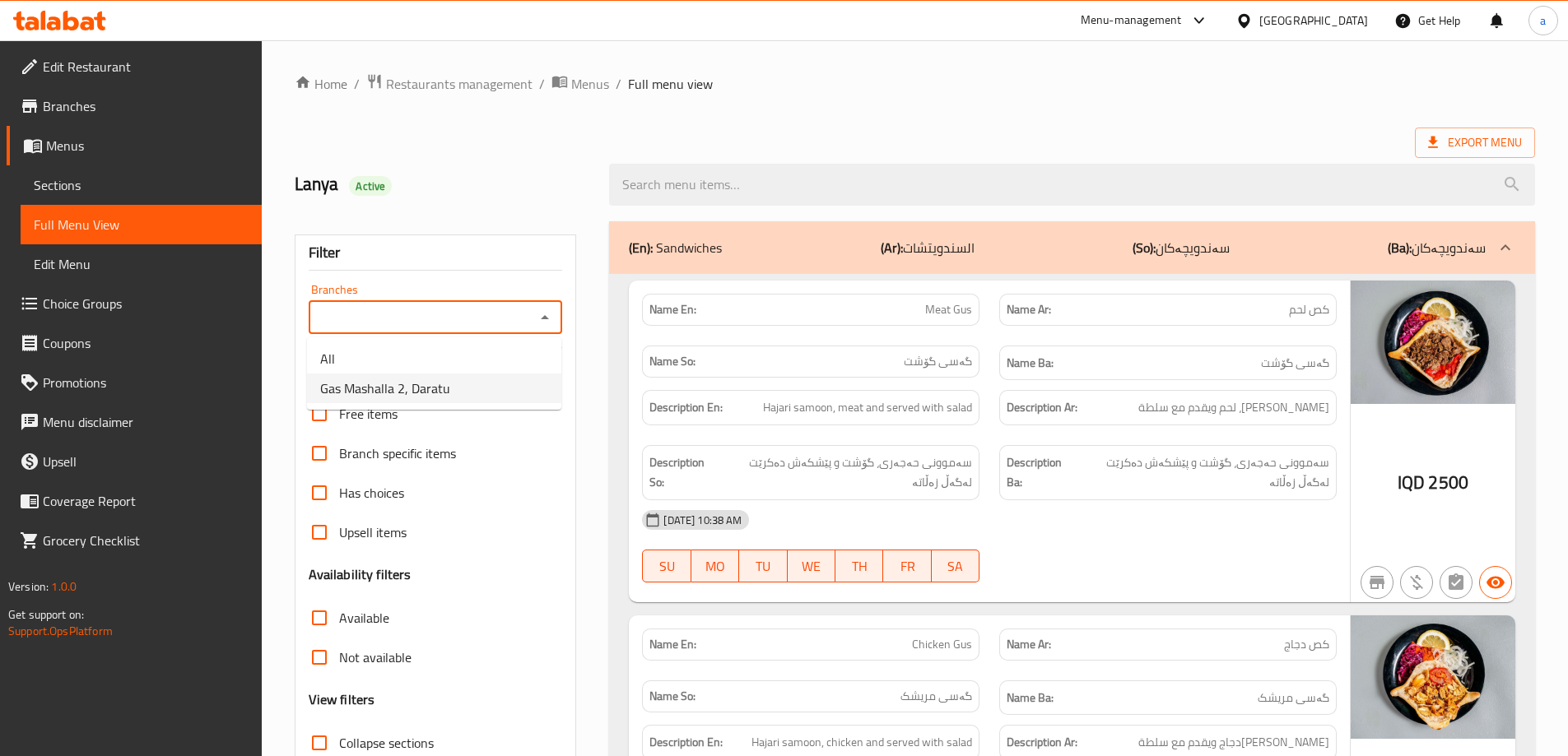
click at [391, 389] on span "Gas Mashalla 2, Daratu" at bounding box center [385, 388] width 130 height 20
type input "Gas Mashalla 2, Daratu"
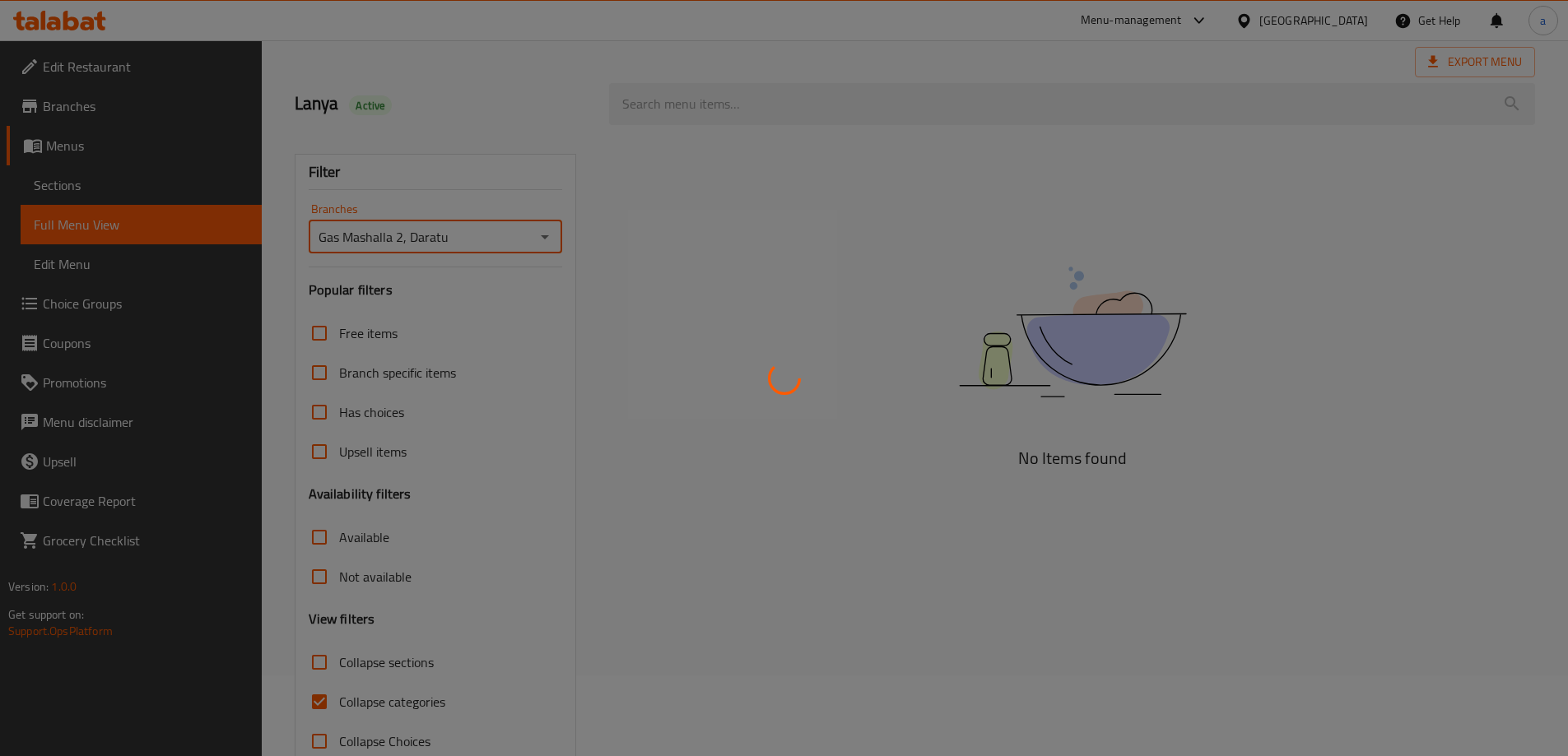
scroll to position [119, 0]
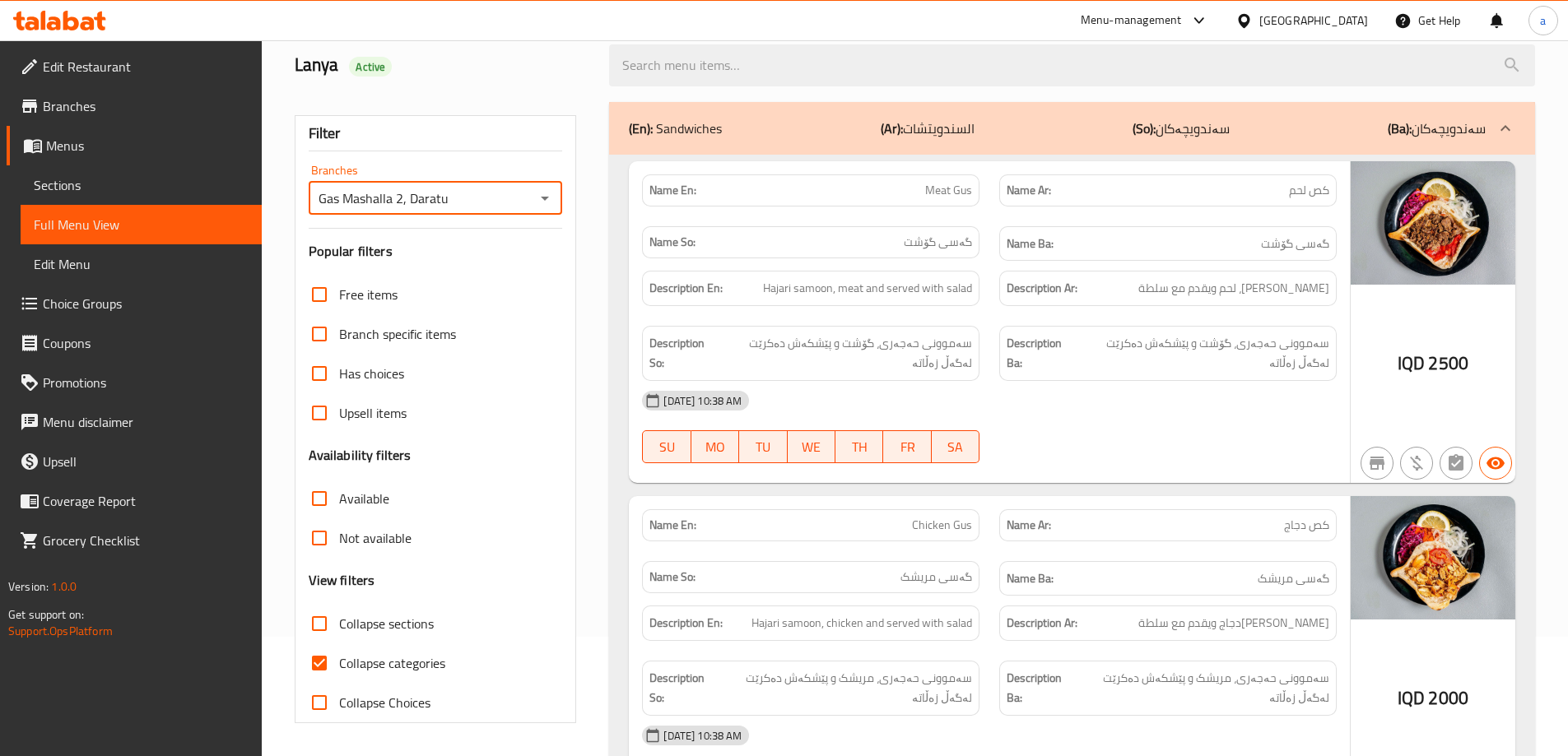
click at [334, 662] on input "Collapse categories" at bounding box center [319, 662] width 39 height 39
checkbox input "false"
click at [319, 623] on input "Collapse sections" at bounding box center [319, 623] width 39 height 39
checkbox input "true"
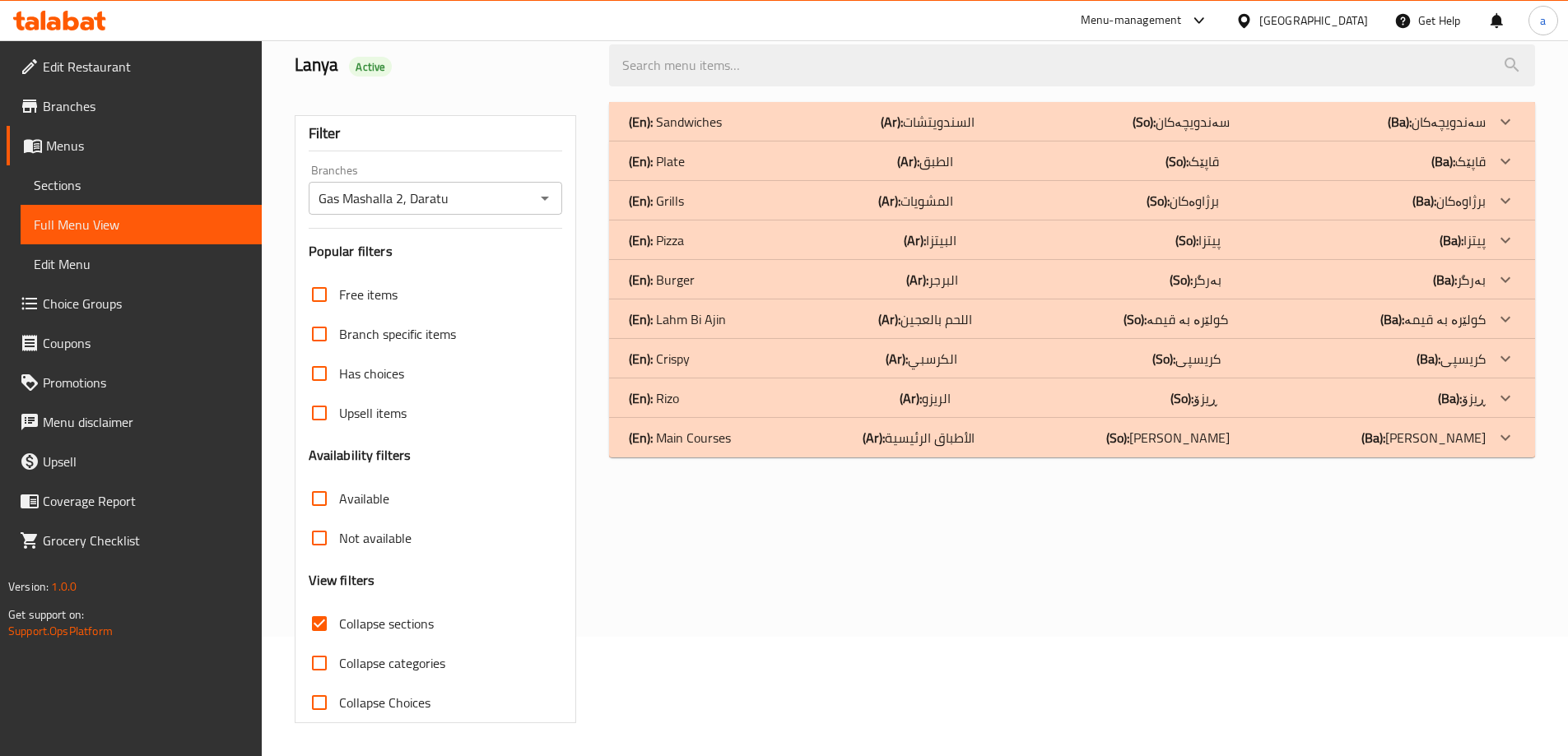
click at [899, 155] on b "(Ar):" at bounding box center [908, 161] width 22 height 25
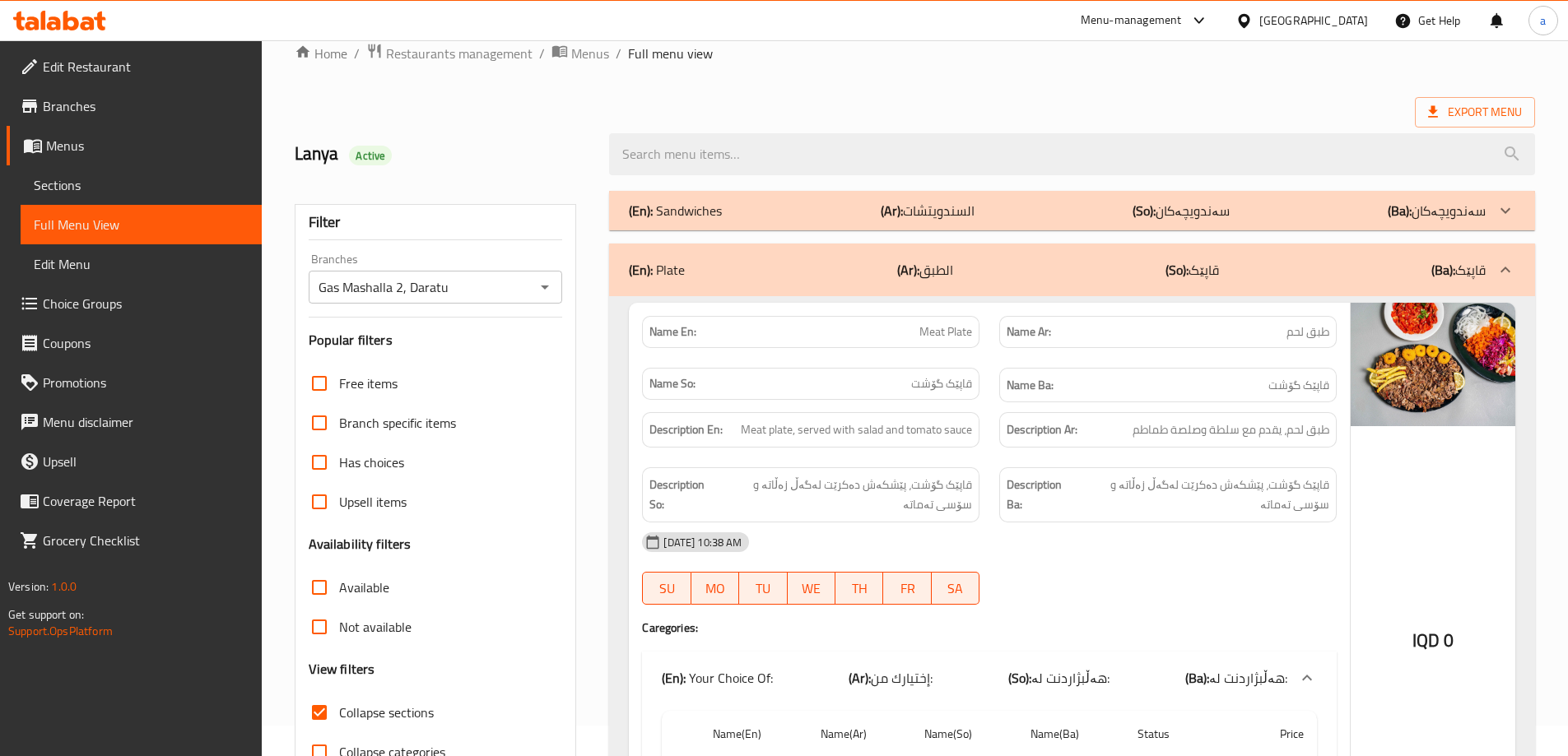
scroll to position [0, 0]
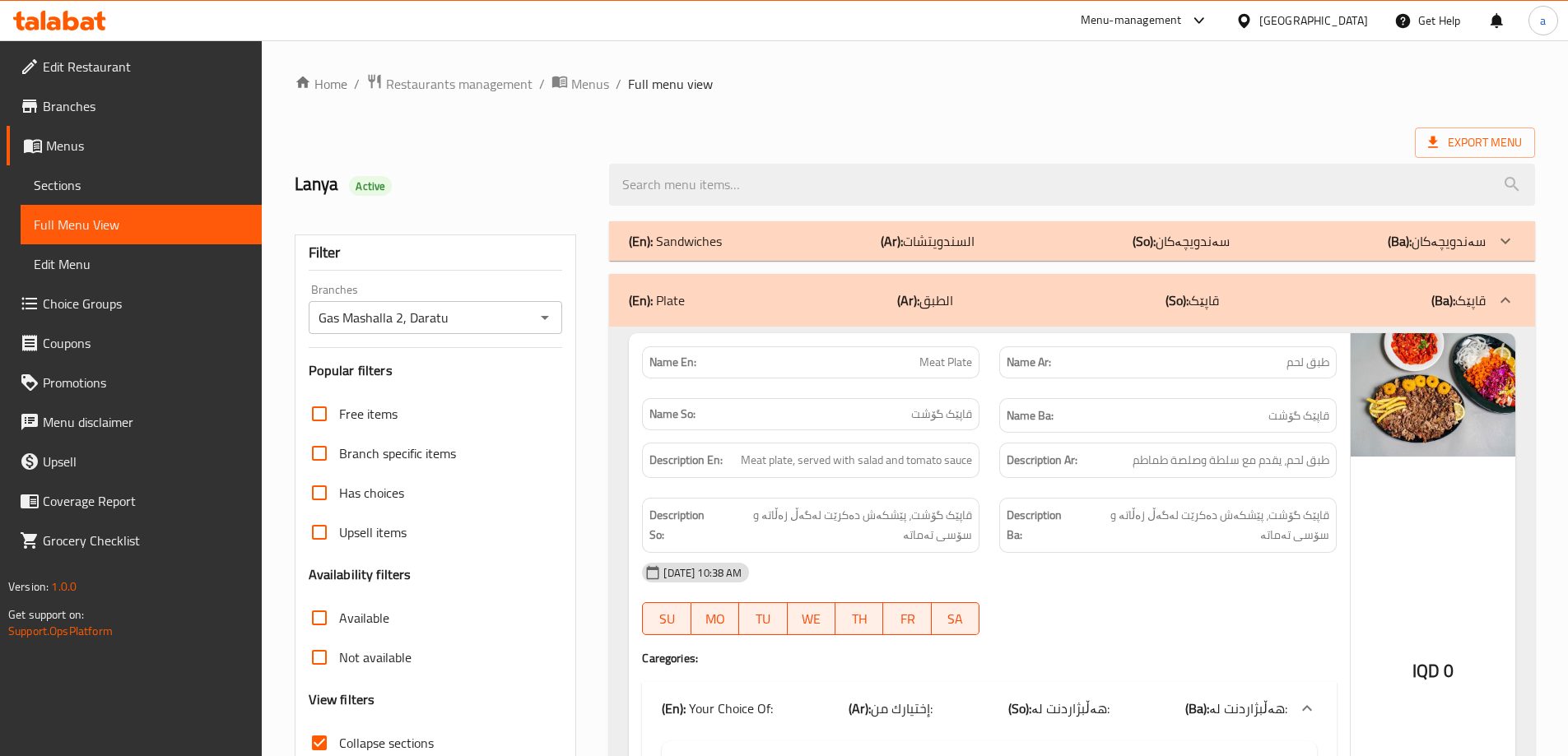
click at [1201, 235] on p "(So): سەندویچەکان" at bounding box center [1180, 241] width 97 height 20
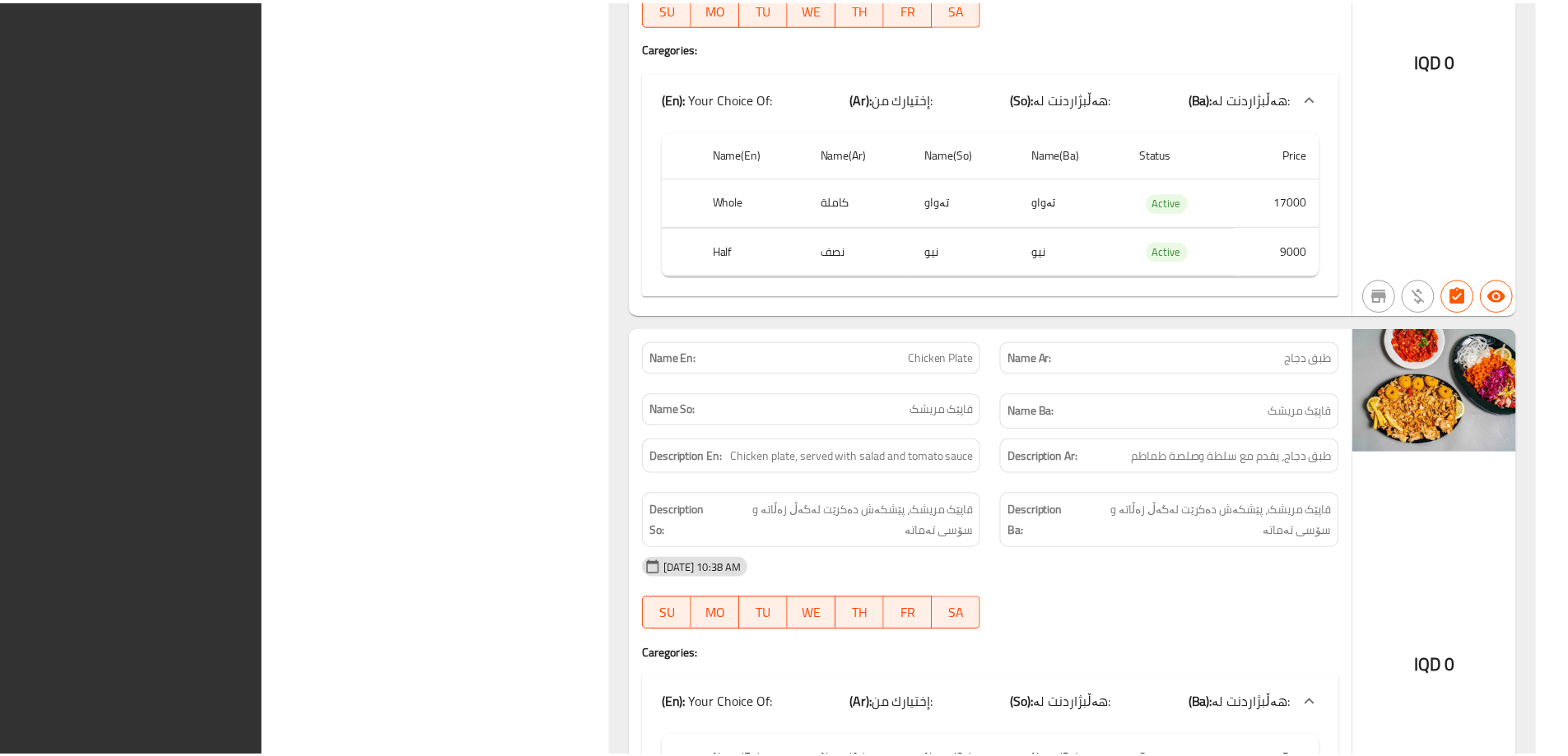
scroll to position [3453, 0]
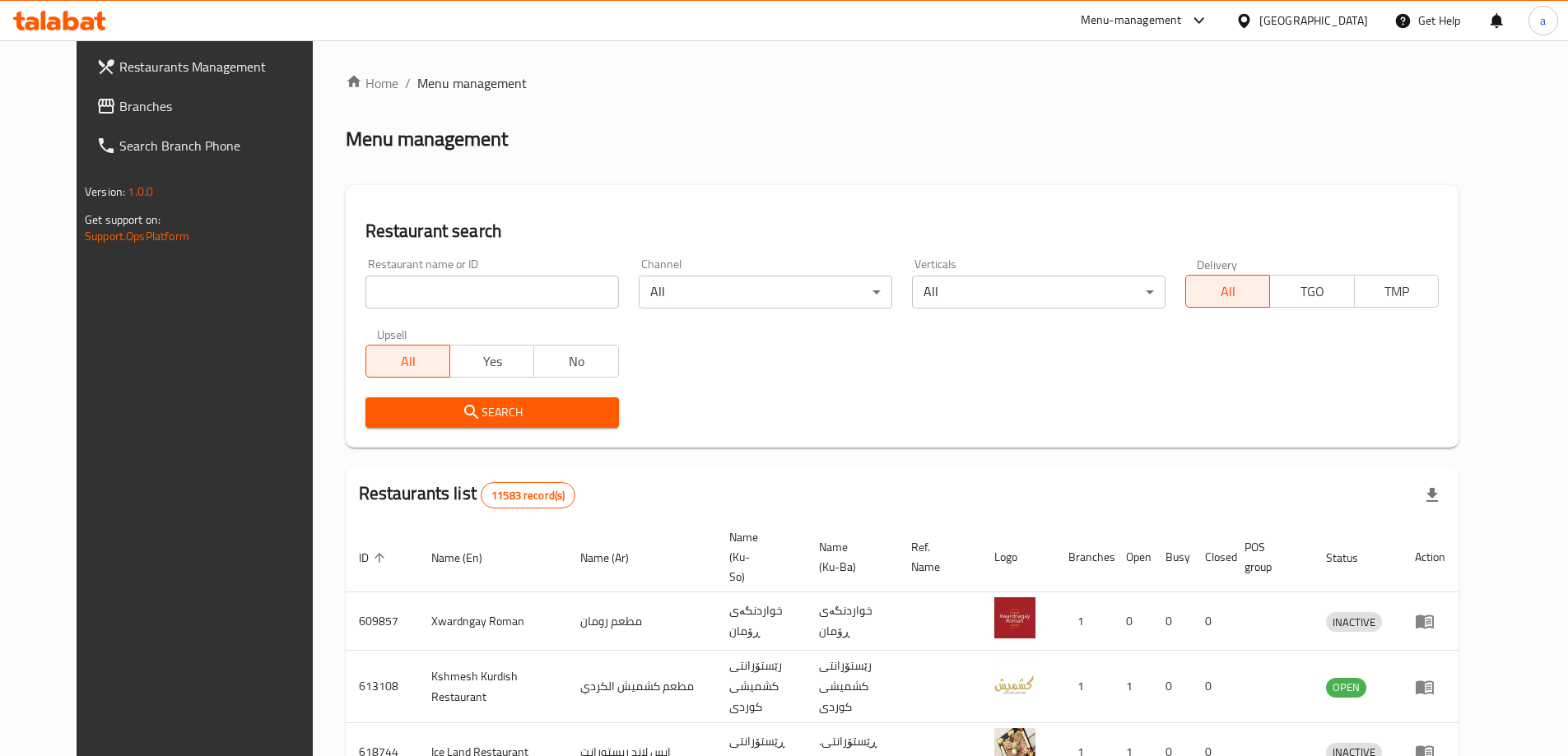
click at [83, 91] on link "Branches" at bounding box center [210, 106] width 255 height 39
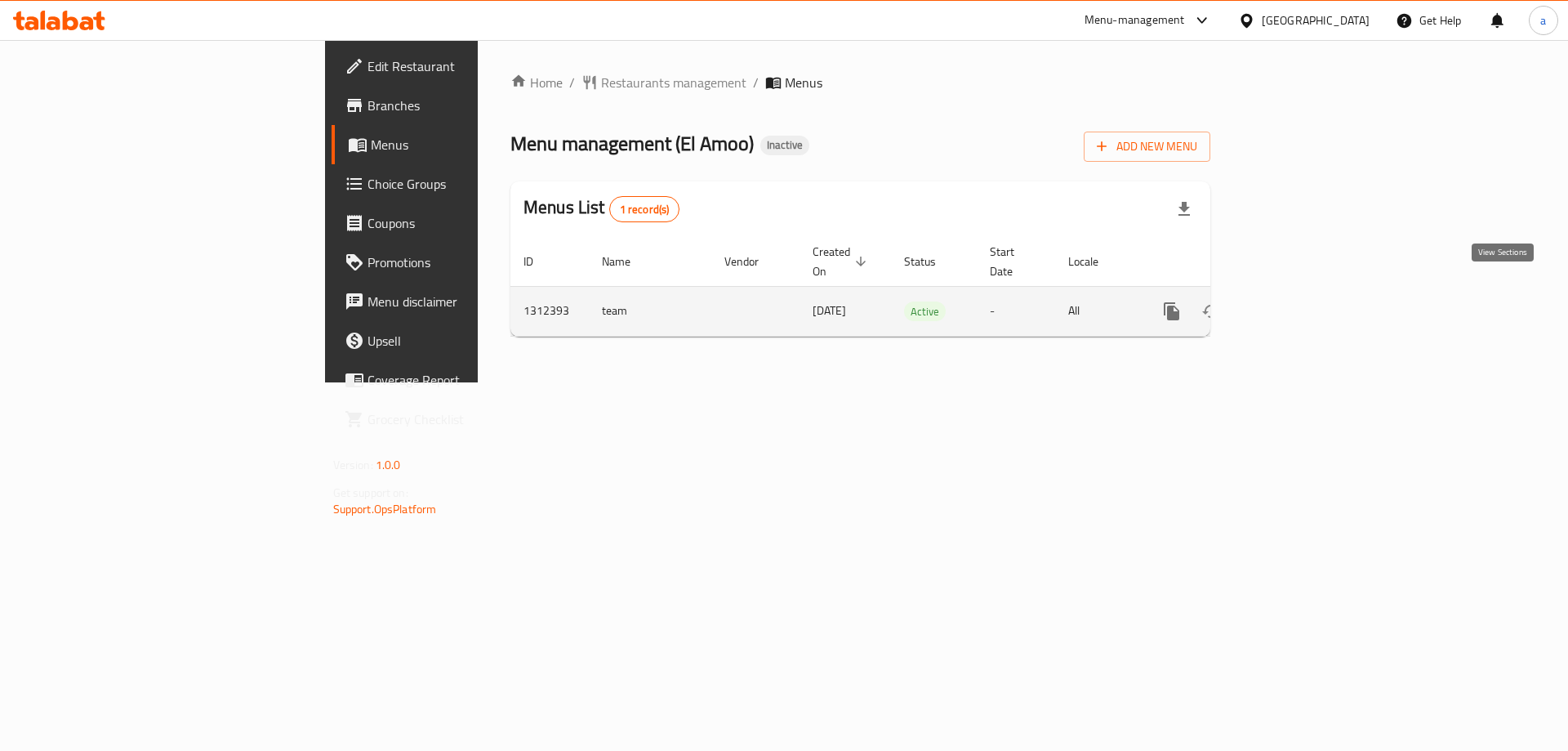
click at [1310, 305] on link "enhanced table" at bounding box center [1289, 311] width 39 height 39
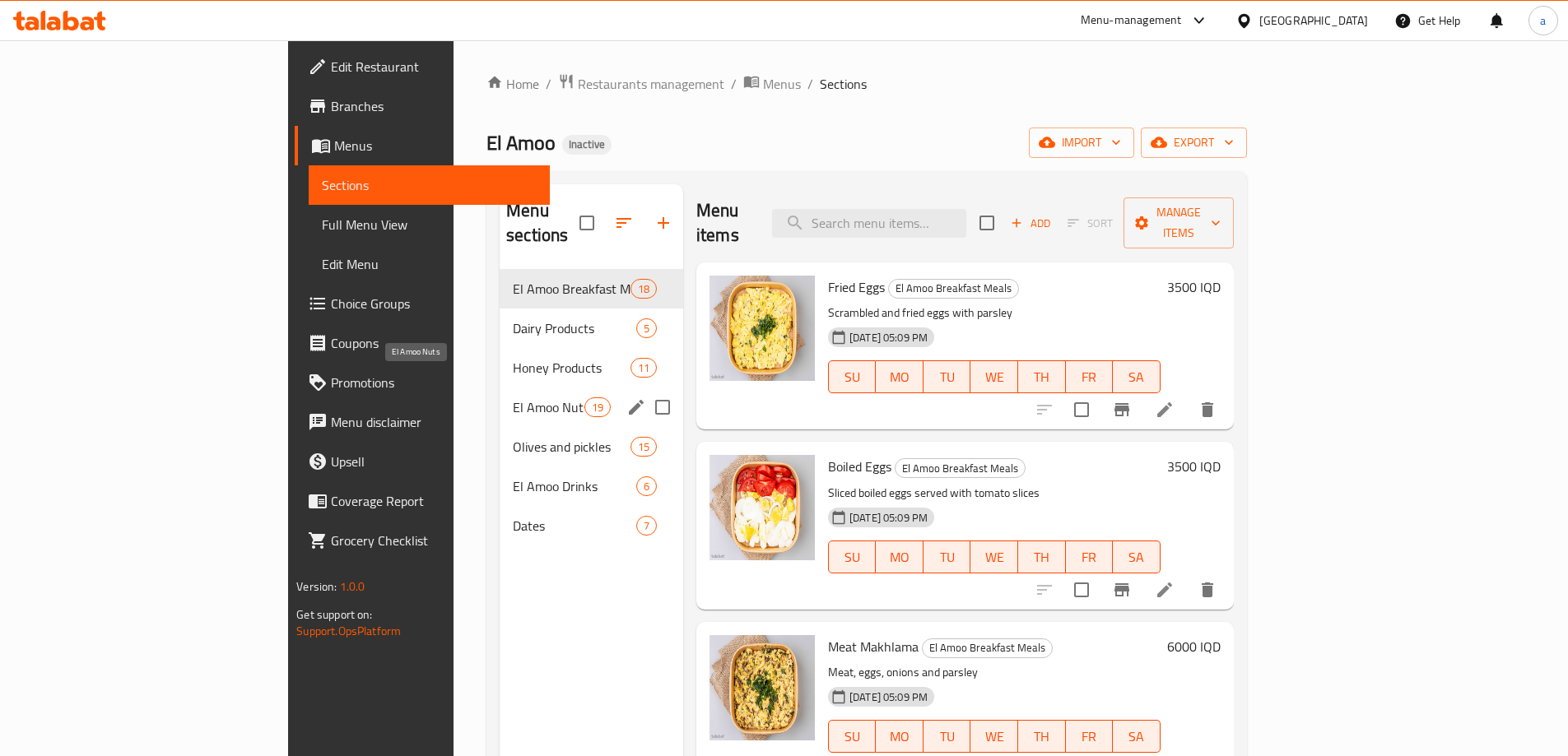
click at [512, 398] on span "El Amoo Nuts" at bounding box center [548, 408] width 72 height 20
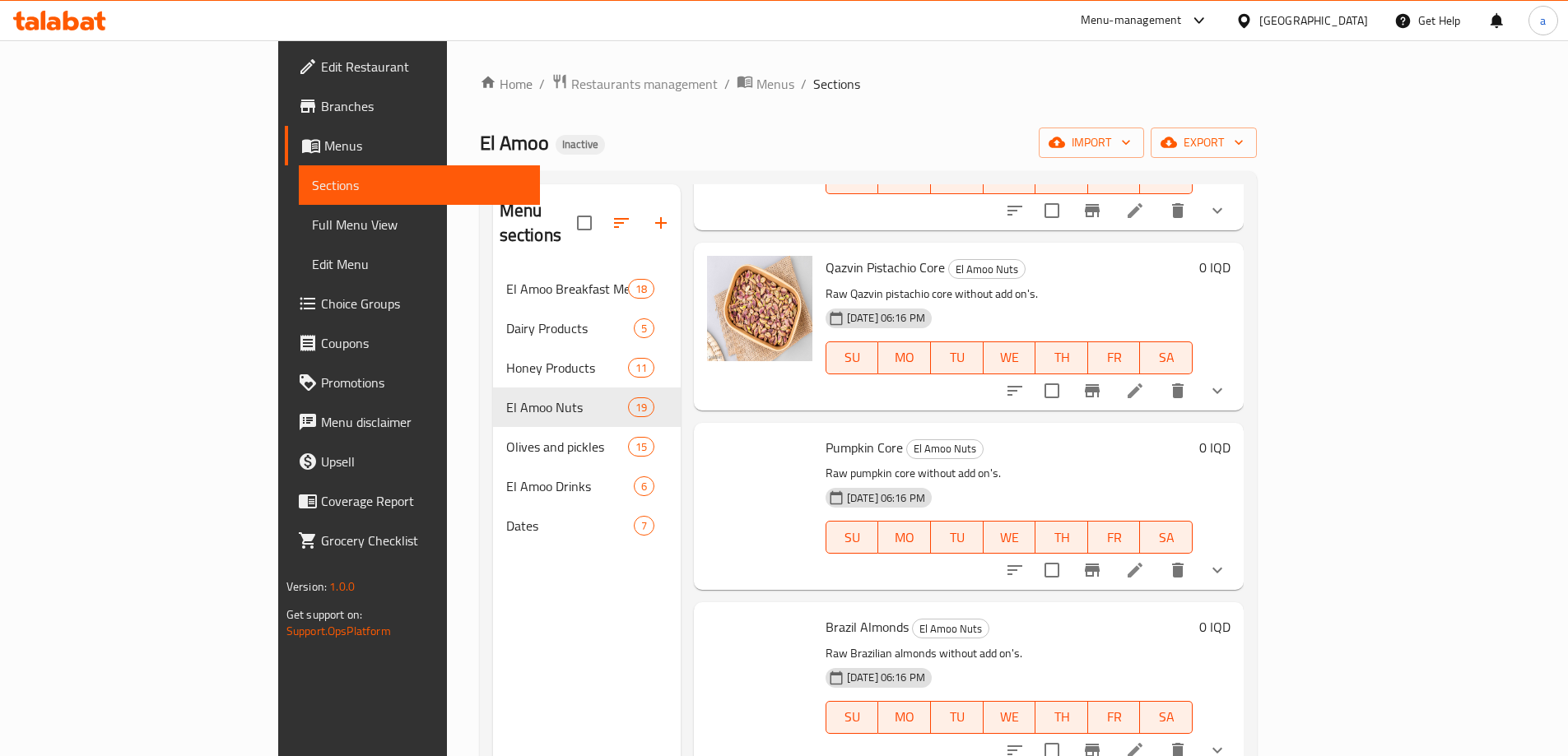
scroll to position [987, 0]
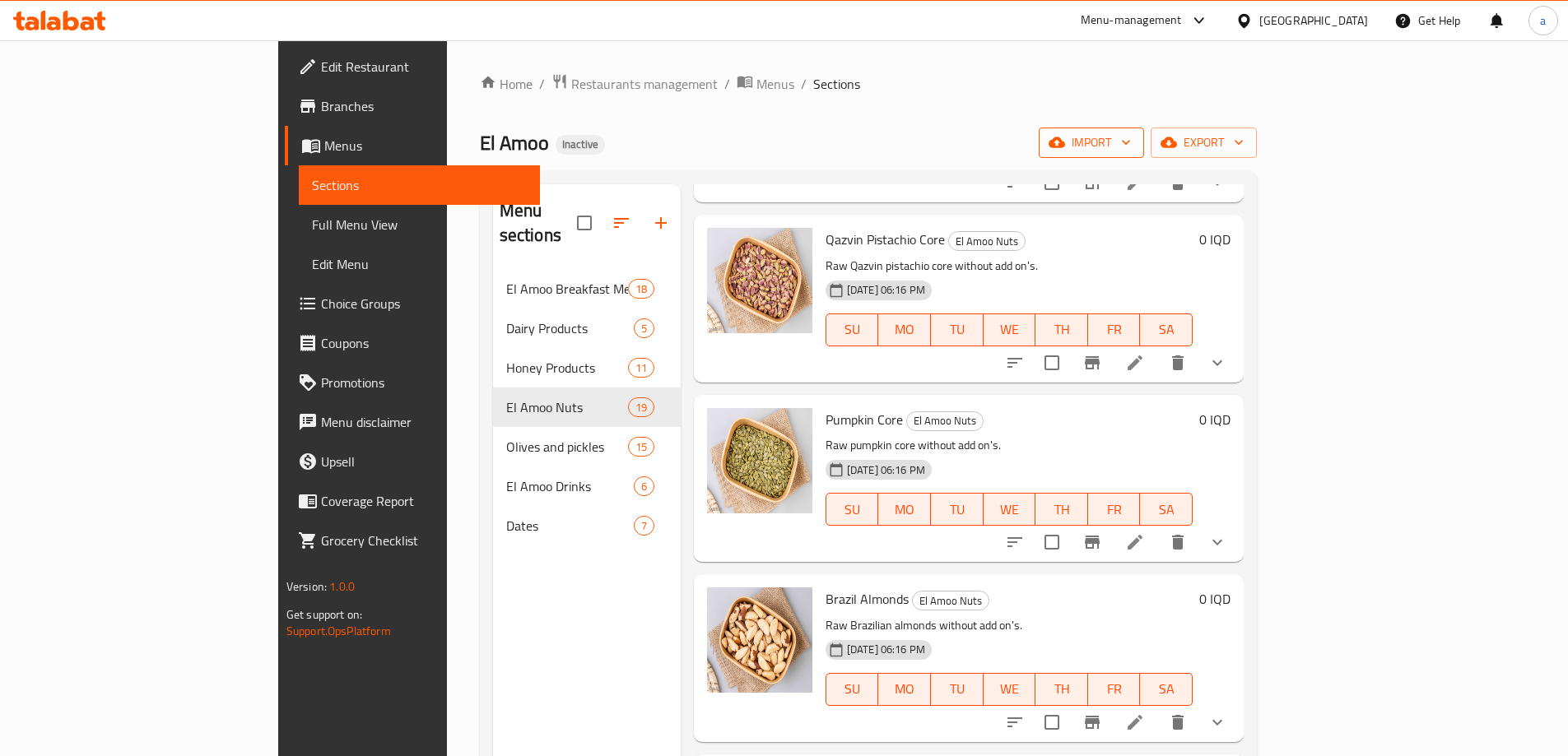
click at [1134, 138] on icon "button" at bounding box center [1126, 142] width 16 height 16
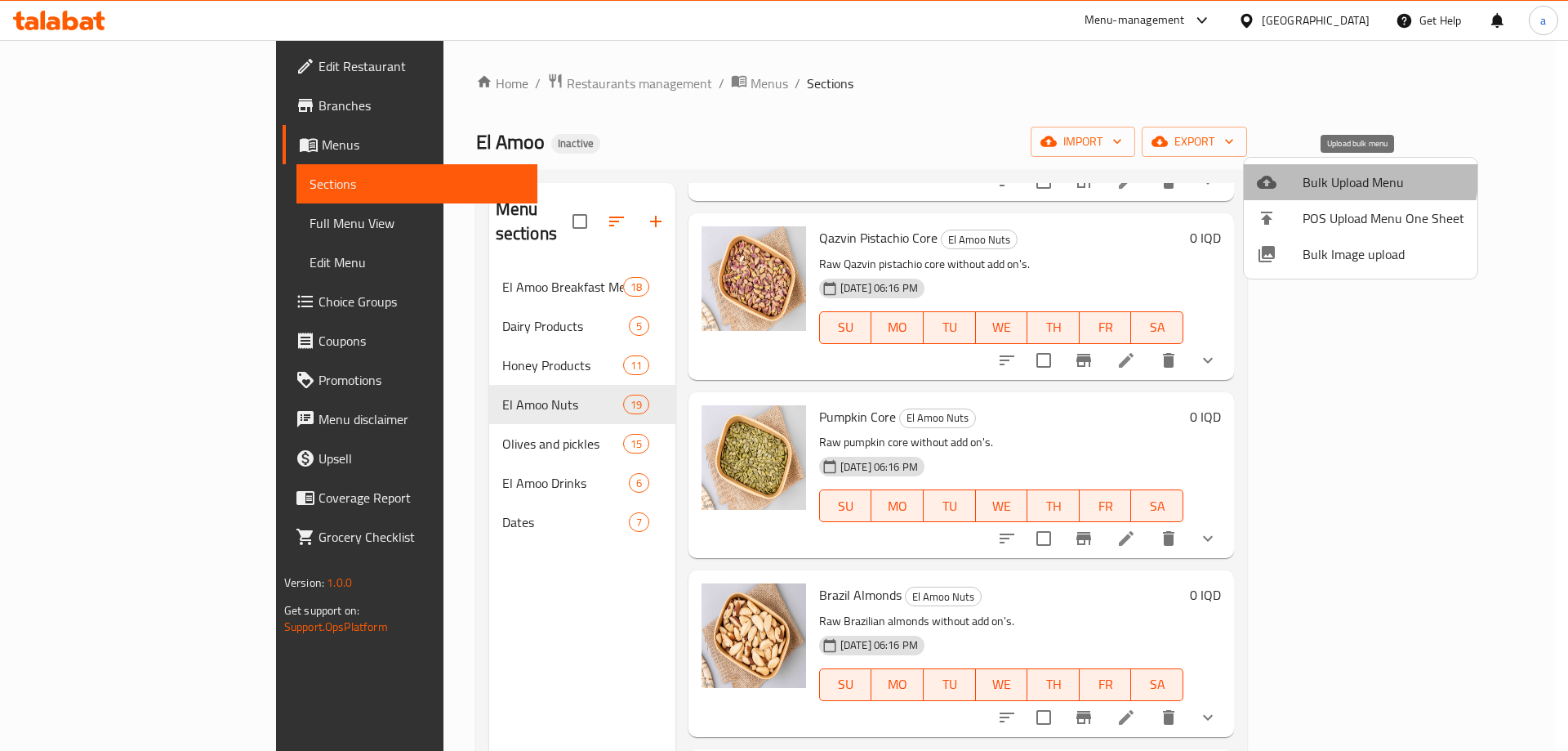
click at [1333, 175] on span "Bulk Upload Menu" at bounding box center [1383, 183] width 162 height 20
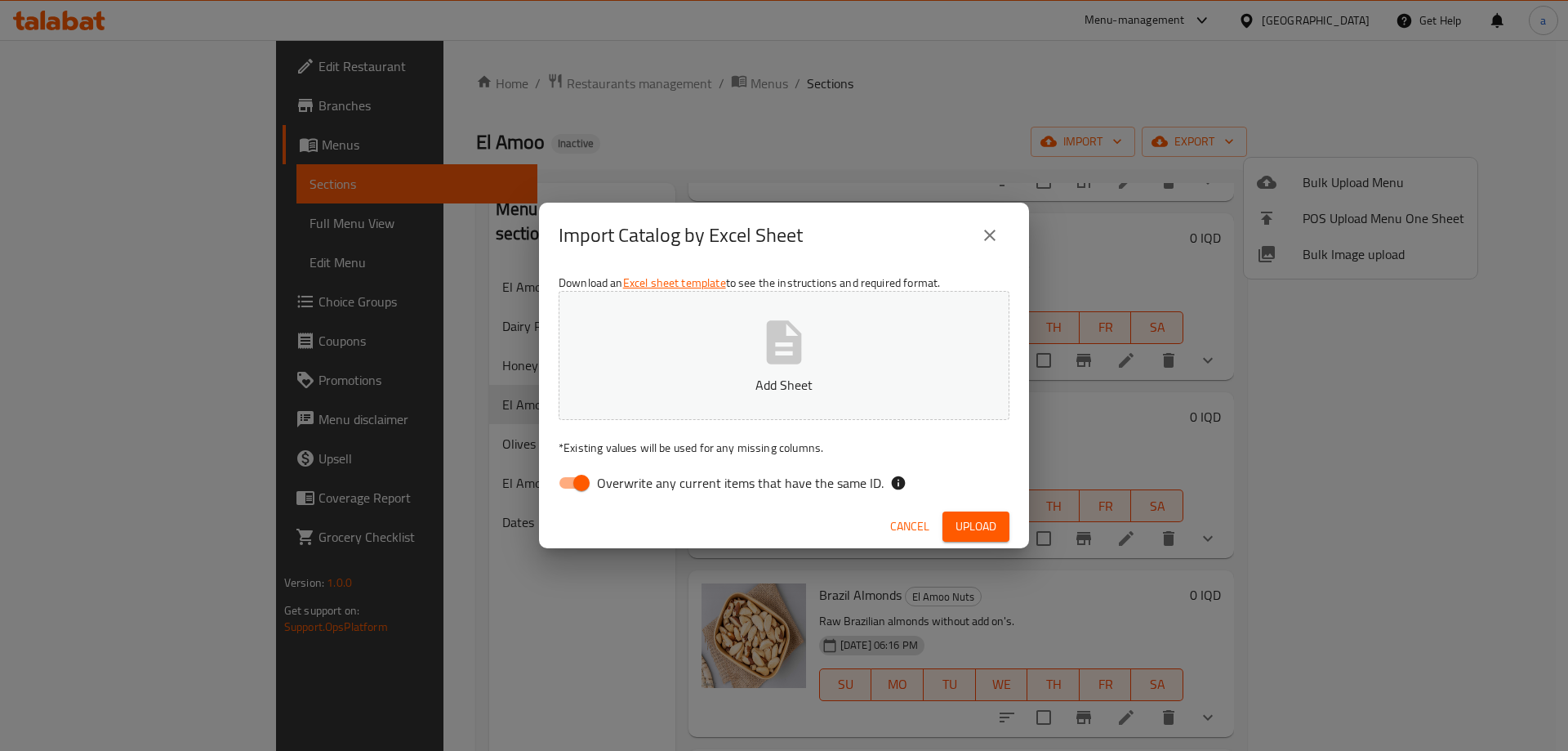
click at [577, 485] on input "Overwrite any current items that have the same ID." at bounding box center [581, 483] width 93 height 31
checkbox input "false"
click at [677, 370] on button "Add Sheet" at bounding box center [784, 355] width 451 height 129
click at [975, 519] on span "Upload" at bounding box center [975, 527] width 41 height 21
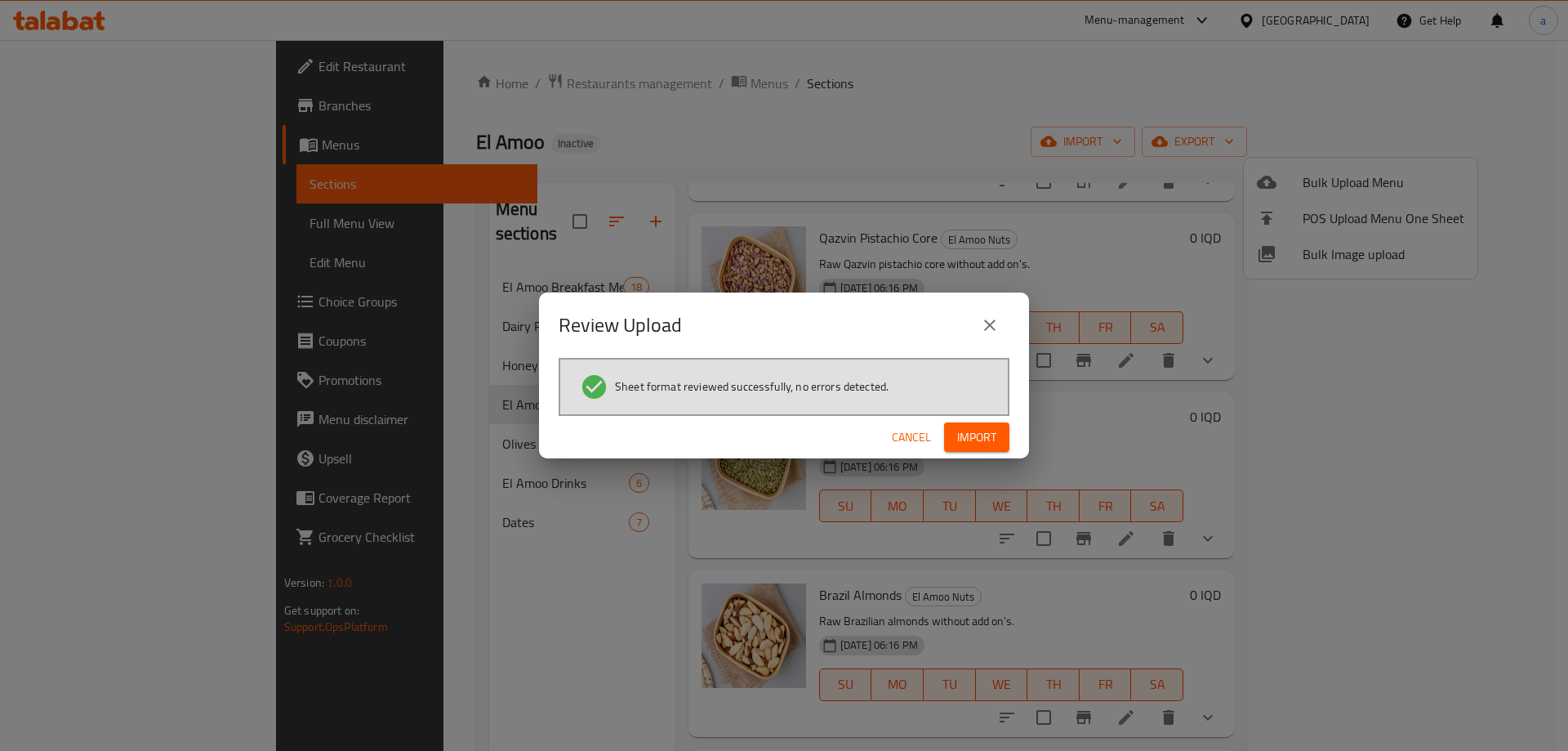
click at [985, 439] on span "Import" at bounding box center [976, 437] width 39 height 21
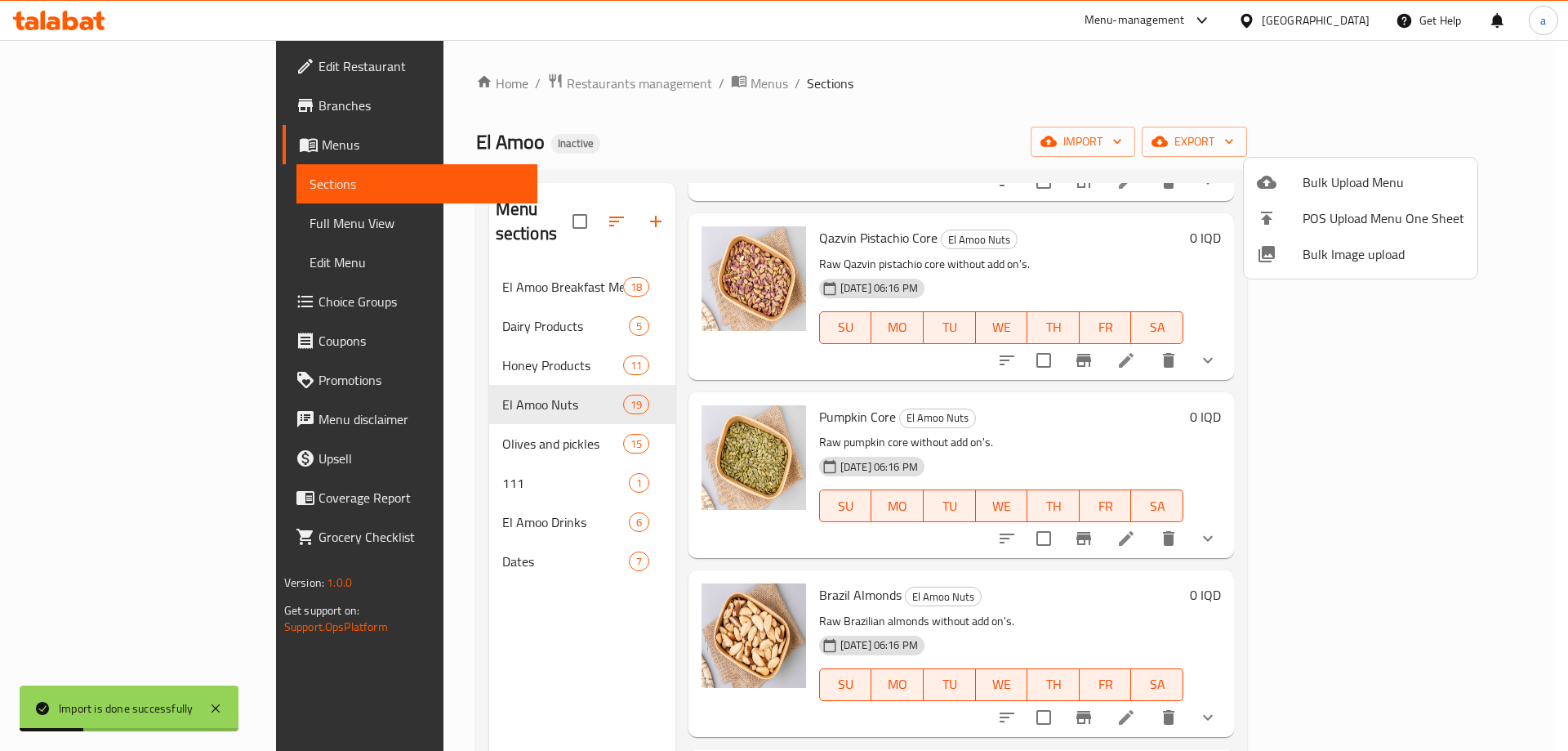
click at [366, 465] on div at bounding box center [784, 375] width 1568 height 751
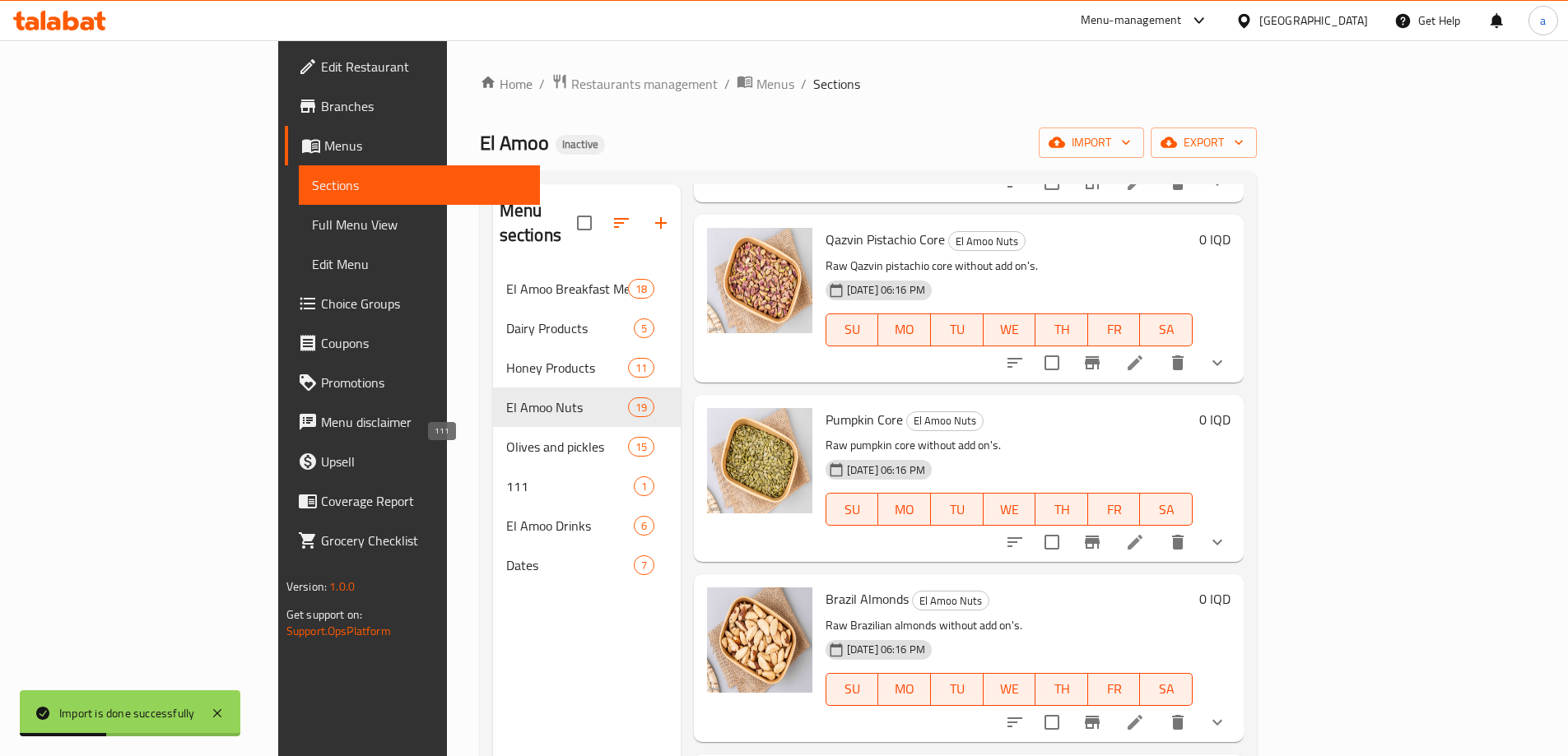
click at [506, 477] on span "111" at bounding box center [570, 487] width 127 height 20
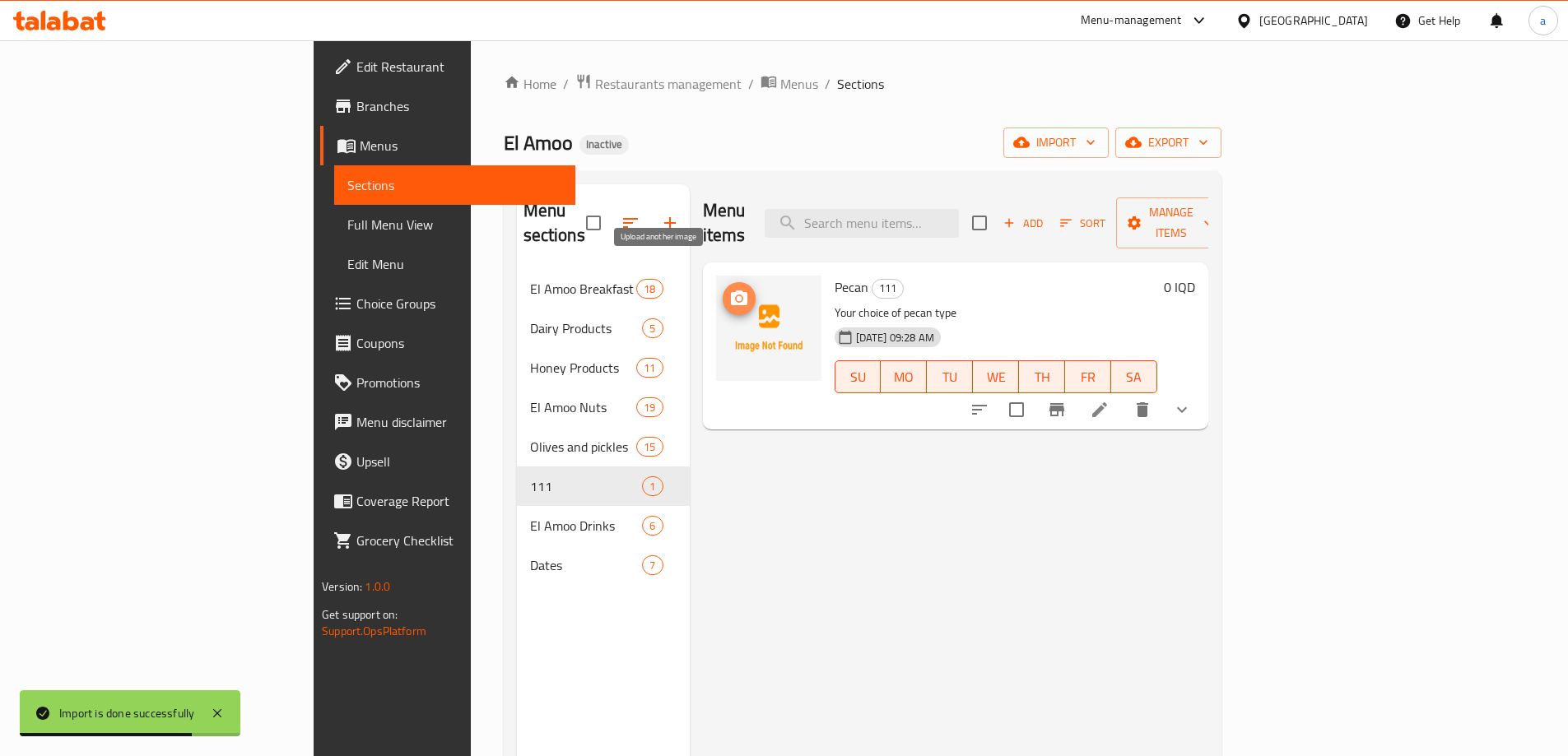
click at [731, 290] on icon "upload picture" at bounding box center [739, 297] width 16 height 15
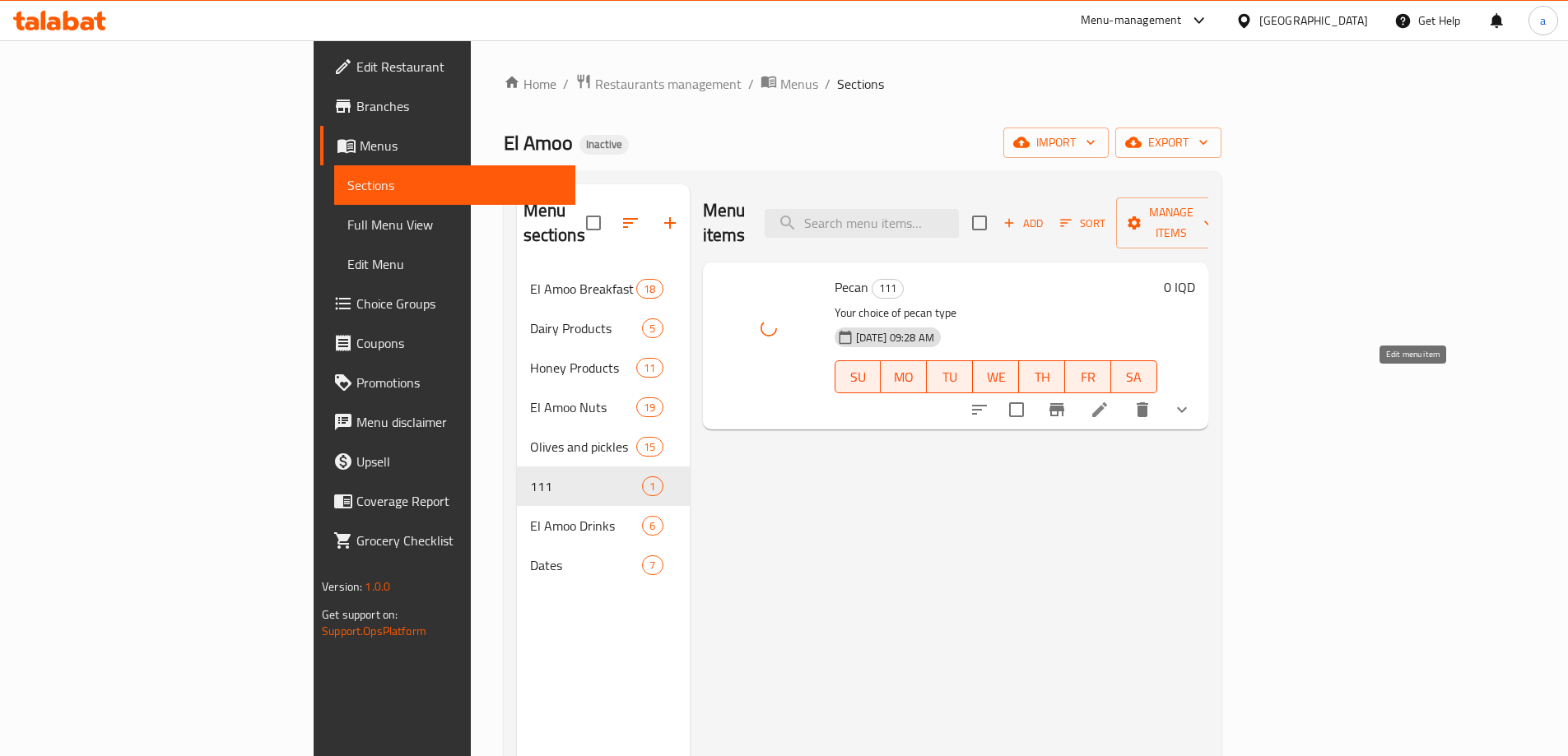
click at [1107, 402] on icon at bounding box center [1099, 409] width 15 height 15
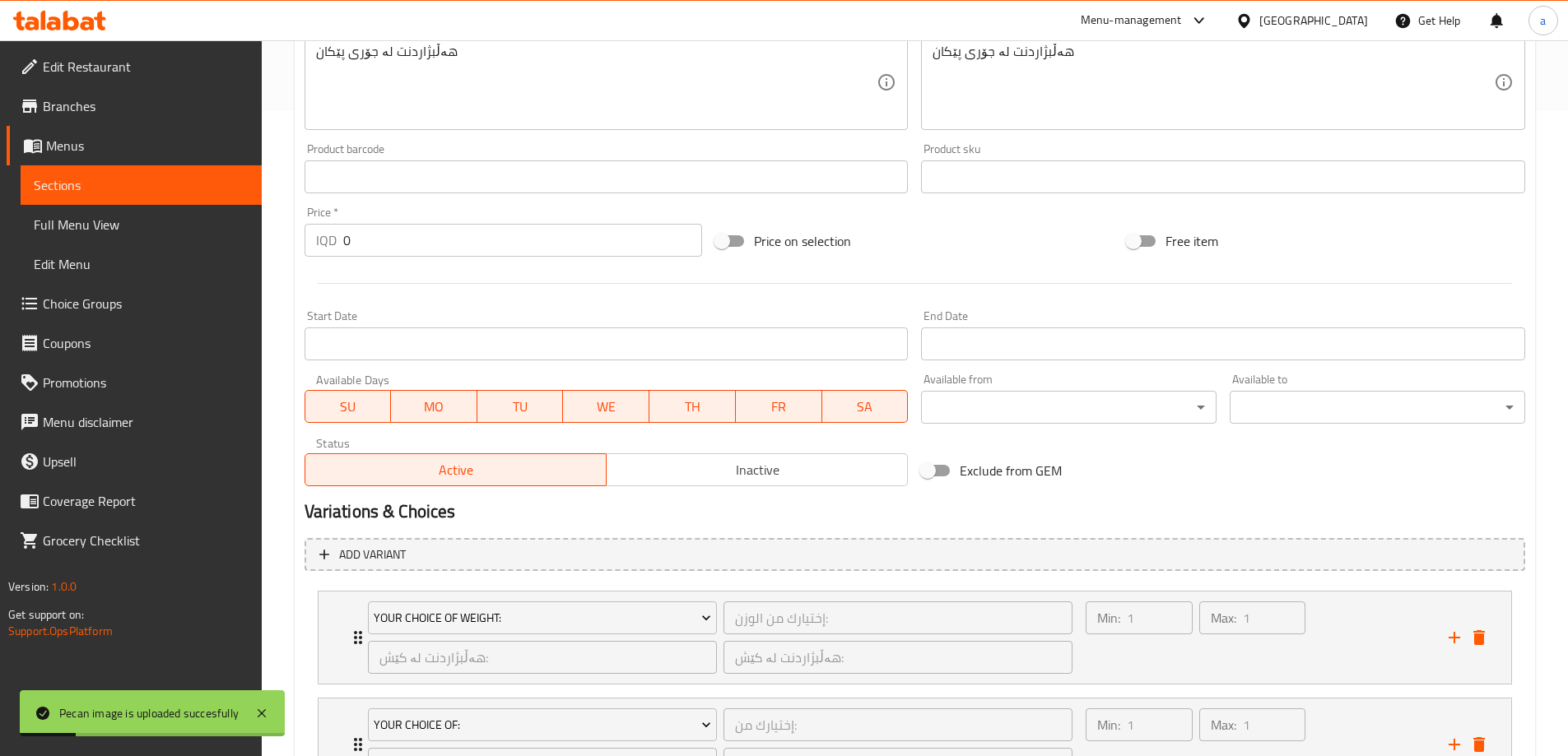
scroll to position [793, 0]
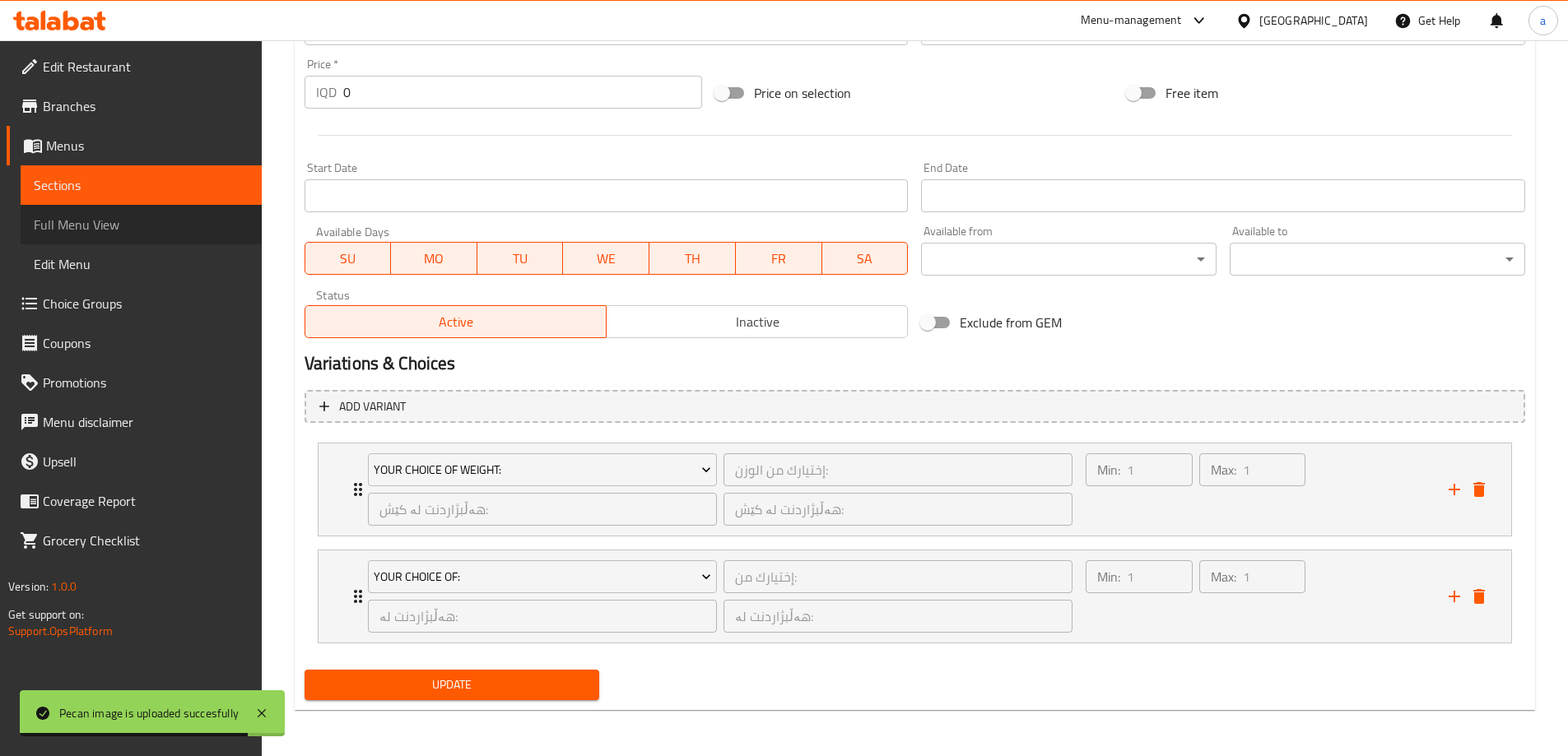
click at [142, 211] on link "Full Menu View" at bounding box center [141, 224] width 241 height 39
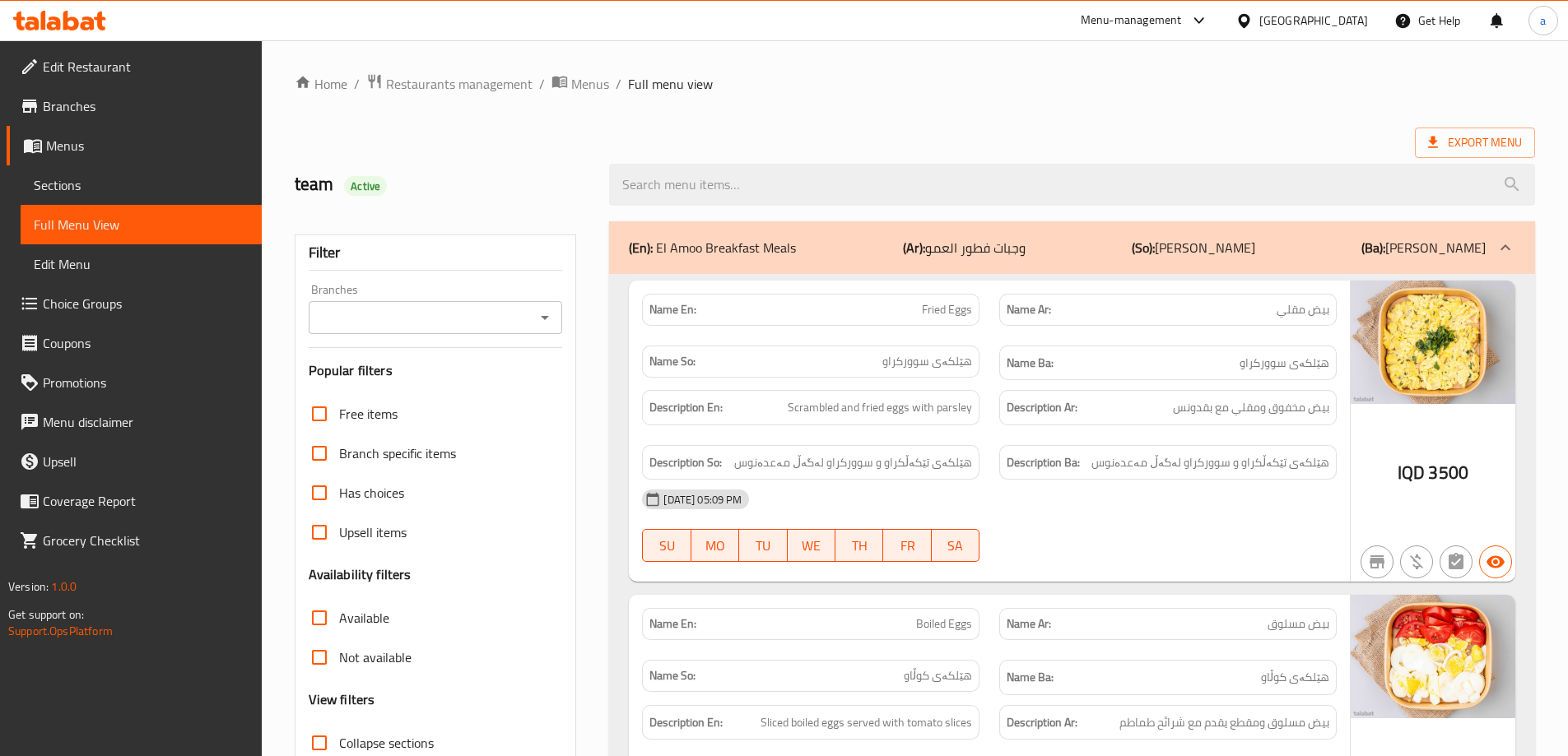
click at [383, 741] on span "Collapse sections" at bounding box center [387, 743] width 95 height 20
click at [339, 741] on input "Collapse sections" at bounding box center [319, 742] width 39 height 39
checkbox input "true"
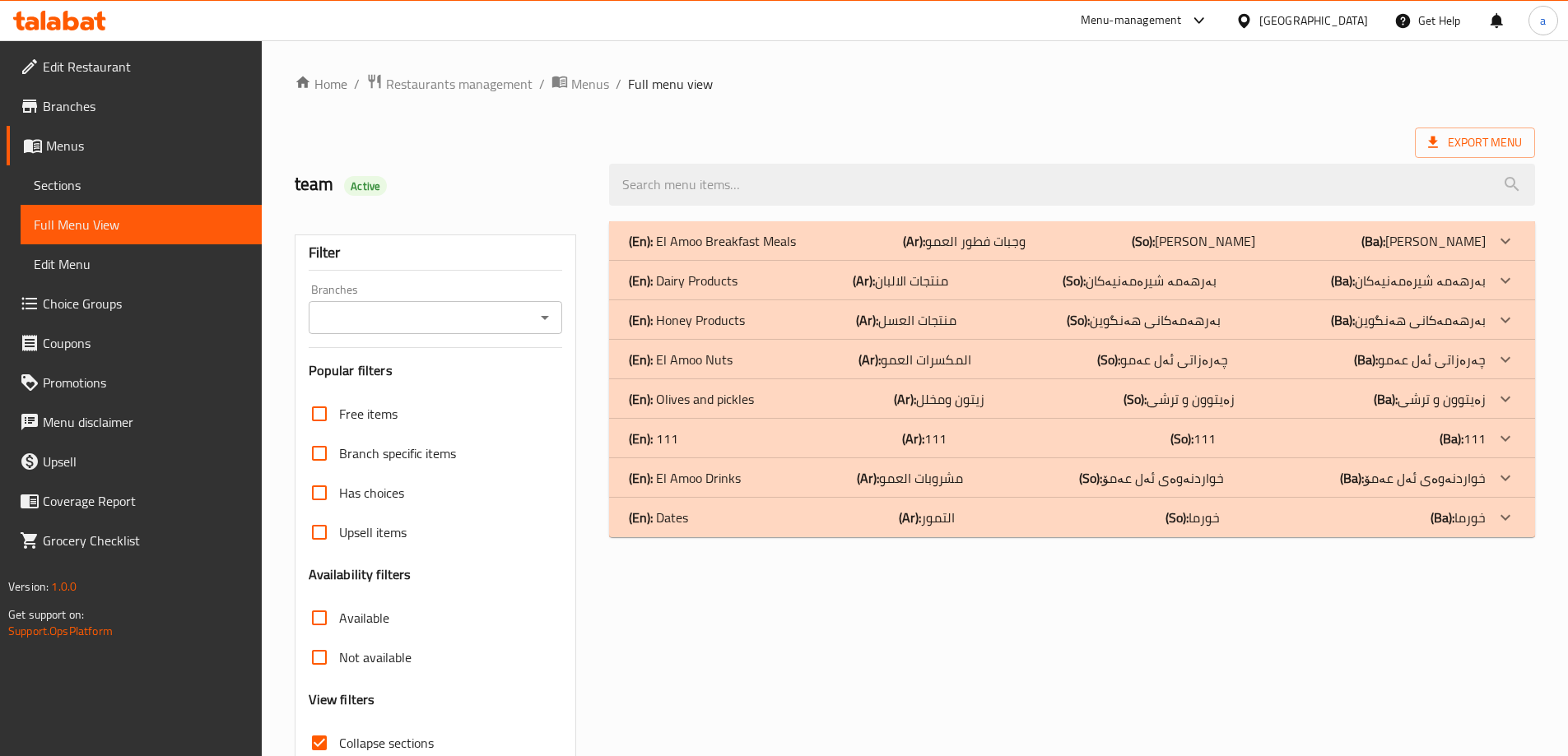
scroll to position [6, 0]
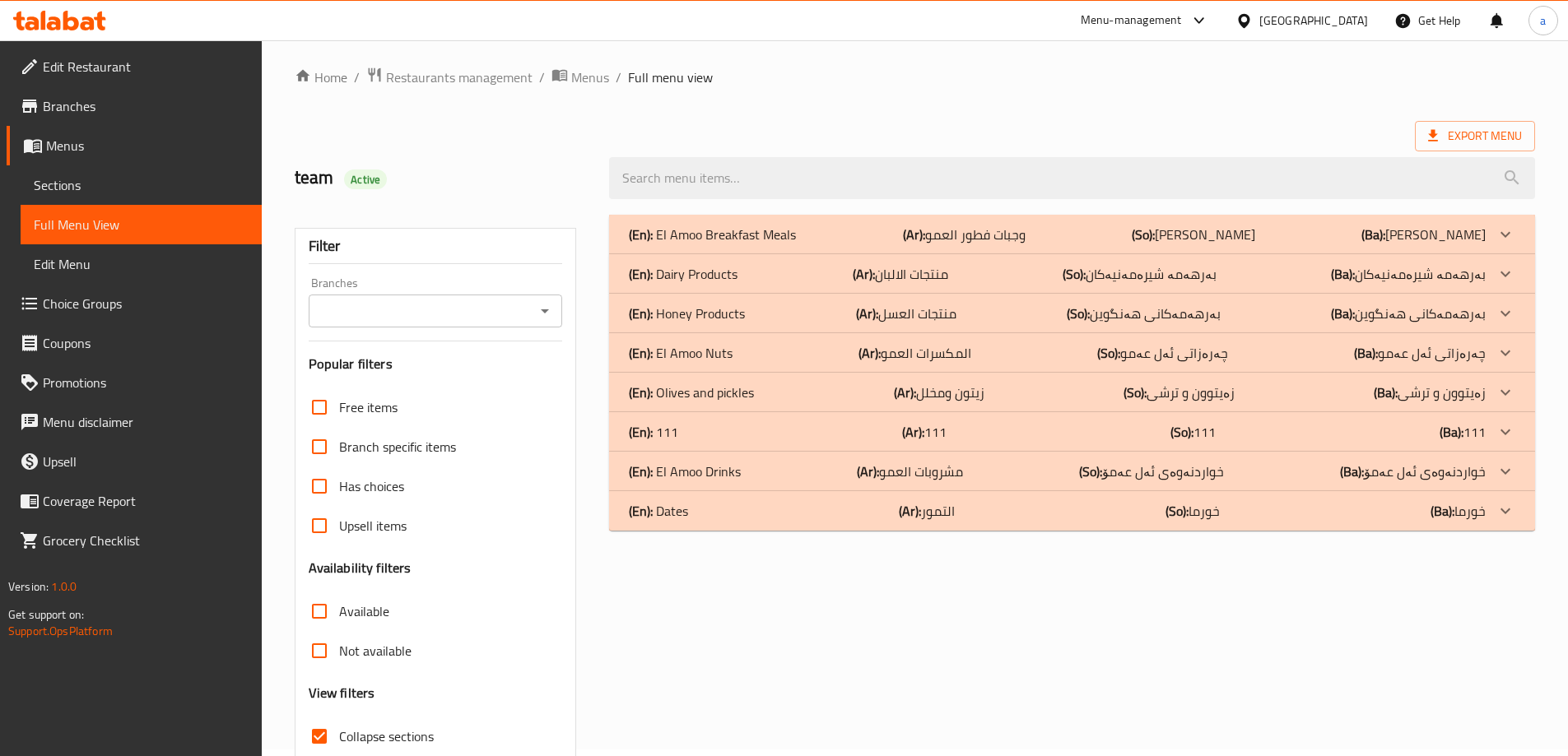
click at [546, 307] on icon "Open" at bounding box center [545, 311] width 20 height 20
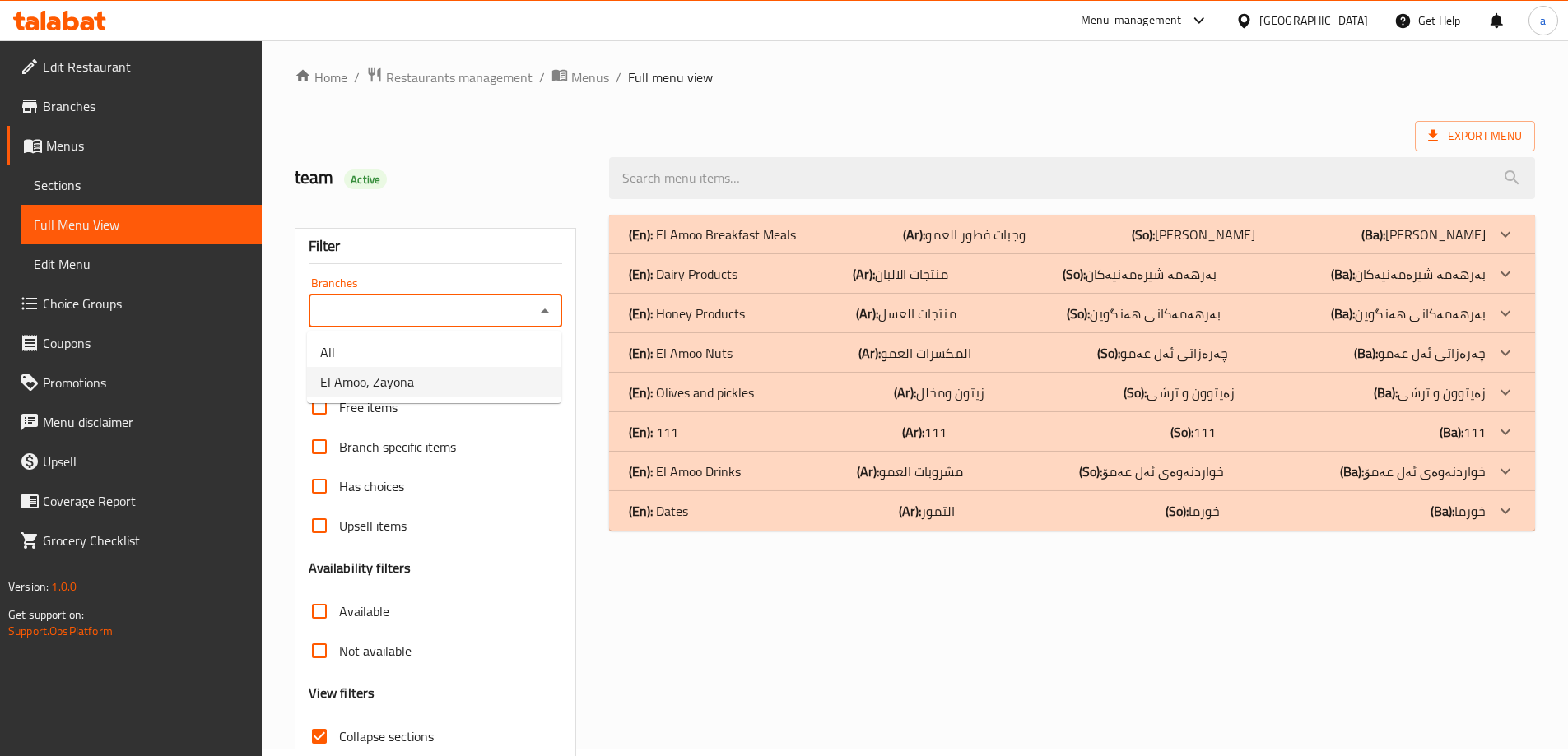
click at [453, 385] on li "El Amoo, Zayona" at bounding box center [433, 381] width 254 height 30
type input "El Amoo, Zayona"
click at [763, 430] on div "(En): 111 (Ar): 111 (So): 111 (Ba): 111" at bounding box center [1057, 432] width 856 height 20
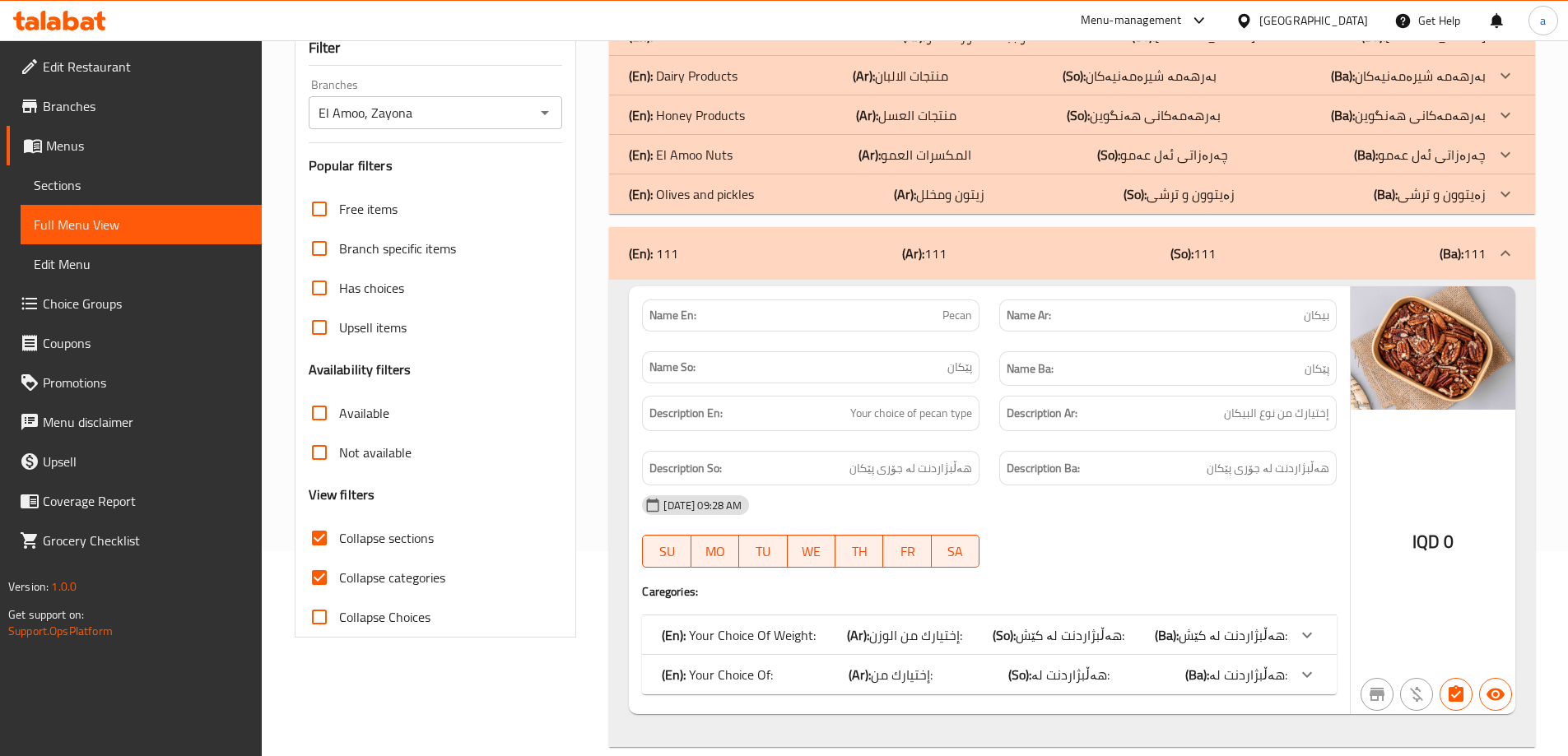
scroll to position [254, 0]
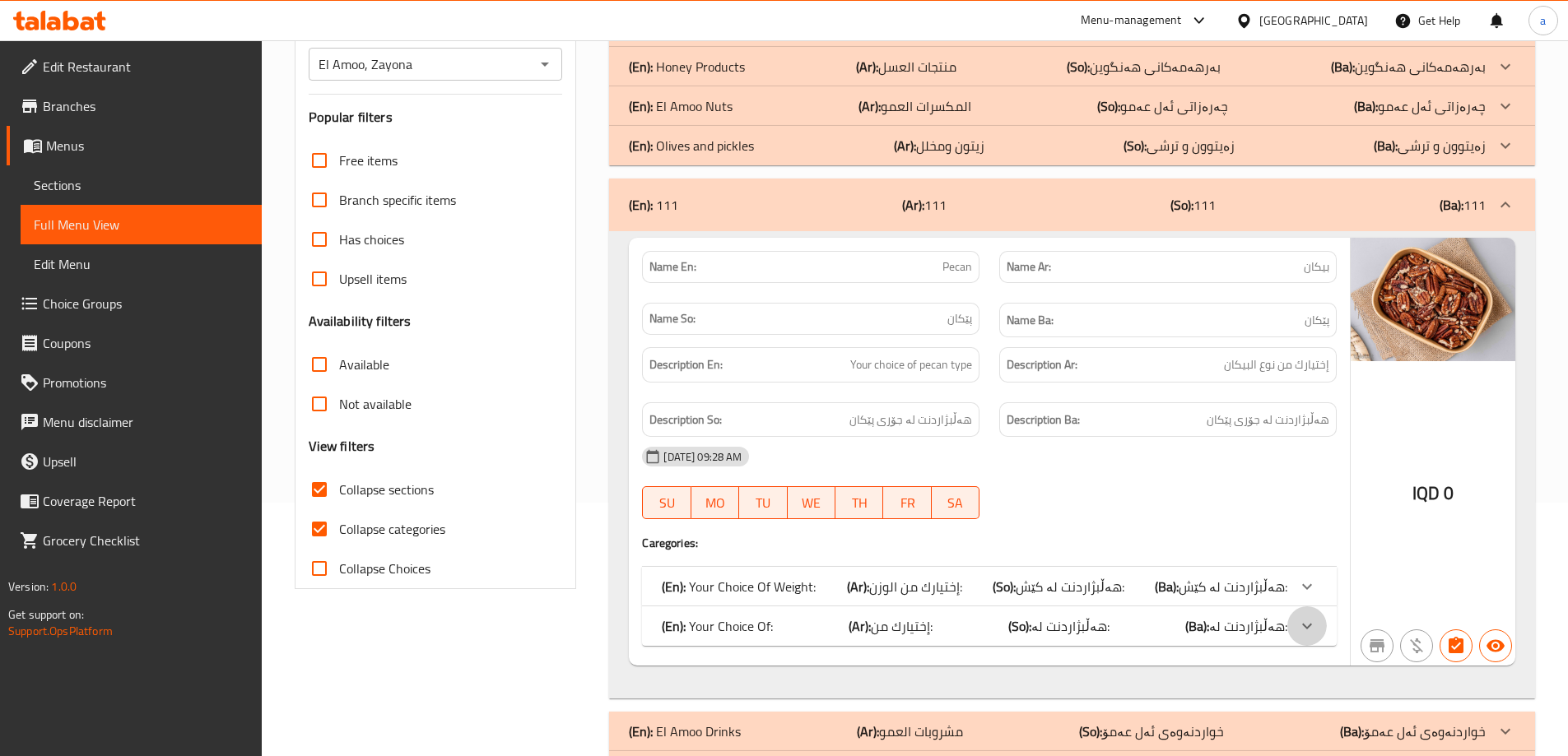
drag, startPoint x: 1300, startPoint y: 624, endPoint x: 1298, endPoint y: 576, distance: 48.0
click at [1300, 625] on icon at bounding box center [1307, 626] width 20 height 20
click at [1298, 577] on icon at bounding box center [1307, 587] width 20 height 20
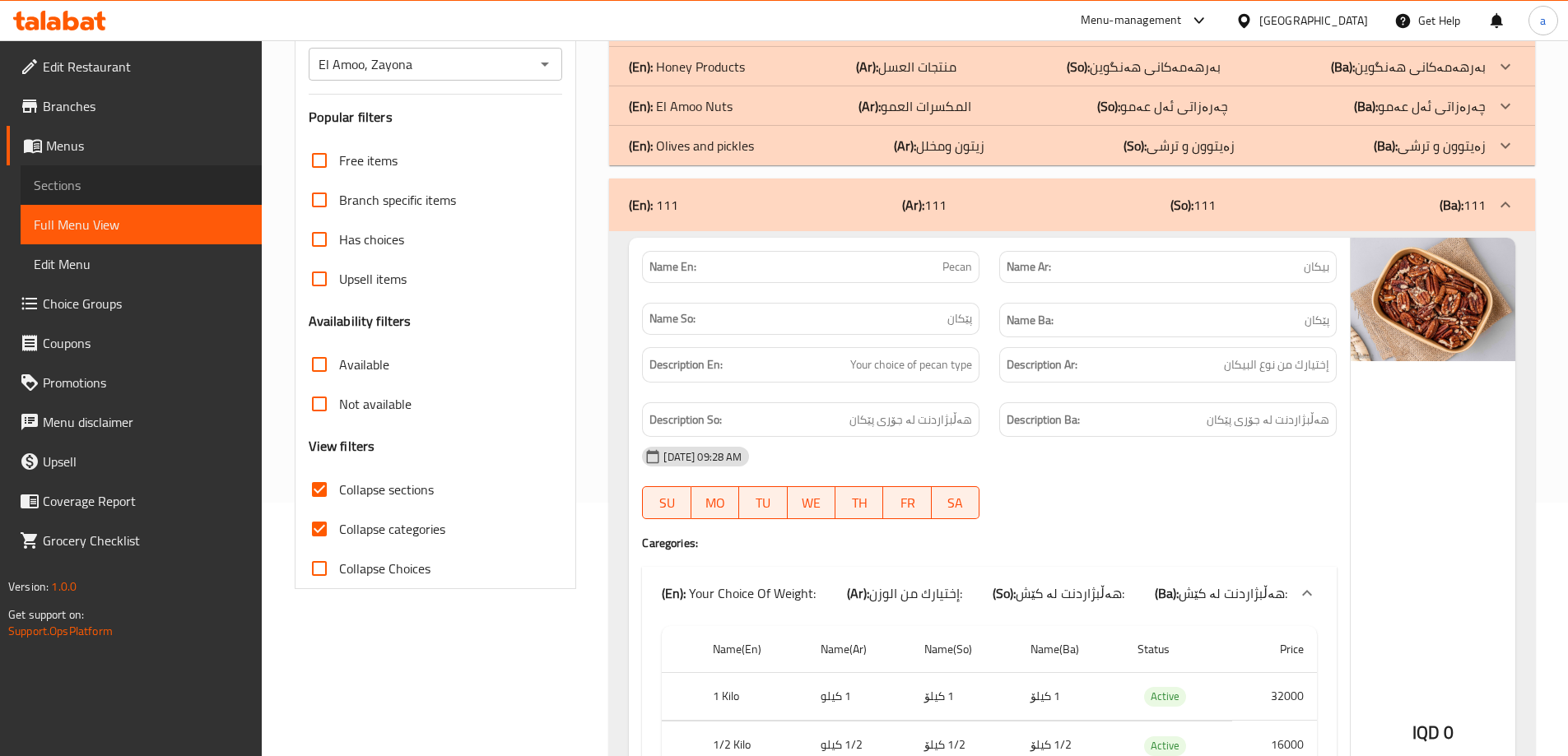
click at [98, 189] on span "Sections" at bounding box center [141, 186] width 215 height 20
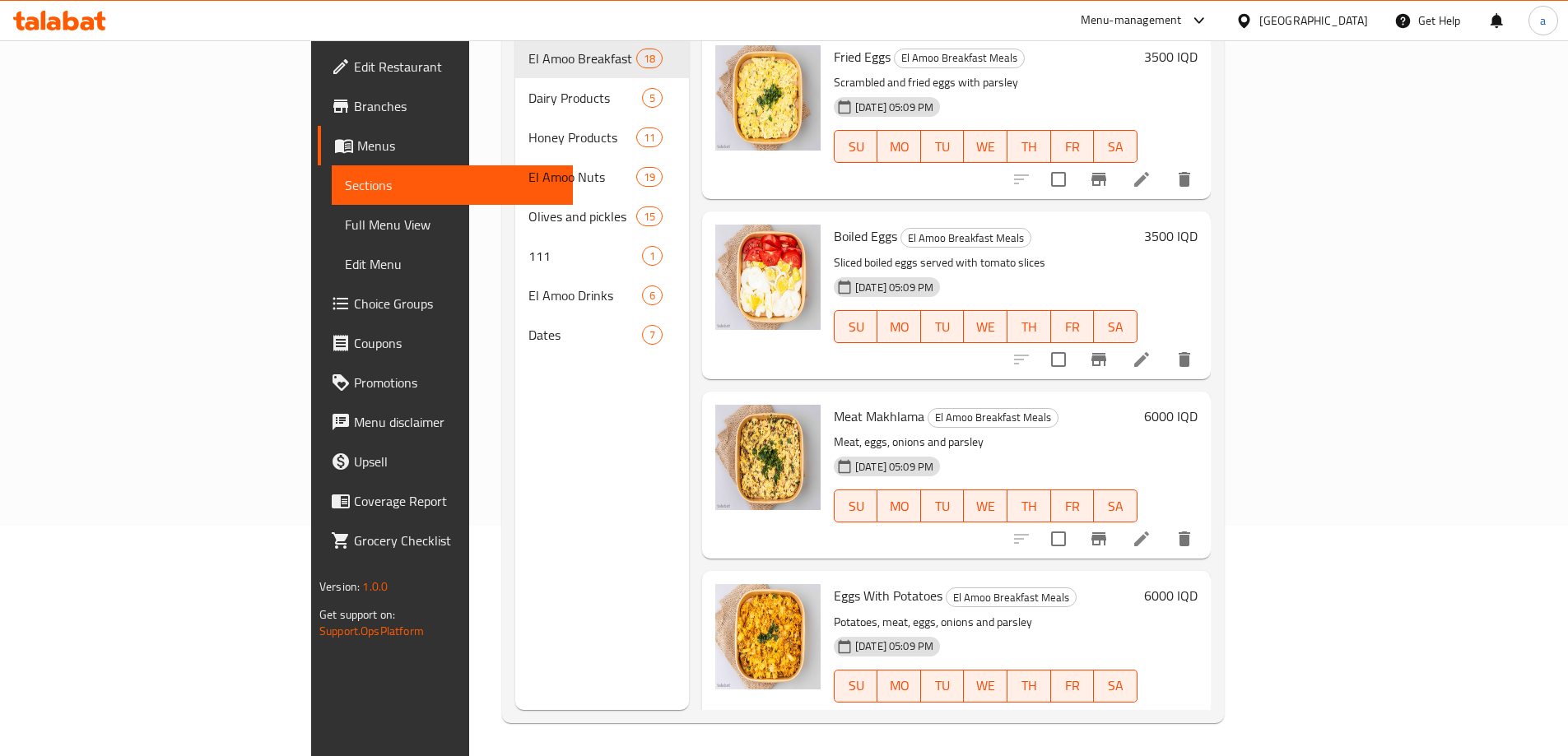
scroll to position [230, 0]
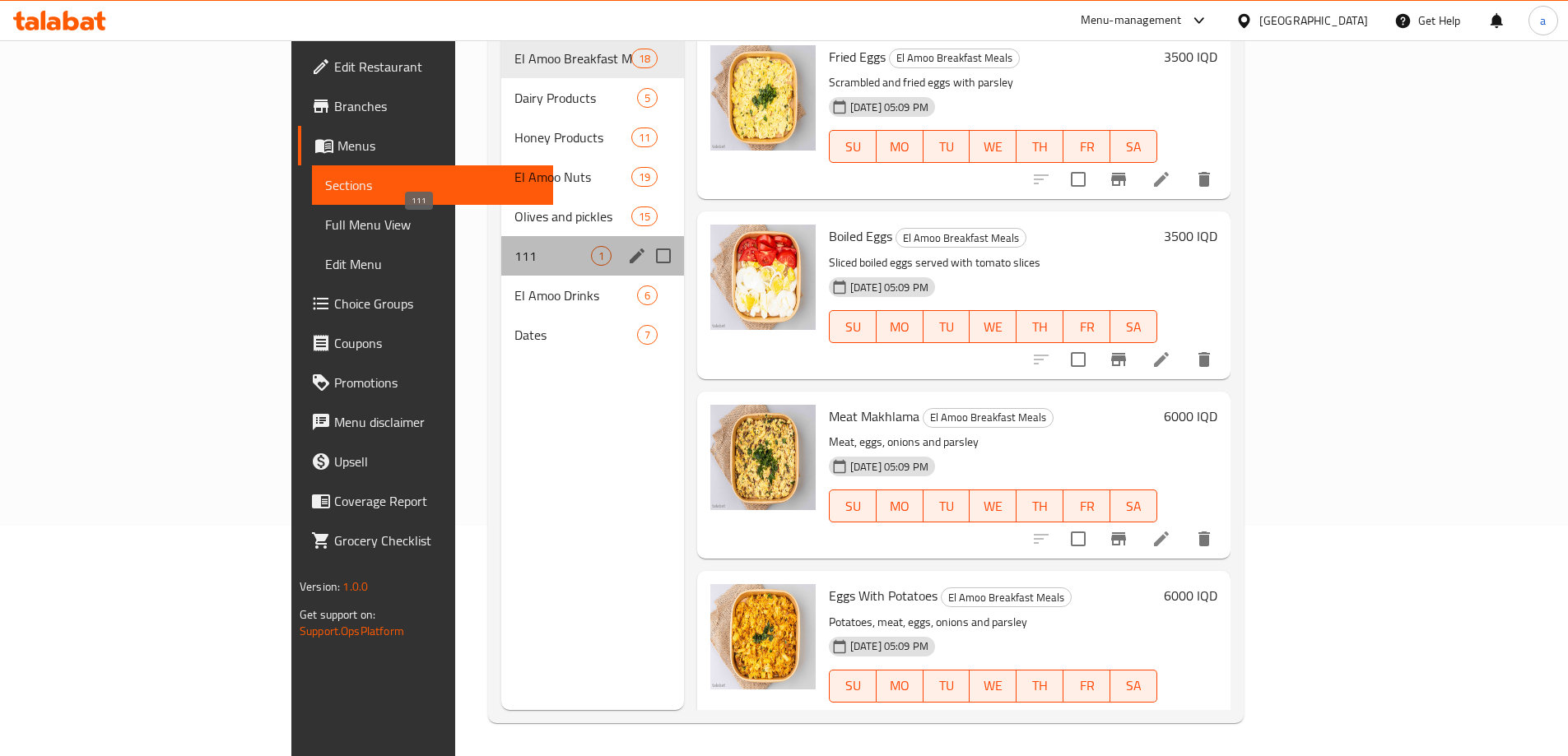
click at [514, 246] on span "111" at bounding box center [551, 256] width 76 height 20
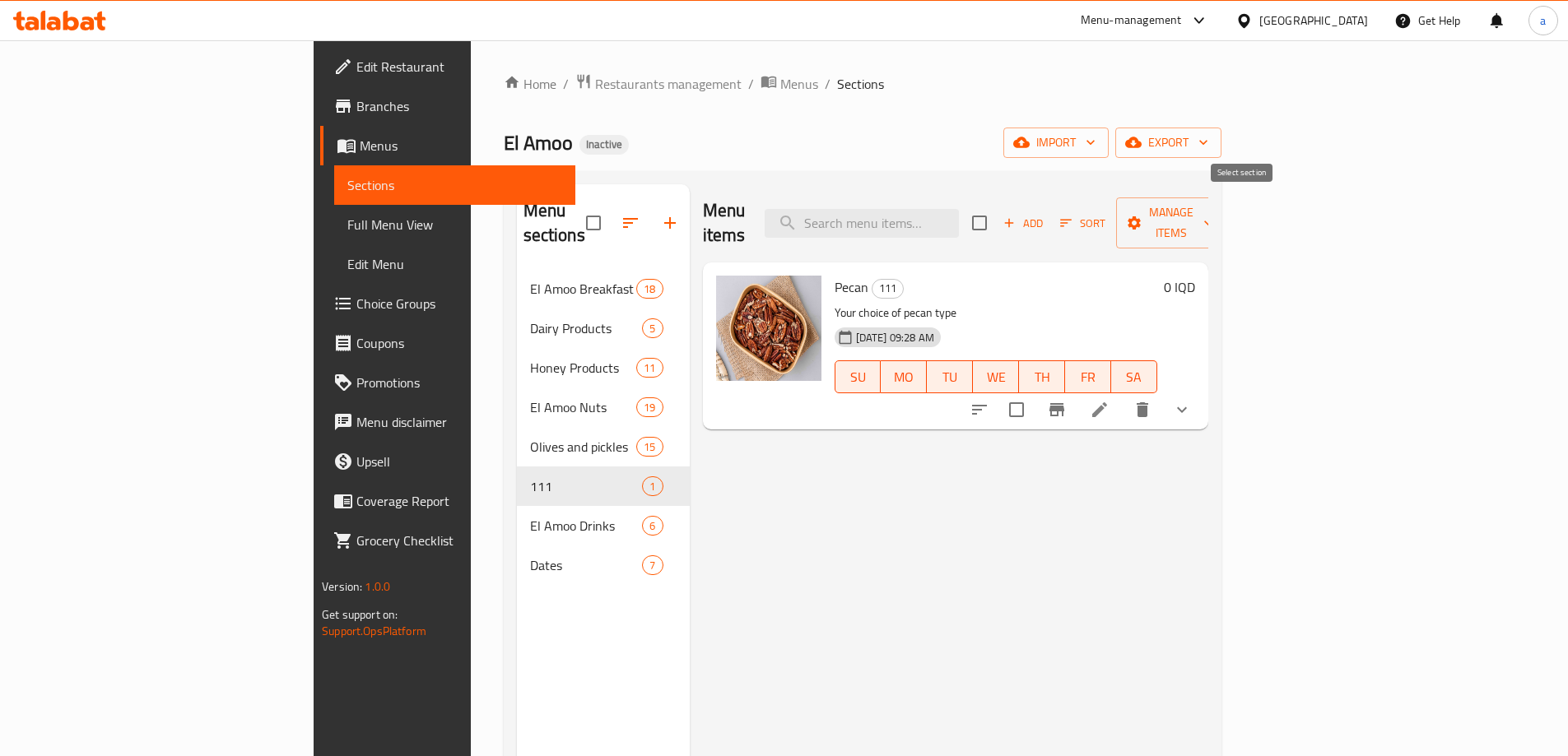
click at [996, 207] on input "checkbox" at bounding box center [979, 223] width 35 height 35
checkbox input "true"
click at [1142, 215] on icon "button" at bounding box center [1134, 223] width 16 height 16
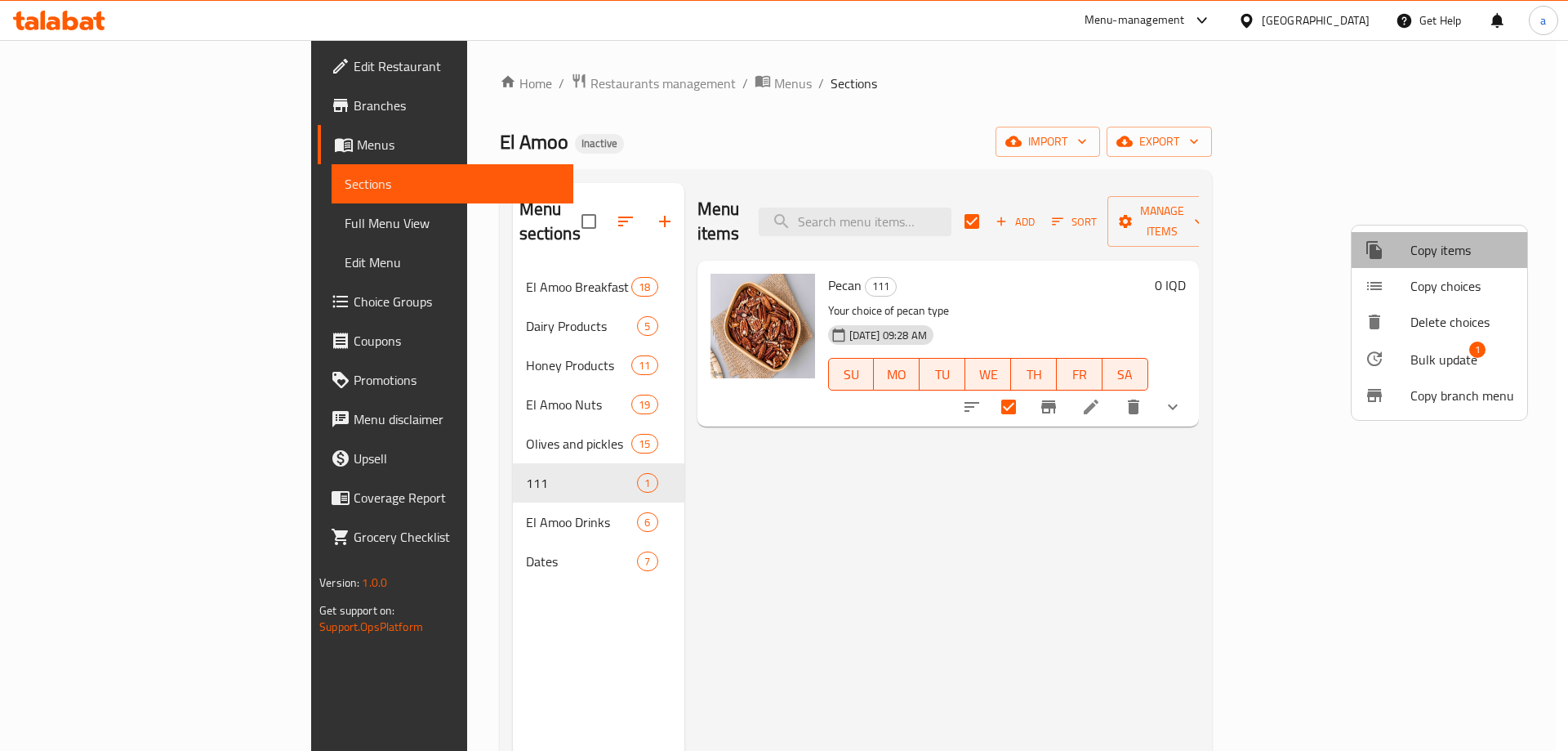
click at [1453, 252] on span "Copy items" at bounding box center [1462, 250] width 104 height 20
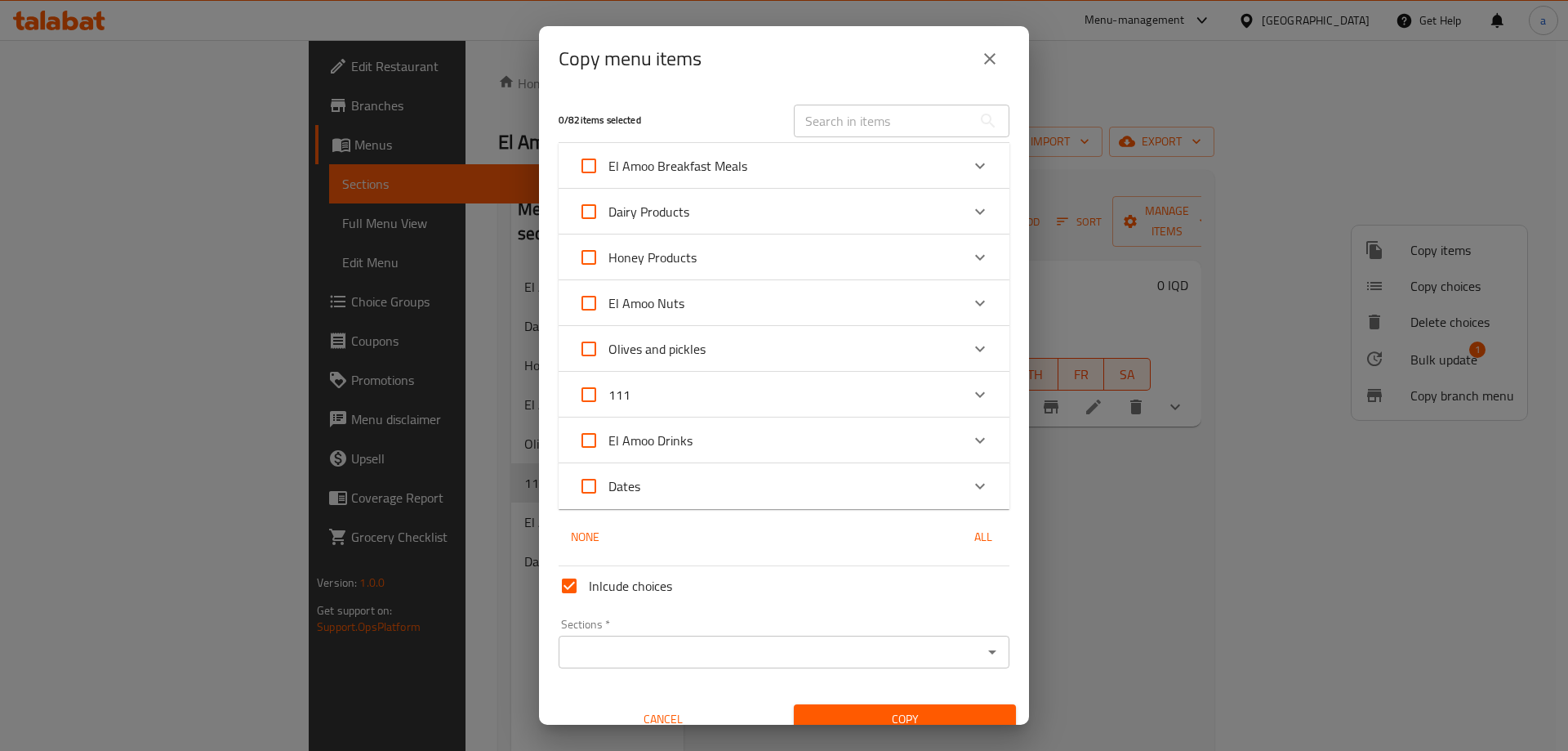
click at [588, 398] on input "111" at bounding box center [588, 394] width 39 height 39
checkbox input "true"
click at [619, 636] on div "Sections *" at bounding box center [784, 652] width 451 height 33
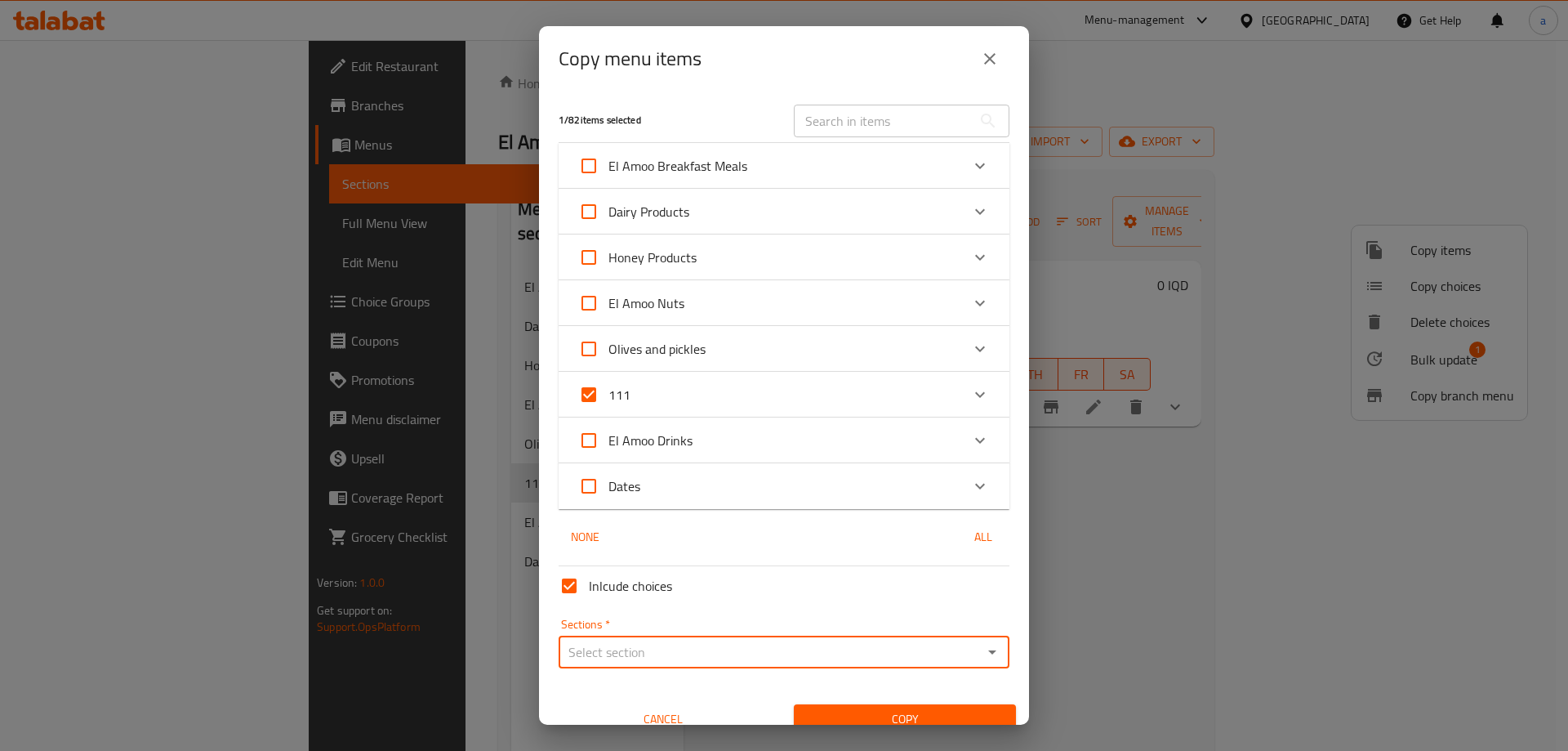
click at [666, 644] on div "Sections *" at bounding box center [784, 652] width 451 height 33
click at [684, 658] on input "Sections   *" at bounding box center [770, 652] width 414 height 23
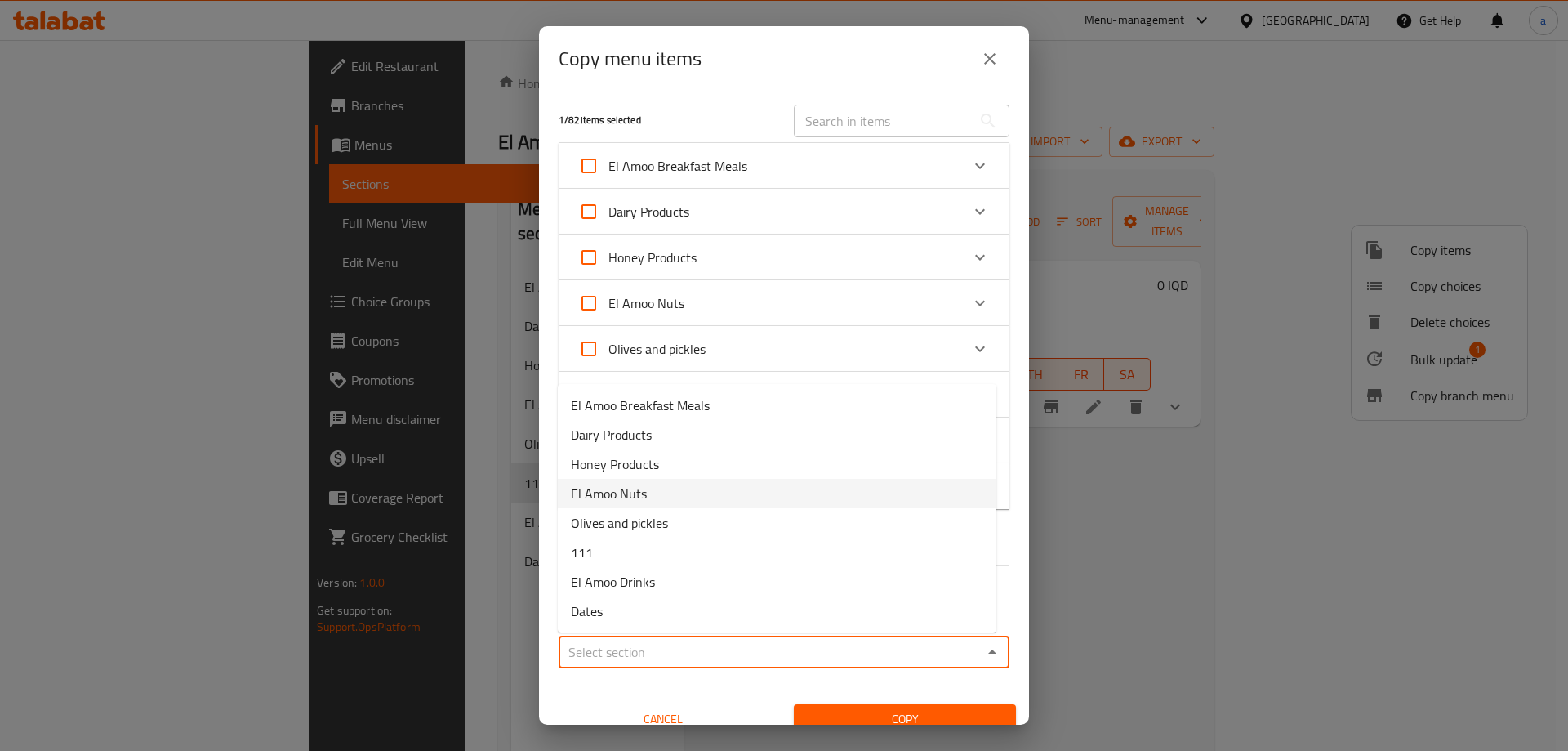
click at [638, 496] on span "El Amoo Nuts" at bounding box center [609, 493] width 76 height 20
type input "El Amoo Nuts"
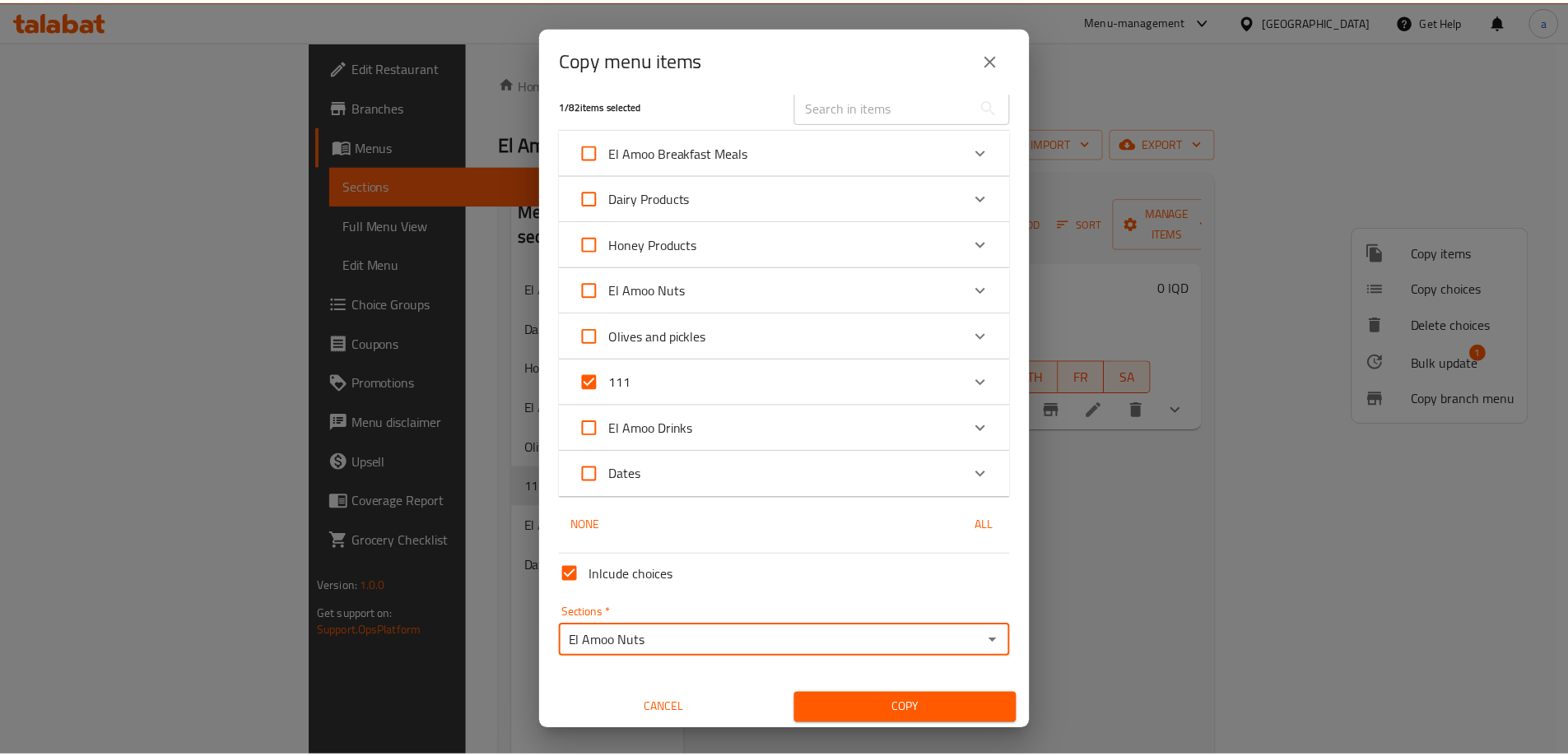
scroll to position [20, 0]
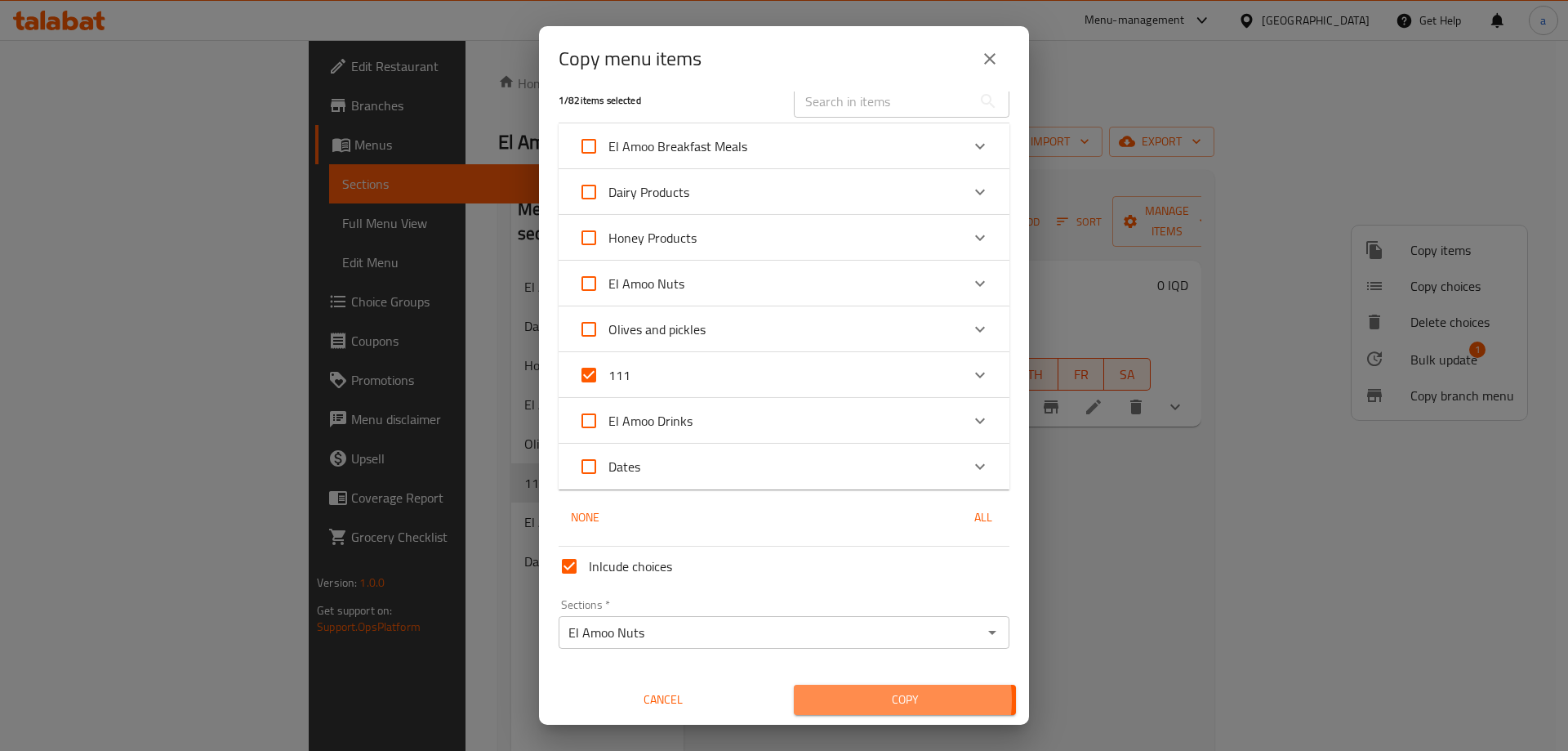
click at [877, 699] on span "Copy" at bounding box center [904, 699] width 196 height 21
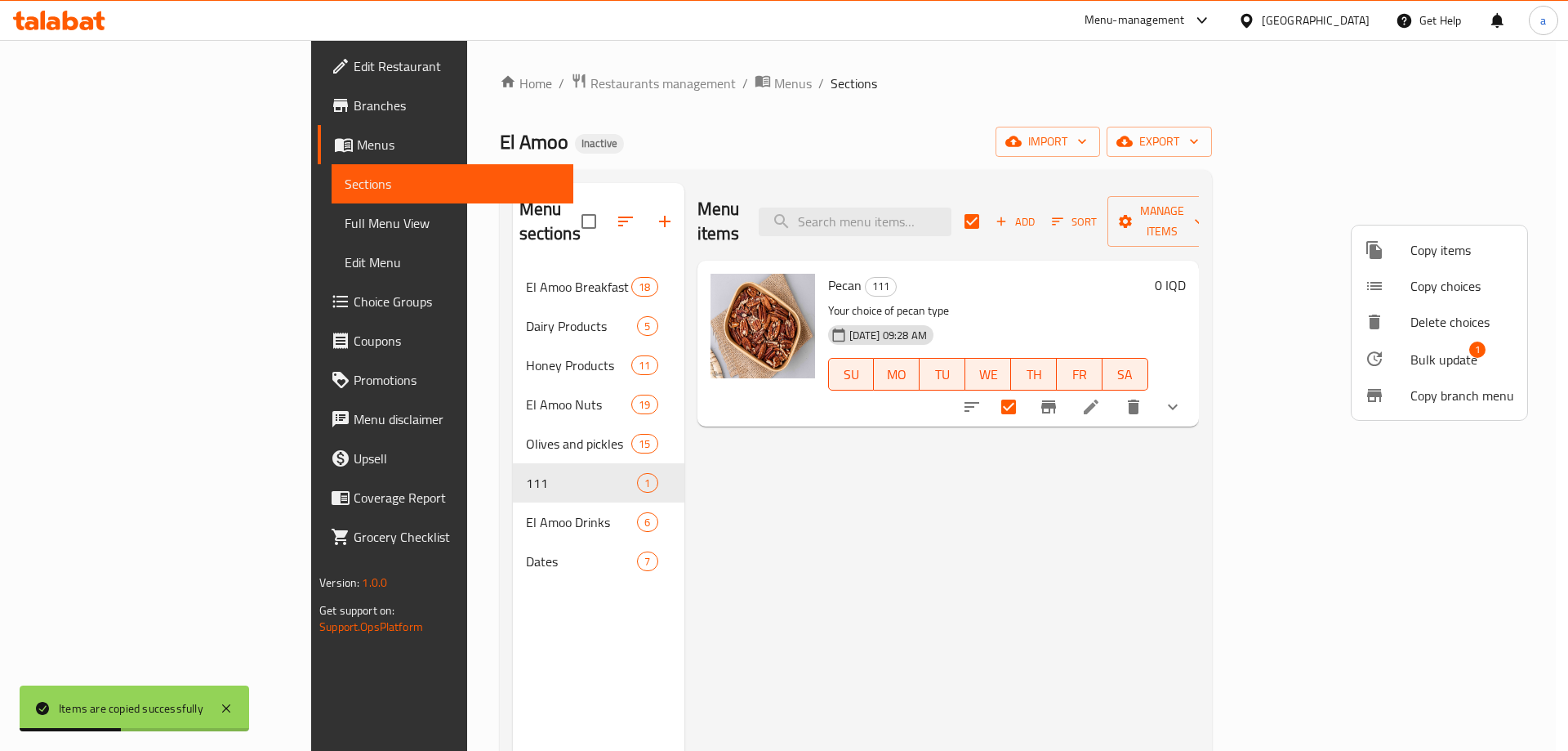
click at [475, 380] on div at bounding box center [784, 375] width 1568 height 751
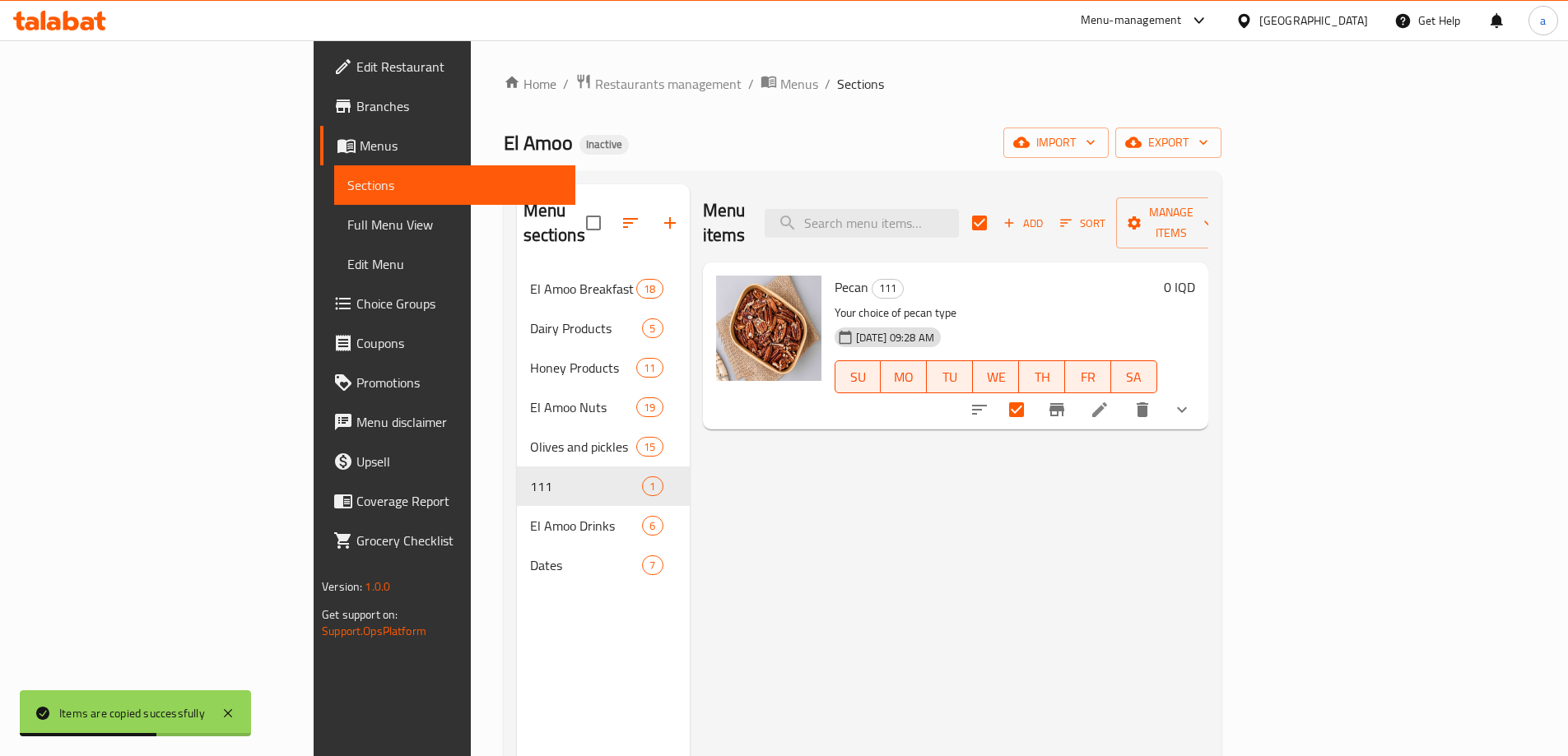
click at [835, 275] on span "Pecan" at bounding box center [851, 287] width 34 height 25
copy h6 "Pecan"
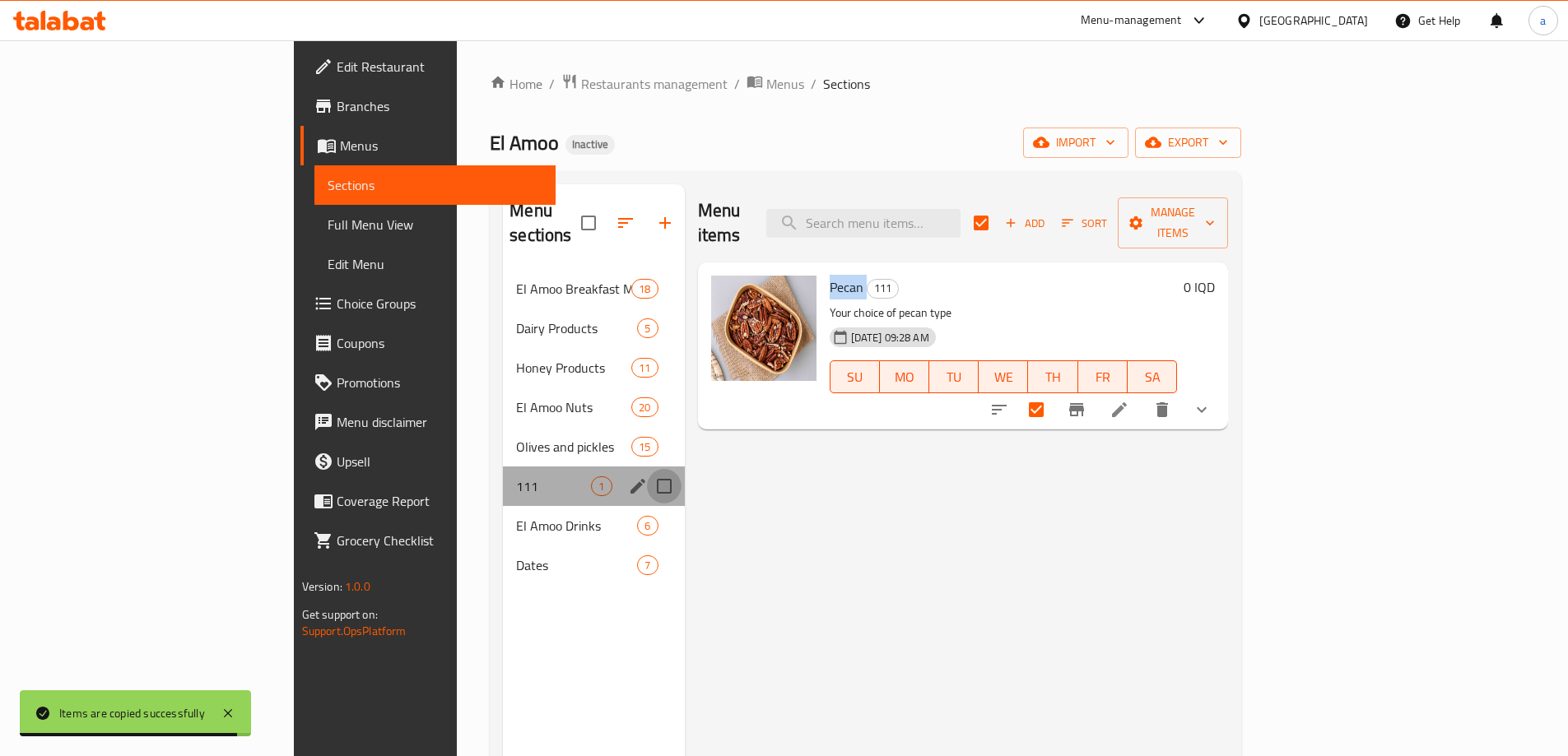
click at [647, 472] on input "Menu sections" at bounding box center [664, 486] width 35 height 35
checkbox input "true"
click at [606, 213] on icon "button" at bounding box center [616, 223] width 20 height 20
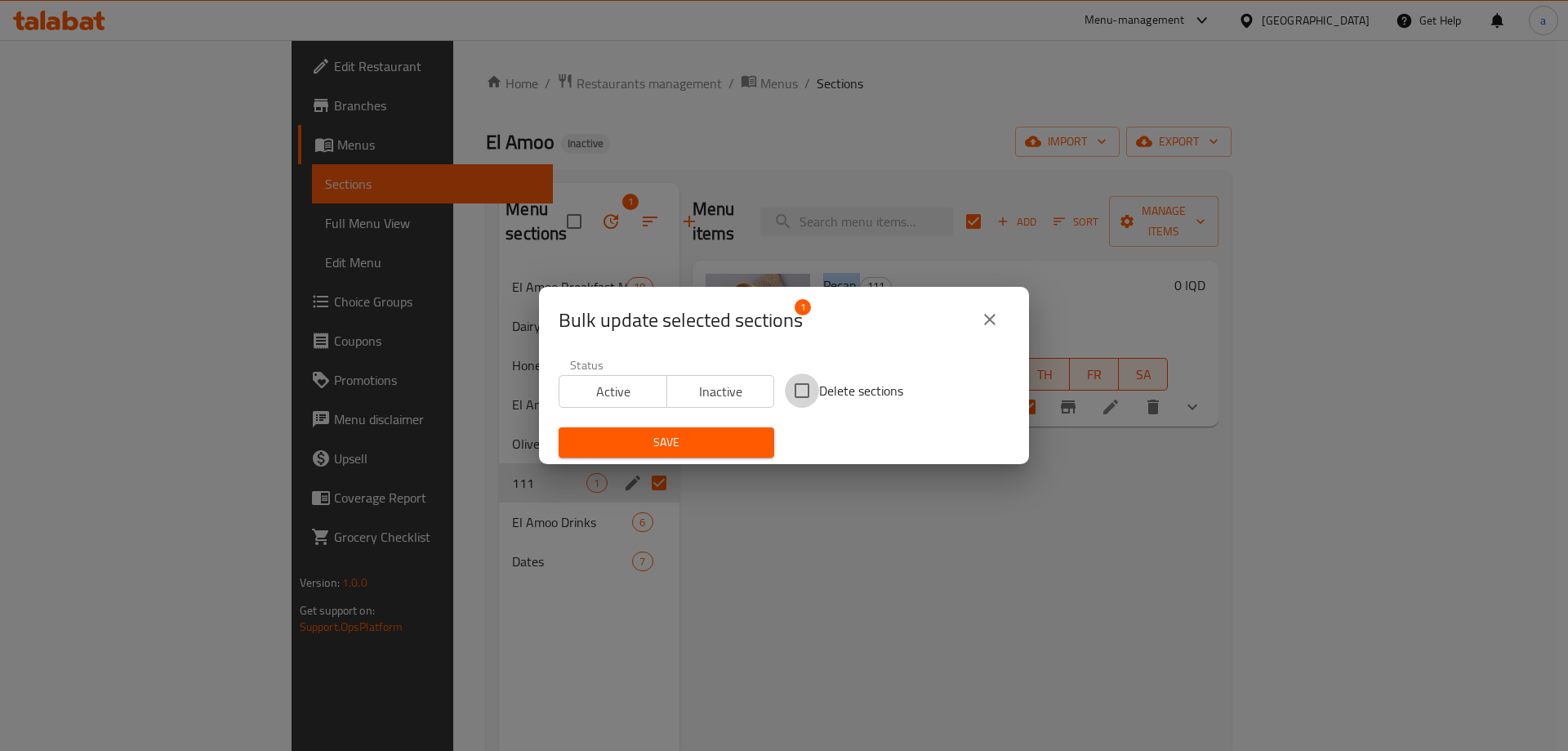
click at [801, 389] on input "Delete sections" at bounding box center [802, 390] width 34 height 34
checkbox input "true"
click at [707, 436] on span "Save" at bounding box center [667, 442] width 190 height 21
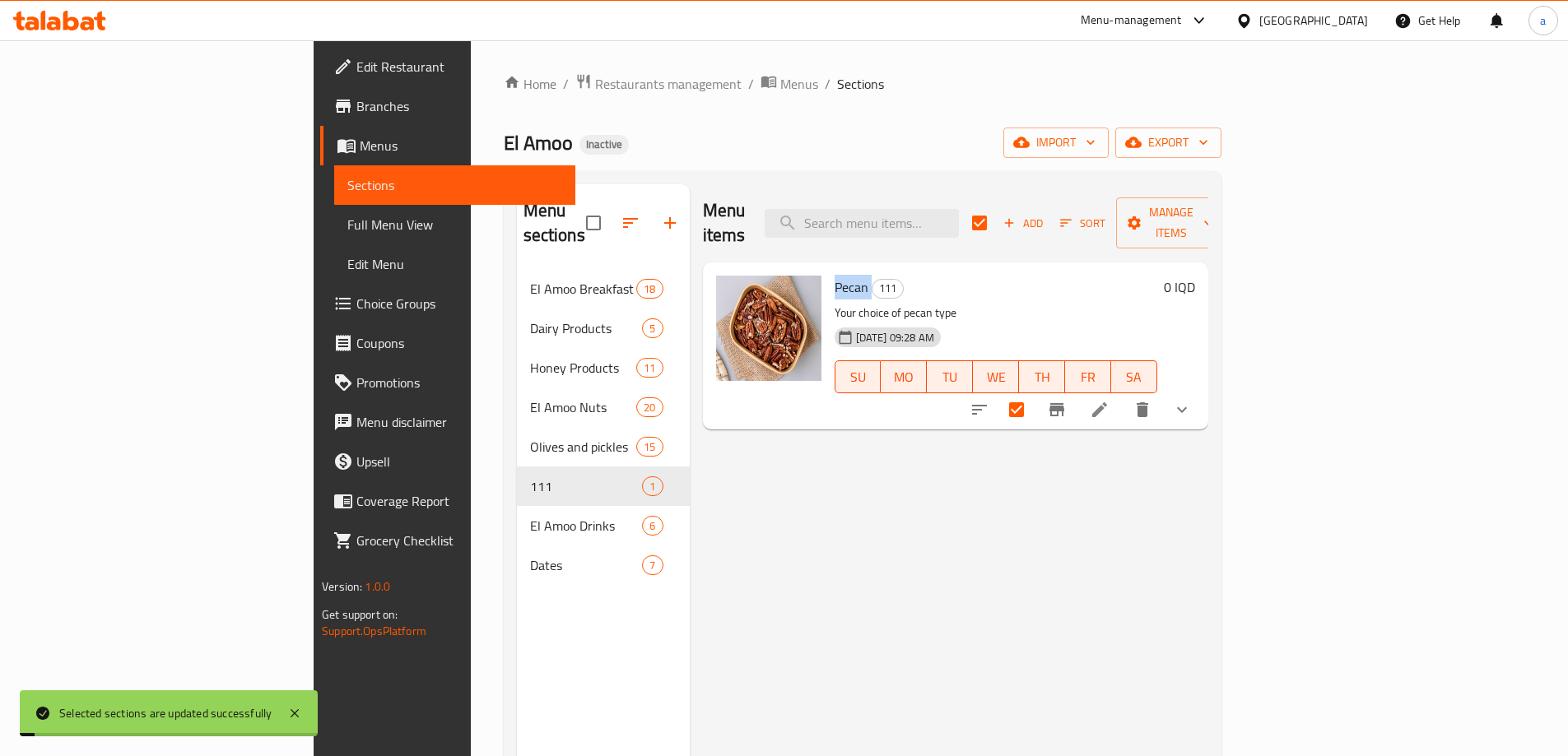
click at [348, 224] on span "Full Menu View" at bounding box center [455, 225] width 215 height 20
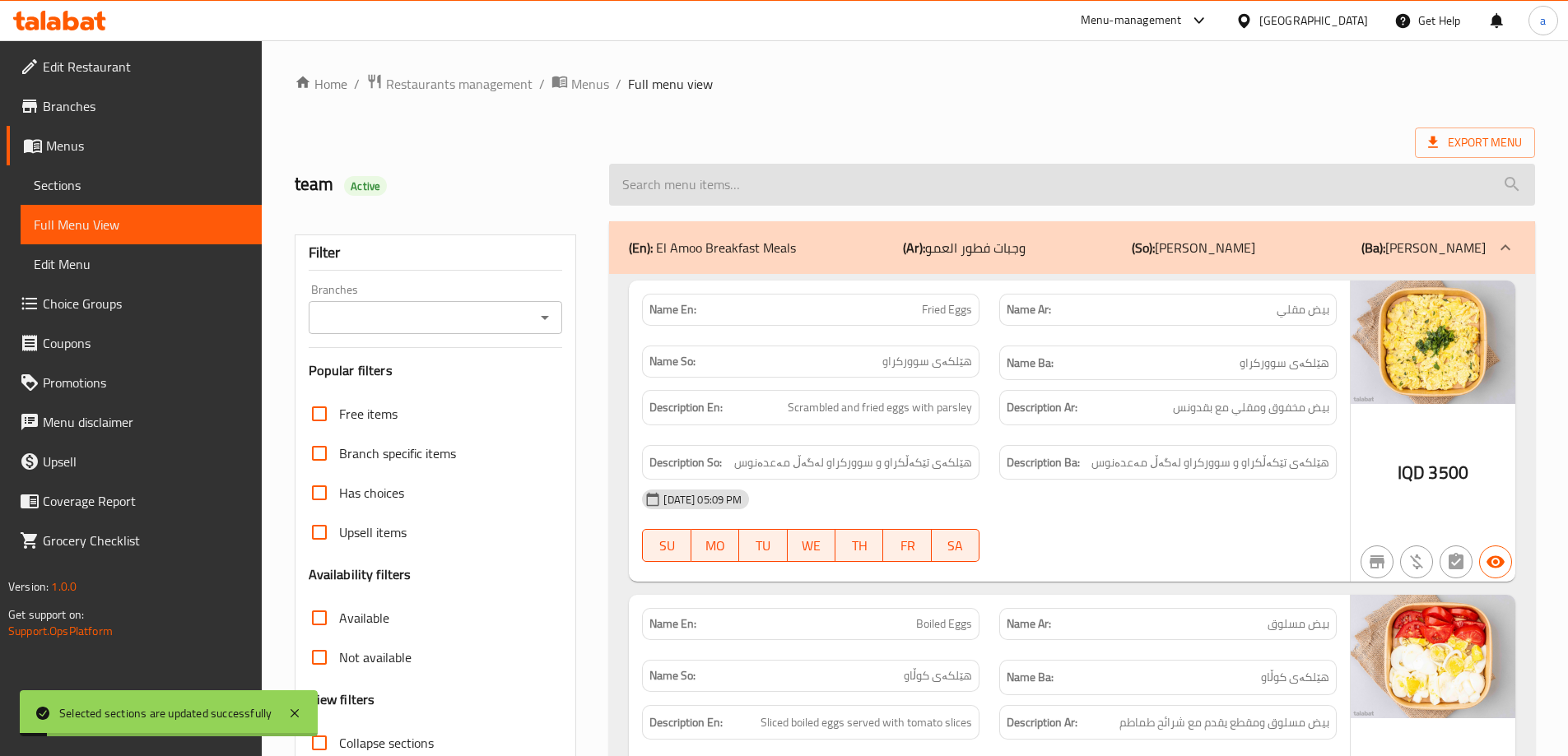
click at [795, 185] on input "search" at bounding box center [1071, 185] width 926 height 42
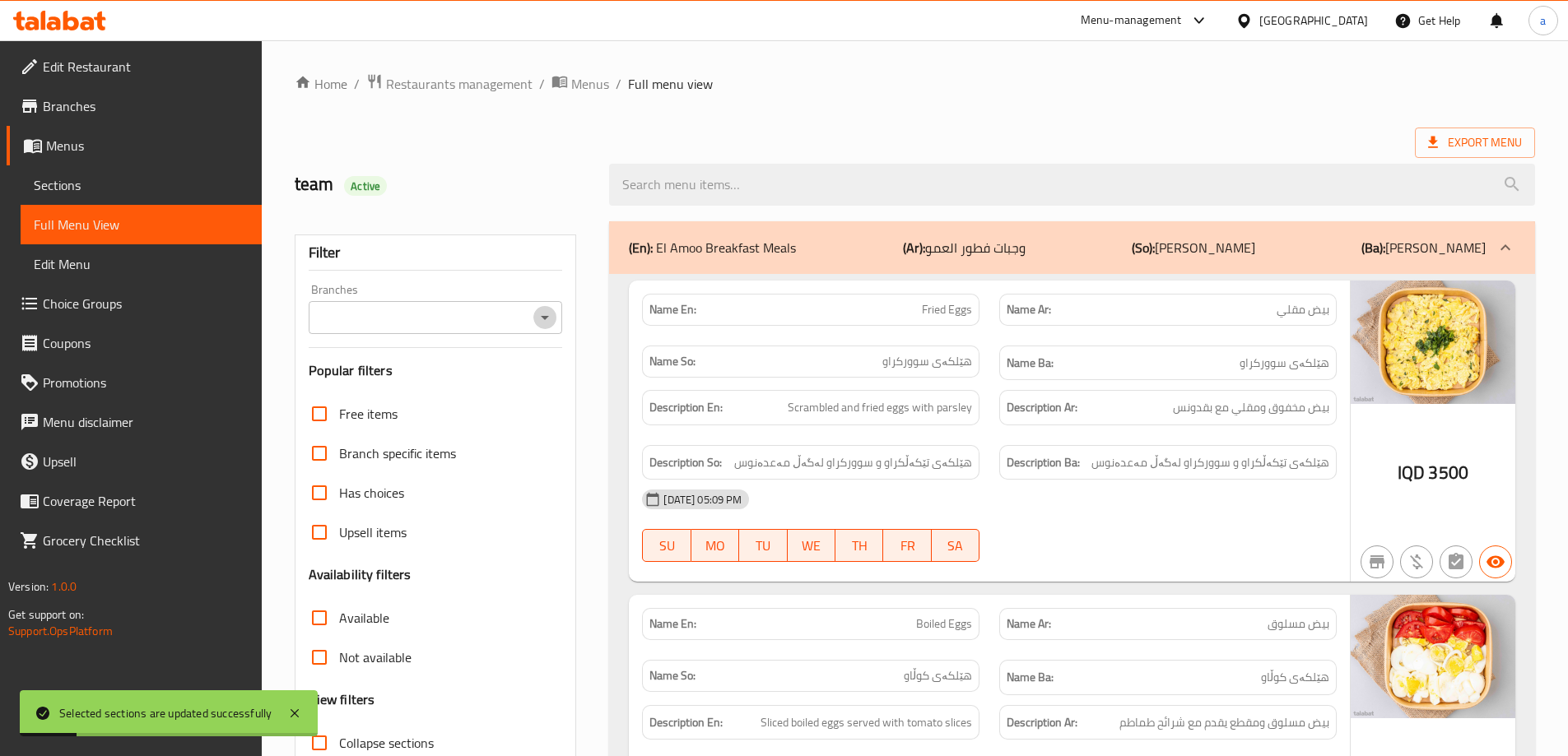
drag, startPoint x: 546, startPoint y: 309, endPoint x: 549, endPoint y: 322, distance: 13.3
click at [548, 319] on icon "Open" at bounding box center [545, 318] width 20 height 20
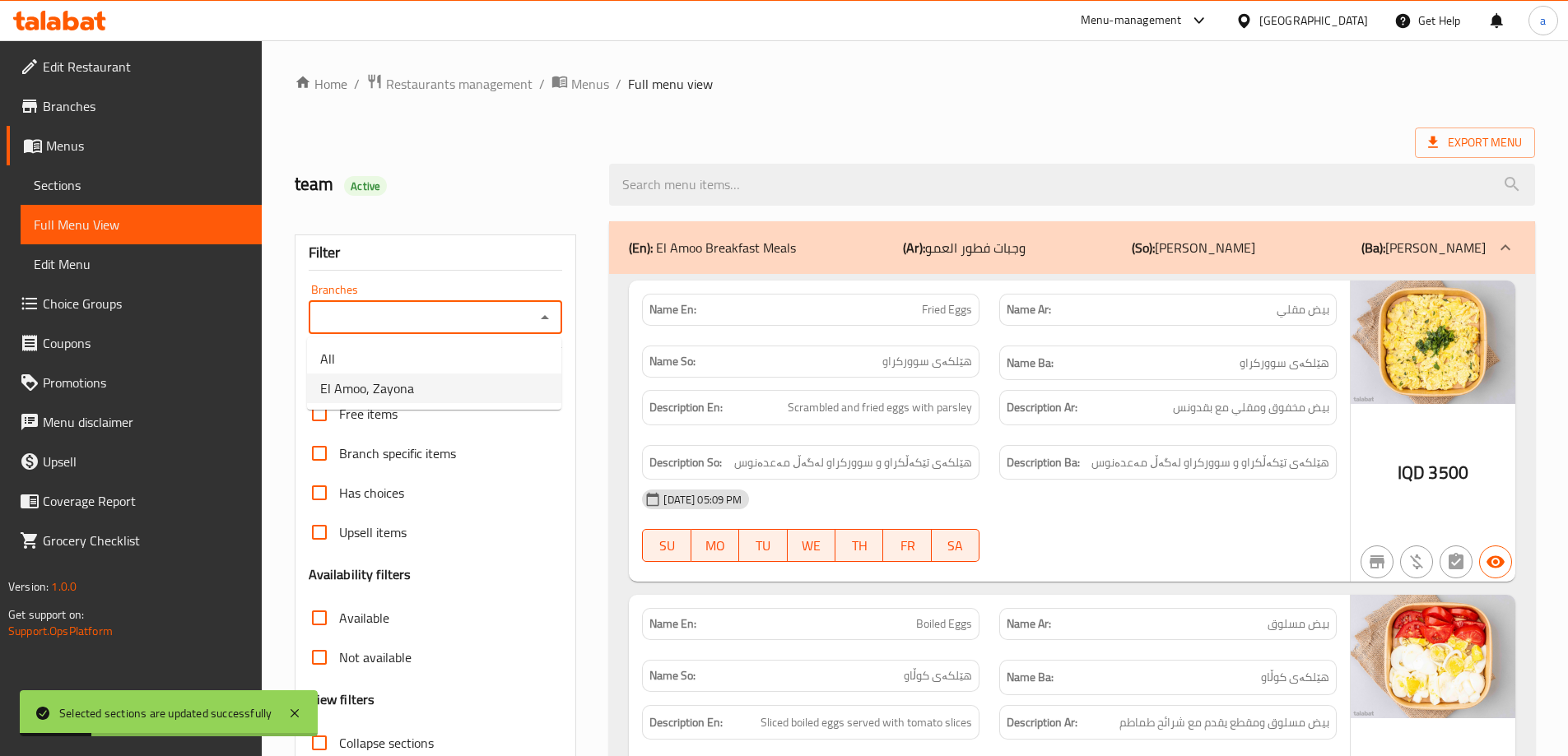
click at [523, 385] on li "El Amoo, Zayona" at bounding box center [433, 388] width 254 height 30
type input "El Amoo, Zayona"
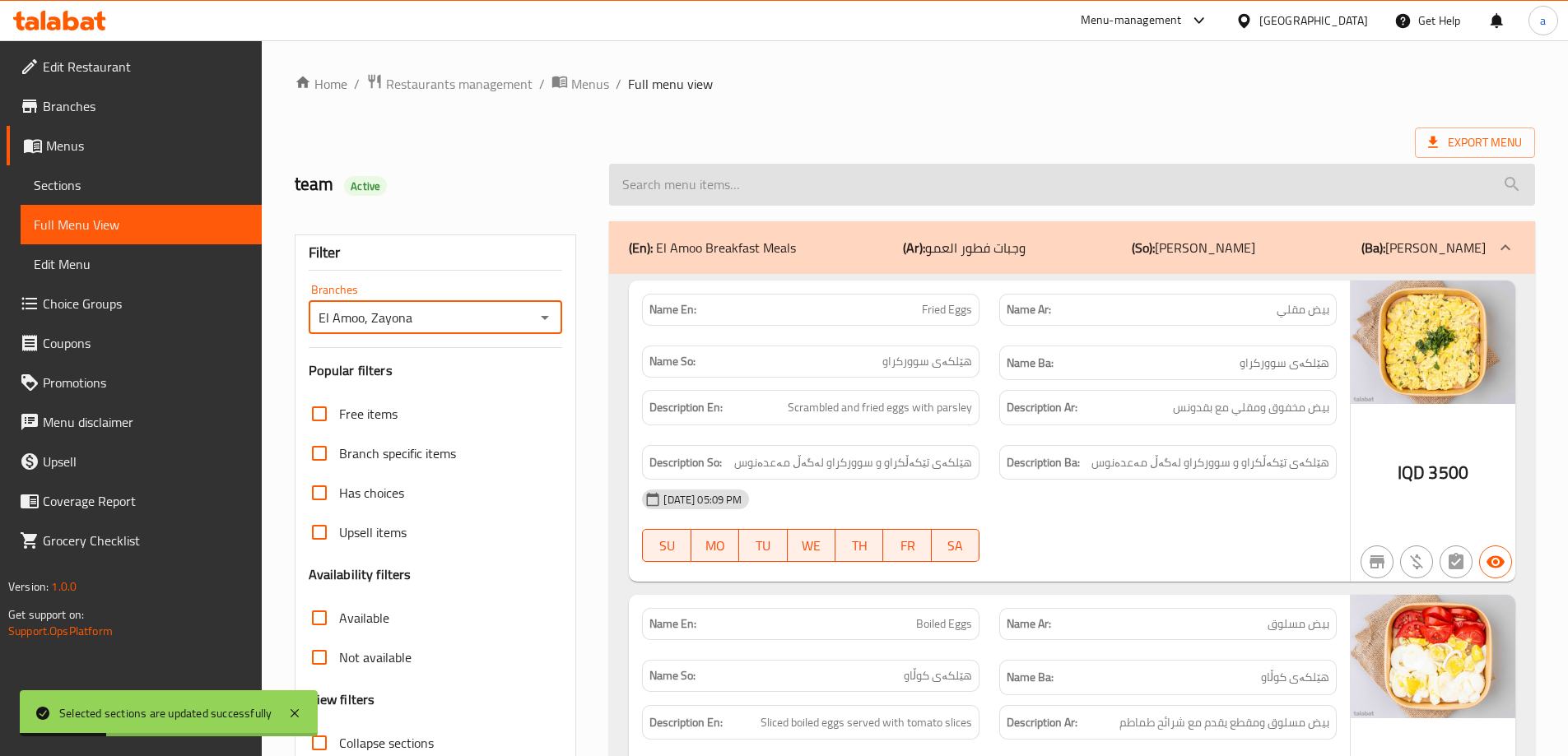
click at [728, 199] on input "search" at bounding box center [1071, 185] width 926 height 42
paste input "Pecan"
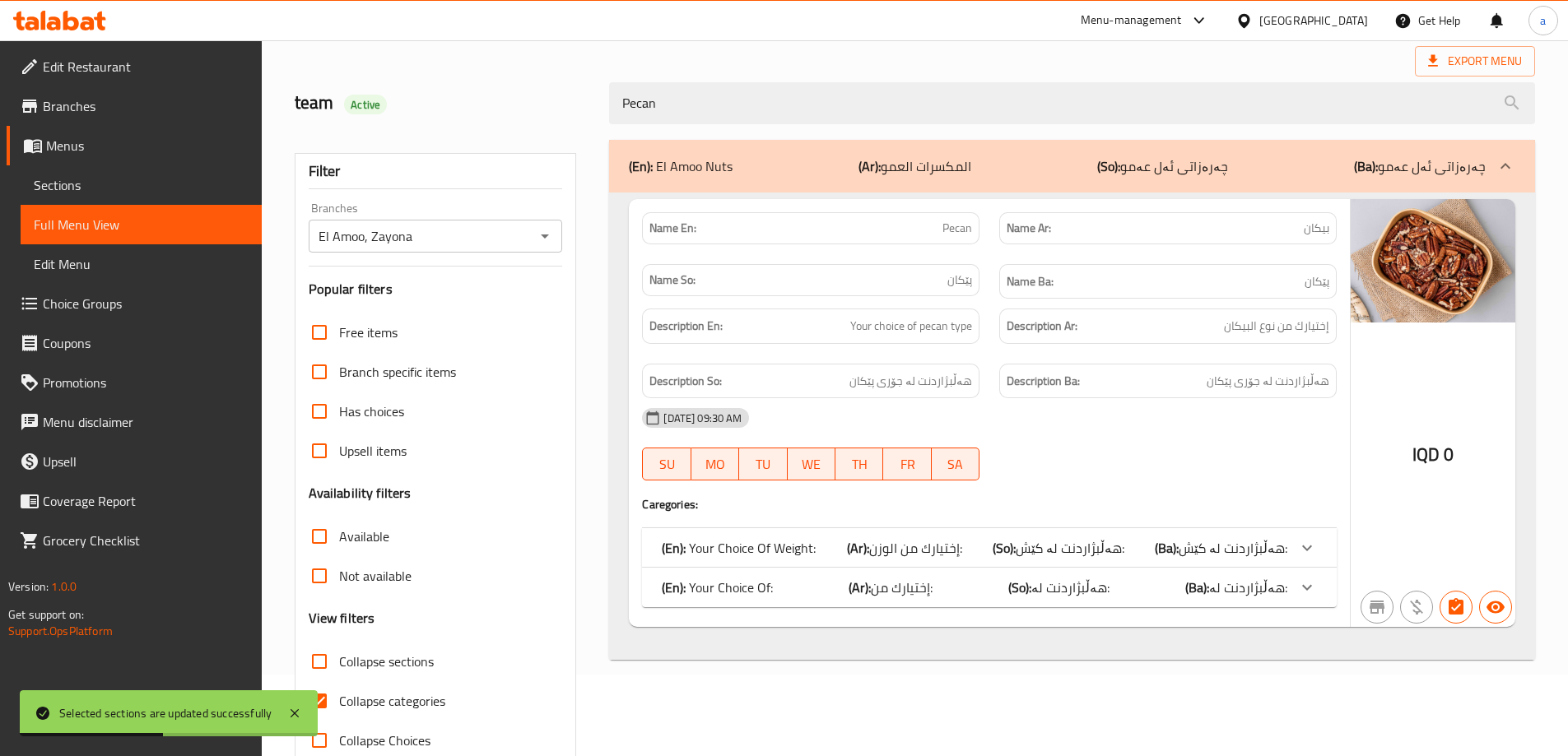
scroll to position [119, 0]
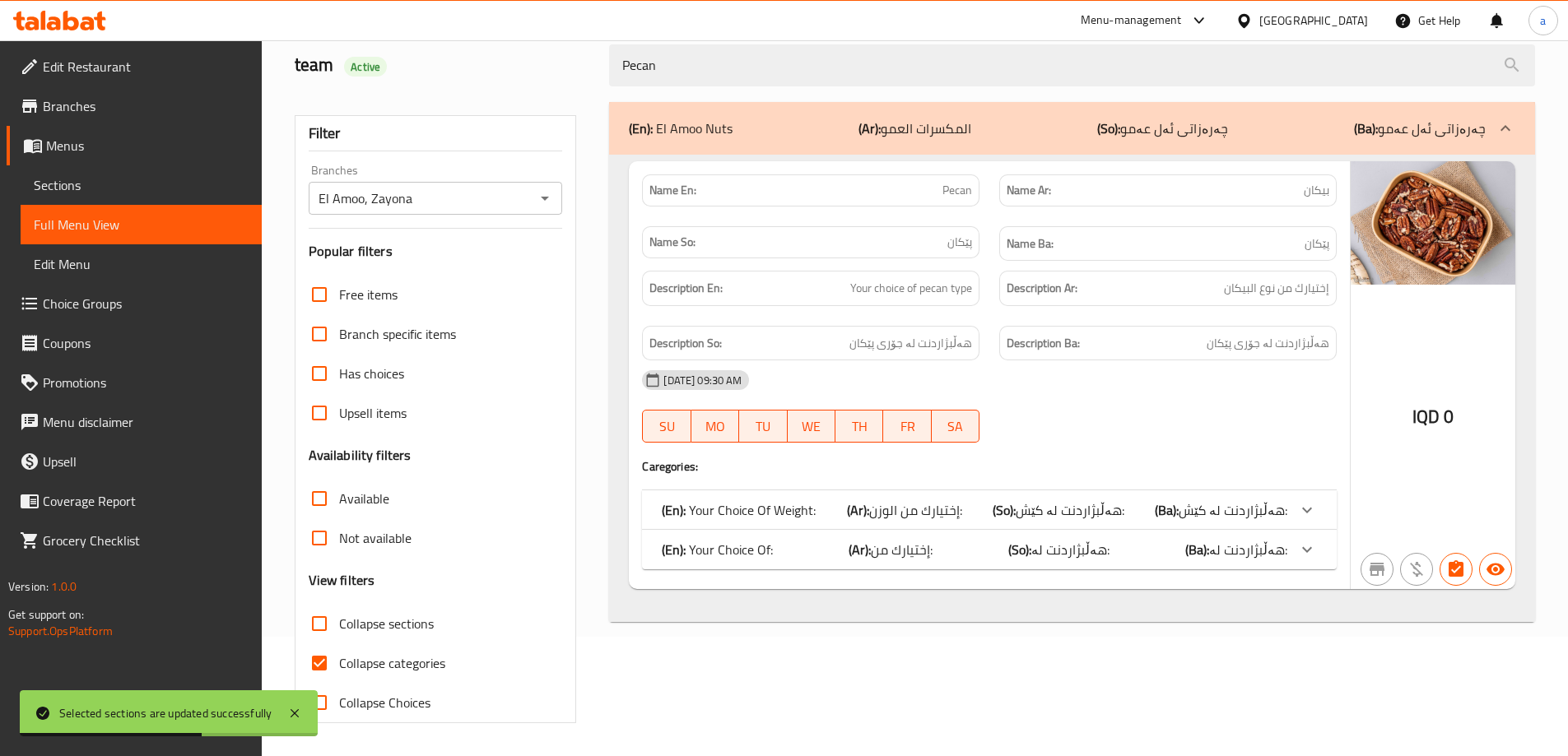
type input "Pecan"
click at [357, 656] on span "Collapse categories" at bounding box center [392, 663] width 106 height 20
click at [339, 656] on input "Collapse categories" at bounding box center [319, 662] width 39 height 39
checkbox input "false"
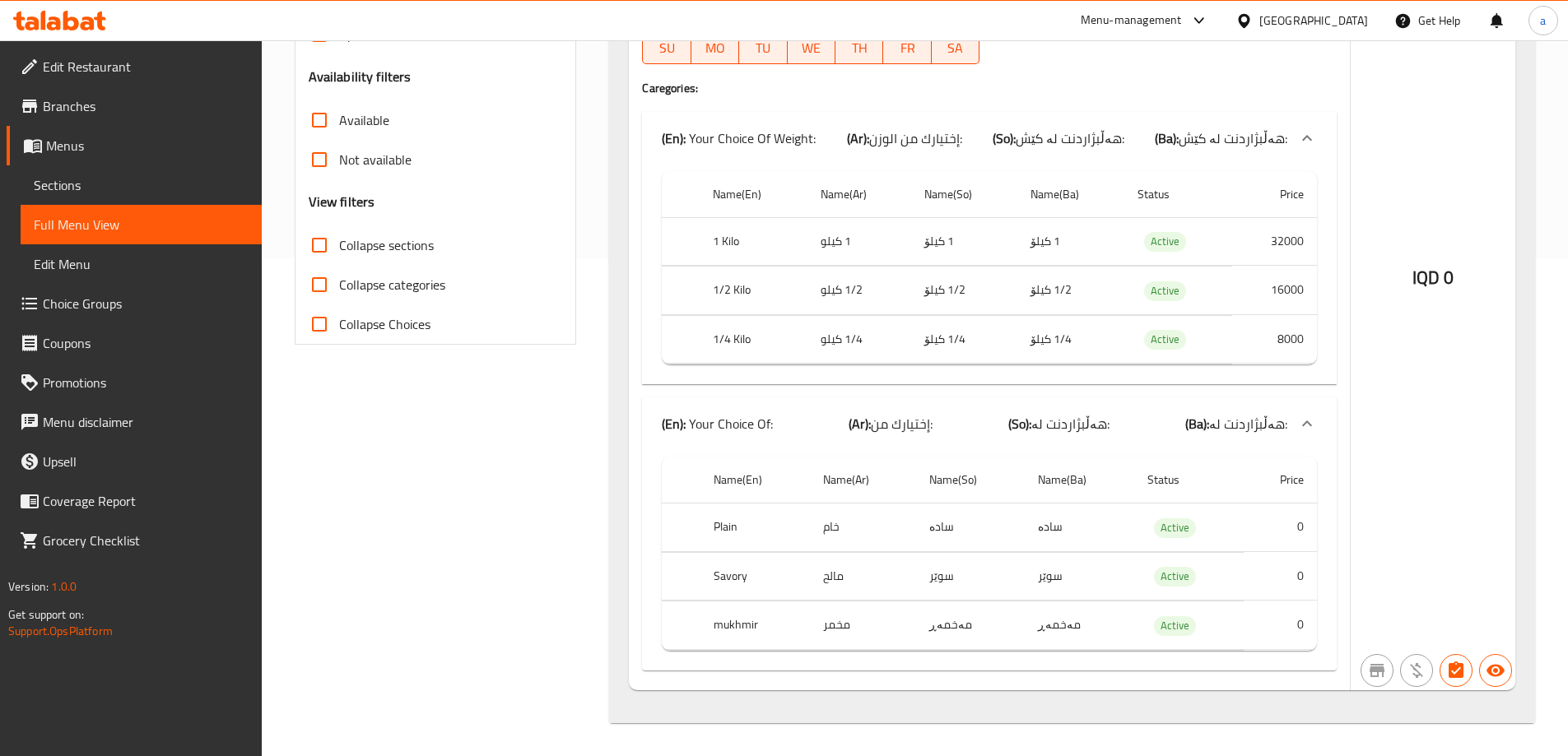
scroll to position [5, 0]
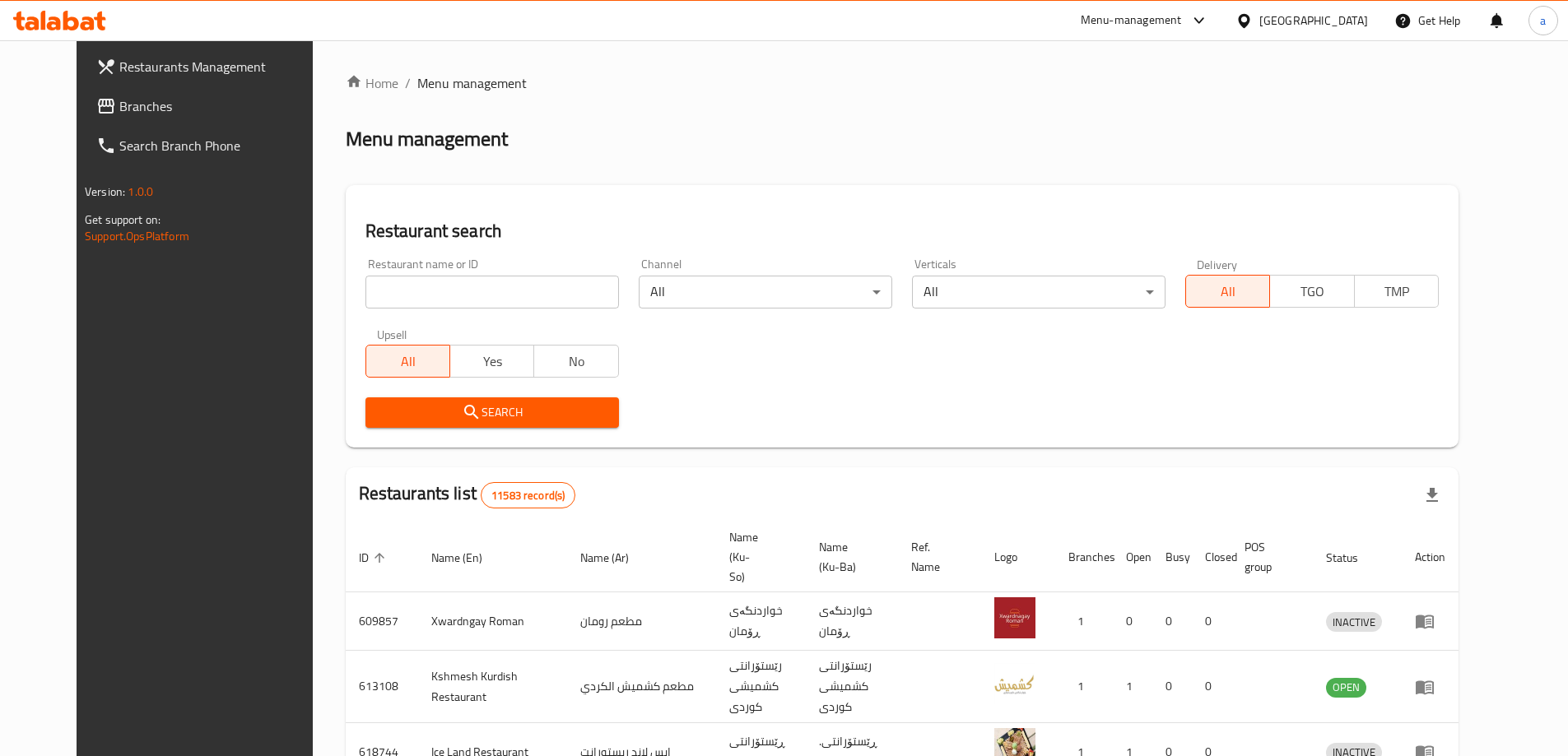
click at [119, 102] on span "Branches" at bounding box center [222, 106] width 206 height 20
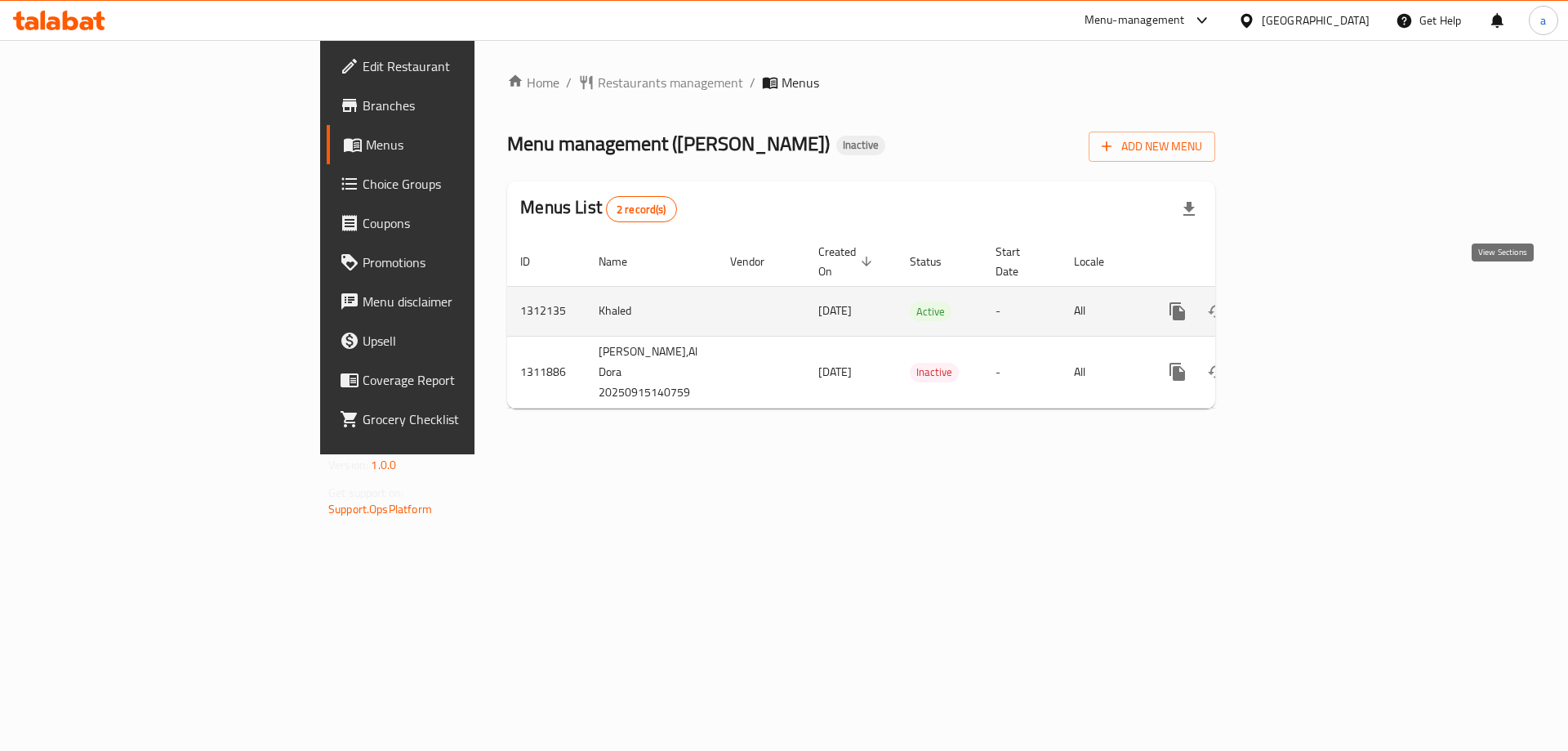
click at [1305, 302] on icon "enhanced table" at bounding box center [1295, 312] width 20 height 20
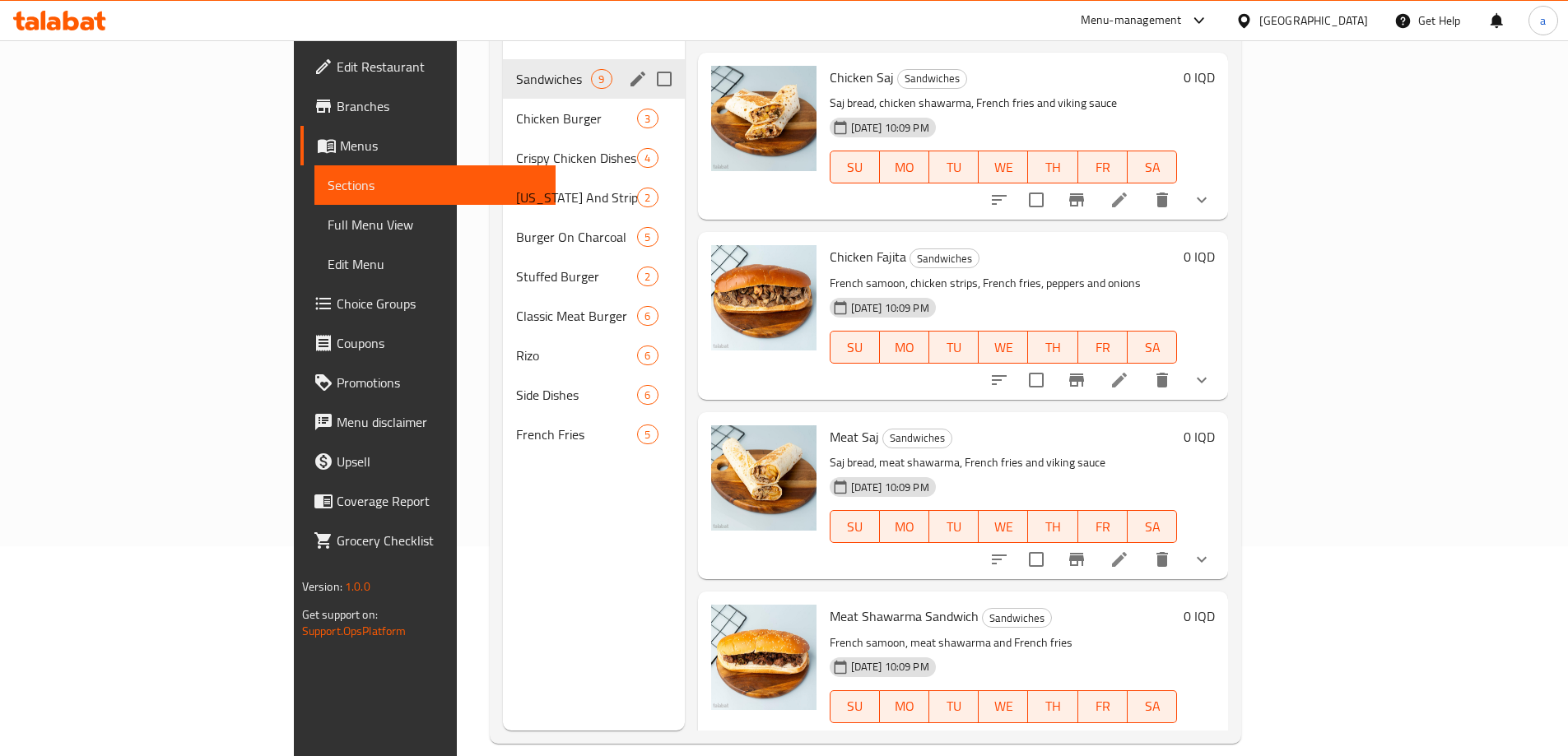
scroll to position [230, 0]
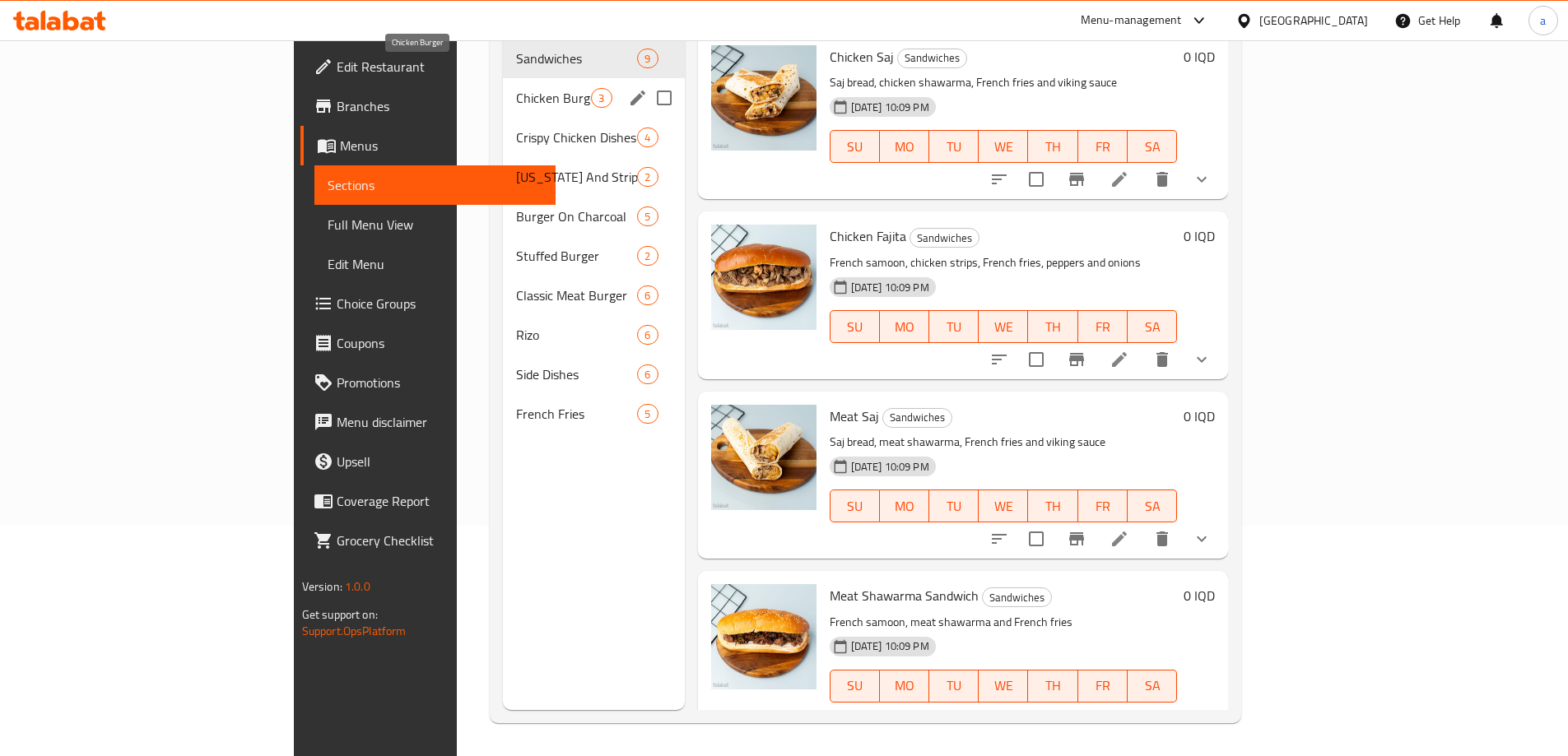
click at [516, 88] on span "Chicken Burger" at bounding box center [553, 98] width 75 height 20
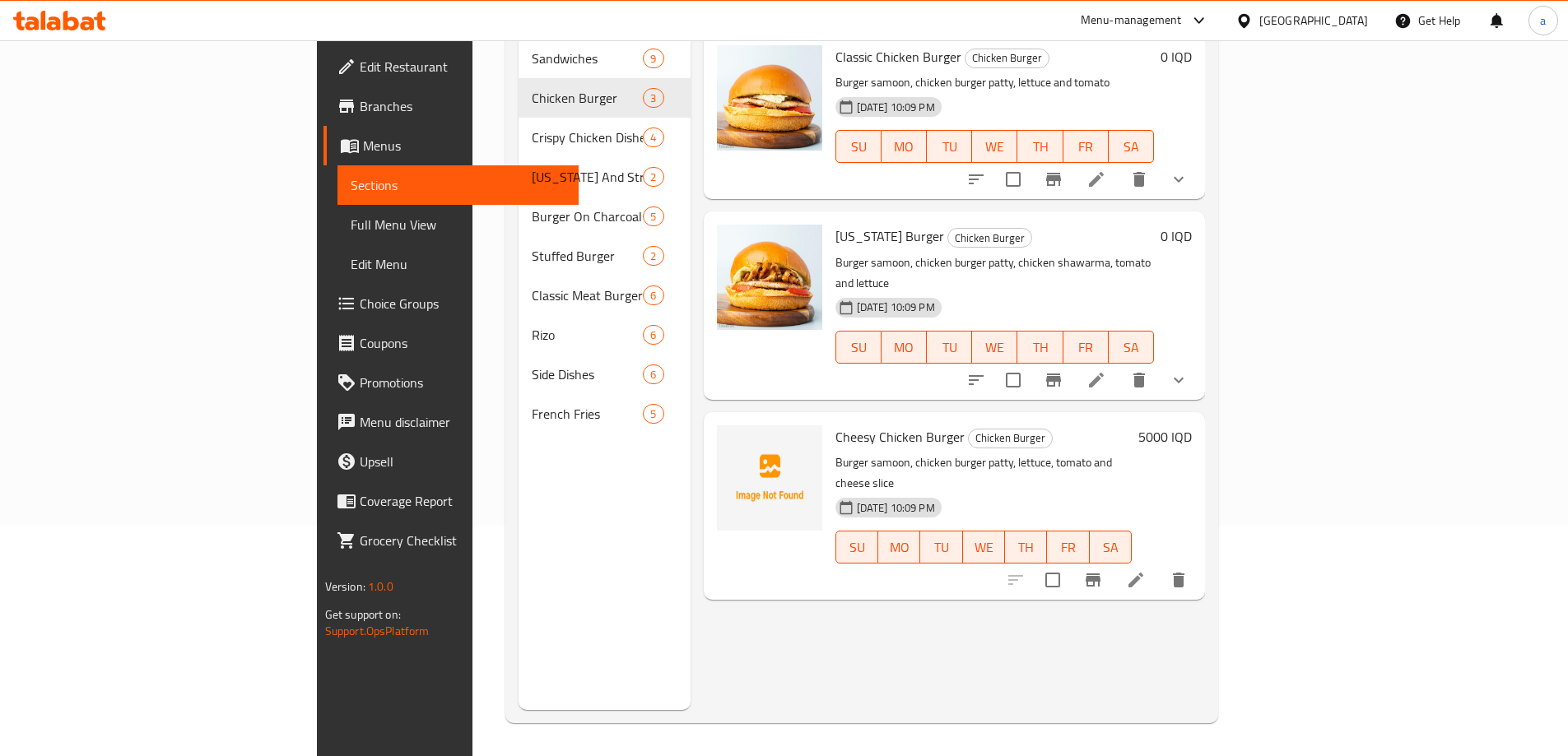
click at [1106, 370] on icon at bounding box center [1097, 380] width 20 height 20
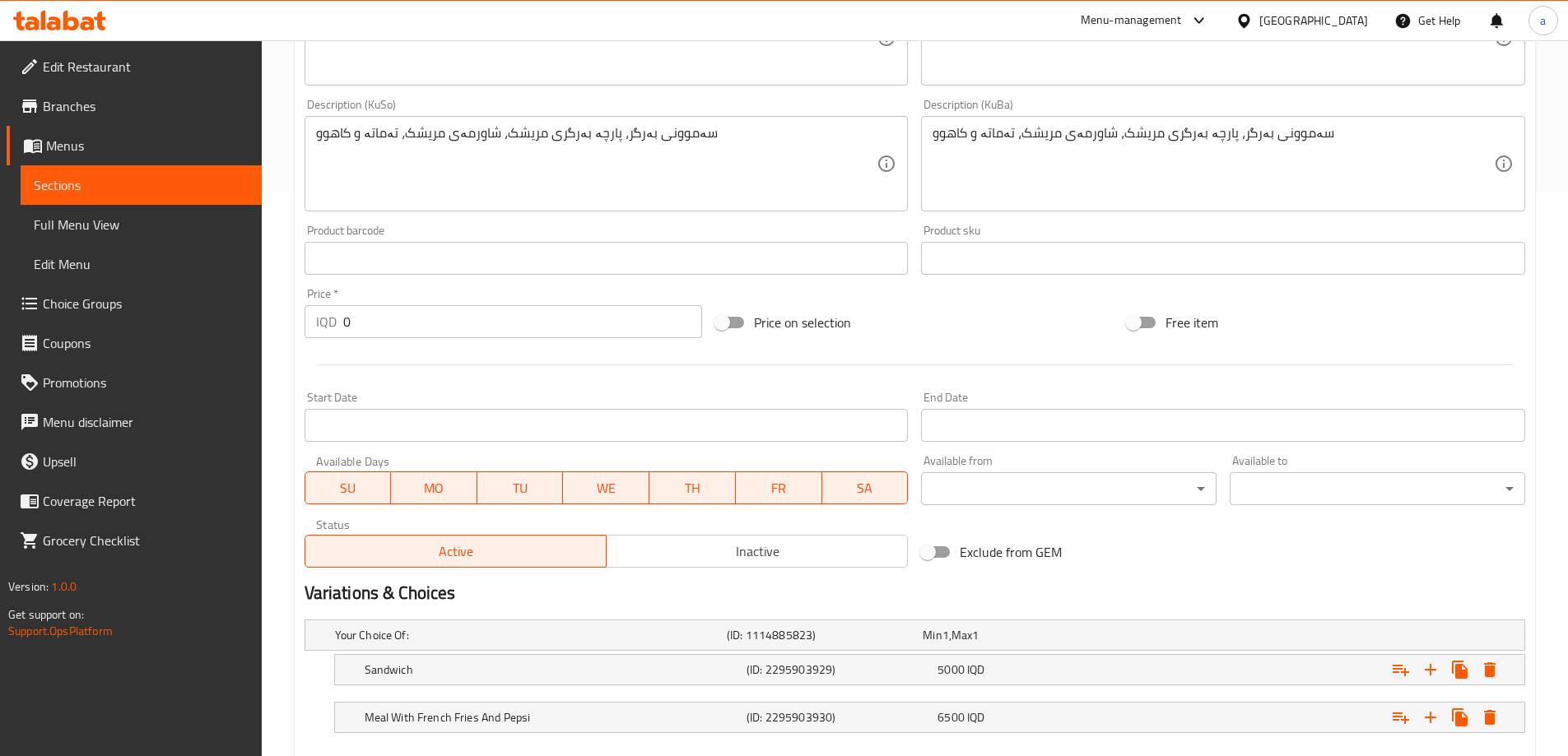
scroll to position [657, 0]
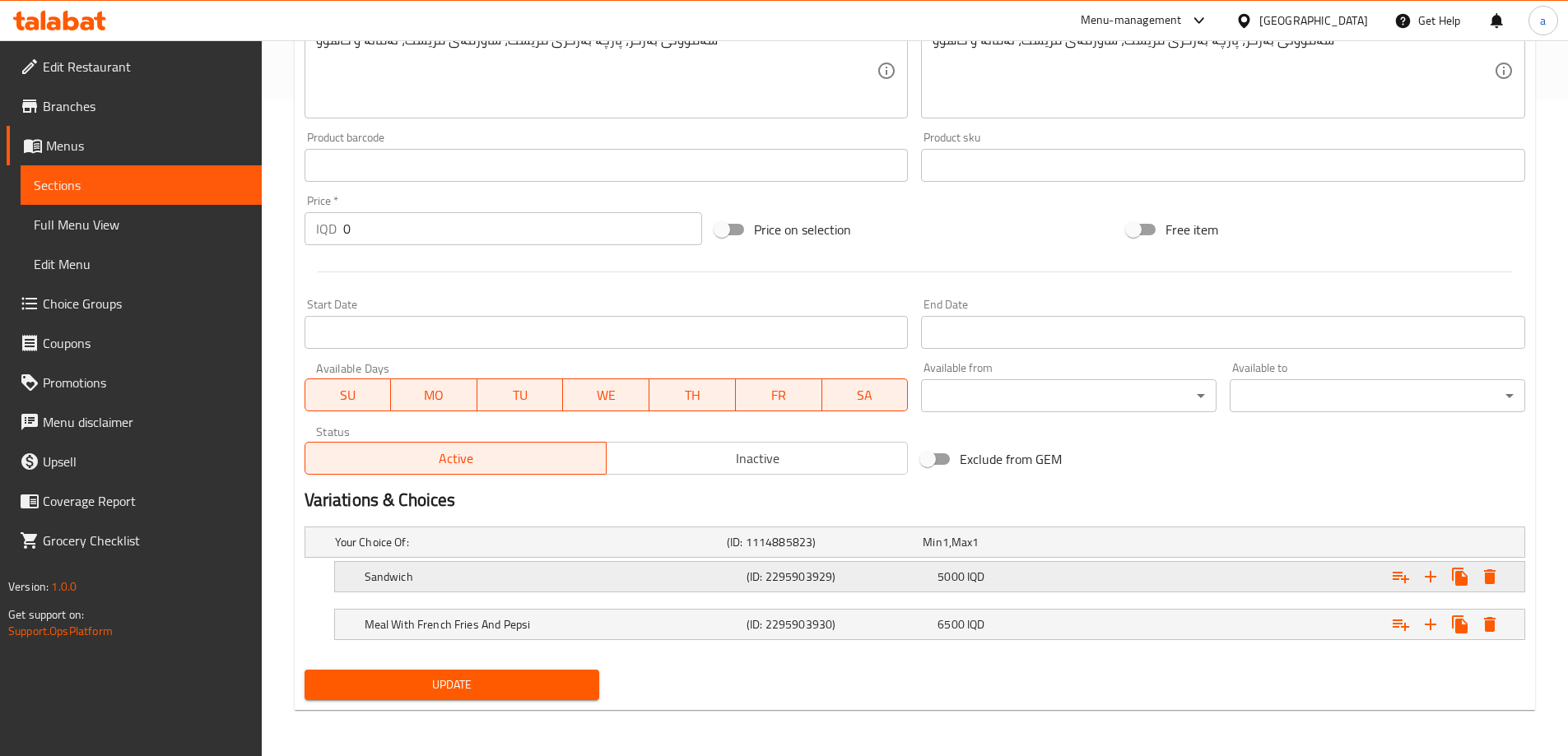
click at [675, 571] on h5 "Sandwich" at bounding box center [552, 577] width 375 height 16
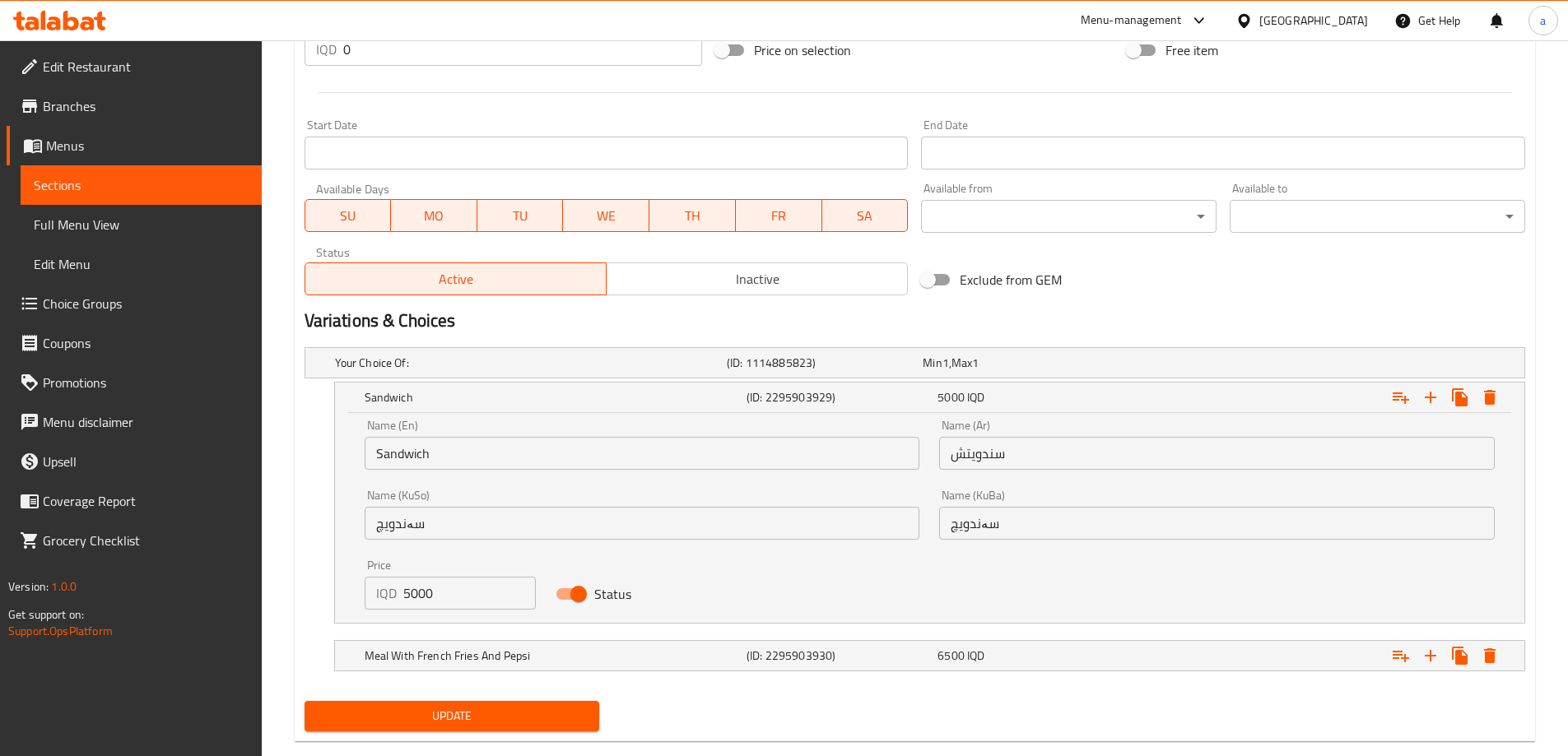
scroll to position [867, 0]
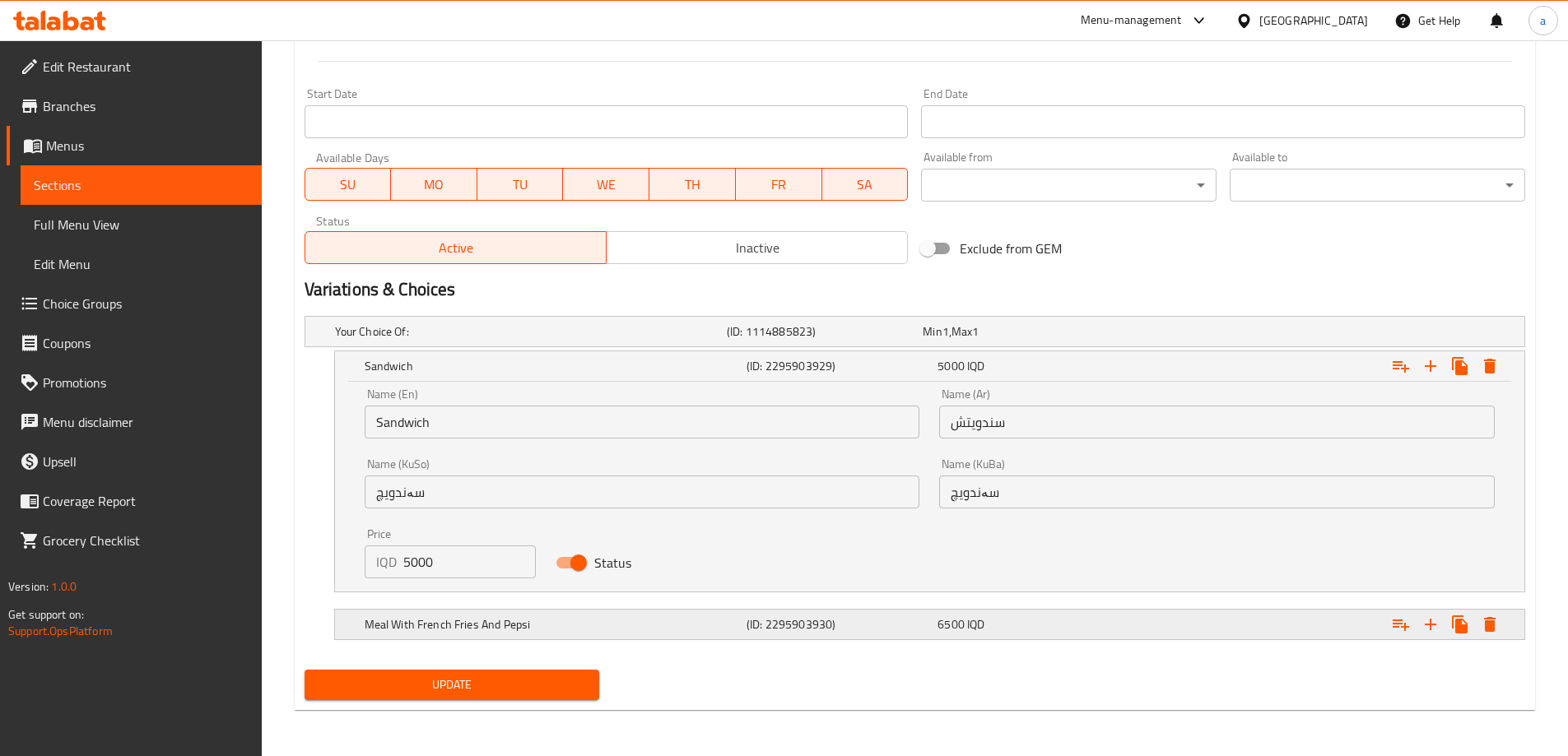
click at [606, 611] on div "Meal With French Fries And Pepsi (ID: 2295903930) 6500 IQD" at bounding box center [935, 624] width 1147 height 36
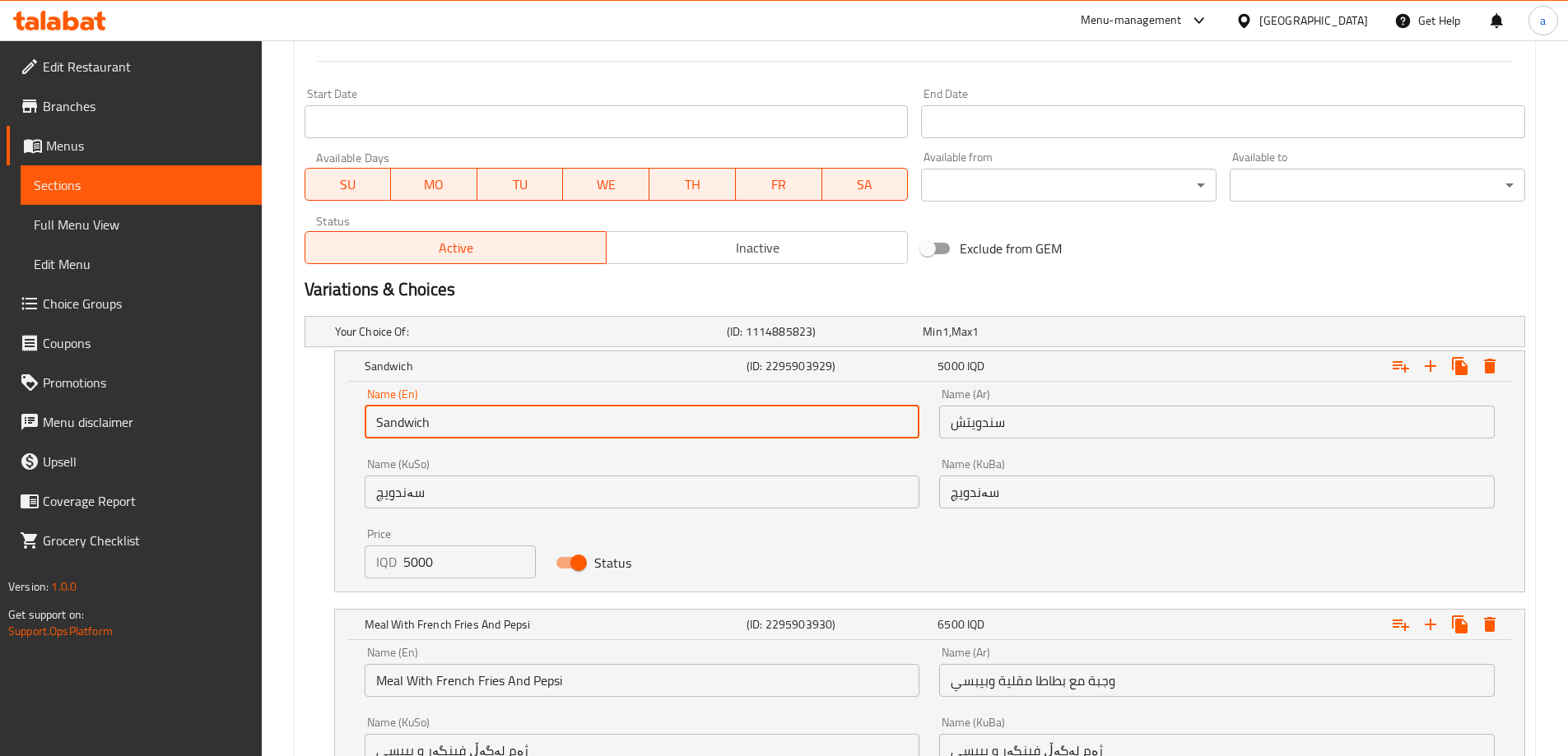
drag, startPoint x: 544, startPoint y: 426, endPoint x: 349, endPoint y: 416, distance: 195.3
click at [349, 416] on div "Name (En) Sandwich Name (En) Name (Ar) سندويتش Name (Ar) Name (KuSo) سەندویچ Na…" at bounding box center [929, 487] width 1189 height 210
click at [991, 426] on input "سندويتش" at bounding box center [1217, 422] width 555 height 33
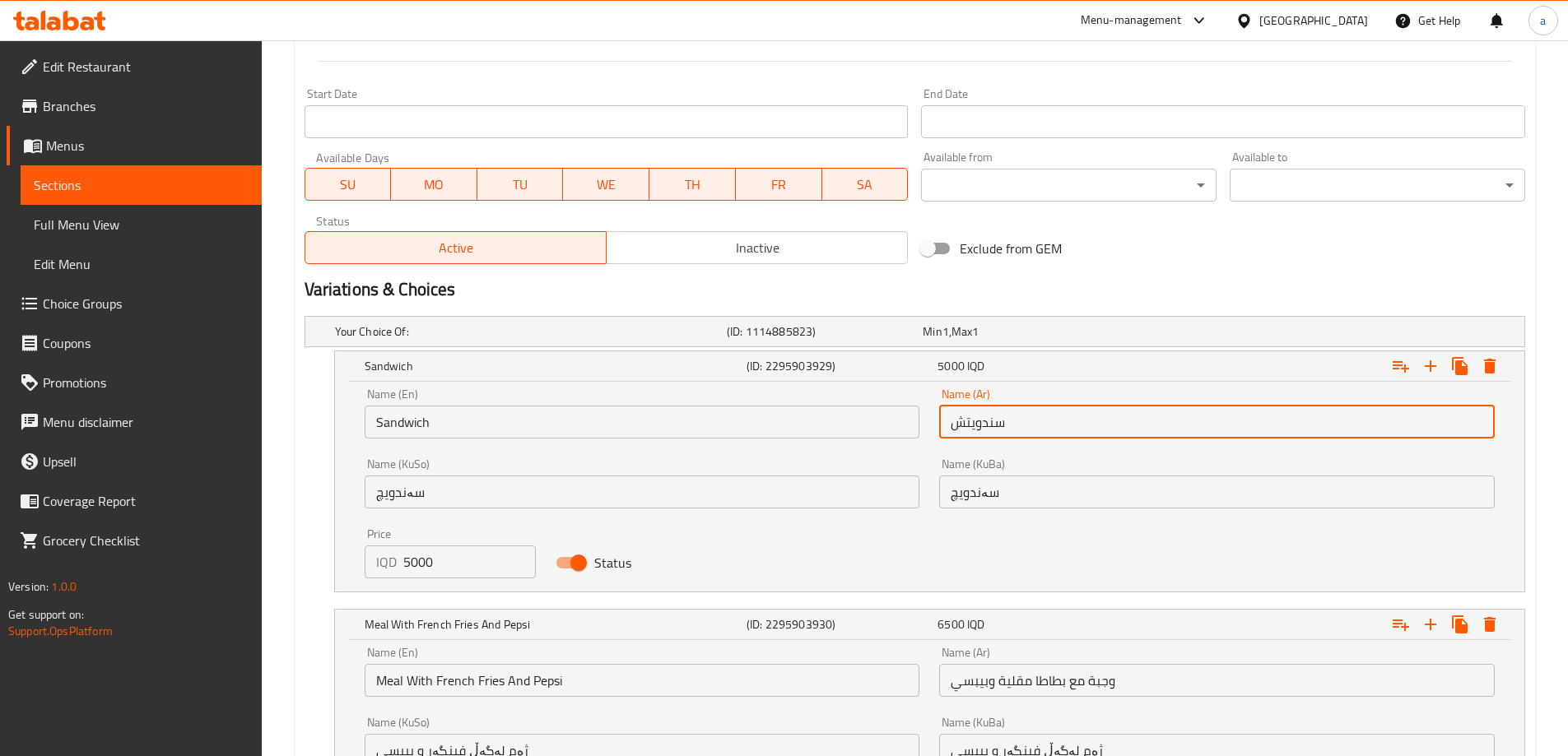
click at [991, 426] on input "سندويتش" at bounding box center [1217, 422] width 555 height 33
click at [982, 493] on input "سەندویچ" at bounding box center [1217, 492] width 555 height 33
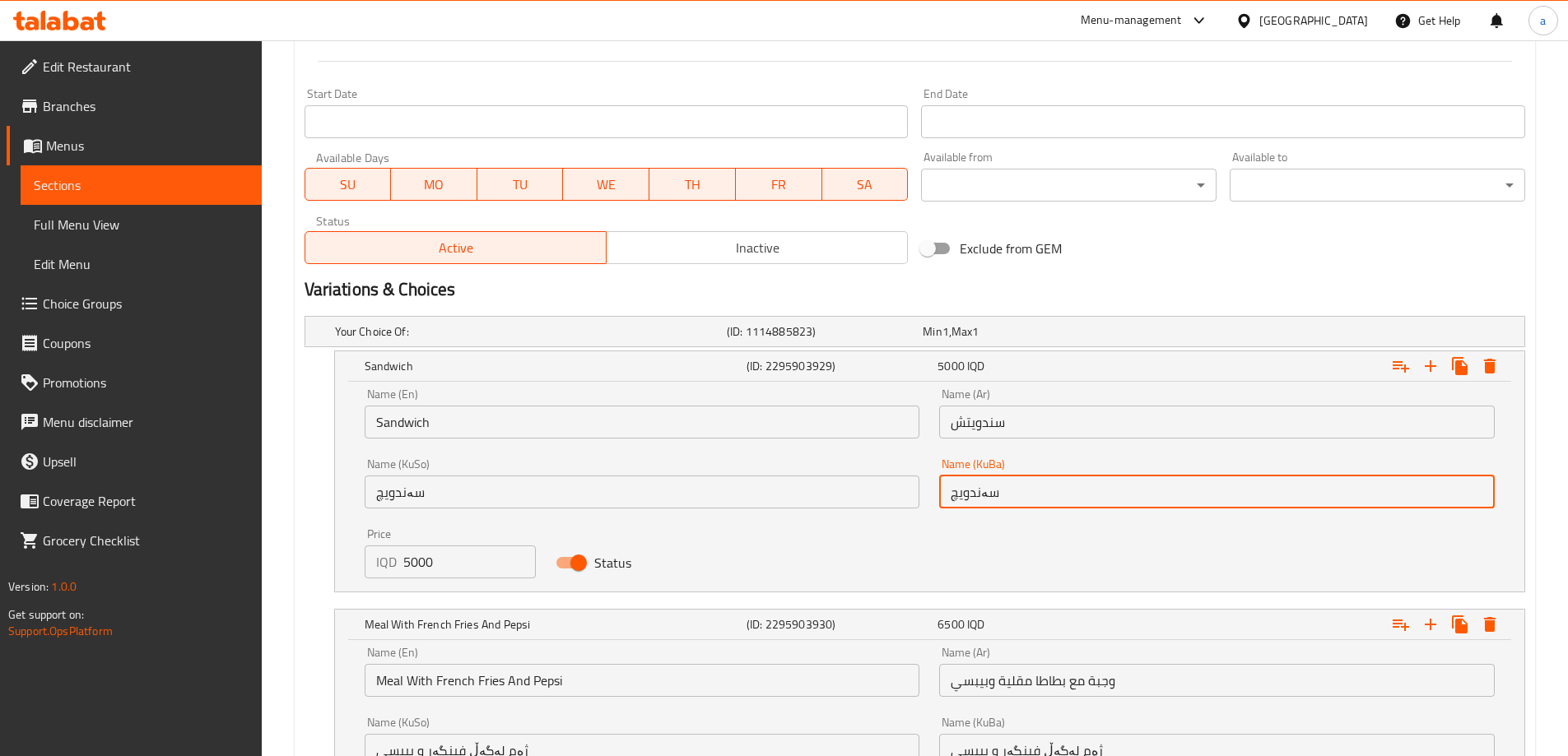
click at [982, 493] on input "سەندویچ" at bounding box center [1217, 492] width 555 height 33
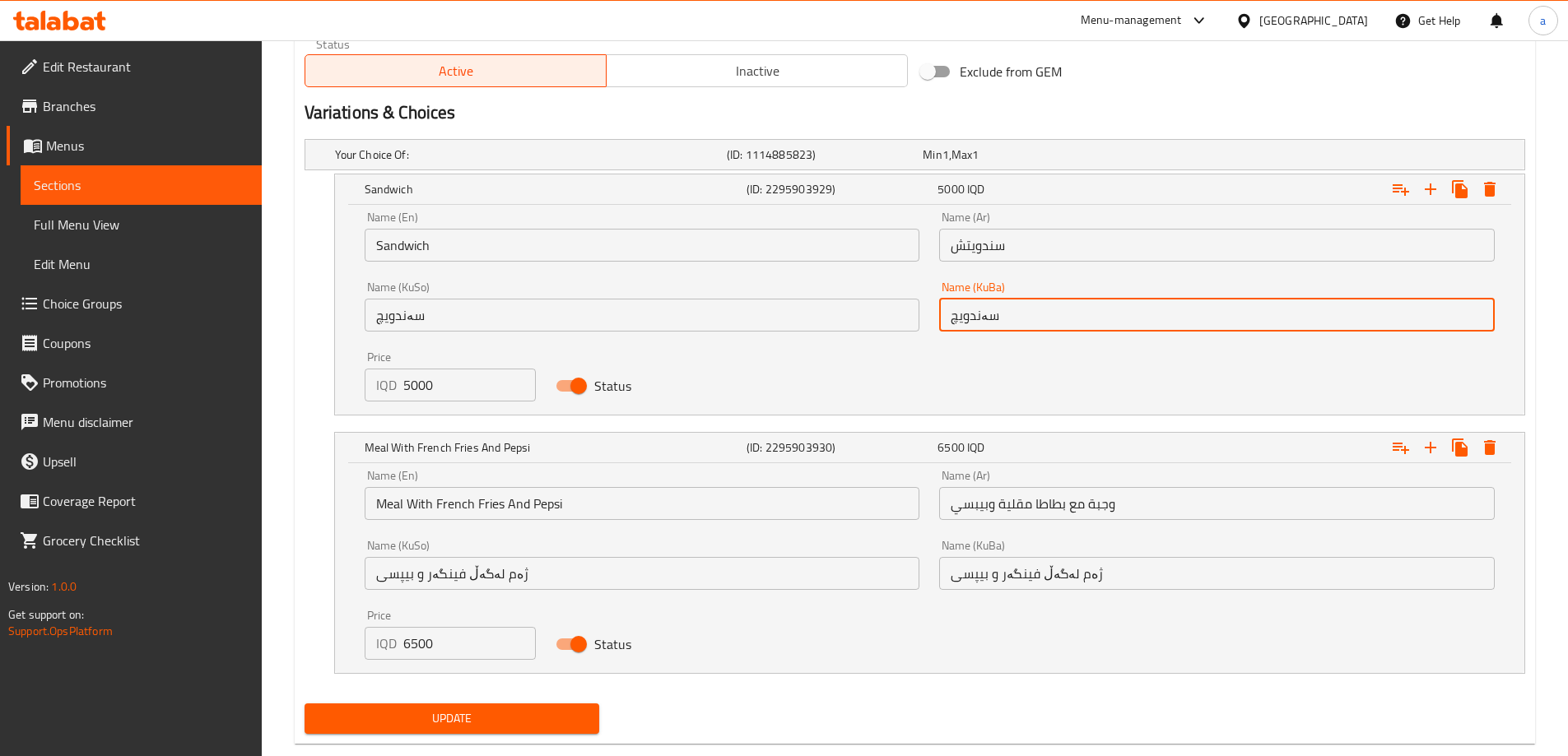
scroll to position [1078, 0]
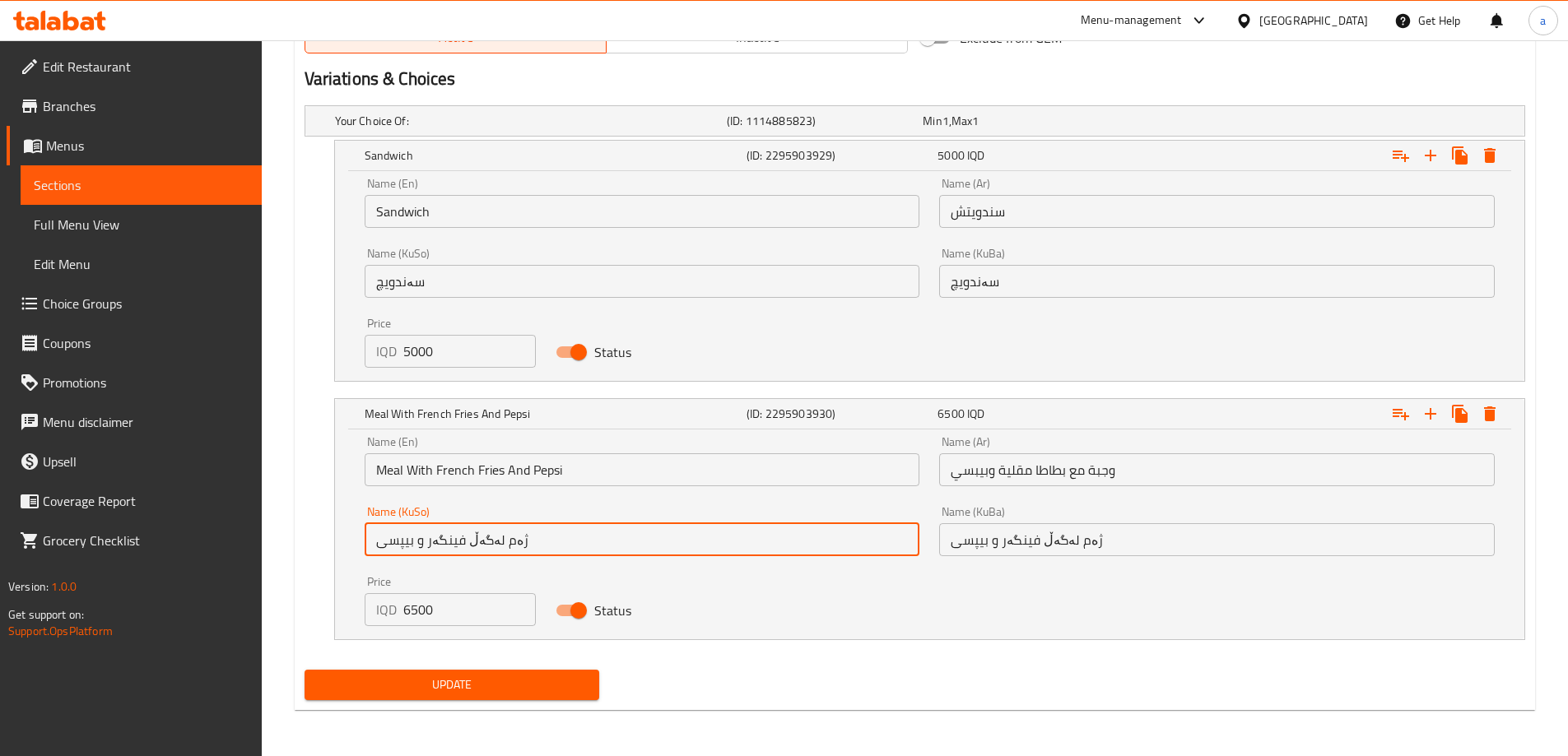
drag, startPoint x: 527, startPoint y: 541, endPoint x: 317, endPoint y: 537, distance: 210.0
click at [317, 537] on div "Meal With French Fries And Pepsi (ID: 2295903930) 6500 IQD Name (En) Meal With …" at bounding box center [915, 519] width 1220 height 242
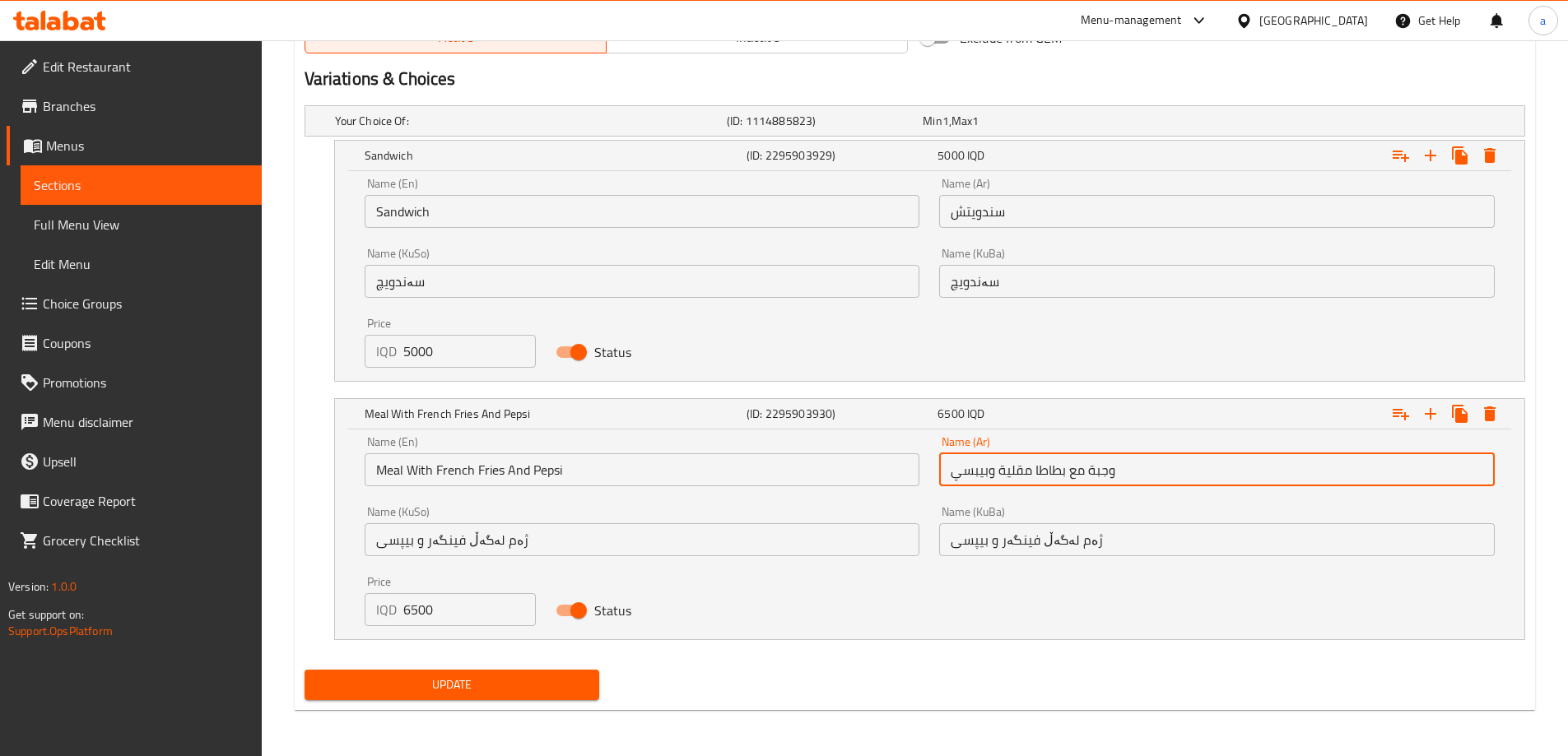
drag, startPoint x: 1167, startPoint y: 478, endPoint x: 925, endPoint y: 469, distance: 242.2
click at [925, 469] on div "Name (En) Meal With French Fries And Pepsi Name (En) Name (Ar) وجبة مع بطاطا مق…" at bounding box center [929, 530] width 1149 height 210
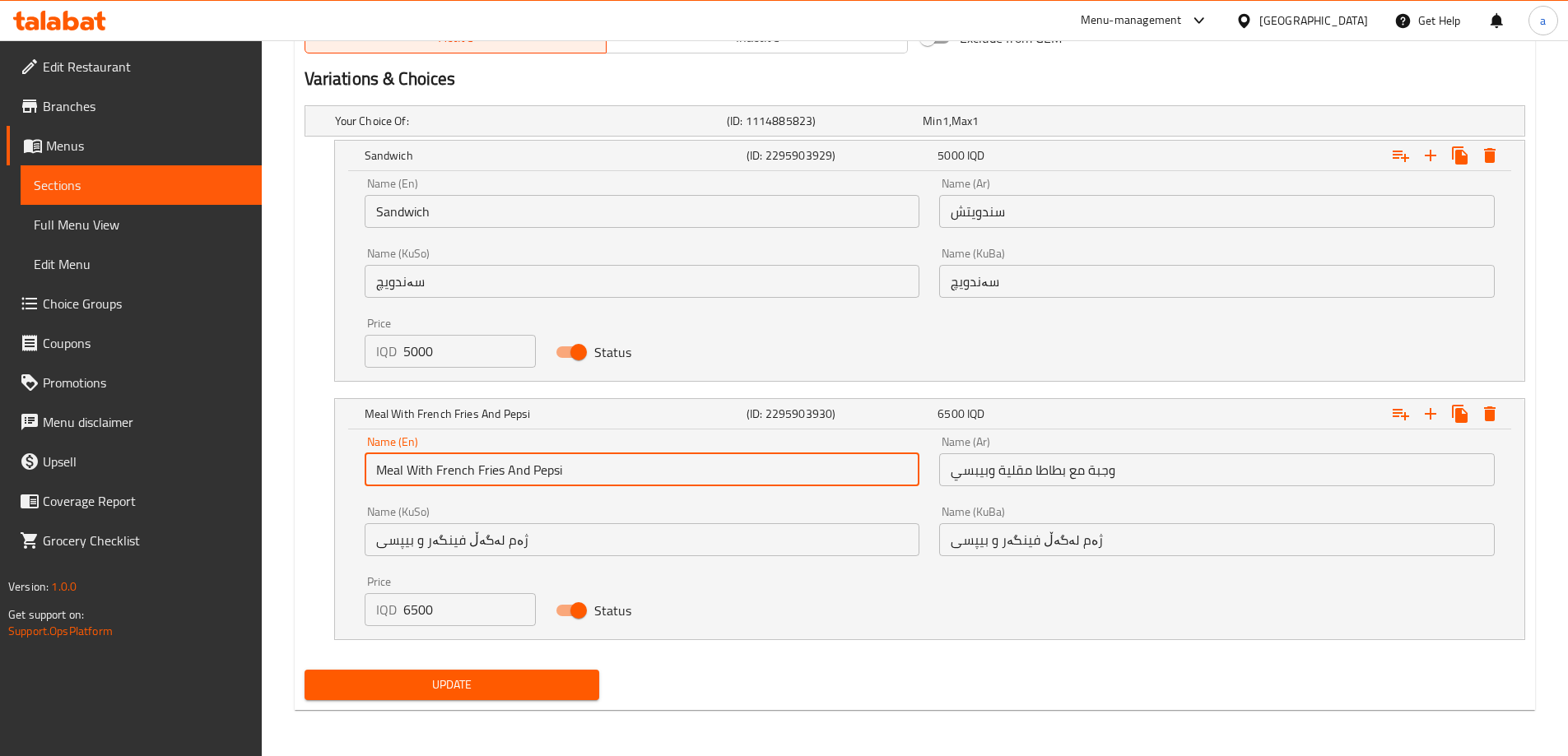
drag, startPoint x: 662, startPoint y: 461, endPoint x: 342, endPoint y: 474, distance: 320.3
click at [342, 474] on div "Name (En) Meal With French Fries And Pepsi Name (En) Name (Ar) وجبة مع بطاطا مق…" at bounding box center [929, 534] width 1189 height 210
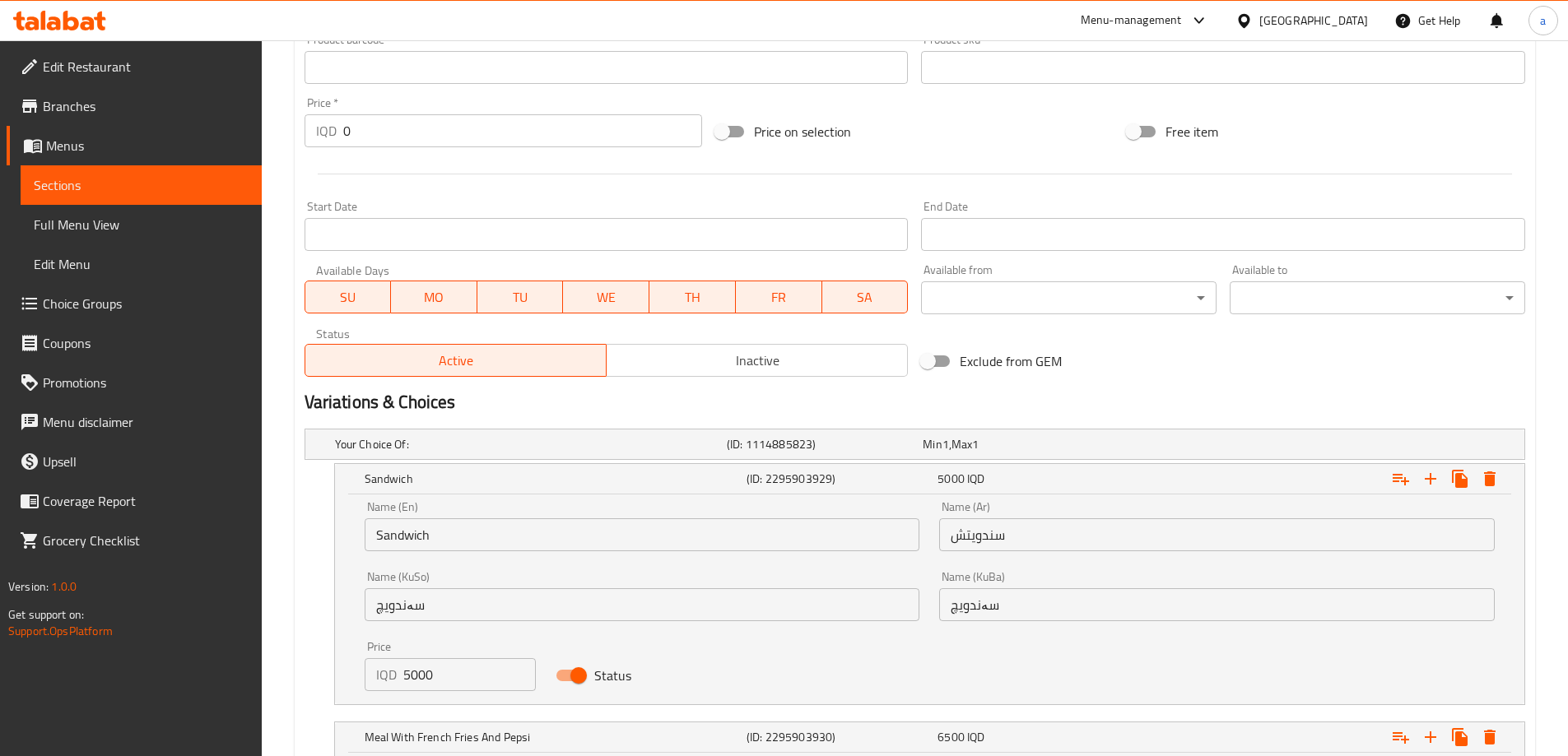
scroll to position [584, 0]
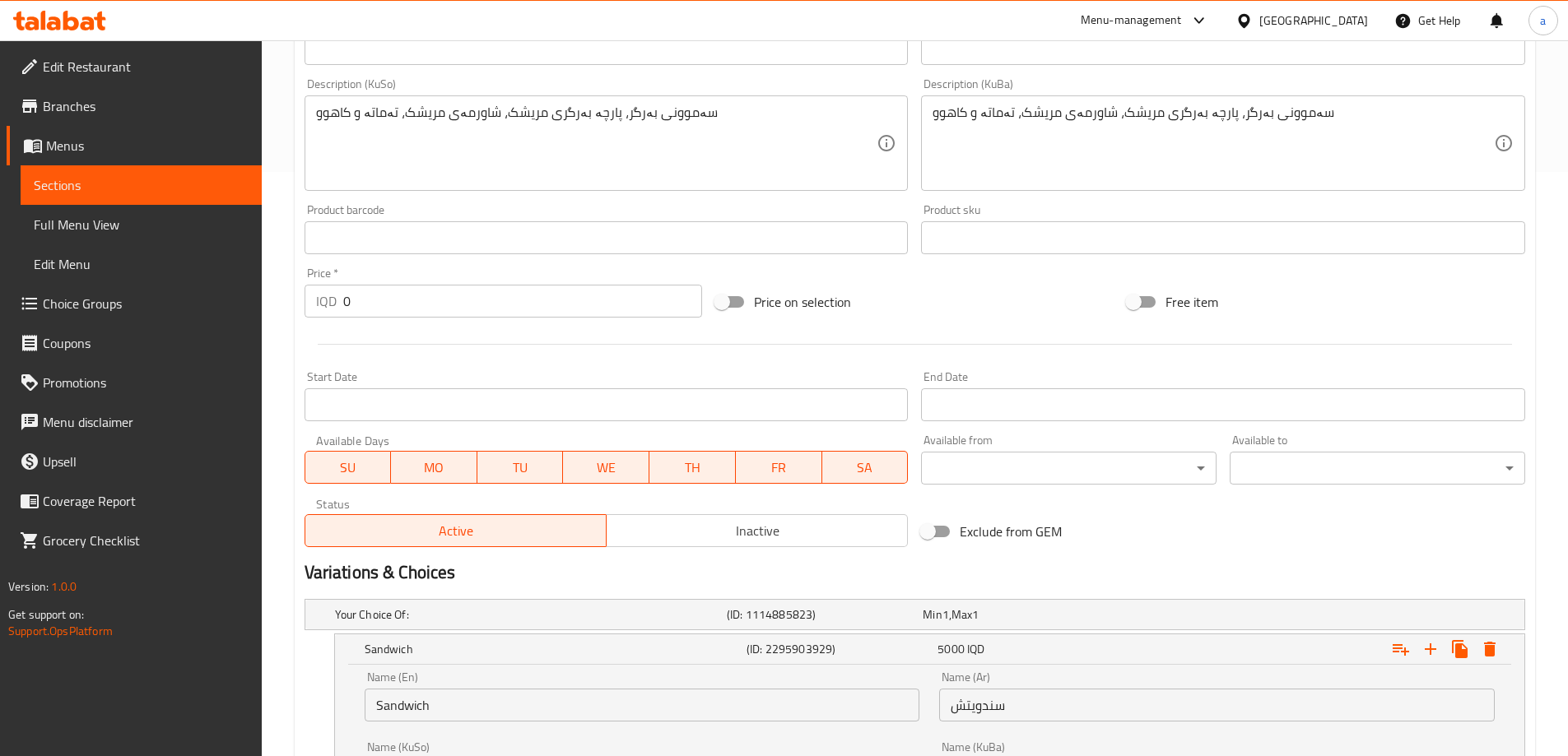
click at [105, 167] on link "Sections" at bounding box center [141, 185] width 241 height 39
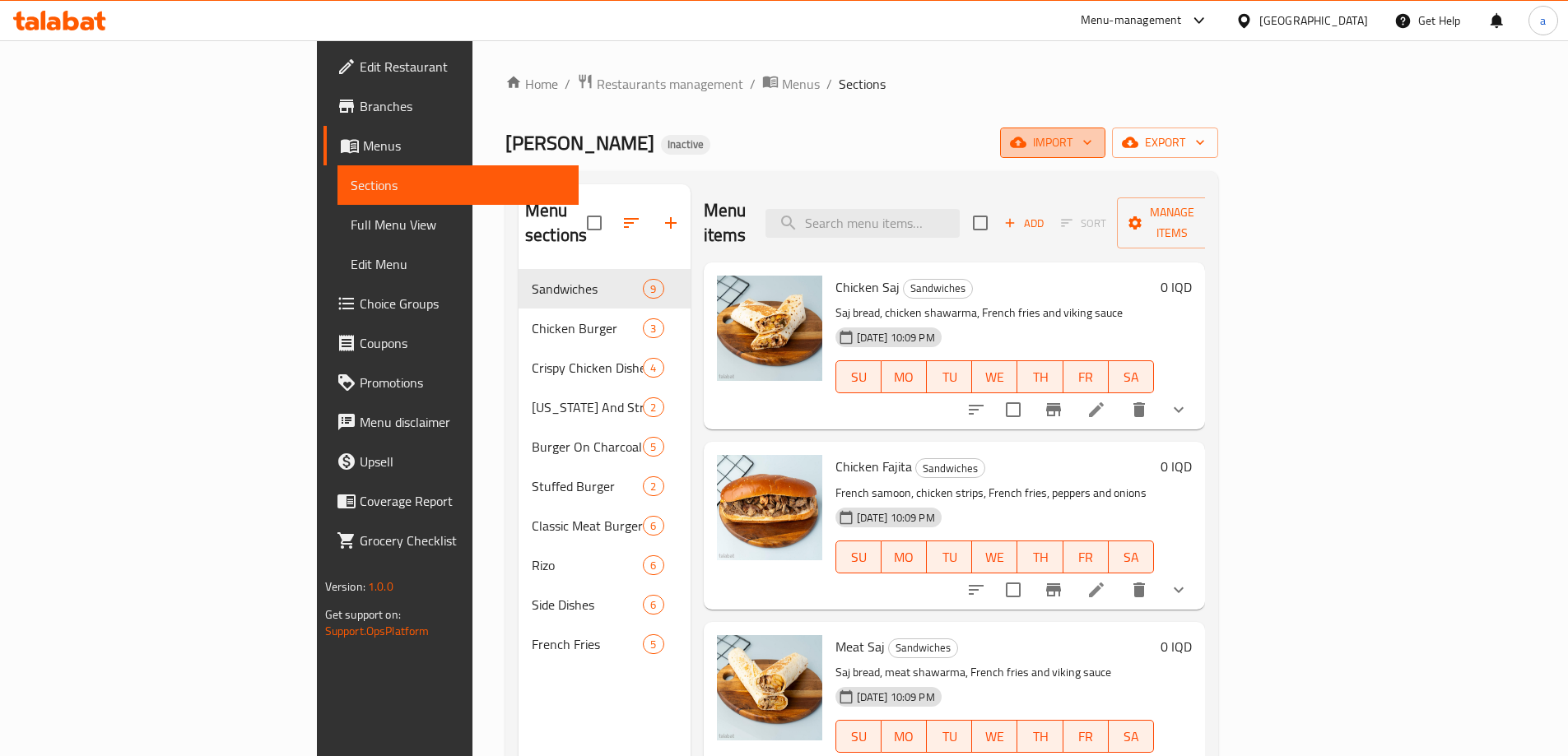
click at [1092, 135] on span "import" at bounding box center [1052, 143] width 79 height 21
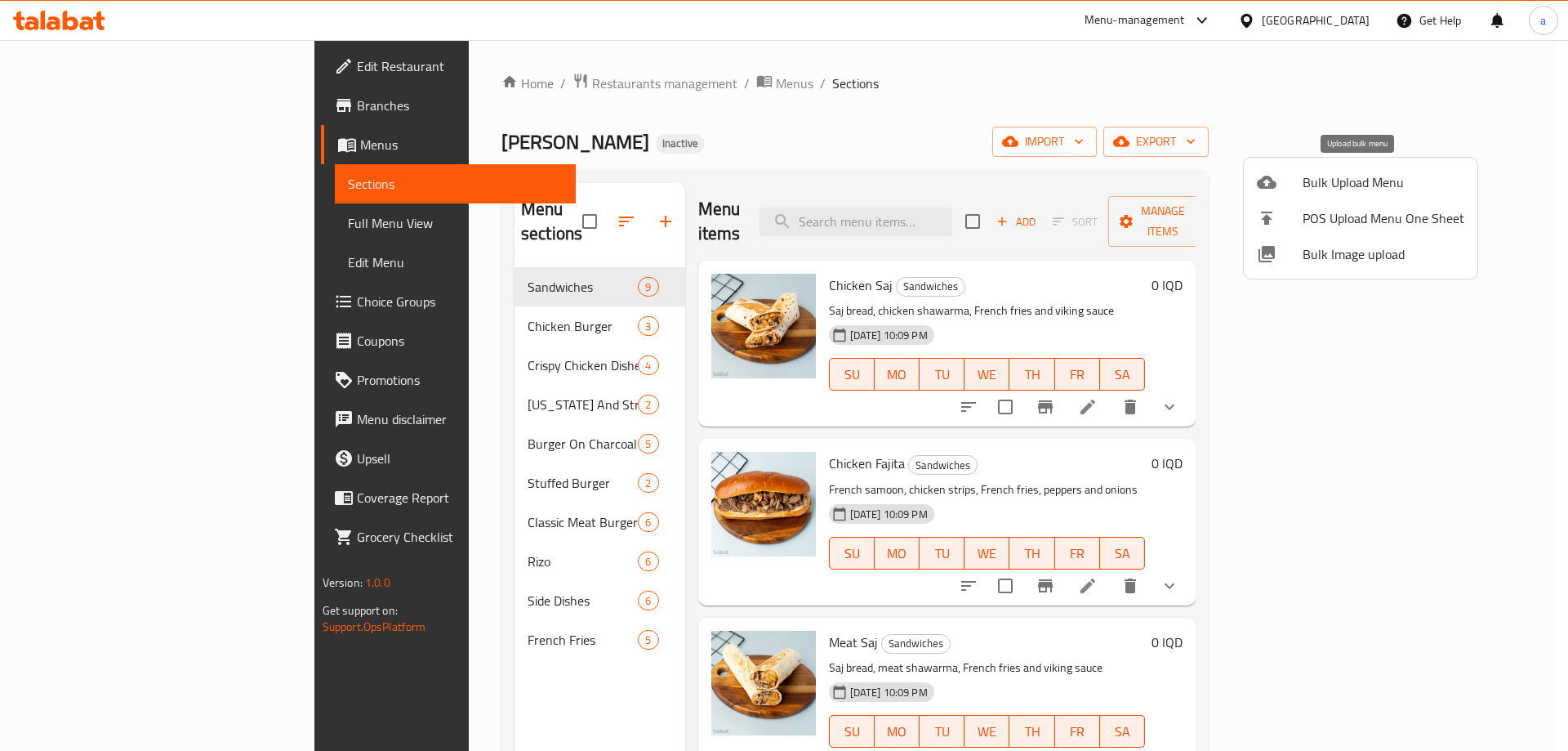
click at [1348, 175] on span "Bulk Upload Menu" at bounding box center [1383, 183] width 162 height 20
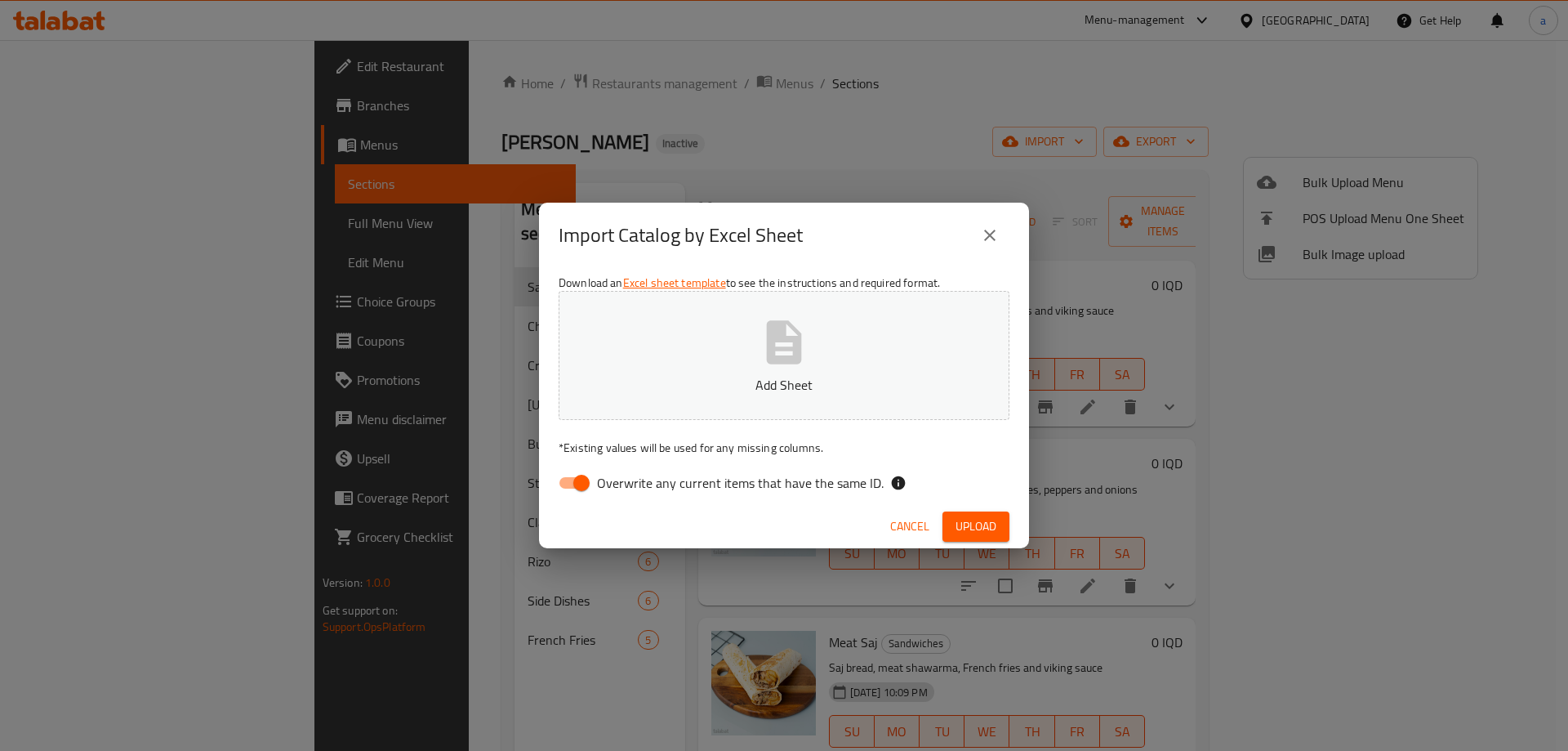
click at [593, 474] on input "Overwrite any current items that have the same ID." at bounding box center [581, 483] width 93 height 31
checkbox input "false"
click at [627, 419] on button "Add Sheet" at bounding box center [784, 355] width 451 height 129
click at [994, 530] on span "Upload" at bounding box center [975, 527] width 41 height 21
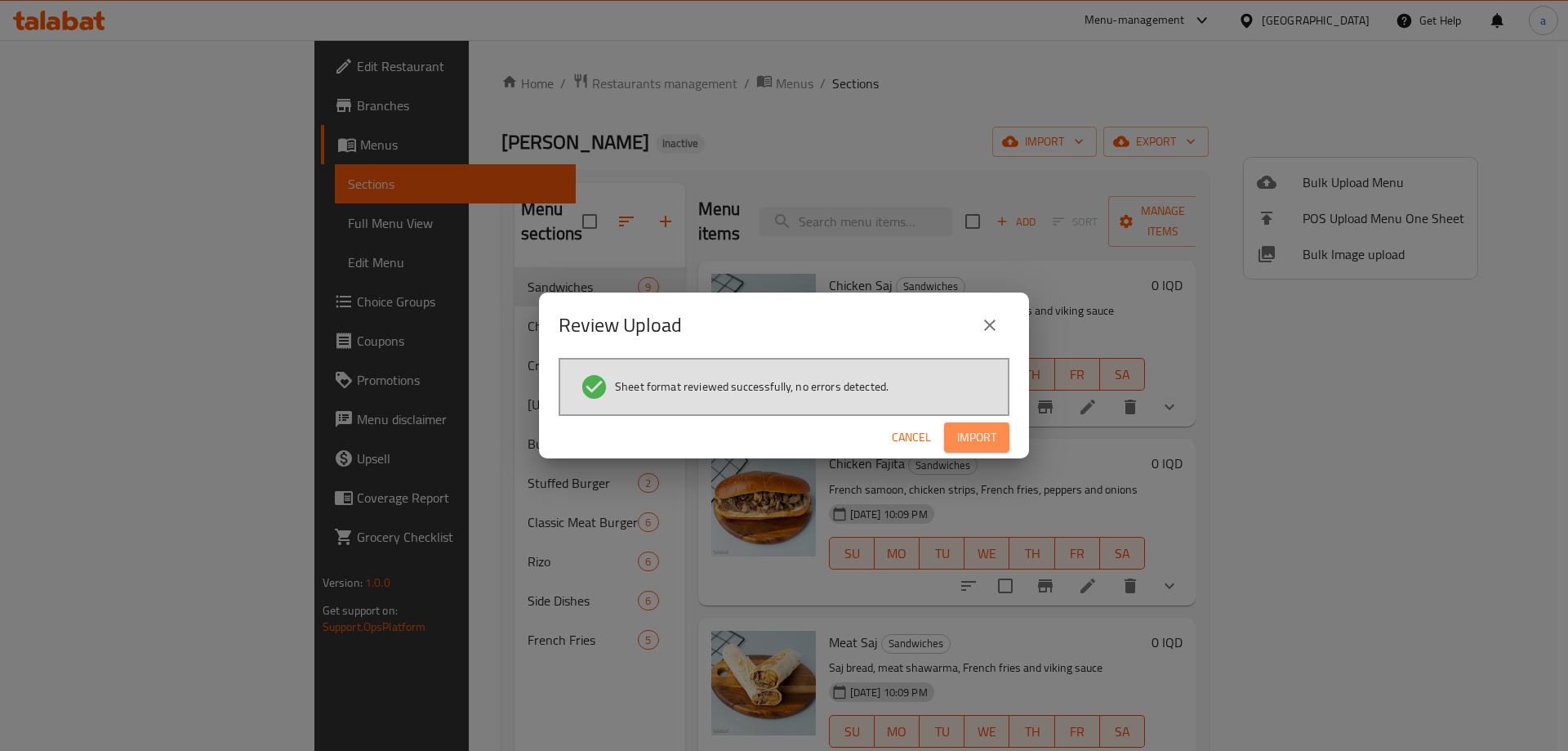
click at [968, 431] on span "Import" at bounding box center [976, 437] width 39 height 21
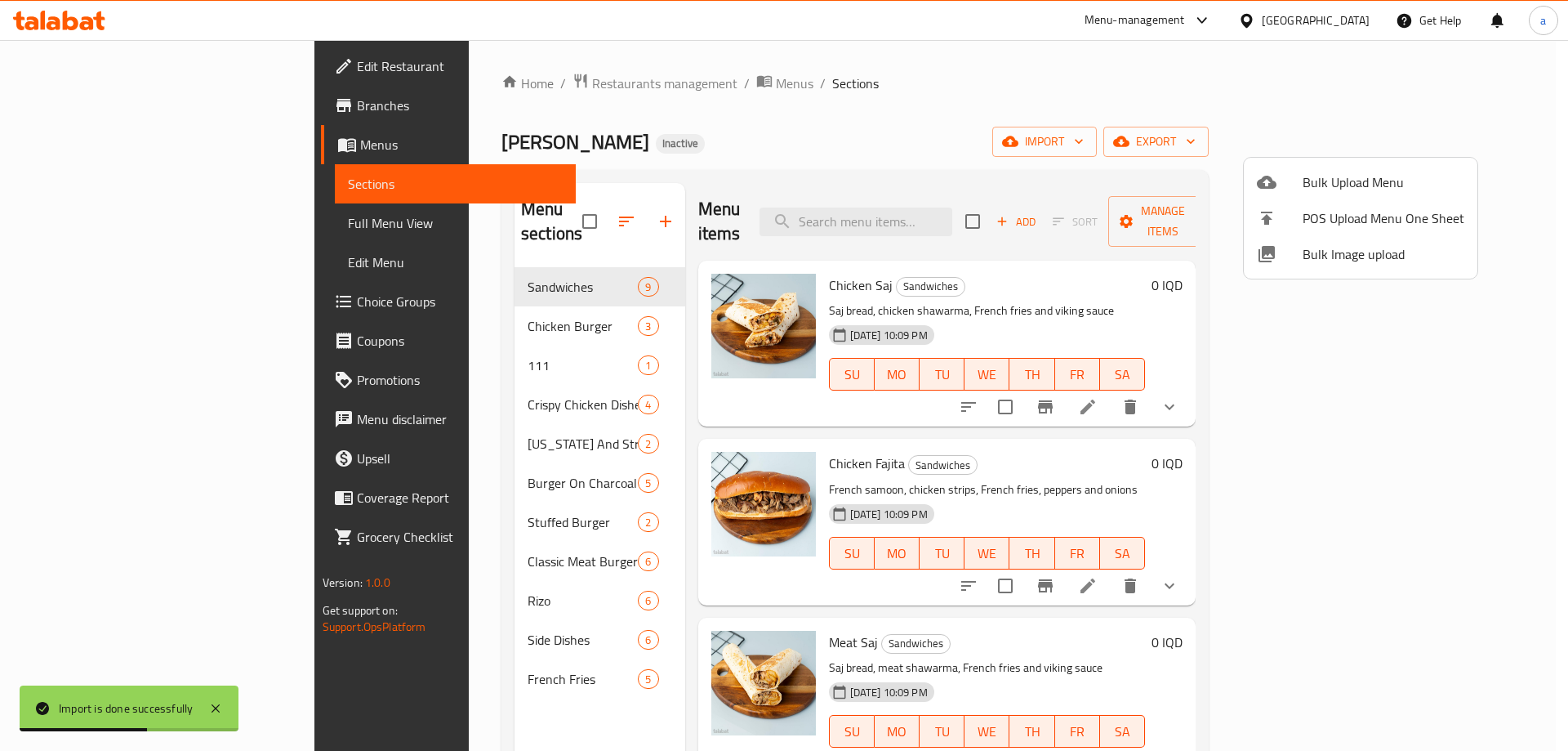
click at [481, 336] on div at bounding box center [784, 375] width 1568 height 751
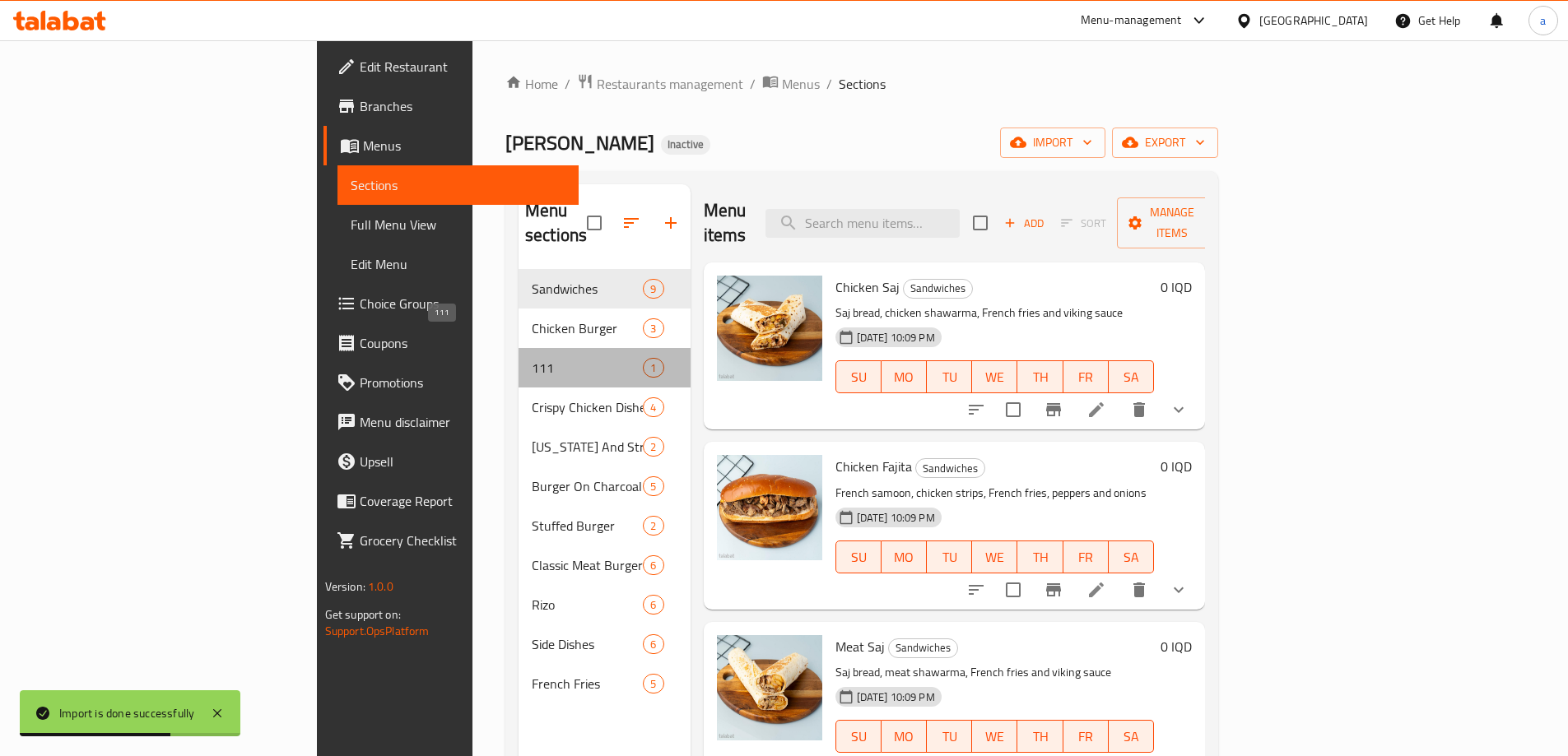
click at [531, 358] on span "111" at bounding box center [587, 368] width 111 height 20
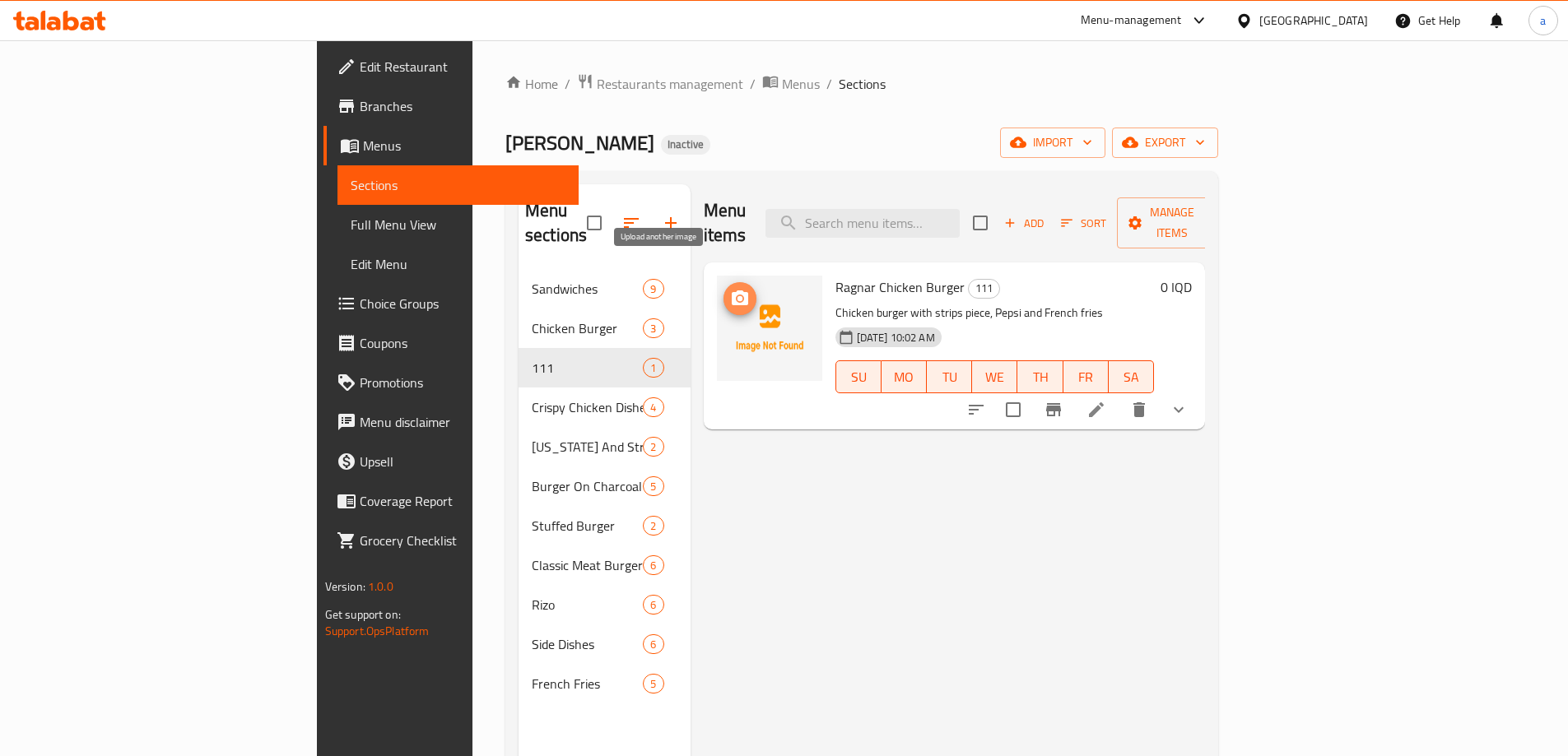
click at [730, 288] on icon "upload picture" at bounding box center [740, 298] width 20 height 20
click at [350, 227] on span "Full Menu View" at bounding box center [458, 225] width 215 height 20
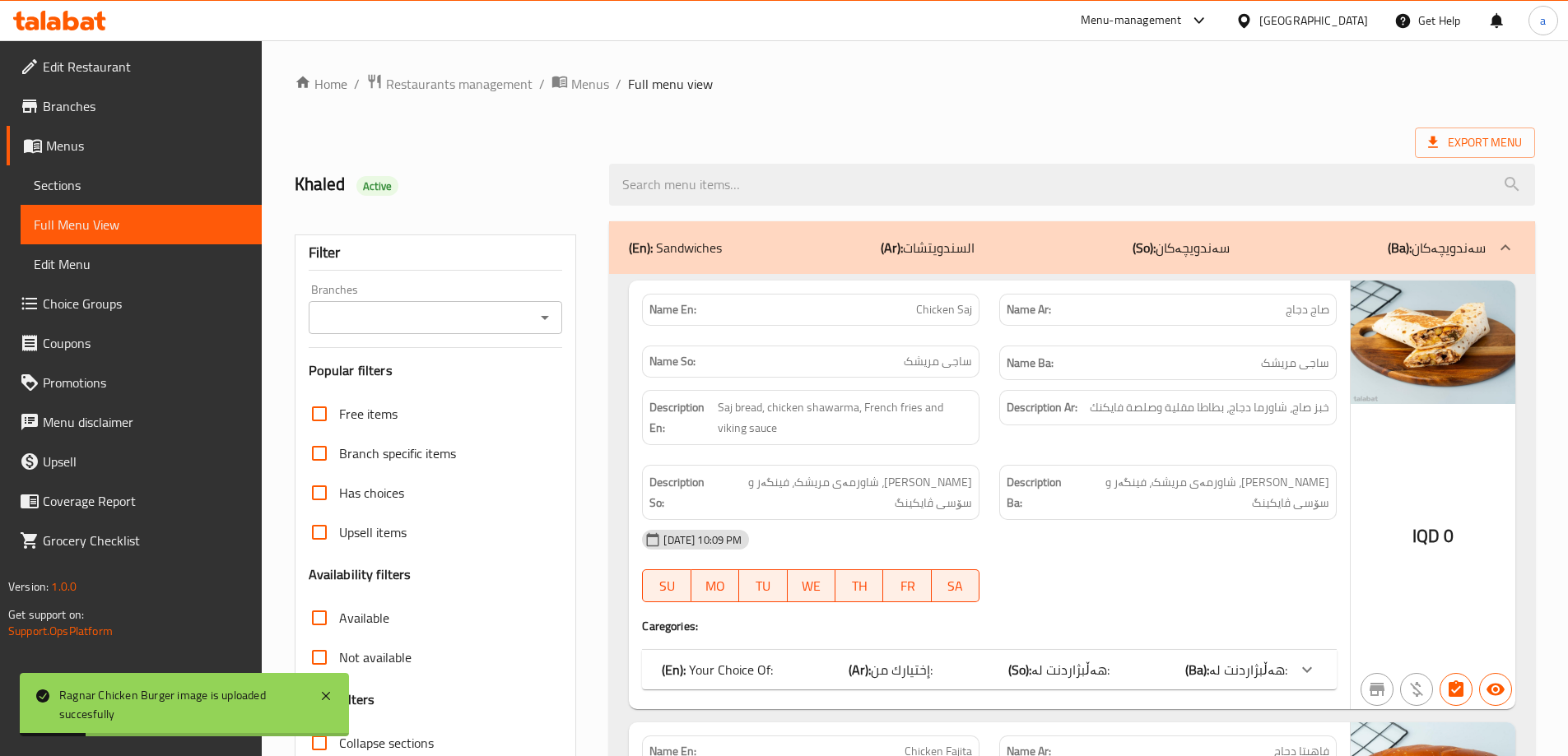
click at [125, 194] on span "Sections" at bounding box center [141, 186] width 215 height 20
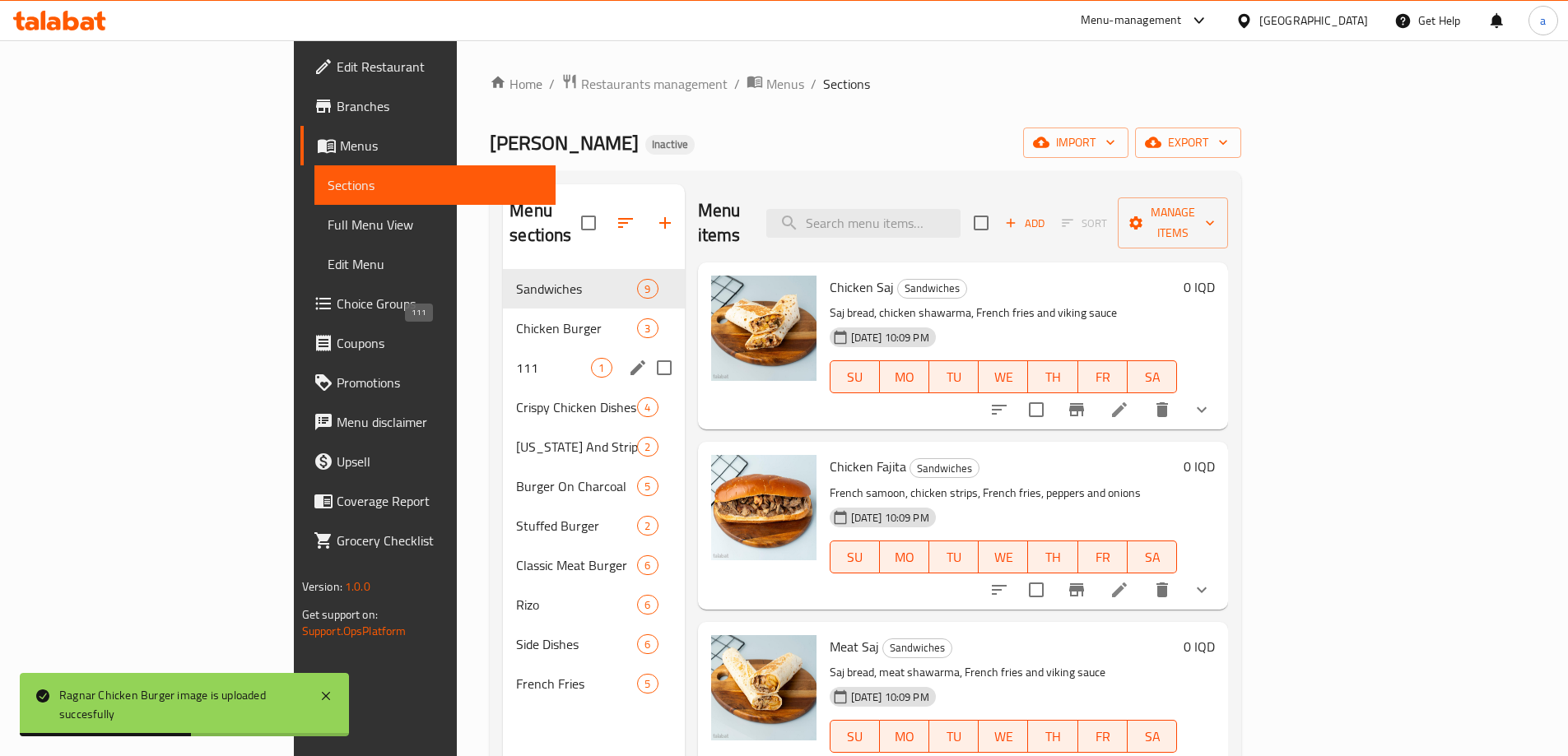
click at [516, 358] on span "111" at bounding box center [553, 368] width 75 height 20
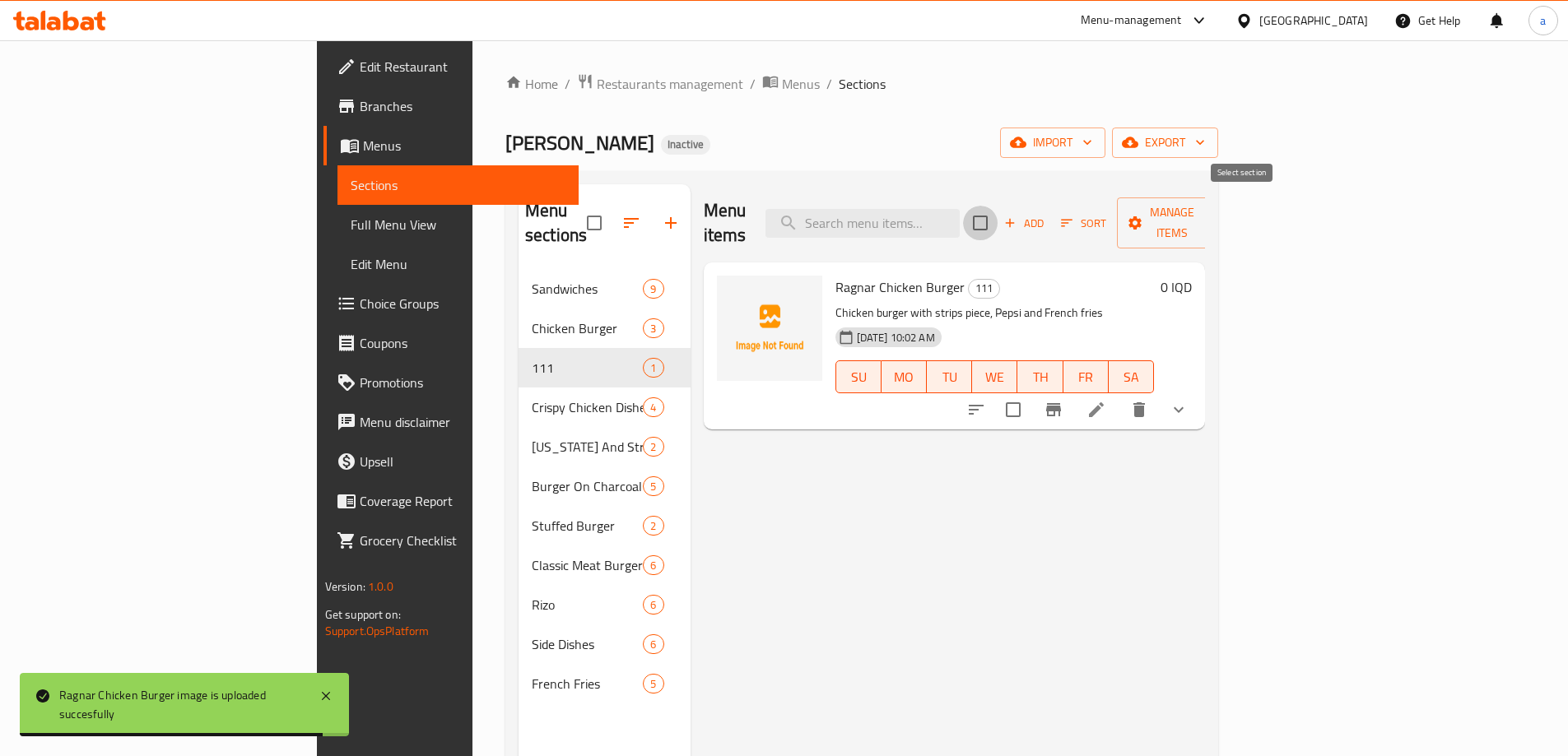
click at [997, 208] on input "checkbox" at bounding box center [980, 223] width 35 height 35
checkbox input "true"
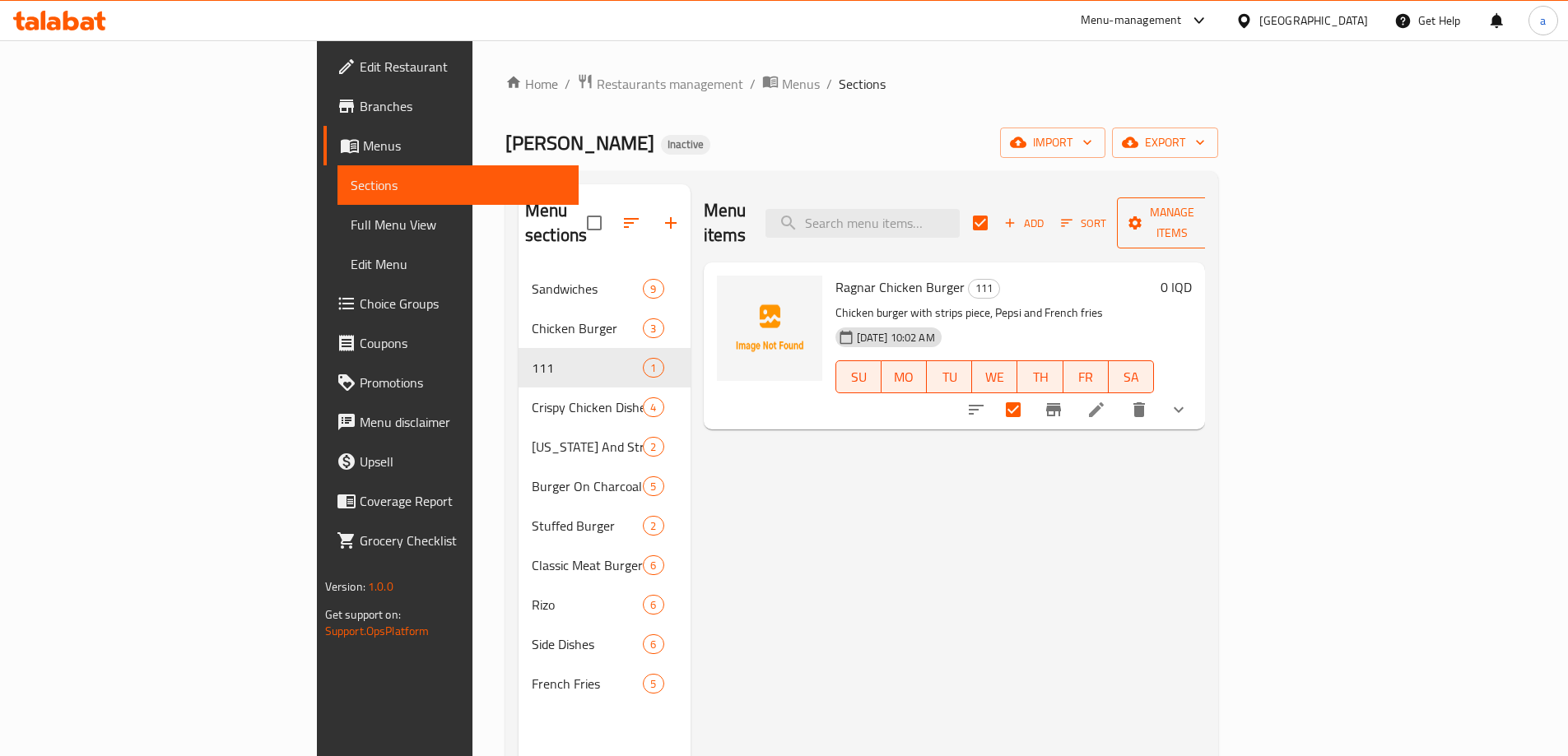
click at [1214, 203] on span "Manage items" at bounding box center [1172, 222] width 84 height 41
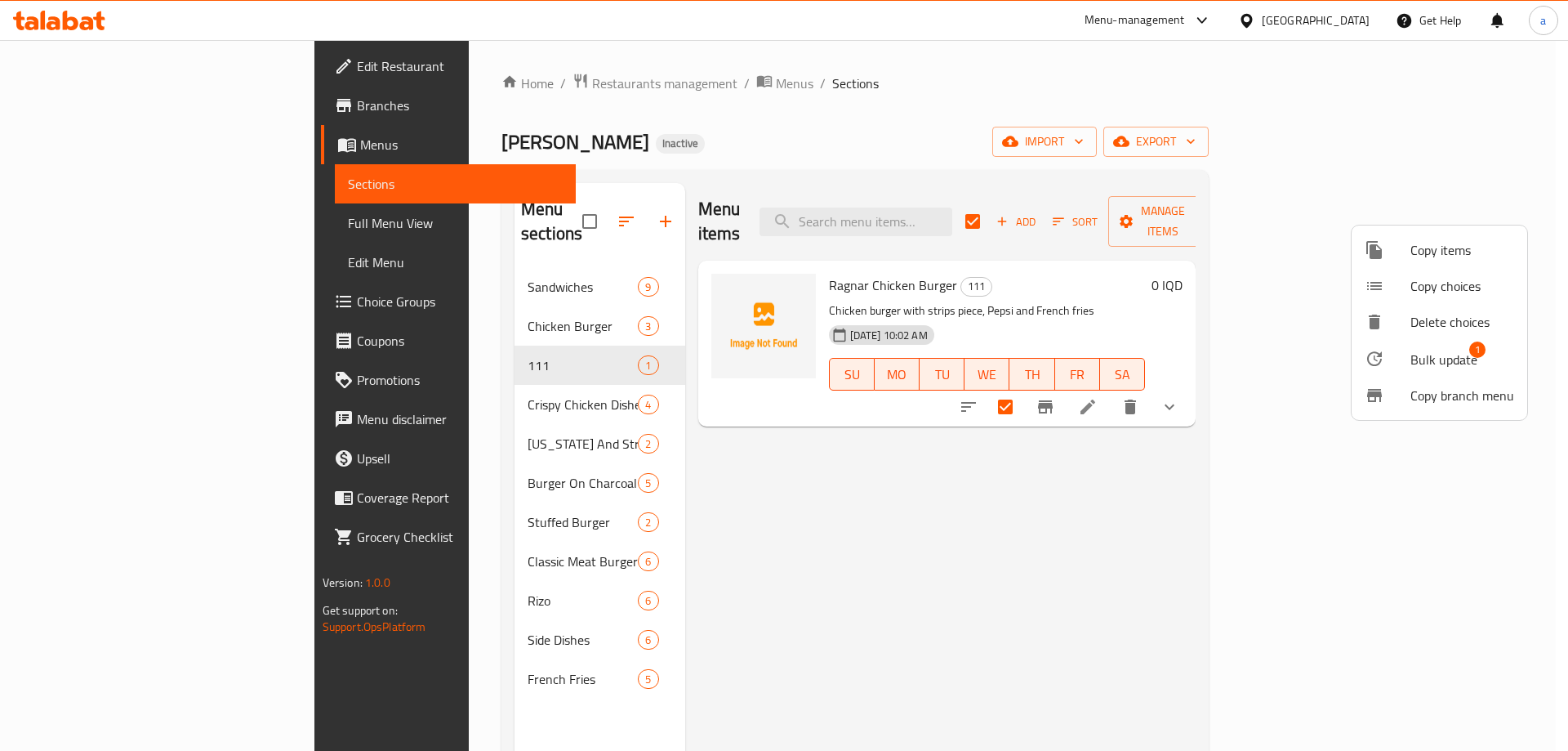
click at [1413, 252] on span "Copy items" at bounding box center [1462, 250] width 104 height 20
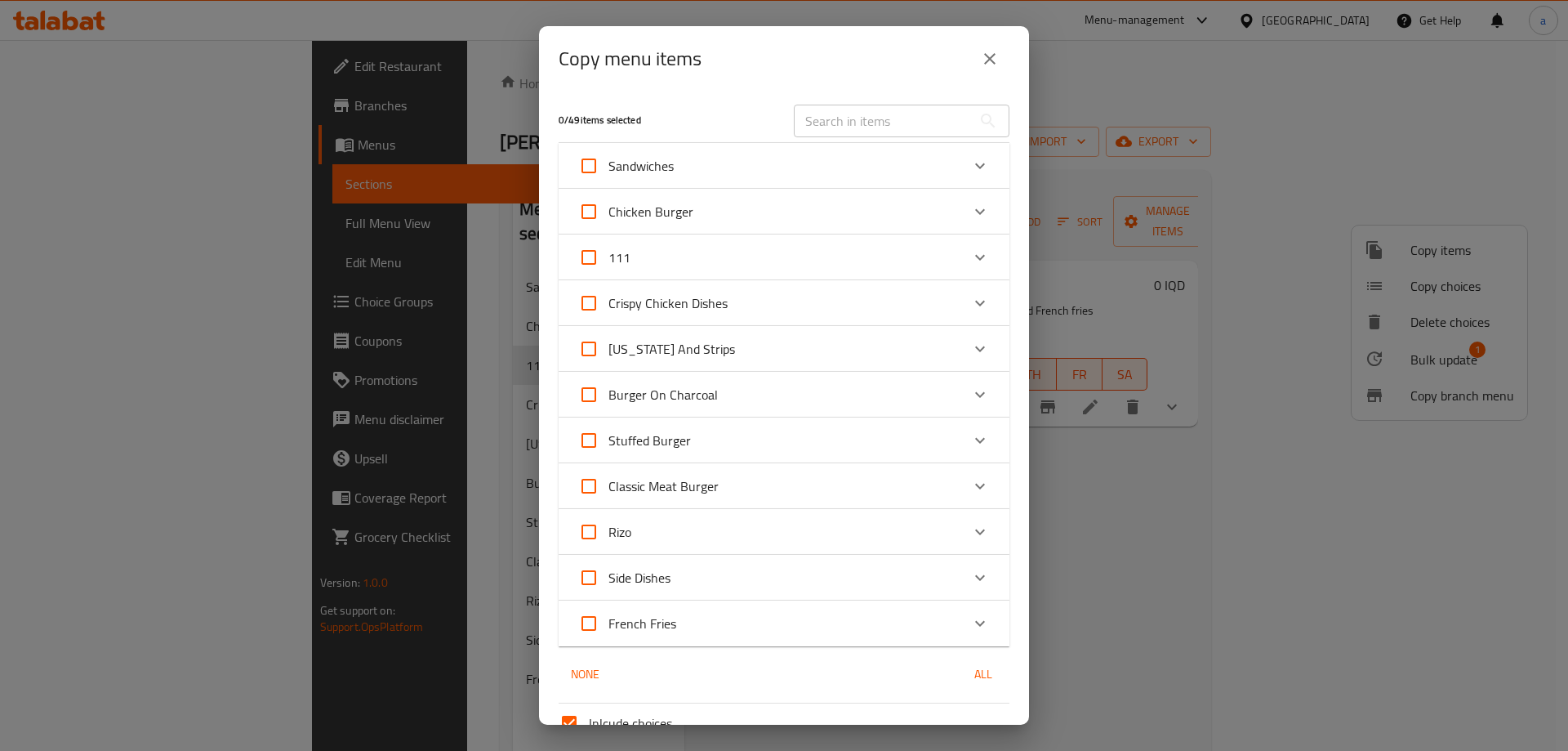
click at [595, 211] on input "Chicken Burger" at bounding box center [588, 211] width 39 height 39
checkbox input "true"
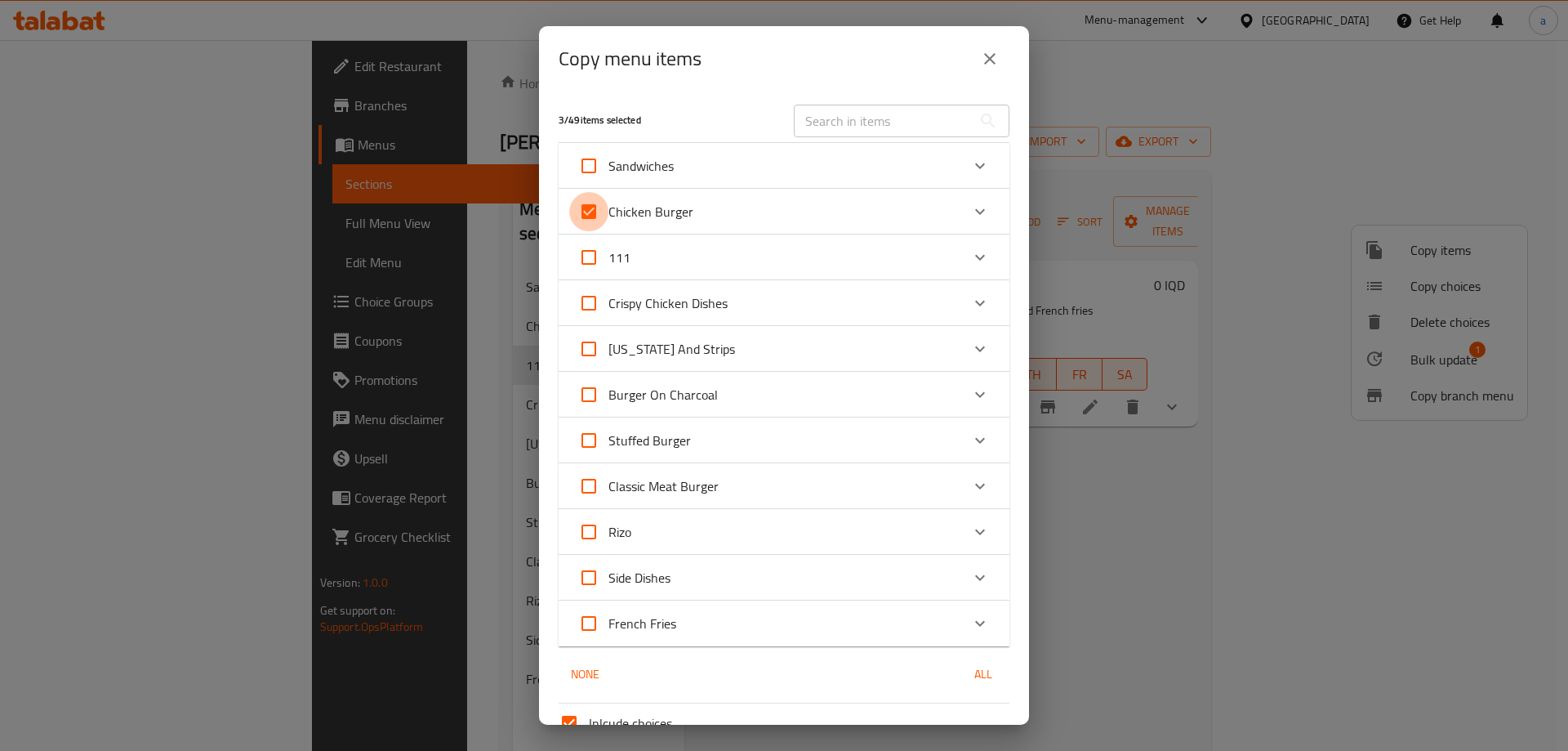
click at [593, 212] on input "Chicken Burger" at bounding box center [588, 211] width 39 height 39
checkbox input "false"
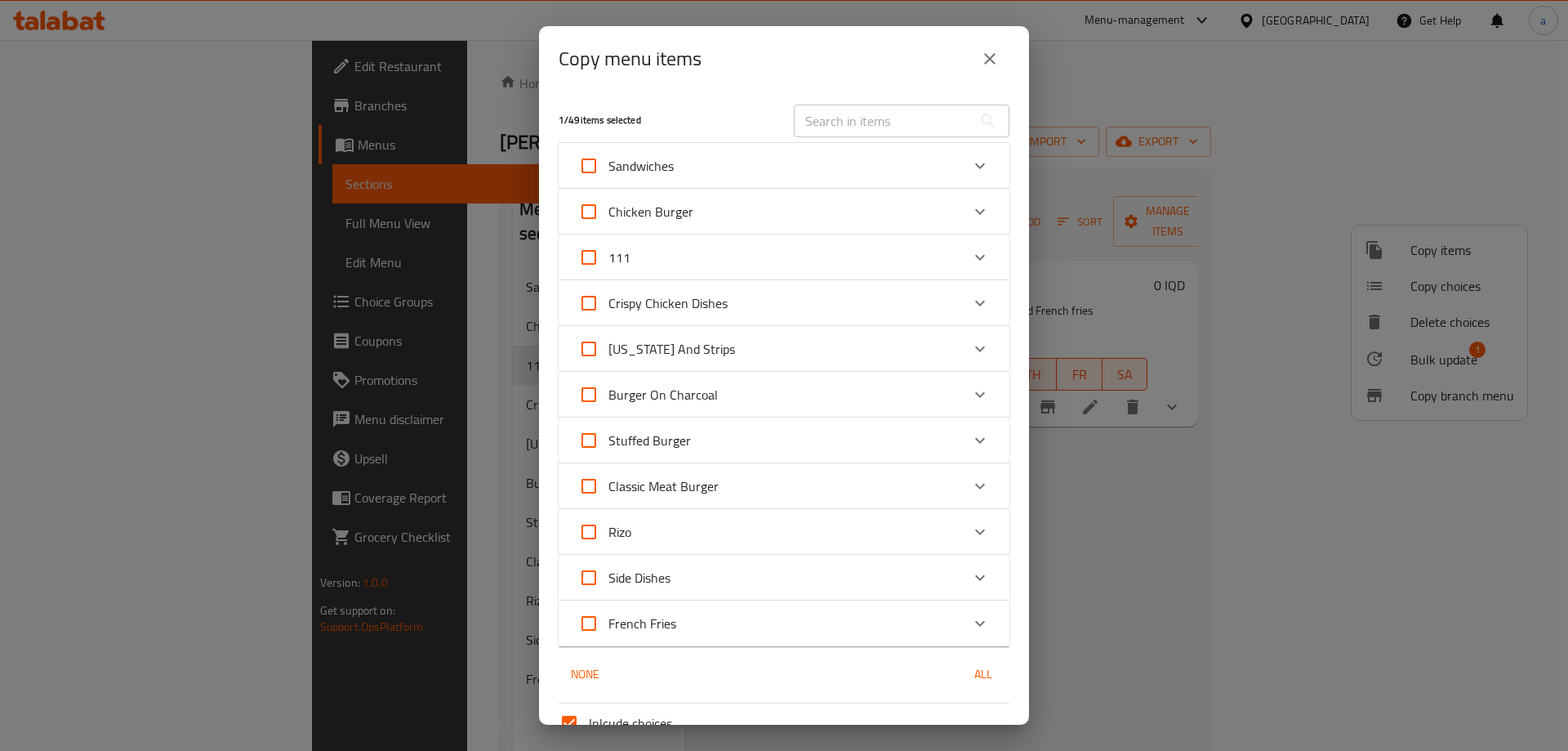
click at [599, 256] on input "111" at bounding box center [588, 257] width 39 height 39
checkbox input "true"
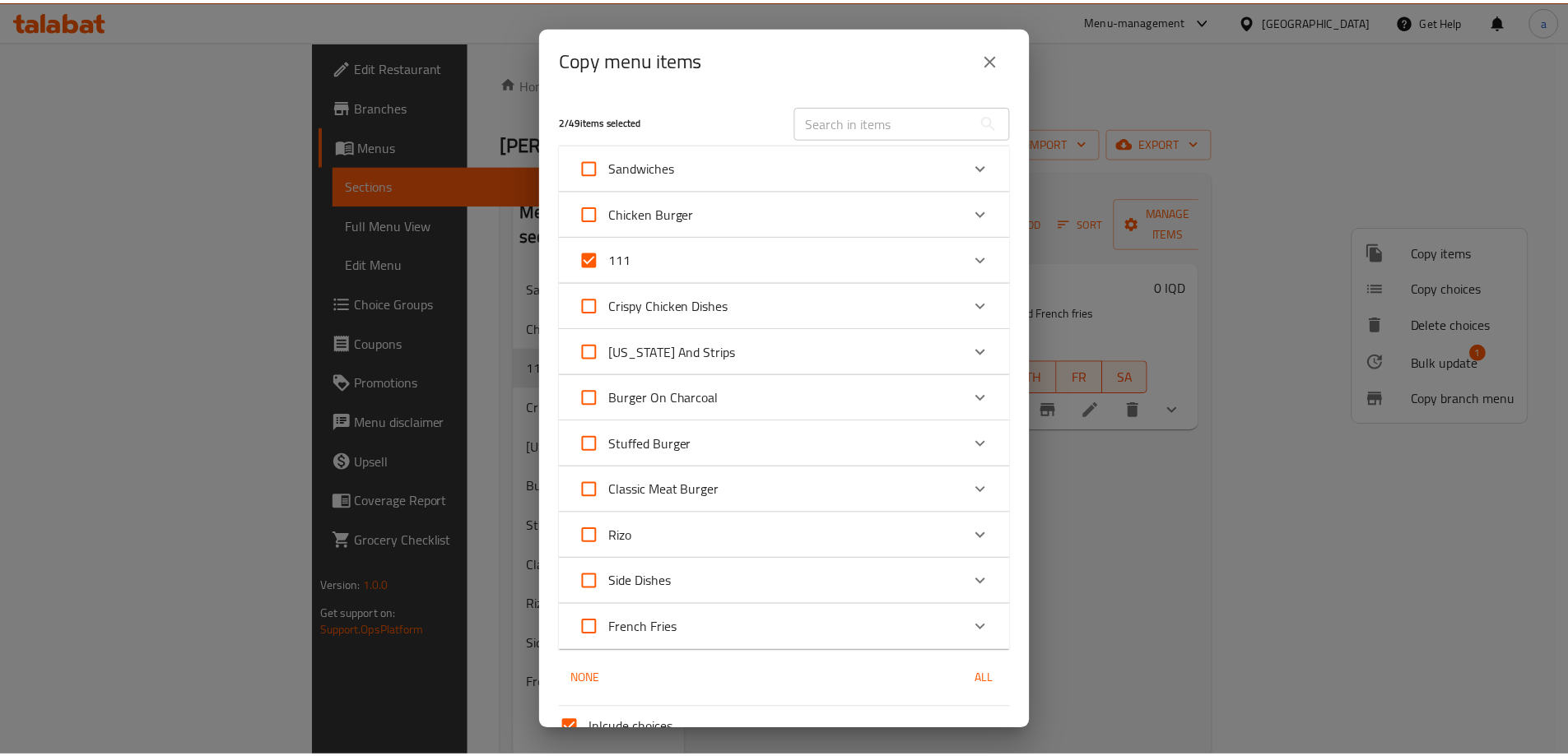
scroll to position [158, 0]
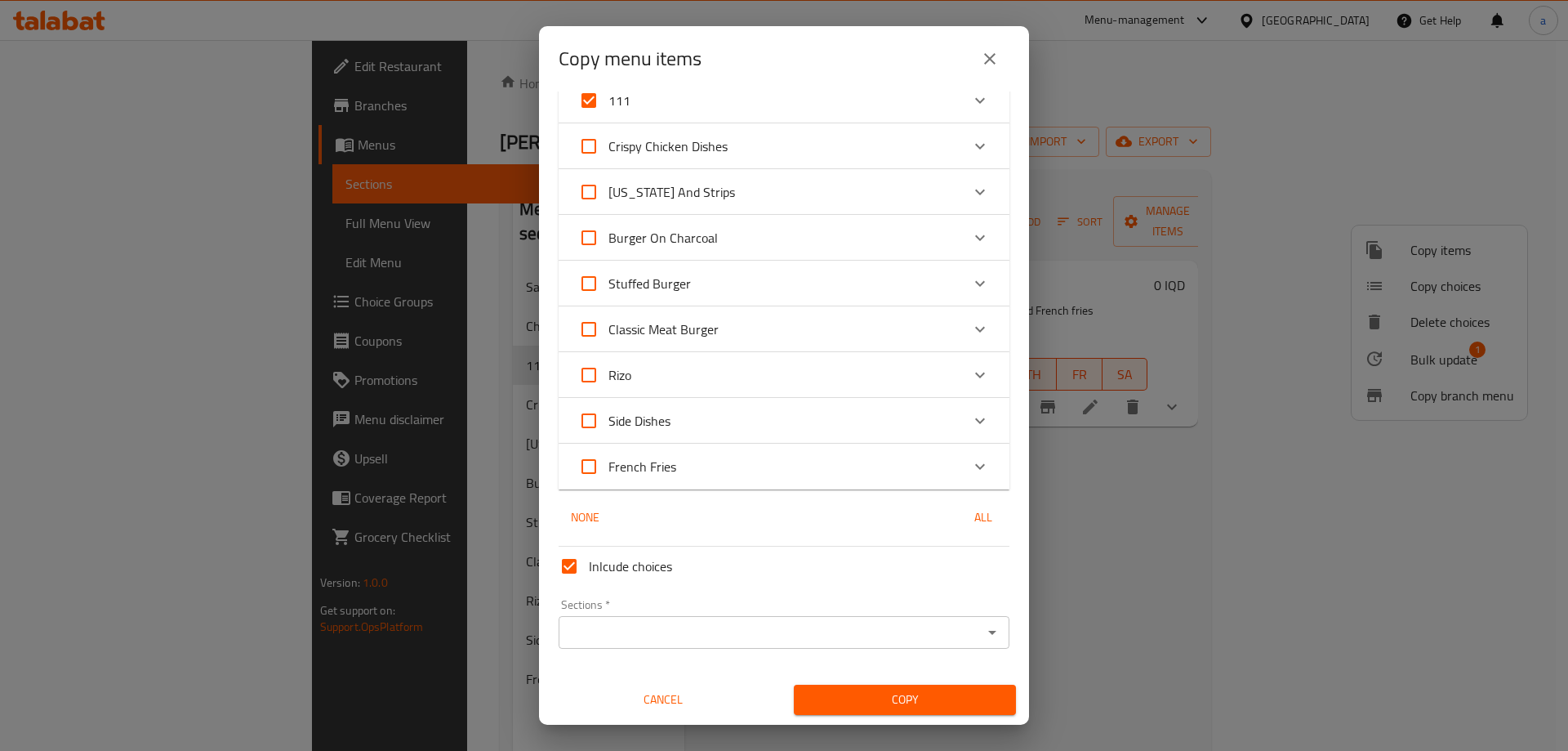
click at [659, 571] on span "Inlcude choices" at bounding box center [630, 567] width 83 height 20
click at [589, 571] on input "Inlcude choices" at bounding box center [569, 566] width 39 height 39
click at [637, 563] on span "Inlcude choices" at bounding box center [630, 567] width 83 height 20
click at [589, 563] on input "Inlcude choices" at bounding box center [569, 566] width 39 height 39
checkbox input "true"
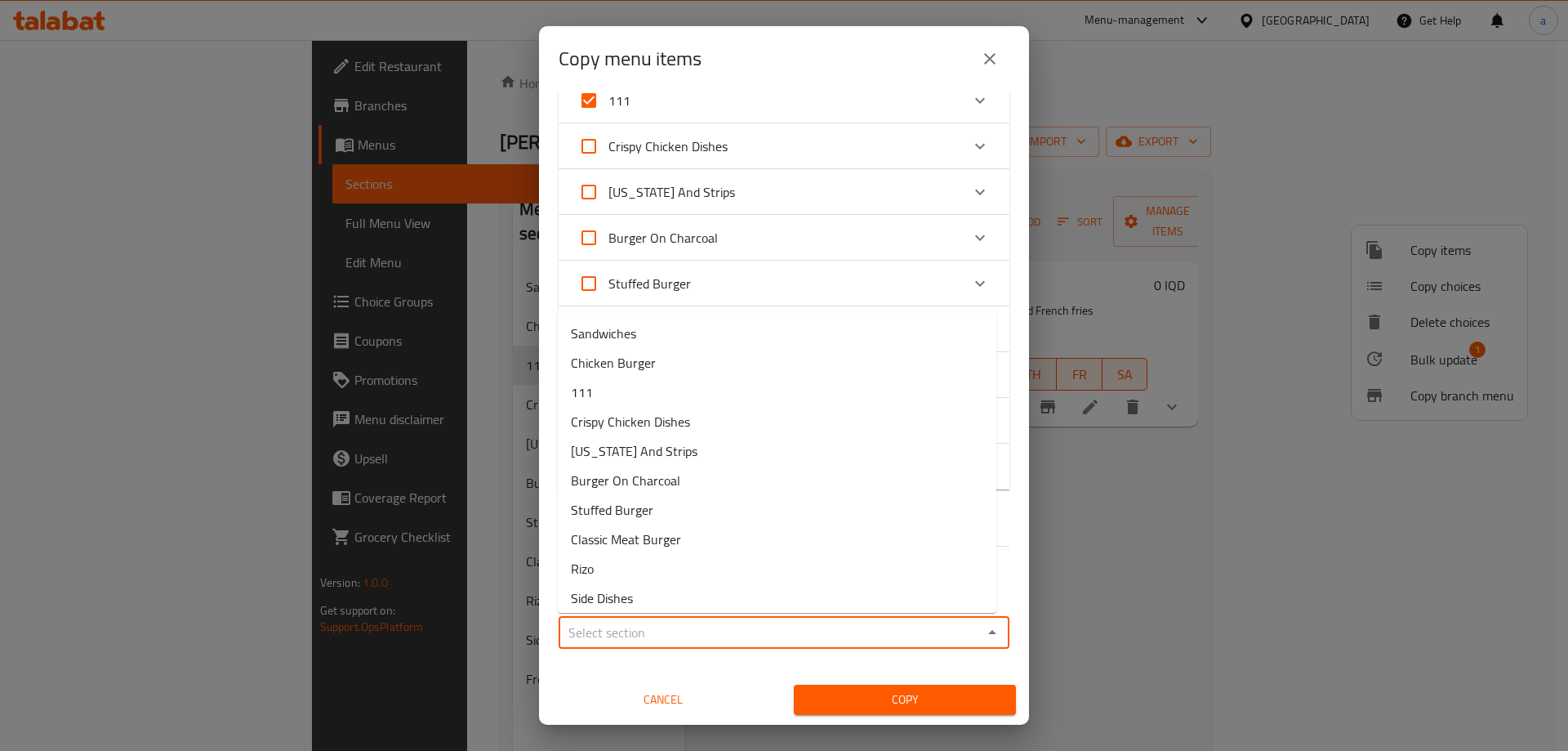
click at [611, 627] on input "Sections   *" at bounding box center [770, 632] width 414 height 23
click at [633, 361] on span "Chicken Burger" at bounding box center [613, 363] width 85 height 20
type input "Chicken Burger"
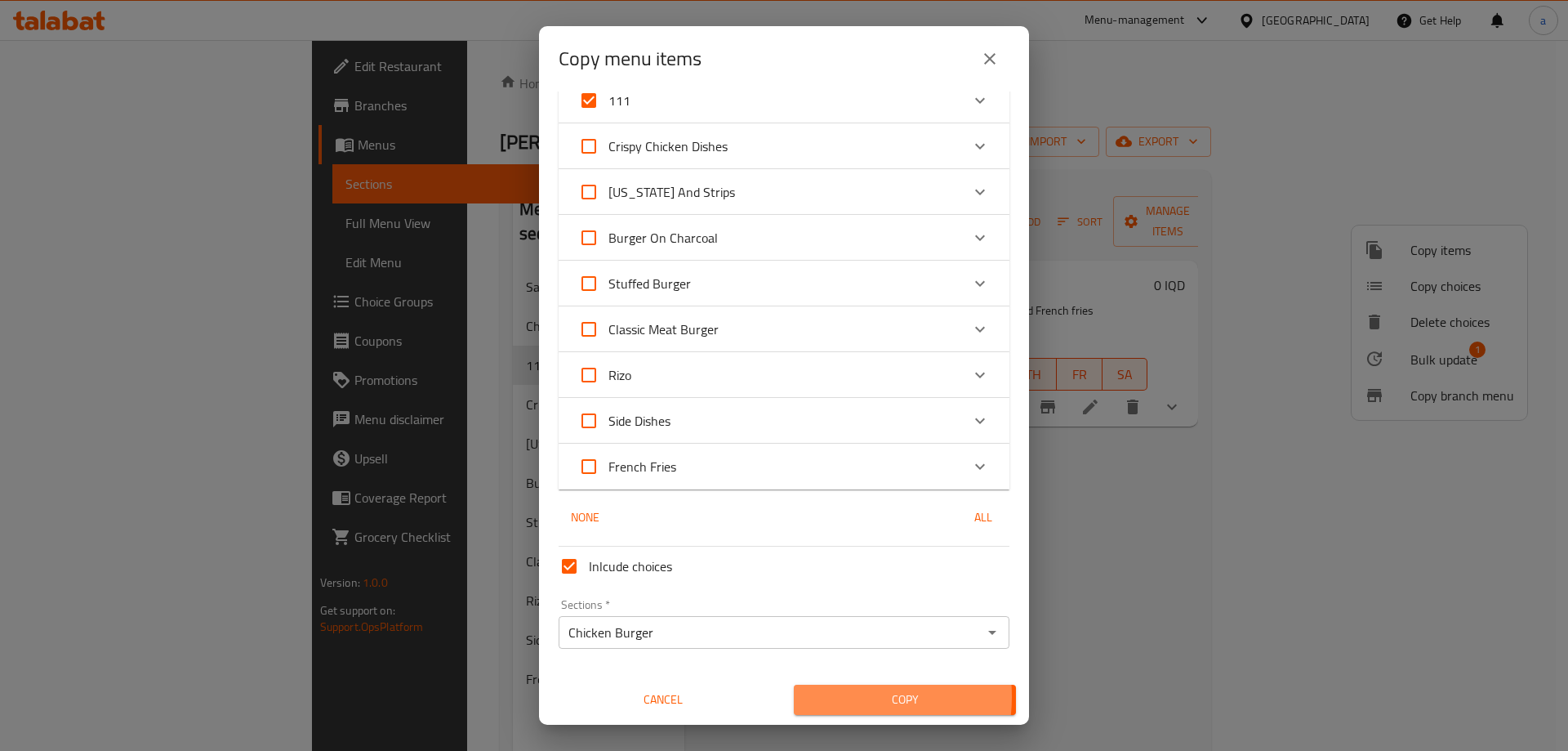
click at [835, 696] on span "Copy" at bounding box center [904, 699] width 196 height 21
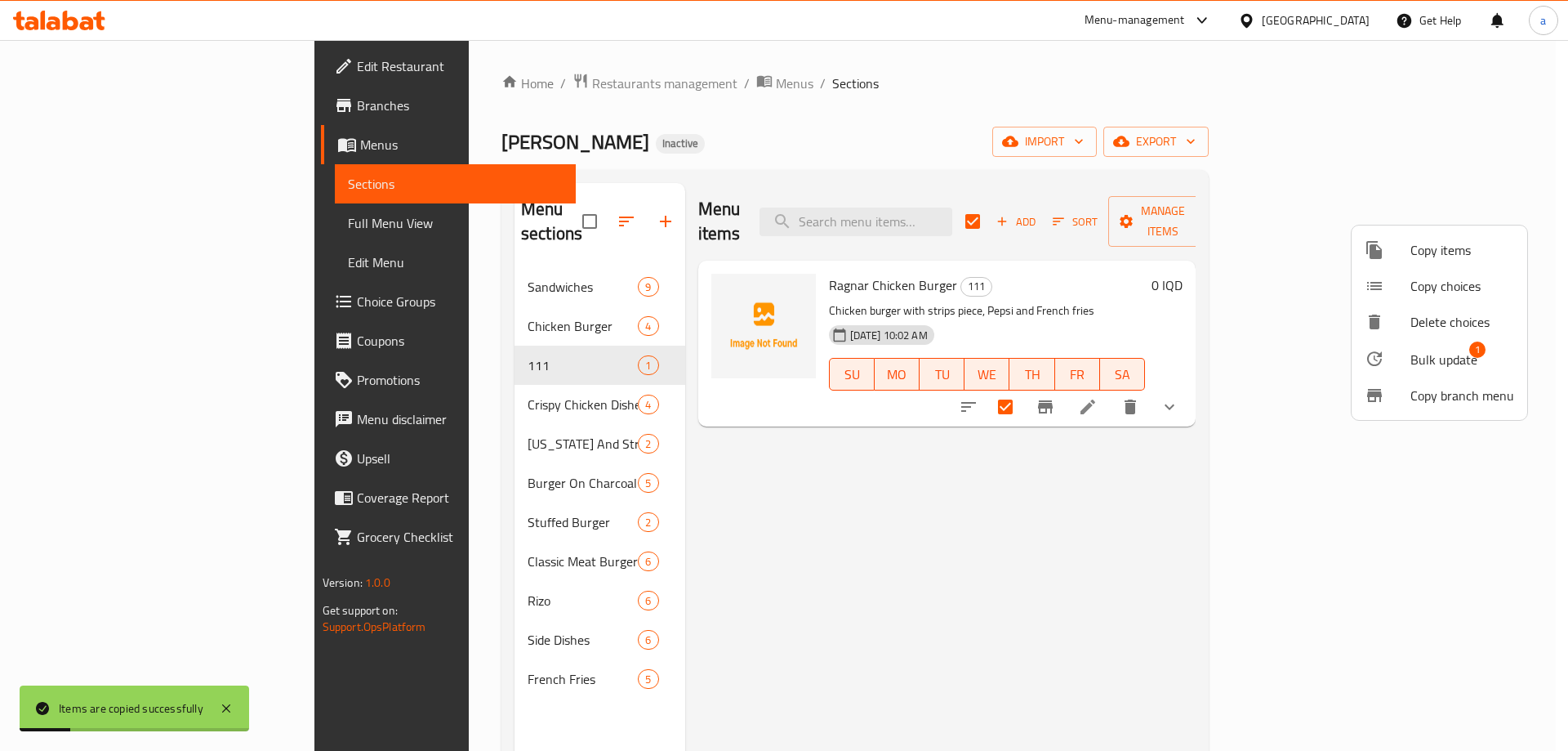
click at [509, 300] on div at bounding box center [784, 375] width 1568 height 751
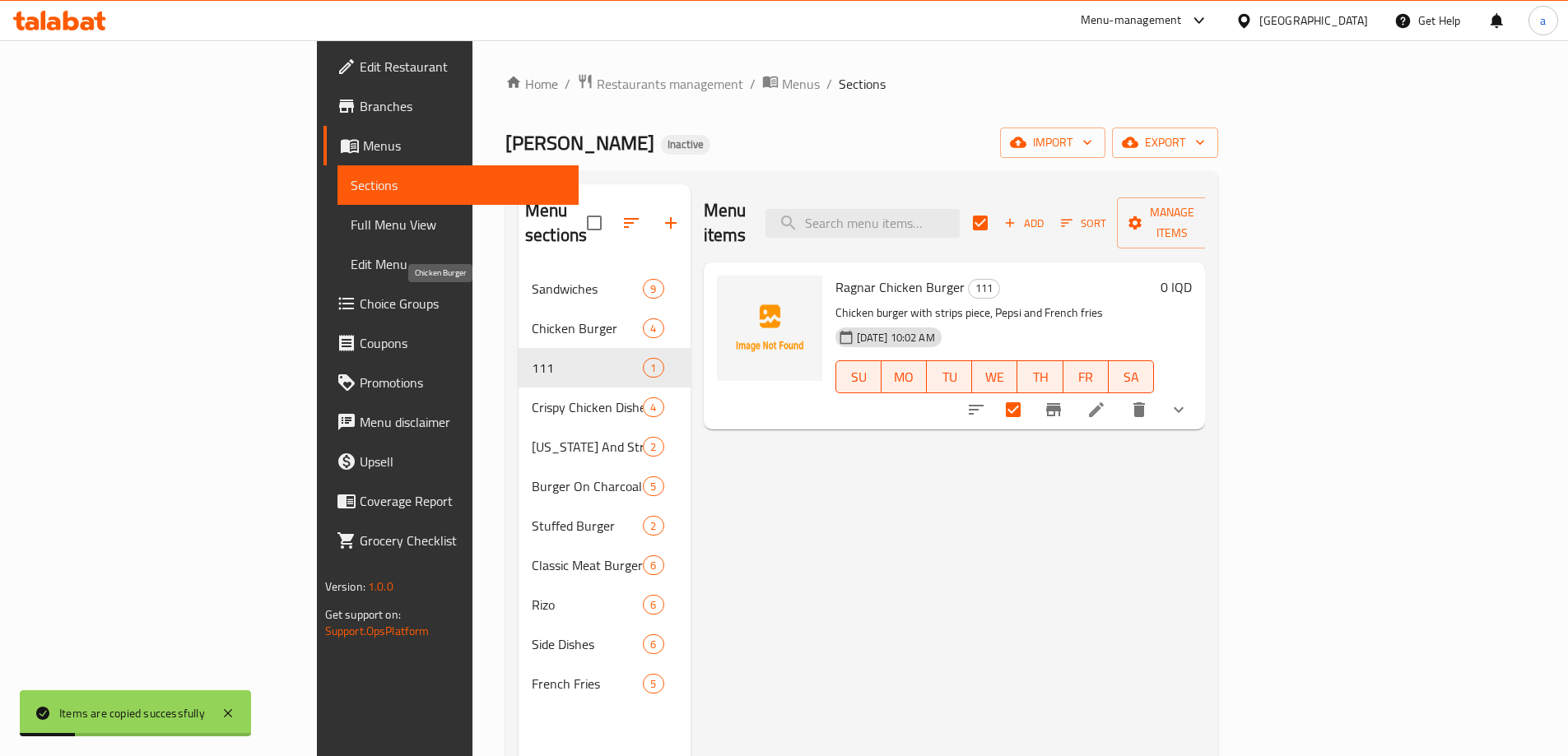
click at [531, 318] on span "Chicken Burger" at bounding box center [587, 328] width 111 height 20
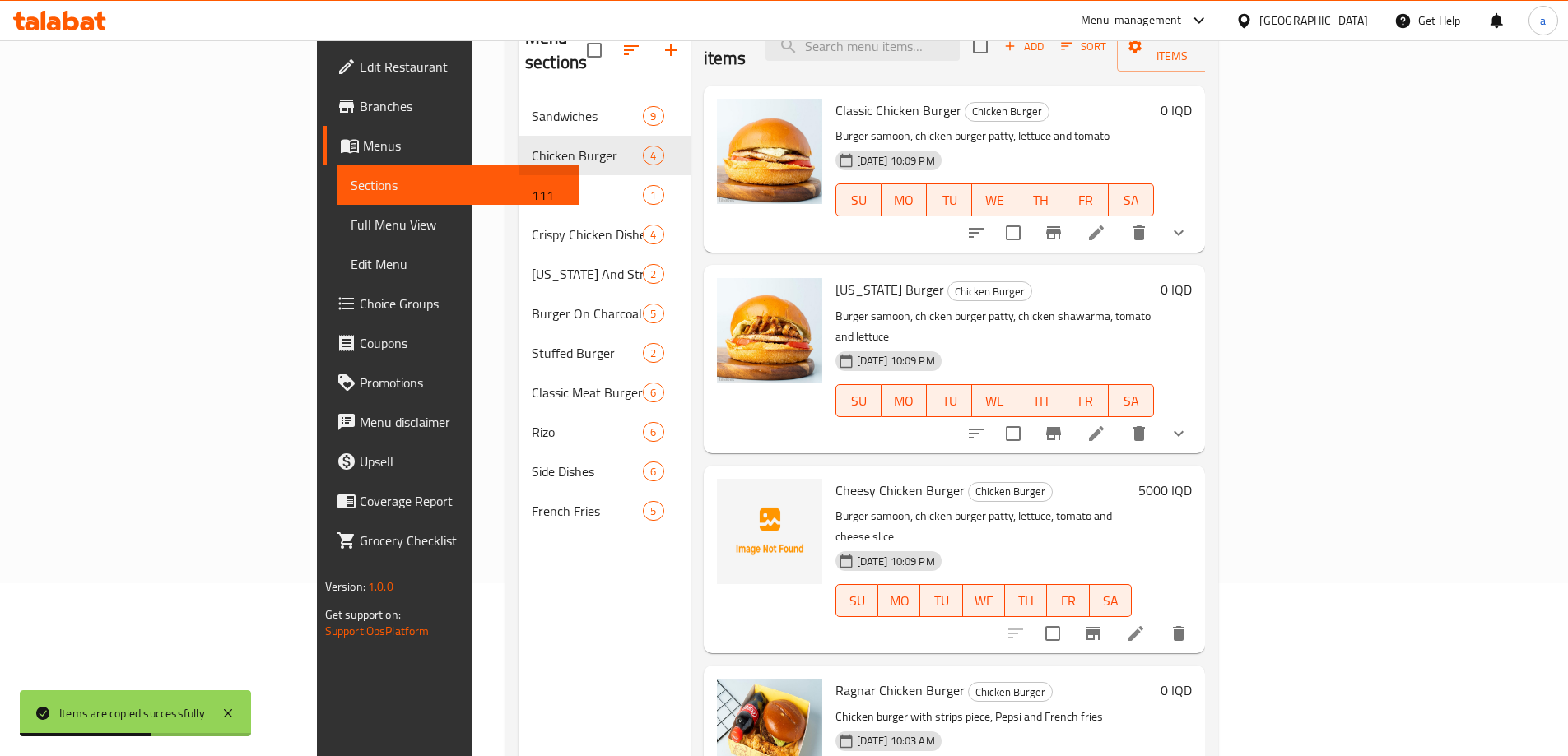
scroll to position [230, 0]
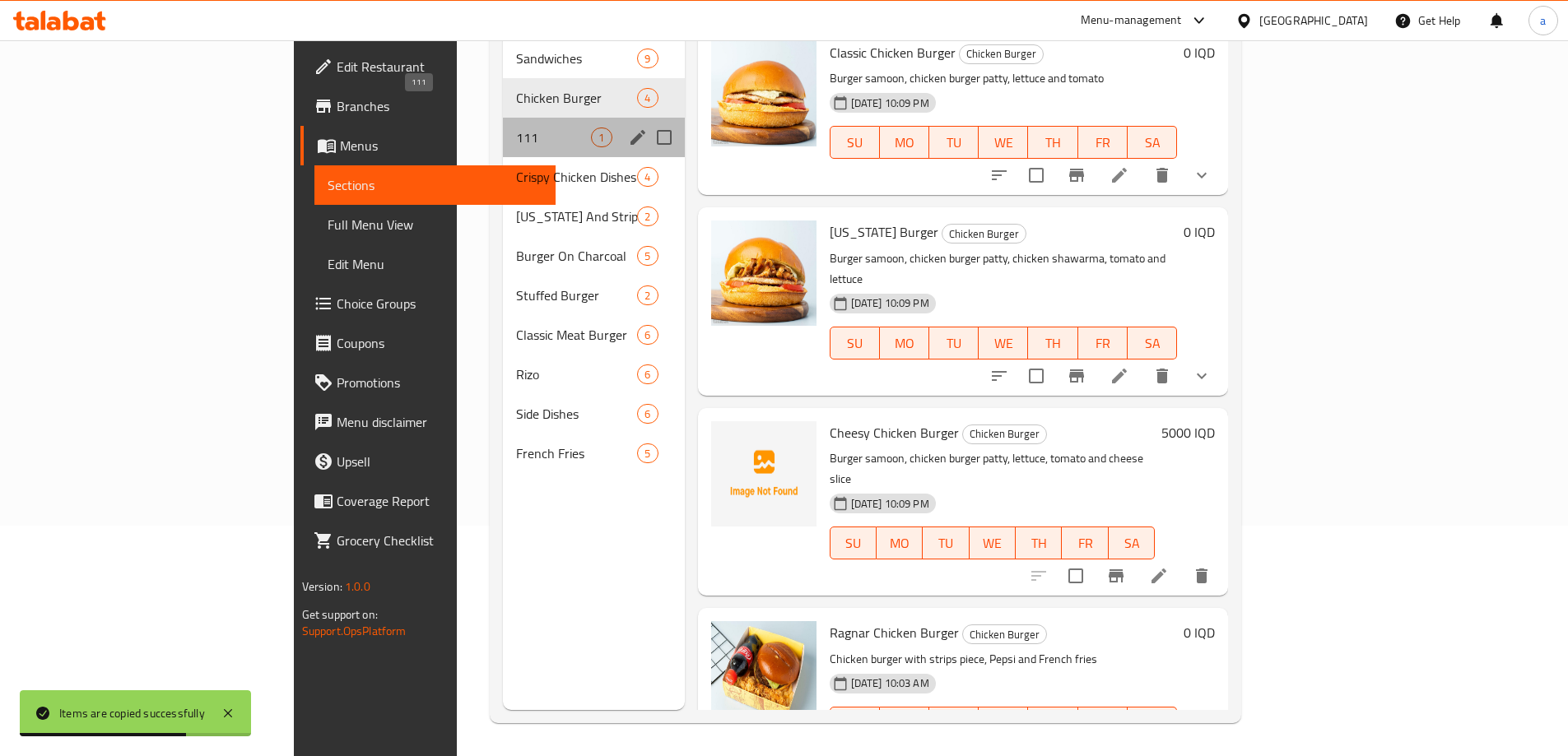
click at [516, 127] on span "111" at bounding box center [553, 137] width 75 height 20
checkbox input "true"
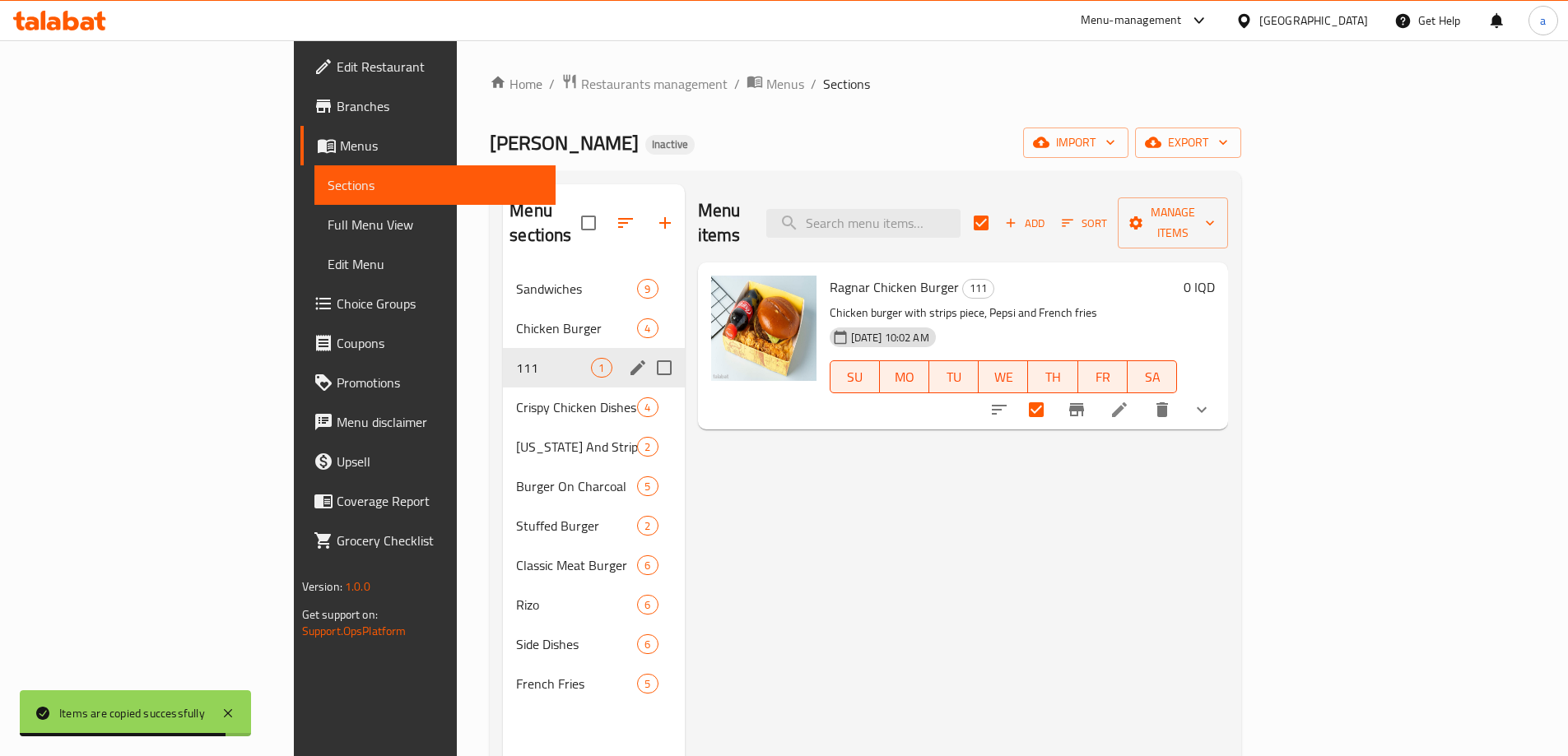
click at [647, 350] on input "Menu sections" at bounding box center [664, 368] width 35 height 35
checkbox input "true"
click at [596, 208] on button "button" at bounding box center [615, 222] width 39 height 39
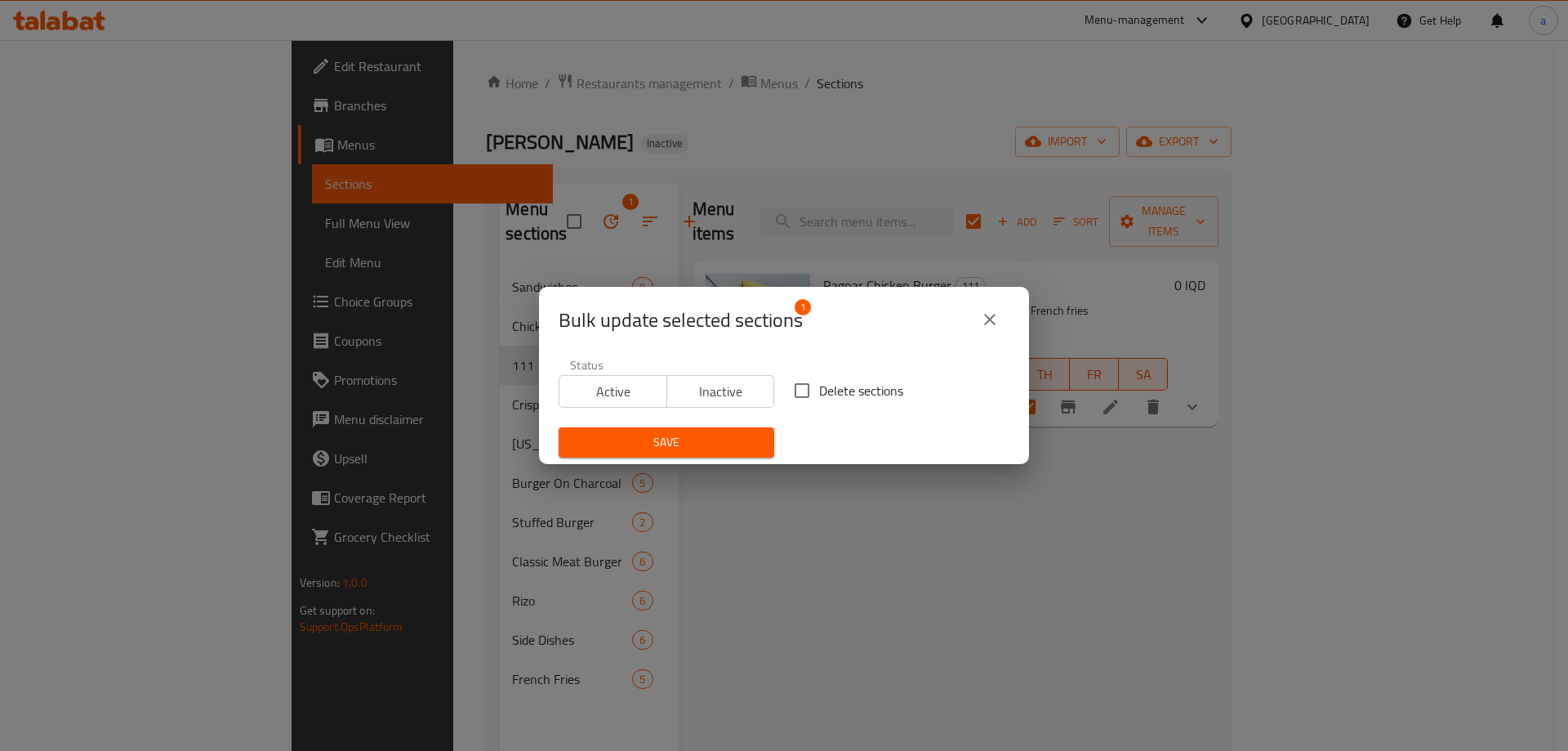
drag, startPoint x: 815, startPoint y: 380, endPoint x: 755, endPoint y: 411, distance: 67.5
click at [819, 381] on span "Delete sections" at bounding box center [861, 390] width 84 height 20
click at [814, 381] on input "Delete sections" at bounding box center [802, 390] width 34 height 34
checkbox input "true"
click at [710, 434] on span "Save" at bounding box center [667, 442] width 190 height 21
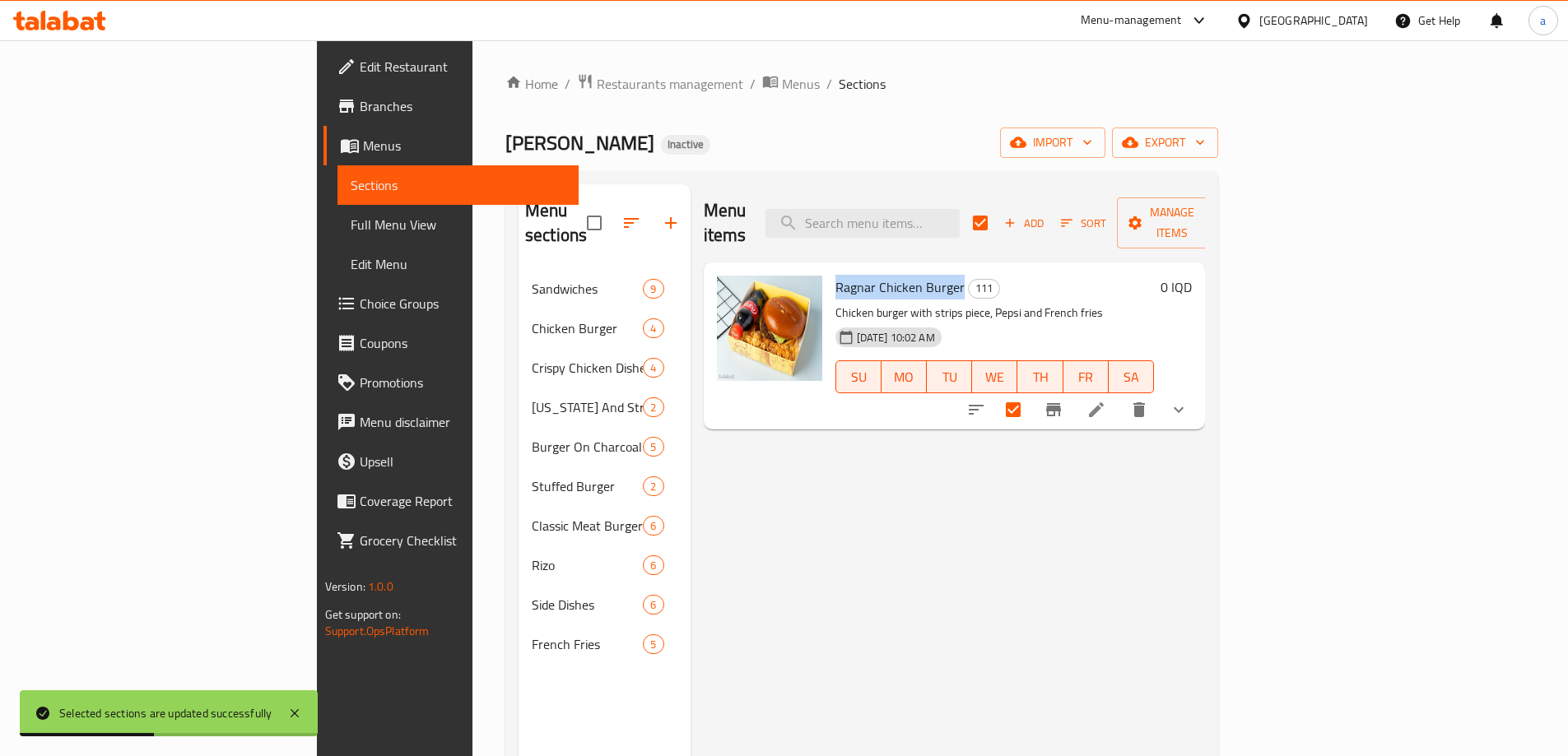
drag, startPoint x: 754, startPoint y: 255, endPoint x: 882, endPoint y: 270, distance: 128.9
click at [882, 270] on div "Ragnar Chicken Burger 111 Chicken burger with strips piece, Pepsi and French fr…" at bounding box center [995, 346] width 332 height 154
copy span "Ragnar Chicken Burger"
click at [1189, 399] on icon "show more" at bounding box center [1179, 409] width 20 height 20
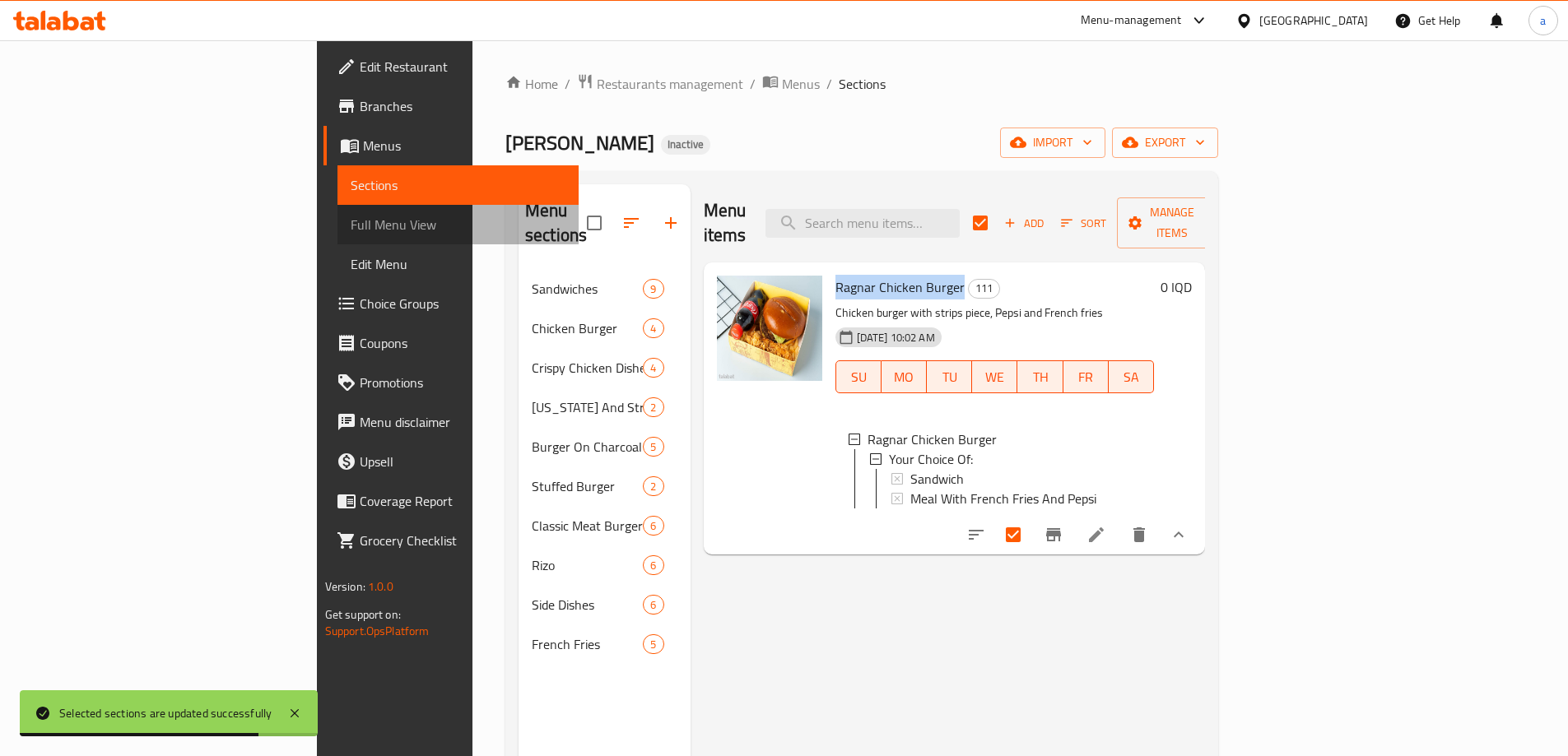
click at [350, 227] on span "Full Menu View" at bounding box center [458, 225] width 215 height 20
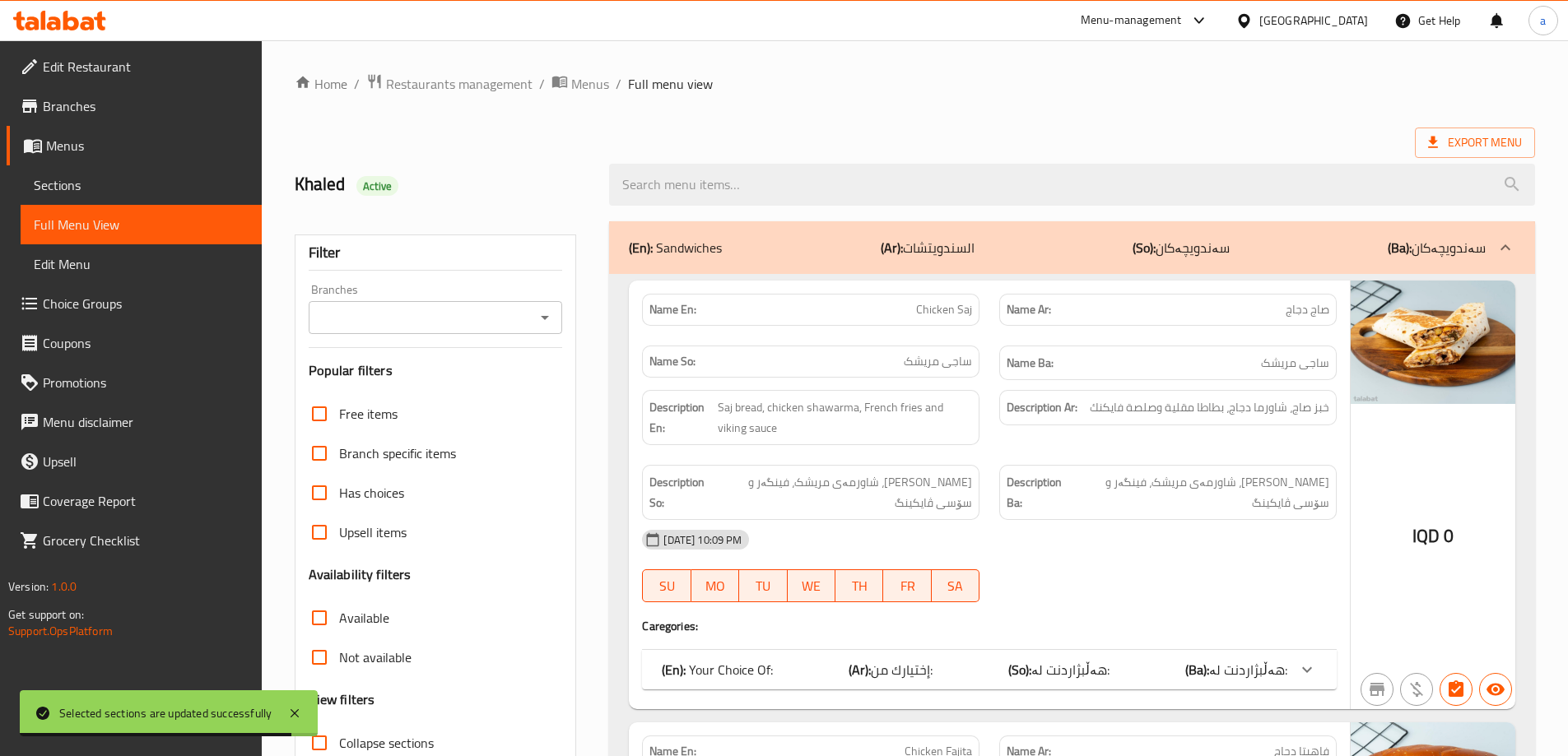
click at [547, 327] on icon "Open" at bounding box center [545, 318] width 20 height 20
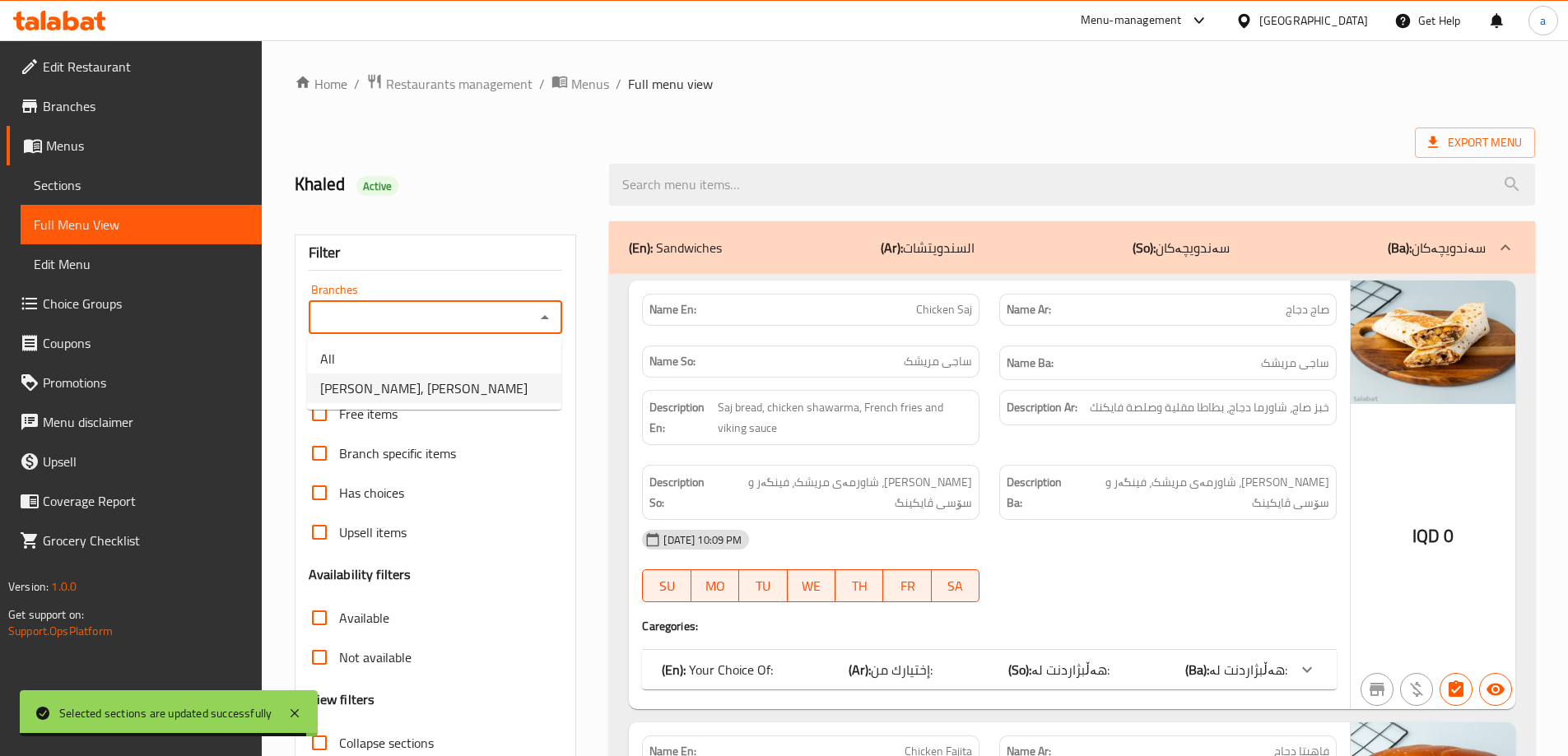
click at [531, 386] on li "[PERSON_NAME], [PERSON_NAME]" at bounding box center [433, 388] width 254 height 30
type input "[PERSON_NAME], [PERSON_NAME]"
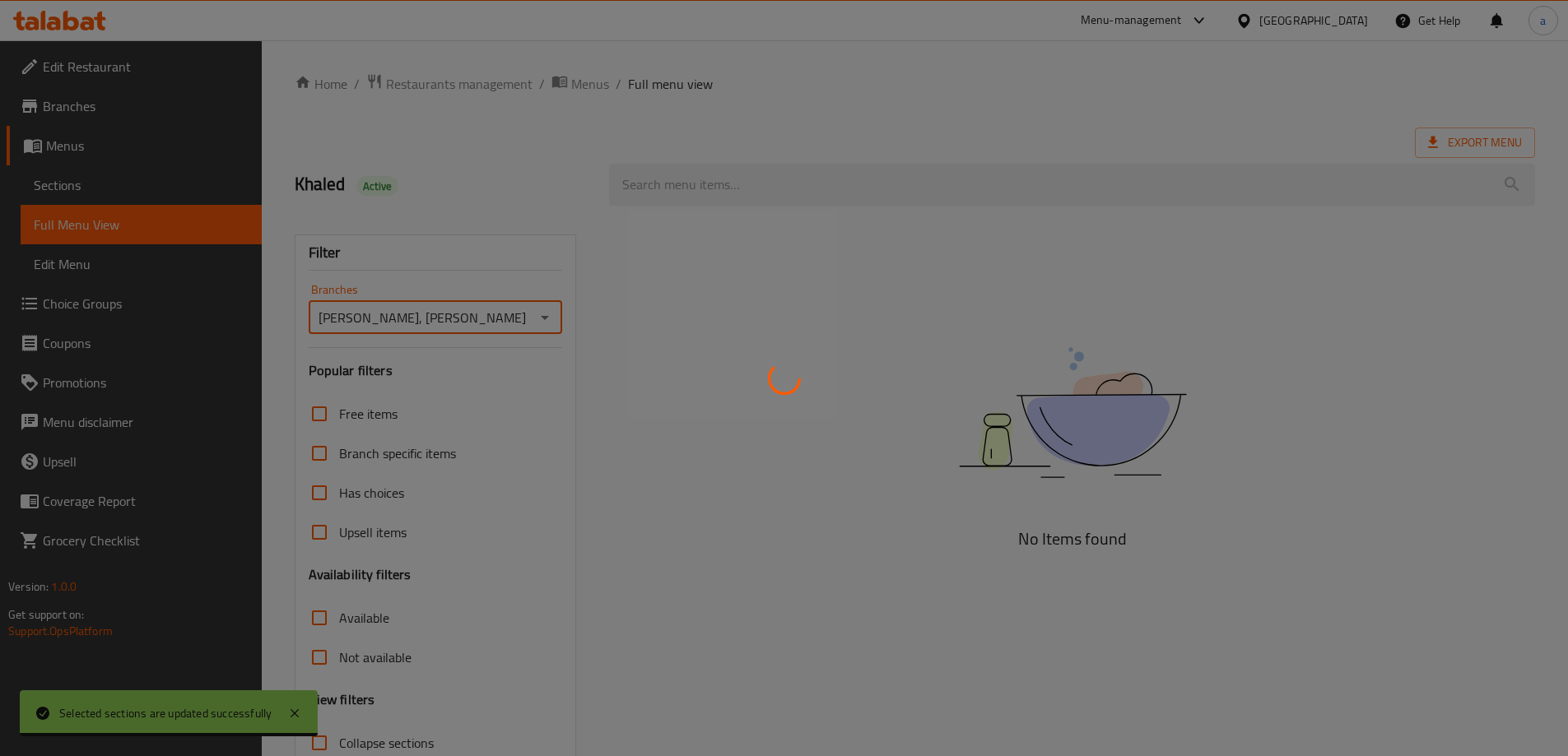
click at [847, 185] on div at bounding box center [784, 378] width 1568 height 756
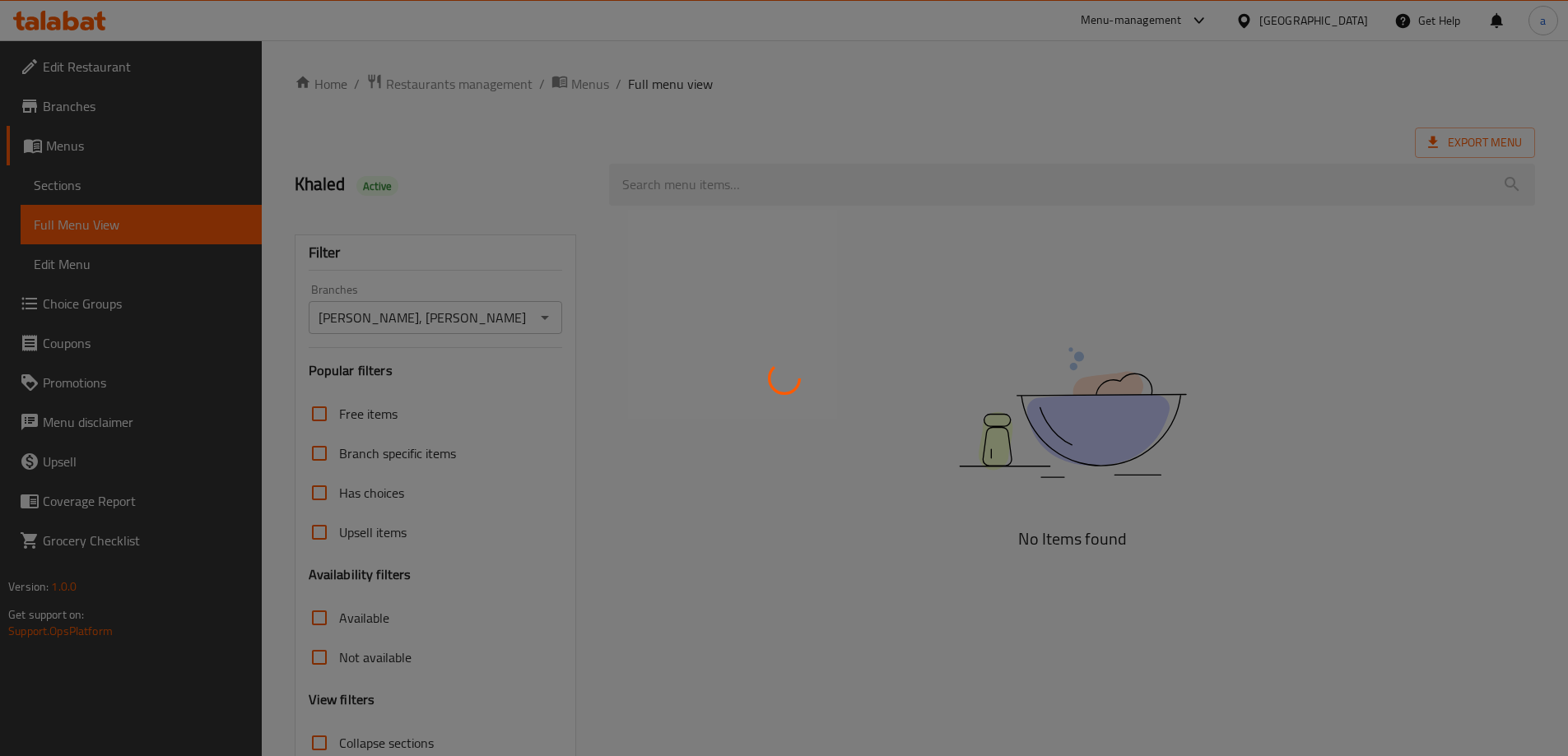
click at [847, 185] on div at bounding box center [784, 378] width 1568 height 756
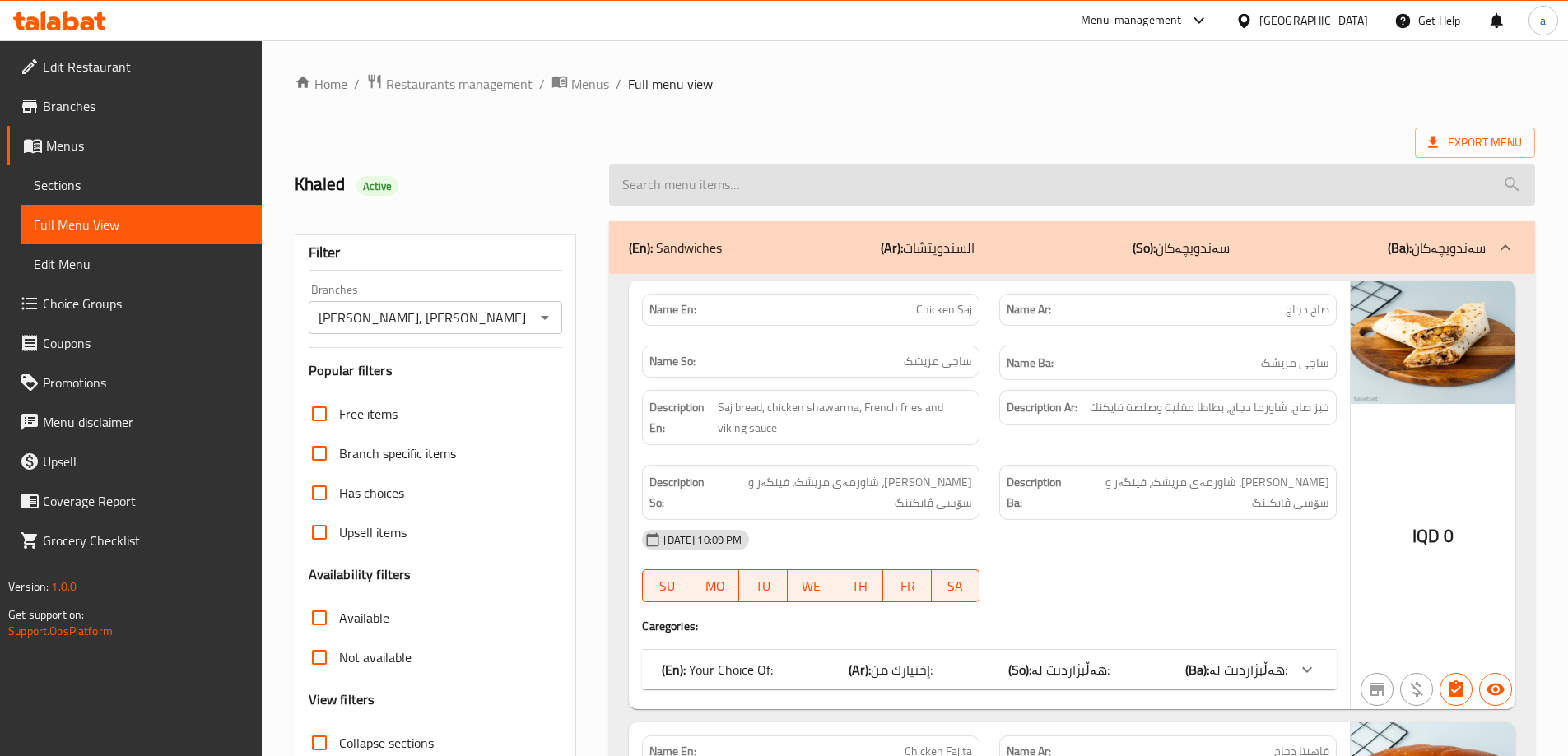
click at [847, 185] on input "search" at bounding box center [1071, 185] width 926 height 42
paste input "Ragnar Chicken Burger"
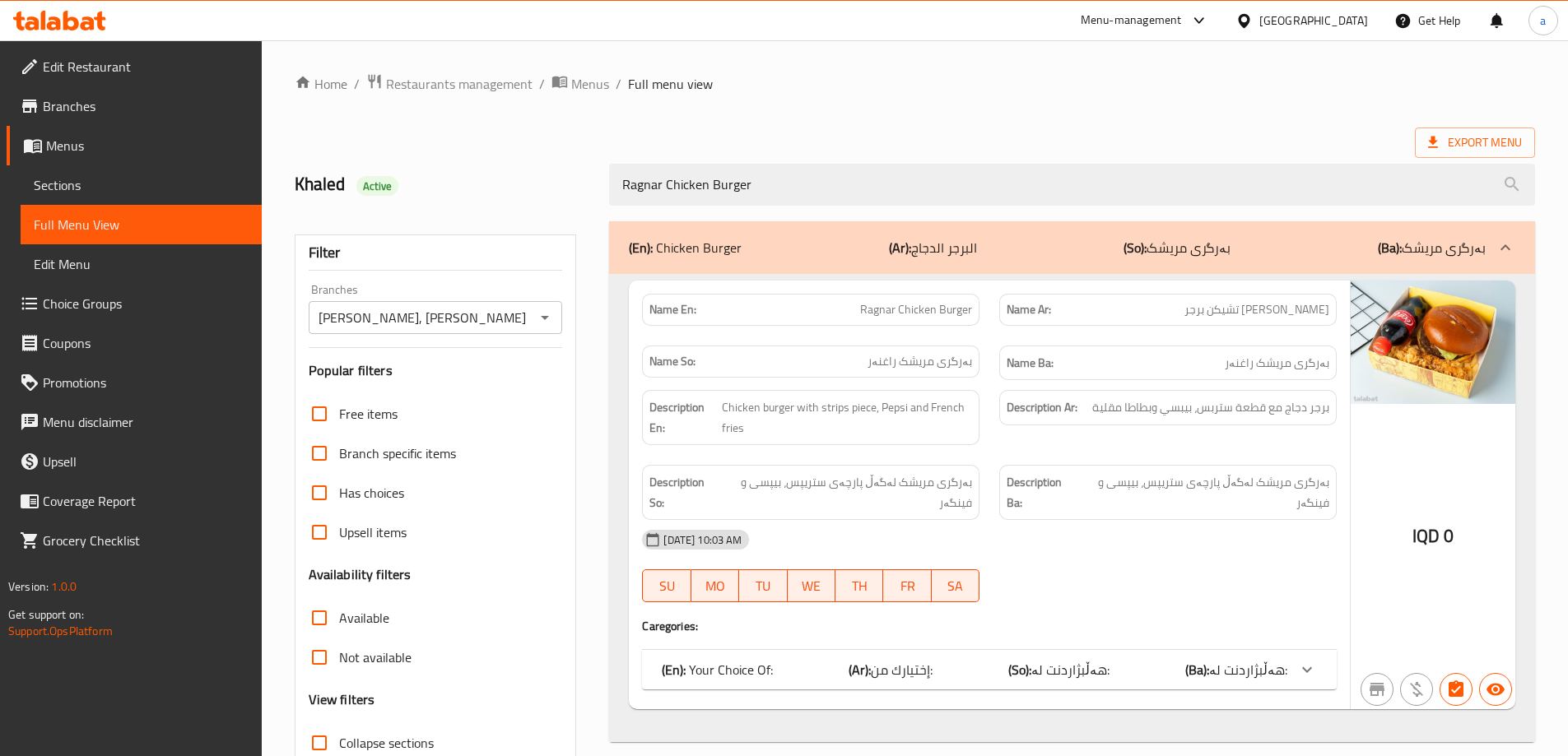
scroll to position [119, 0]
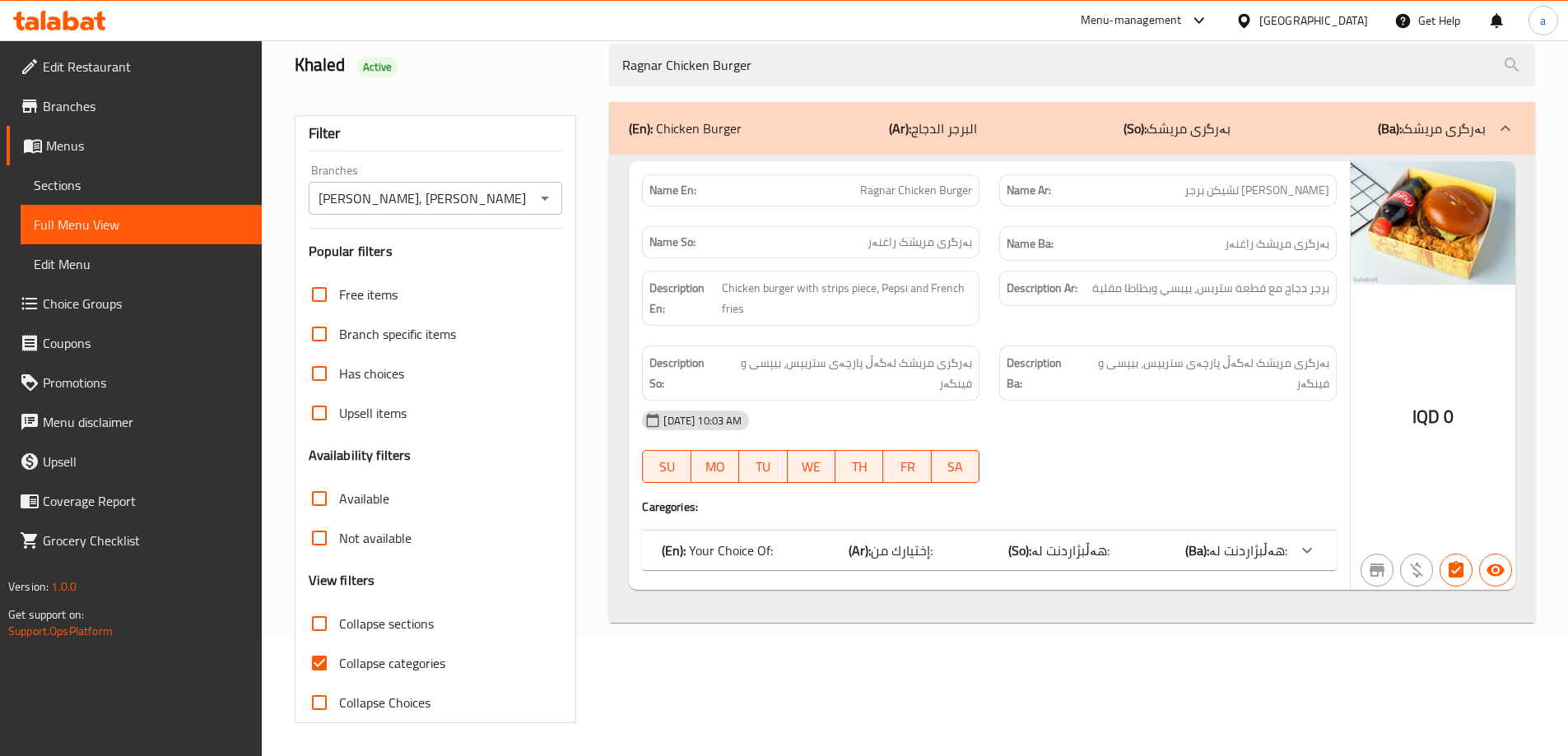
type input "Ragnar Chicken Burger"
click at [335, 666] on input "Collapse categories" at bounding box center [319, 662] width 39 height 39
checkbox input "false"
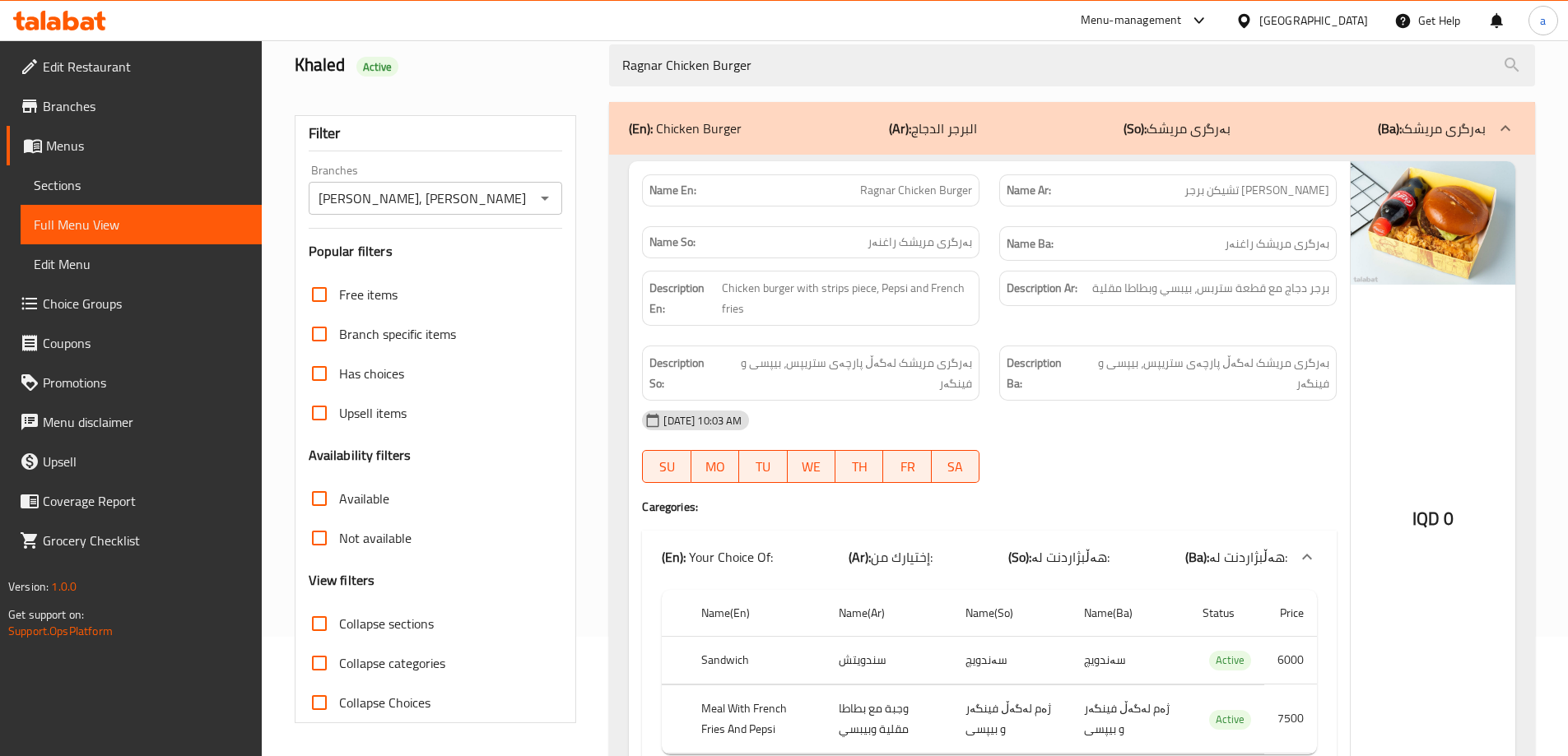
scroll to position [223, 0]
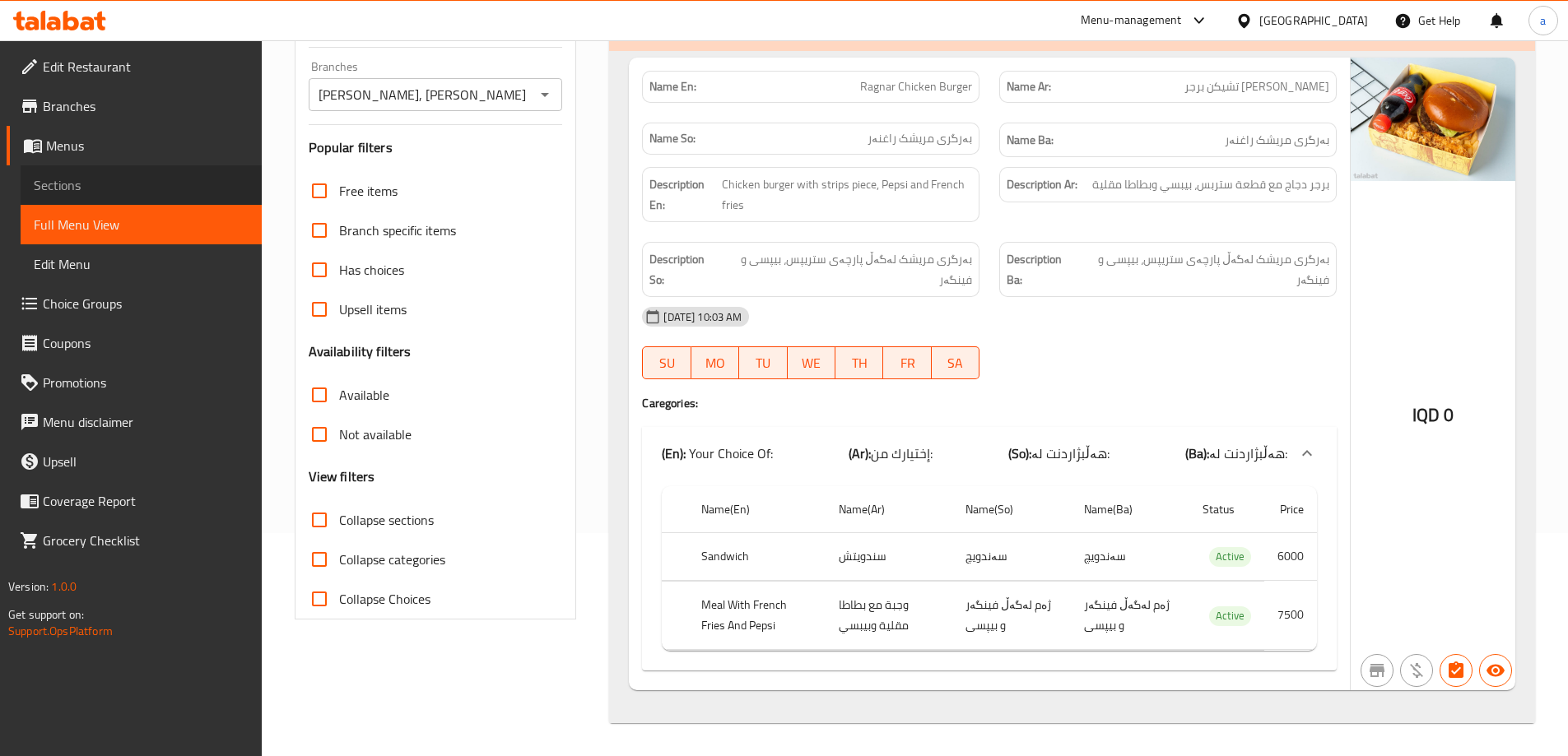
click at [125, 194] on span "Sections" at bounding box center [141, 186] width 215 height 20
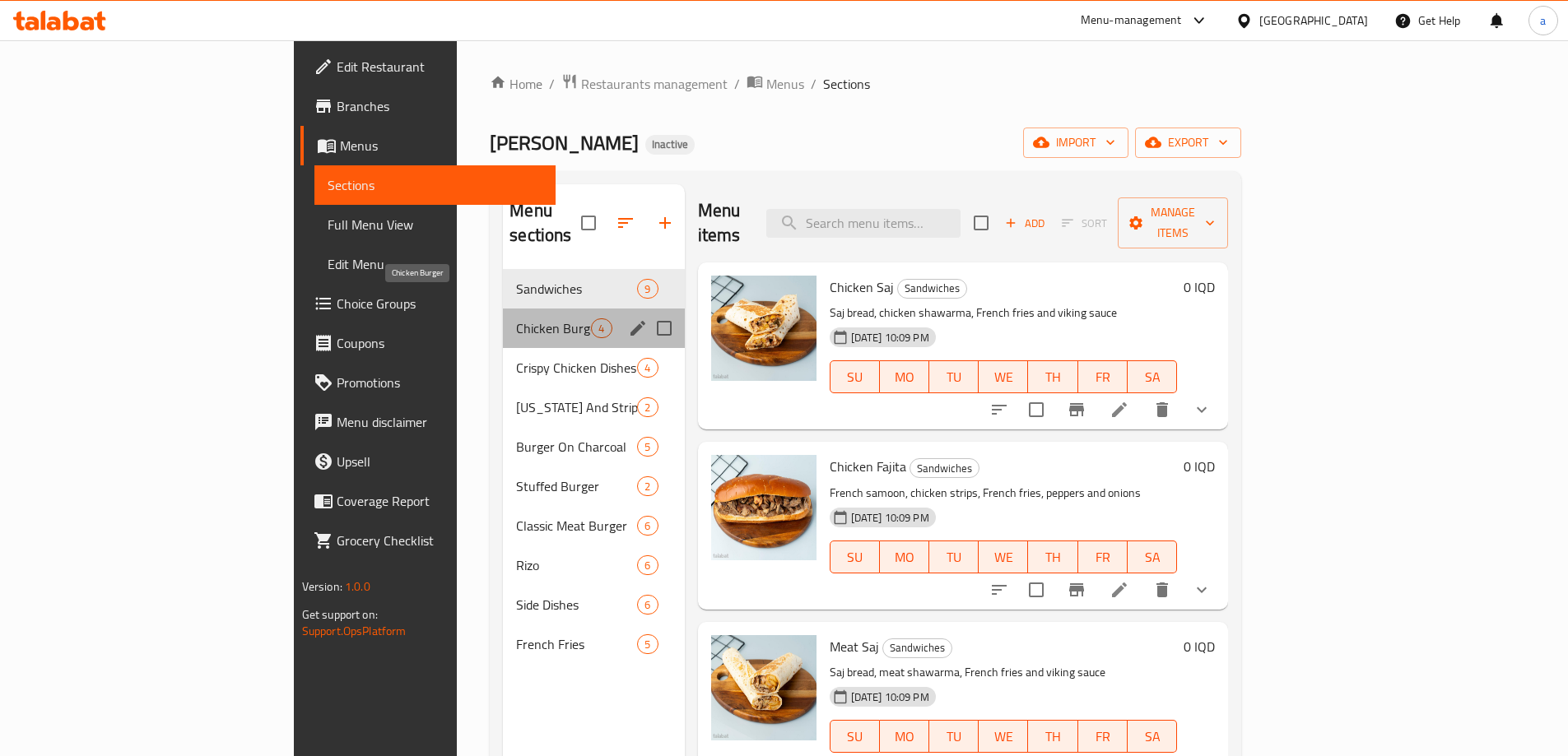
click at [516, 318] on span "Chicken Burger" at bounding box center [553, 328] width 75 height 20
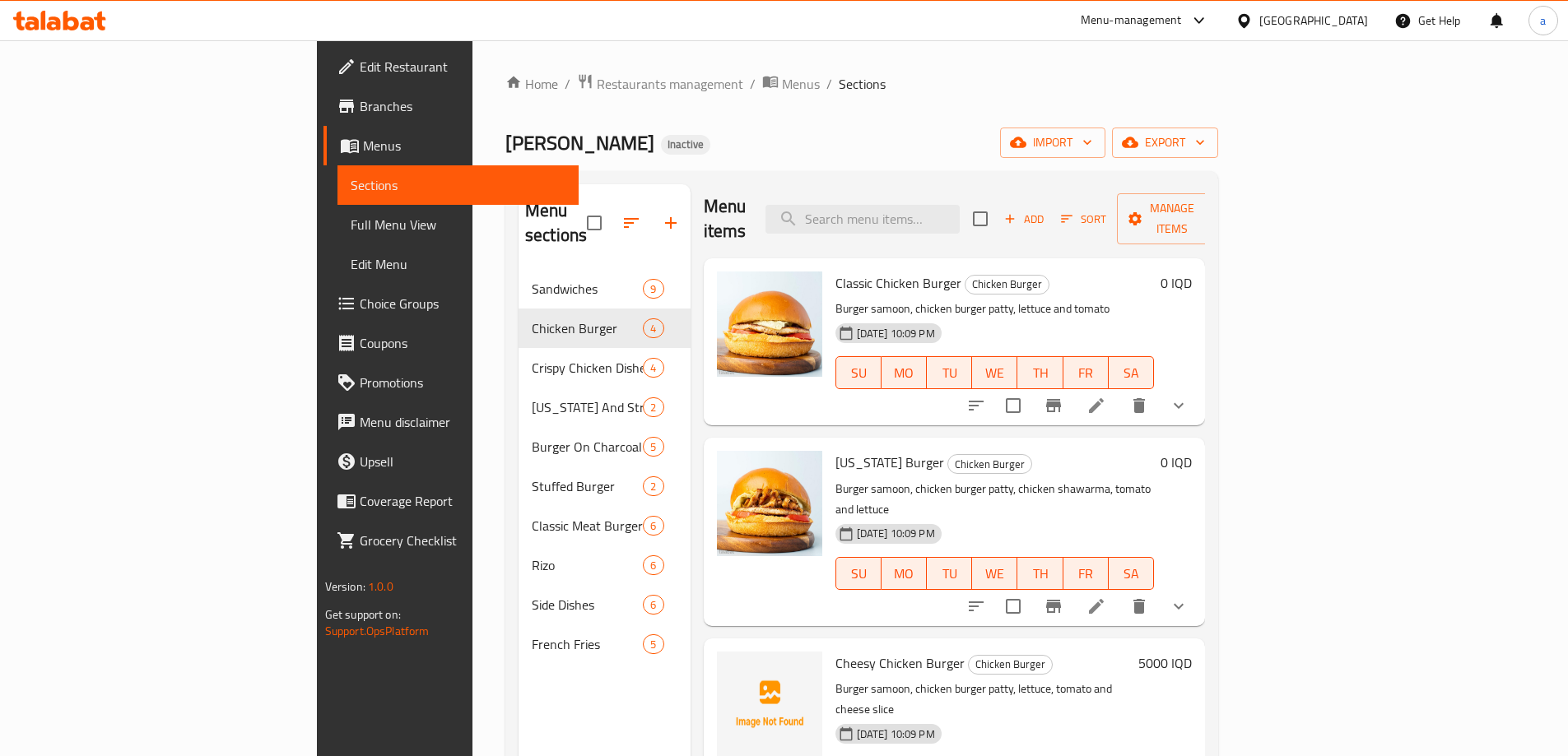
scroll to position [230, 0]
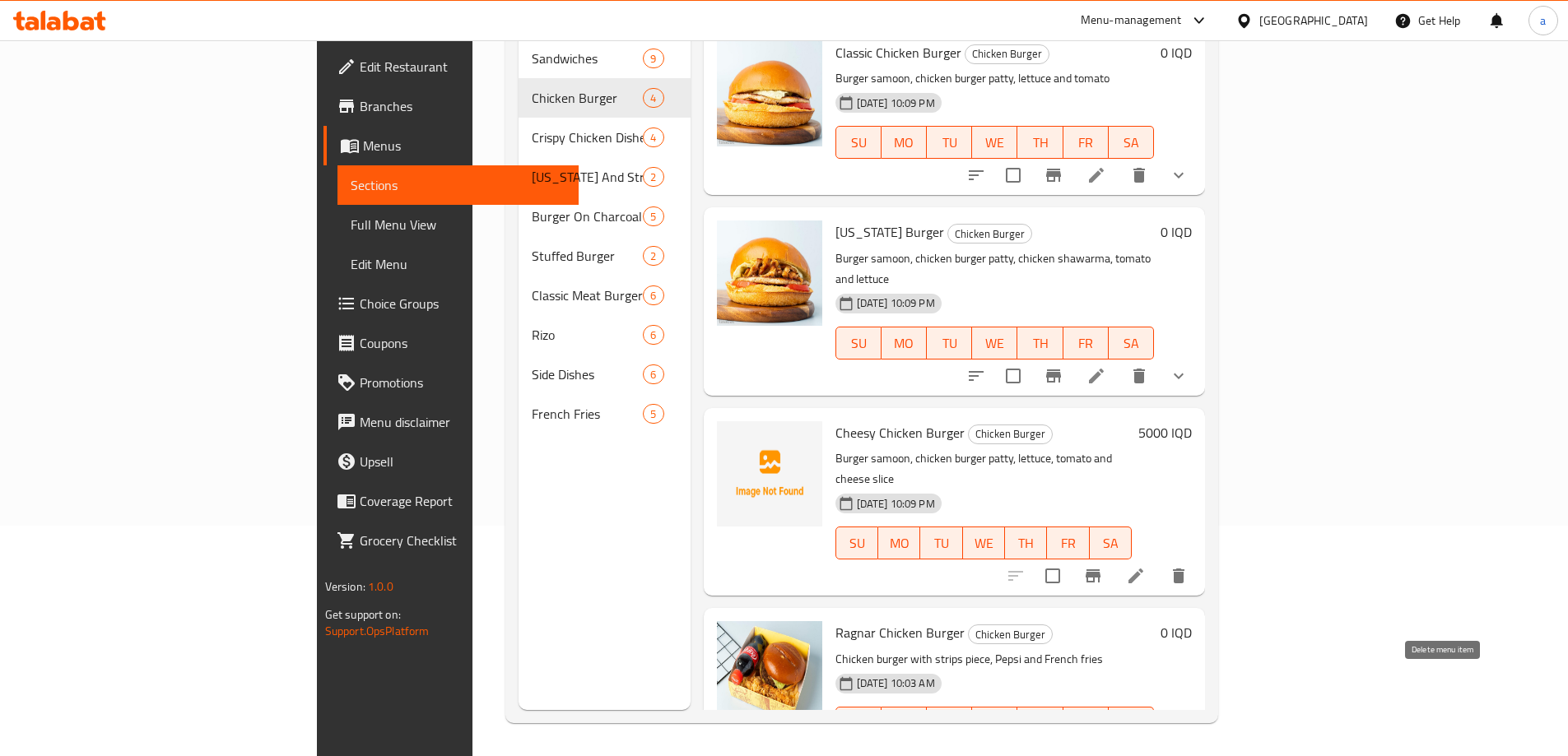
click at [1148, 746] on icon "delete" at bounding box center [1139, 756] width 20 height 20
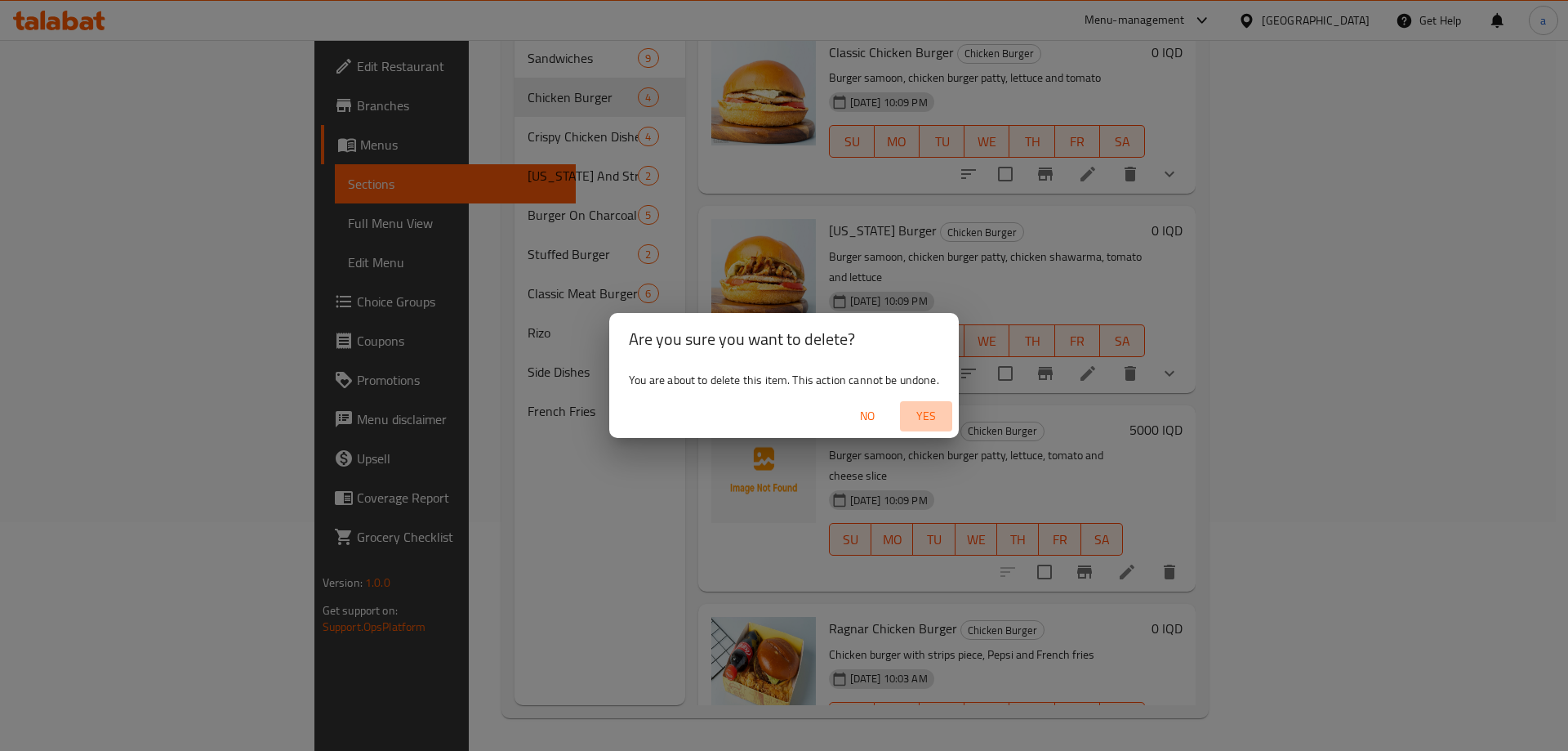
click at [936, 423] on span "Yes" at bounding box center [926, 416] width 39 height 21
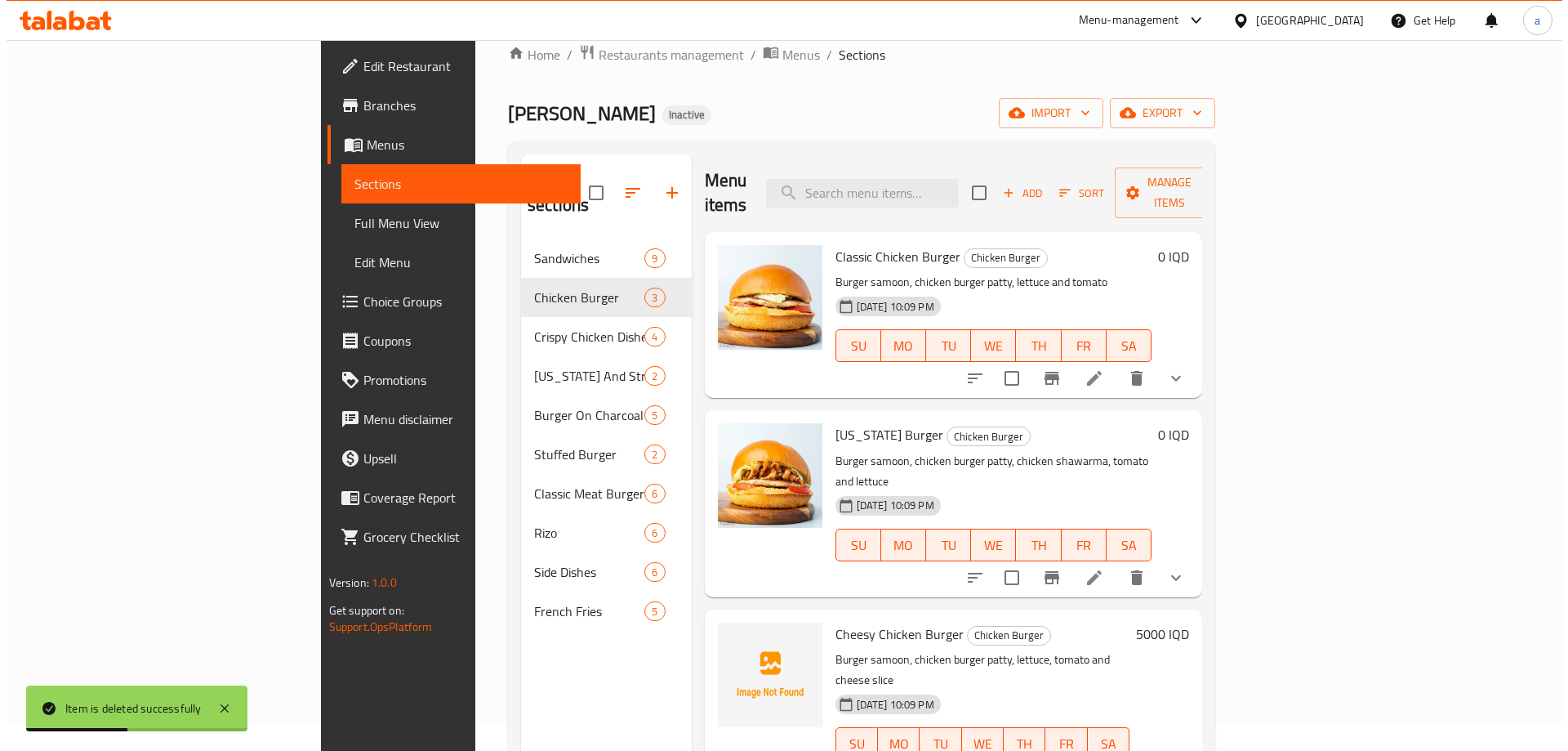
scroll to position [0, 0]
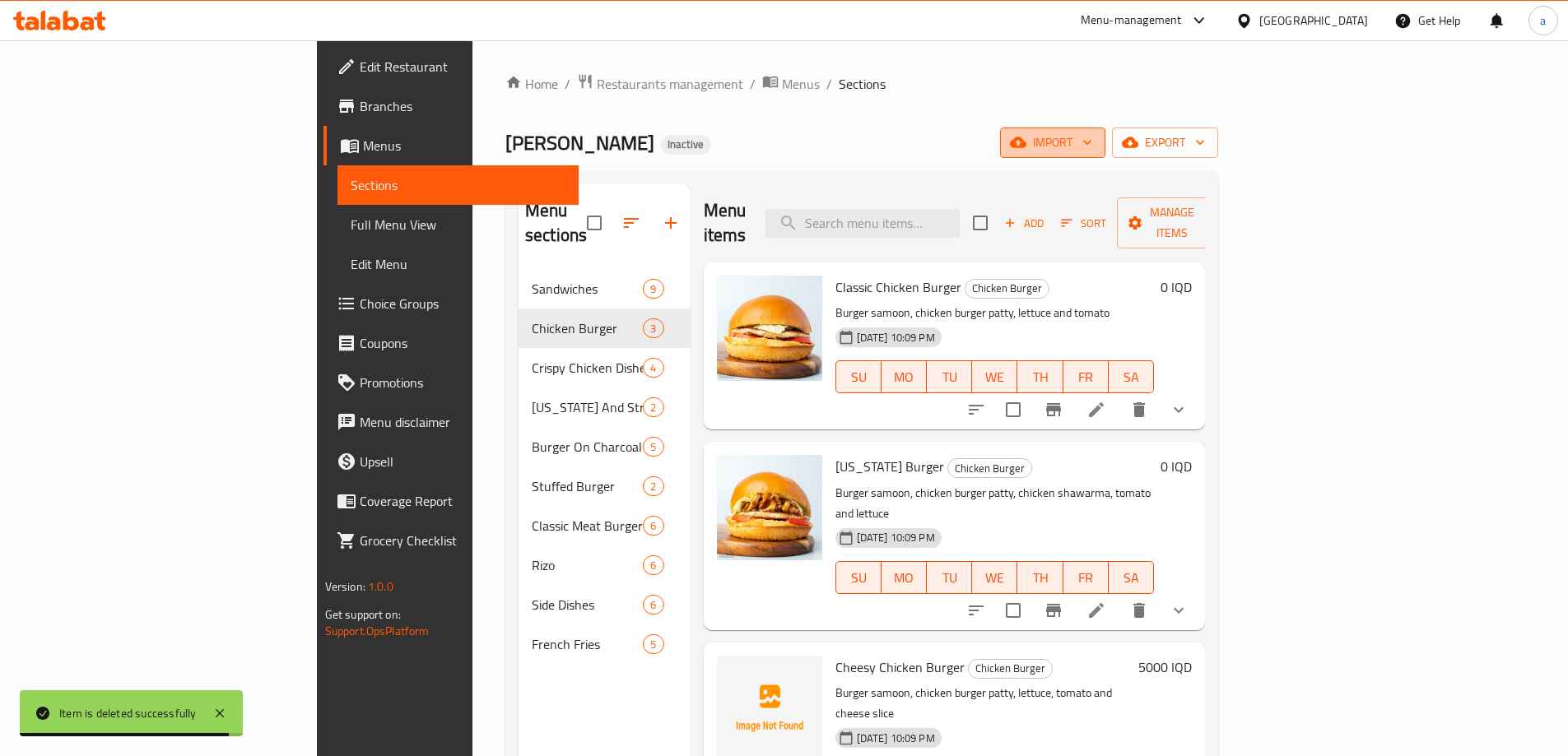
click at [1092, 142] on span "import" at bounding box center [1052, 143] width 79 height 21
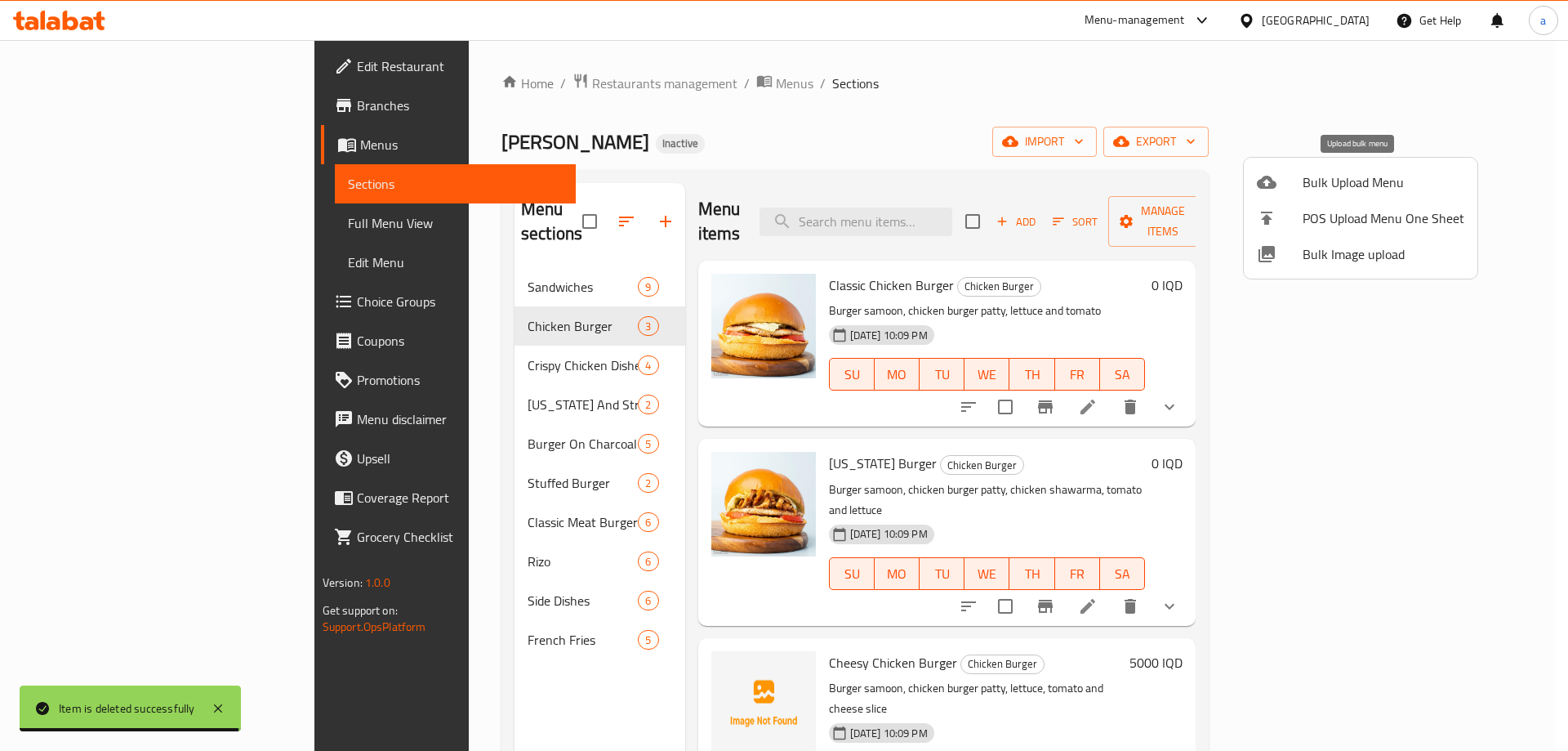
click at [1367, 183] on span "Bulk Upload Menu" at bounding box center [1383, 183] width 162 height 20
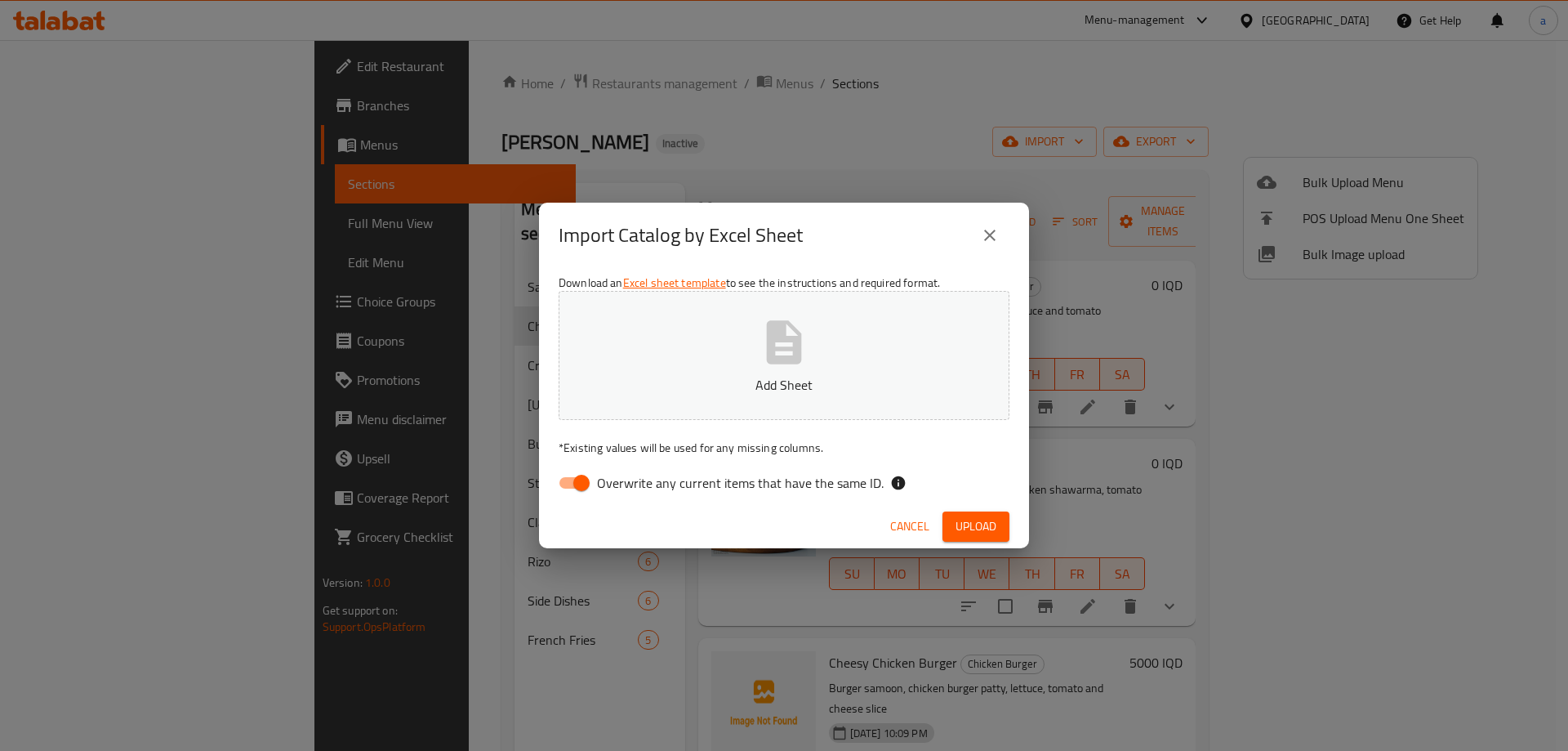
click at [629, 483] on span "Overwrite any current items that have the same ID." at bounding box center [740, 483] width 286 height 20
click at [628, 483] on input "Overwrite any current items that have the same ID." at bounding box center [581, 483] width 93 height 31
checkbox input "false"
click at [673, 398] on button "Add Sheet" at bounding box center [784, 355] width 451 height 129
click at [983, 530] on span "Upload" at bounding box center [975, 527] width 41 height 21
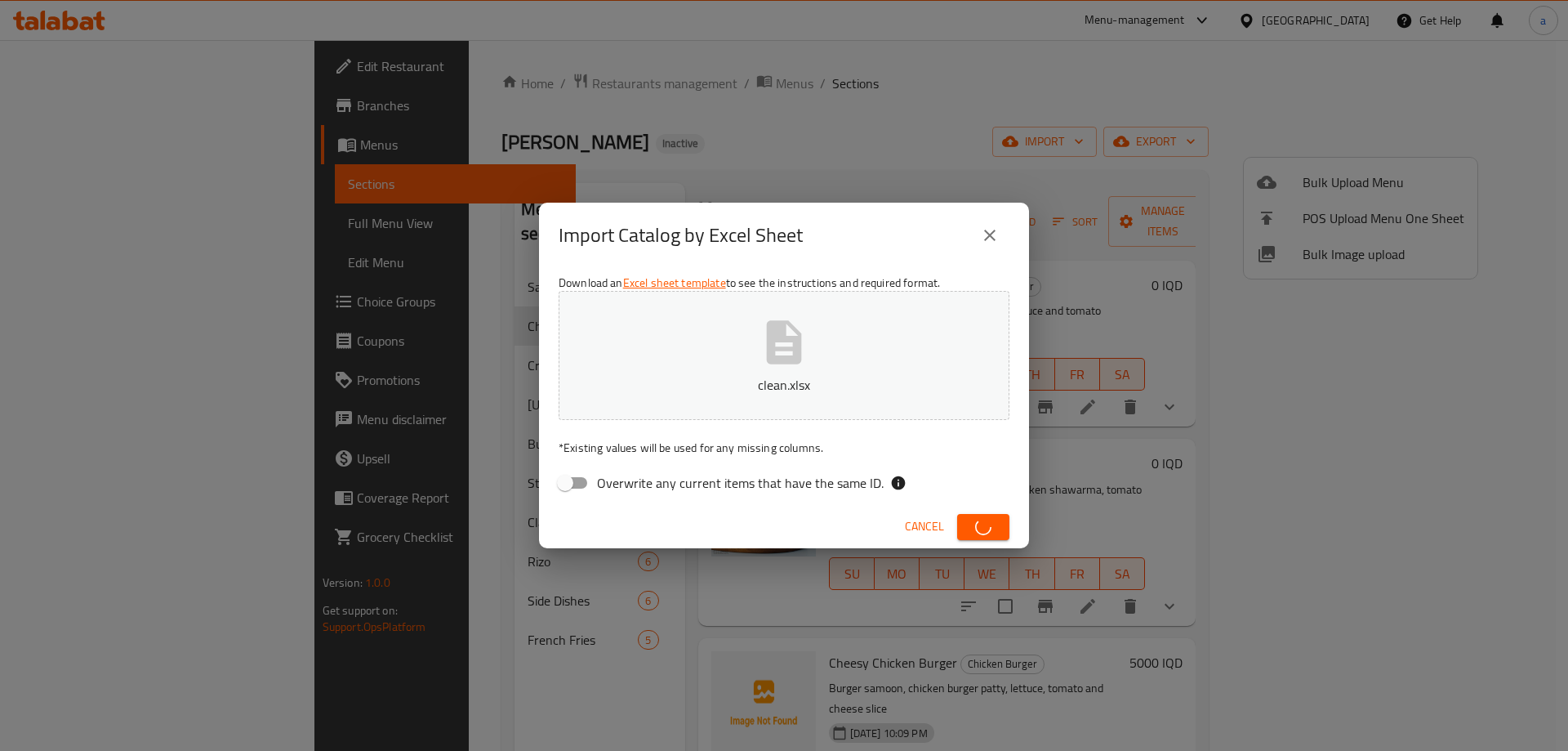
click at [113, 226] on div "Import Catalog by Excel Sheet Download an Excel sheet template to see the instr…" at bounding box center [784, 375] width 1568 height 751
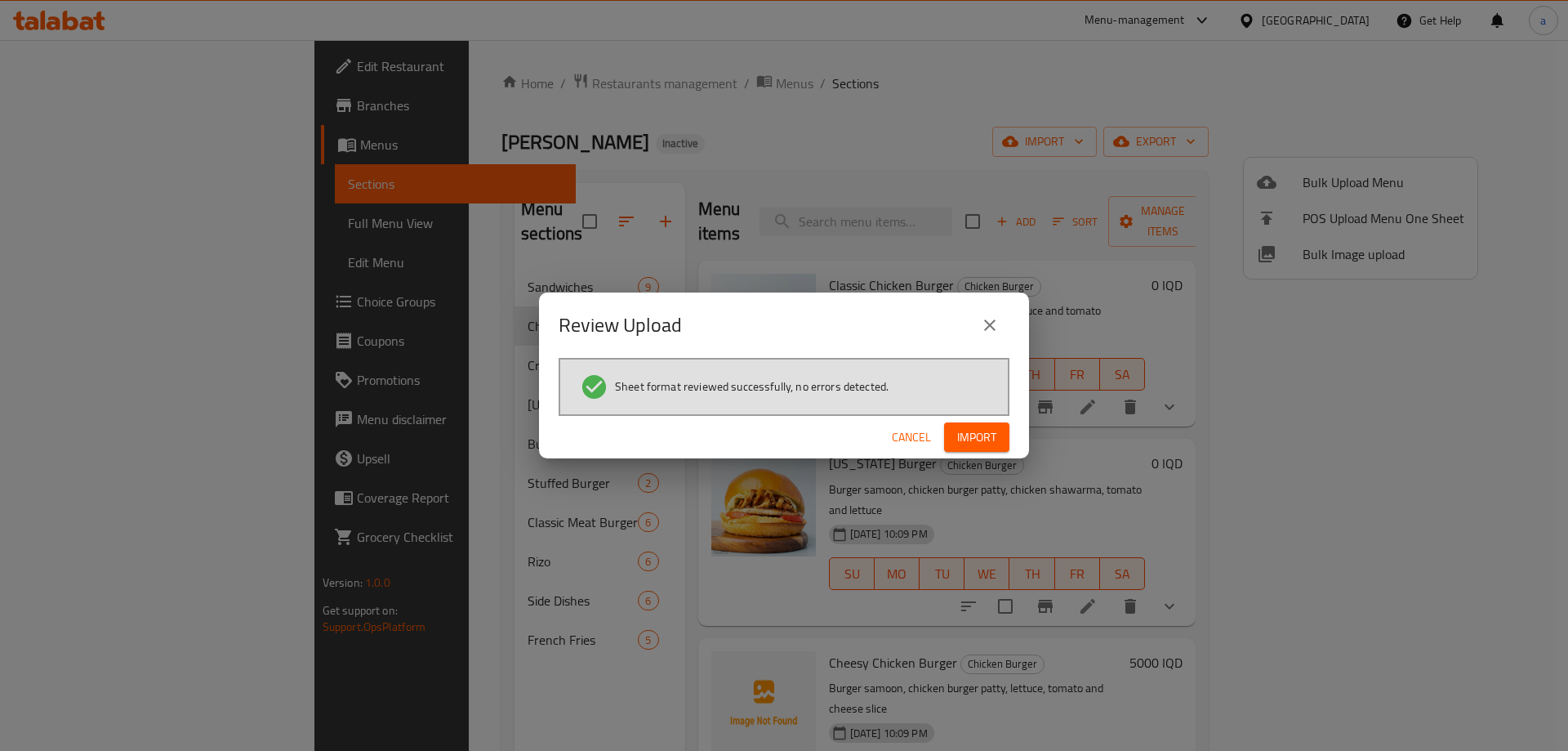
click at [967, 439] on span "Import" at bounding box center [976, 437] width 39 height 21
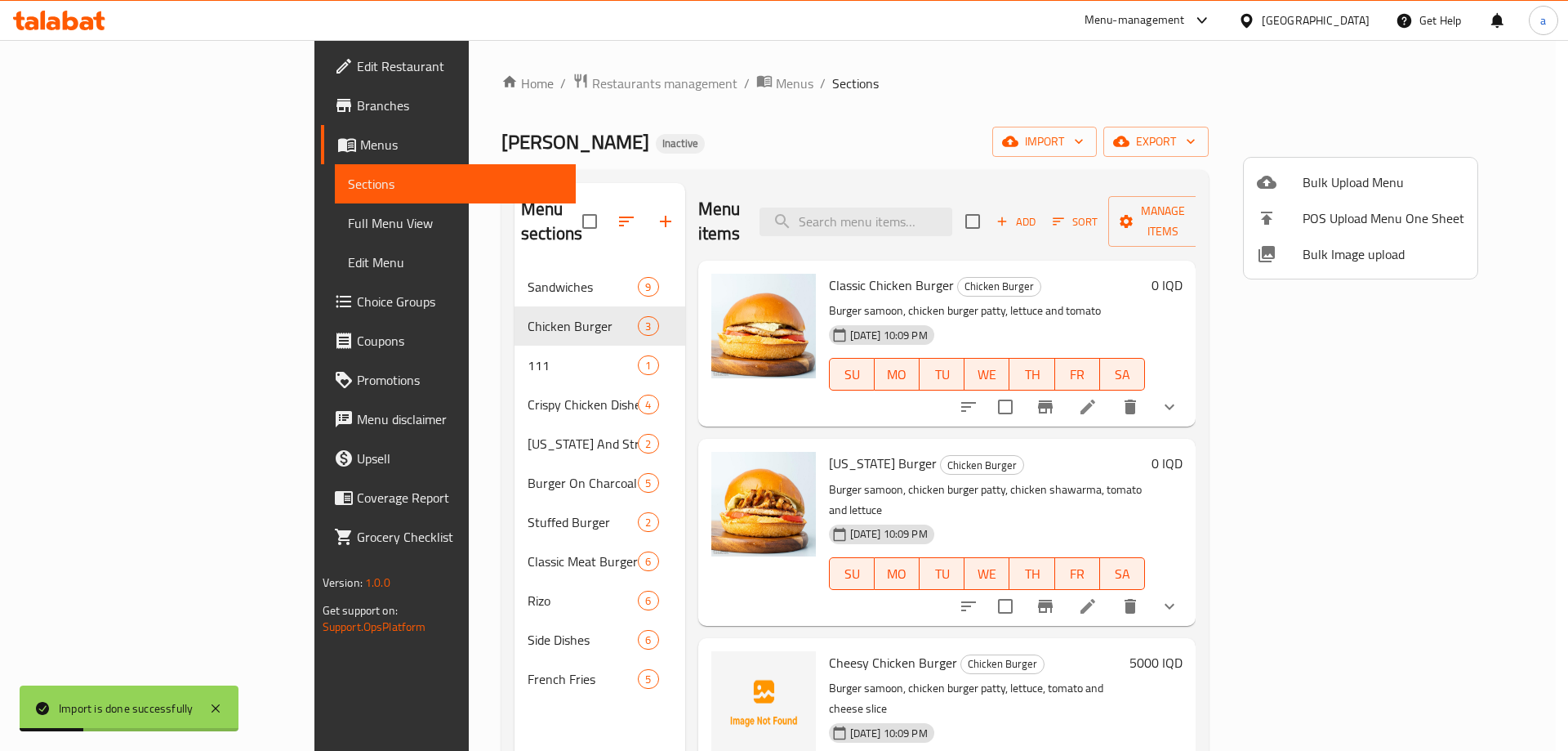
click at [429, 349] on div at bounding box center [784, 375] width 1568 height 751
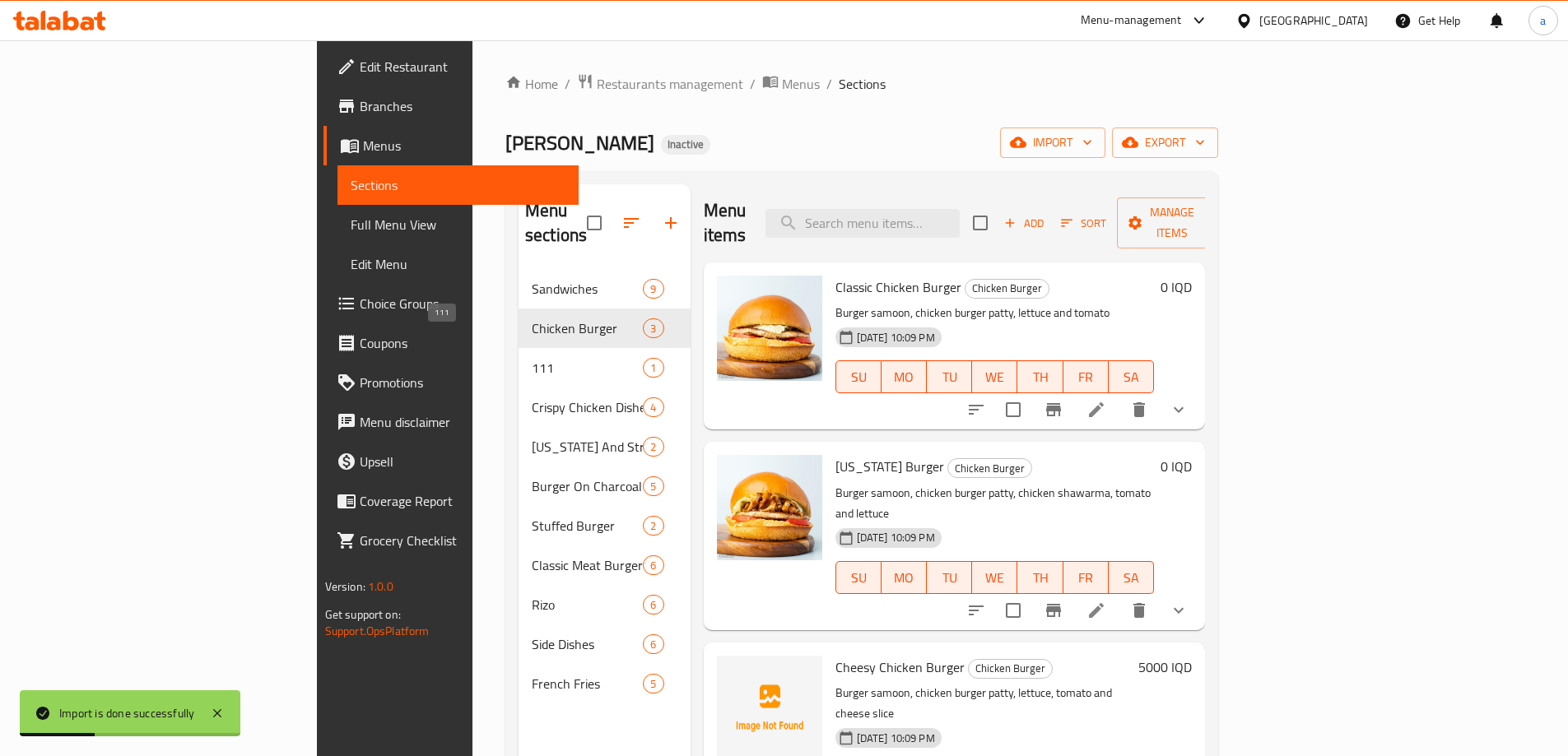
click at [531, 358] on span "111" at bounding box center [587, 368] width 111 height 20
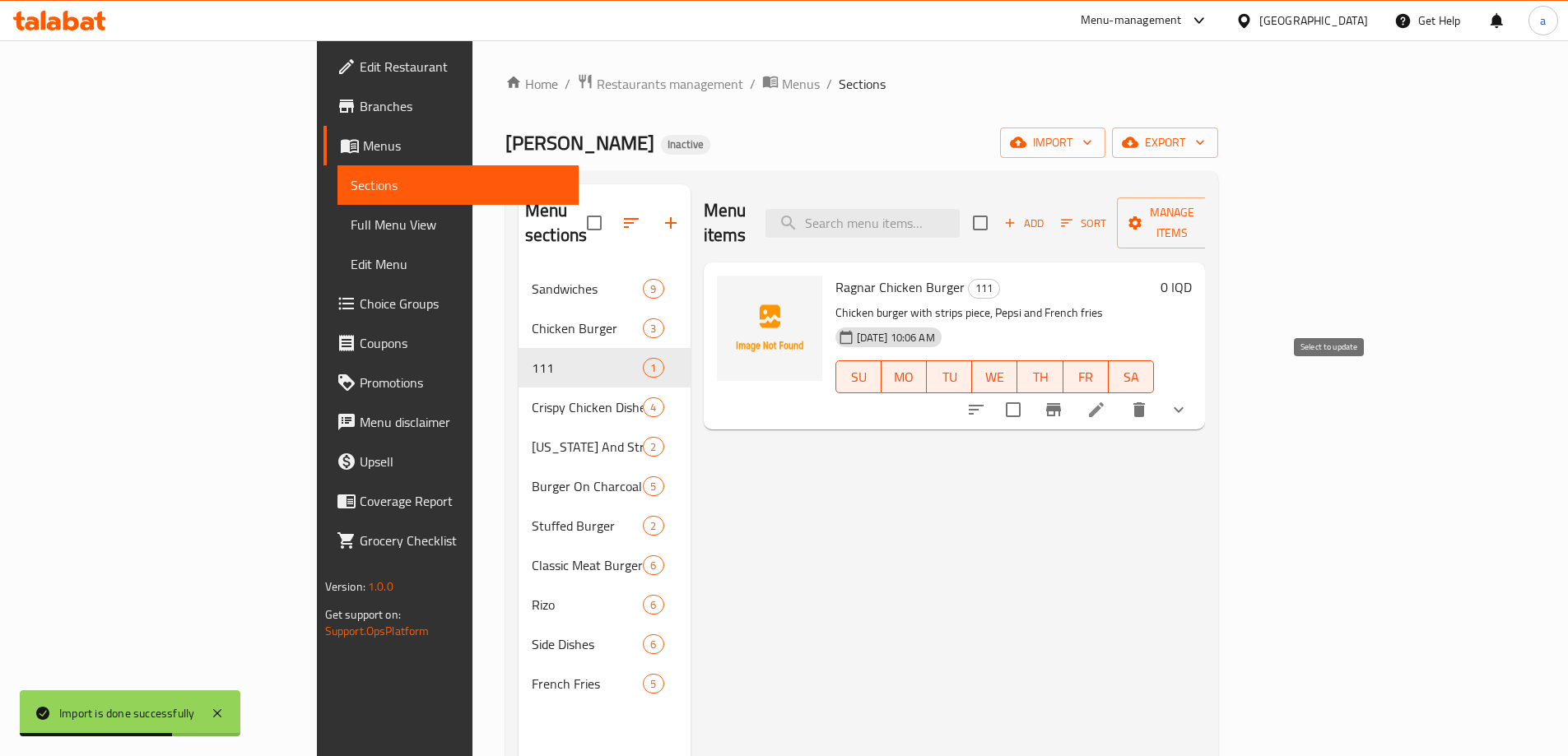
click at [1030, 392] on input "checkbox" at bounding box center [1013, 409] width 35 height 35
checkbox input "true"
click at [1214, 211] on span "Manage items" at bounding box center [1172, 222] width 84 height 41
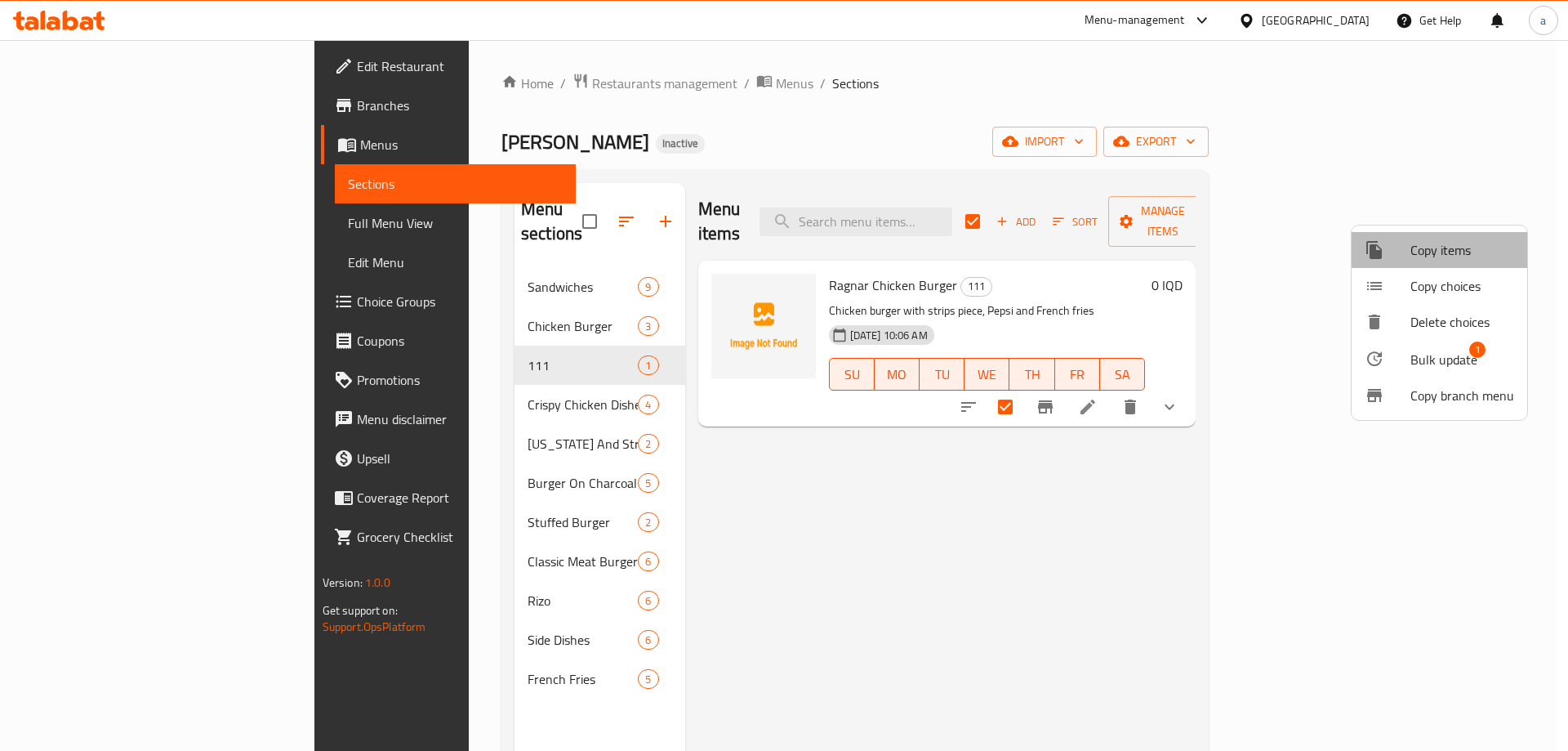
click at [1440, 247] on span "Copy items" at bounding box center [1462, 250] width 104 height 20
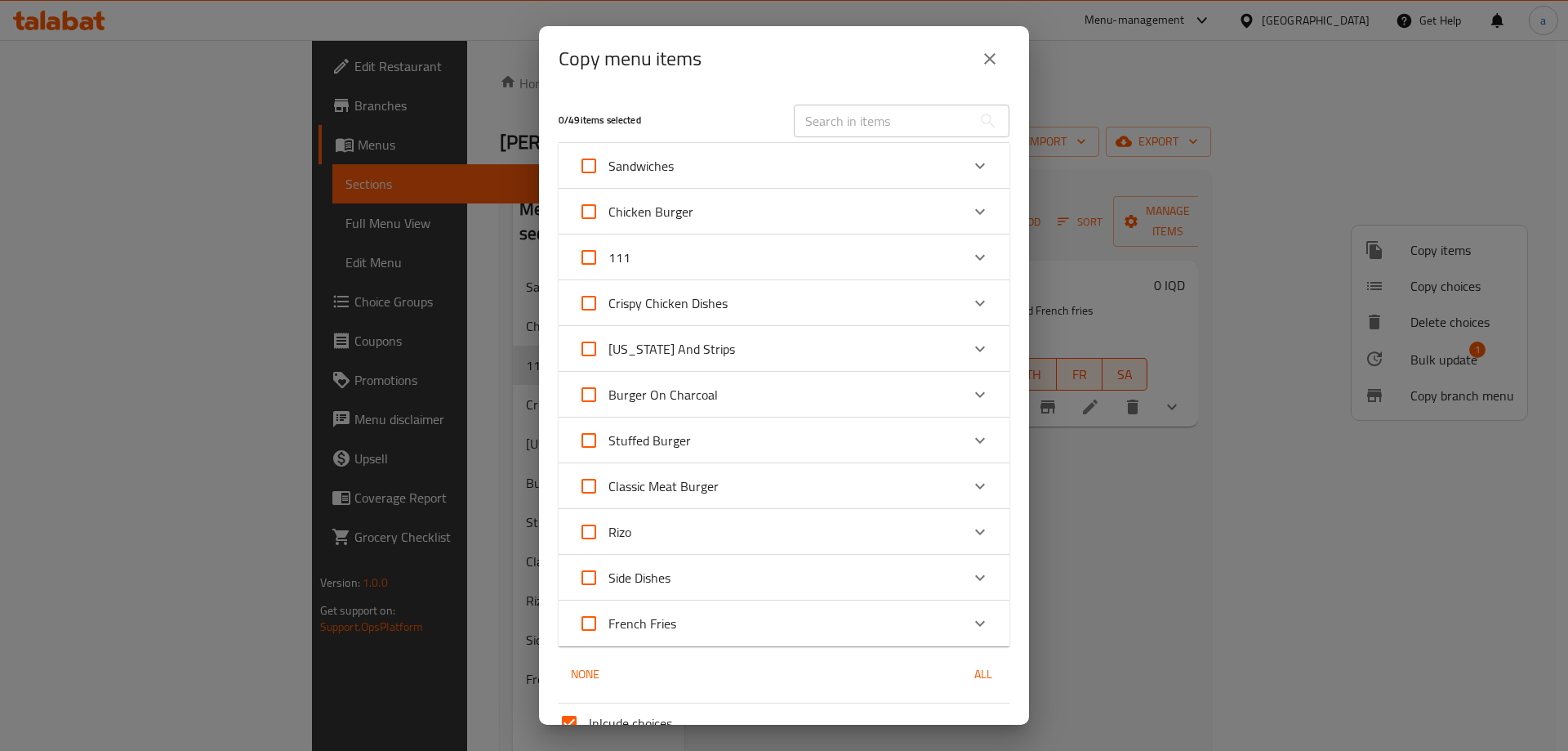
click at [588, 259] on input "111" at bounding box center [588, 257] width 39 height 39
checkbox input "true"
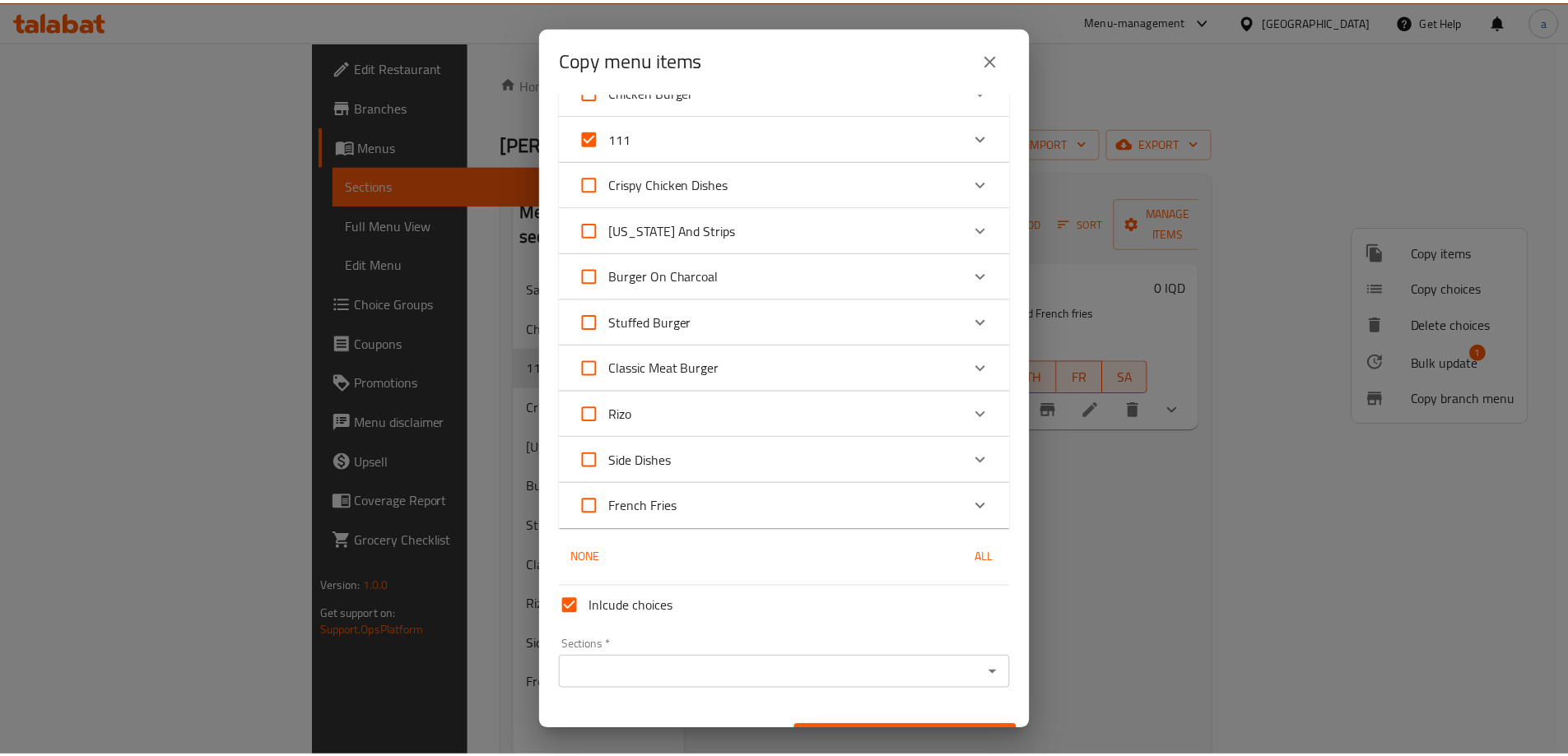
scroll to position [158, 0]
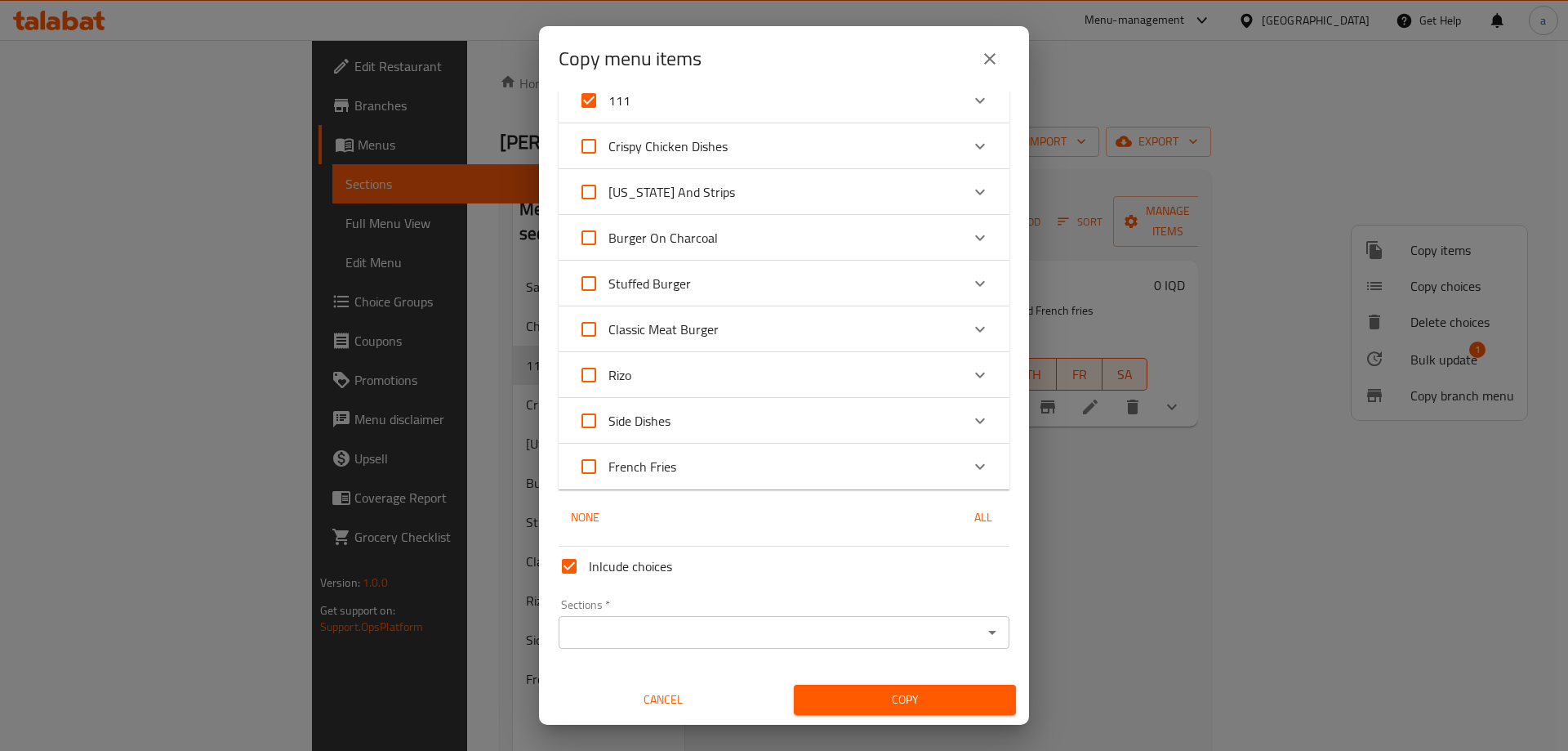
click at [714, 619] on div "Sections *" at bounding box center [784, 633] width 451 height 33
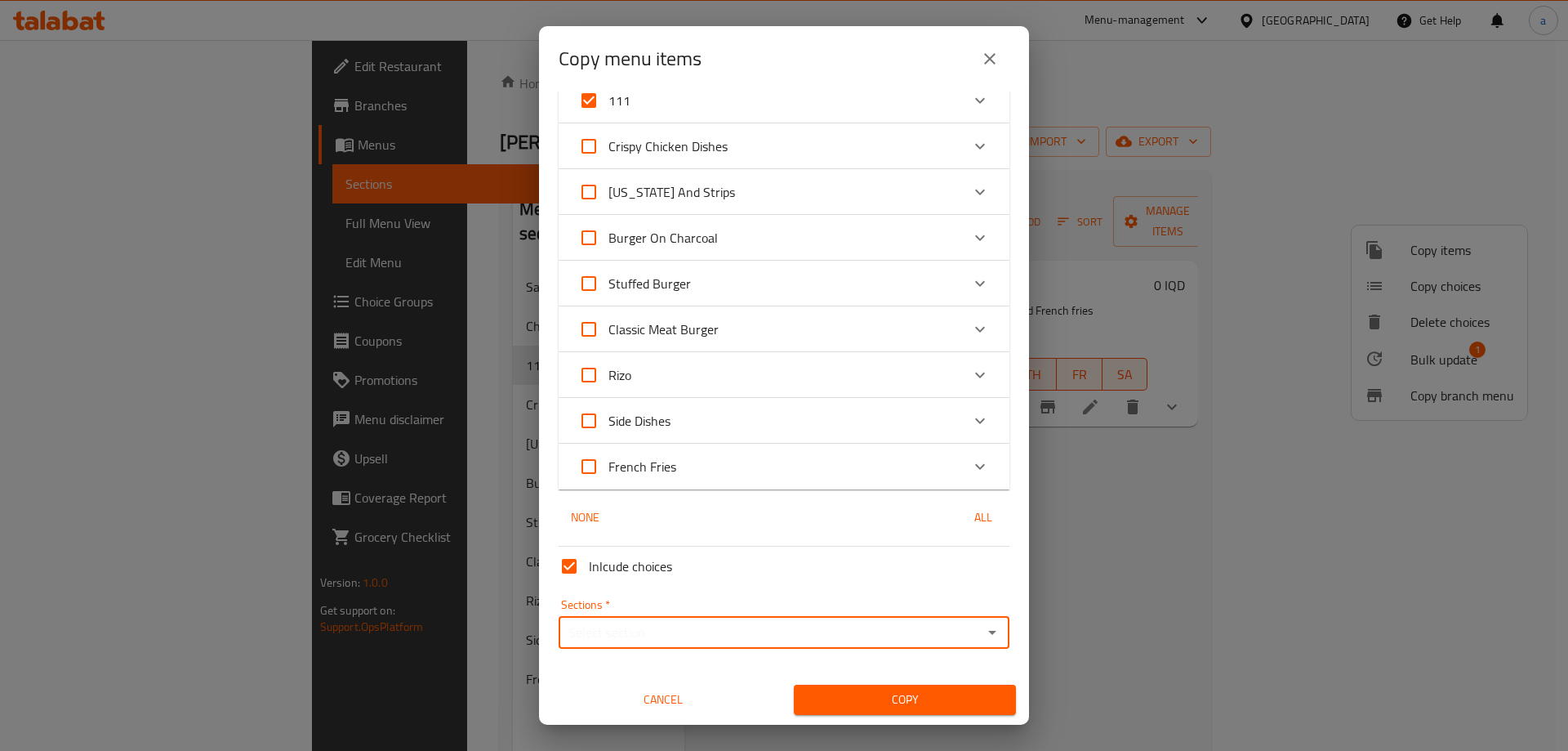
click at [782, 632] on input "Sections   *" at bounding box center [770, 632] width 414 height 23
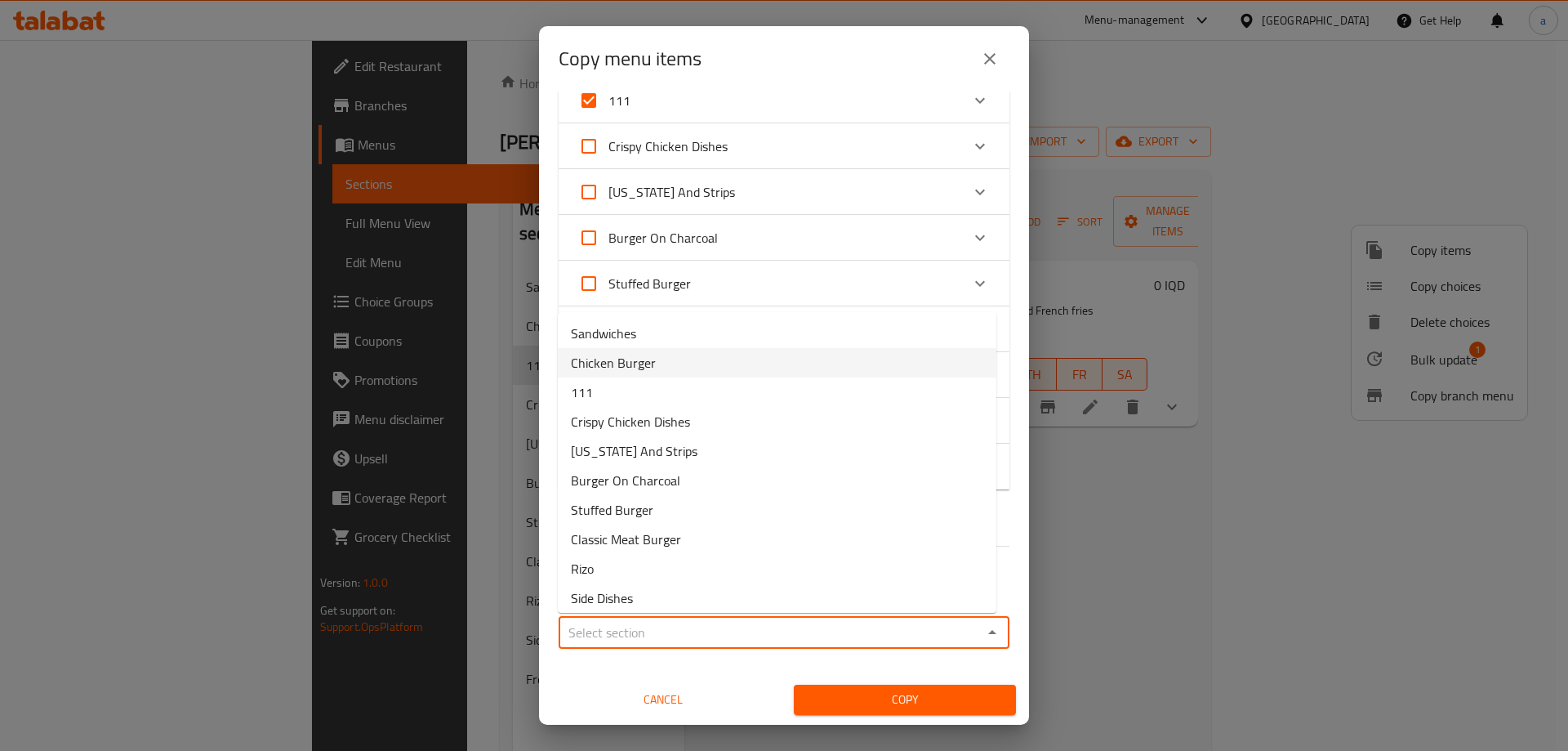
click at [684, 359] on li "Chicken Burger" at bounding box center [778, 362] width 439 height 30
type input "Chicken Burger"
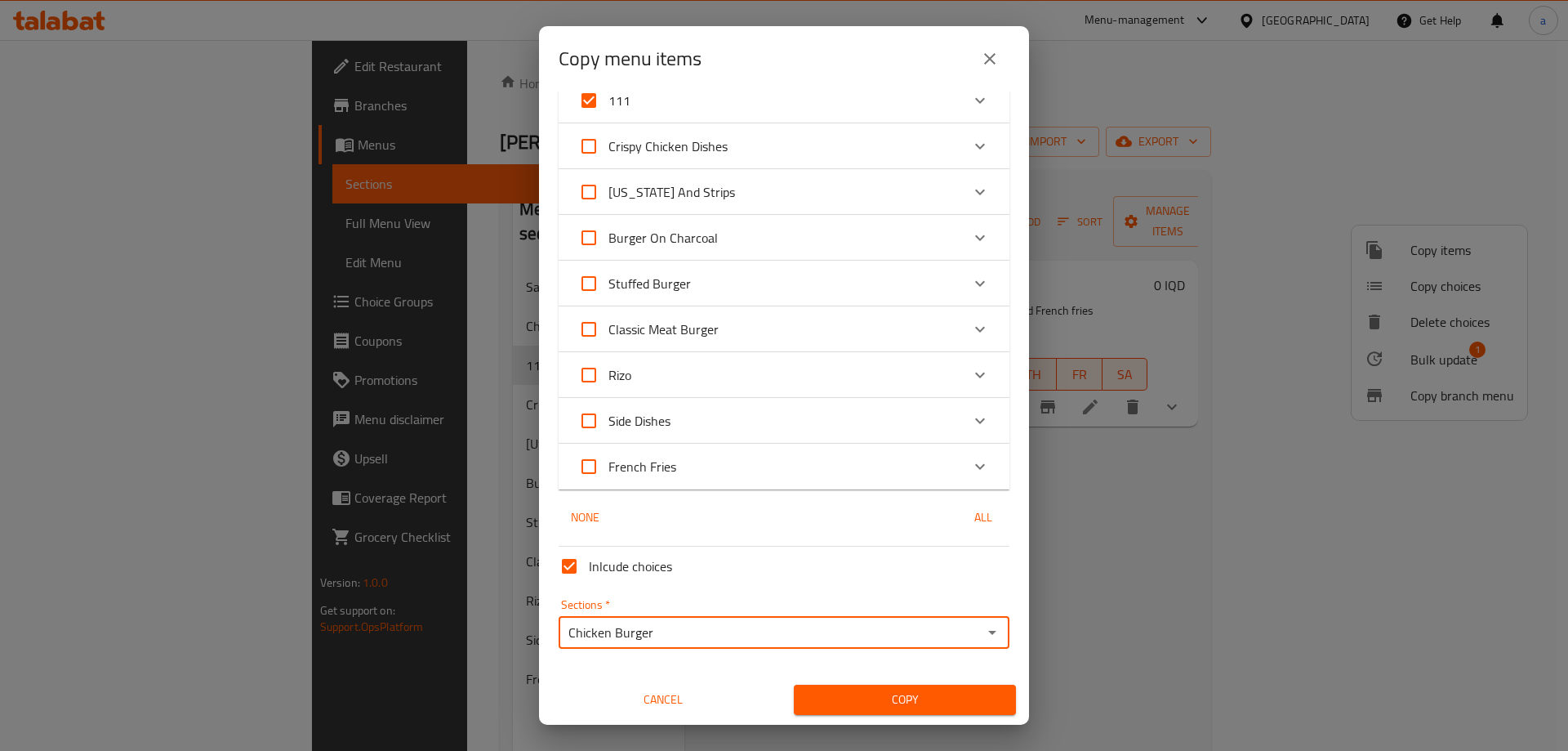
click at [886, 696] on span "Copy" at bounding box center [904, 699] width 196 height 21
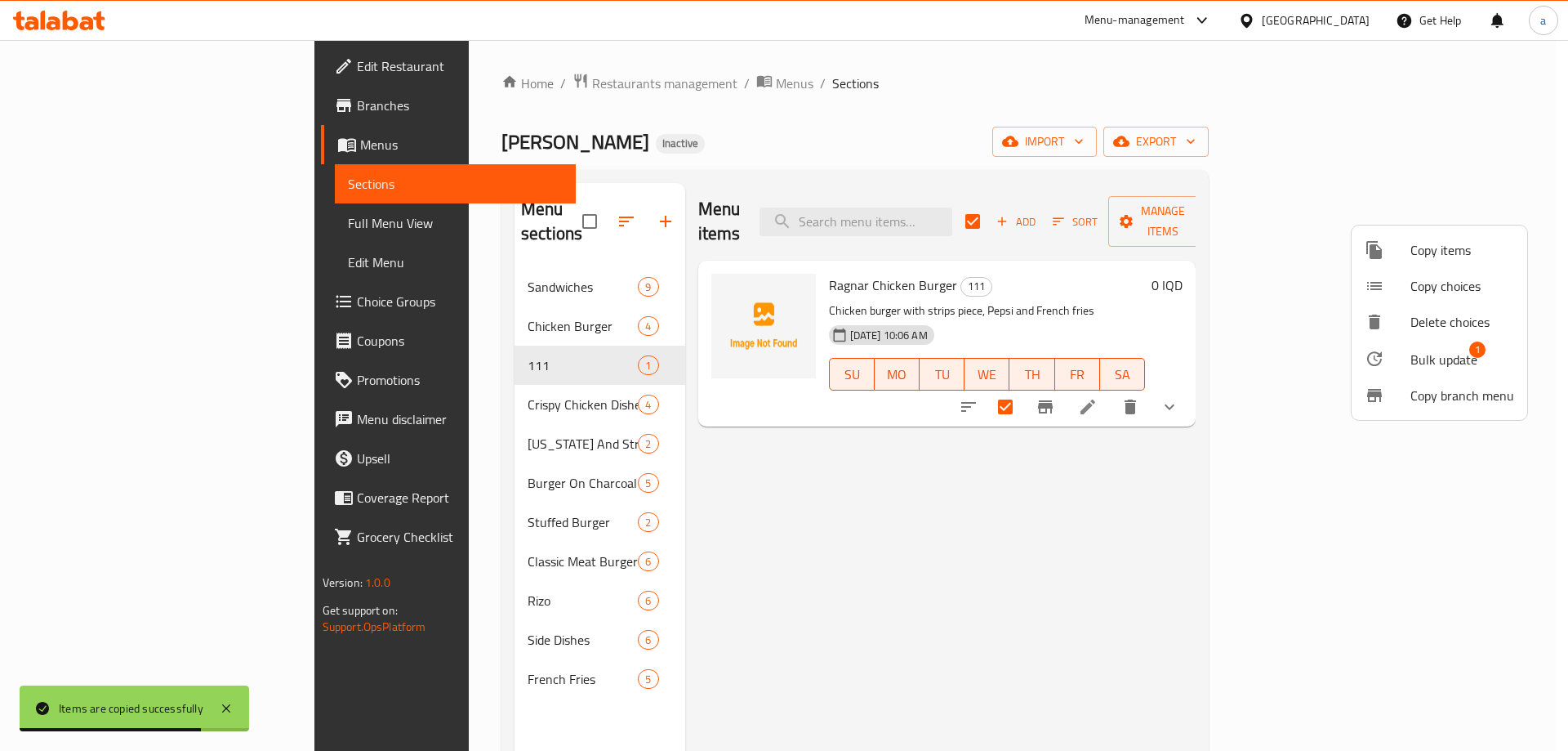
click at [443, 318] on div at bounding box center [784, 375] width 1568 height 751
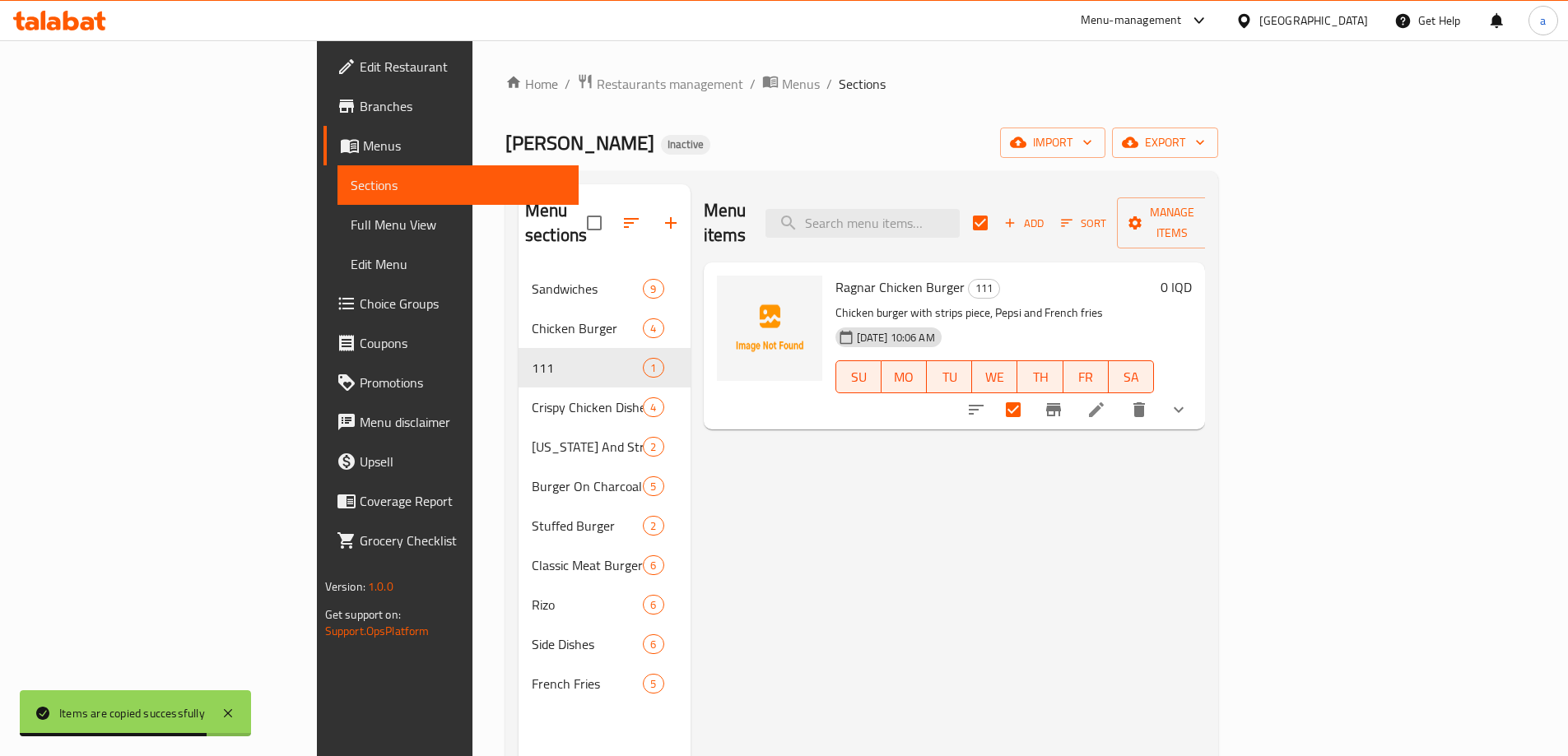
click at [519, 314] on div "Chicken Burger 4" at bounding box center [604, 328] width 172 height 39
checkbox input "false"
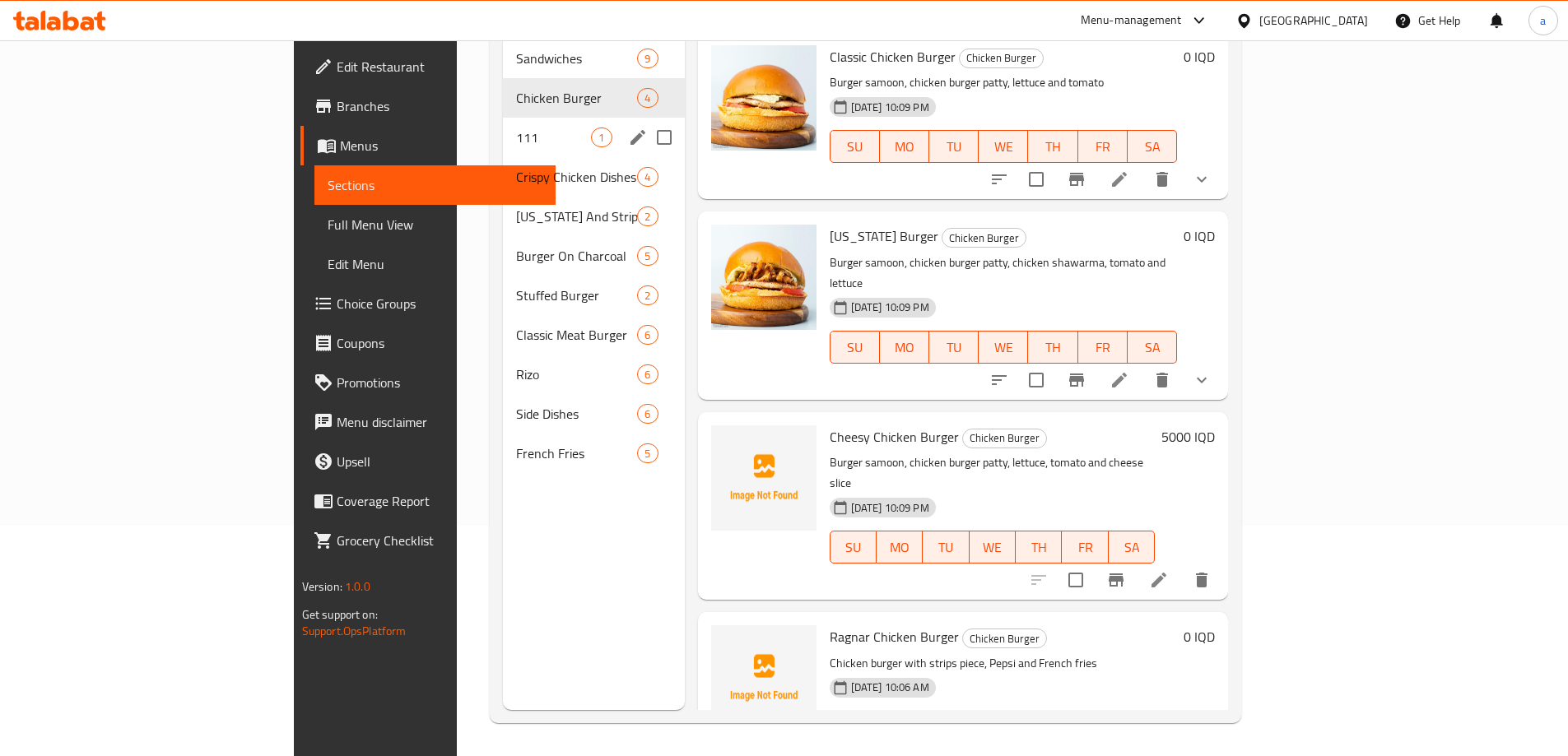
drag, startPoint x: 582, startPoint y: 119, endPoint x: 598, endPoint y: 110, distance: 18.4
click at [647, 120] on input "Menu sections" at bounding box center [664, 137] width 35 height 35
checkbox input "true"
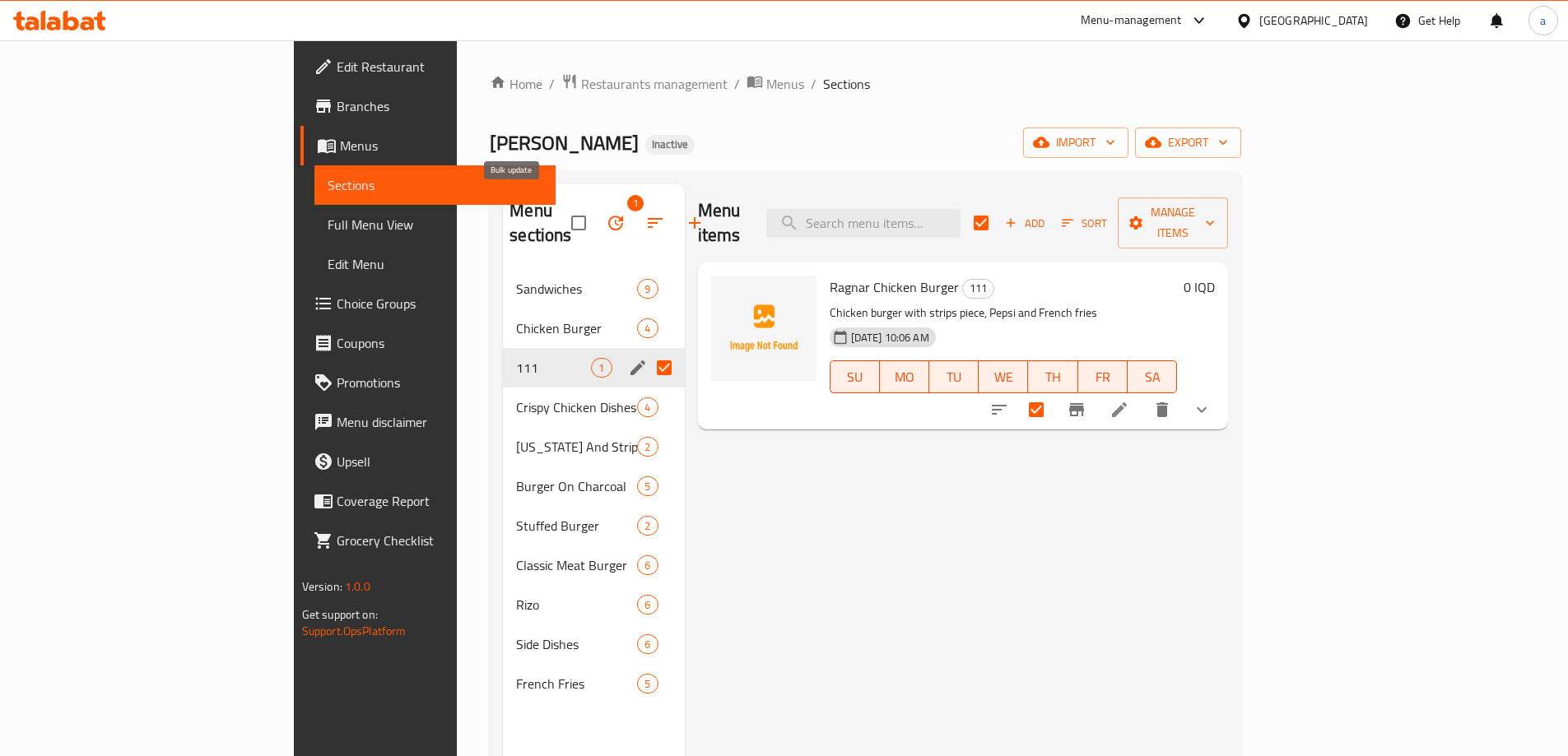
click at [606, 213] on icon "button" at bounding box center [616, 223] width 20 height 20
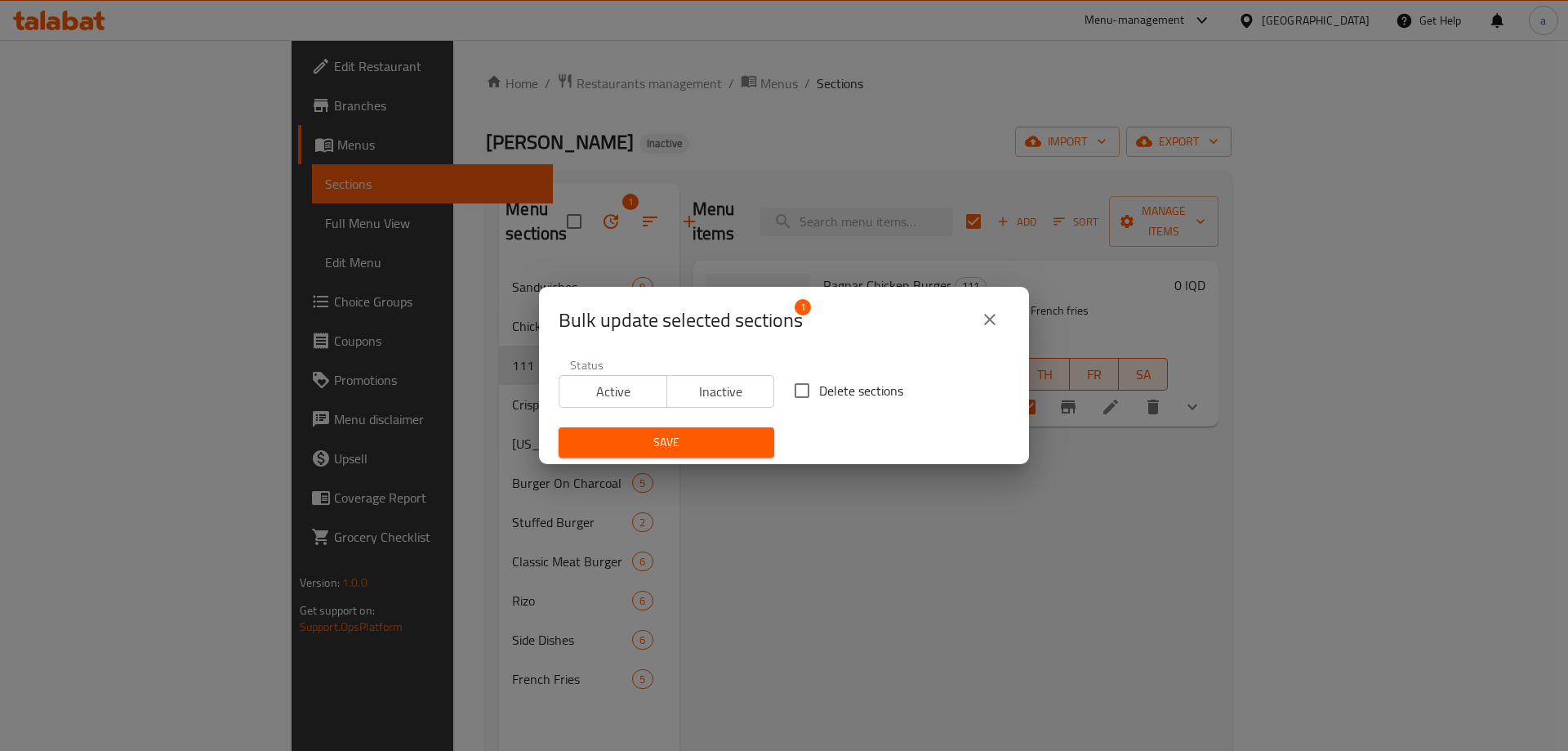
click at [821, 391] on span "Delete sections" at bounding box center [861, 390] width 84 height 20
click at [819, 391] on input "Delete sections" at bounding box center [802, 390] width 34 height 34
checkbox input "true"
click at [699, 430] on button "Save" at bounding box center [667, 442] width 216 height 30
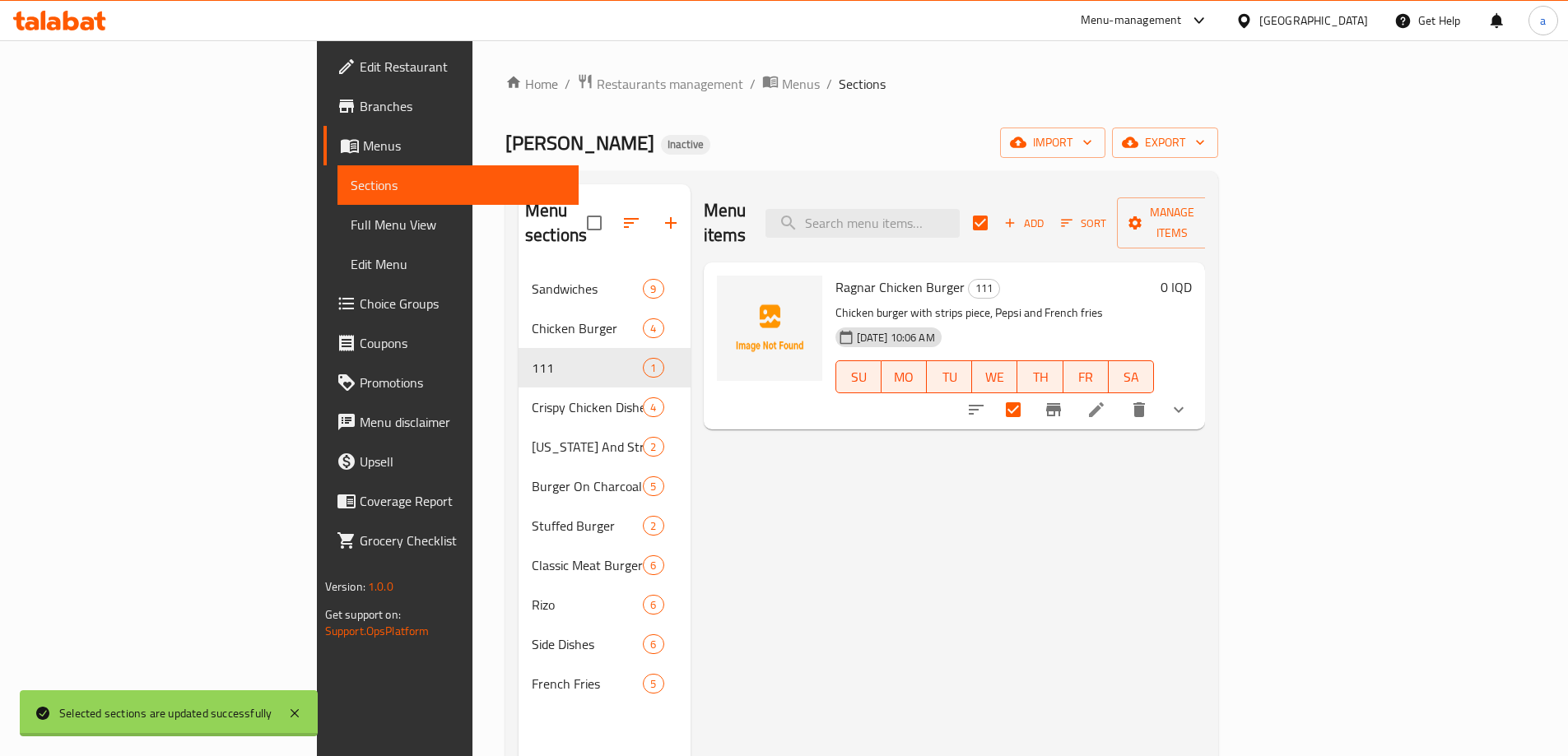
click at [350, 225] on span "Full Menu View" at bounding box center [458, 225] width 215 height 20
click at [350, 220] on span "Full Menu View" at bounding box center [458, 225] width 215 height 20
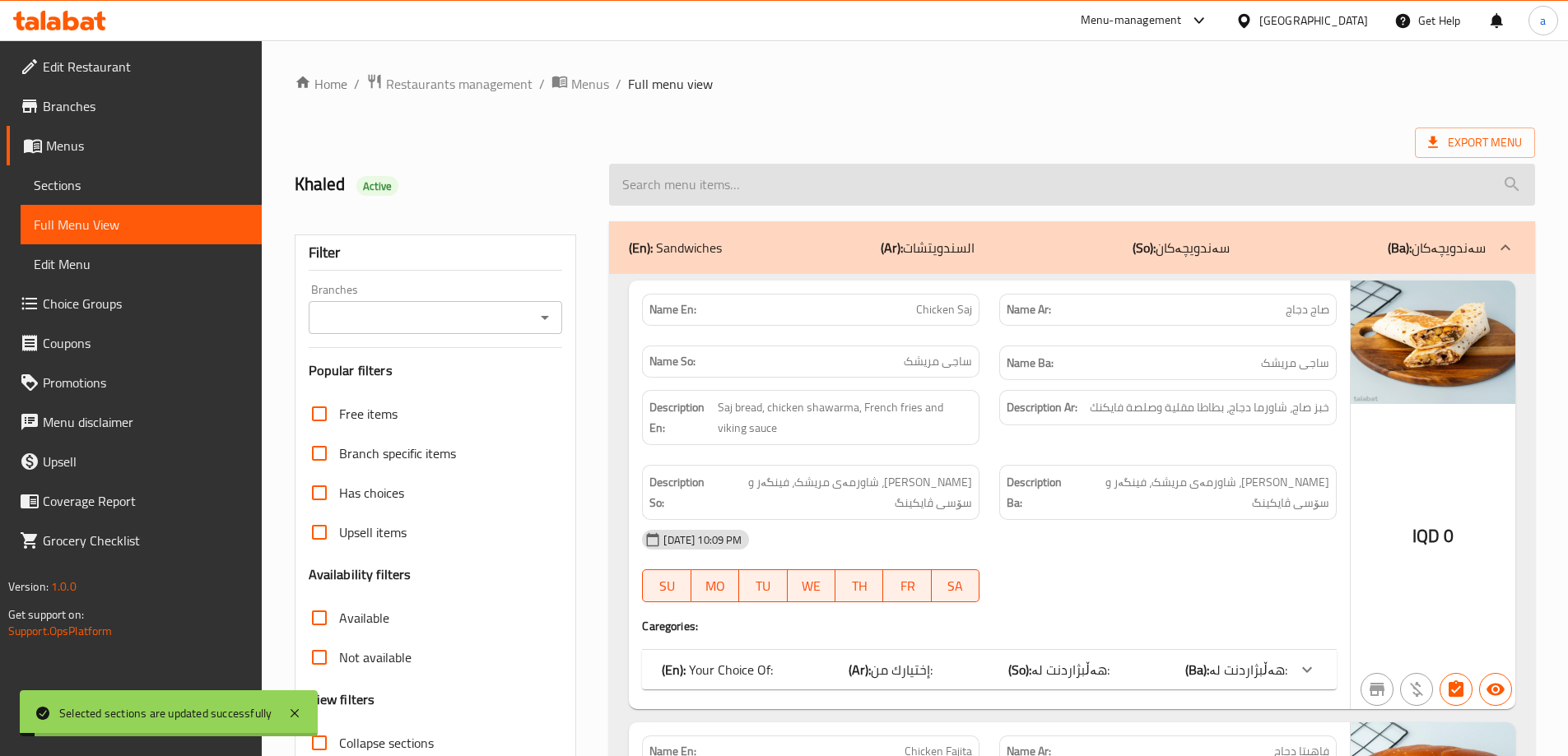
click at [794, 183] on input "search" at bounding box center [1071, 185] width 926 height 42
paste input "Ragnar Chicken Burger"
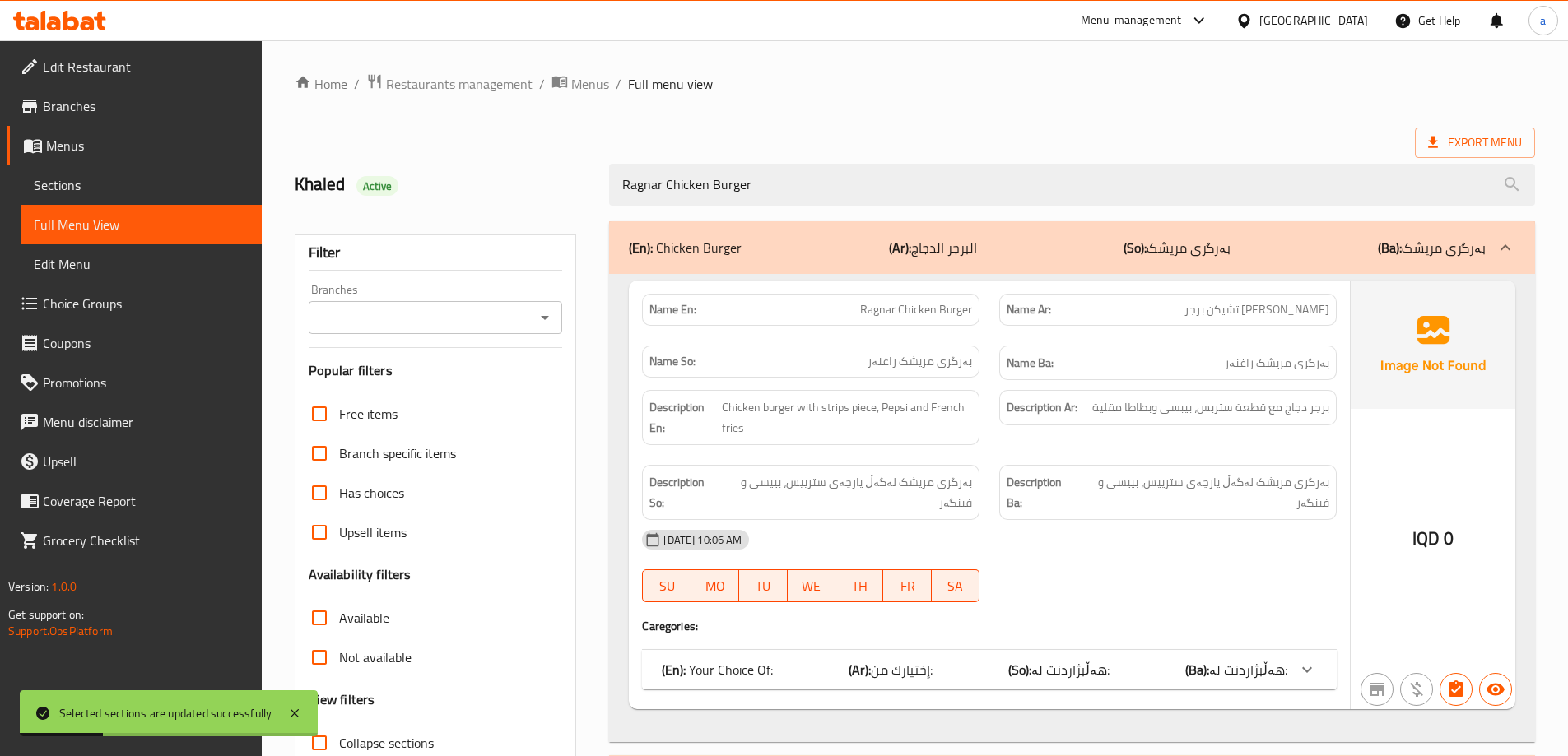
click at [543, 307] on icon "Open" at bounding box center [545, 318] width 20 height 20
type input "Ragnar Chicken Burger"
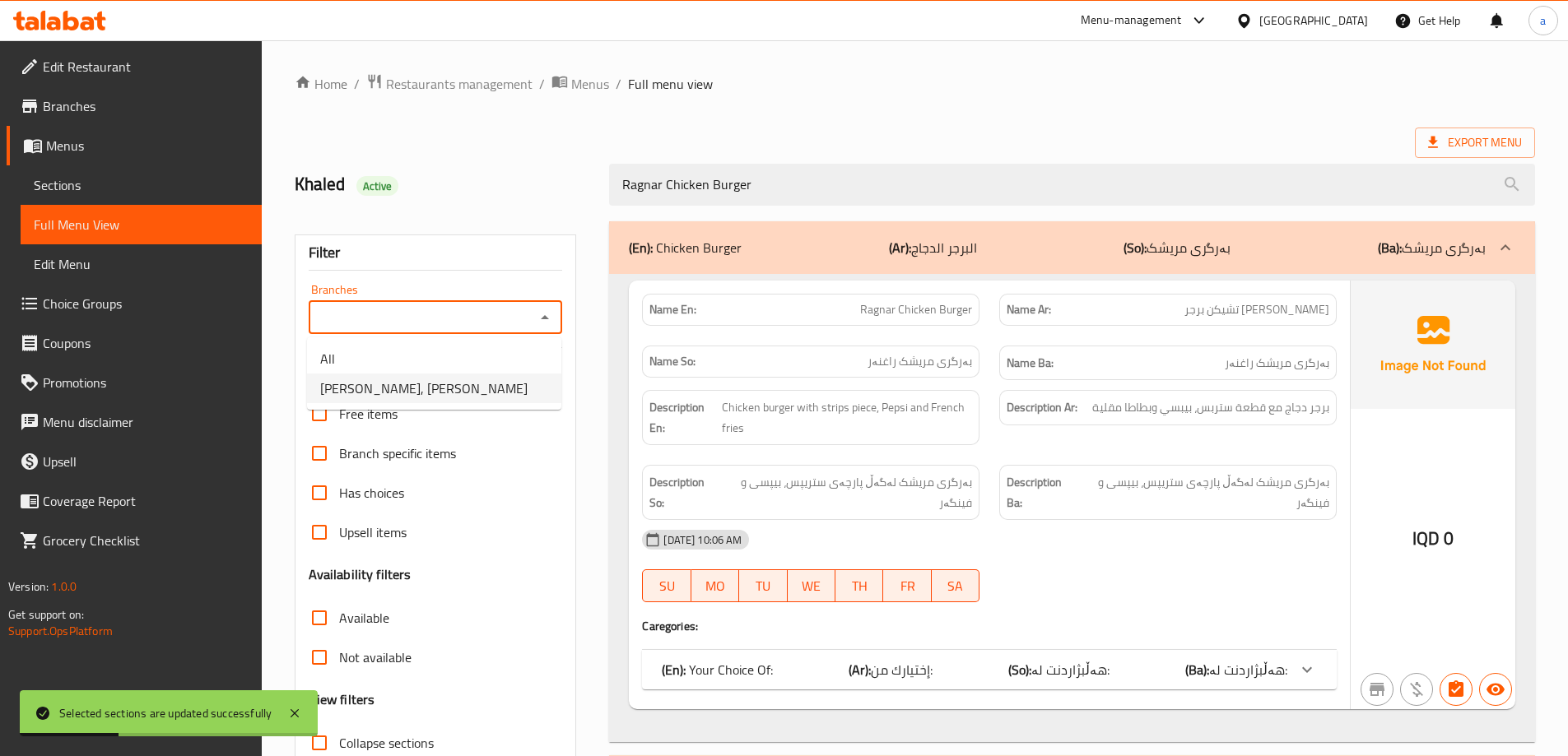
click at [521, 383] on li "[PERSON_NAME], [PERSON_NAME]" at bounding box center [433, 388] width 254 height 30
type input "[PERSON_NAME], [PERSON_NAME]"
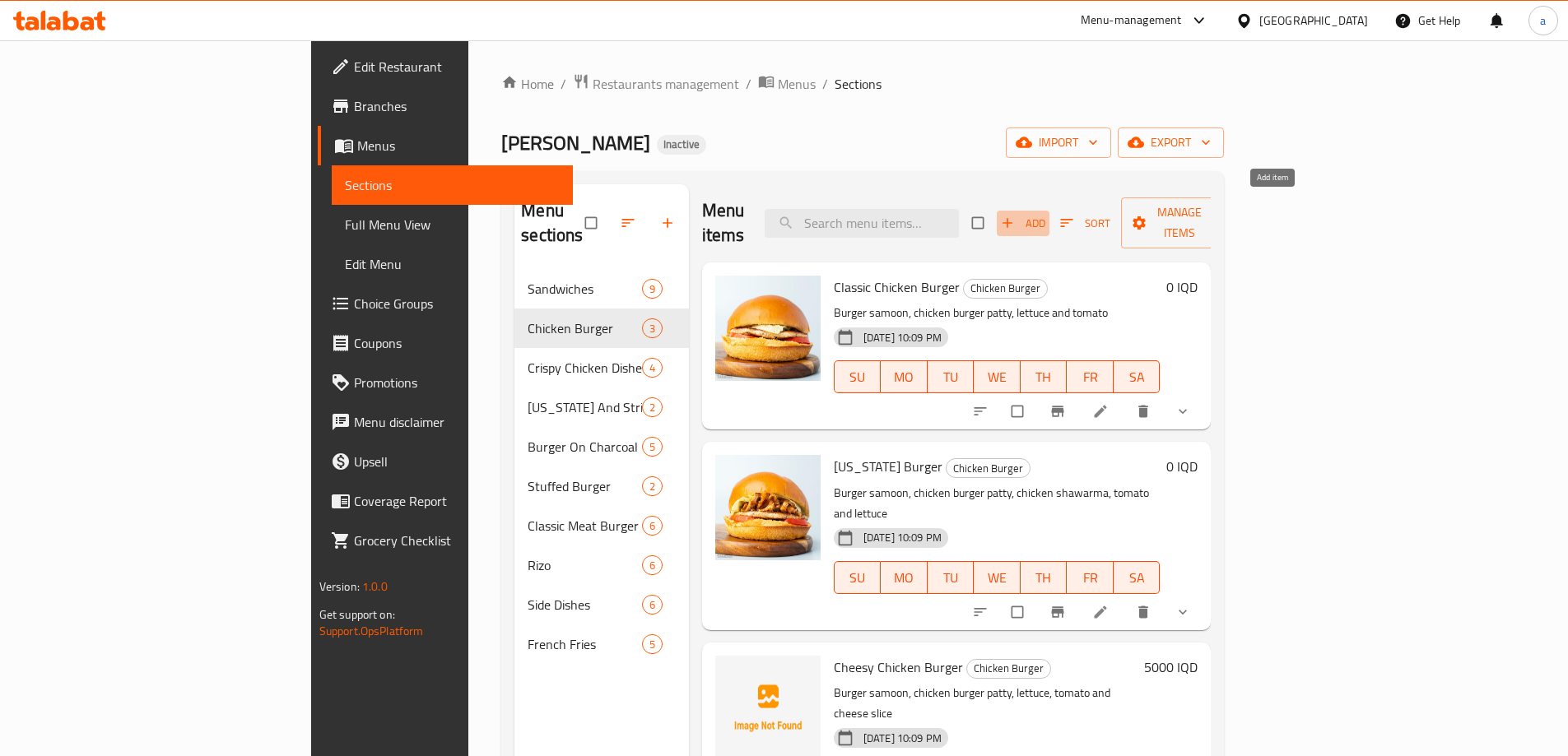
click at [1045, 214] on span "Add" at bounding box center [1023, 223] width 45 height 19
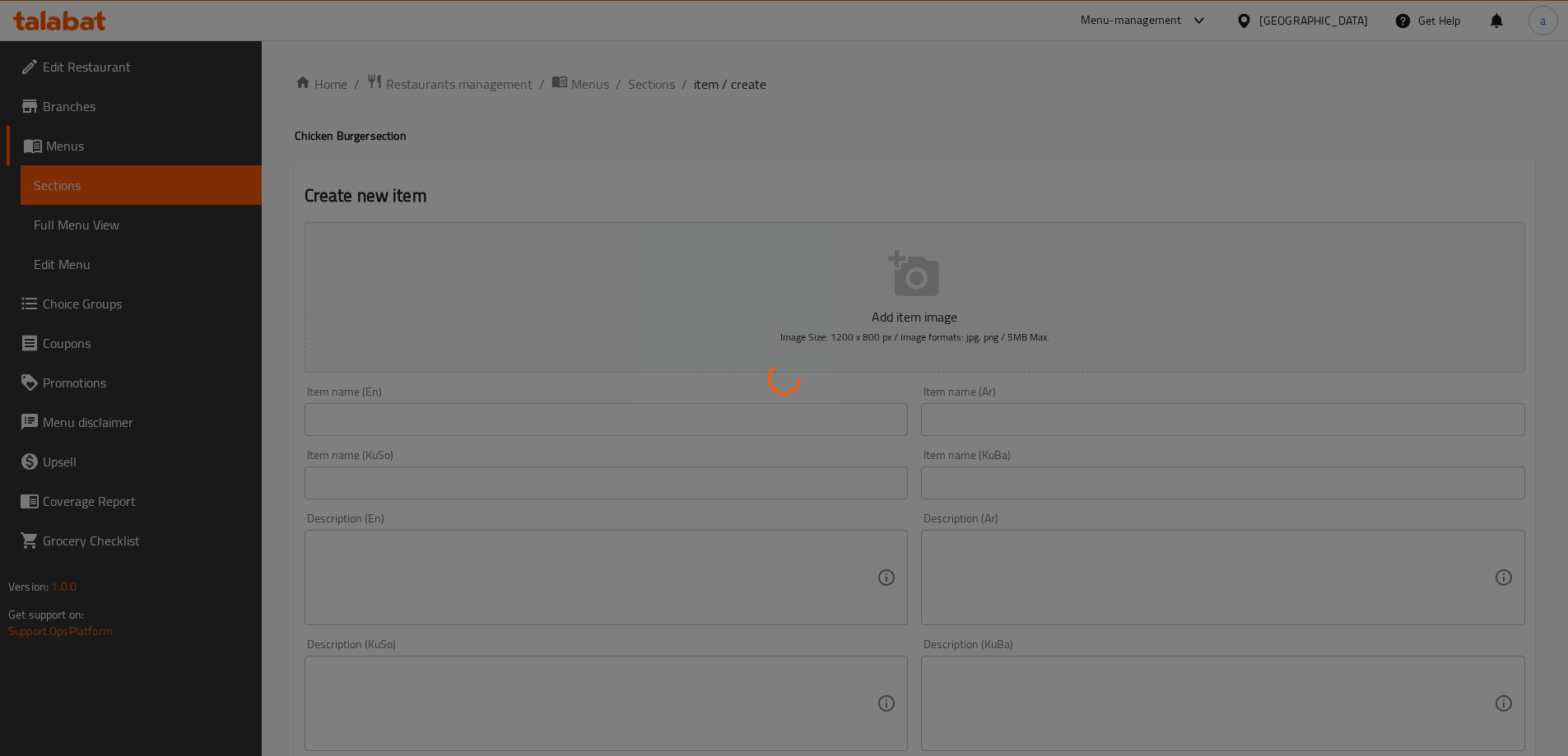
click at [527, 421] on div at bounding box center [784, 378] width 1568 height 756
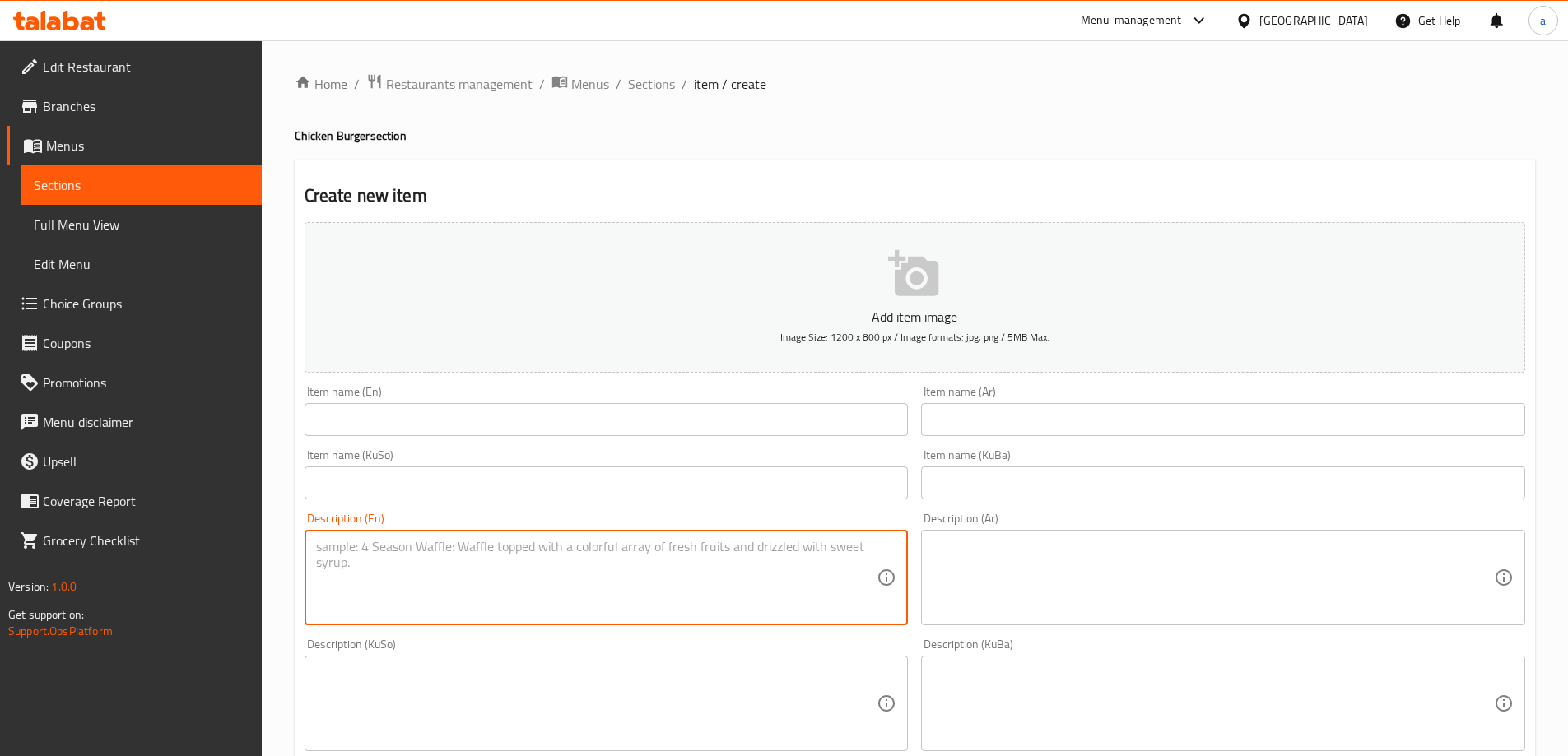
click at [503, 546] on textarea at bounding box center [596, 578] width 561 height 78
paste textarea "برجر دجاج مع قطعة ستربس، كوكا كولا وبطاطا مقلية"
type textarea "برجر دجاج مع قطعة ستربس، كوكا كولا وبطاطا مقلية"
click at [1061, 567] on textarea at bounding box center [1213, 578] width 561 height 78
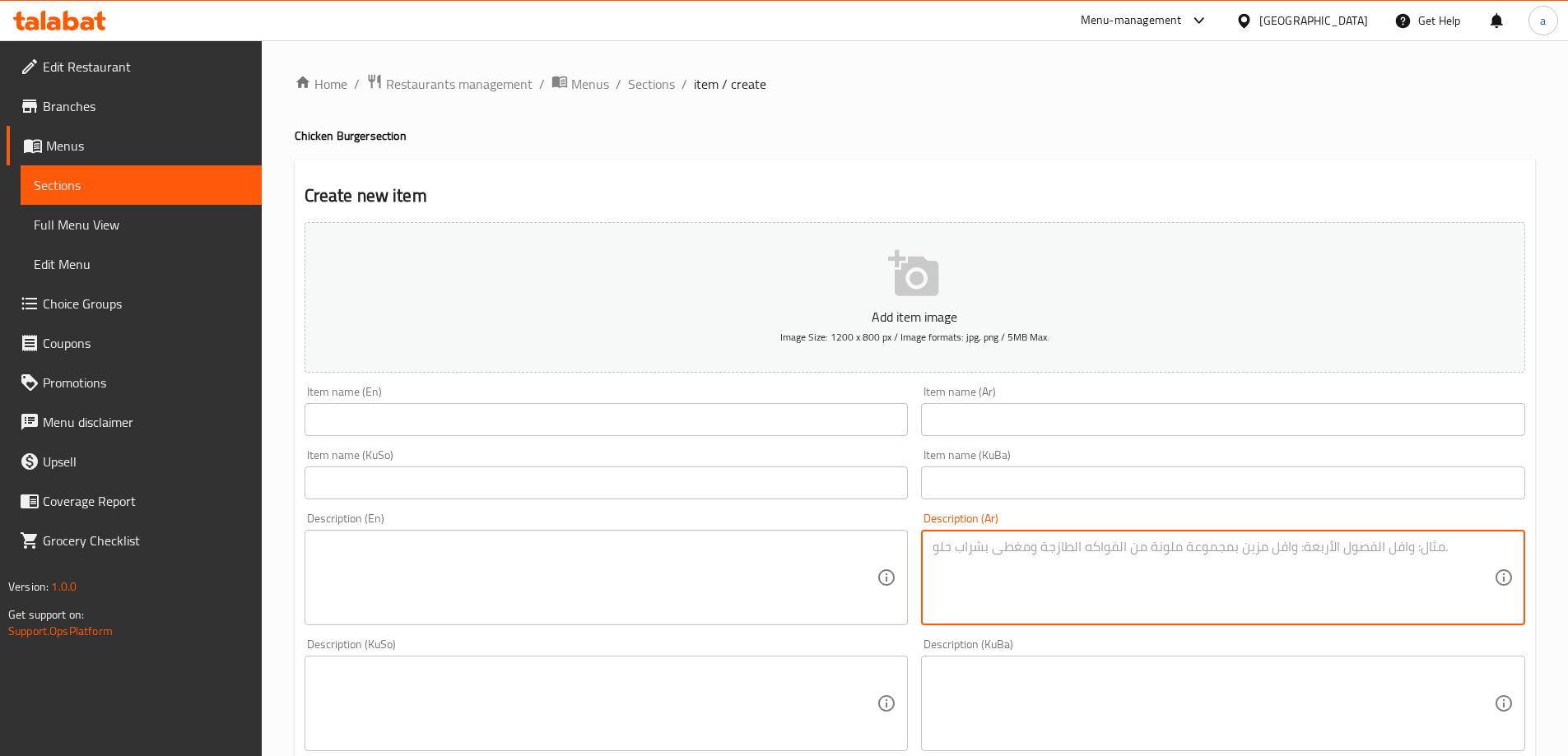
paste textarea "برجر دجاج مع قطعة ستربس، كوكا كولا وبطاطا مقلية"
type textarea "برجر دجاج مع قطعة ستربس، كوكا كولا وبطاطا مقلية"
click at [718, 552] on textarea at bounding box center [596, 578] width 561 height 78
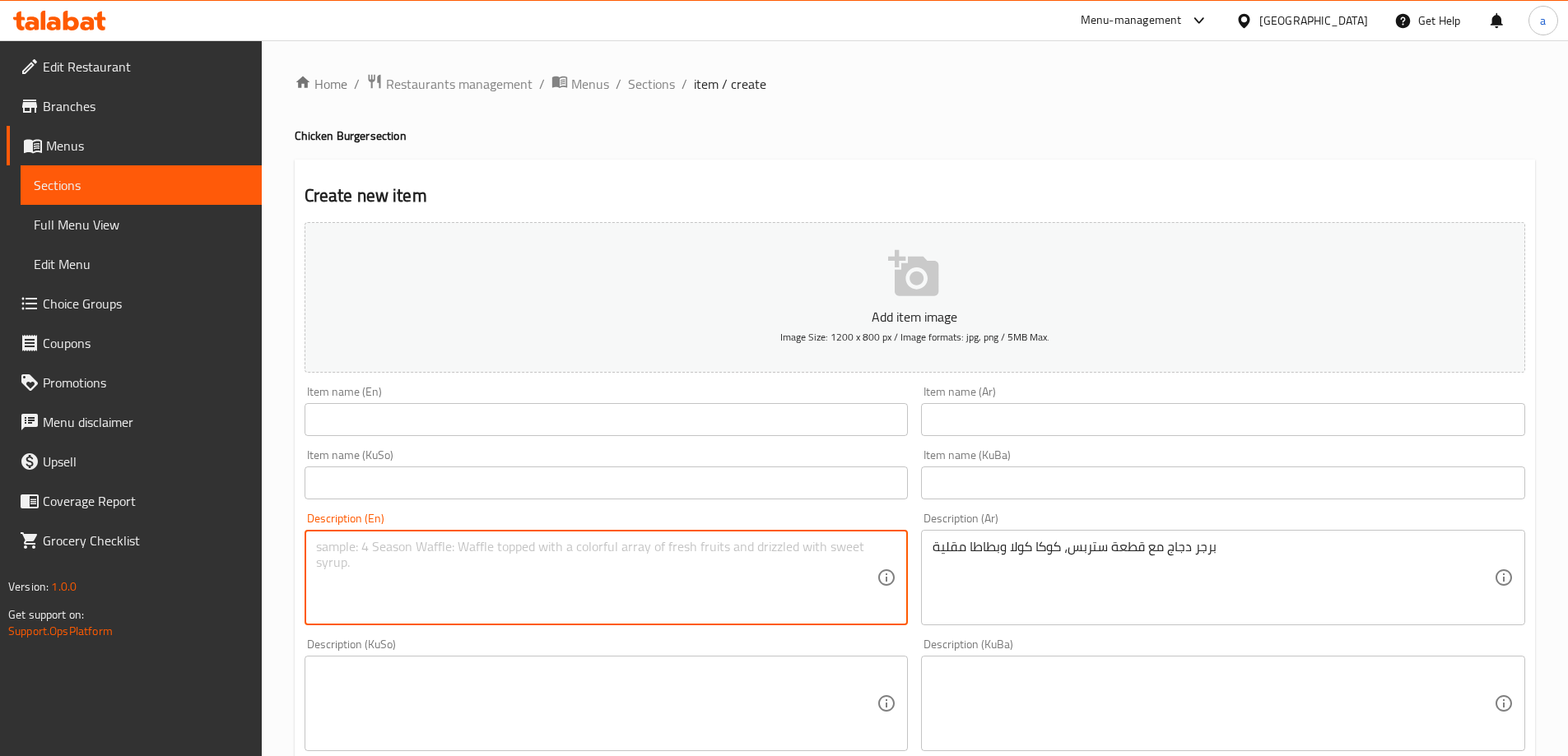
paste textarea "Chicken burger with strips piece, Coca-Cola and French fries"
drag, startPoint x: 316, startPoint y: 541, endPoint x: 306, endPoint y: 544, distance: 10.4
click at [306, 544] on div "Chicken burger with strips piece, Coca-Cola and French fries Description (En)" at bounding box center [607, 577] width 604 height 96
type textarea "Chicken burger with strips piece, Coca-Cola and French fries"
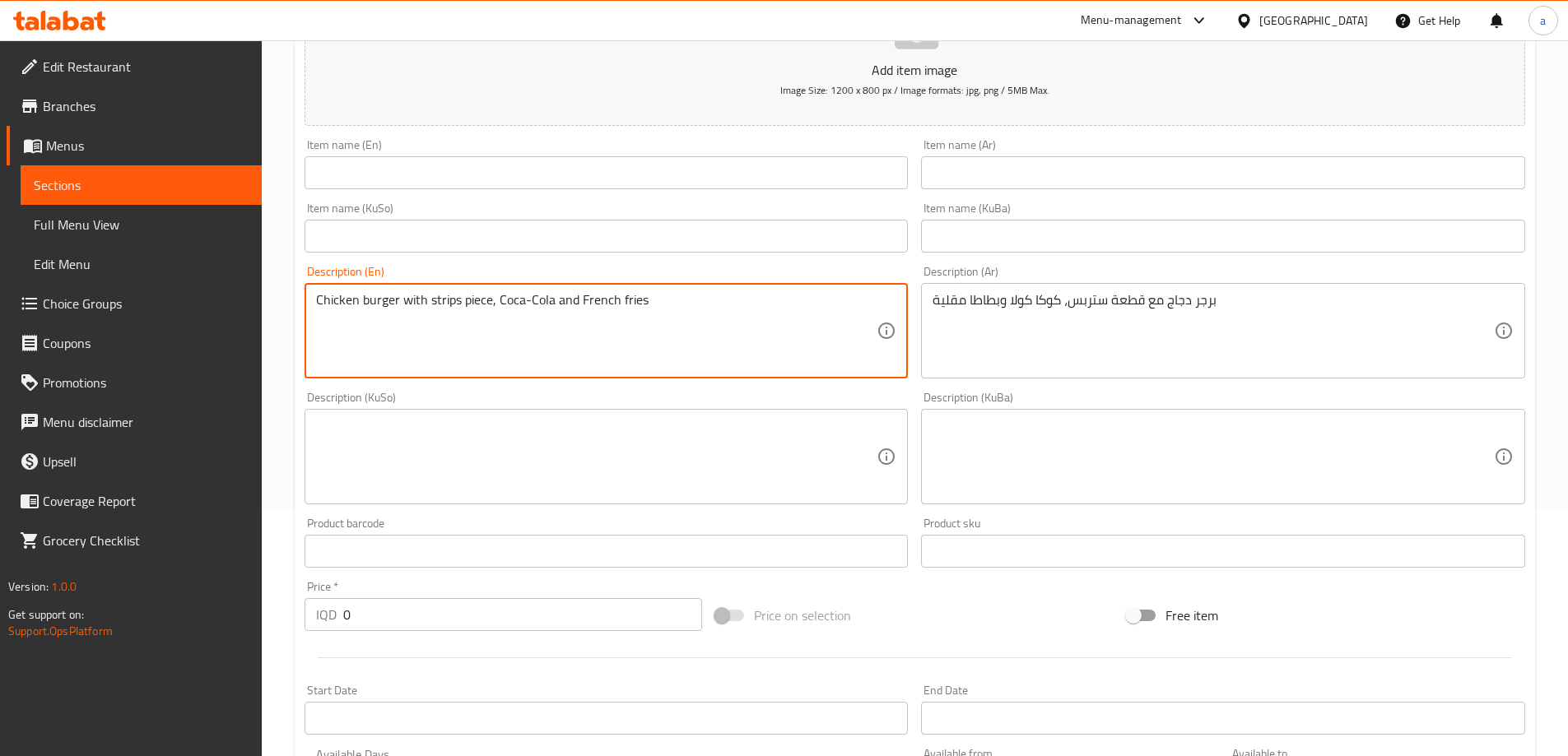
click at [667, 323] on textarea "Chicken burger with strips piece, Coca-Cola and French fries" at bounding box center [596, 331] width 561 height 78
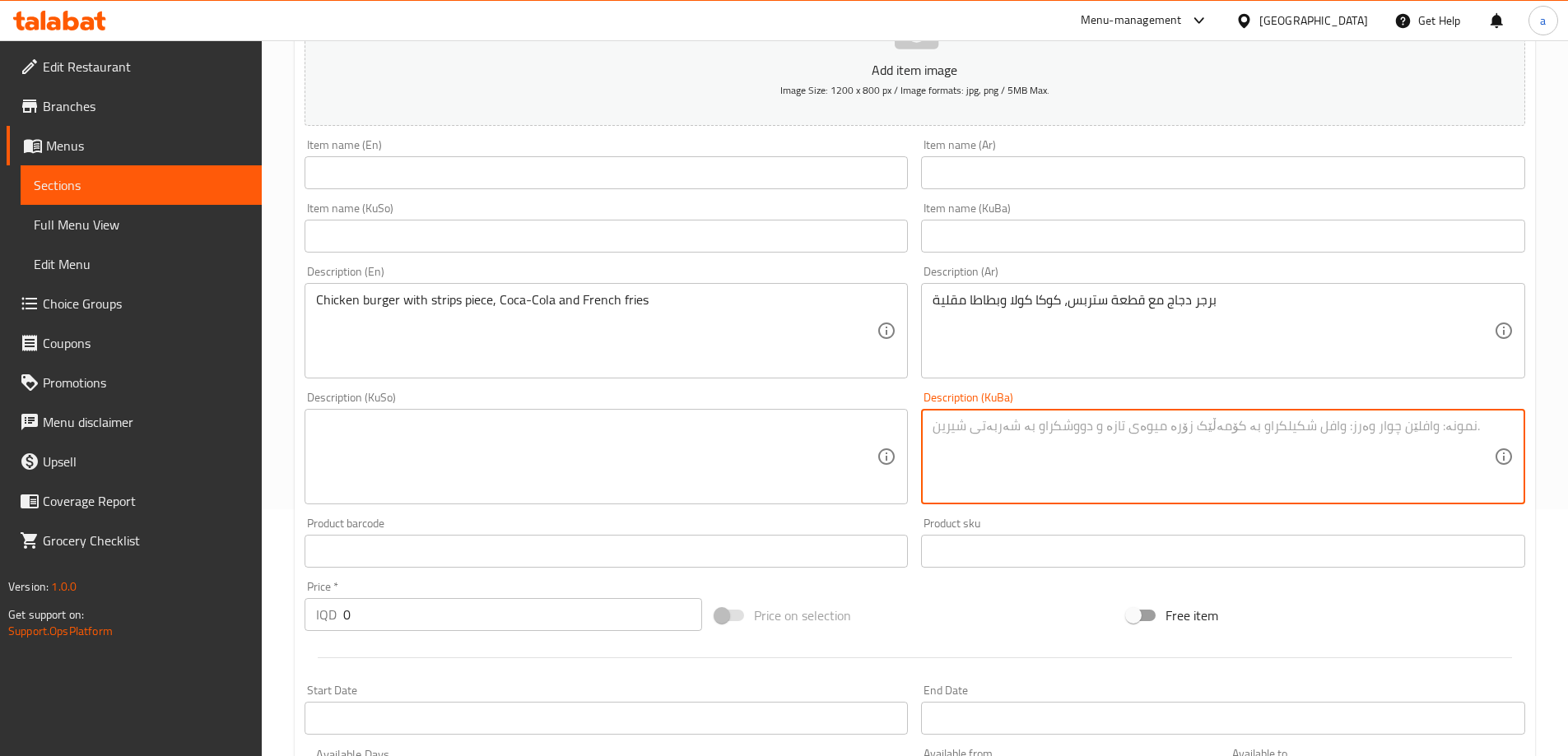
click at [1019, 421] on textarea at bounding box center [1213, 457] width 561 height 78
paste textarea "بەرگری مریشک لەگەڵ پارچەى ستریپس، کۆکاکۆلا و فینگەر"
type textarea "بەرگری مریشک لەگەڵ پارچەى ستریپس، کۆکاکۆلا و فینگەر"
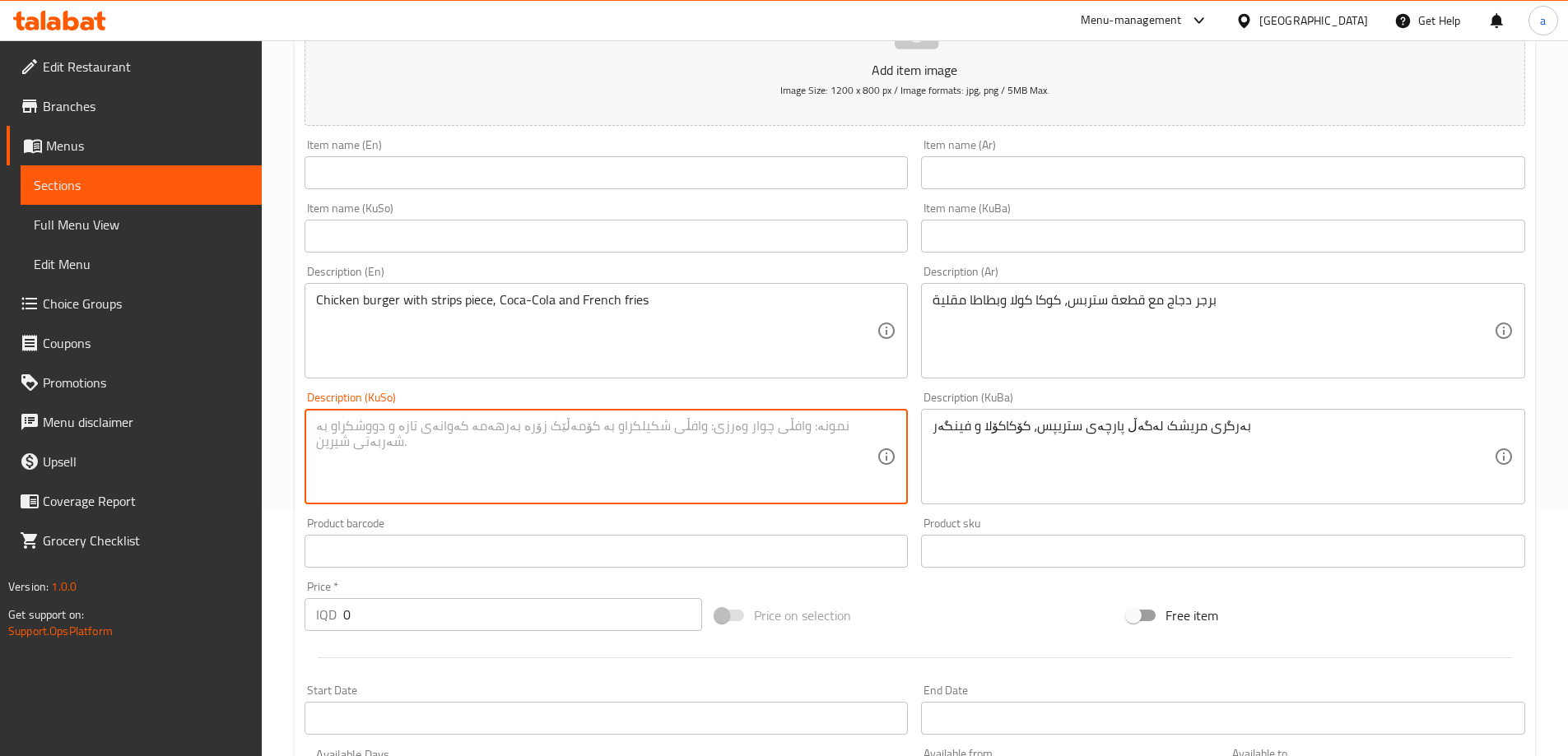
click at [740, 467] on textarea at bounding box center [596, 457] width 561 height 78
paste textarea "بەرگری مریشک لەگەڵ پارچەى ستریپس، کۆکاکۆلا و فینگەر"
type textarea "بەرگری مریشک لەگەڵ پارچەى ستریپس، کۆکاکۆلا و فینگەر"
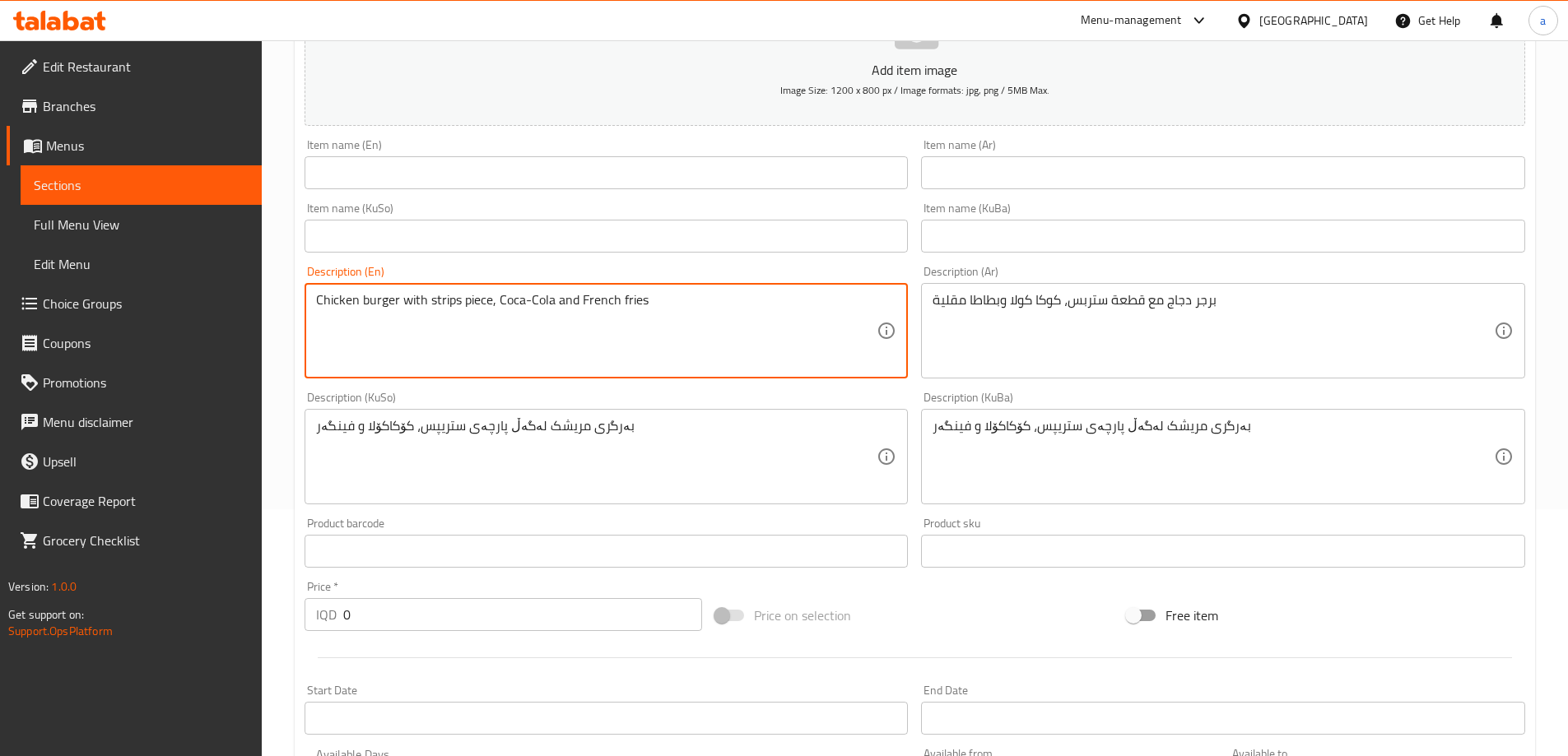
drag, startPoint x: 707, startPoint y: 329, endPoint x: 167, endPoint y: 330, distance: 540.0
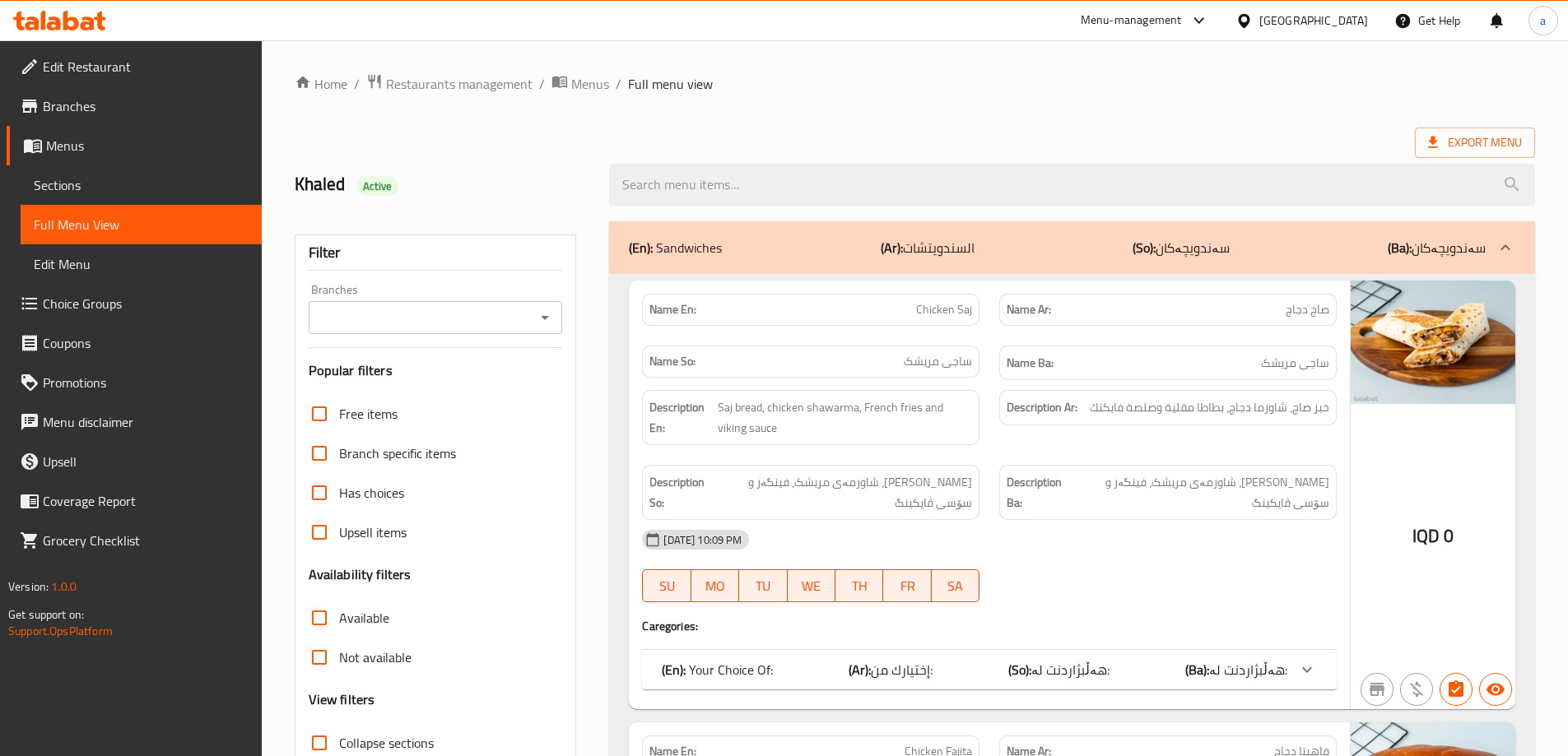
click at [542, 330] on div "Branches" at bounding box center [435, 318] width 254 height 33
click at [560, 306] on div "Branches" at bounding box center [435, 318] width 254 height 33
click at [549, 306] on div at bounding box center [544, 317] width 22 height 23
click at [547, 317] on icon "Open" at bounding box center [544, 318] width 8 height 5
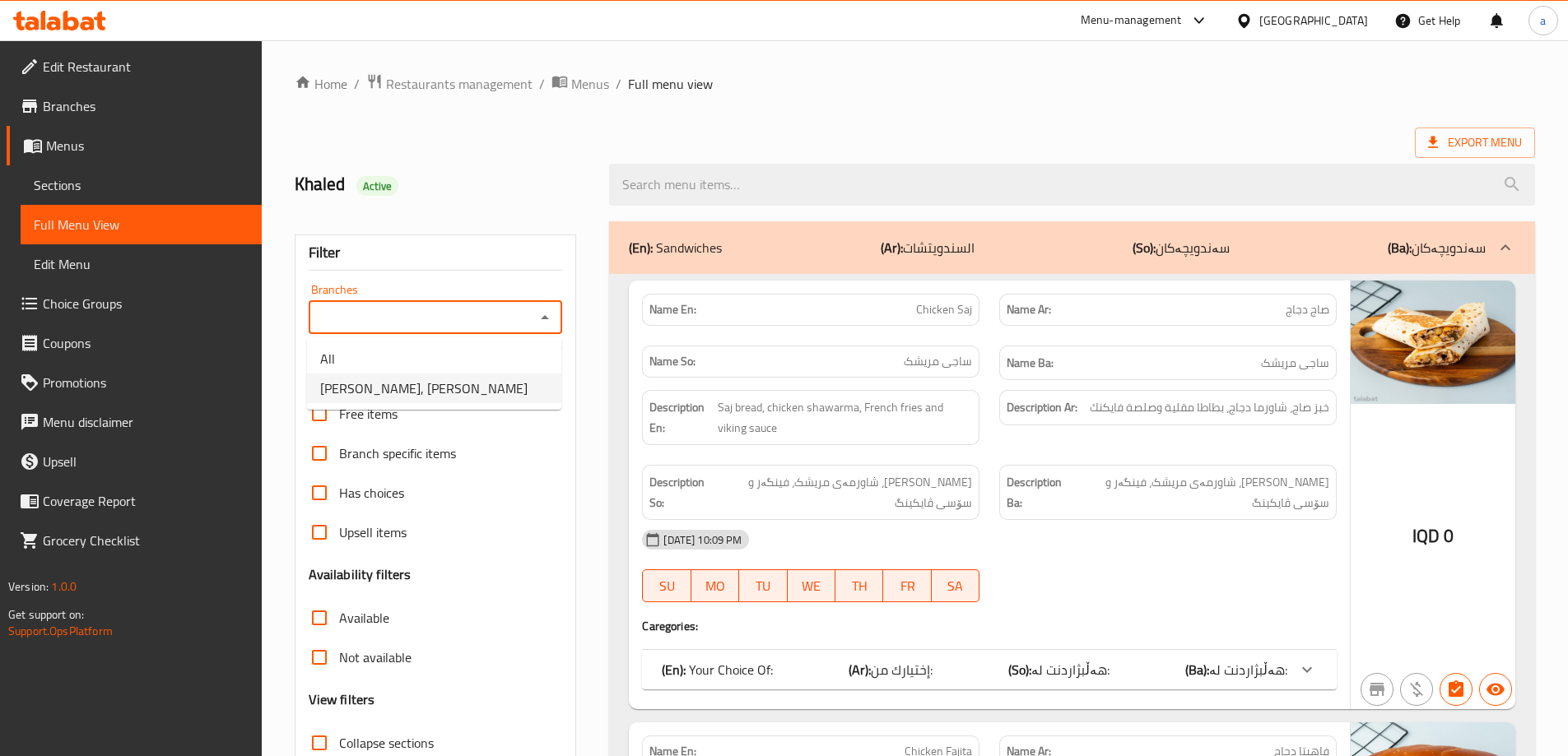
click at [523, 378] on li "[PERSON_NAME], [PERSON_NAME]" at bounding box center [433, 388] width 254 height 30
type input "[PERSON_NAME], [PERSON_NAME]"
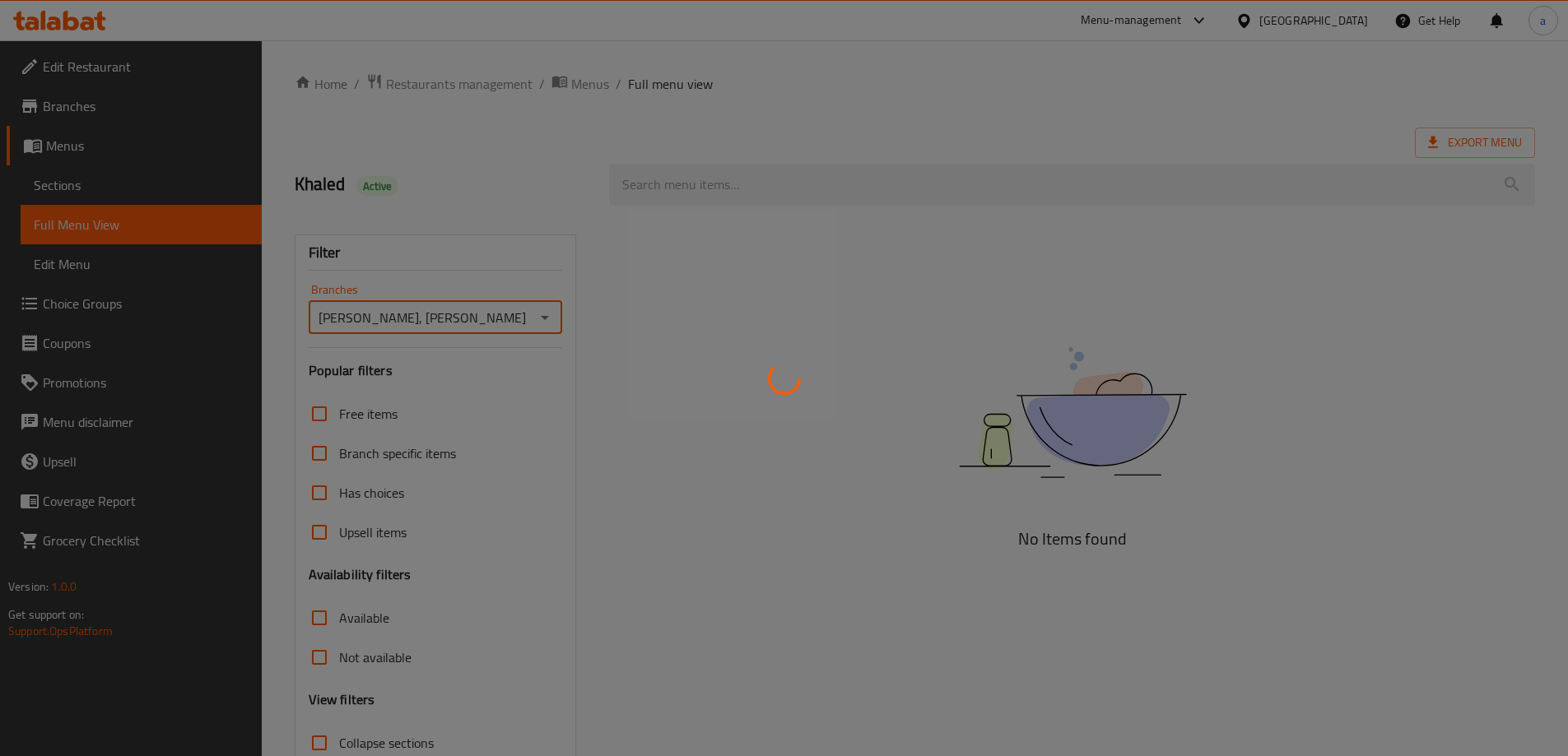
click at [759, 181] on div at bounding box center [784, 378] width 1568 height 756
click at [936, 174] on div at bounding box center [784, 378] width 1568 height 756
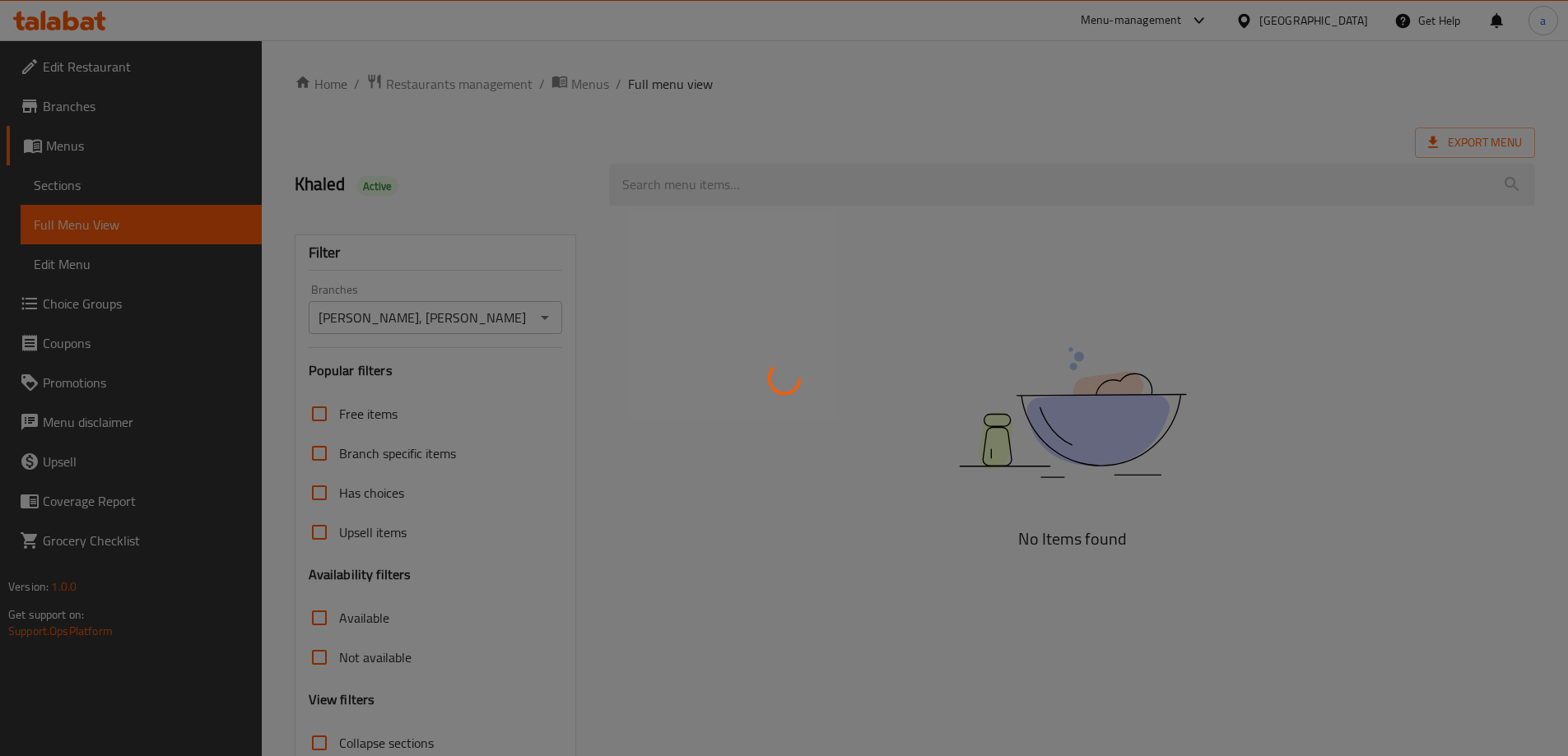
click at [936, 174] on div at bounding box center [784, 378] width 1568 height 756
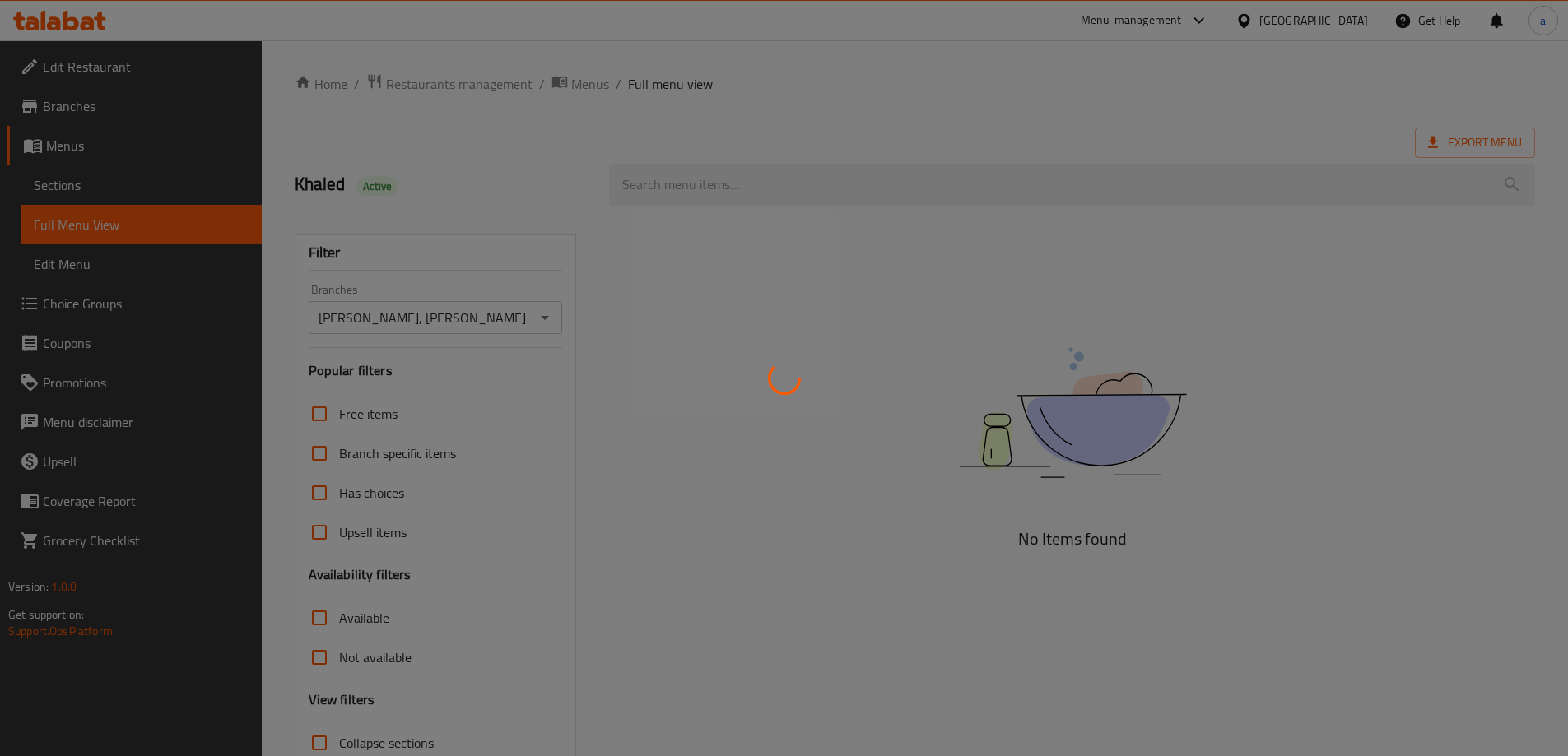
click at [936, 174] on div at bounding box center [784, 378] width 1568 height 756
click at [930, 193] on div at bounding box center [784, 378] width 1568 height 756
drag, startPoint x: 683, startPoint y: 209, endPoint x: 702, endPoint y: 202, distance: 20.2
click at [702, 202] on div at bounding box center [784, 378] width 1568 height 756
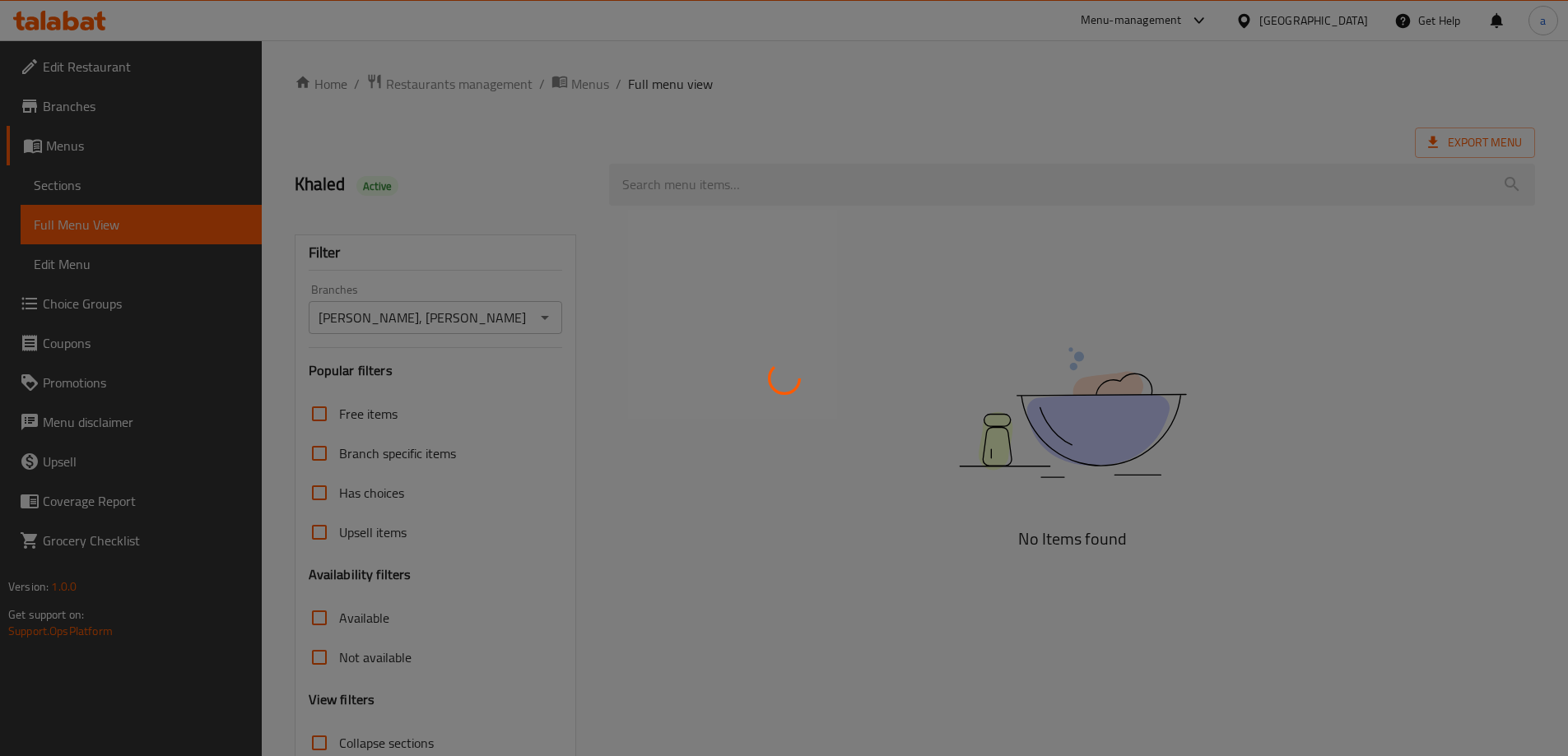
click at [702, 202] on div at bounding box center [784, 378] width 1568 height 756
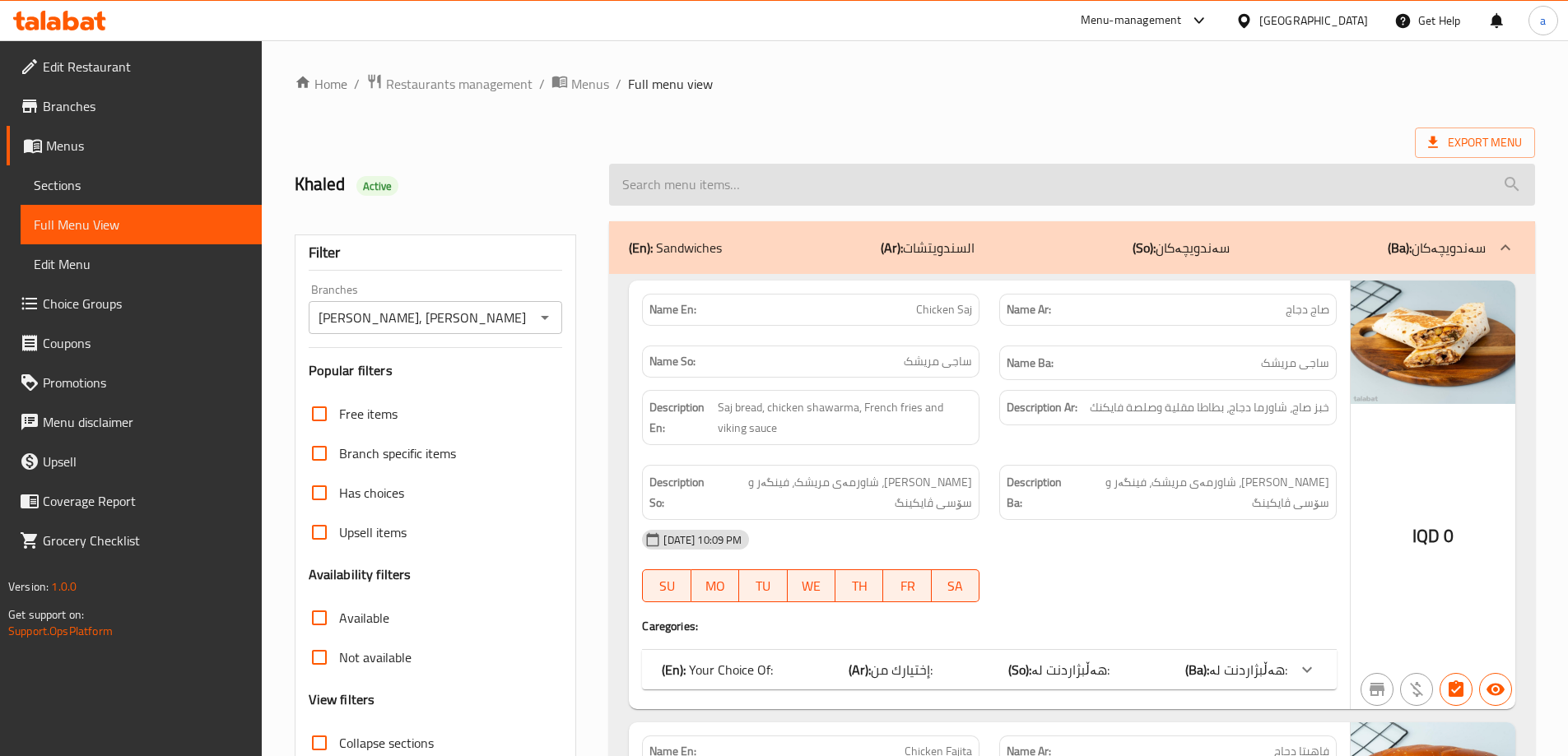
click at [699, 191] on input "search" at bounding box center [1071, 185] width 926 height 42
paste input "Ragnar Chicken Burger"
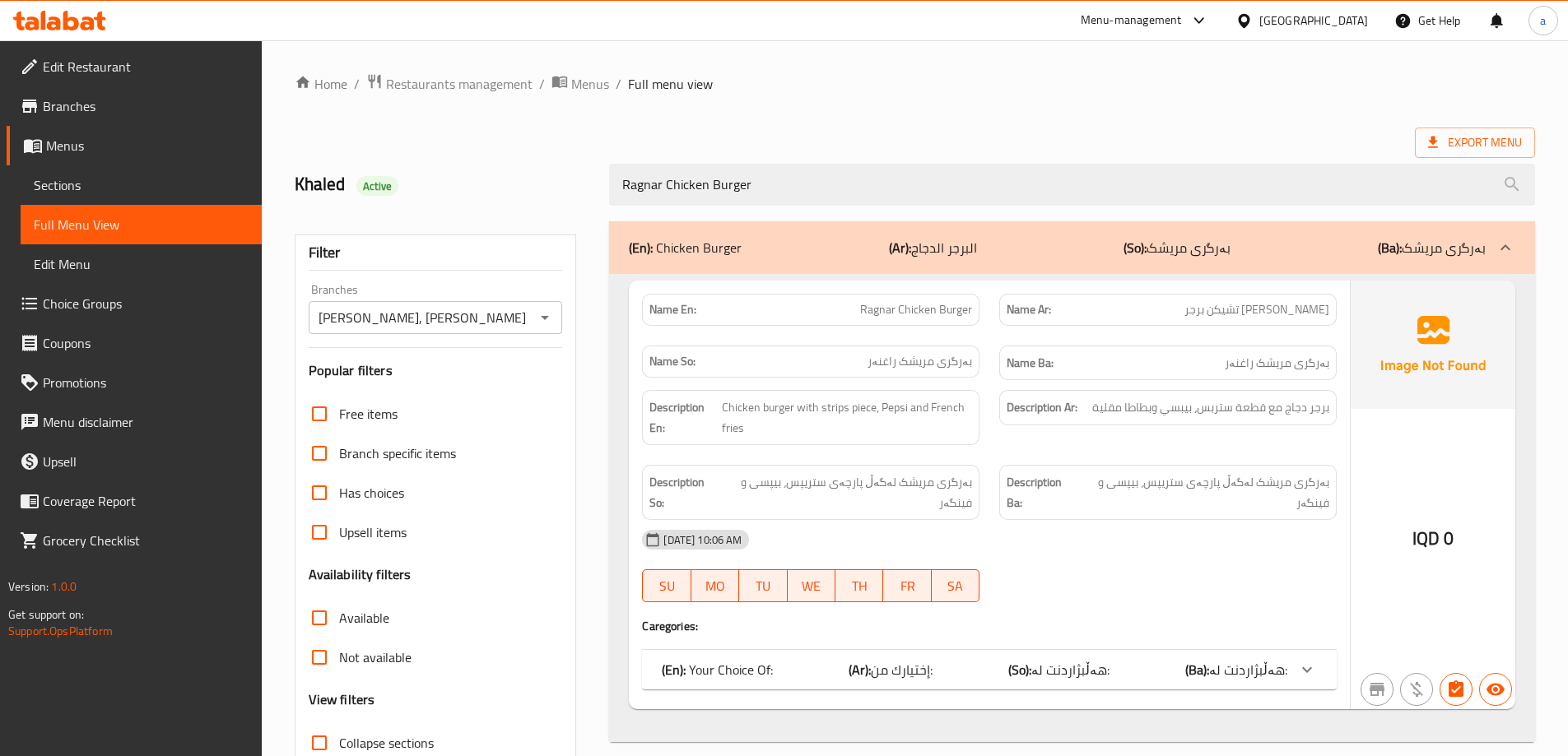
scroll to position [119, 0]
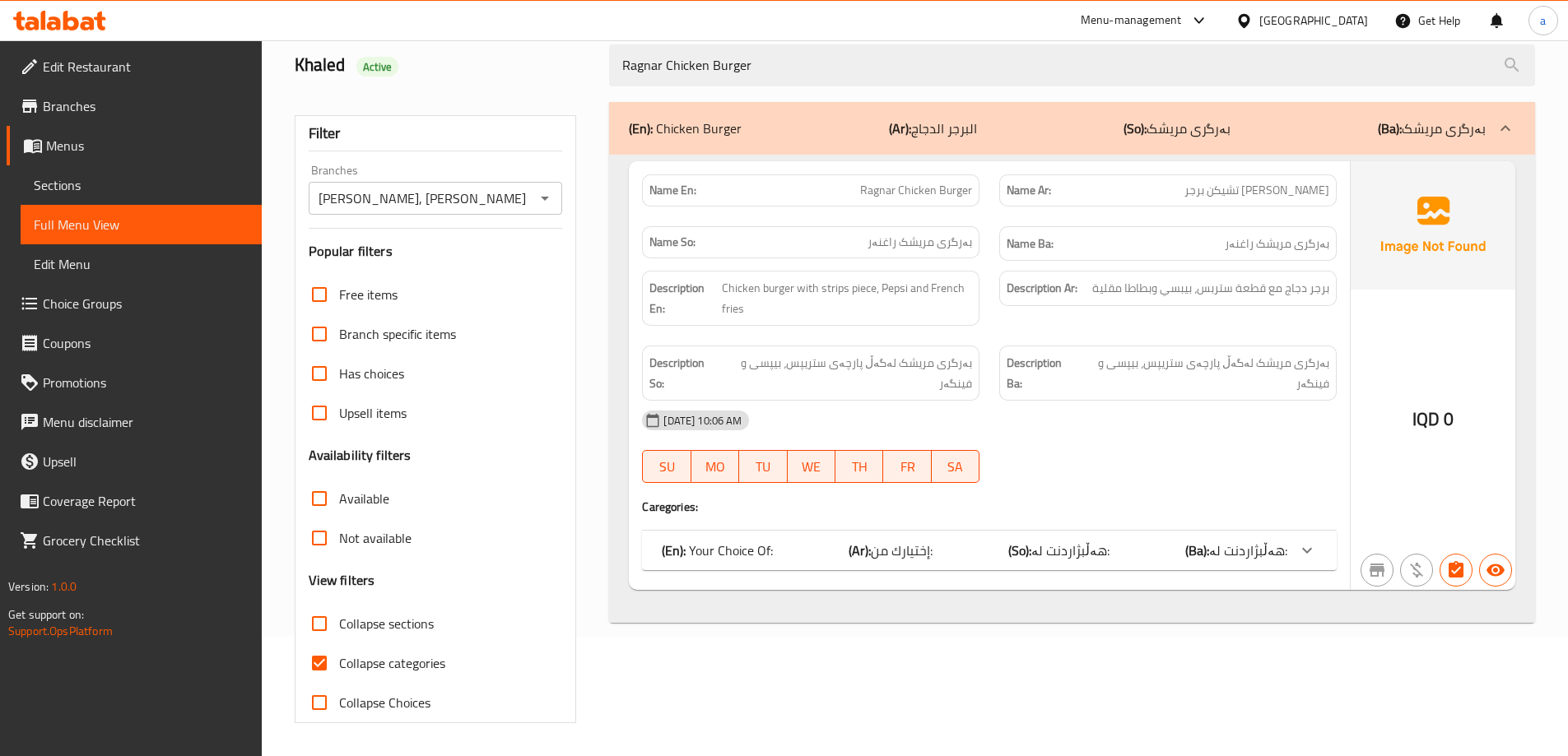
type input "Ragnar Chicken Burger"
click at [370, 657] on span "Collapse categories" at bounding box center [392, 663] width 106 height 20
click at [339, 657] on input "Collapse categories" at bounding box center [319, 662] width 39 height 39
checkbox input "false"
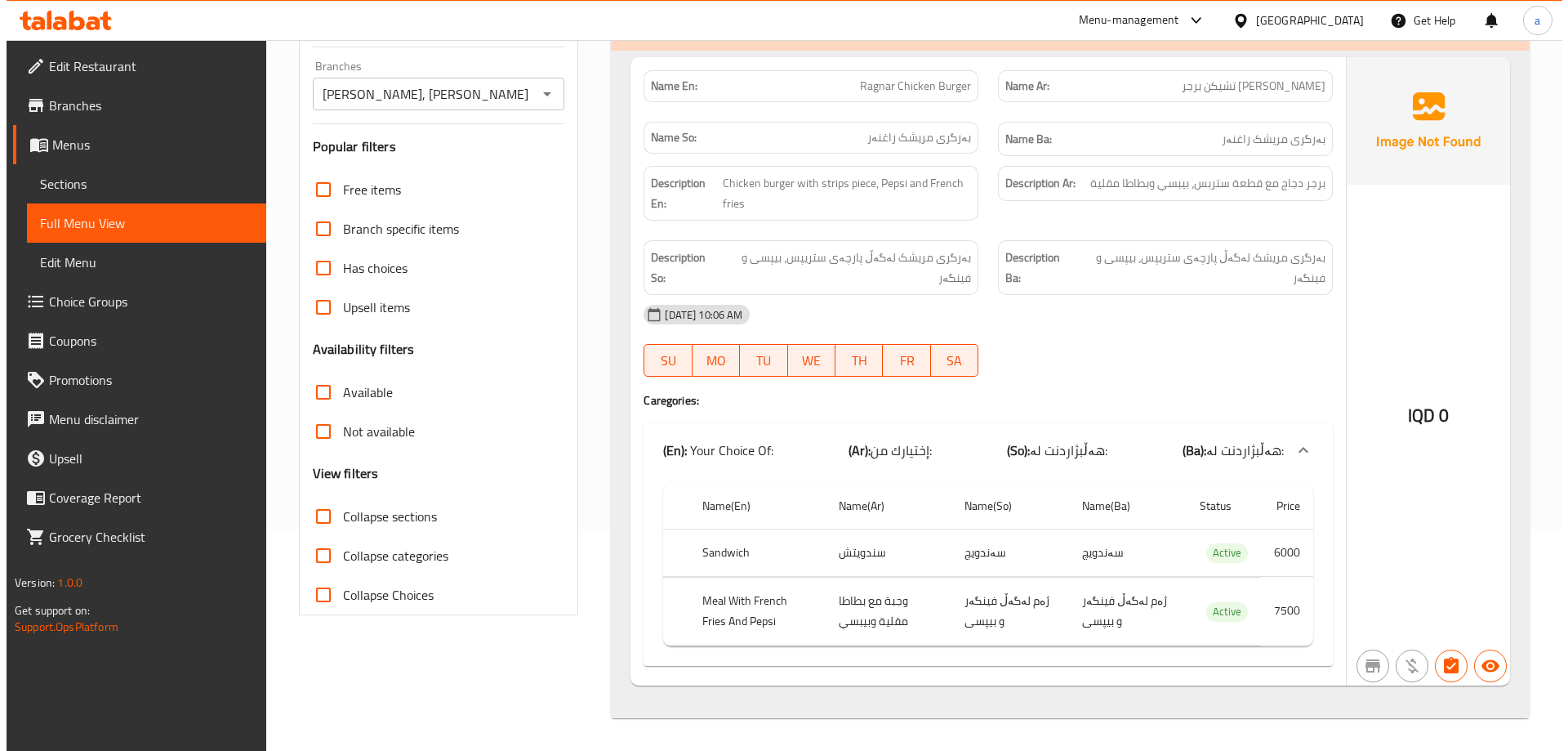
scroll to position [0, 0]
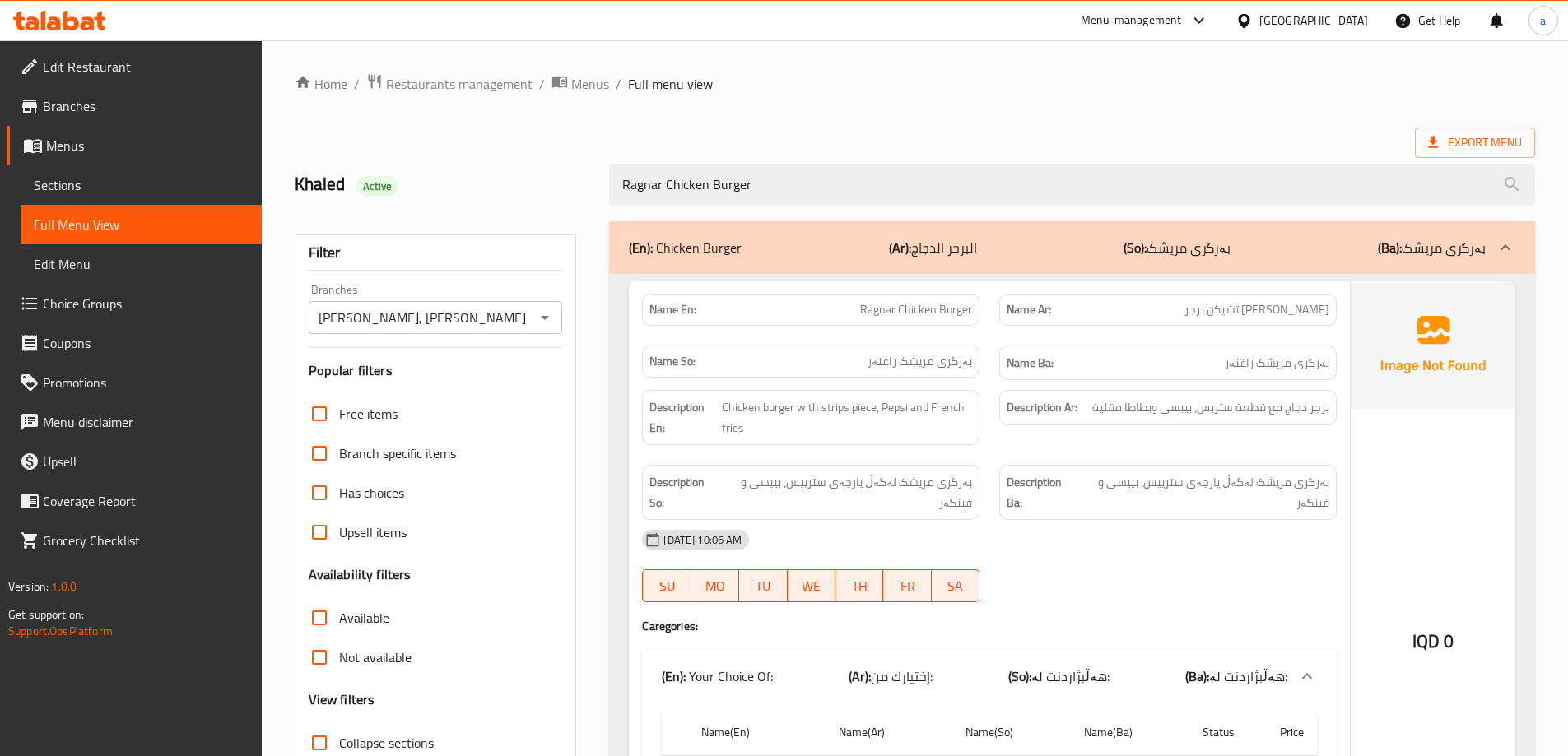
click at [966, 120] on div "Home / Restaurants management / Menus / Full menu view Export Menu Khaled Activ…" at bounding box center [915, 509] width 1240 height 872
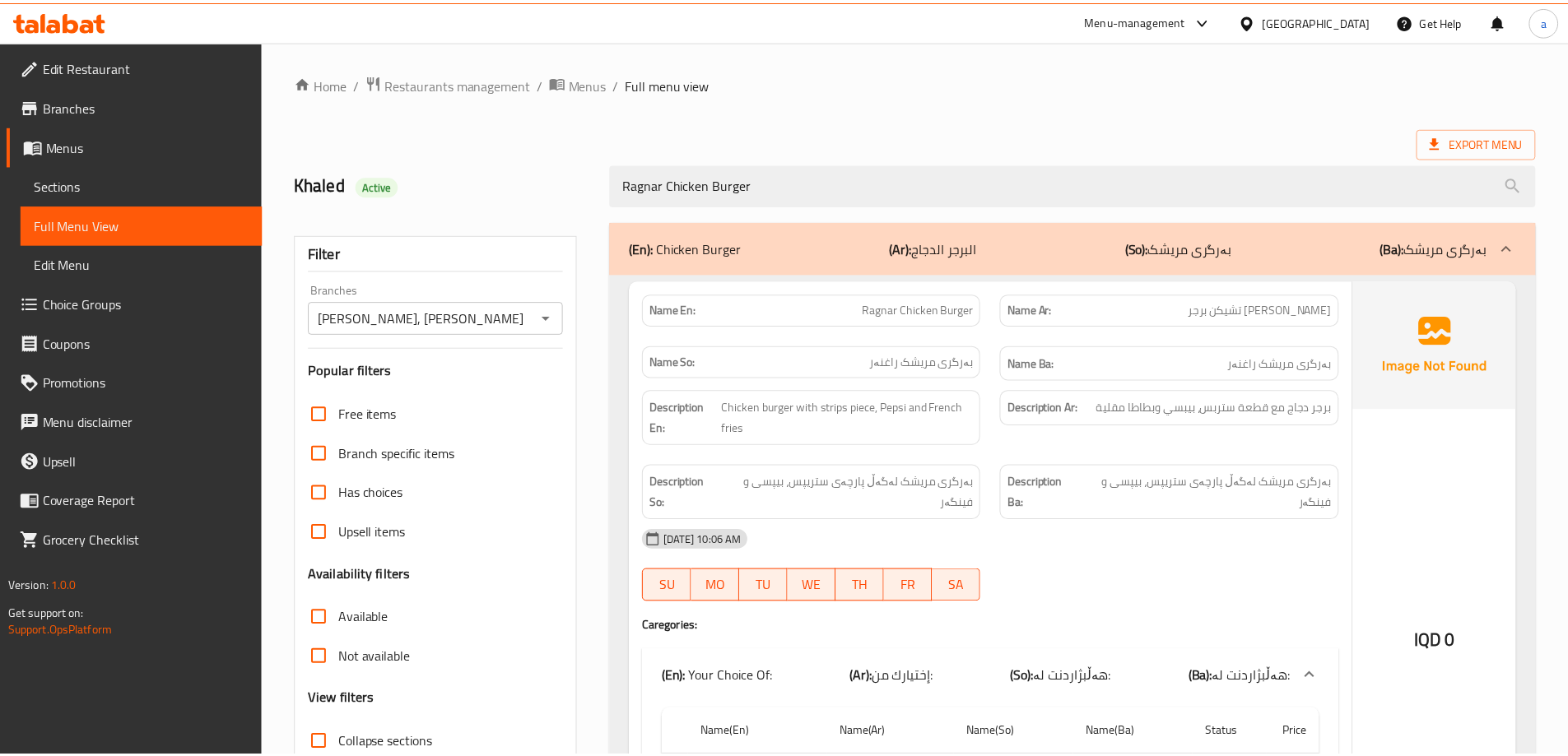
scroll to position [223, 0]
